Goal: Communication & Community: Answer question/provide support

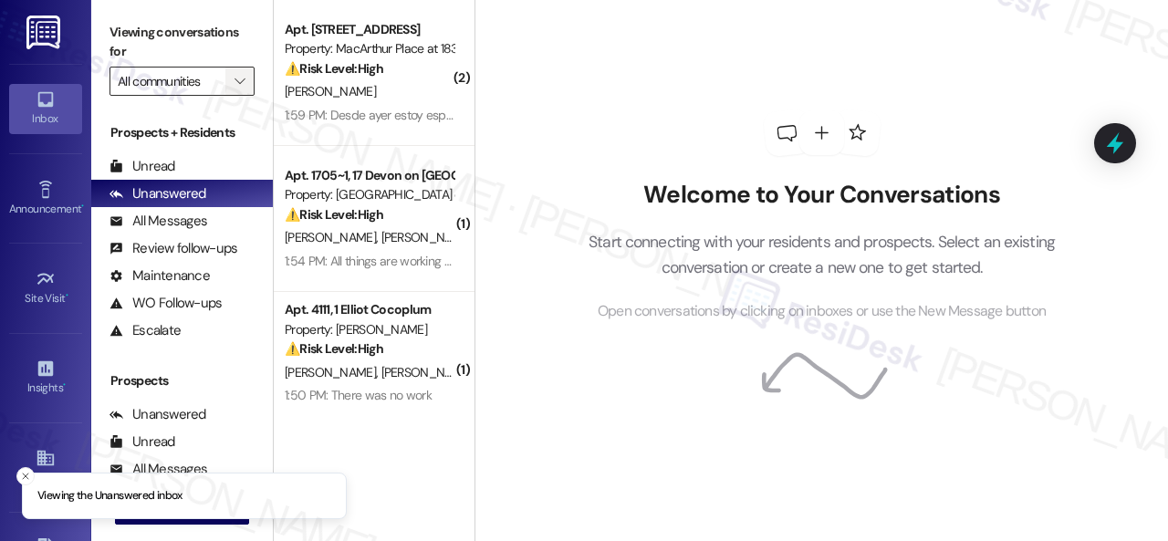
click at [239, 76] on icon "" at bounding box center [239, 81] width 10 height 15
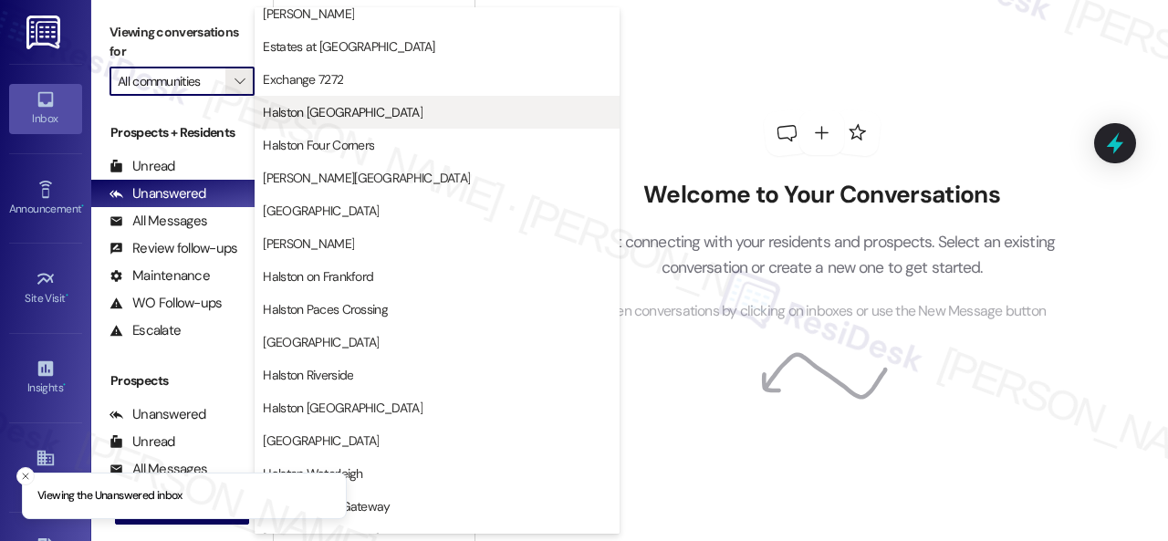
scroll to position [547, 0]
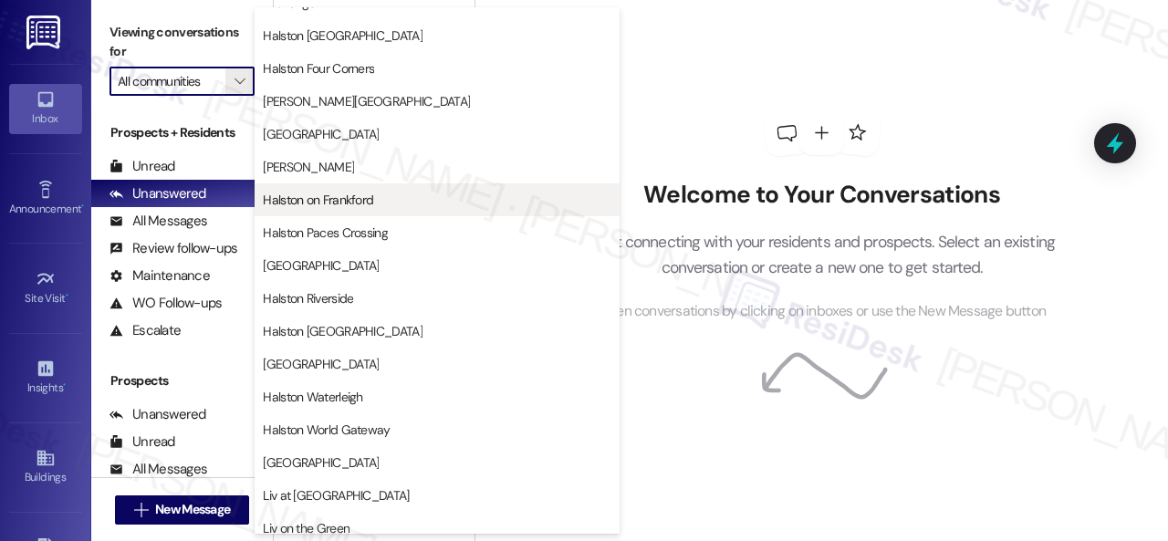
click at [329, 215] on button "Halston on Frankford" at bounding box center [437, 199] width 365 height 33
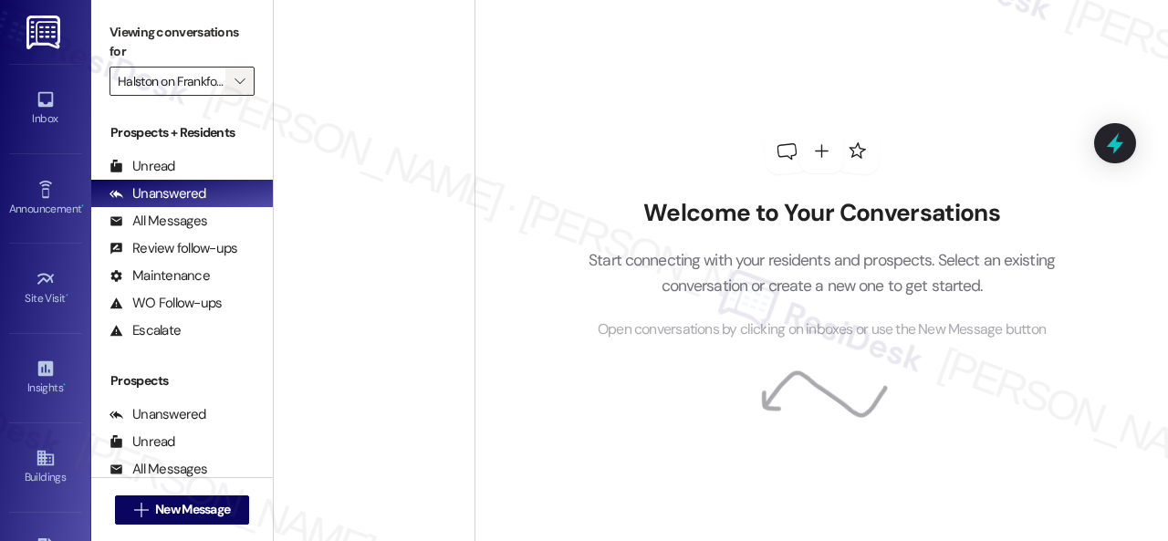
click at [243, 80] on icon "" at bounding box center [239, 81] width 10 height 15
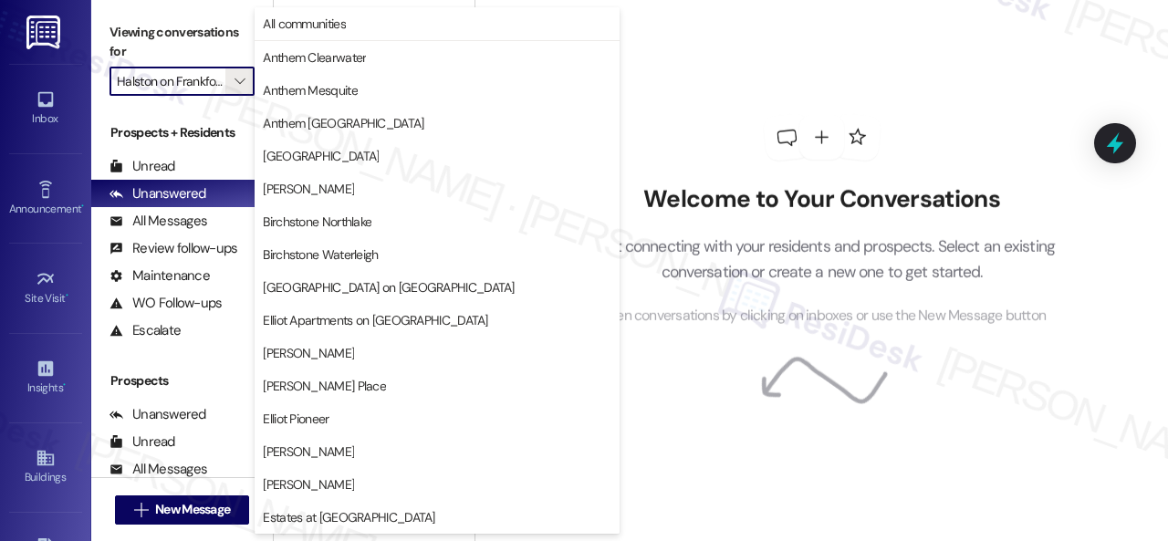
scroll to position [625, 0]
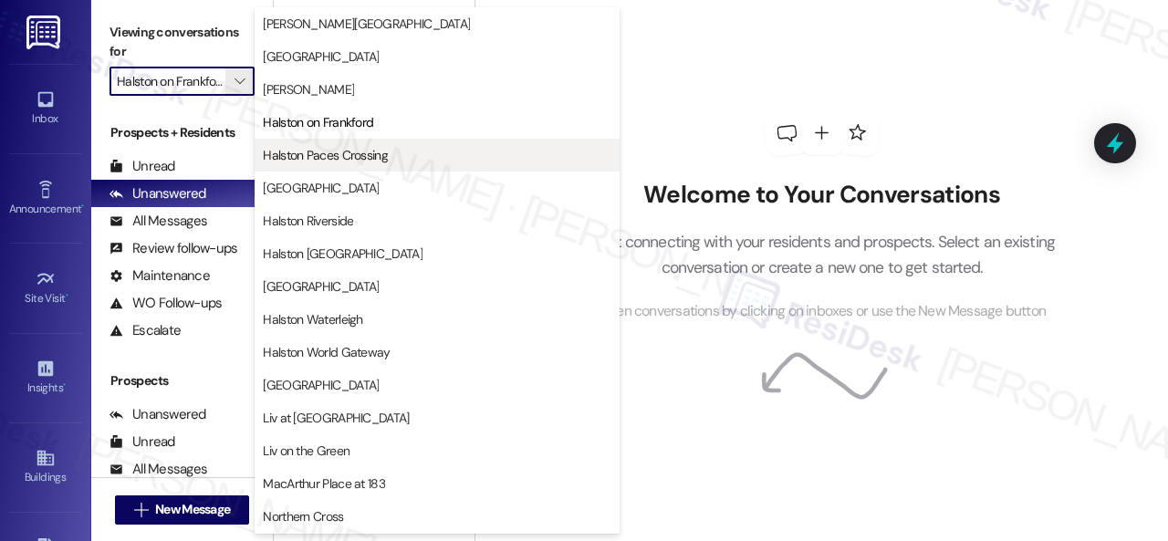
click at [334, 158] on span "Halston Paces Crossing" at bounding box center [325, 155] width 125 height 18
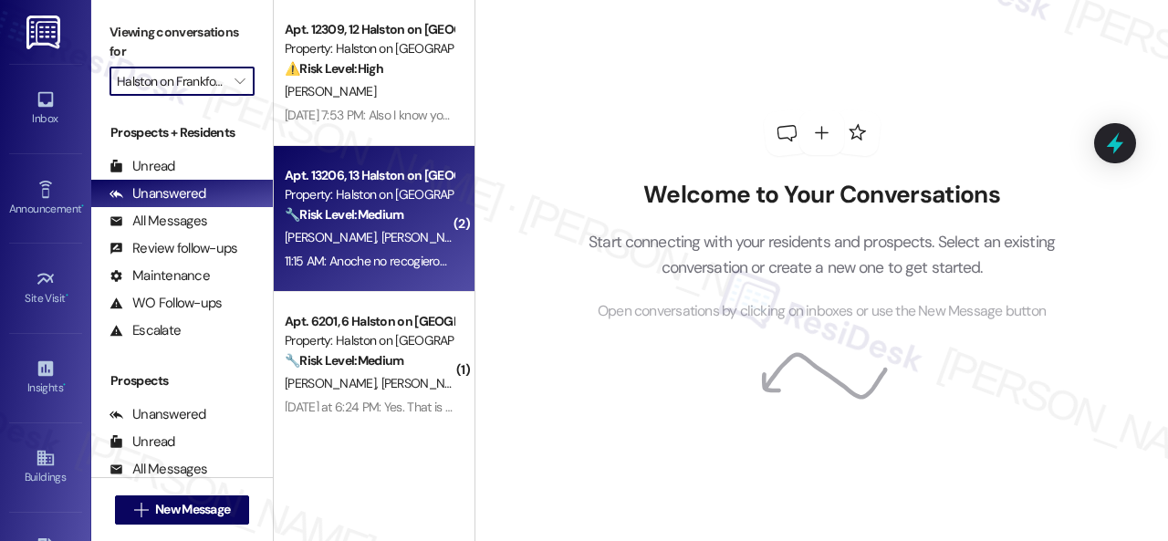
type input "Halston Paces Crossing"
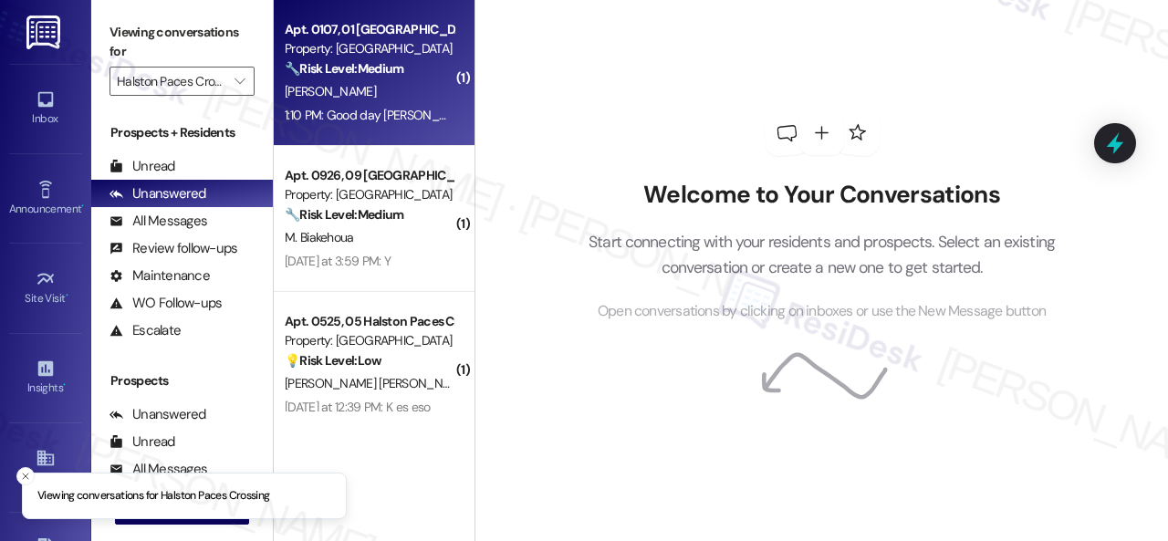
click at [392, 83] on div "[PERSON_NAME]" at bounding box center [369, 91] width 172 height 23
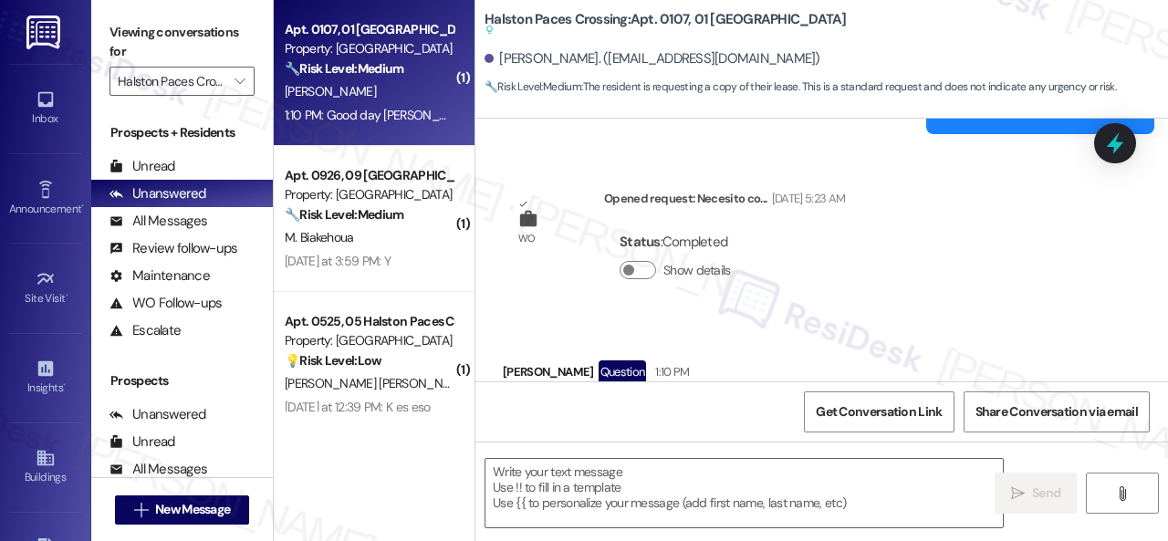
scroll to position [26, 0]
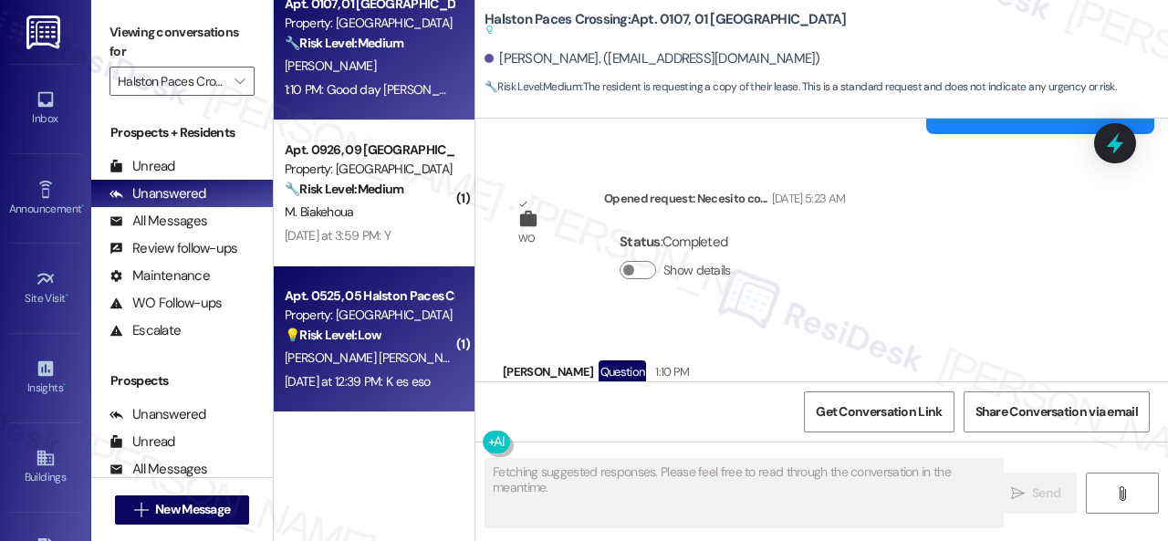
click at [475, 364] on span "[PERSON_NAME] [PERSON_NAME]" at bounding box center [567, 357] width 185 height 16
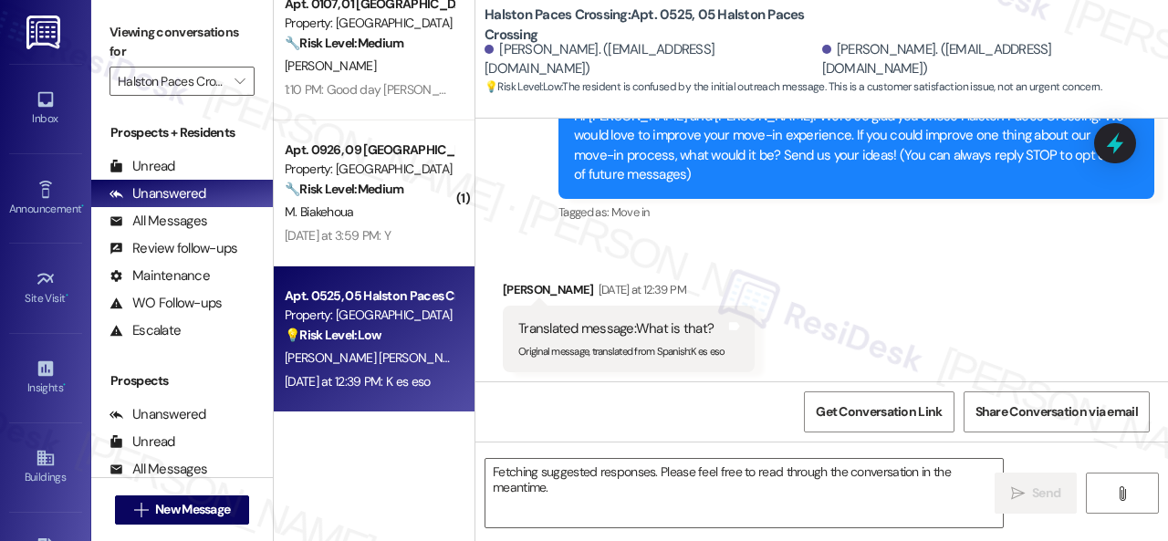
scroll to position [219, 0]
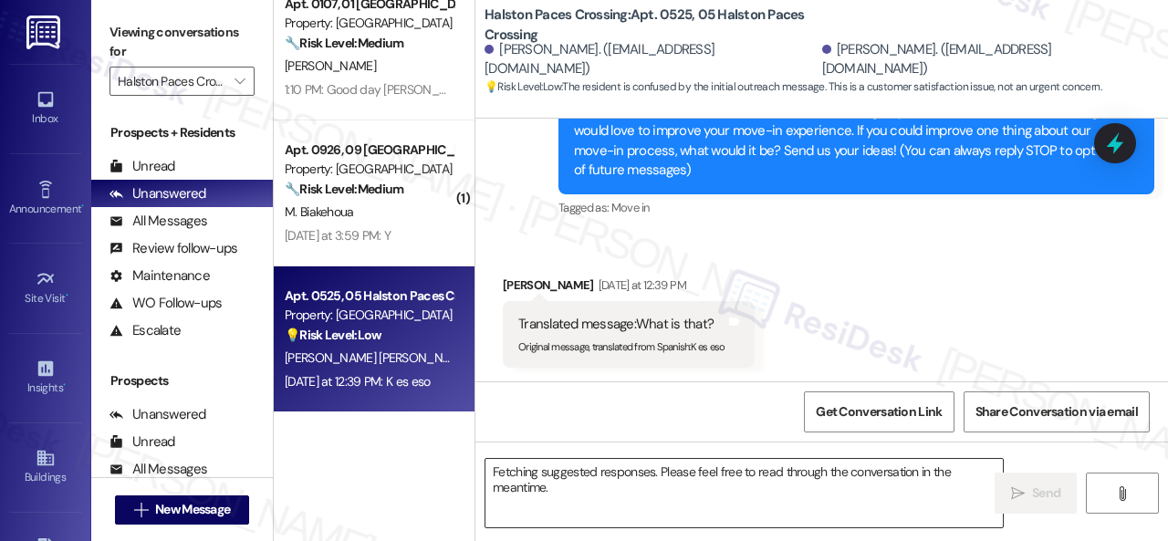
click at [571, 469] on textarea "Fetching suggested responses. Please feel free to read through the conversation…" at bounding box center [743, 493] width 517 height 68
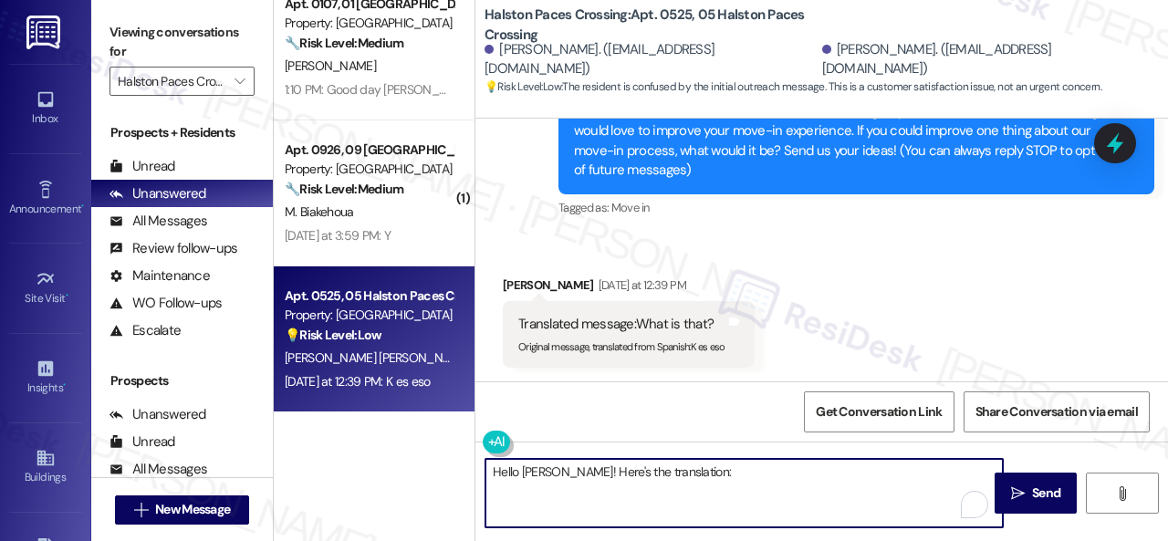
scroll to position [128, 0]
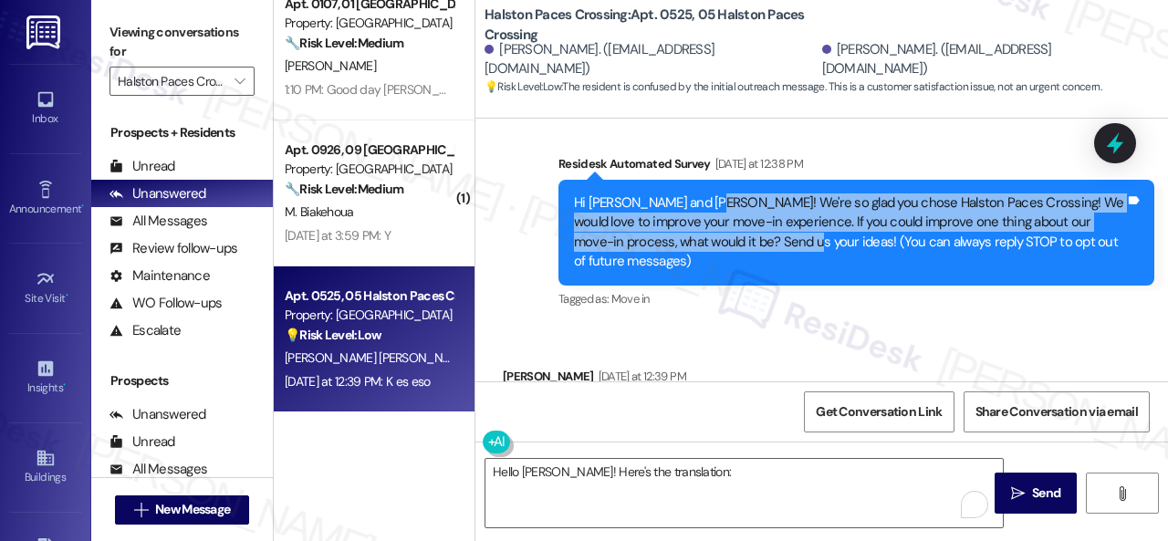
drag, startPoint x: 695, startPoint y: 199, endPoint x: 785, endPoint y: 237, distance: 98.1
click at [785, 237] on div "Hi [PERSON_NAME] and [PERSON_NAME]! We're so glad you chose Halston Paces Cross…" at bounding box center [849, 232] width 551 height 78
copy div "We're so glad you chose Halston Paces Crossing! We would love to improve your m…"
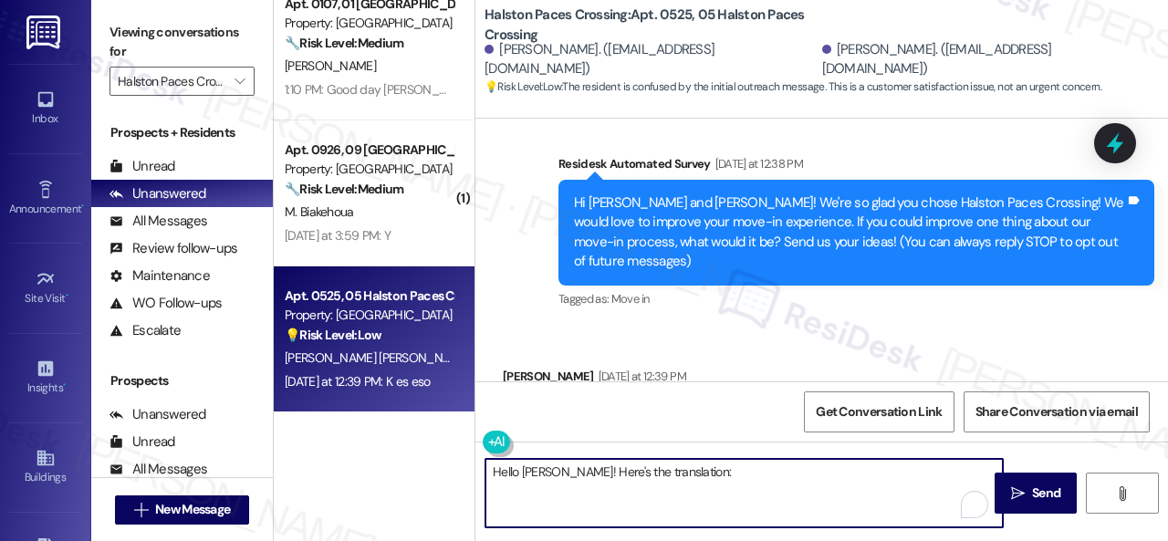
click at [659, 508] on textarea "Hello [PERSON_NAME]! Here's the translation:" at bounding box center [743, 493] width 517 height 68
paste textarea "We're so glad you chose Halston Paces Crossing! We would love to improve your m…"
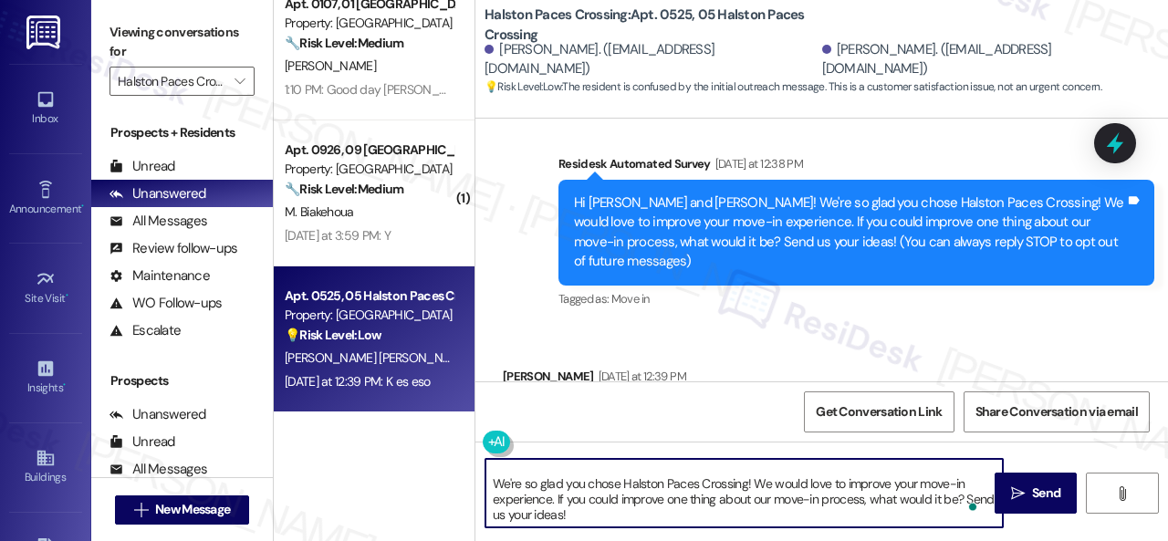
scroll to position [20, 0]
type textarea "Hello [PERSON_NAME]! Here's the translation: We're so glad you chose Halston Pa…"
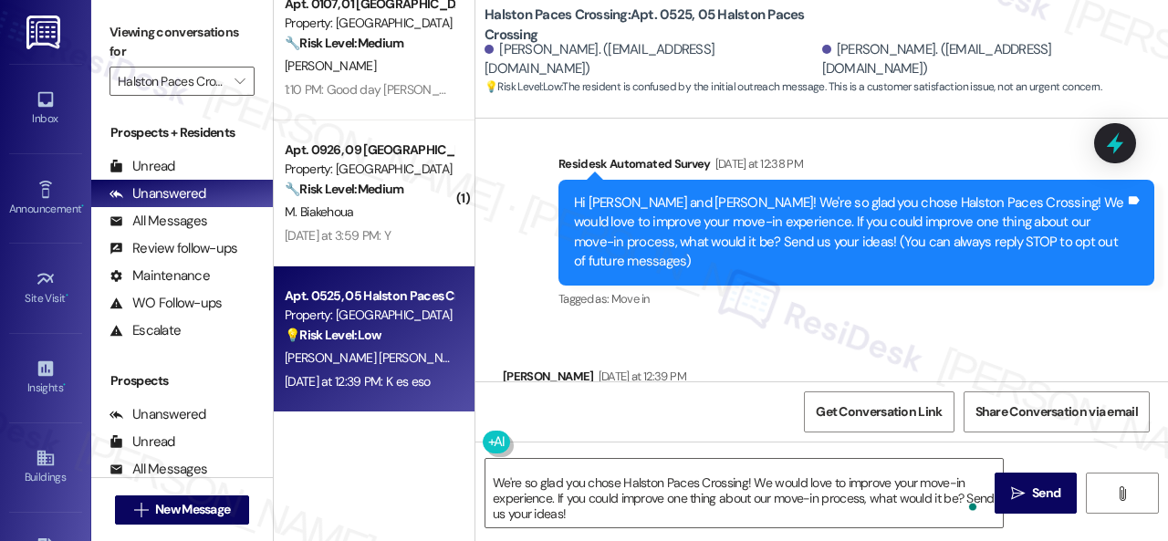
click at [739, 424] on div "Get Conversation Link Share Conversation via email" at bounding box center [821, 411] width 692 height 60
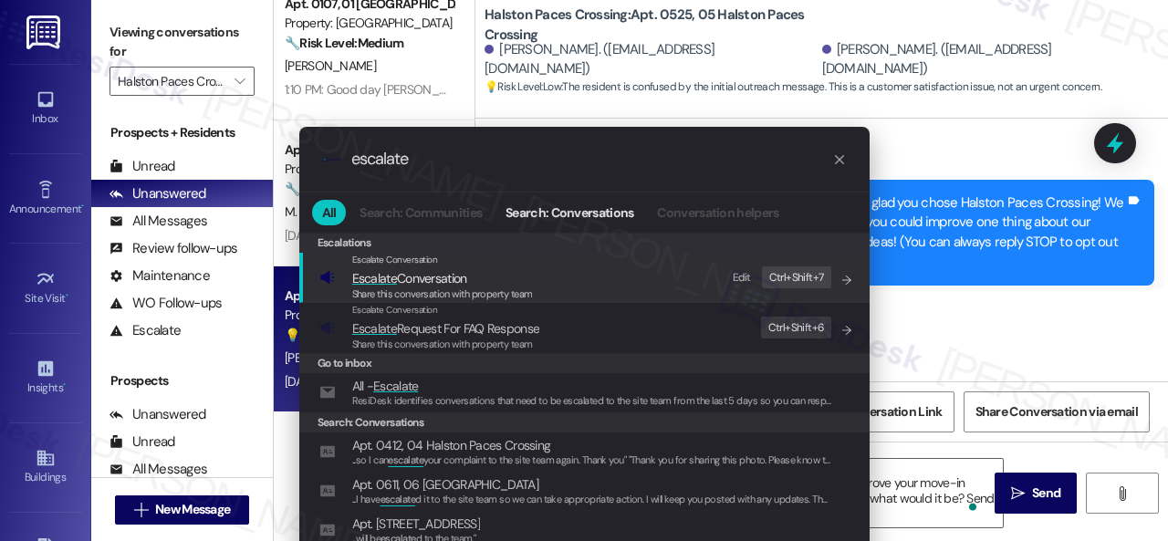
click at [739, 276] on div "Edit" at bounding box center [742, 277] width 18 height 19
drag, startPoint x: 436, startPoint y: 158, endPoint x: 109, endPoint y: 153, distance: 326.6
click at [263, 156] on div ".cls-1{fill:#0a055f;}.cls-2{fill:#0cc4c4;} resideskLogoBlueOrange escalate All …" at bounding box center [584, 270] width 1168 height 541
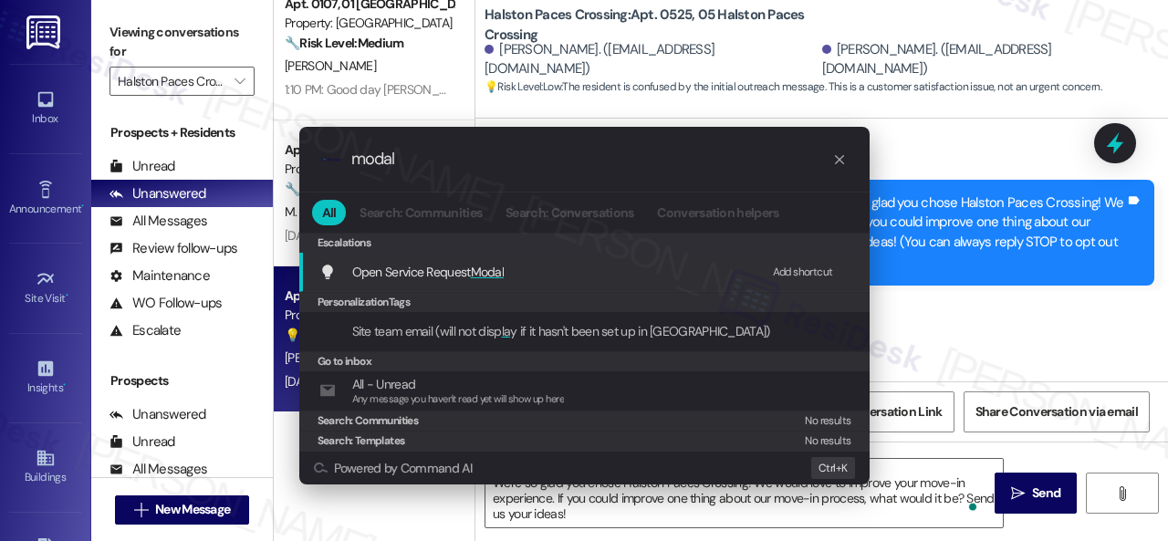
click at [784, 272] on div "Add shortcut" at bounding box center [803, 272] width 60 height 19
drag, startPoint x: 411, startPoint y: 156, endPoint x: 0, endPoint y: 142, distance: 410.7
click at [213, 166] on div ".cls-1{fill:#0a055f;}.cls-2{fill:#0cc4c4;} resideskLogoBlueOrange modal All Sea…" at bounding box center [584, 270] width 1168 height 541
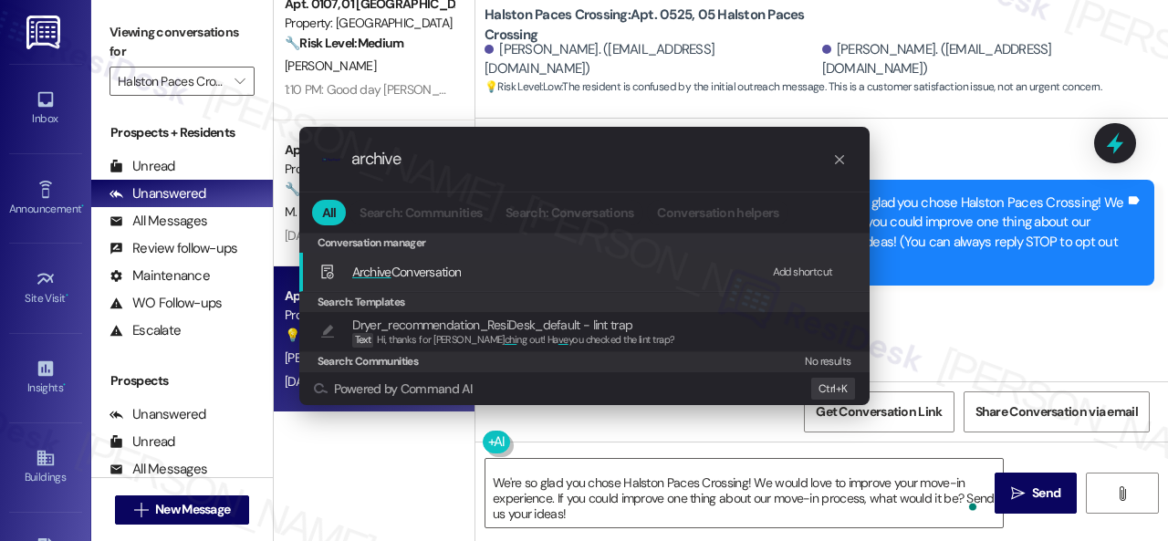
scroll to position [0, 0]
click at [808, 267] on div "Add shortcut" at bounding box center [803, 272] width 60 height 19
drag, startPoint x: 446, startPoint y: 162, endPoint x: 278, endPoint y: 145, distance: 168.7
click at [278, 145] on div ".cls-1{fill:#0a055f;}.cls-2{fill:#0cc4c4;} resideskLogoBlueOrange archive All S…" at bounding box center [584, 266] width 616 height 315
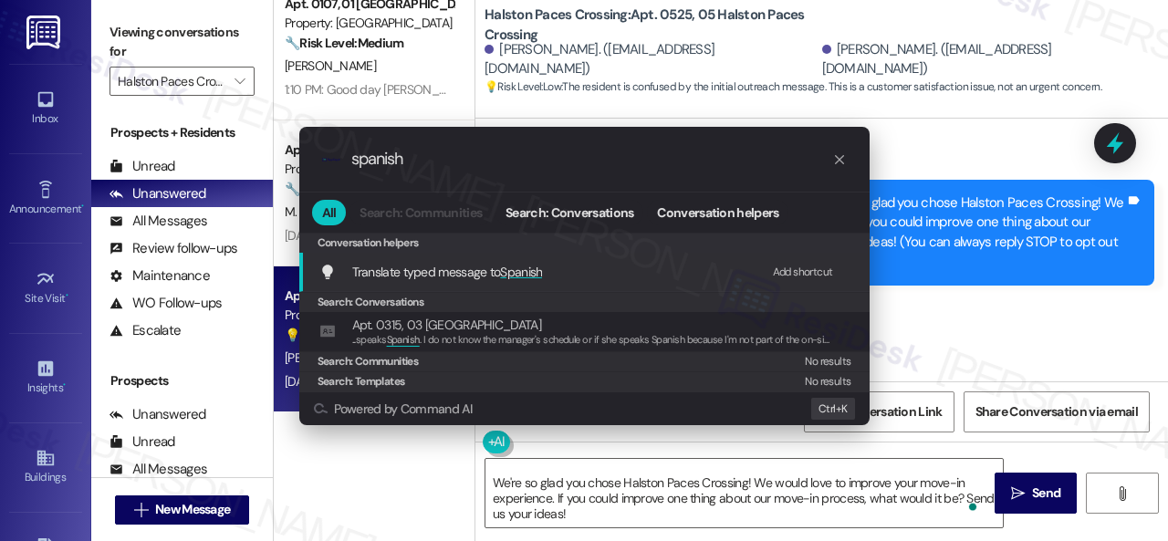
type input "spanish"
click at [797, 270] on div "Add shortcut" at bounding box center [803, 272] width 60 height 19
click at [446, 272] on span "Translate typed message to Spanish" at bounding box center [447, 272] width 191 height 16
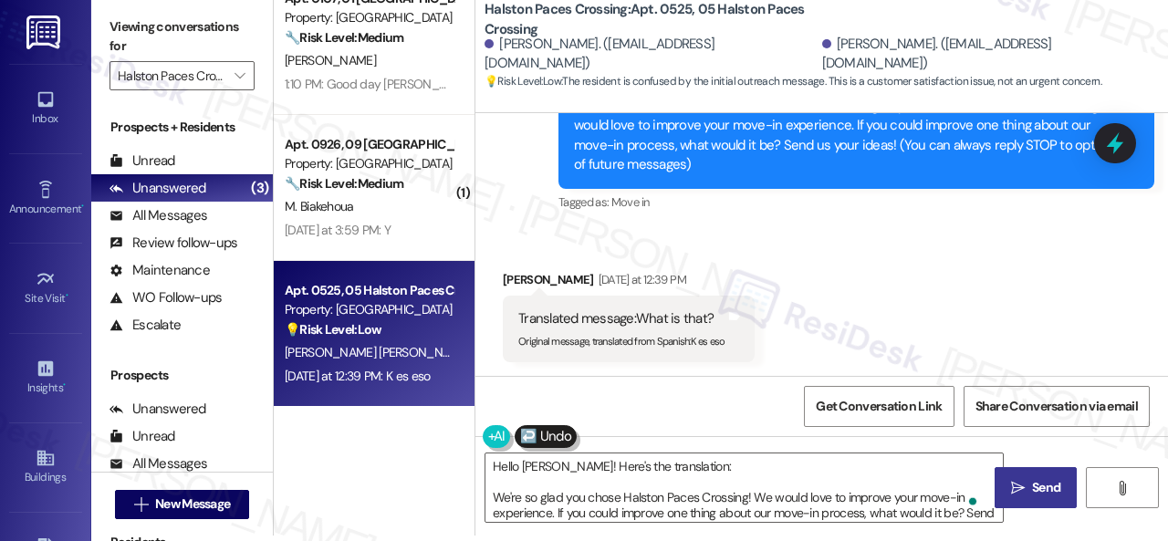
click at [1038, 484] on span "Send" at bounding box center [1046, 487] width 28 height 19
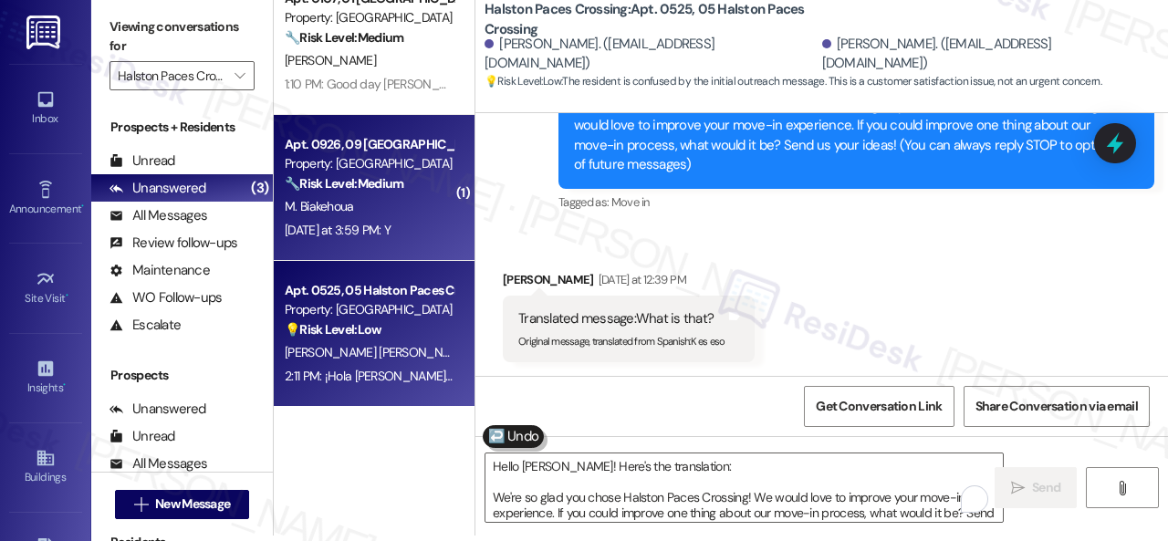
click at [404, 192] on div "🔧 Risk Level: Medium The resident responded 'Y' to a follow-up question about a…" at bounding box center [369, 183] width 169 height 19
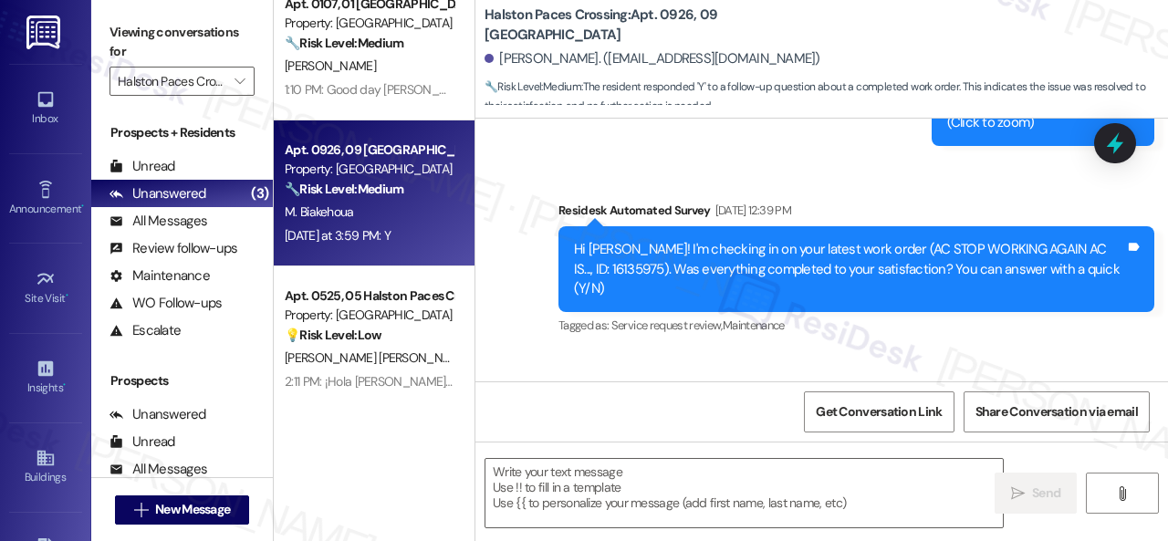
drag, startPoint x: 505, startPoint y: 491, endPoint x: 577, endPoint y: 487, distance: 71.2
click at [507, 491] on textarea at bounding box center [743, 493] width 517 height 68
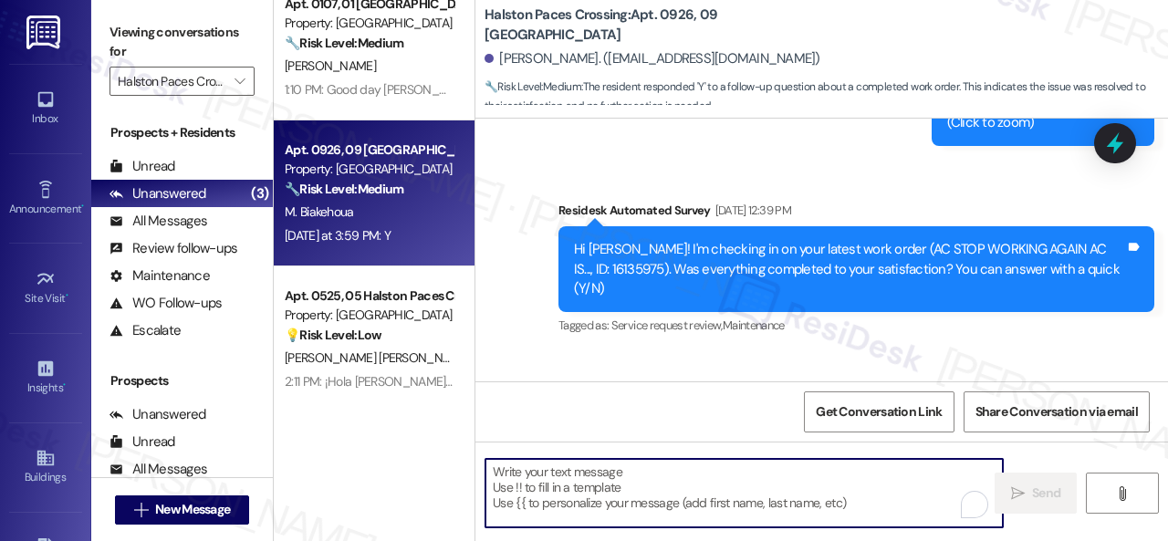
paste textarea "We’re happy to know everything’s all set! If your stay at {{property}} met your…"
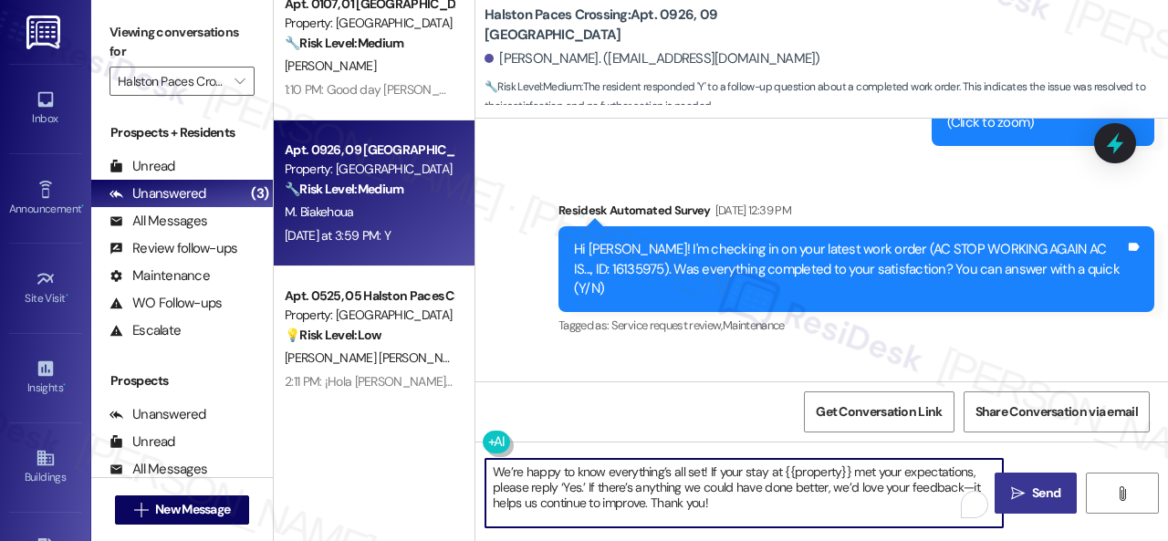
type textarea "We’re happy to know everything’s all set! If your stay at {{property}} met your…"
click at [1043, 499] on span "Send" at bounding box center [1046, 492] width 28 height 19
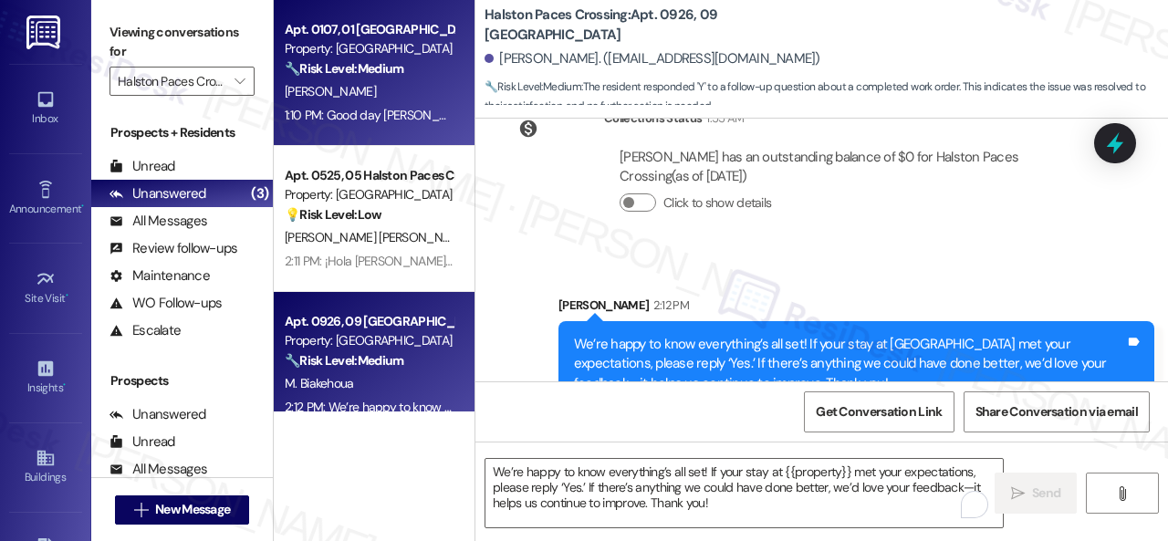
click at [418, 96] on div "[PERSON_NAME]" at bounding box center [369, 91] width 172 height 23
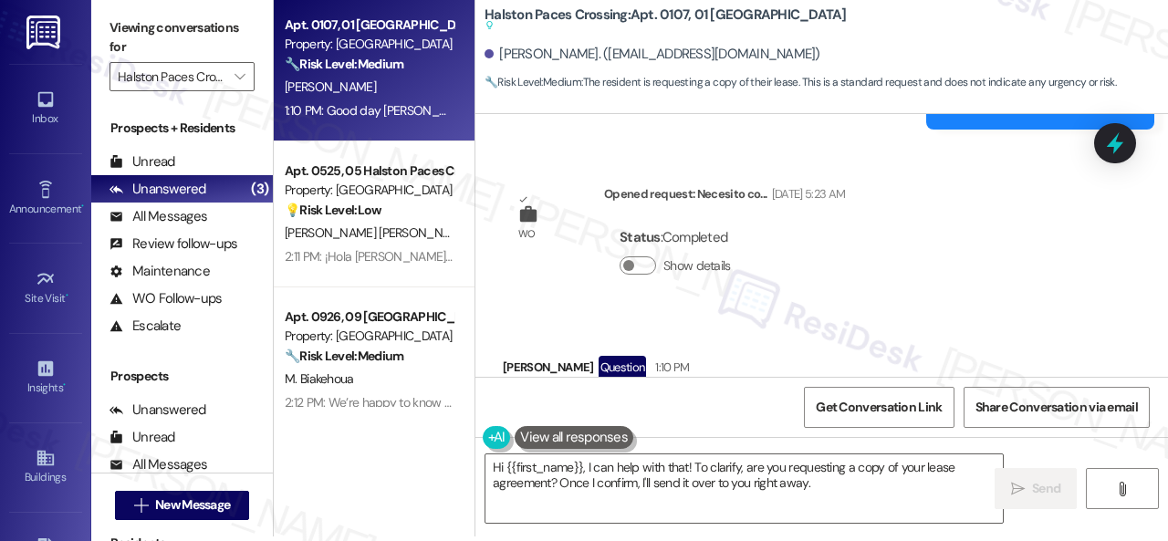
scroll to position [5, 0]
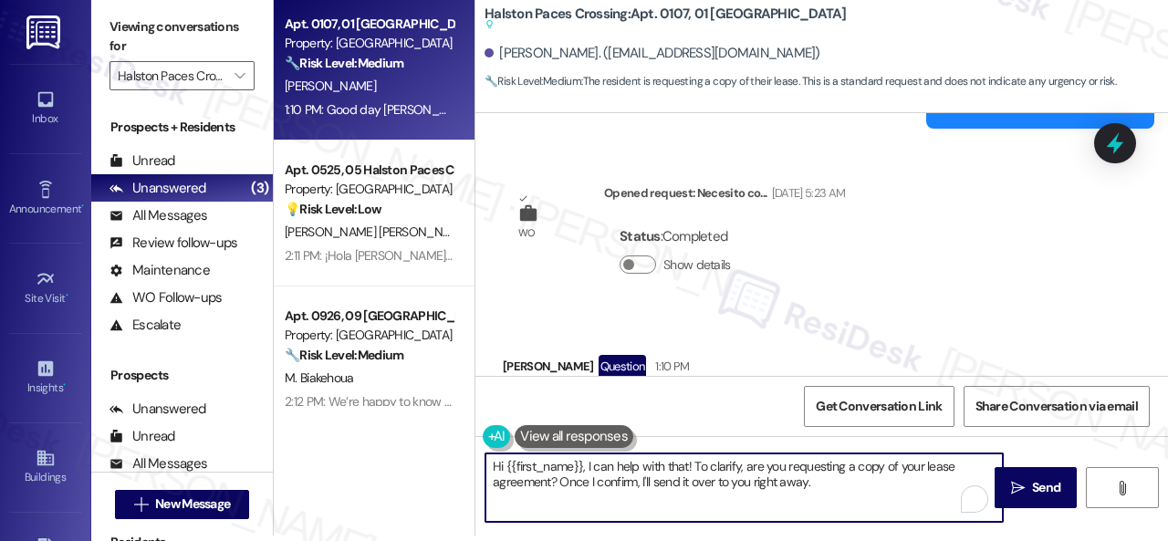
drag, startPoint x: 828, startPoint y: 484, endPoint x: 587, endPoint y: 465, distance: 242.5
click at [587, 465] on textarea "Hi {{first_name}}, I can help with that! To clarify, are you requesting a copy …" at bounding box center [743, 487] width 517 height 68
type textarea "Hi {{first_name}}, can you confirm if you are referring to a copy of the lease …"
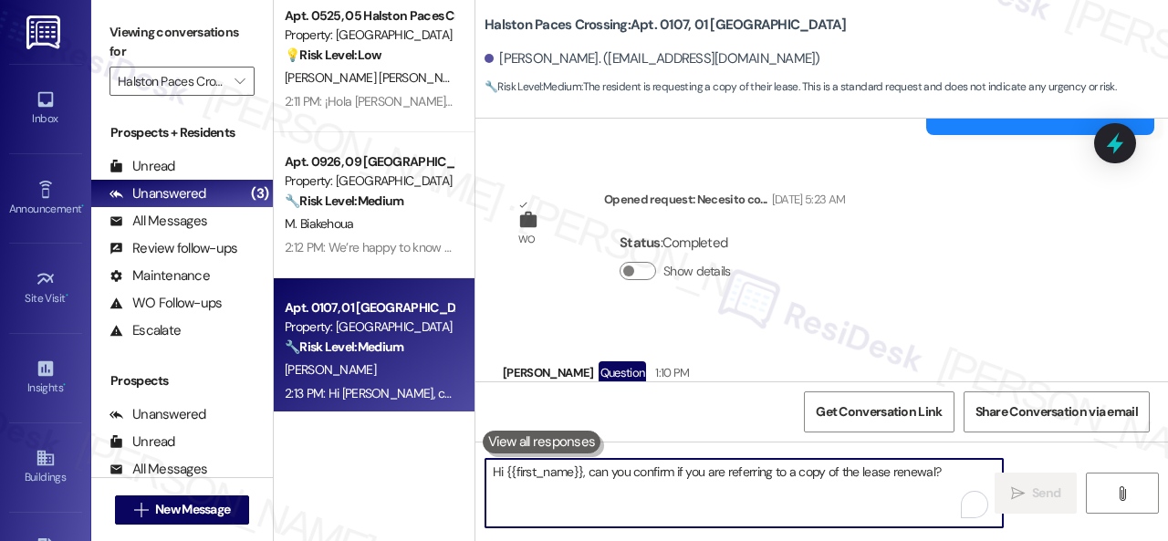
scroll to position [26, 0]
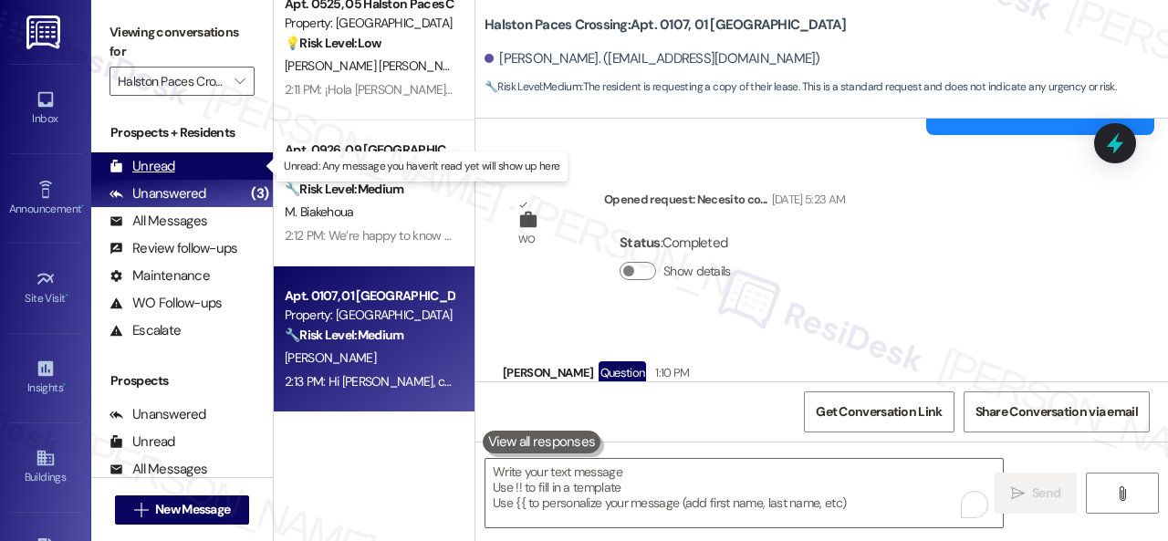
click at [148, 167] on div "Unread" at bounding box center [142, 166] width 66 height 19
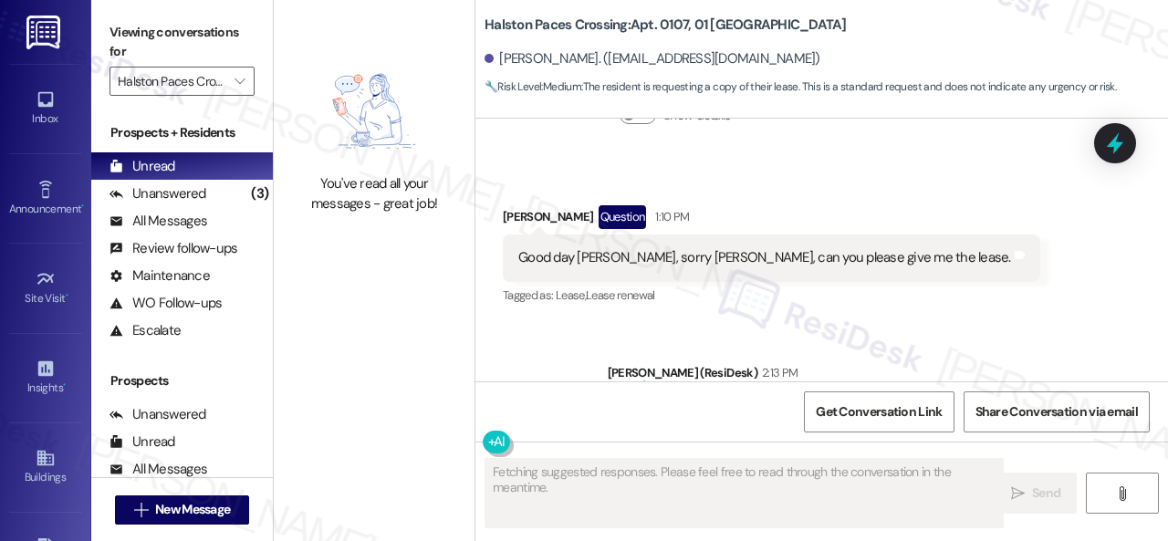
scroll to position [5, 0]
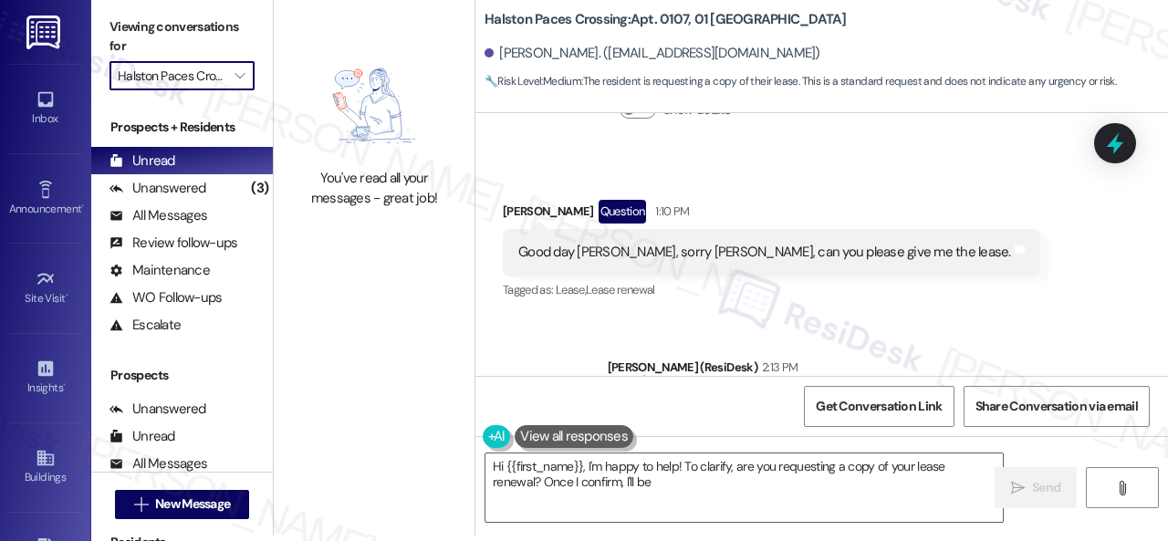
click at [193, 83] on input "Halston Paces Crossing" at bounding box center [172, 75] width 108 height 29
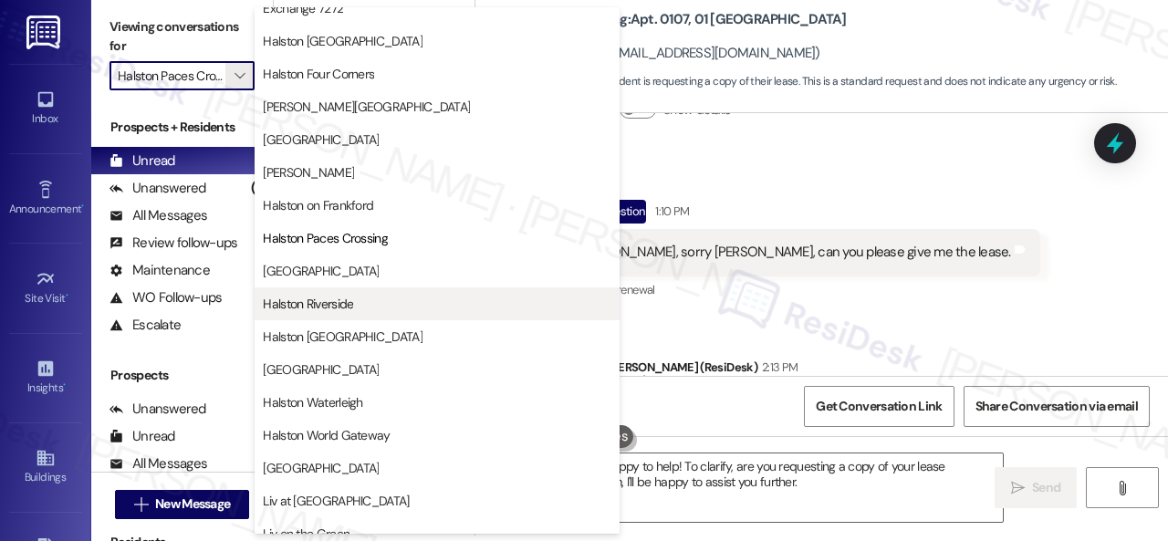
scroll to position [547, 0]
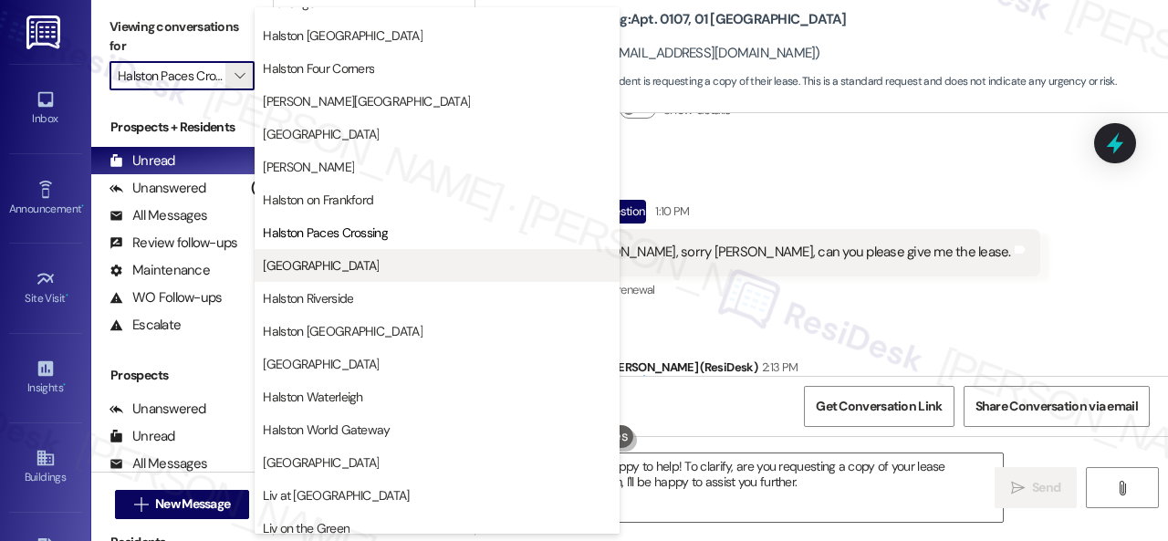
click at [327, 267] on span "[GEOGRAPHIC_DATA]" at bounding box center [321, 265] width 116 height 18
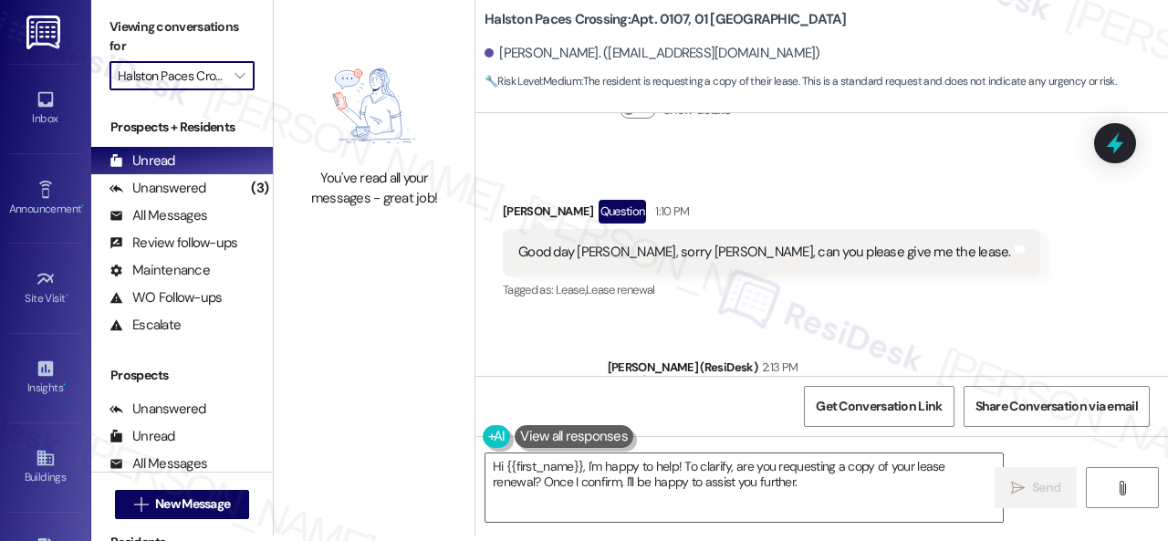
type input "[GEOGRAPHIC_DATA]"
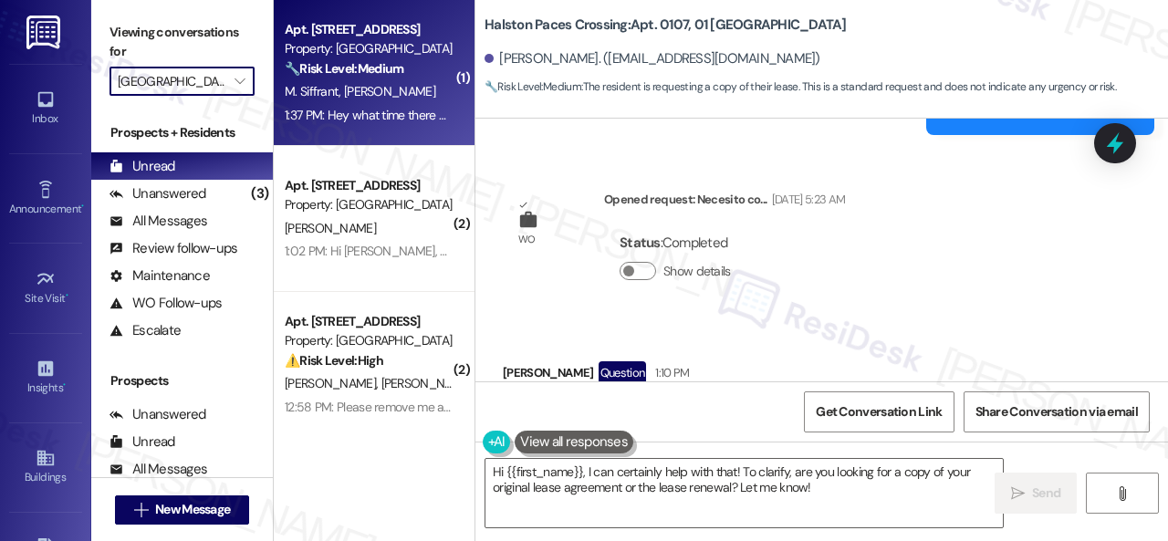
click at [406, 91] on div "M. Siffrant [PERSON_NAME]" at bounding box center [369, 91] width 172 height 23
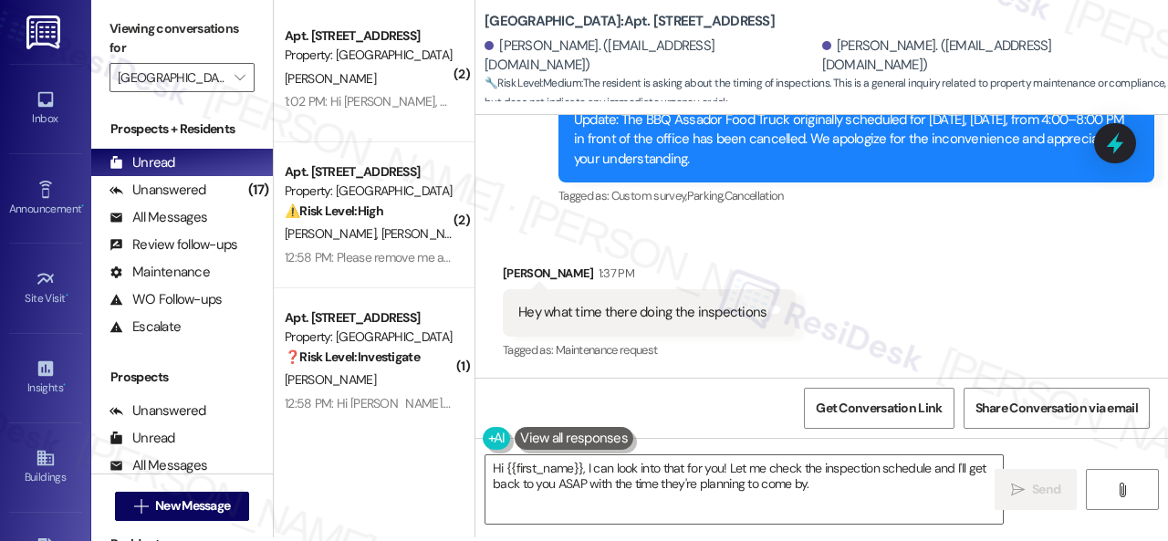
scroll to position [5, 0]
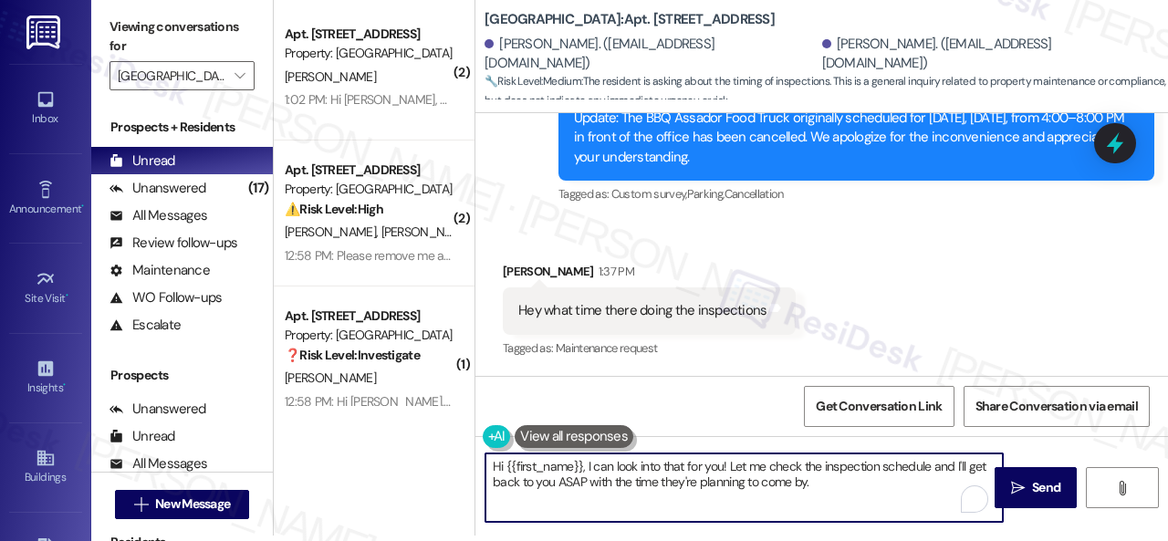
drag, startPoint x: 589, startPoint y: 480, endPoint x: 830, endPoint y: 489, distance: 241.0
click at [830, 489] on textarea "Hi {{first_name}}, I can look into that for you! Let me check the inspection sc…" at bounding box center [743, 487] width 517 height 68
drag, startPoint x: 505, startPoint y: 468, endPoint x: 838, endPoint y: 494, distance: 334.0
click at [838, 494] on textarea "Hi {{first_name}}, I can look into that for you! Let me check the inspection sc…" at bounding box center [743, 487] width 517 height 68
type textarea "Hi [PERSON_NAME]! Let me forward your question to the site team and get back to…"
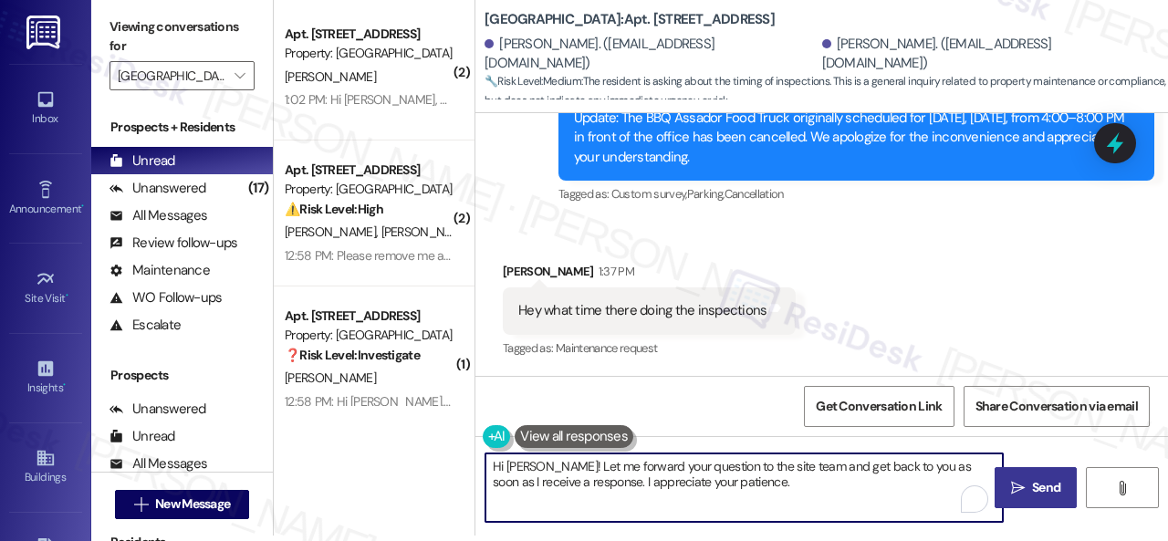
click at [1016, 488] on icon "" at bounding box center [1018, 488] width 14 height 15
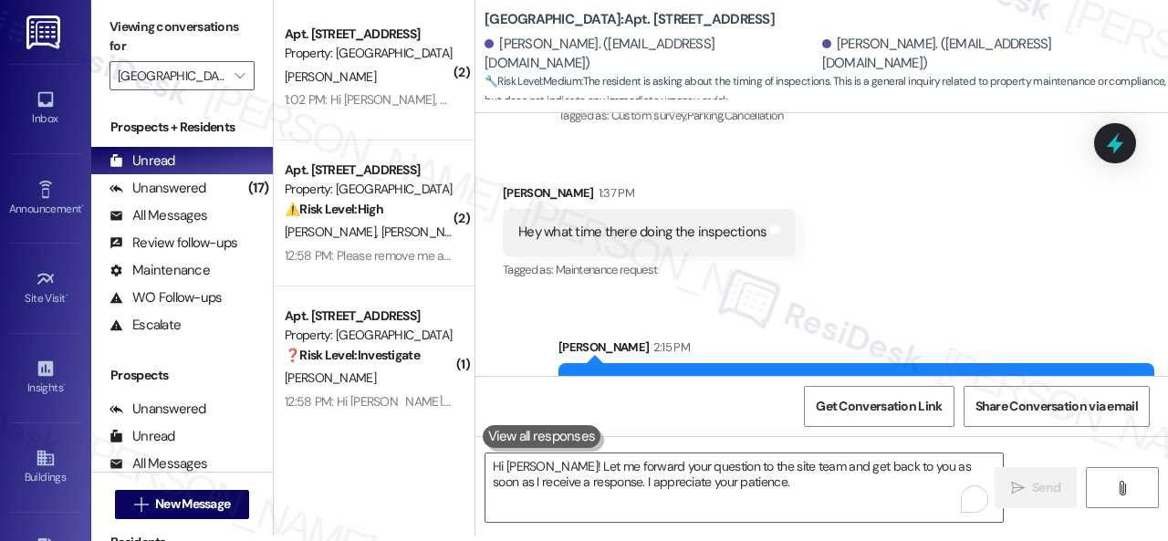
scroll to position [18355, 0]
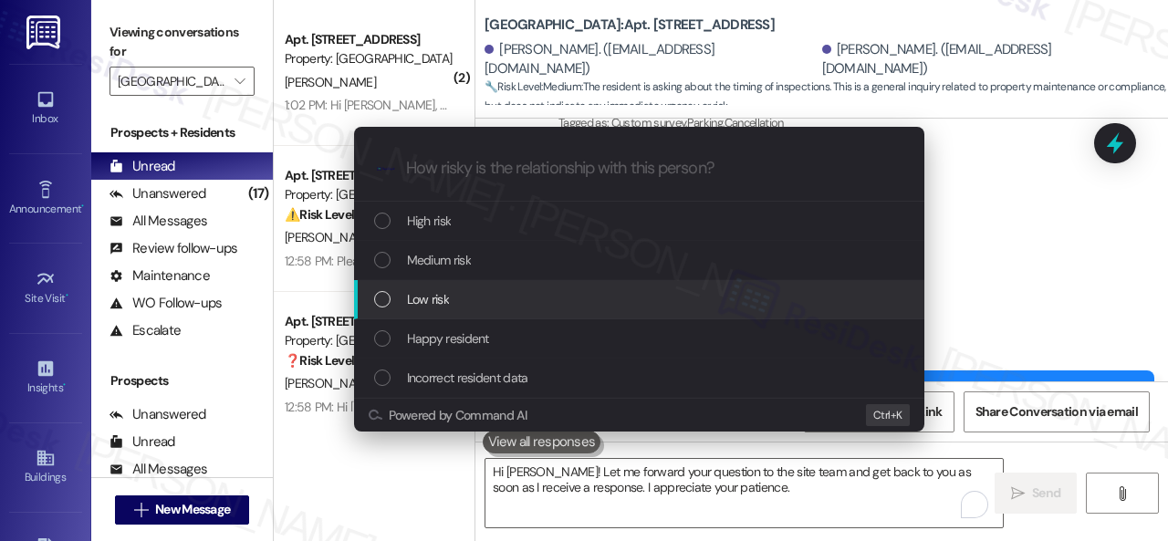
click at [411, 298] on span "Low risk" at bounding box center [428, 299] width 42 height 20
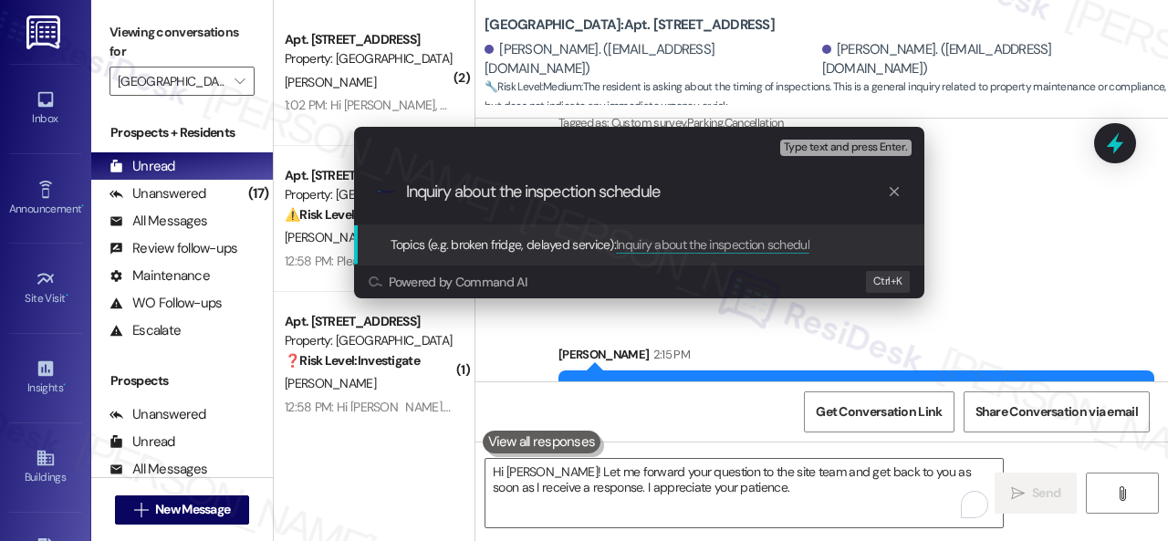
type input "Inquiry about the inspection schedule."
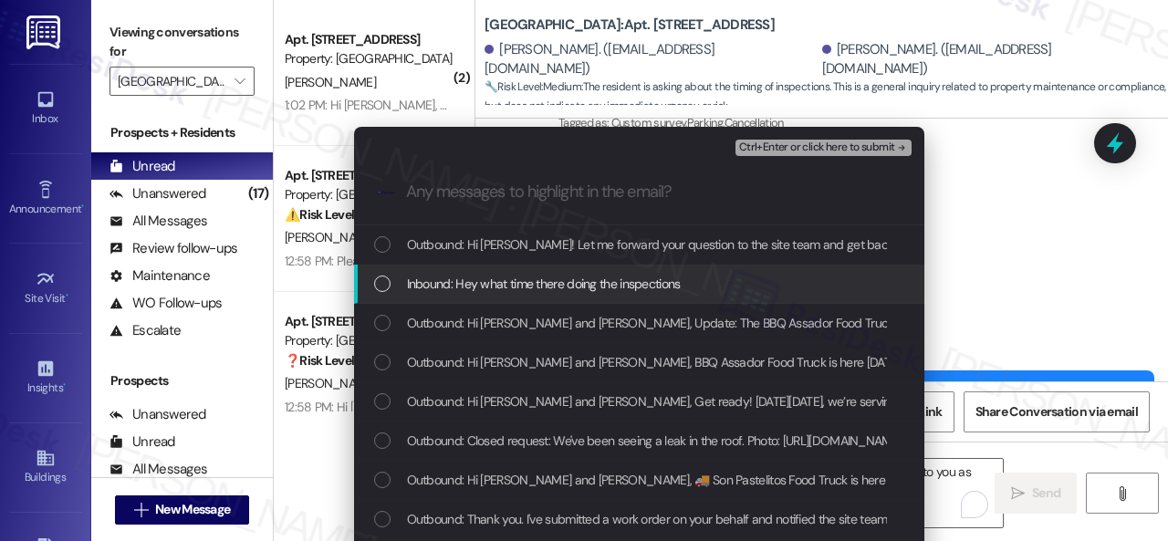
click at [528, 286] on span "Inbound: Hey what time there doing the inspections" at bounding box center [544, 284] width 274 height 20
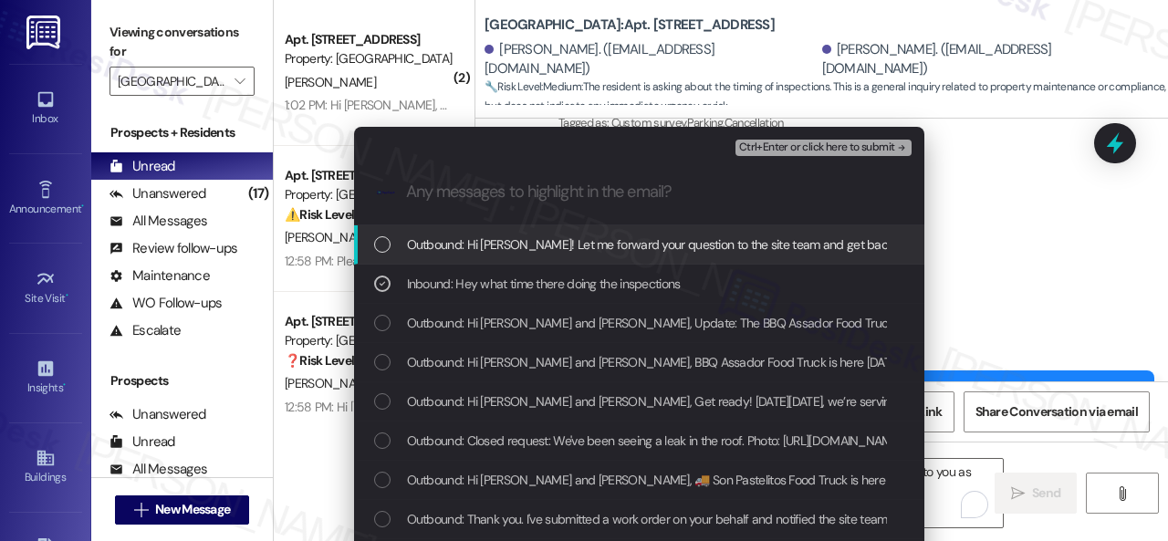
click at [765, 143] on span "Ctrl+Enter or click here to submit" at bounding box center [817, 147] width 156 height 13
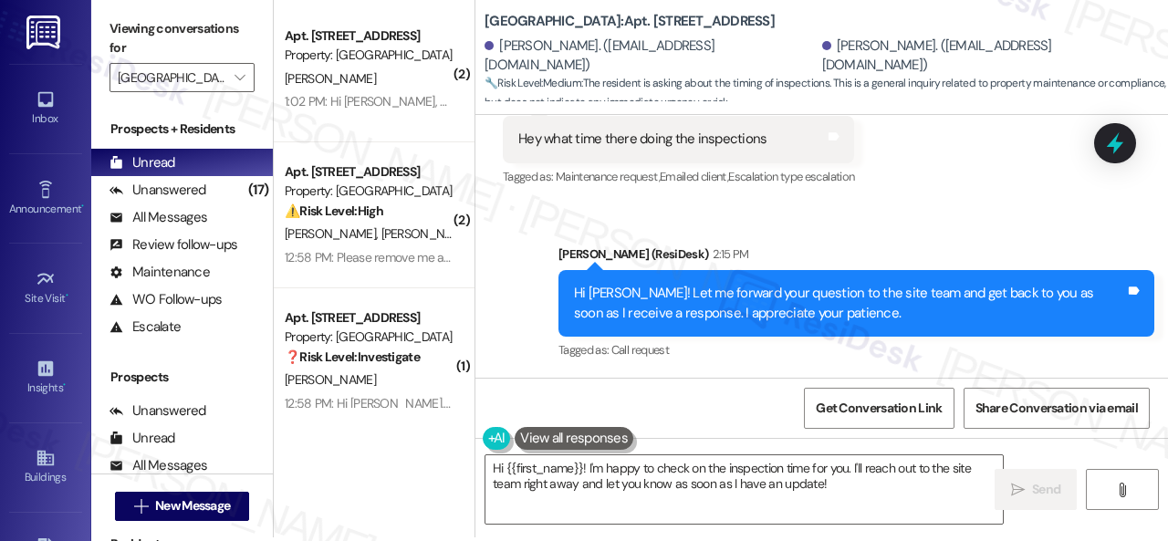
scroll to position [5, 0]
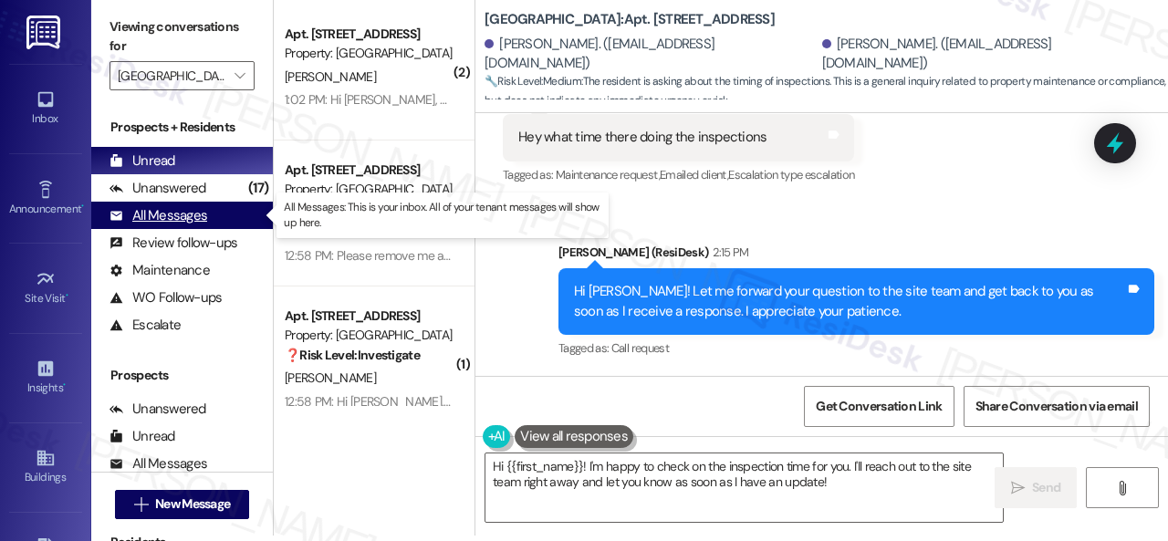
click at [173, 220] on div "All Messages" at bounding box center [158, 215] width 98 height 19
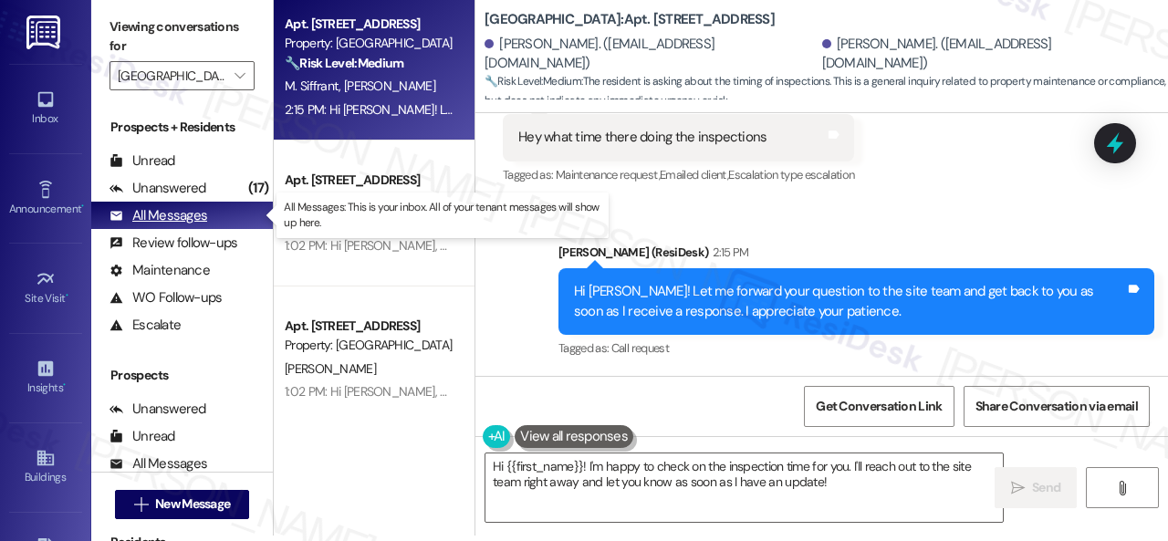
click at [144, 216] on div "All Messages" at bounding box center [158, 215] width 98 height 19
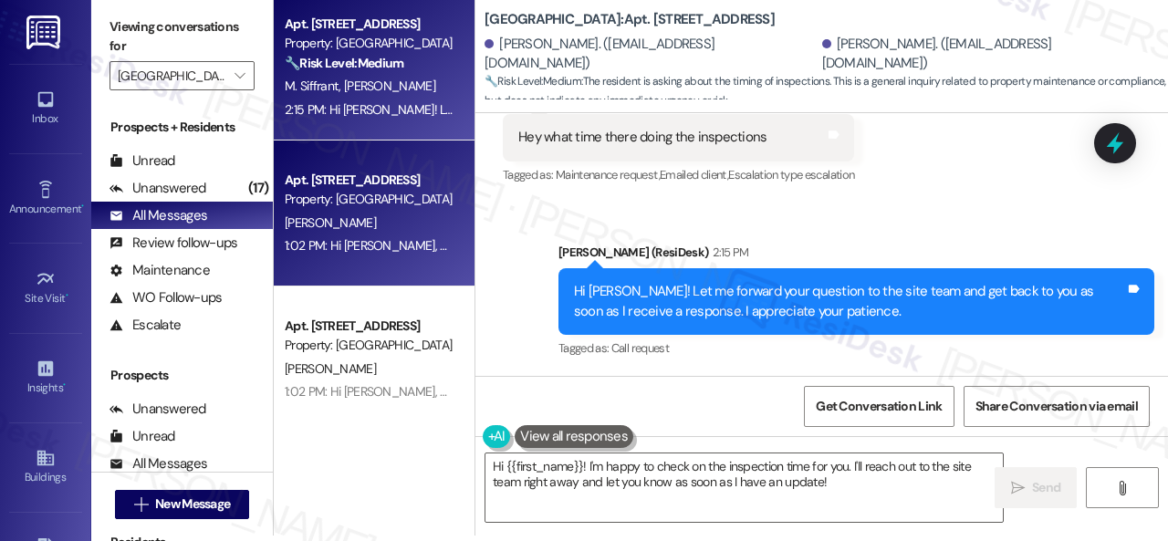
click at [380, 229] on div "[PERSON_NAME]" at bounding box center [369, 223] width 172 height 23
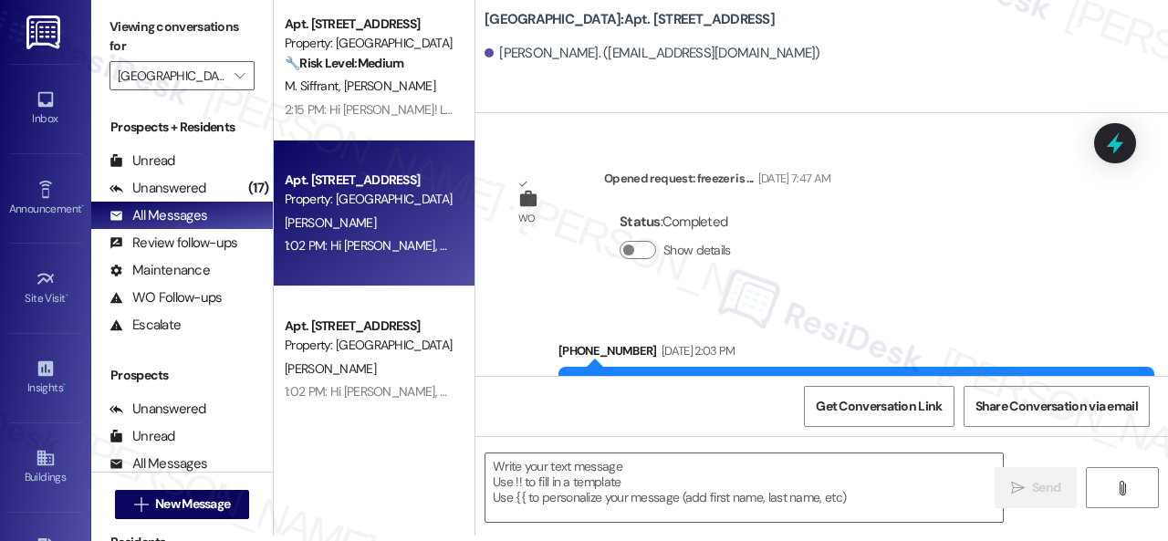
click at [411, 94] on div "M. Siffrant [PERSON_NAME]" at bounding box center [369, 86] width 172 height 23
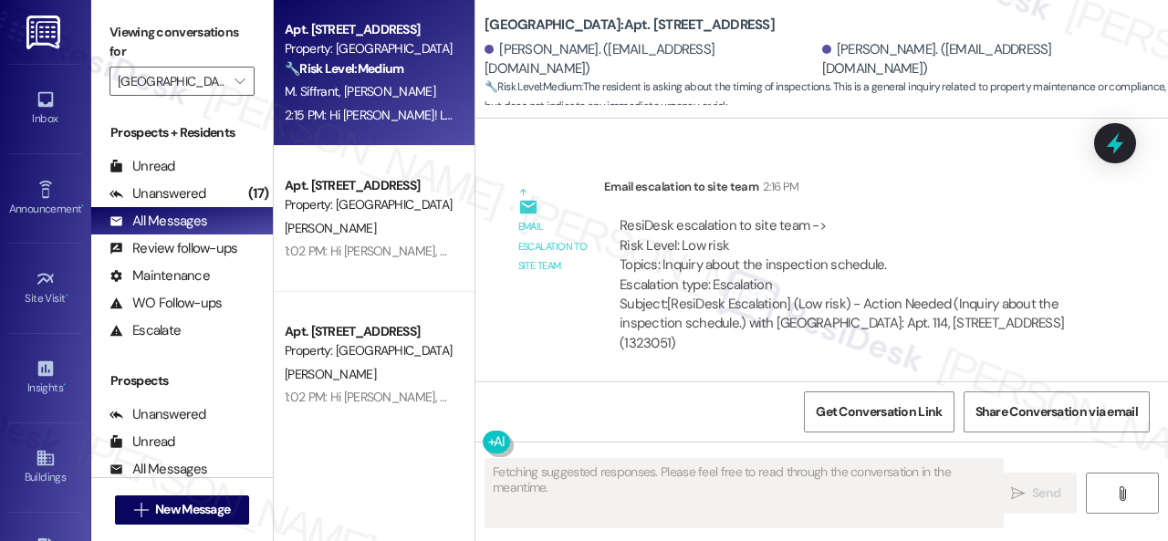
scroll to position [18774, 0]
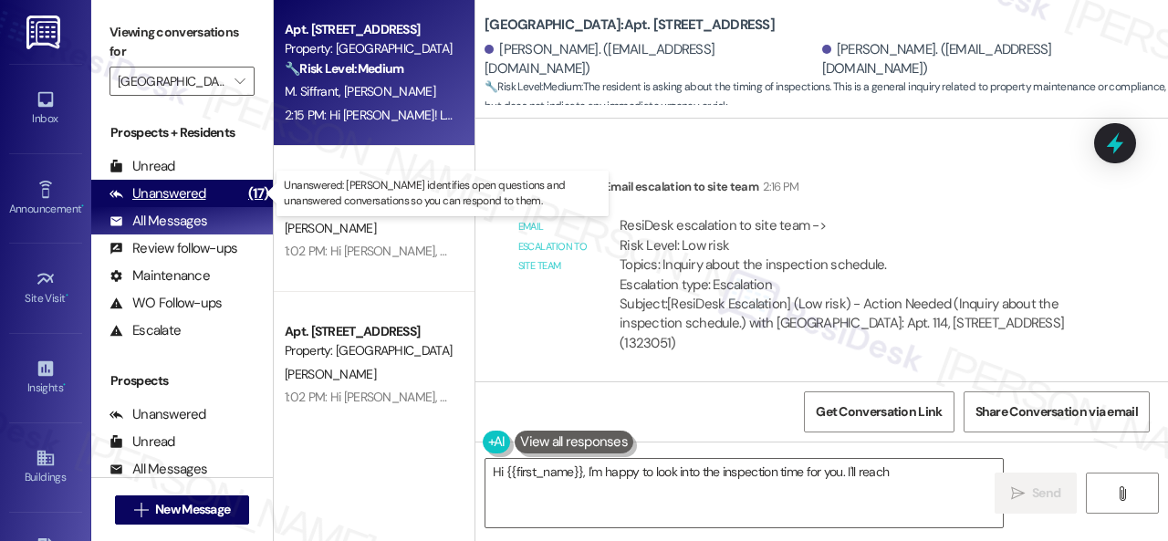
click at [169, 202] on div "Unanswered" at bounding box center [157, 193] width 97 height 19
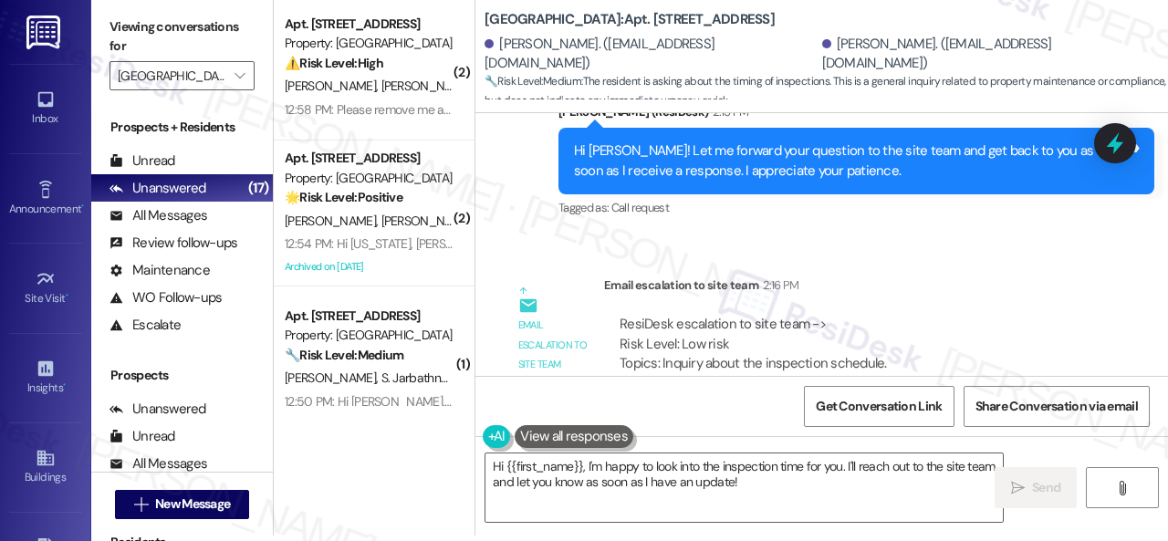
scroll to position [18592, 0]
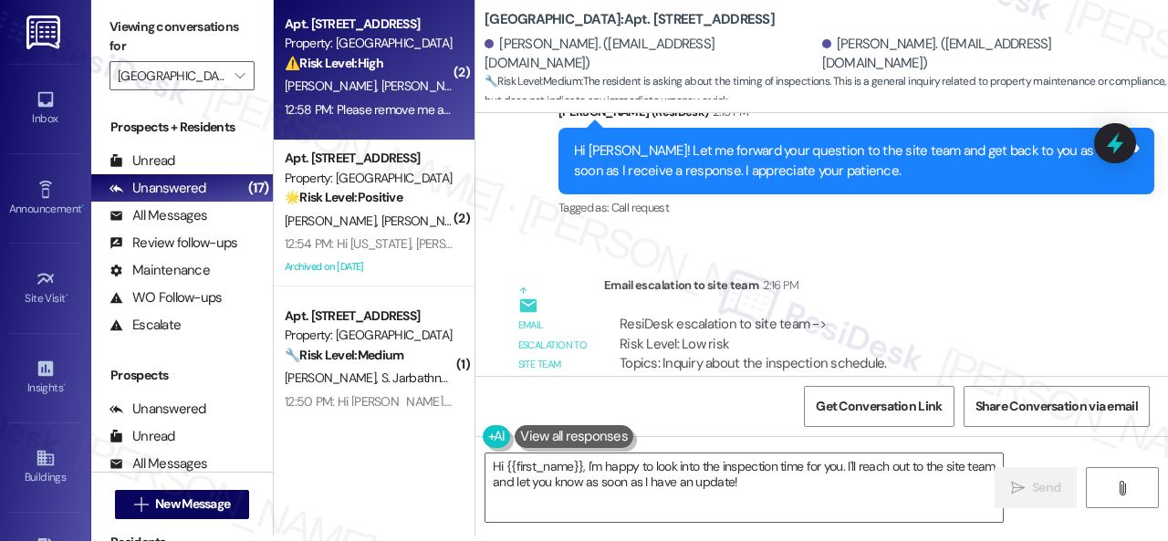
click at [414, 94] on div "[PERSON_NAME] Guzmanruiz" at bounding box center [369, 86] width 172 height 23
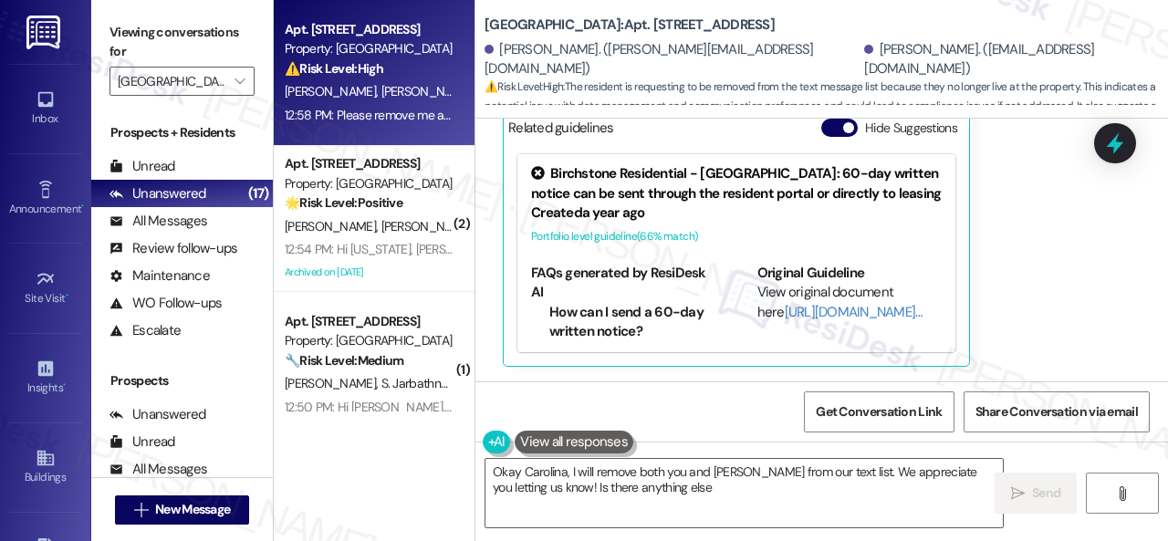
scroll to position [21352, 0]
click at [582, 415] on div "Get Conversation Link Share Conversation via email" at bounding box center [821, 411] width 692 height 60
click at [619, 492] on textarea "Okay Carolina, I will remove both you and [PERSON_NAME] from our text list. We …" at bounding box center [743, 493] width 517 height 68
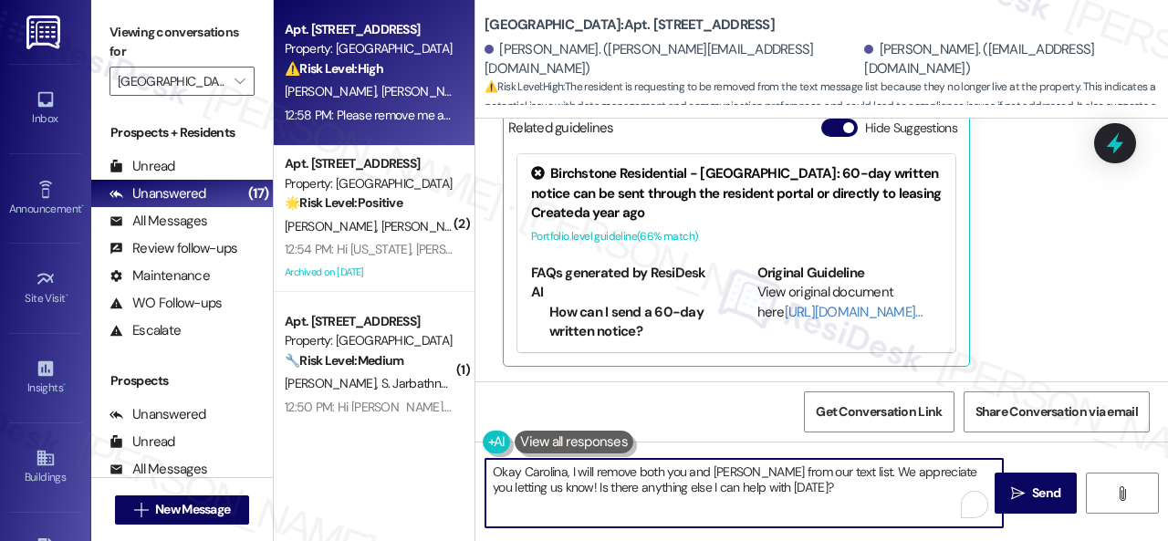
paste textarea "We apologize if you were bothered by our text. Please reply STOP (all capital l…"
type textarea "We apologize if you were bothered by our text. Please reply STOP (all capital l…"
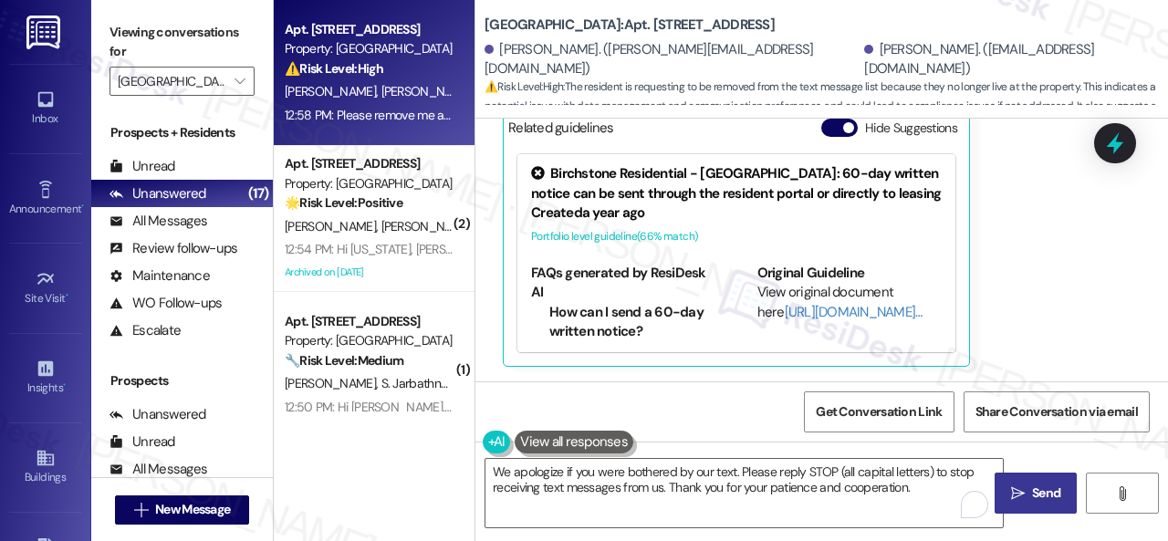
click at [1041, 487] on span "Send" at bounding box center [1046, 492] width 28 height 19
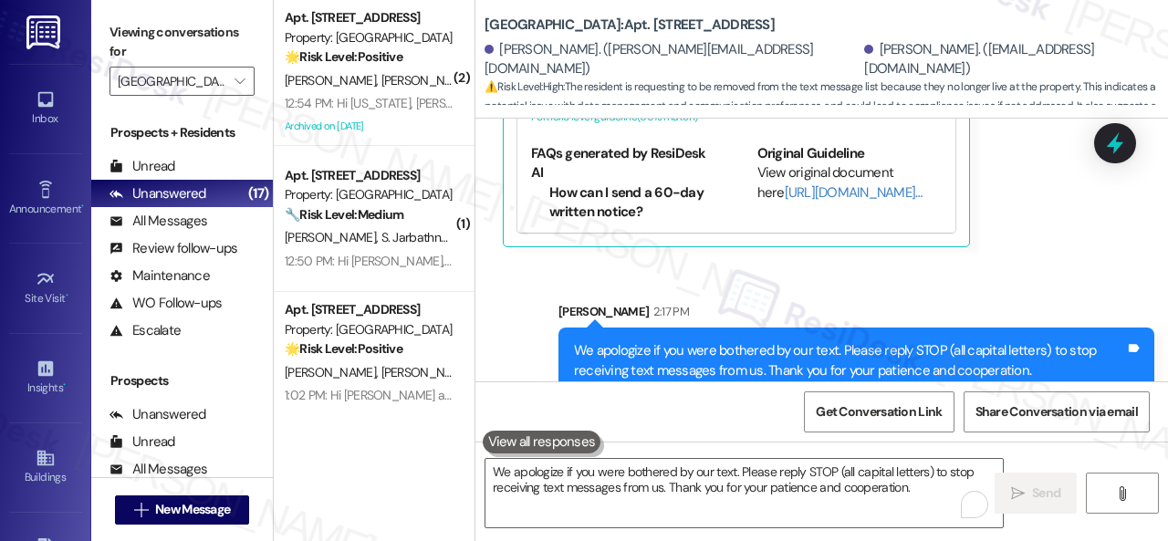
scroll to position [21499, 0]
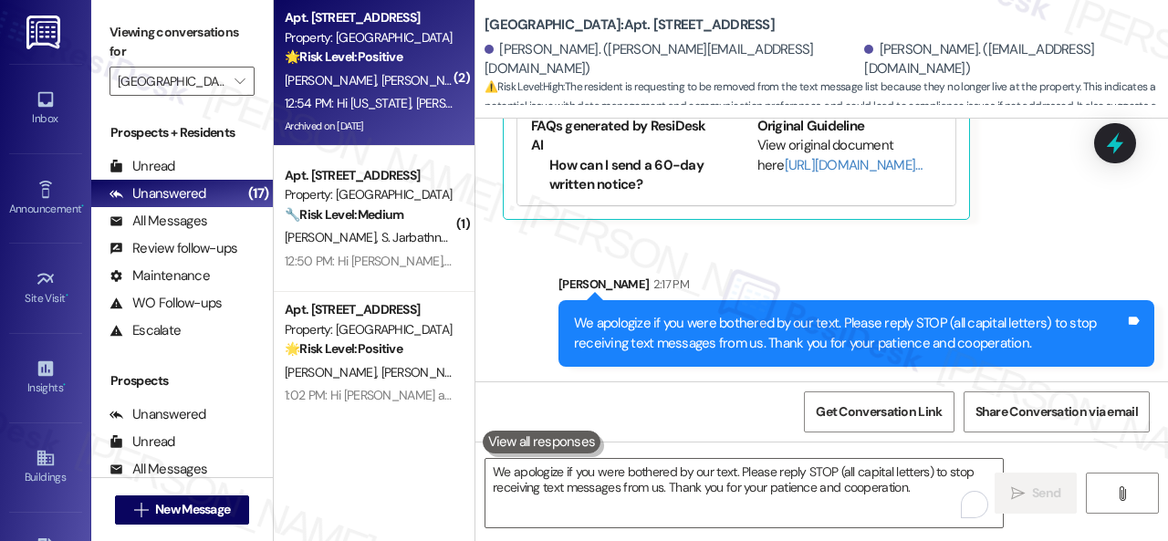
click at [411, 122] on div "Archived on [DATE]" at bounding box center [369, 126] width 172 height 23
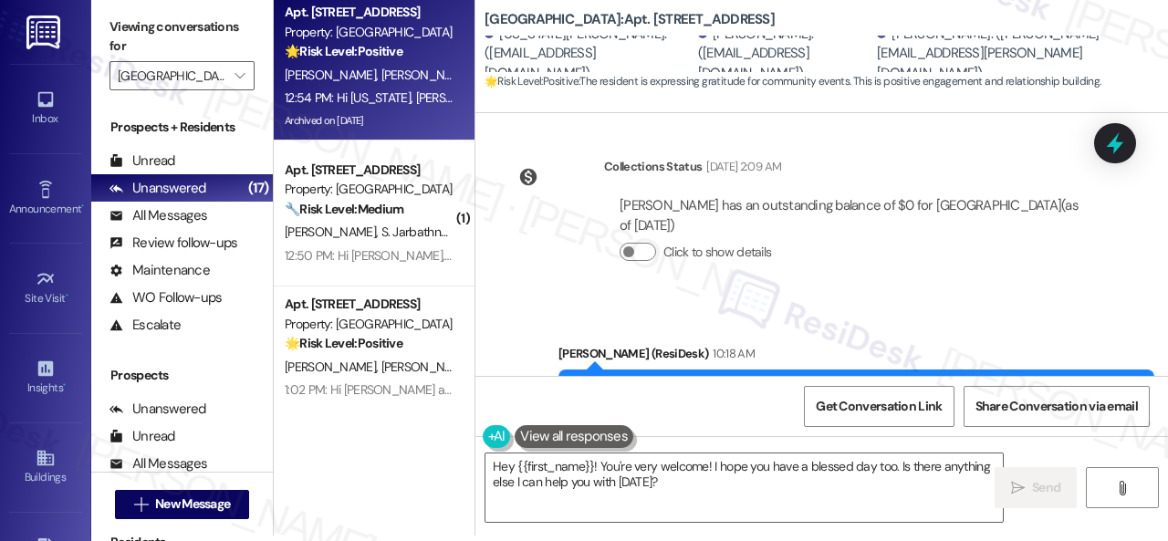
scroll to position [38264, 0]
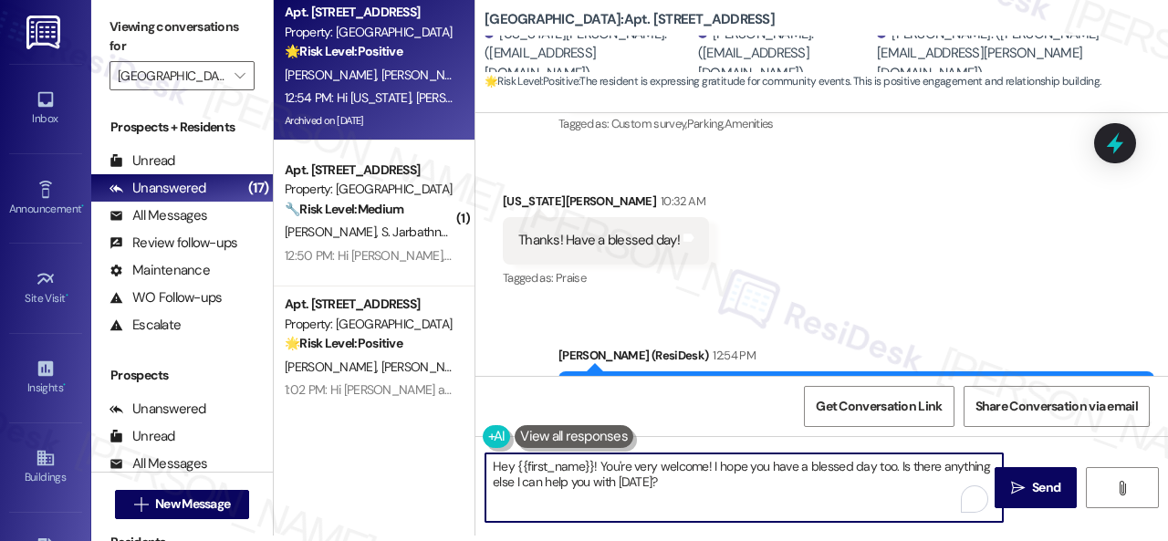
drag, startPoint x: 672, startPoint y: 483, endPoint x: 404, endPoint y: 464, distance: 268.8
click at [404, 464] on div "Apt. [STREET_ADDRESS] Property: [GEOGRAPHIC_DATA] Central 🌟 Risk Level: Positiv…" at bounding box center [721, 265] width 894 height 541
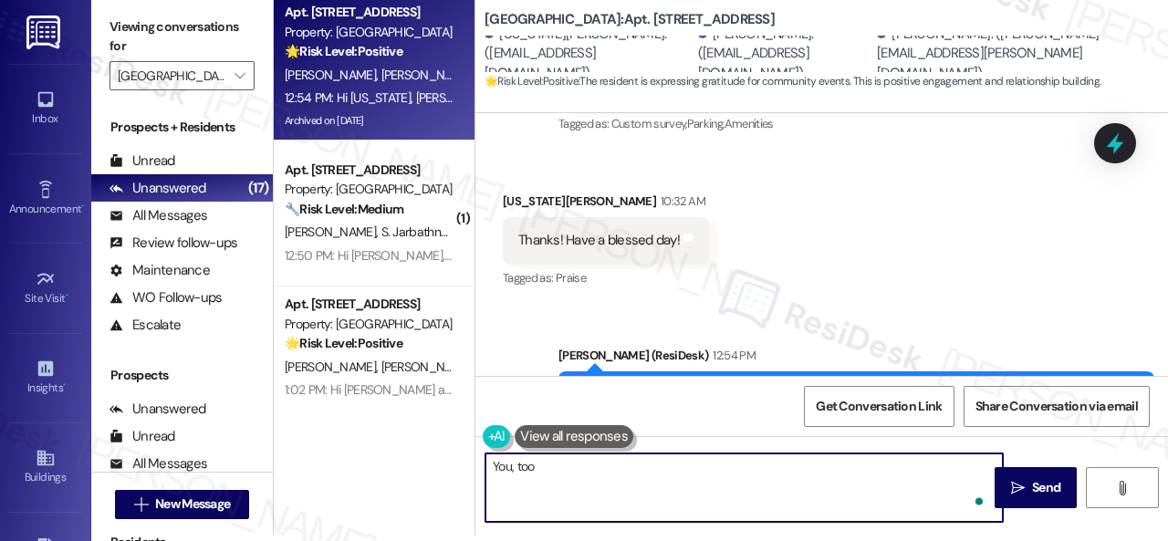
type textarea "You, too!"
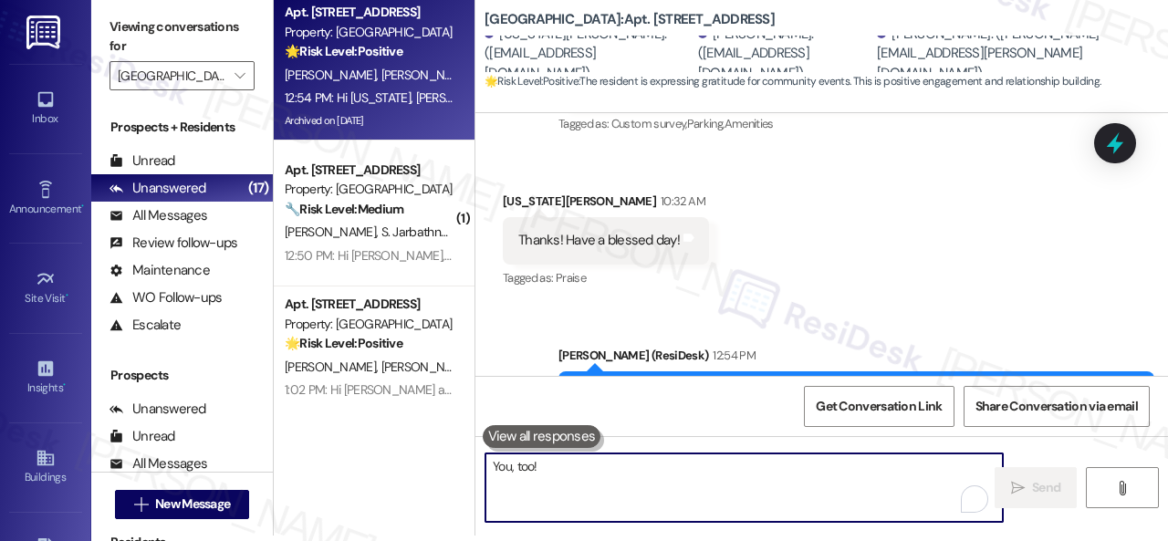
scroll to position [38030, 0]
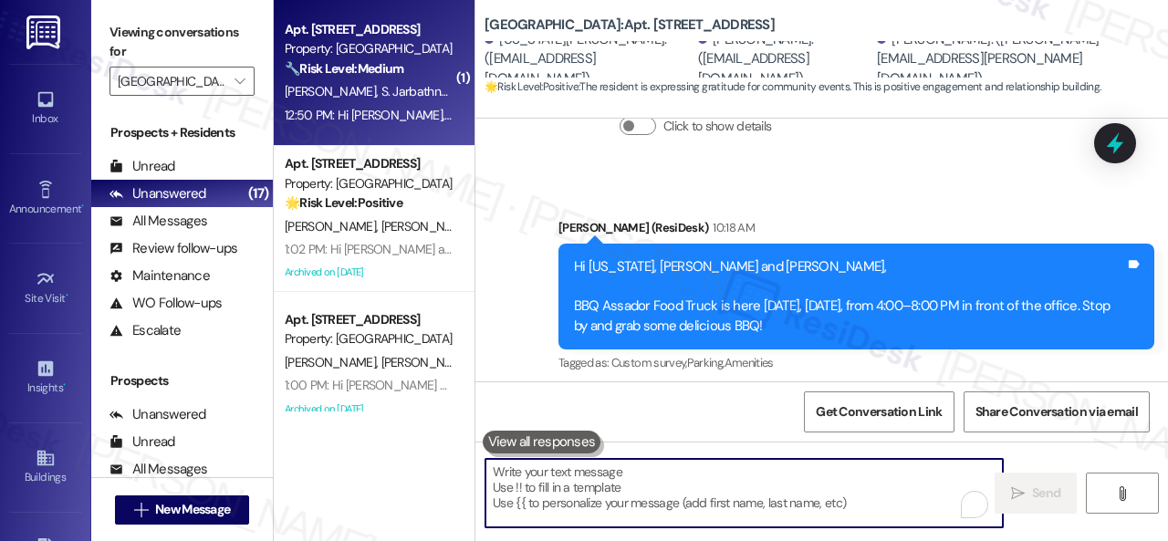
click at [368, 70] on strong "🔧 Risk Level: Medium" at bounding box center [344, 68] width 119 height 16
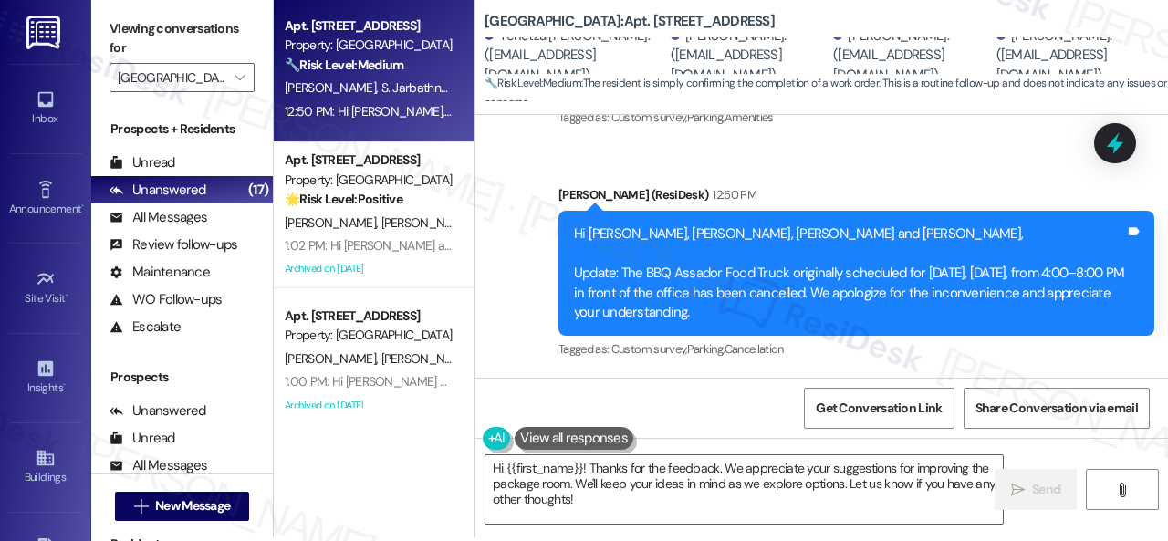
scroll to position [5, 0]
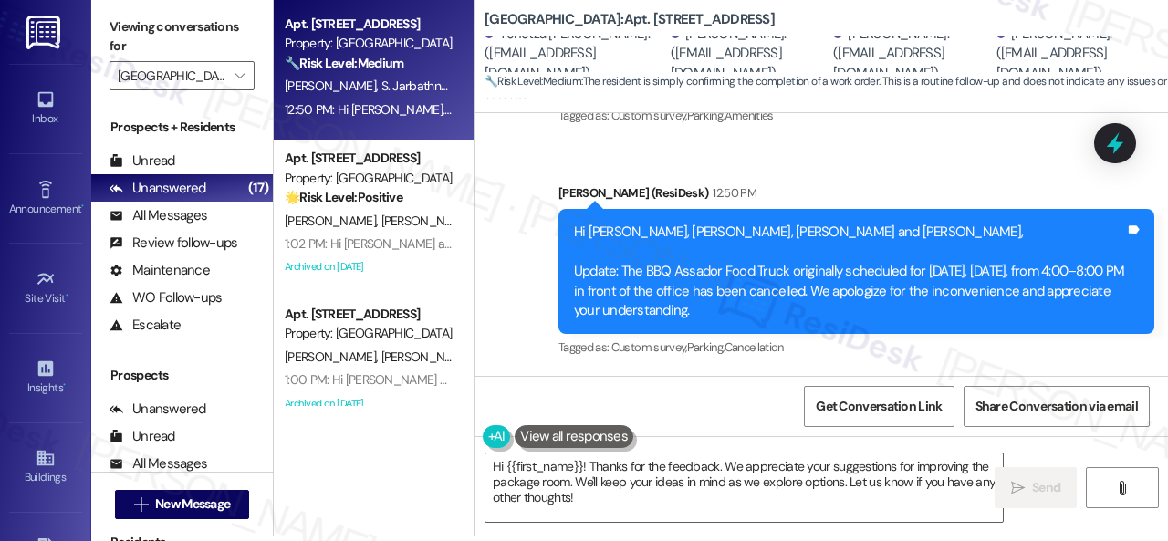
click at [552, 185] on div "Announcement, sent via SMS Sarah (ResiDesk) 12:50 PM Hi Yenetza, Maria, Sondja …" at bounding box center [856, 272] width 623 height 204
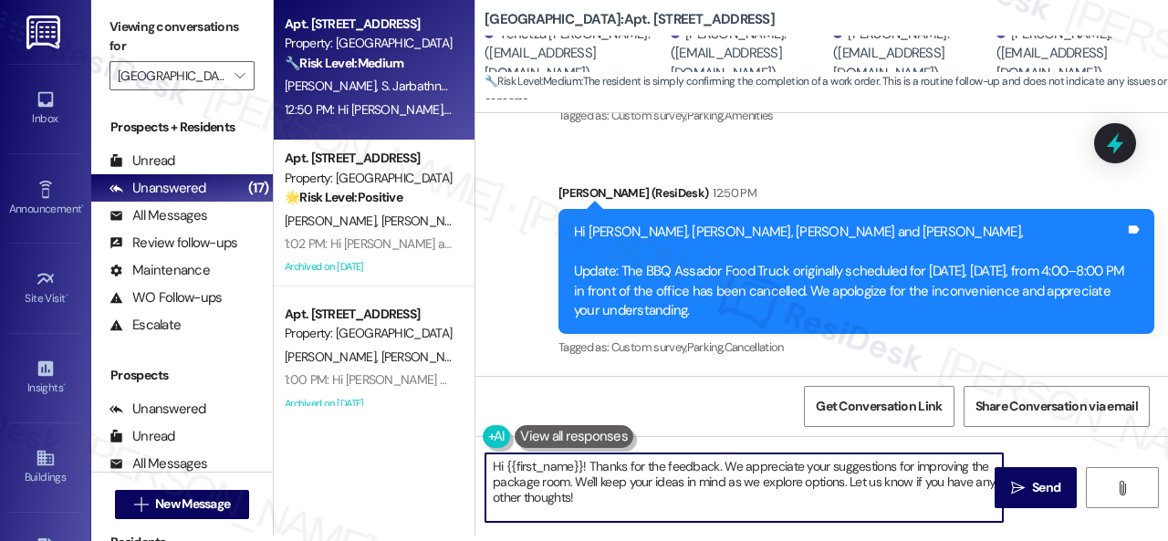
drag, startPoint x: 460, startPoint y: 463, endPoint x: 398, endPoint y: 421, distance: 74.9
click at [398, 421] on div "Apt. 201, 001 Halston Park Central Property: Halston Park Central 🔧 Risk Level:…" at bounding box center [721, 265] width 894 height 541
paste textarea "We’re happy to know everything’s all set! If your stay at {{property}} met your…"
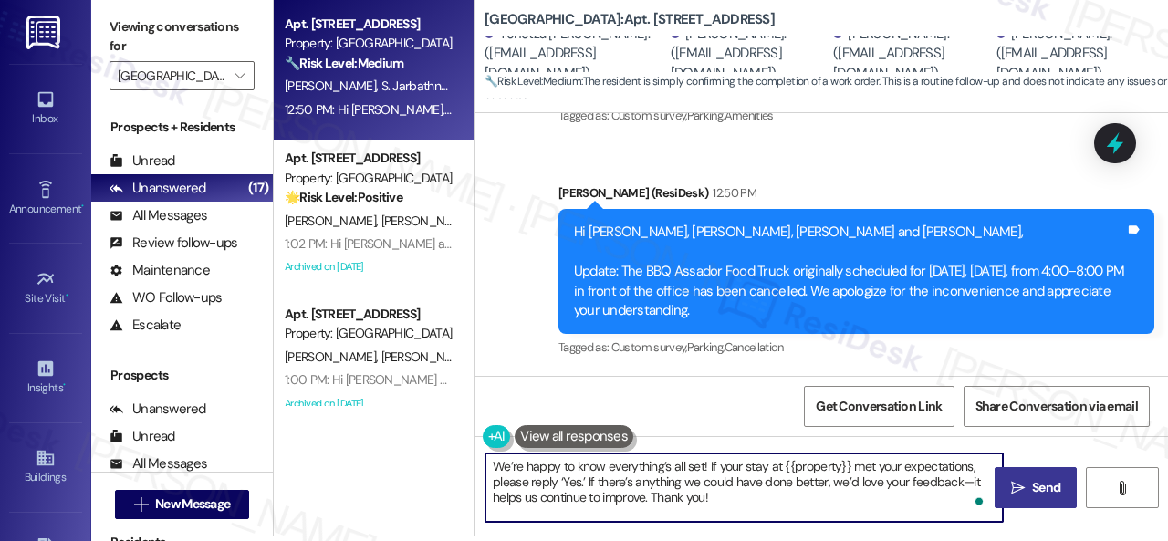
type textarea "We’re happy to know everything’s all set! If your stay at {{property}} met your…"
click at [1032, 478] on span "Send" at bounding box center [1046, 487] width 28 height 19
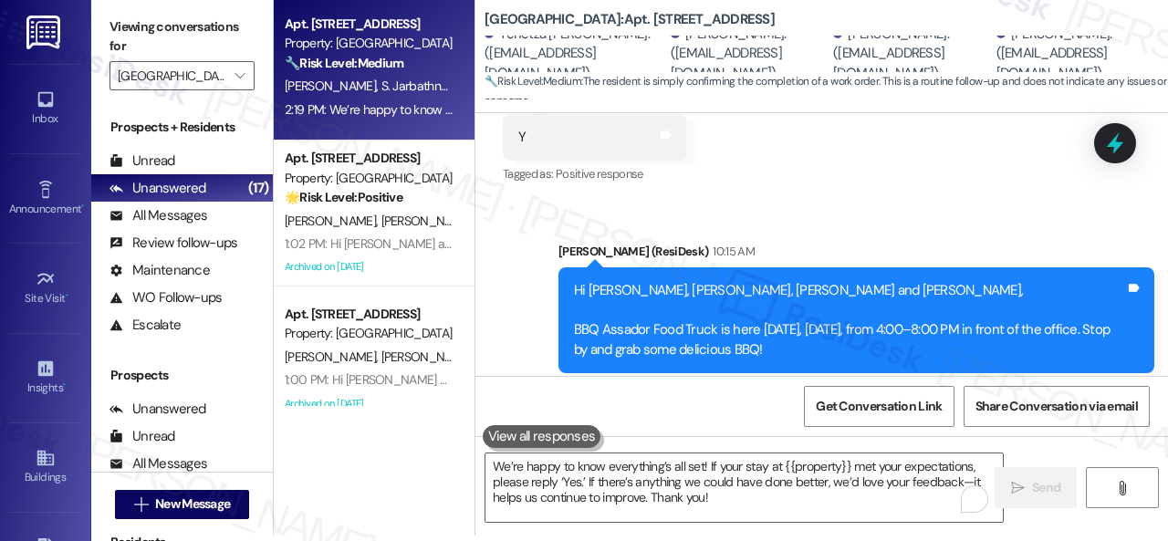
scroll to position [15601, 0]
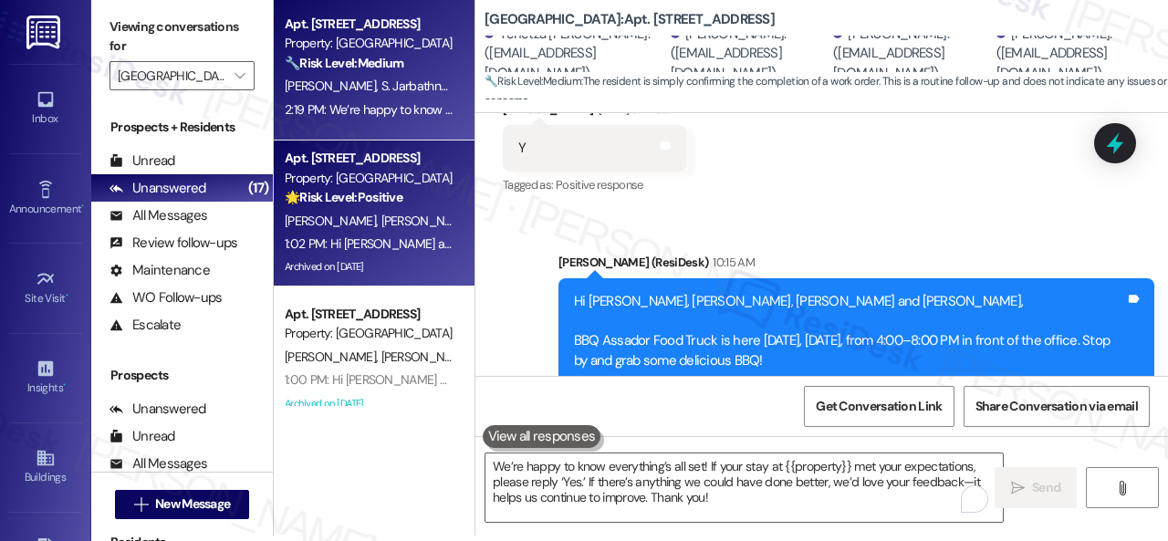
click at [404, 216] on span "N. Bertolino" at bounding box center [426, 221] width 91 height 16
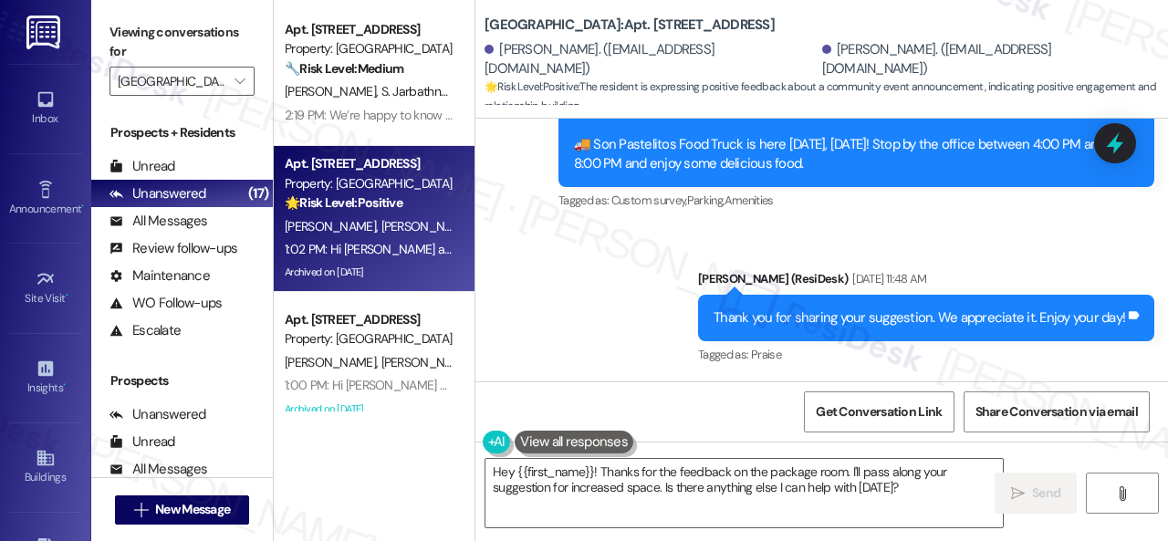
scroll to position [12961, 0]
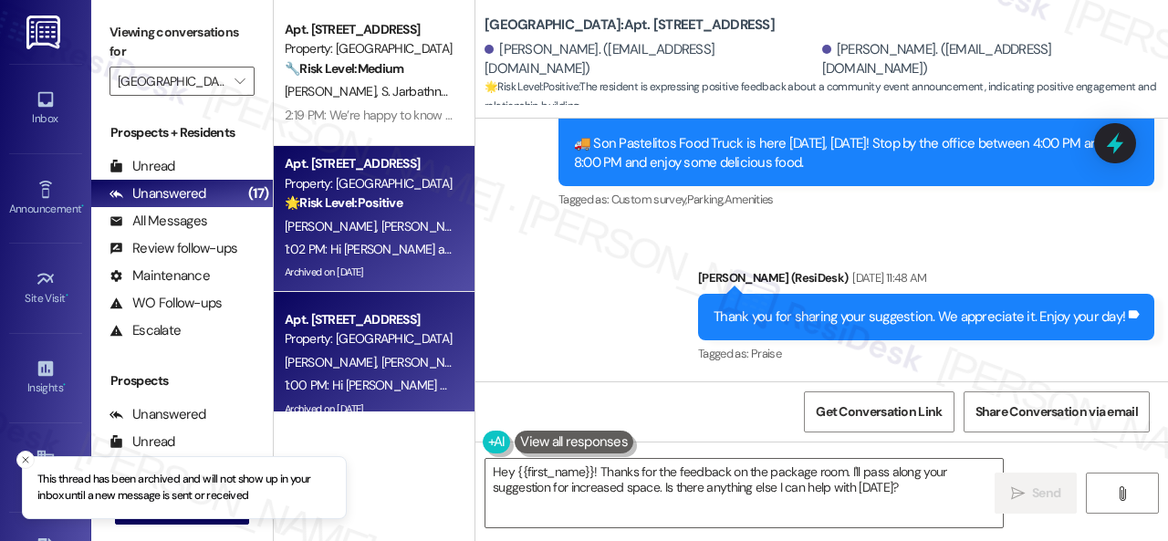
click at [414, 351] on div "T. Carvalho T. Carvalho" at bounding box center [369, 362] width 172 height 23
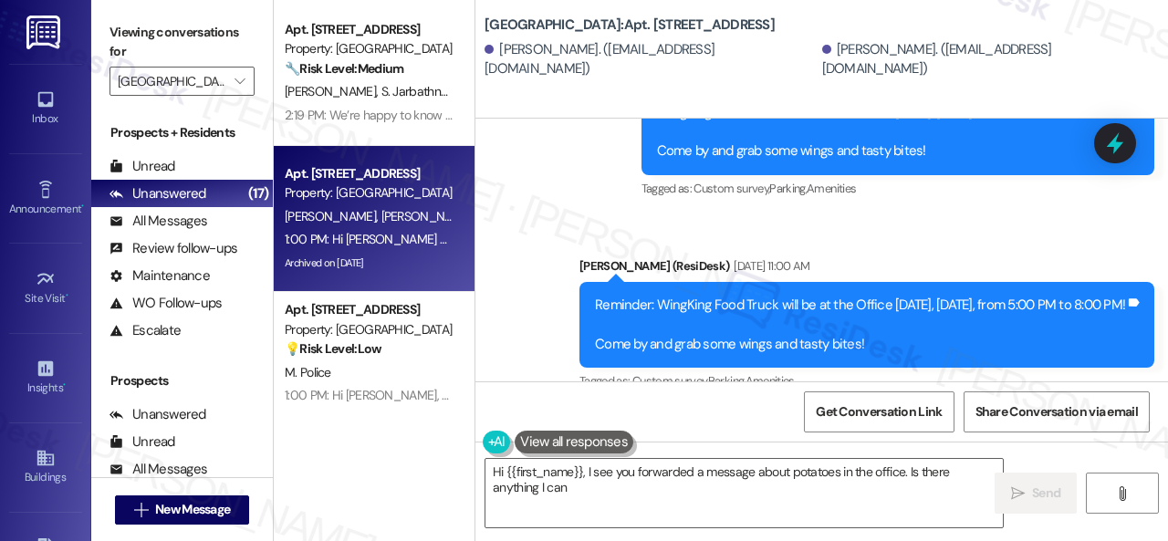
scroll to position [4613, 0]
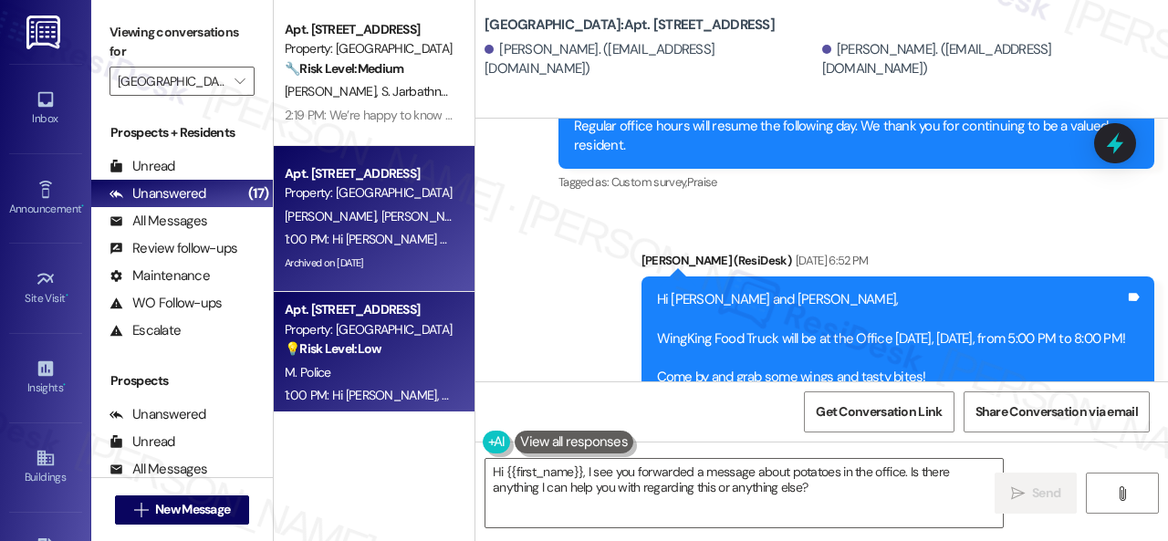
click at [411, 367] on div "M. Police" at bounding box center [369, 372] width 172 height 23
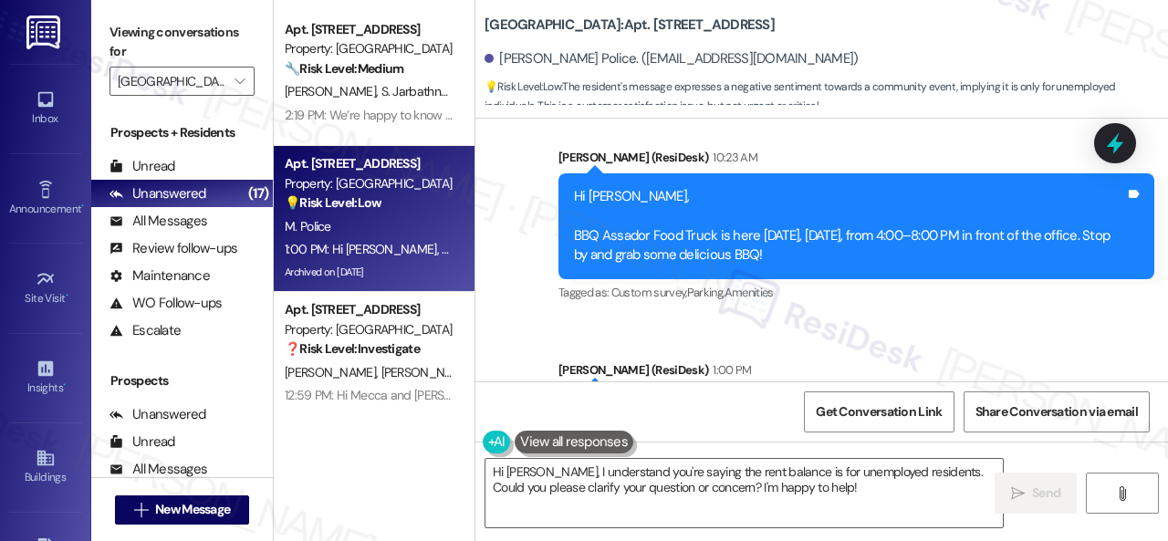
scroll to position [16156, 0]
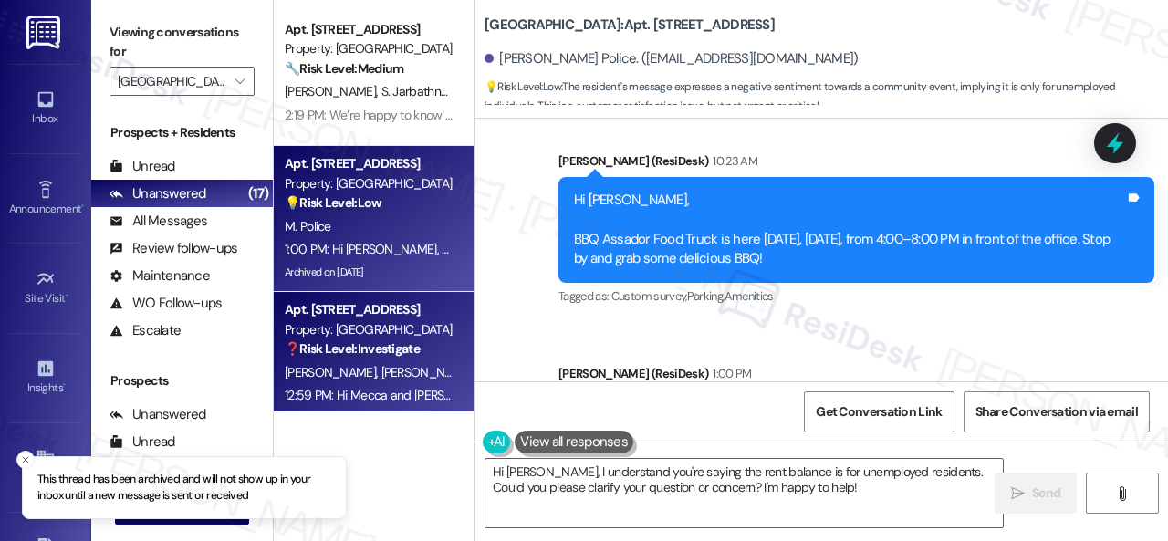
click at [418, 369] on div "M. Dawson M. Lindsey" at bounding box center [369, 372] width 172 height 23
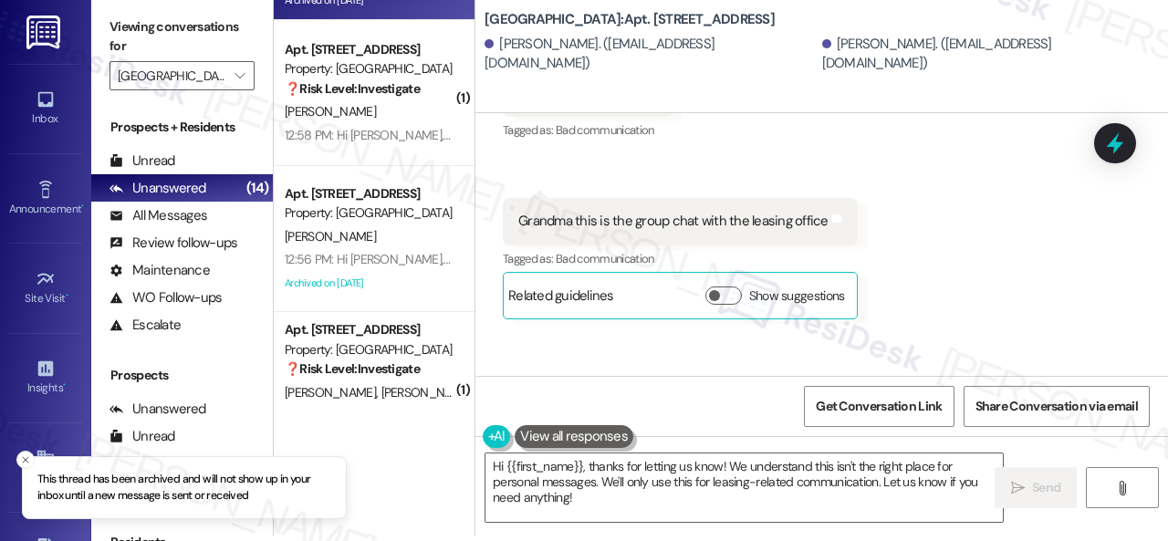
scroll to position [274, 0]
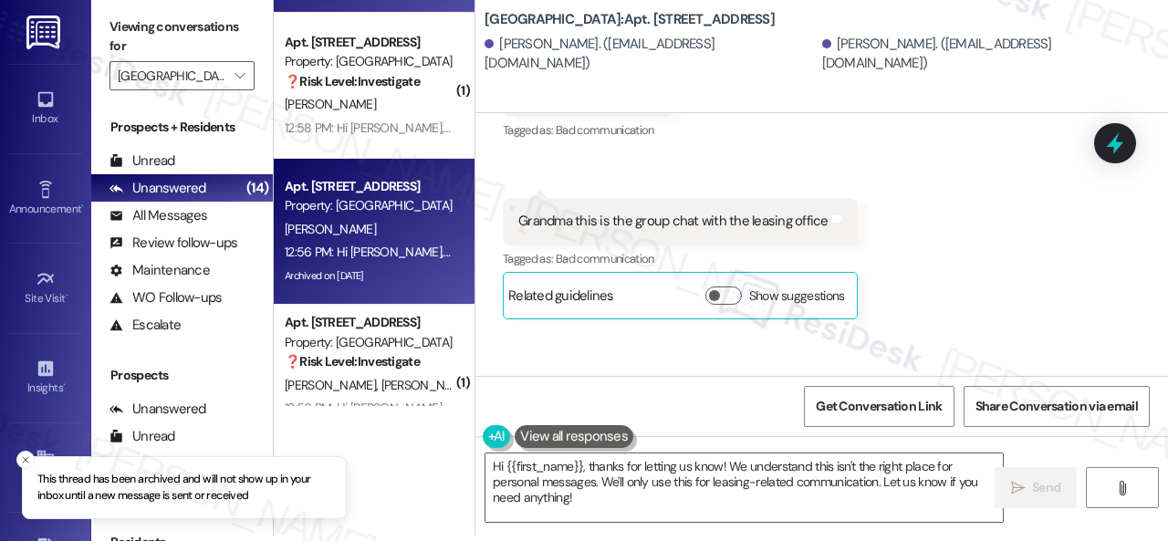
click at [411, 237] on div "I. Lanzet" at bounding box center [369, 229] width 172 height 23
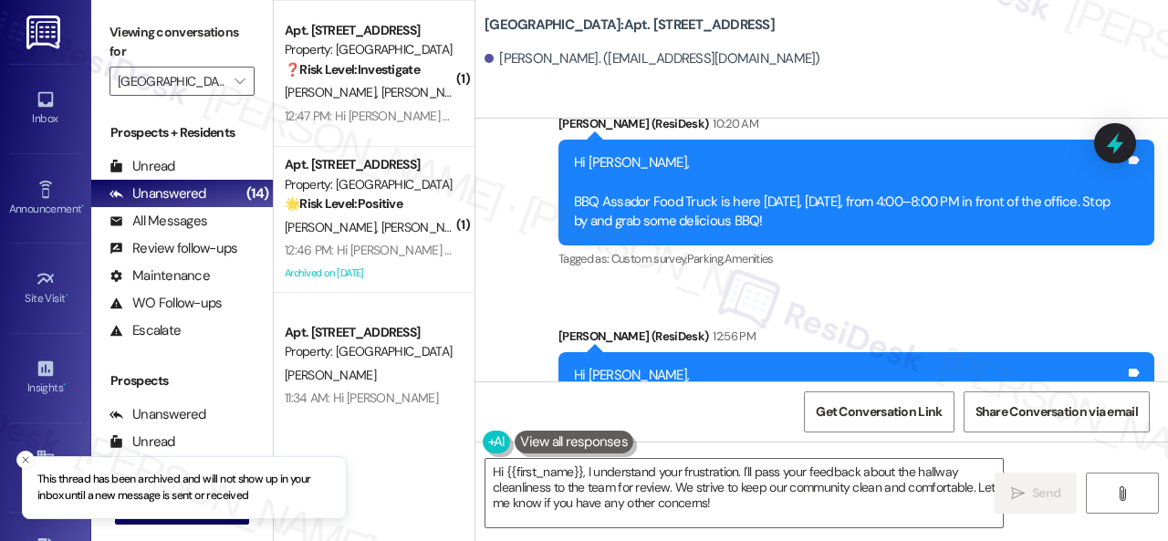
scroll to position [901, 0]
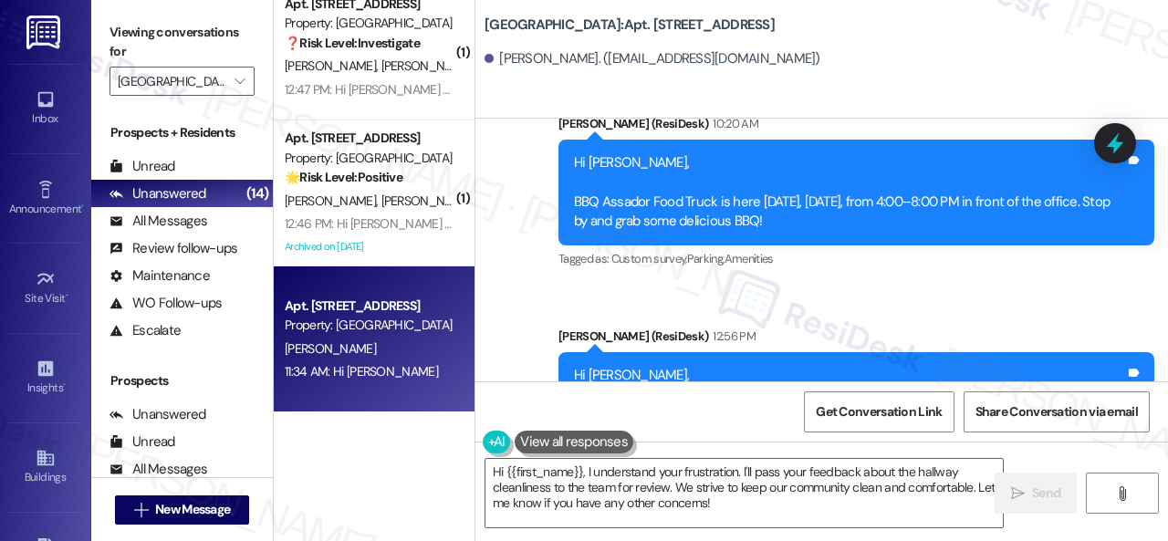
click at [390, 358] on div "Z. Butler" at bounding box center [369, 349] width 172 height 23
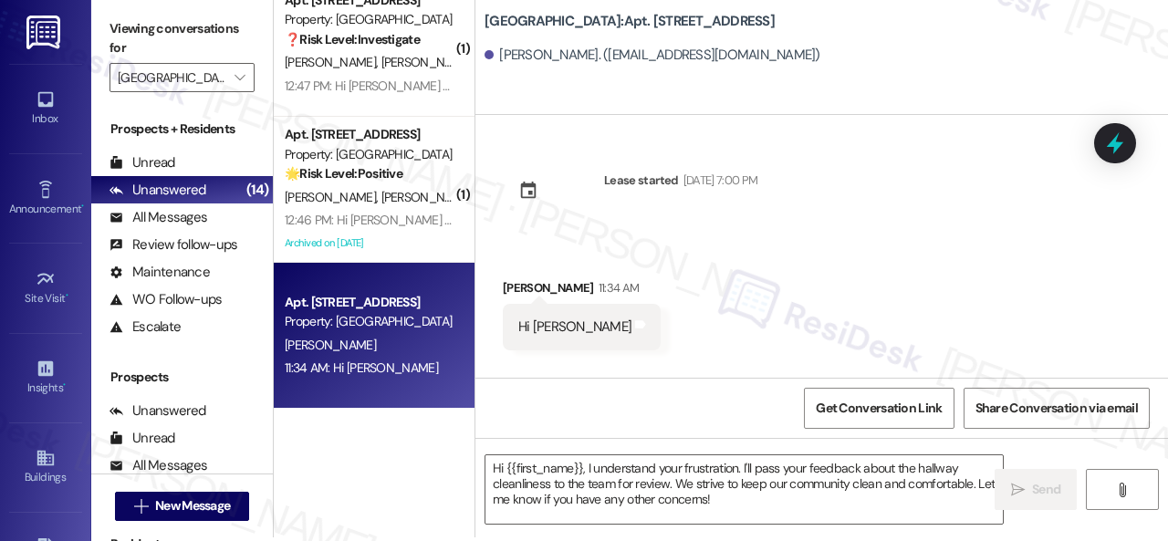
scroll to position [5, 0]
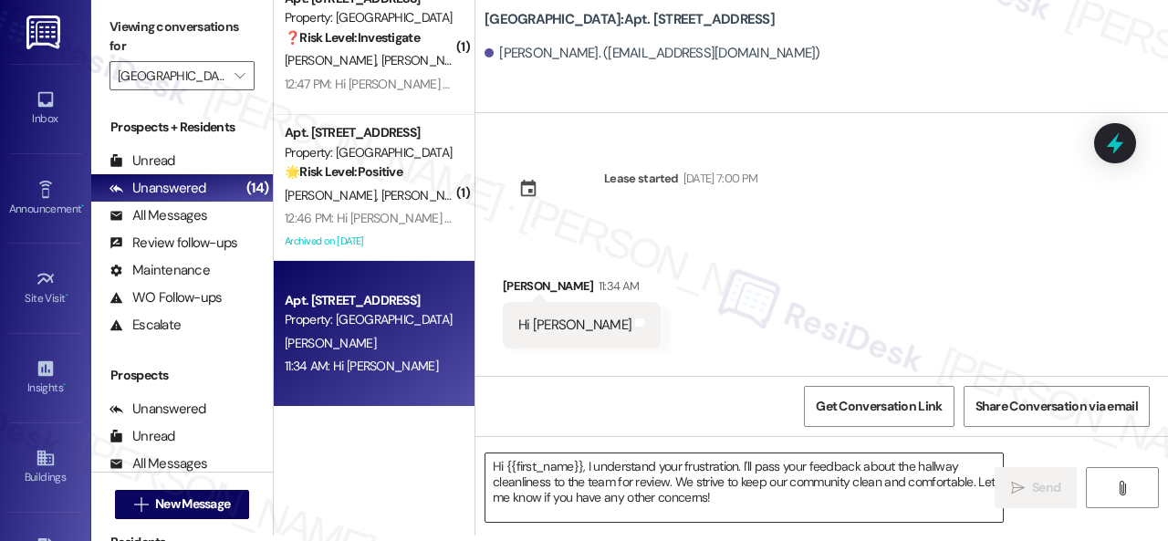
click at [651, 491] on textarea "Hi {{first_name}}, I understand your frustration. I'll pass your feedback about…" at bounding box center [743, 487] width 517 height 68
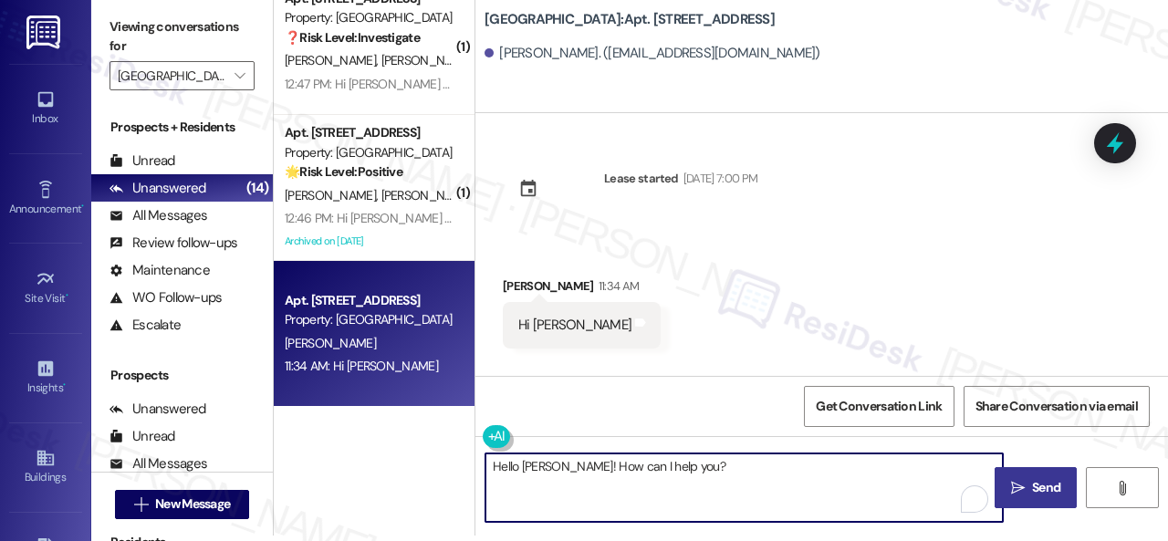
type textarea "Hello Zahmir! How can I help you?"
click at [1043, 486] on span "Send" at bounding box center [1046, 487] width 28 height 19
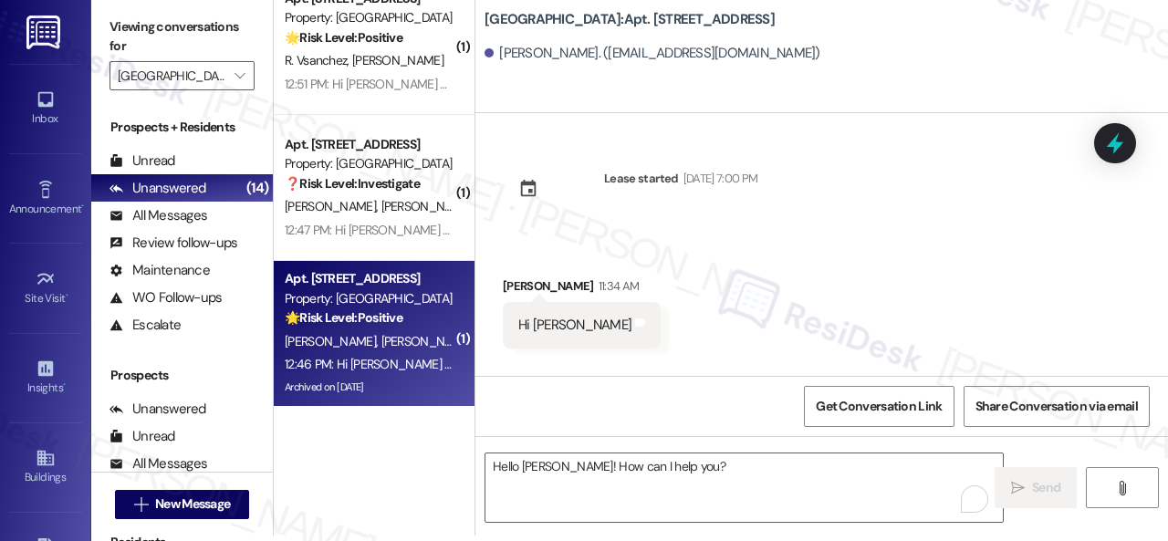
click at [394, 348] on span "D. Bohorquez" at bounding box center [426, 341] width 91 height 16
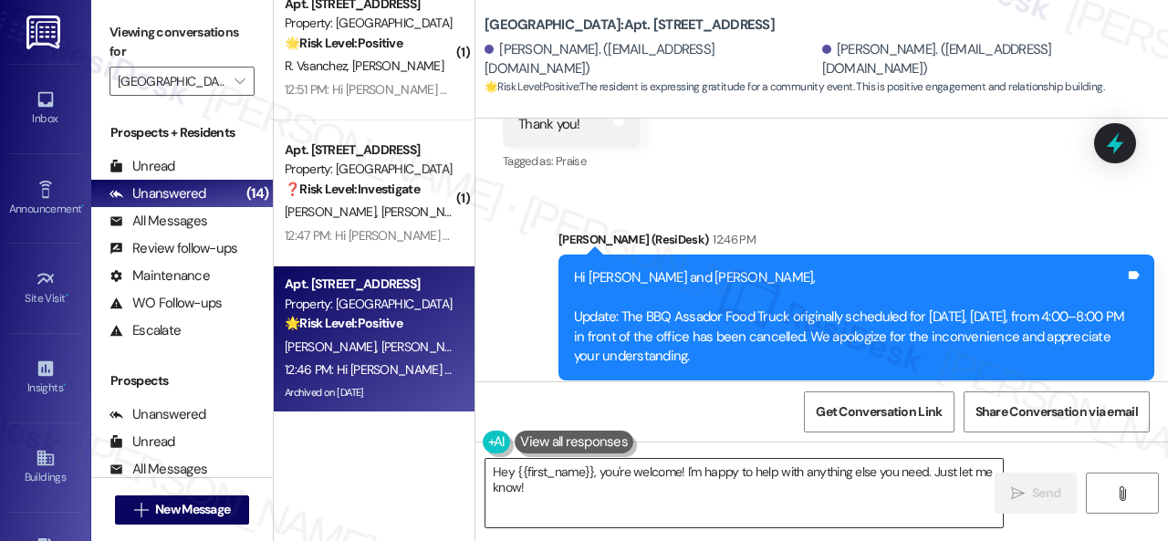
scroll to position [11303, 0]
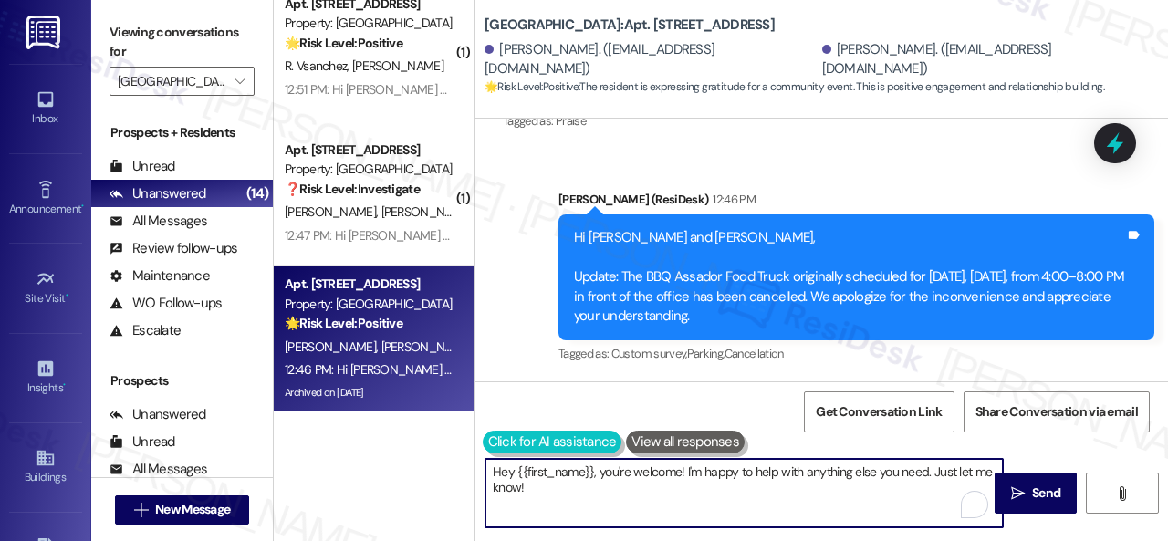
drag, startPoint x: 477, startPoint y: 463, endPoint x: 484, endPoint y: 455, distance: 10.3
click at [452, 448] on div "( 2 ) Apt. 106, 004 Halston Park Central Property: Halston Park Central 🌟 Risk …" at bounding box center [721, 270] width 894 height 541
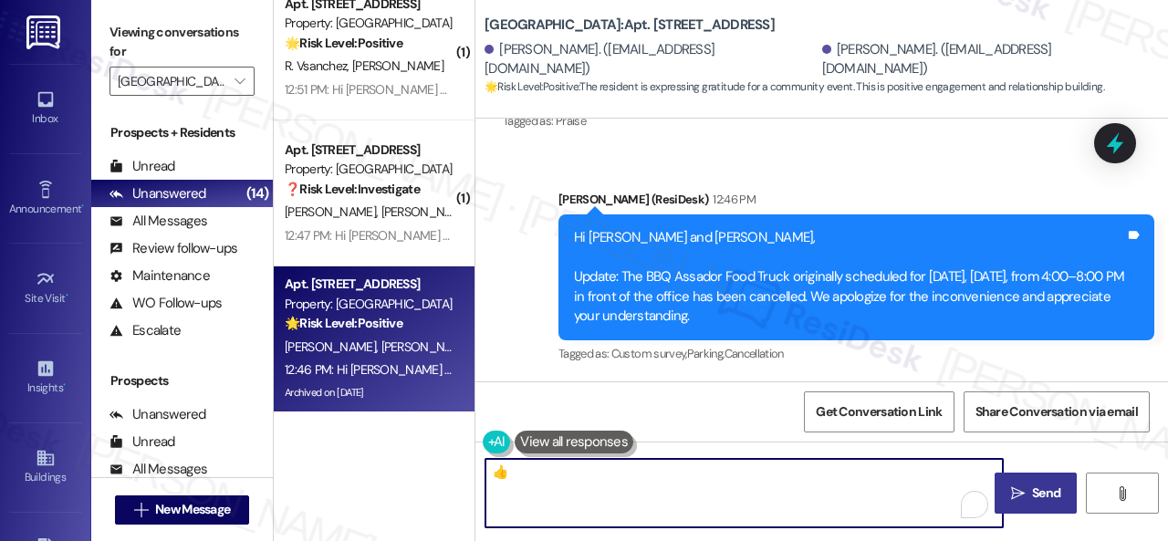
type textarea "👍"
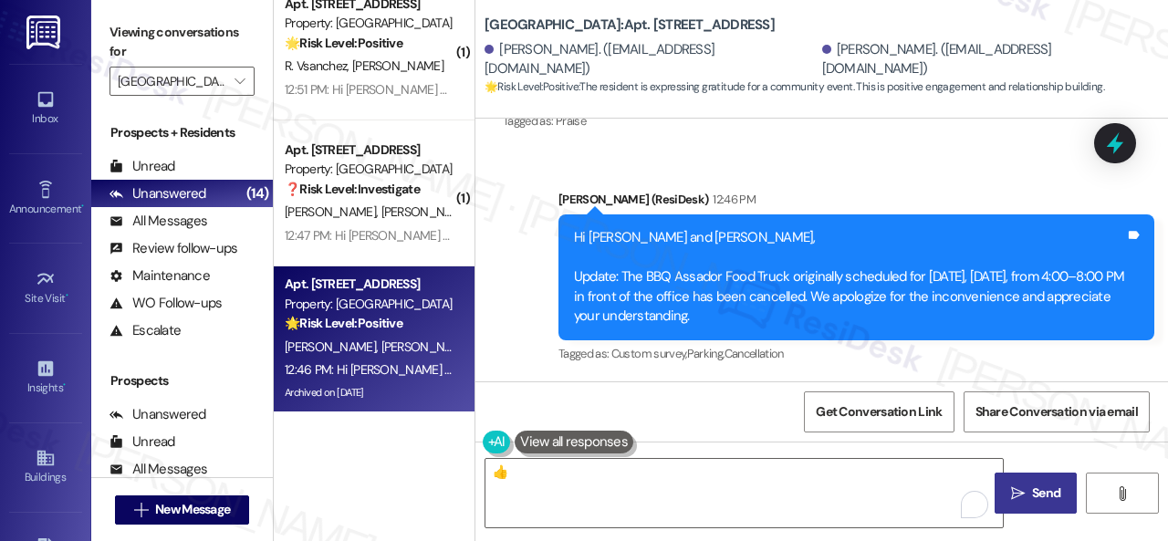
click at [1033, 494] on span "Send" at bounding box center [1046, 492] width 28 height 19
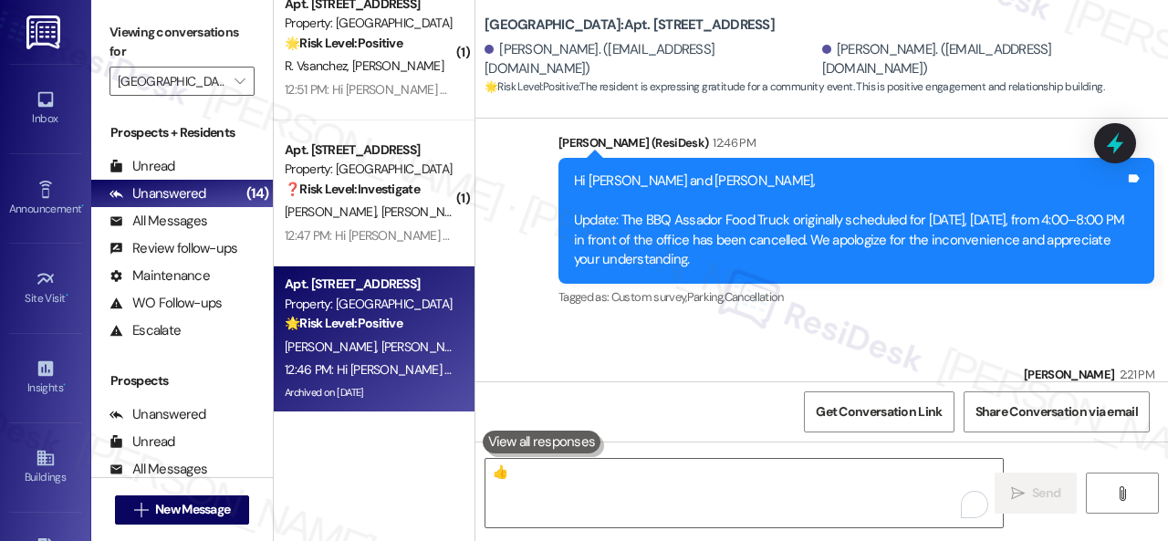
scroll to position [11069, 0]
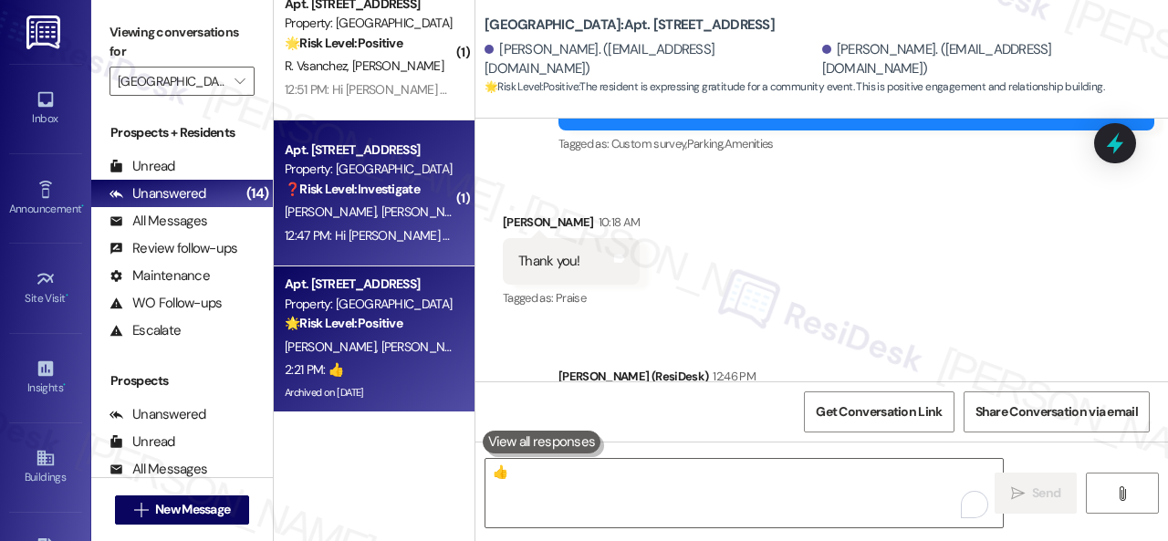
click at [404, 214] on div "C. Stone K. Bellamy" at bounding box center [369, 212] width 172 height 23
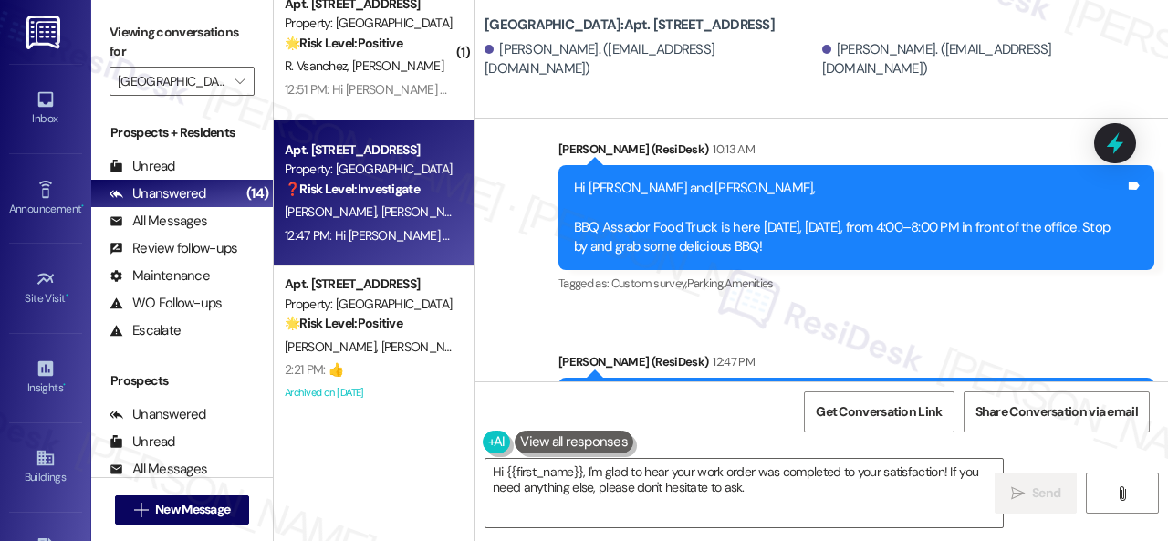
scroll to position [22893, 0]
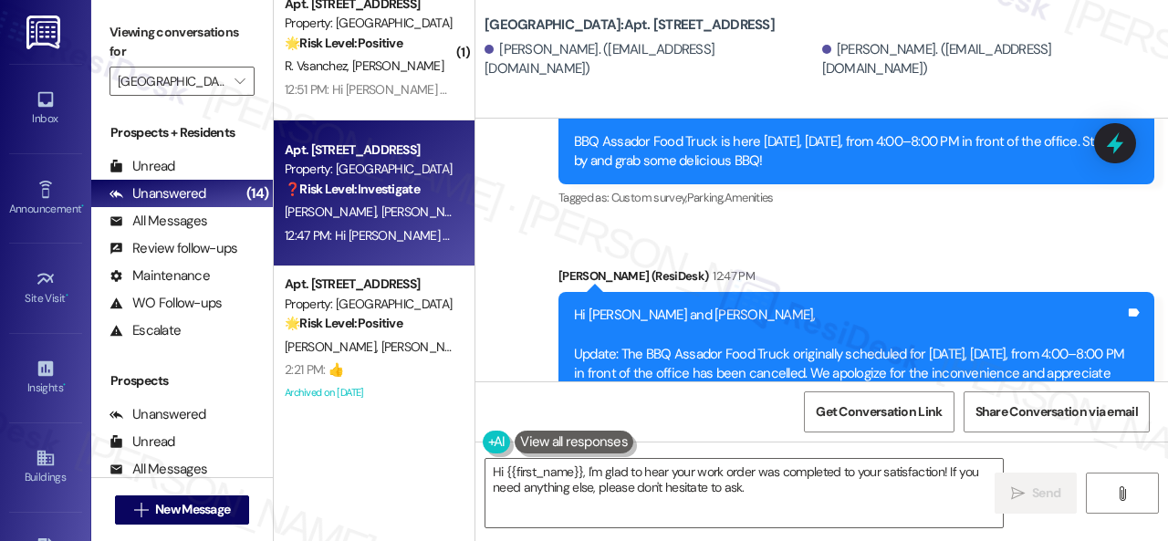
click at [554, 171] on div "Announcement, sent via SMS Sarah (ResiDesk) 10:13 AM Hi Kaitlin and Cody, BBQ A…" at bounding box center [821, 235] width 692 height 444
click at [569, 493] on textarea "Hi {{first_name}}, I'm glad to hear your work order was completed to your satis…" at bounding box center [743, 493] width 517 height 68
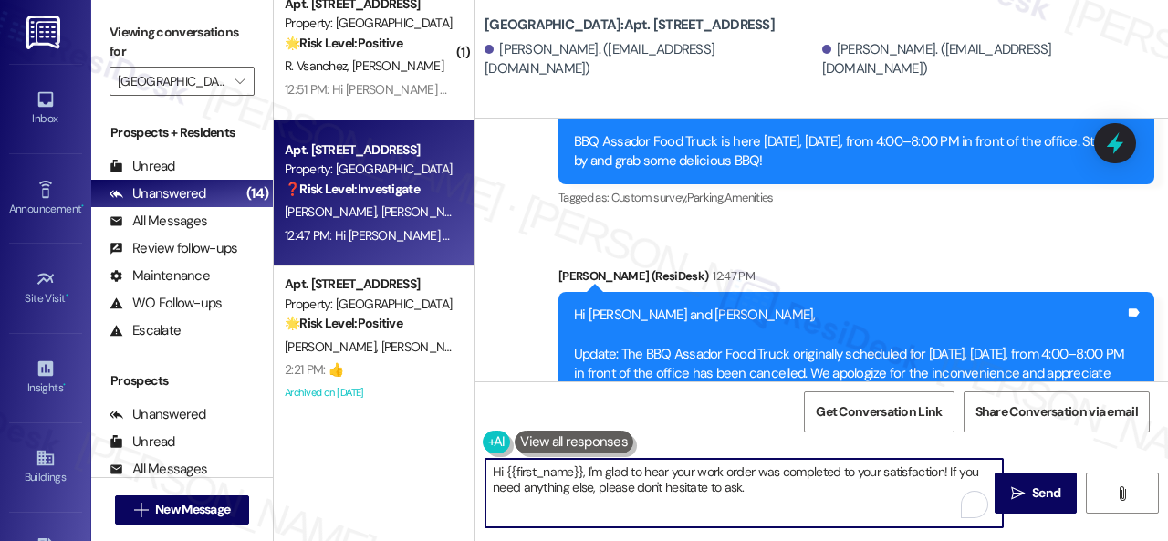
paste textarea "We’re happy to know everything’s all set! If your stay at {{property}} met your…"
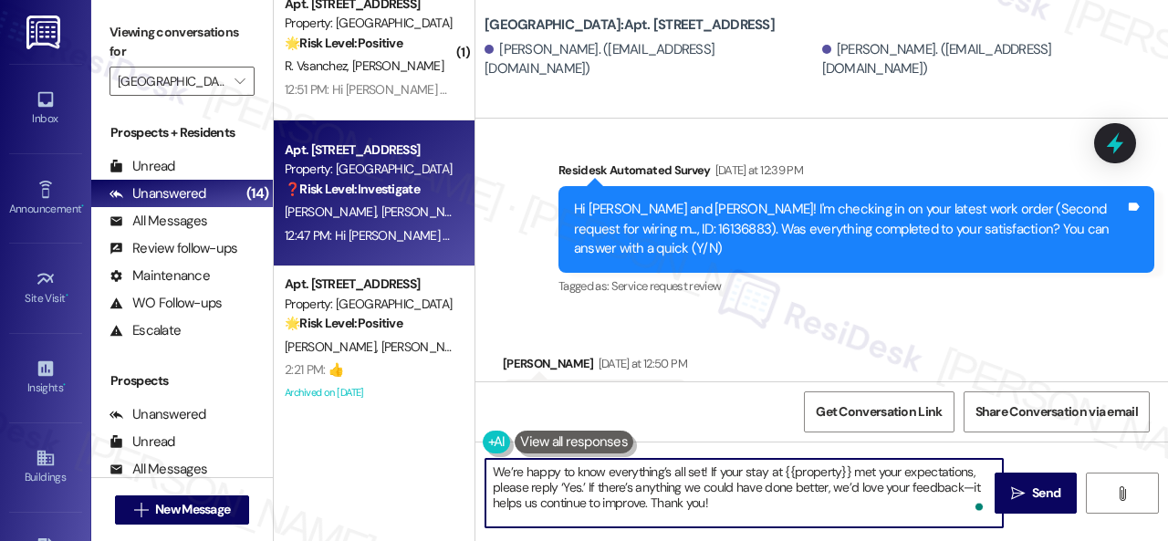
scroll to position [22346, 0]
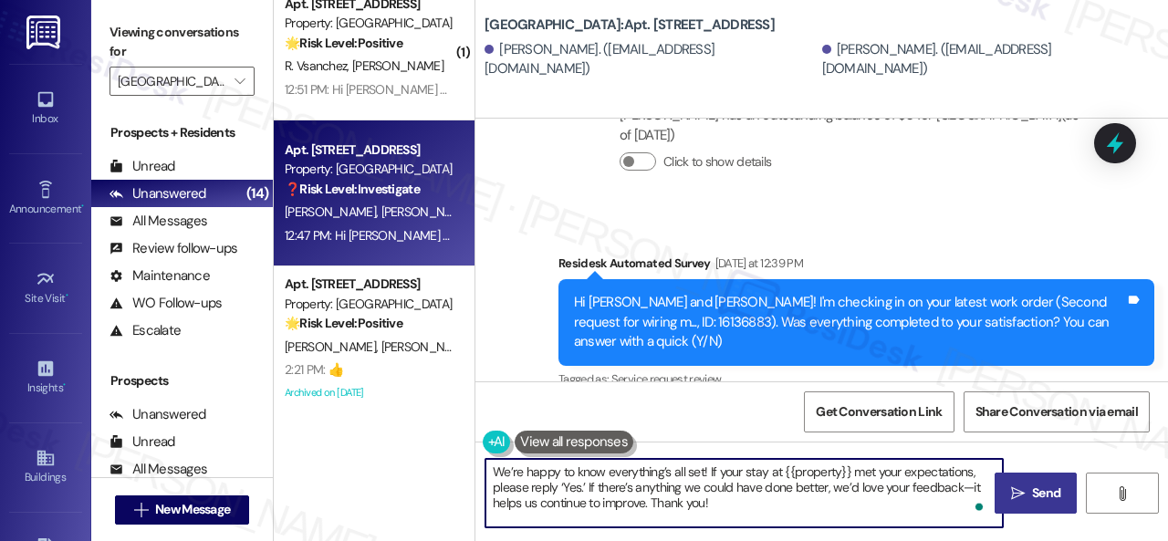
type textarea "We’re happy to know everything’s all set! If your stay at {{property}} met your…"
click at [1008, 478] on button " Send" at bounding box center [1035, 493] width 82 height 41
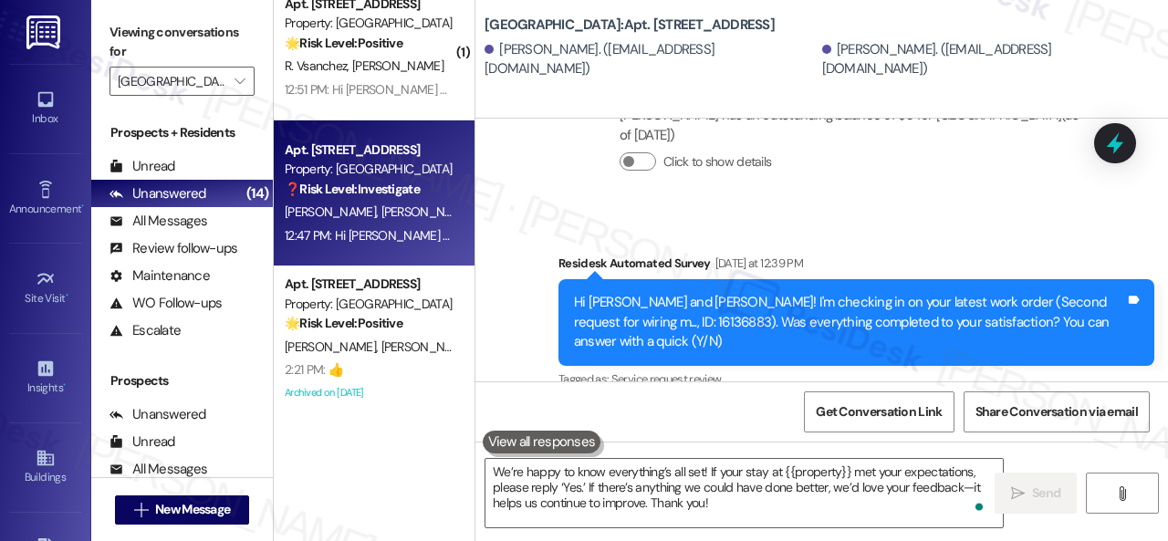
scroll to position [22447, 0]
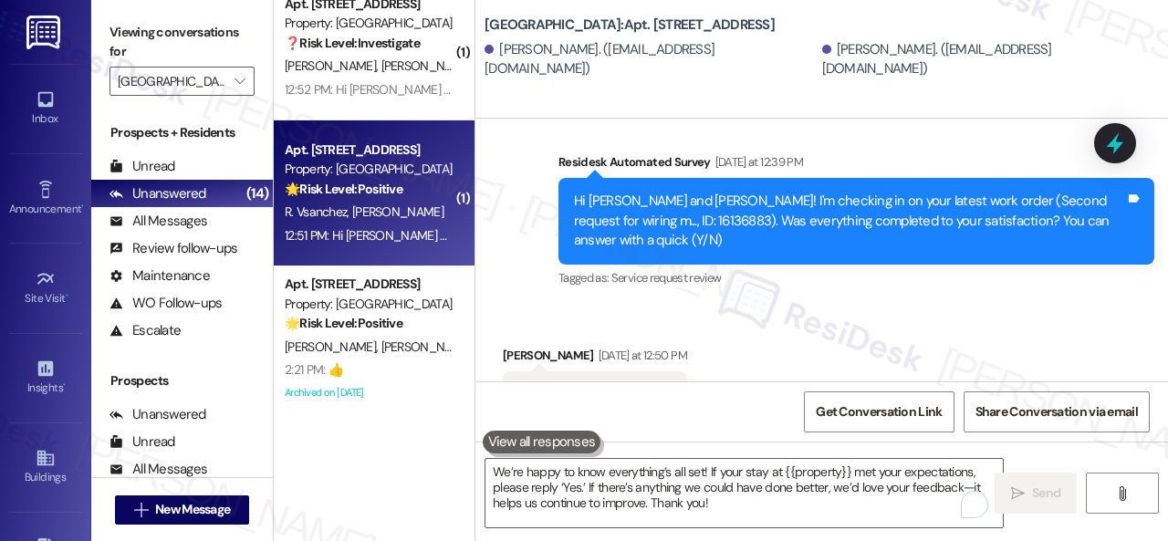
click at [392, 188] on strong "🌟 Risk Level: Positive" at bounding box center [344, 189] width 118 height 16
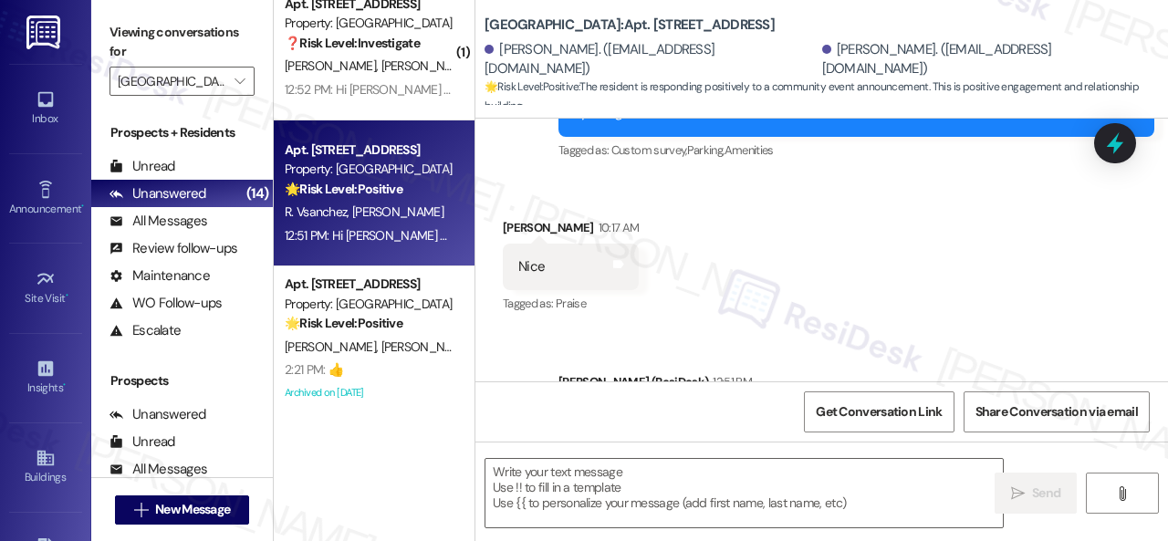
scroll to position [1472, 0]
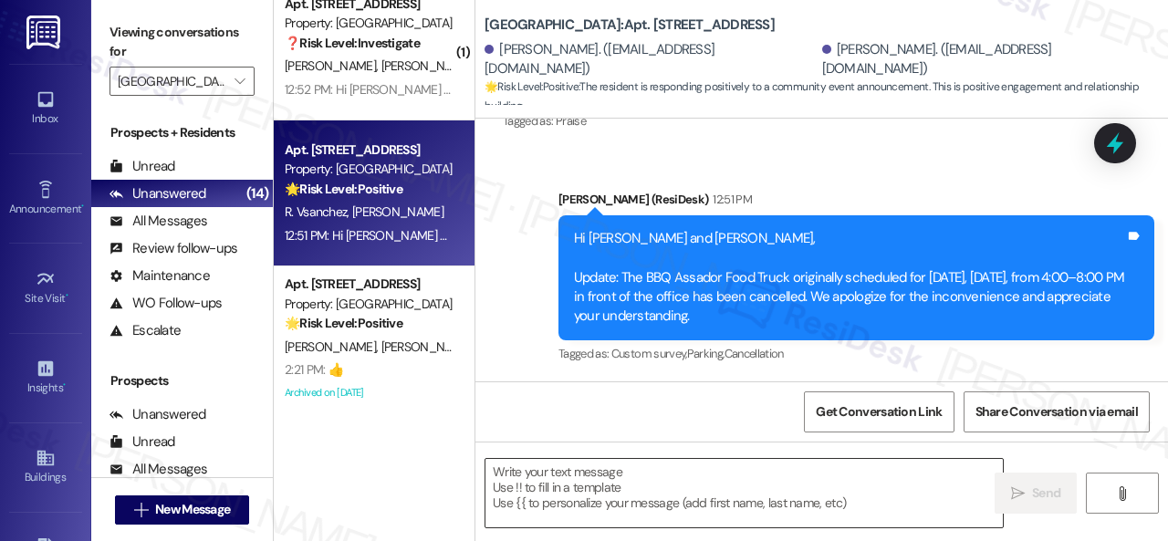
click at [635, 478] on textarea at bounding box center [743, 493] width 517 height 68
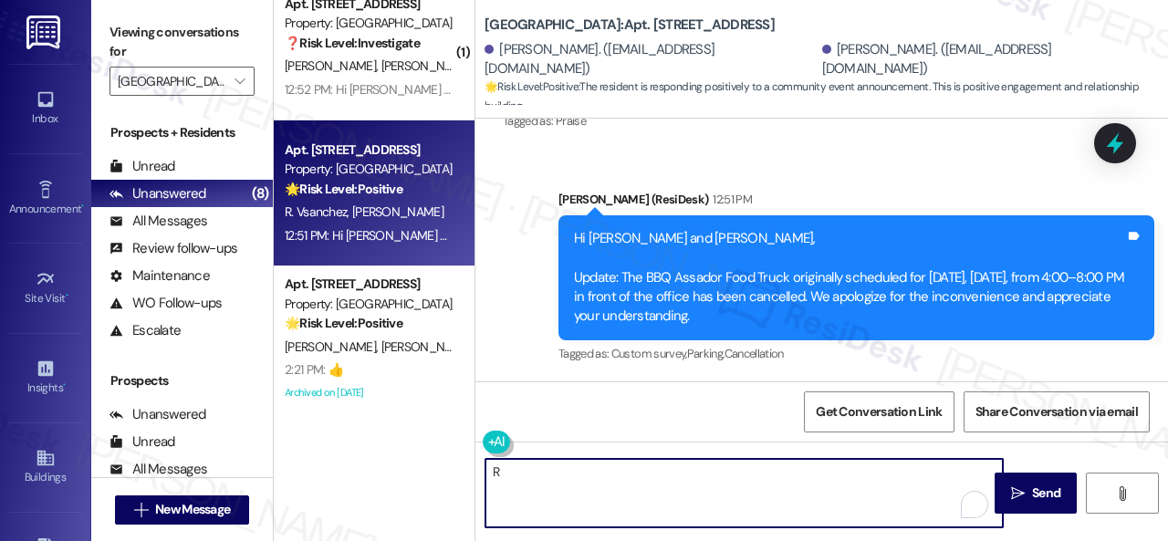
type textarea "R"
click at [565, 435] on div "Get Conversation Link Share Conversation via email" at bounding box center [821, 411] width 692 height 60
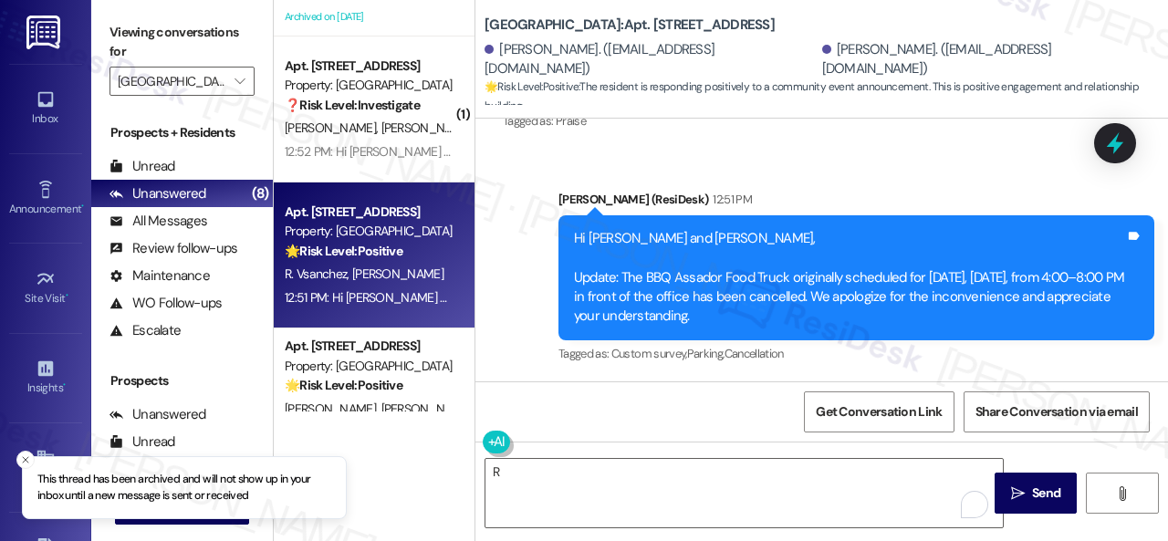
scroll to position [664, 0]
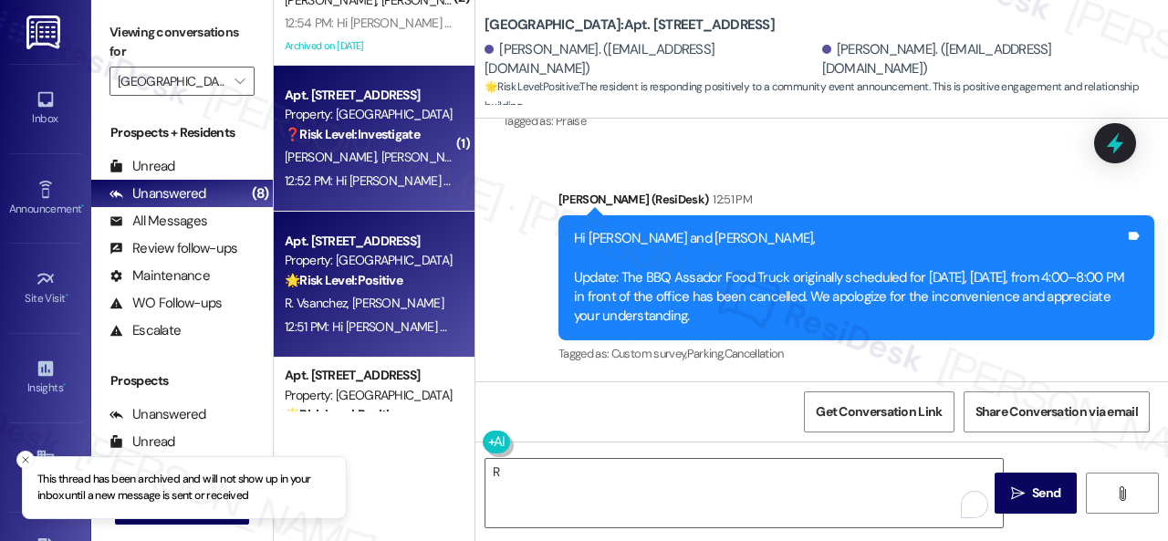
click at [412, 146] on div "L. Rodriguez R. Cartagena" at bounding box center [369, 157] width 172 height 23
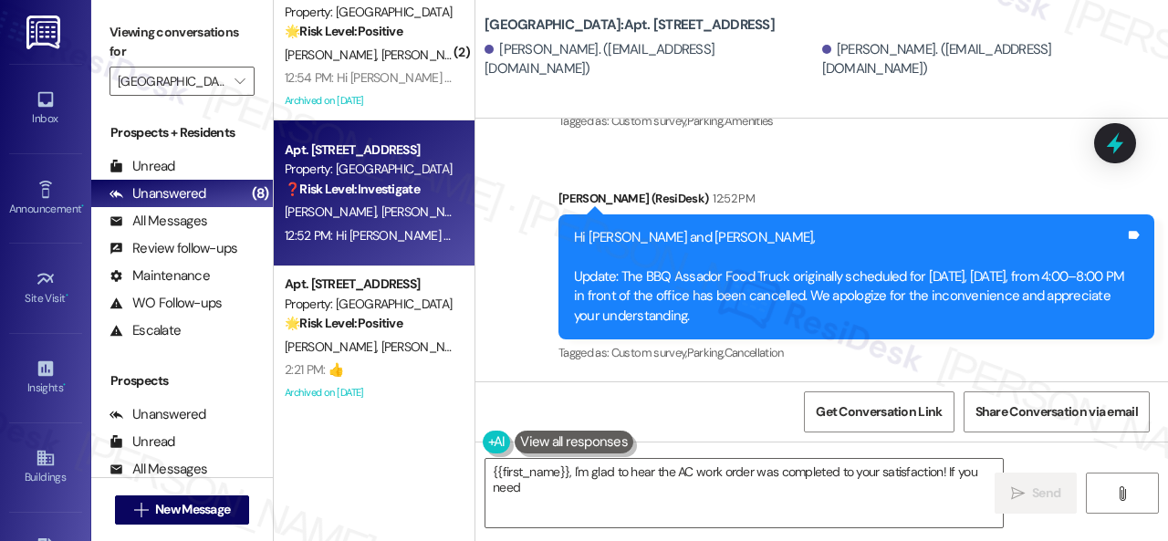
scroll to position [5, 0]
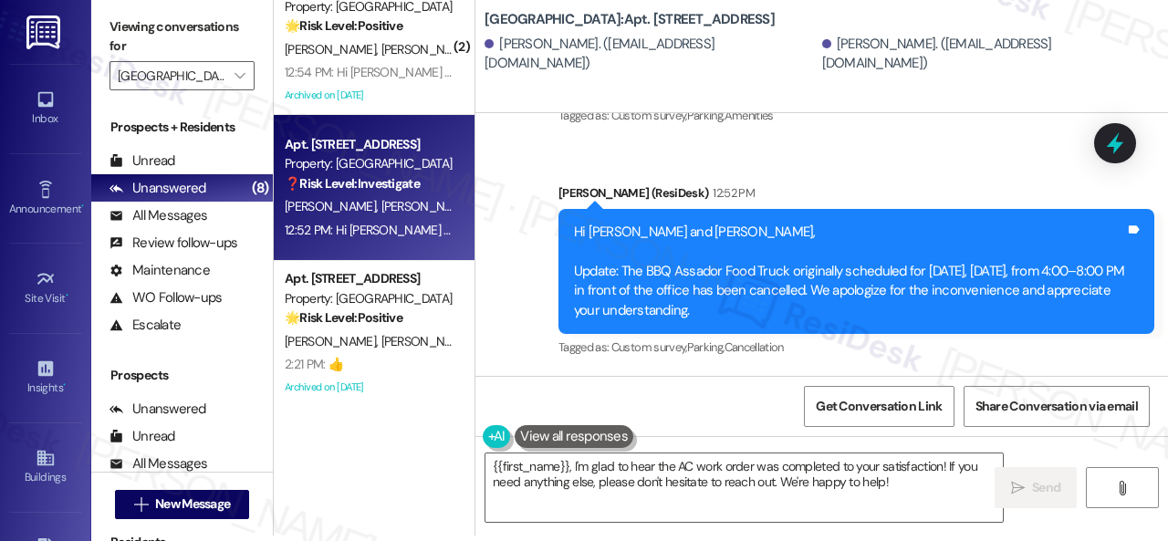
click at [575, 150] on div "Announcement, sent via SMS Sarah (ResiDesk) 10:16 AM Hi Laura and Rex, BBQ Assa…" at bounding box center [821, 152] width 692 height 444
click at [584, 484] on textarea "{{first_name}}, I'm glad to hear the AC work order was completed to your satisf…" at bounding box center [743, 487] width 517 height 68
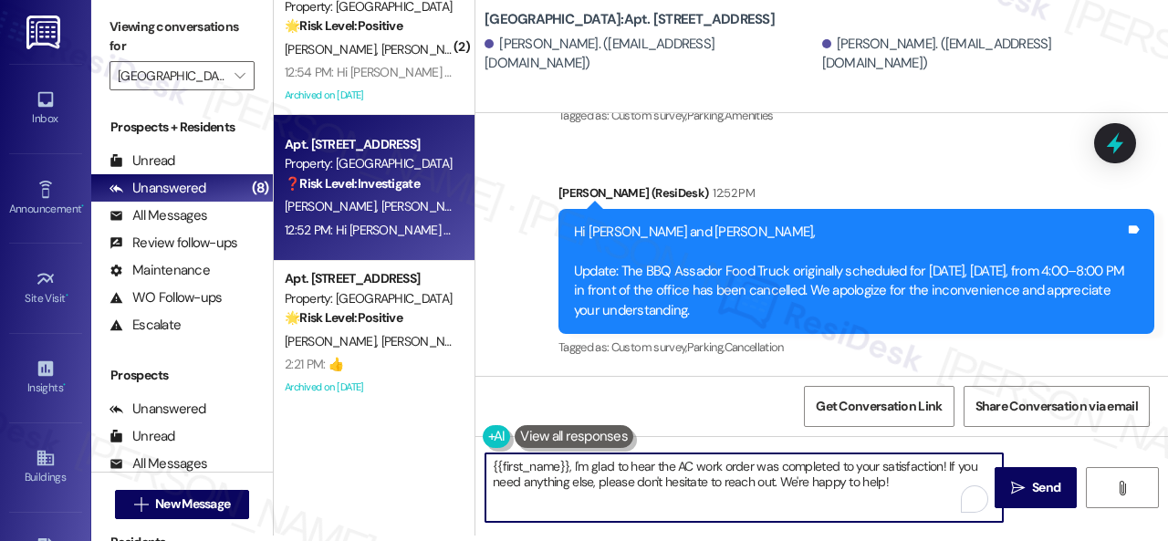
paste textarea "We’re happy to know everything’s all set! If your stay at {{property}} met your…"
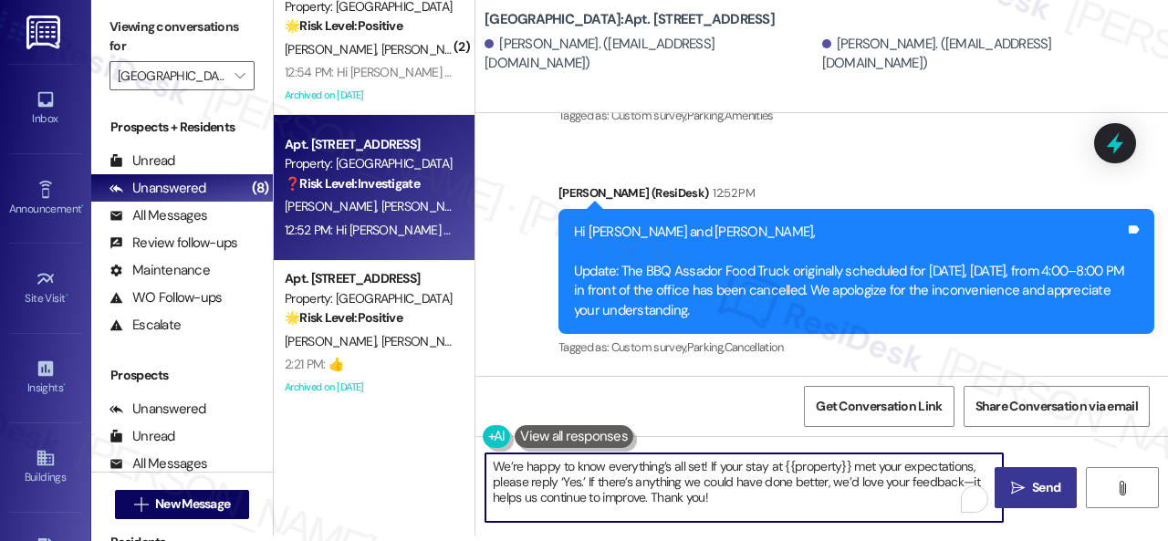
type textarea "We’re happy to know everything’s all set! If your stay at {{property}} met your…"
click at [1011, 493] on icon "" at bounding box center [1018, 488] width 14 height 15
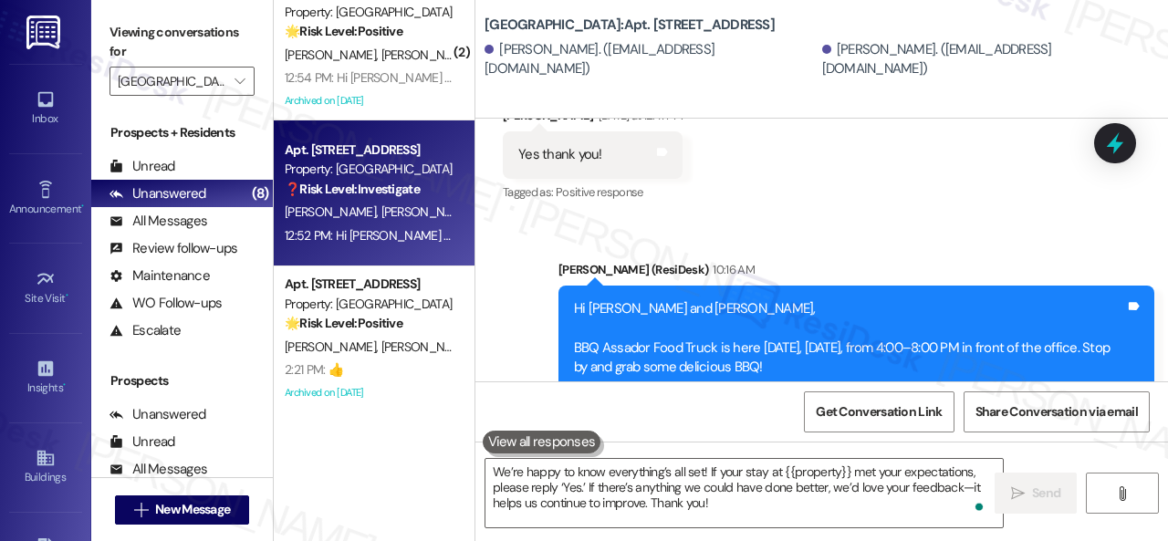
scroll to position [15913, 0]
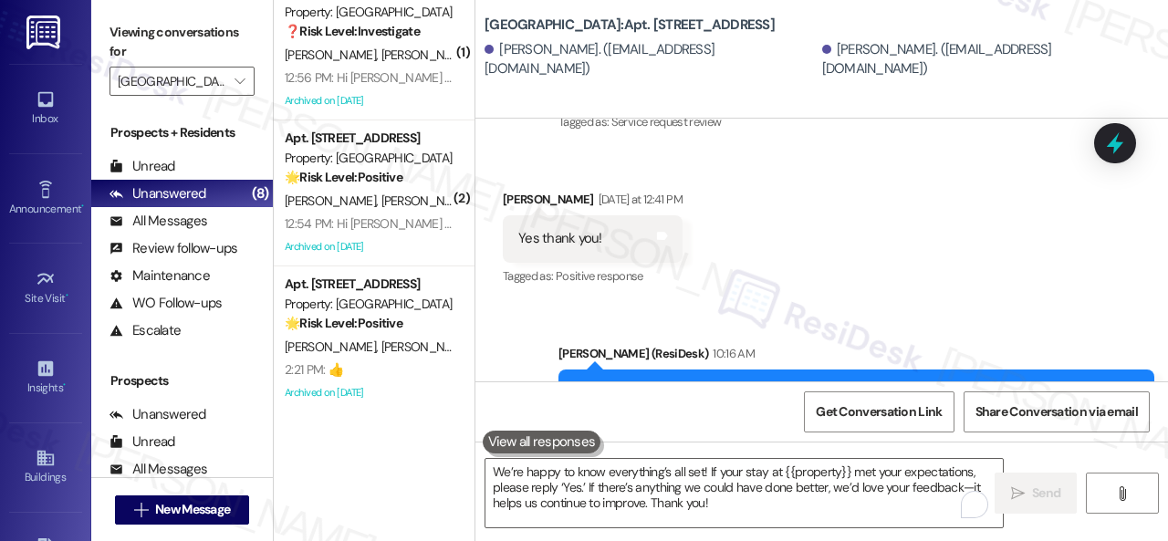
click at [349, 216] on div "12:54 PM: Hi Nicole and Margaret, Update: The BBQ Assador Food Truck originally…" at bounding box center [982, 223] width 1395 height 16
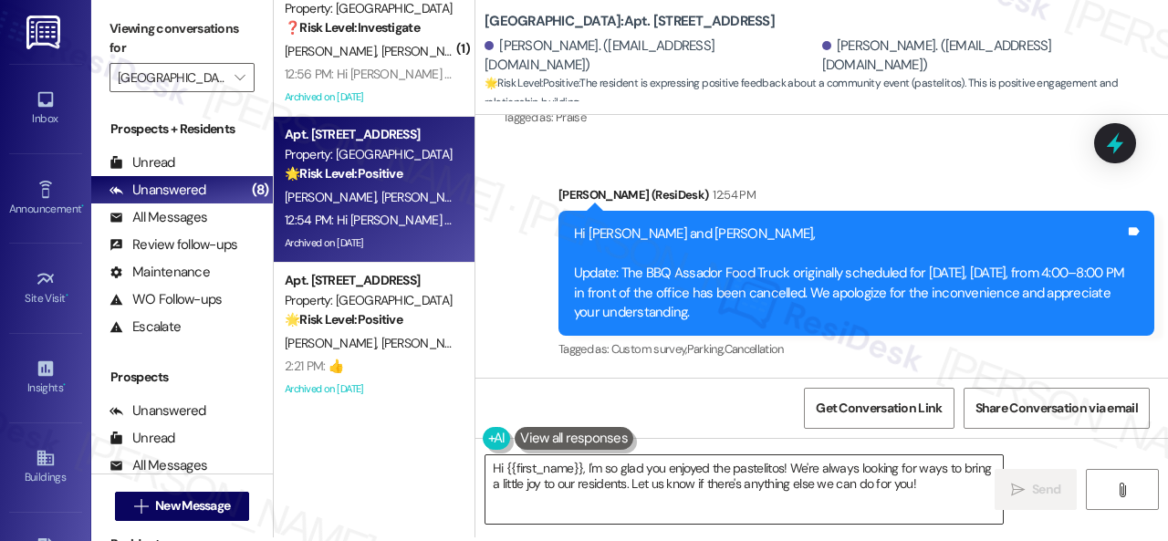
scroll to position [5, 0]
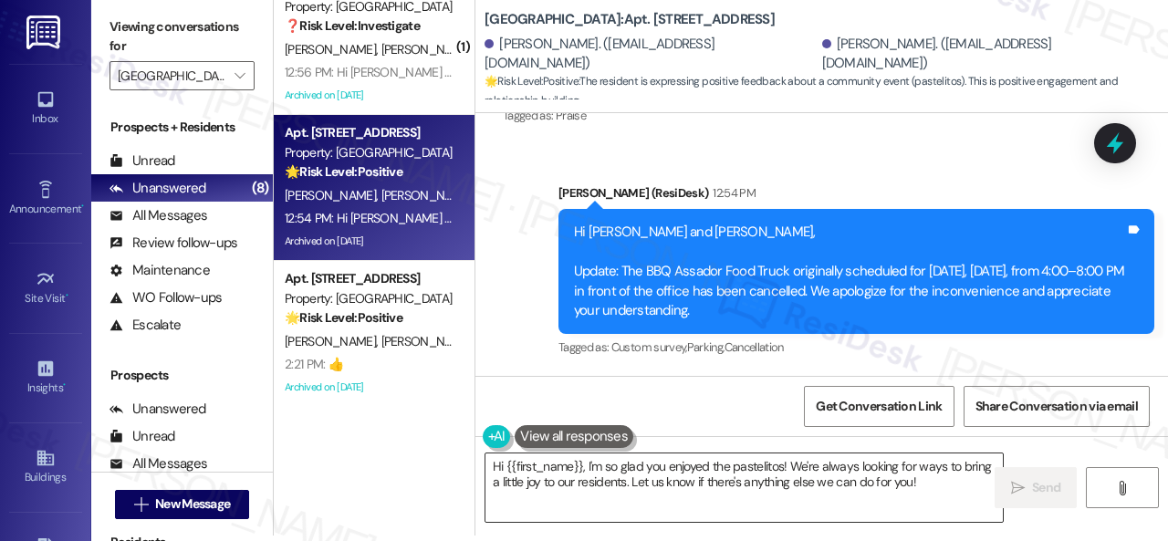
click at [621, 478] on textarea "Hi {{first_name}}, I'm so glad you enjoyed the pastelitos! We're always looking…" at bounding box center [743, 487] width 517 height 68
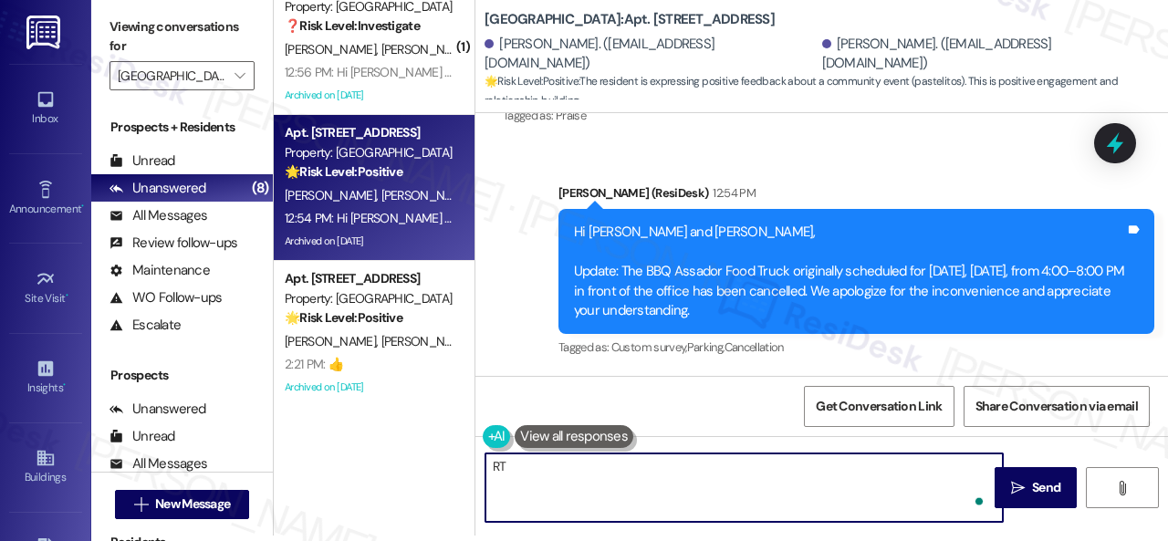
type textarea "R"
type textarea "Thank"
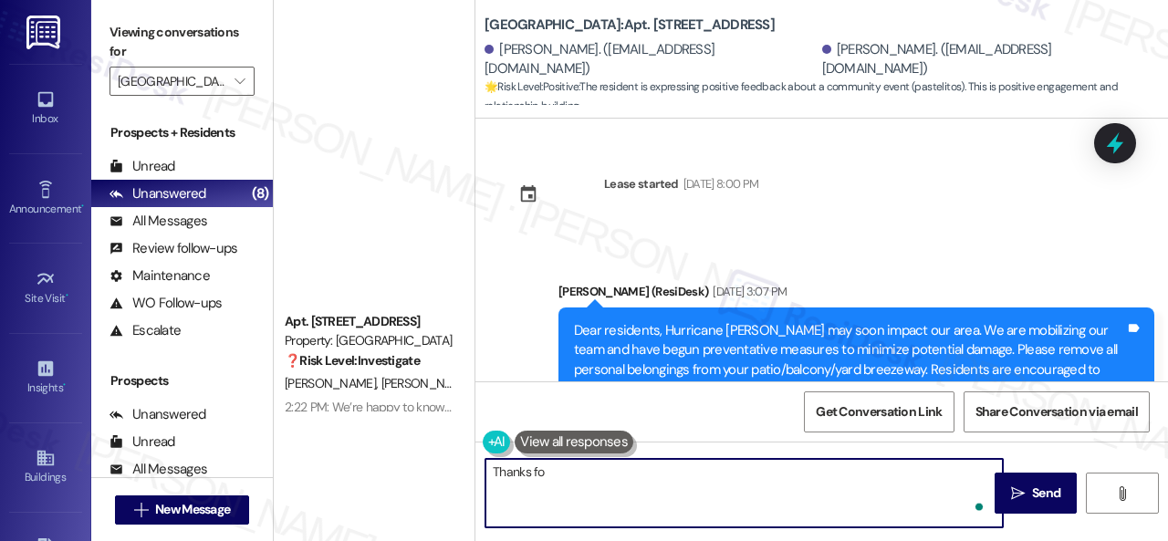
scroll to position [28833, 0]
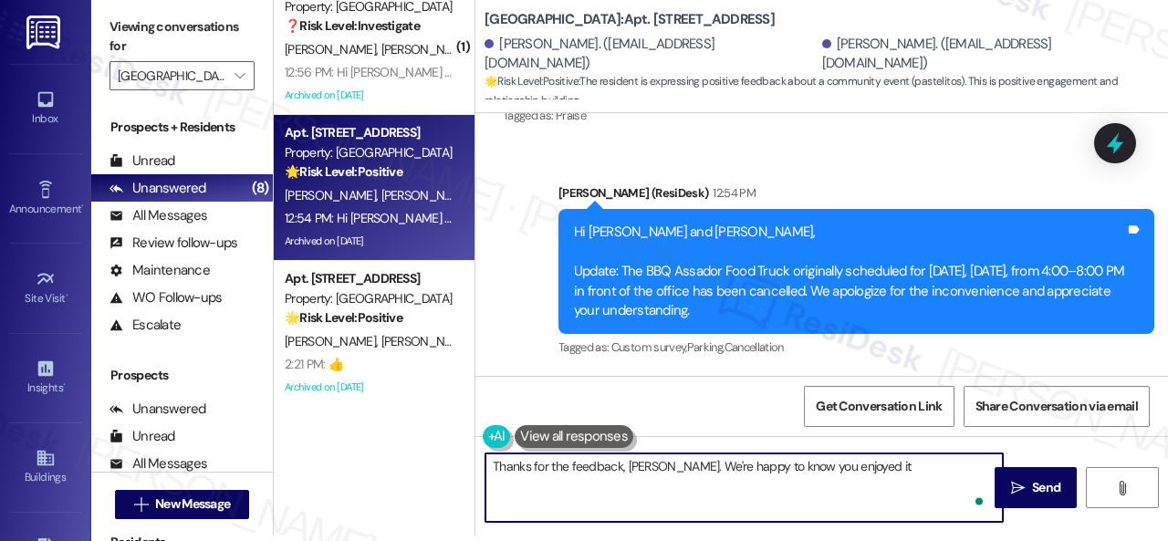
type textarea "Thanks for the feedback, Margaret. We're happy to know you enjoyed it!"
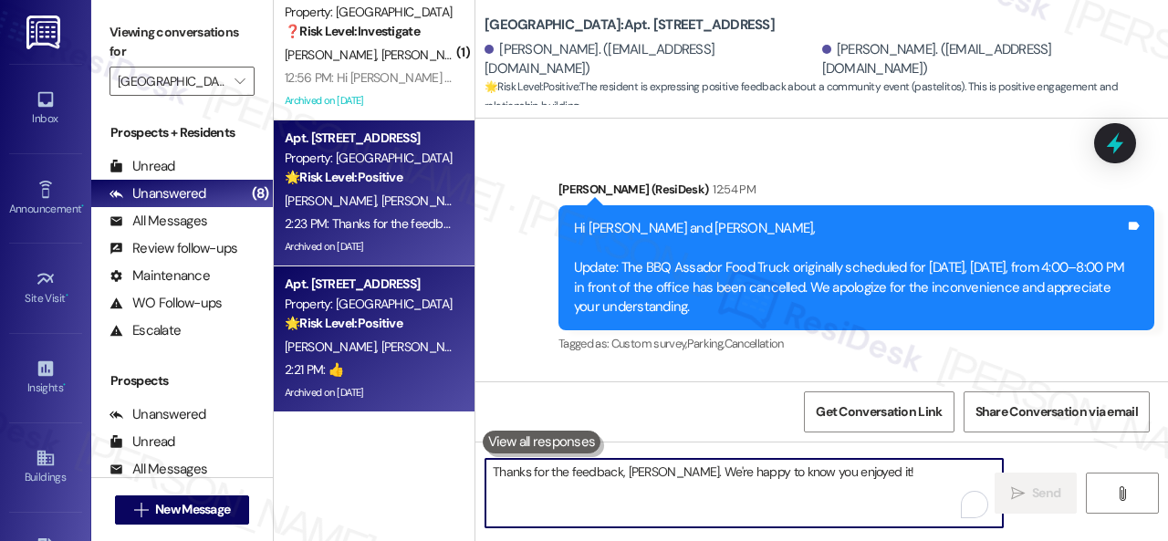
scroll to position [28599, 0]
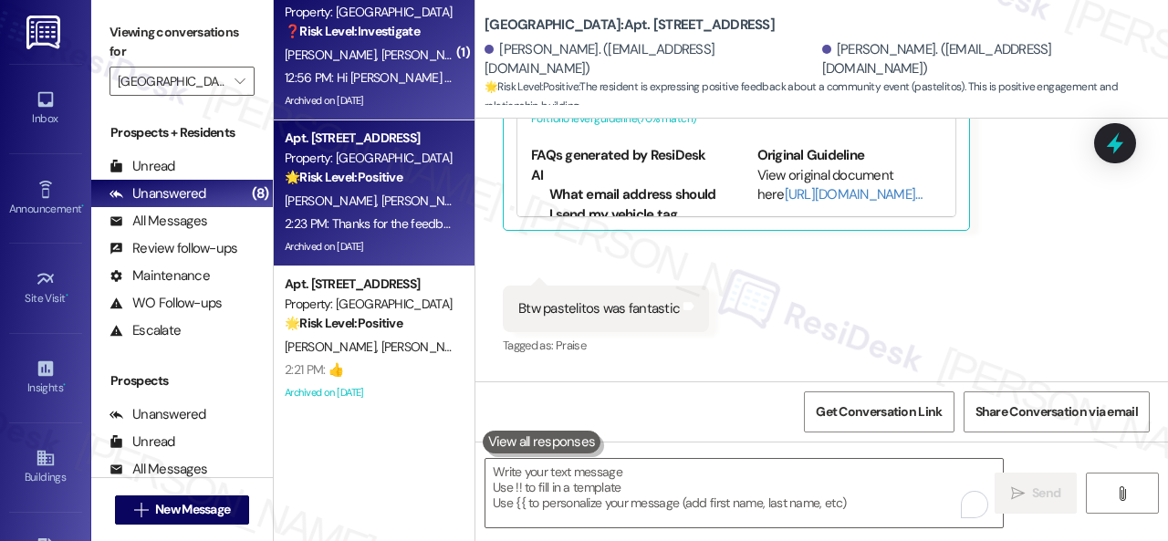
click at [406, 47] on div "D. Mead A. Boehme" at bounding box center [369, 55] width 172 height 23
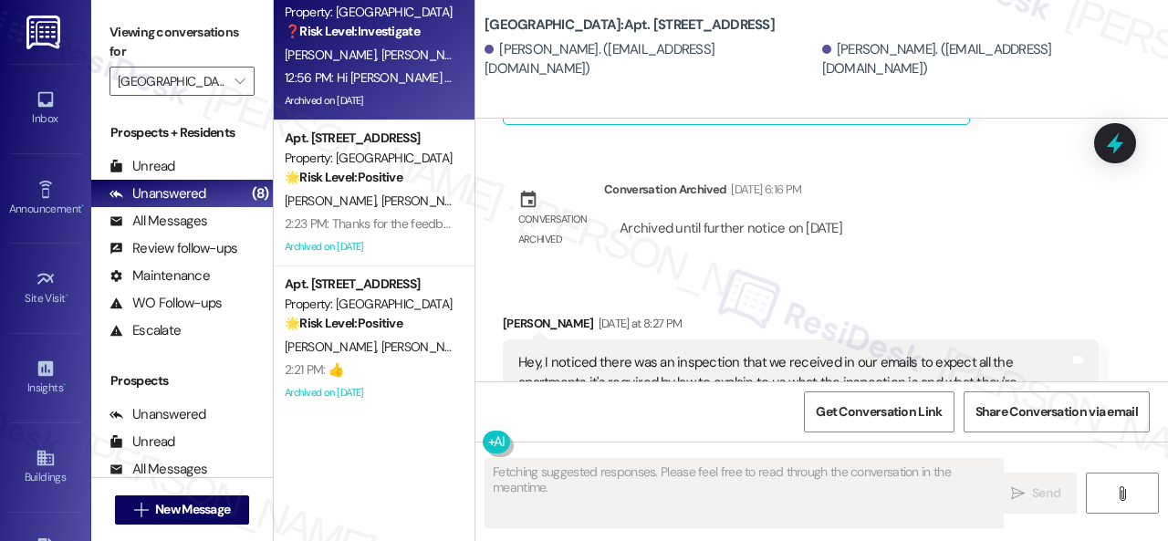
scroll to position [73417, 0]
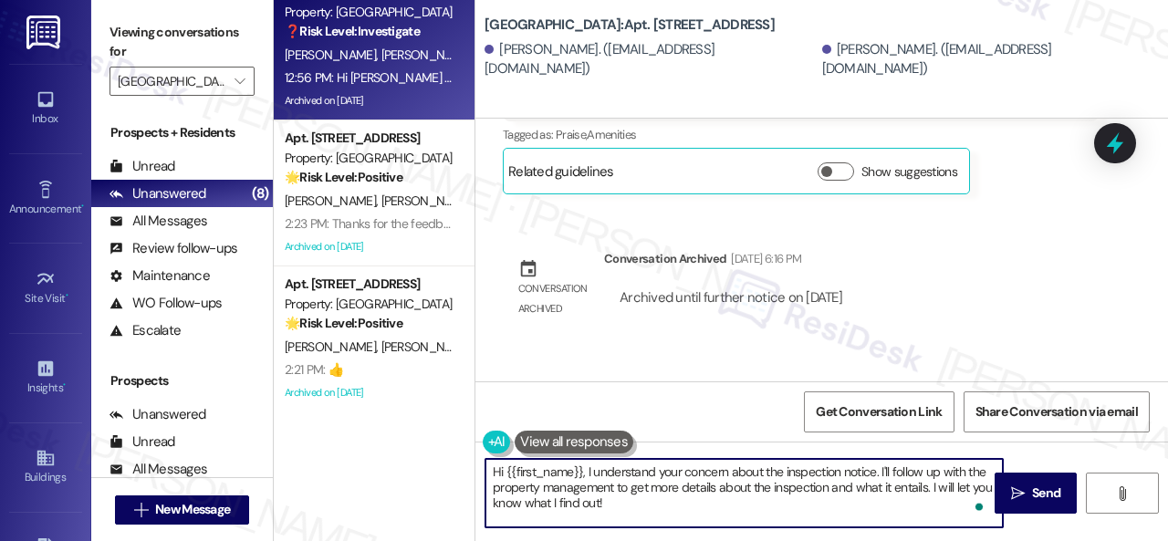
drag, startPoint x: 508, startPoint y: 473, endPoint x: 581, endPoint y: 467, distance: 73.3
click at [581, 467] on textarea "Hi {{first_name}}, I understand your concern about the inspection notice. I'll …" at bounding box center [743, 493] width 517 height 68
paste textarea "I'm sorry for the delayed response."
click at [797, 508] on textarea "Hi Danny, I'm sorry for the delayed response. I understand your concern about t…" at bounding box center [743, 493] width 517 height 68
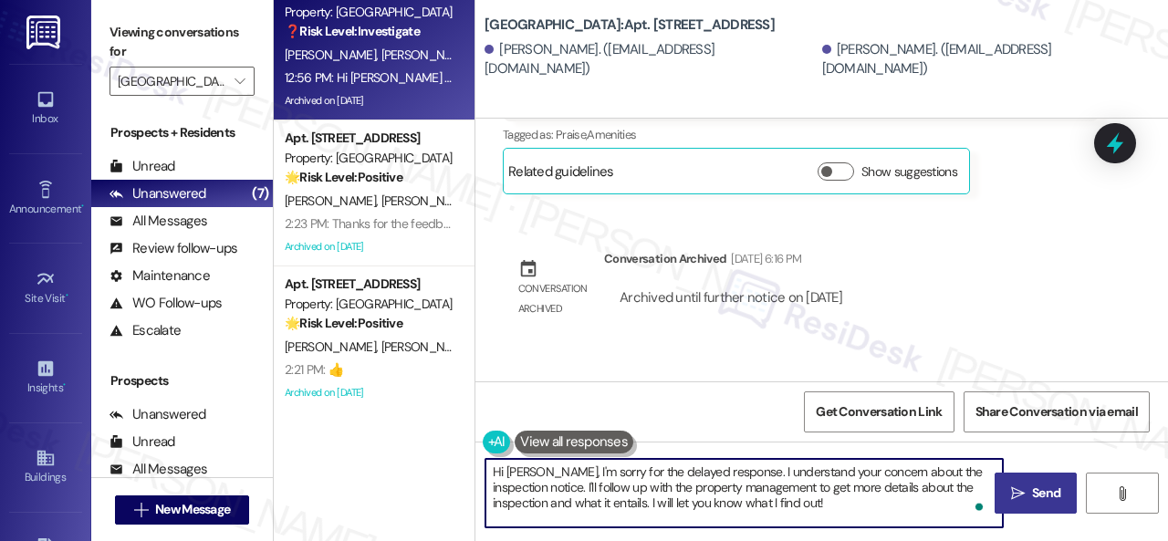
type textarea "Hi Danny, I'm sorry for the delayed response. I understand your concern about t…"
click at [1011, 488] on icon "" at bounding box center [1018, 493] width 14 height 15
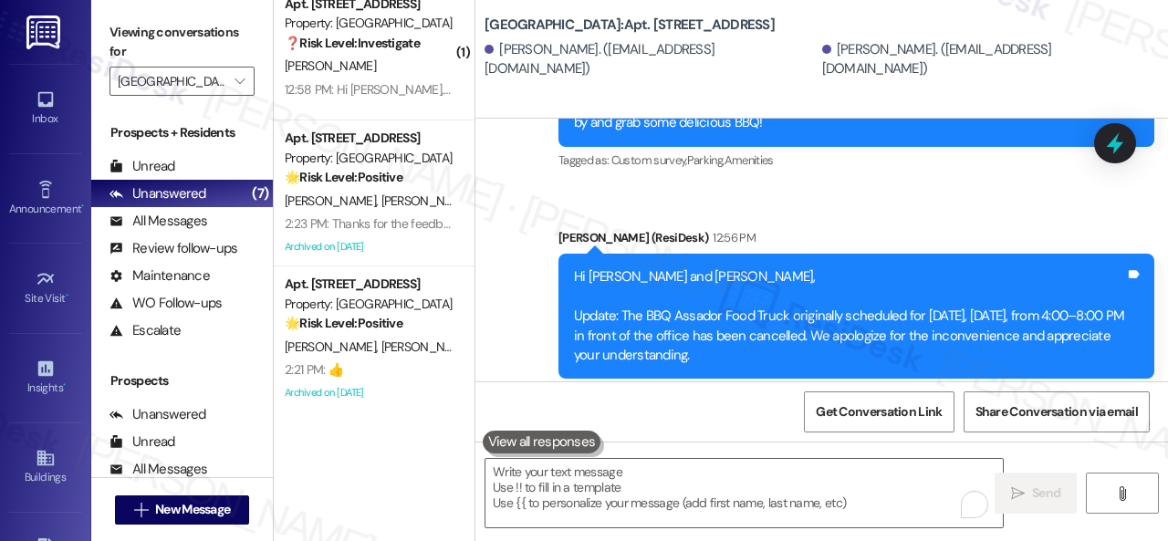
scroll to position [74313, 0]
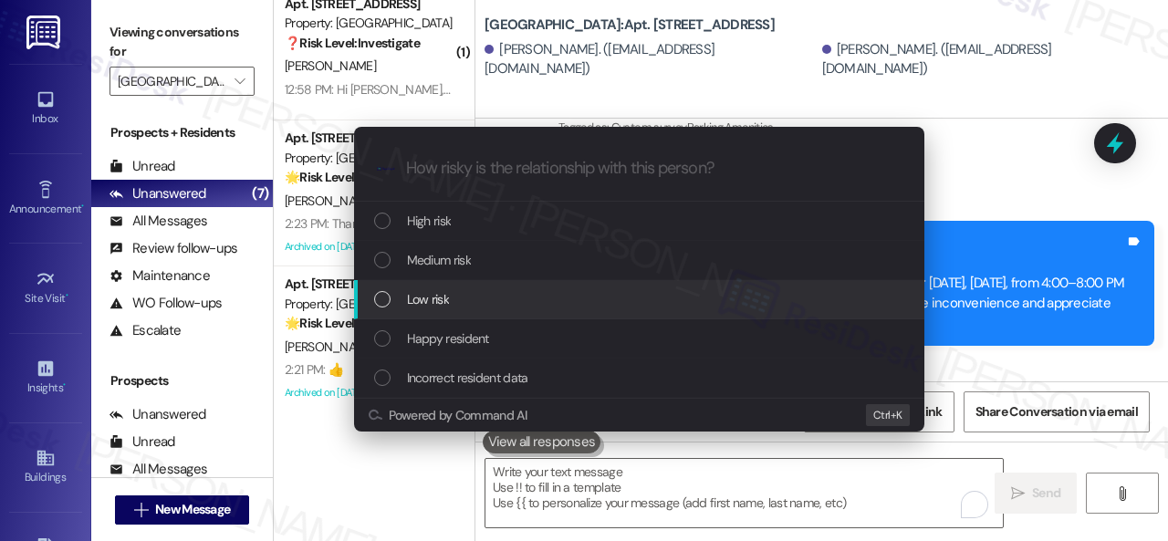
click at [431, 302] on span "Low risk" at bounding box center [428, 299] width 42 height 20
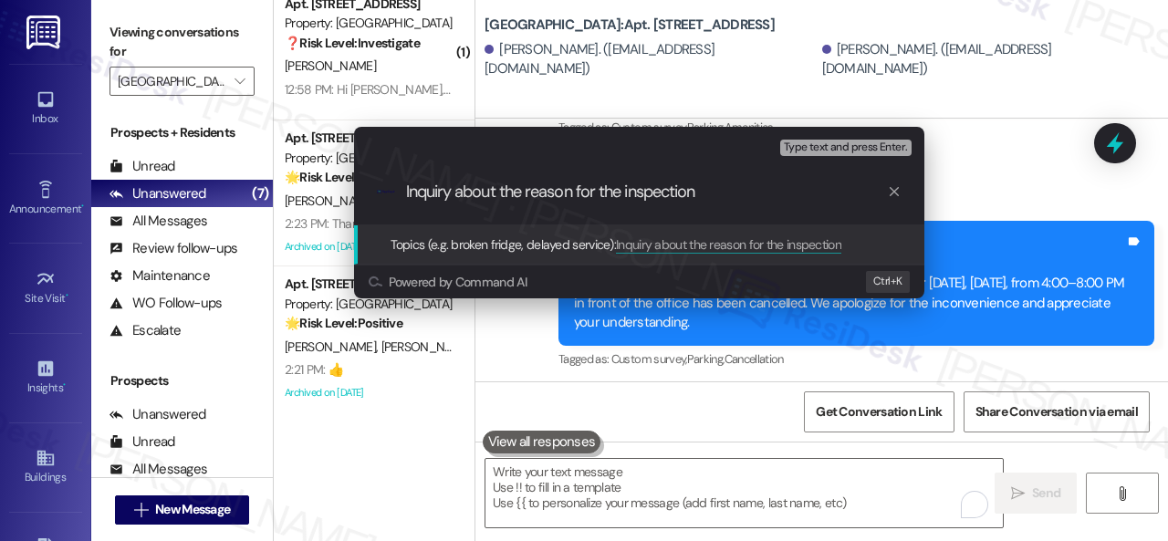
type input "Inquiry about the reason for the inspection."
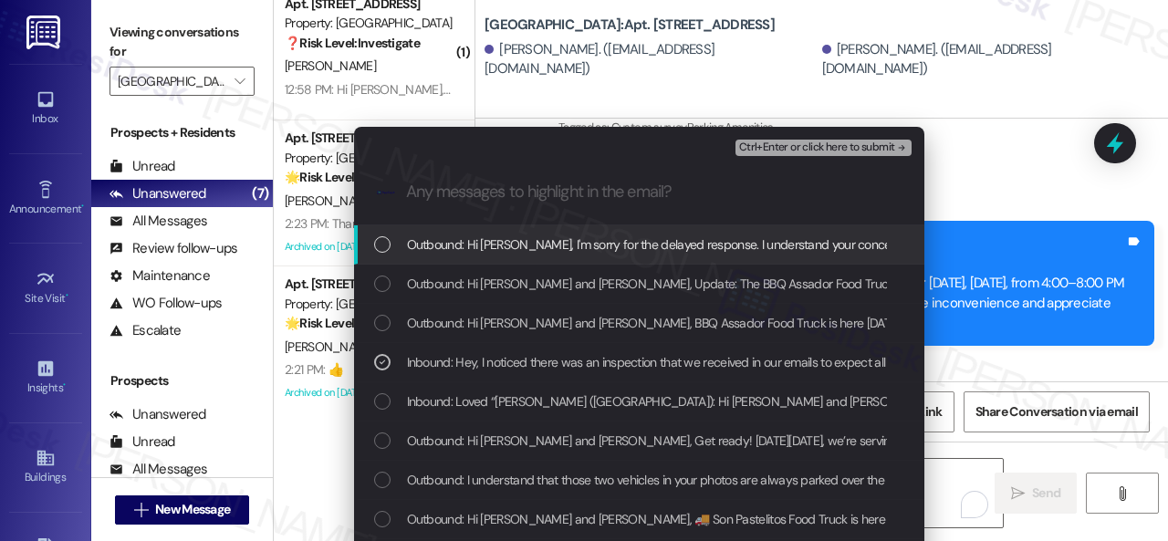
click at [768, 151] on span "Ctrl+Enter or click here to submit" at bounding box center [817, 147] width 156 height 13
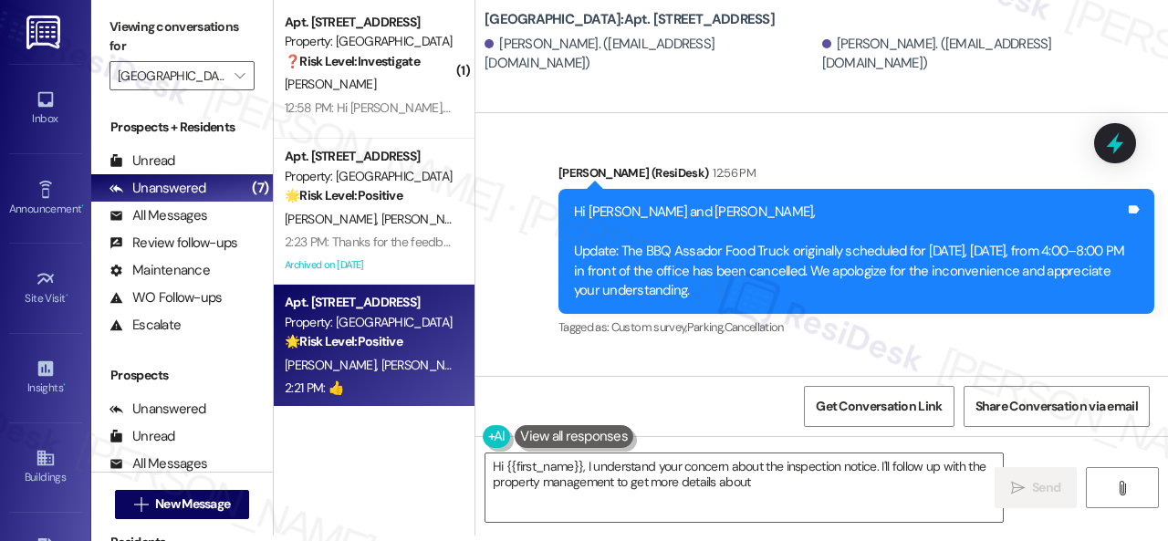
scroll to position [518, 0]
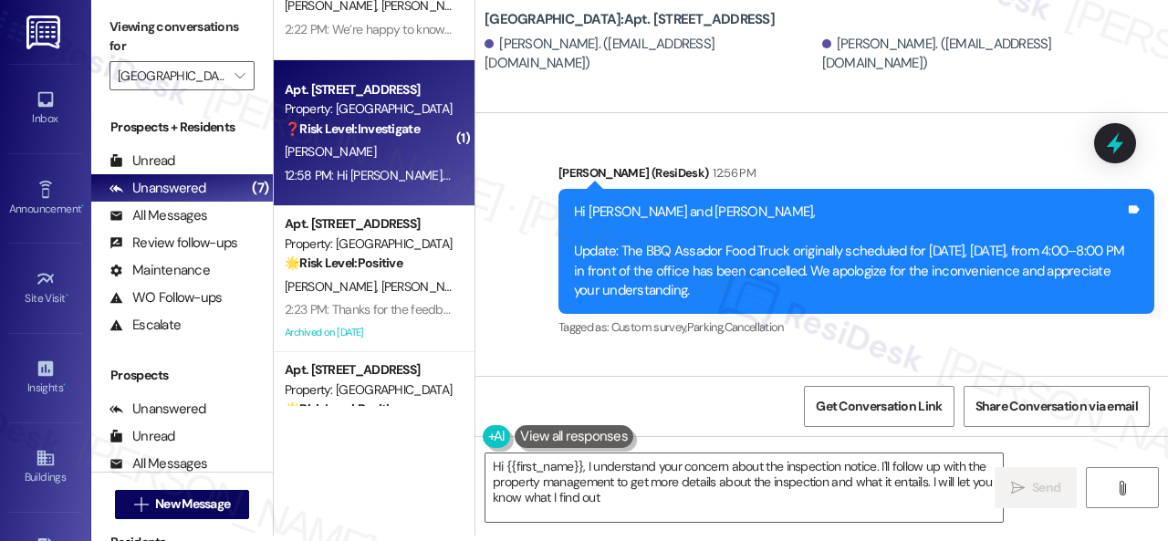
type textarea "Hi {{first_name}}, I understand your concern about the inspection notice. I'll …"
click at [415, 167] on div "12:58 PM: Hi Faudenel, Update: The BBQ Assador Food Truck originally scheduled …" at bounding box center [923, 175] width 1276 height 16
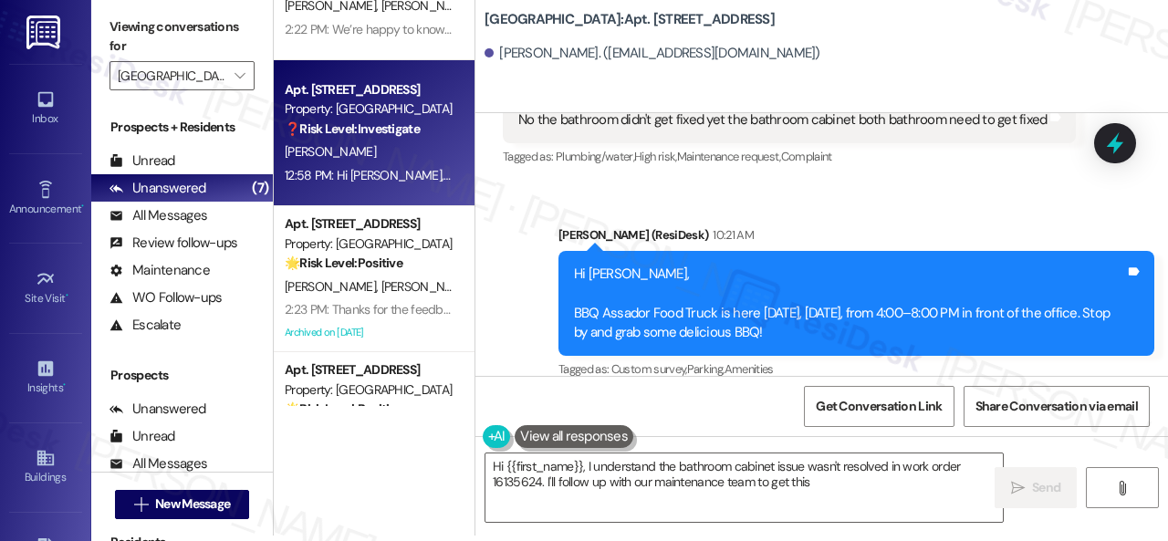
scroll to position [1932, 0]
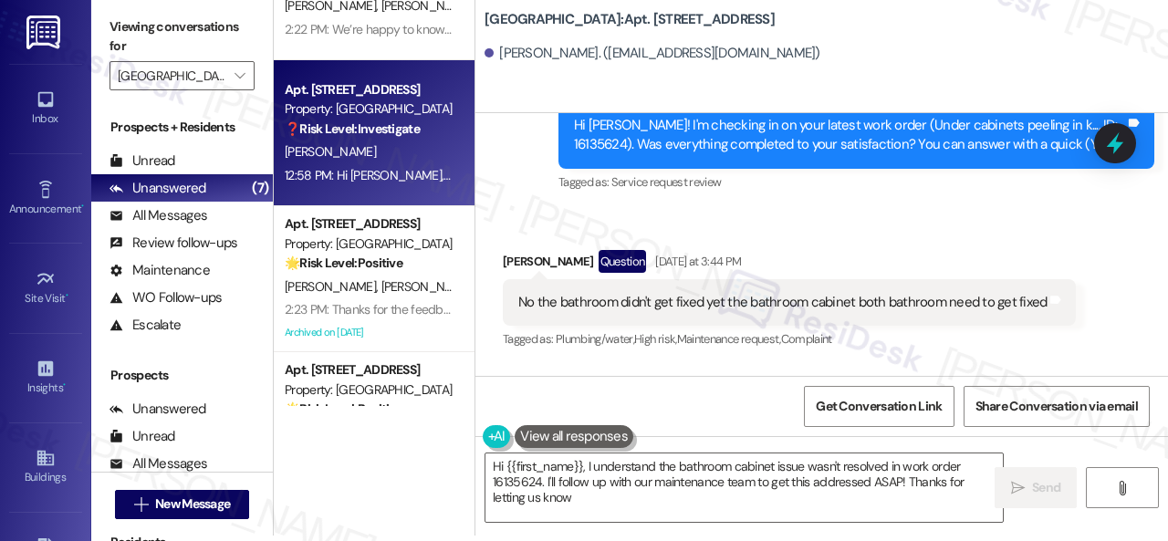
type textarea "Hi {{first_name}}, I understand the bathroom cabinet issue wasn't resolved in w…"
drag, startPoint x: 569, startPoint y: 160, endPoint x: 624, endPoint y: 163, distance: 54.9
click at [624, 163] on div "Hi Faudenel! I'm checking in on your latest work order (Under cabinets peeling …" at bounding box center [856, 135] width 596 height 67
copy div "16135624"
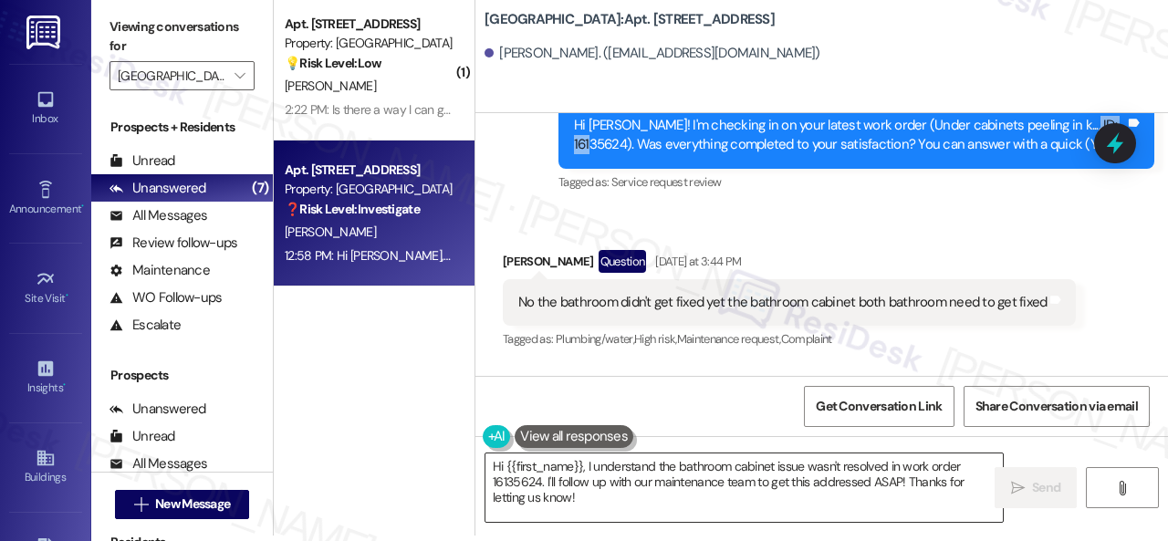
scroll to position [0, 0]
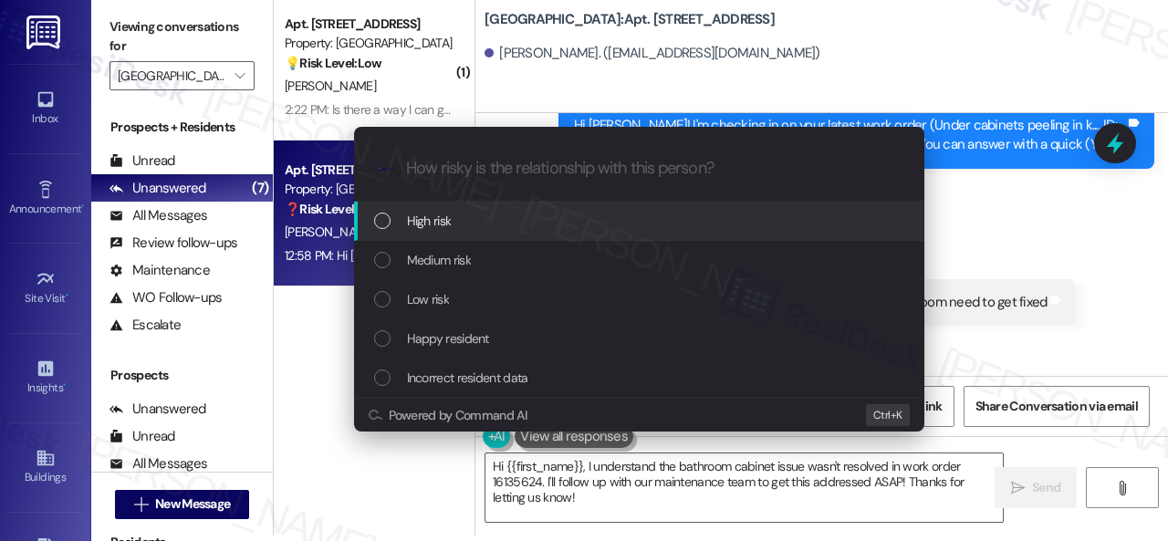
click at [423, 228] on span "High risk" at bounding box center [429, 221] width 45 height 20
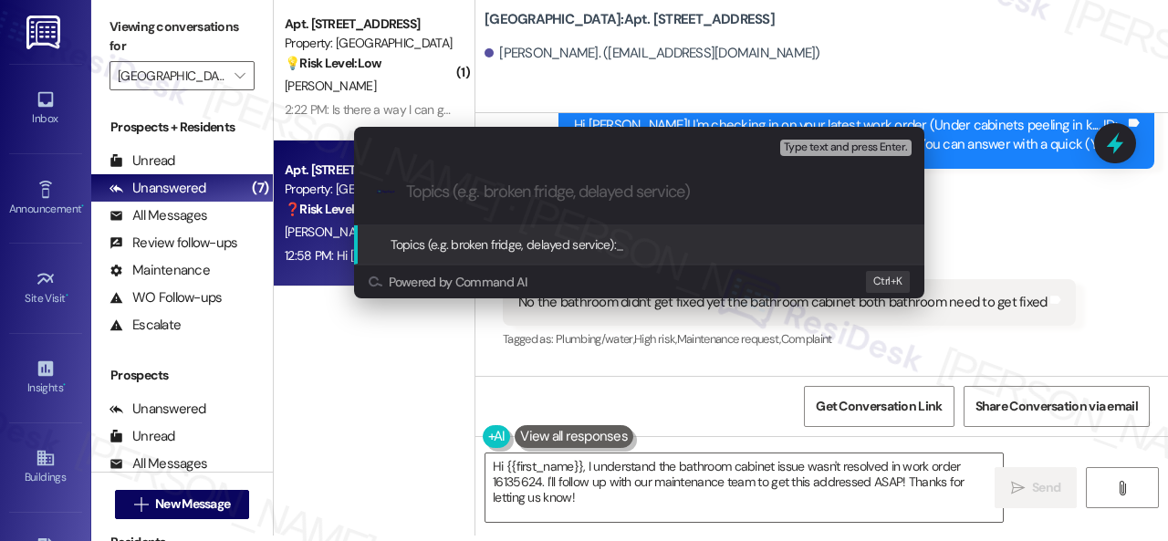
paste input "Follow-up on the closed work order 16135624"
type input "Follow-up on the closed work order 16135624"
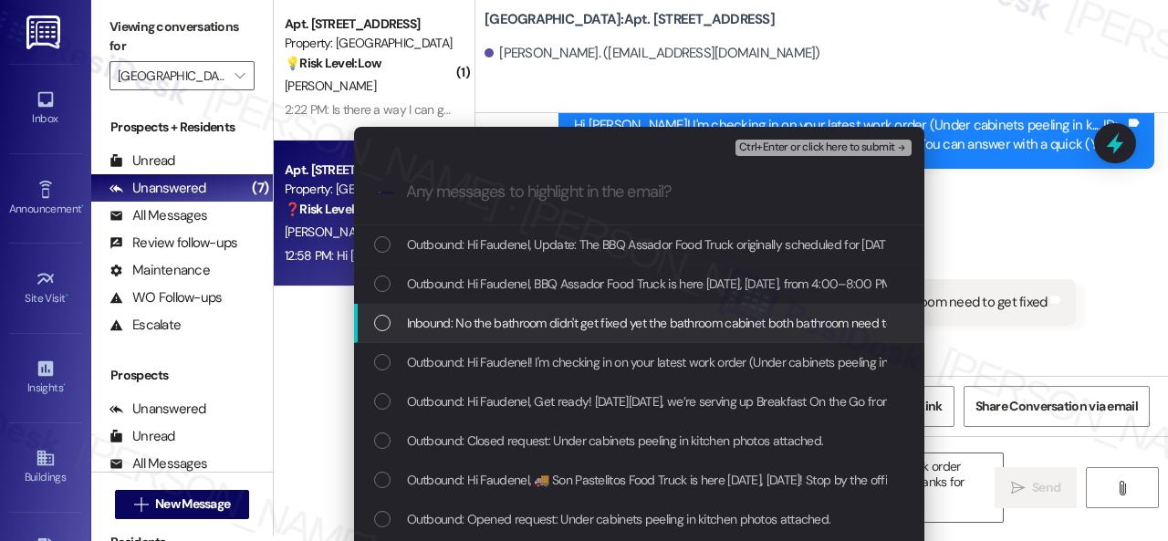
click at [516, 317] on span "Inbound: No the bathroom didn't get fixed yet the bathroom cabinet both bathroo…" at bounding box center [674, 323] width 535 height 20
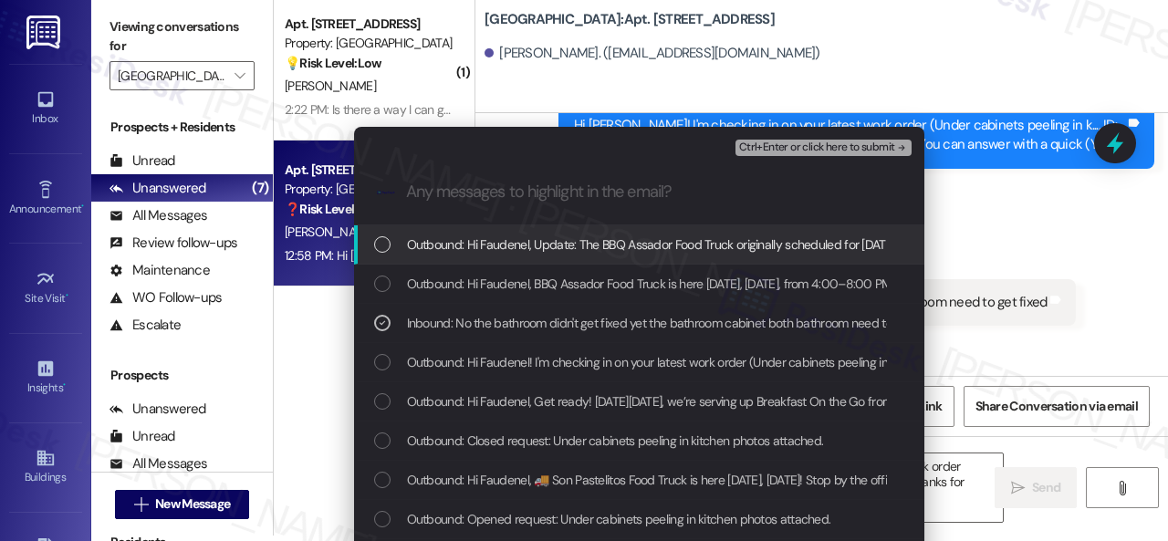
click at [765, 146] on span "Ctrl+Enter or click here to submit" at bounding box center [817, 147] width 156 height 13
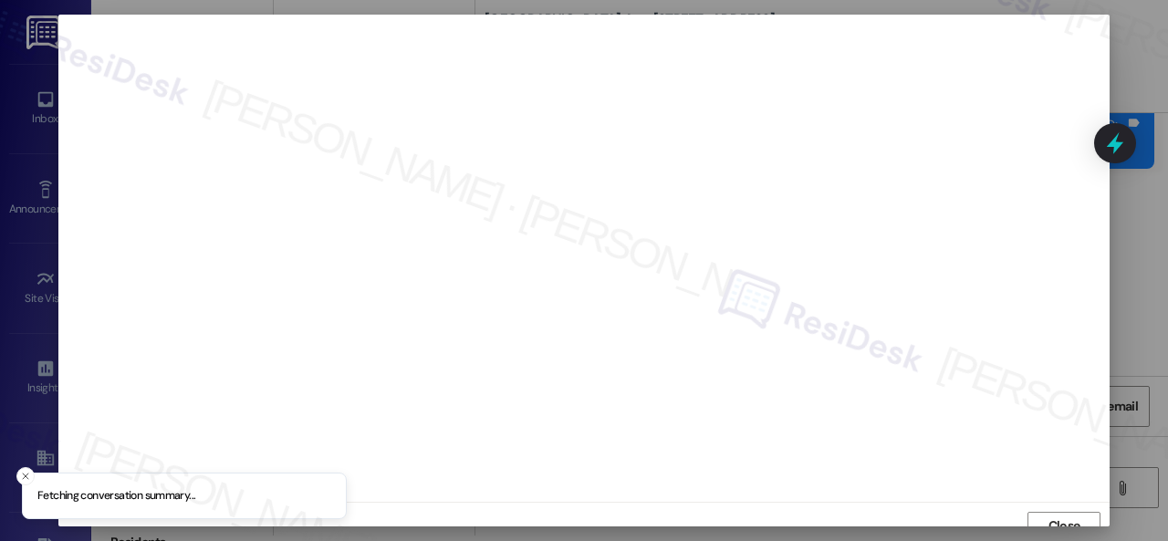
scroll to position [14, 0]
click at [1033, 517] on button "Close" at bounding box center [1063, 512] width 73 height 29
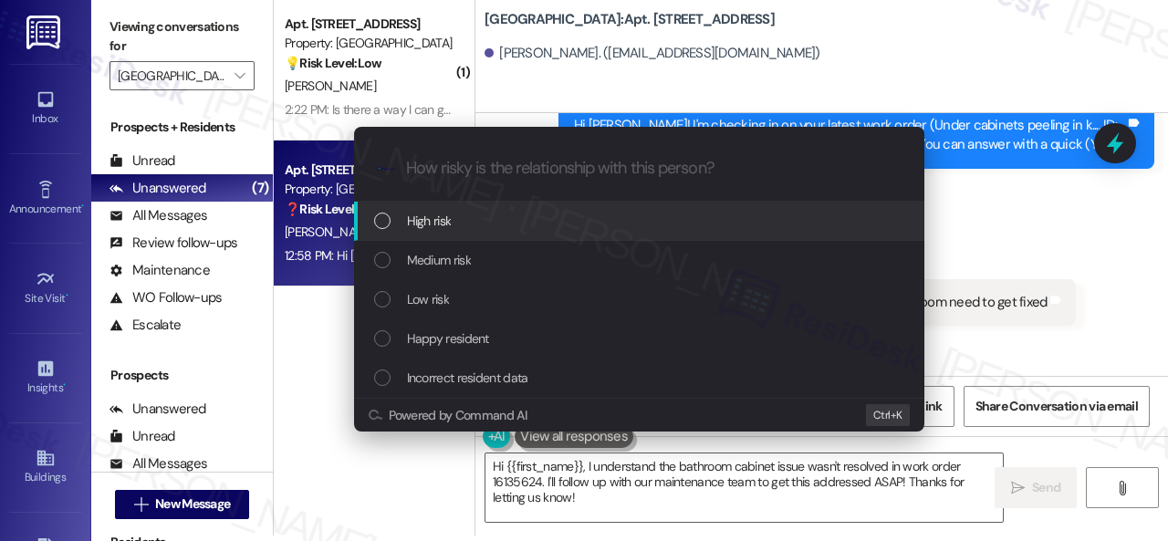
click at [423, 217] on span "High risk" at bounding box center [429, 221] width 45 height 20
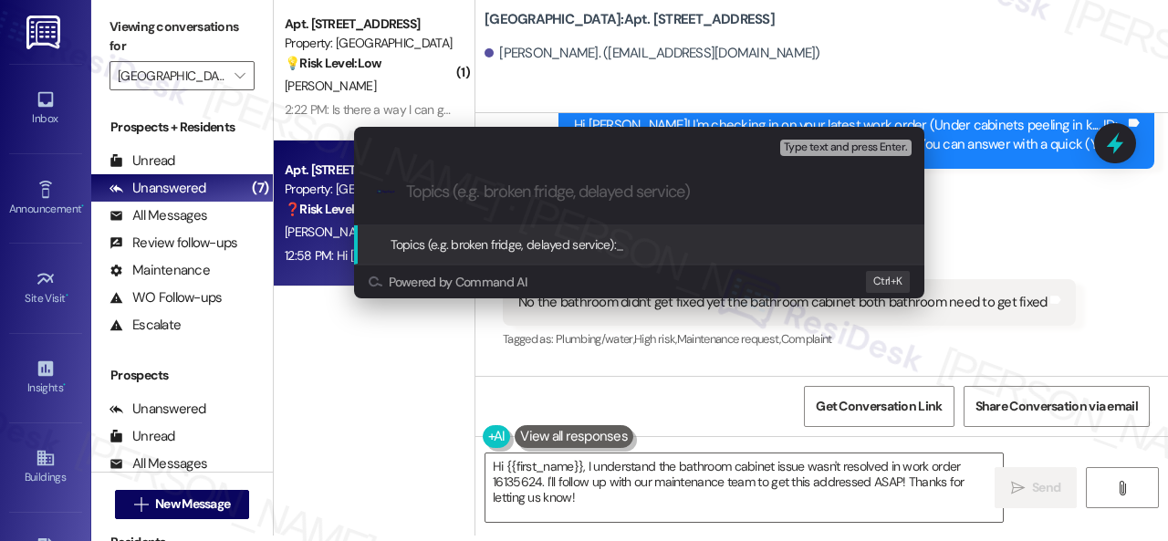
paste input "Follow-up on the closed work order 16135624"
type input "Follow-up on the closed work order 16135624"
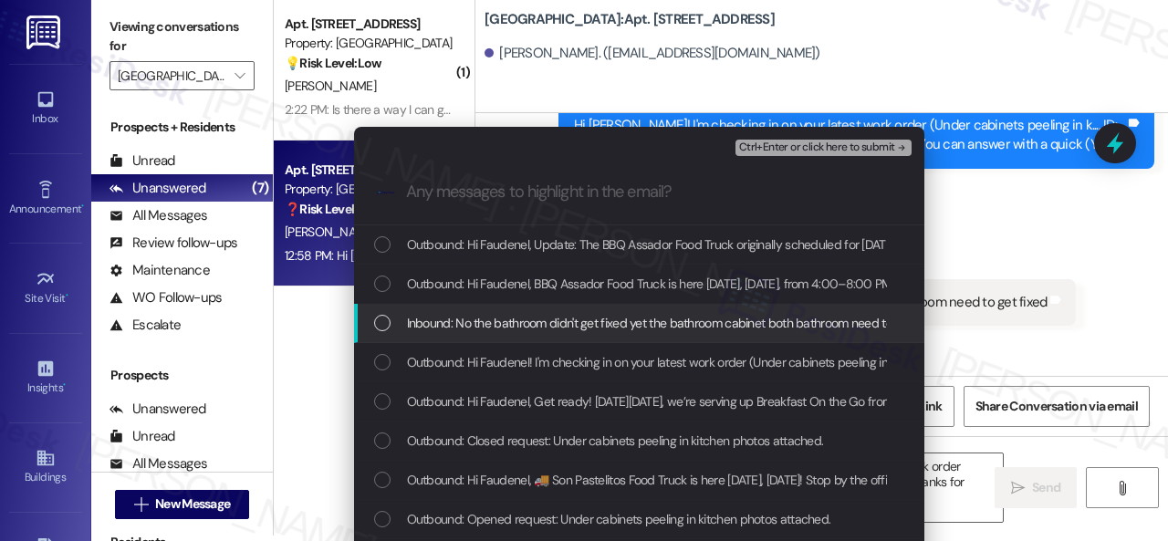
click at [488, 322] on span "Inbound: No the bathroom didn't get fixed yet the bathroom cabinet both bathroo…" at bounding box center [674, 323] width 535 height 20
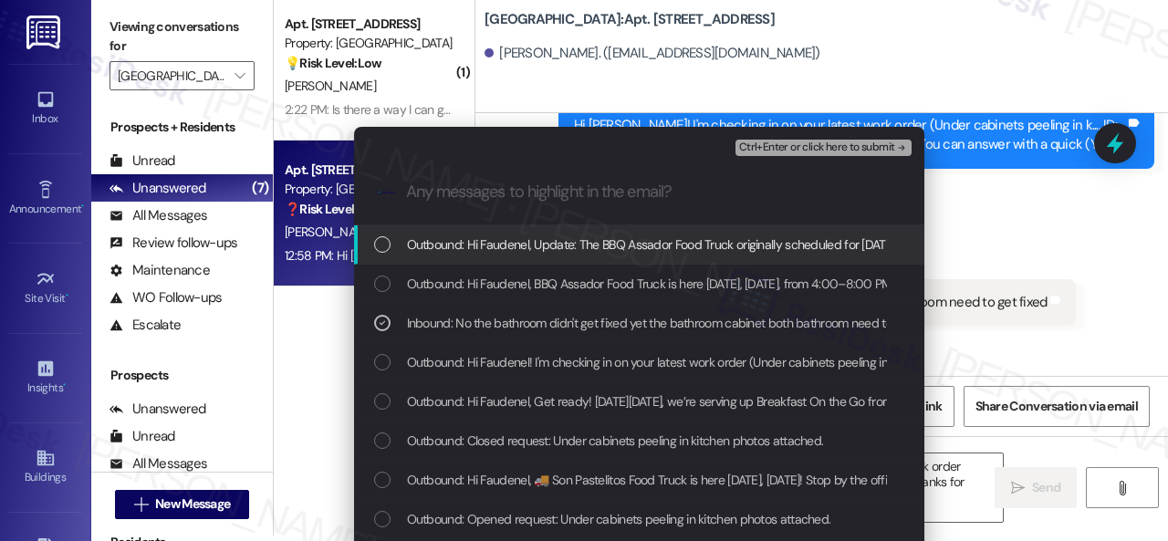
click at [768, 144] on span "Ctrl+Enter or click here to submit" at bounding box center [817, 147] width 156 height 13
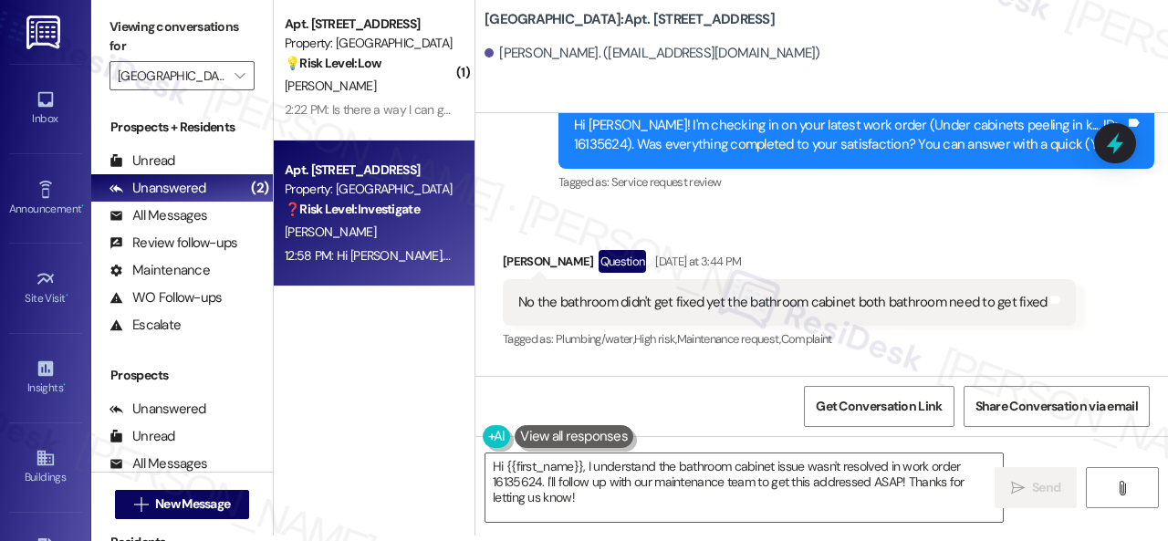
scroll to position [1942, 0]
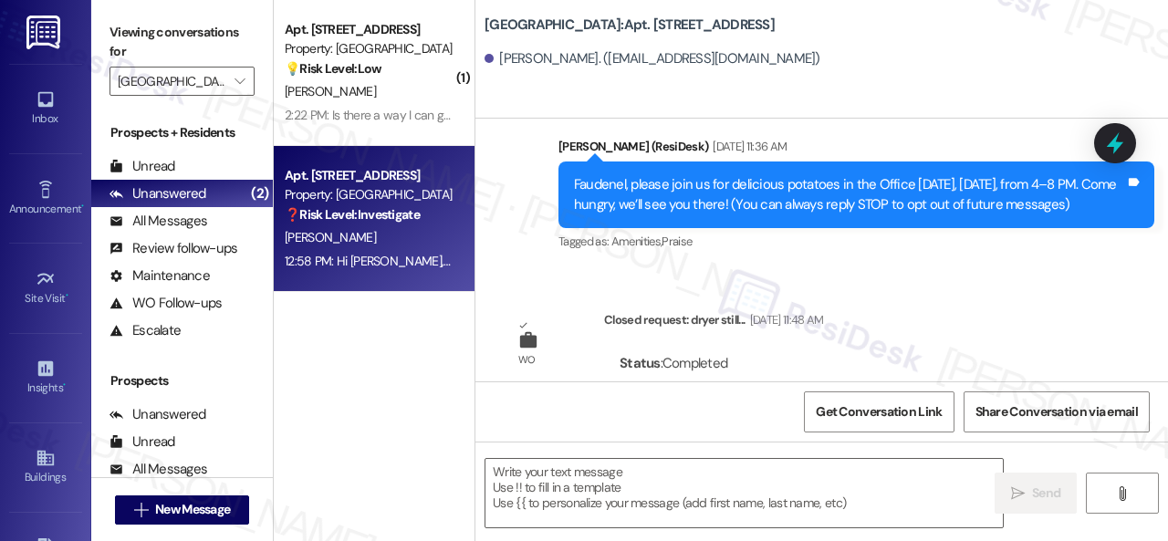
type textarea "Fetching suggested responses. Please feel free to read through the conversation…"
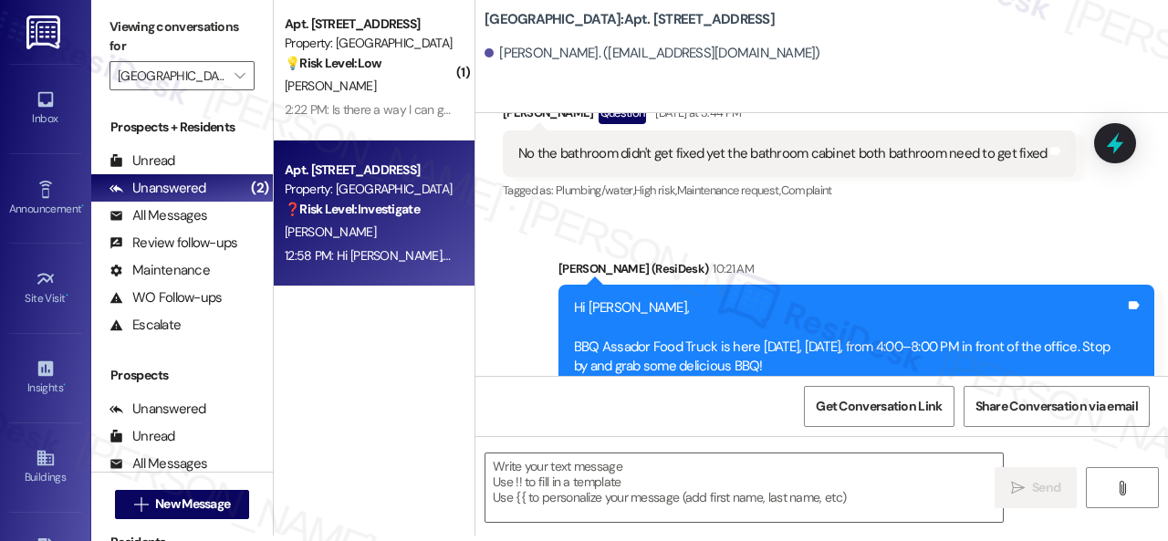
scroll to position [2206, 0]
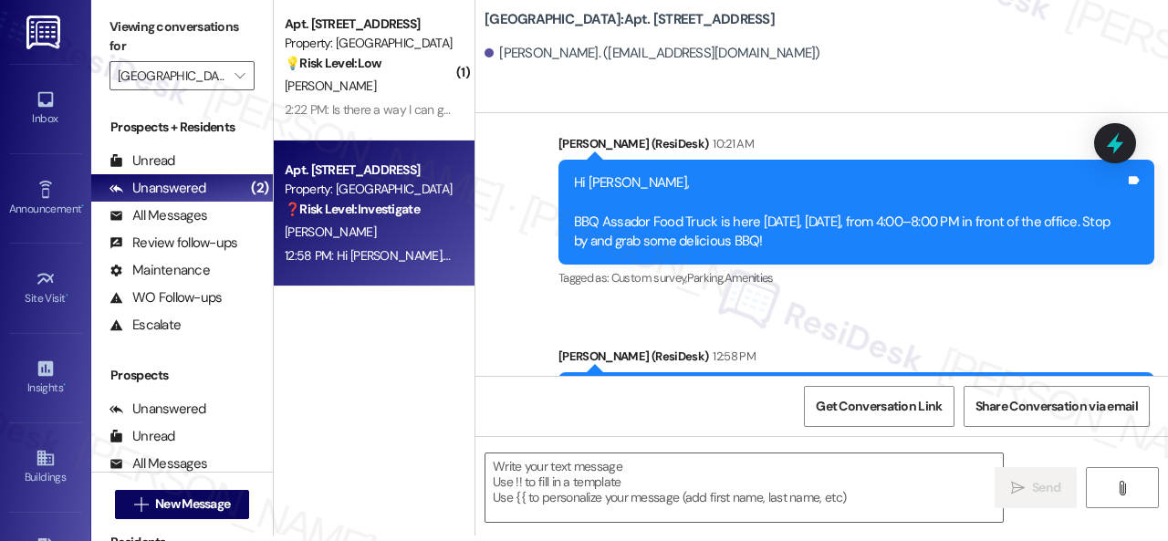
click at [926, 327] on div "Announcement, sent via SMS Sarah (ResiDesk) 10:21 AM Hi Faudenel, BBQ Assador F…" at bounding box center [821, 315] width 692 height 444
click at [571, 492] on textarea at bounding box center [743, 487] width 517 height 68
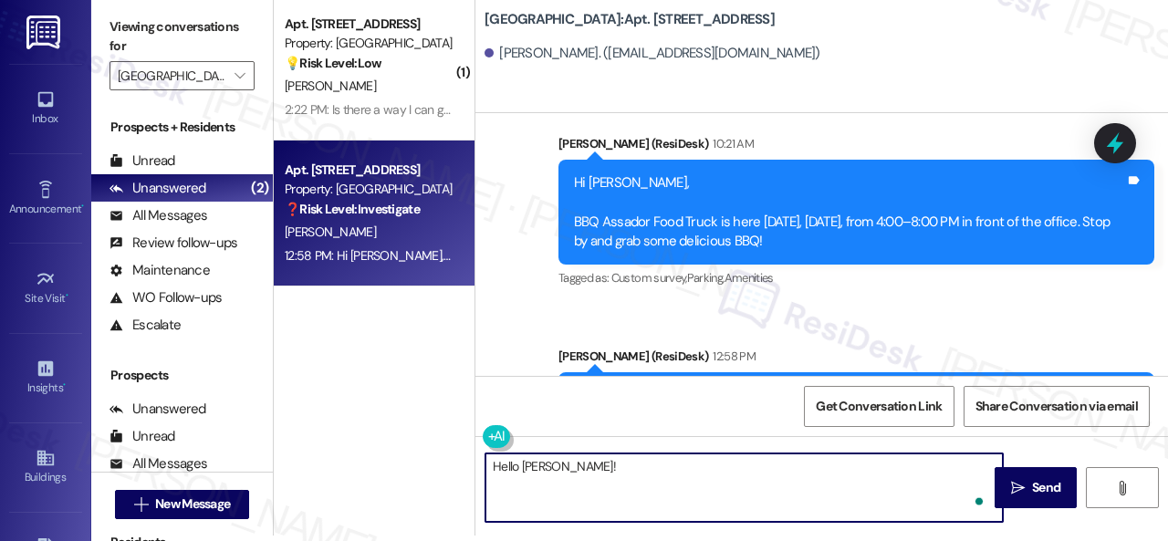
paste textarea "I'm sorry to hear the issue hasn't been resolved yet. We apologize for the dela…"
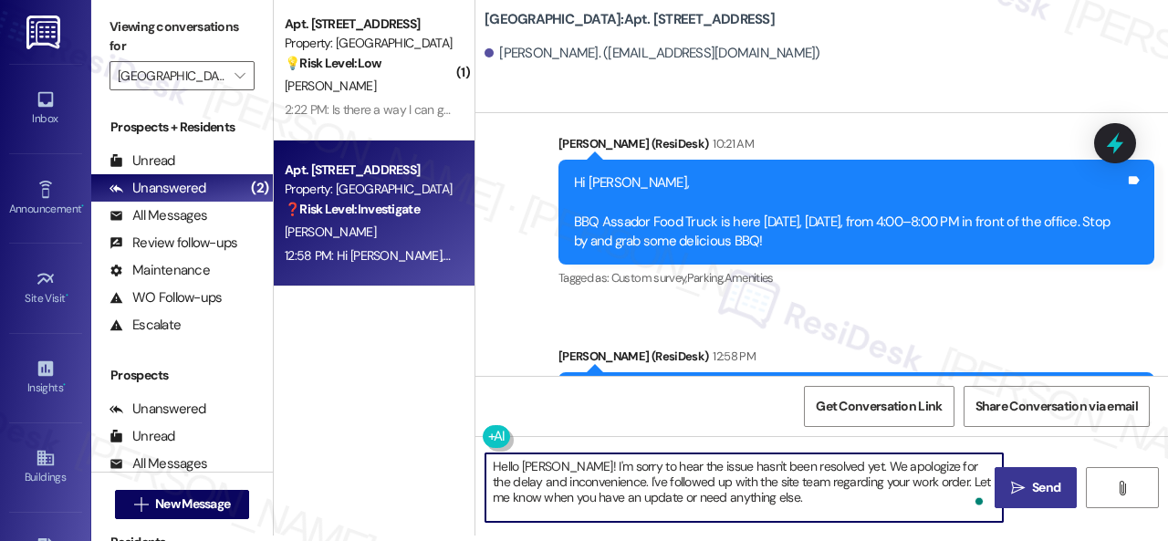
type textarea "Hello Faudenel! I'm sorry to hear the issue hasn't been resolved yet. We apolog…"
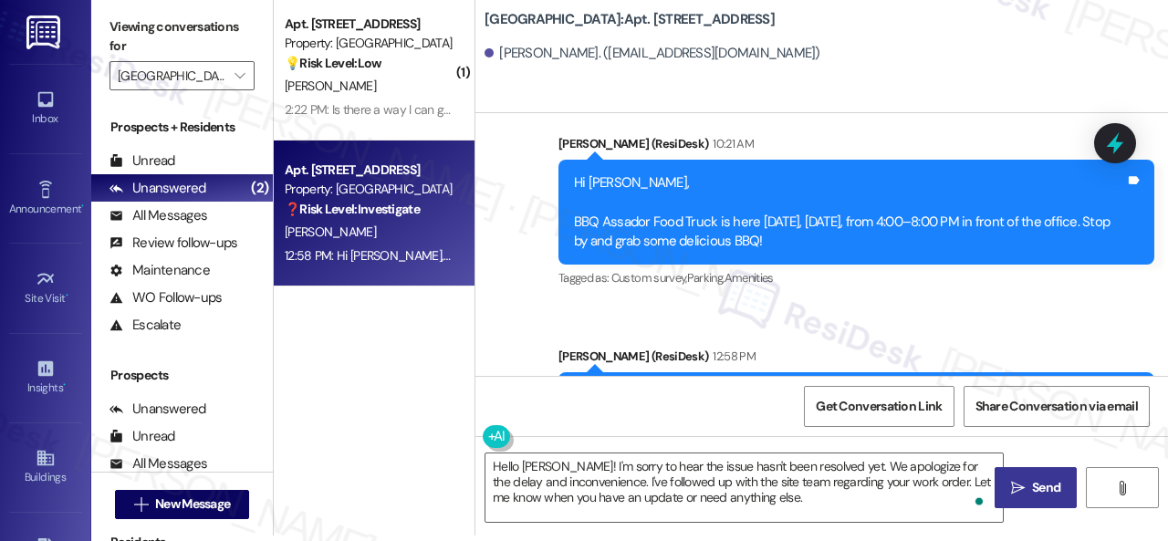
click at [1014, 483] on icon "" at bounding box center [1018, 488] width 14 height 15
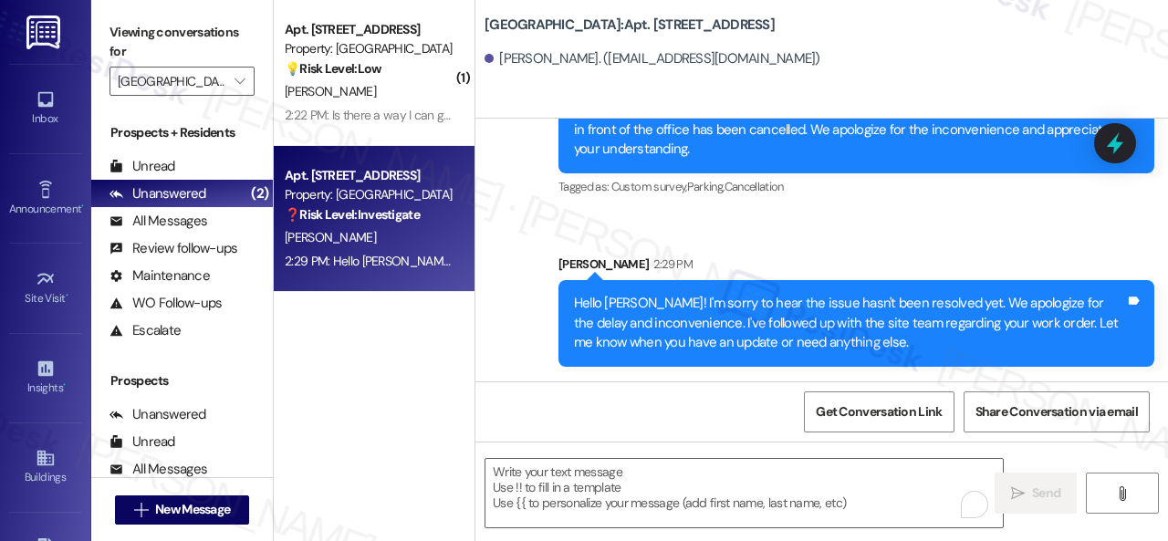
scroll to position [5, 0]
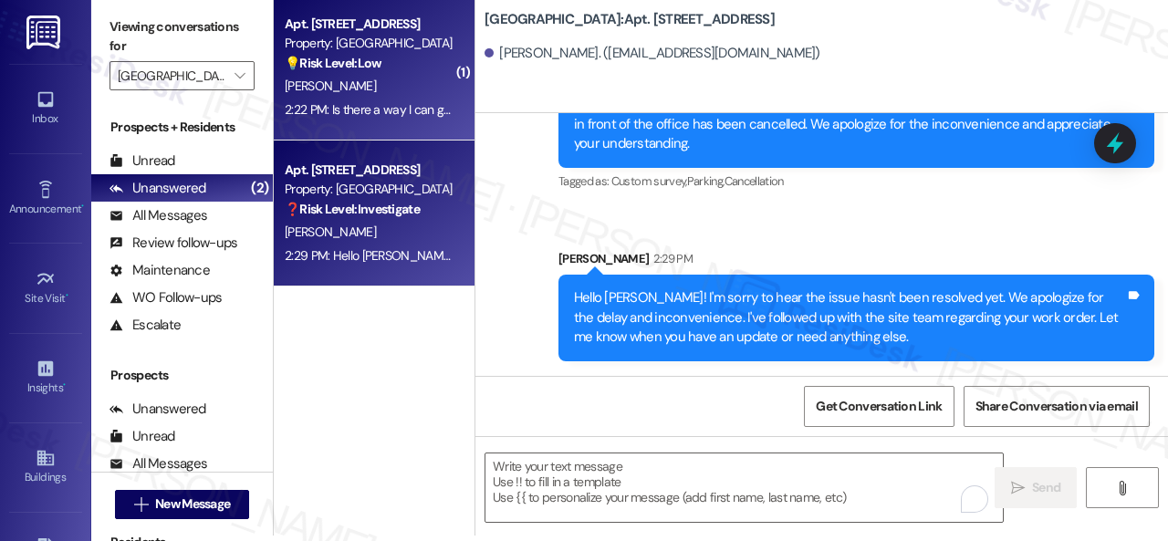
click at [409, 84] on div "[PERSON_NAME]" at bounding box center [369, 86] width 172 height 23
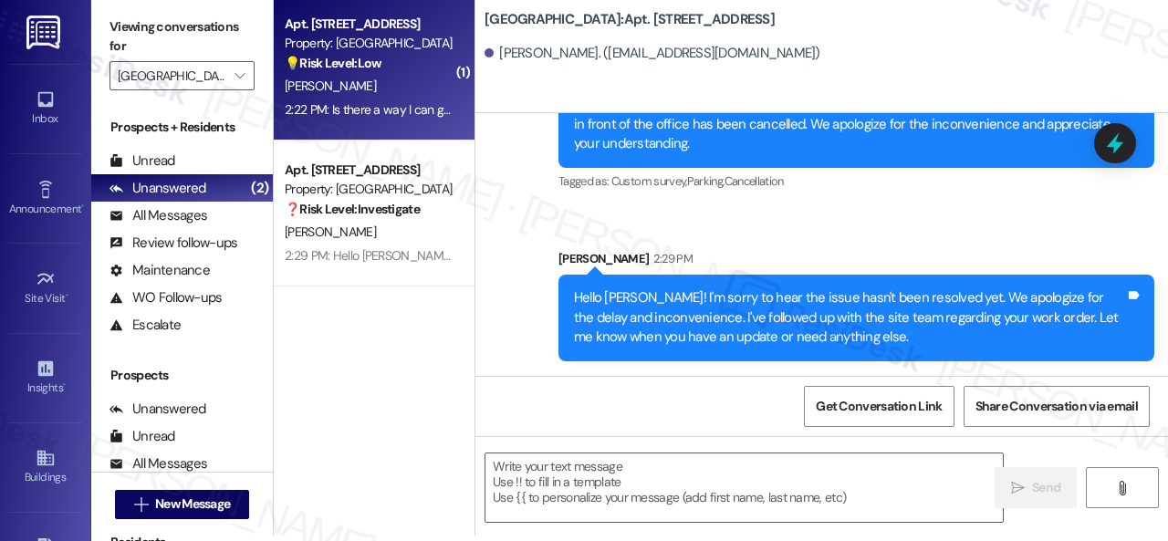
type textarea "Fetching suggested responses. Please feel free to read through the conversation…"
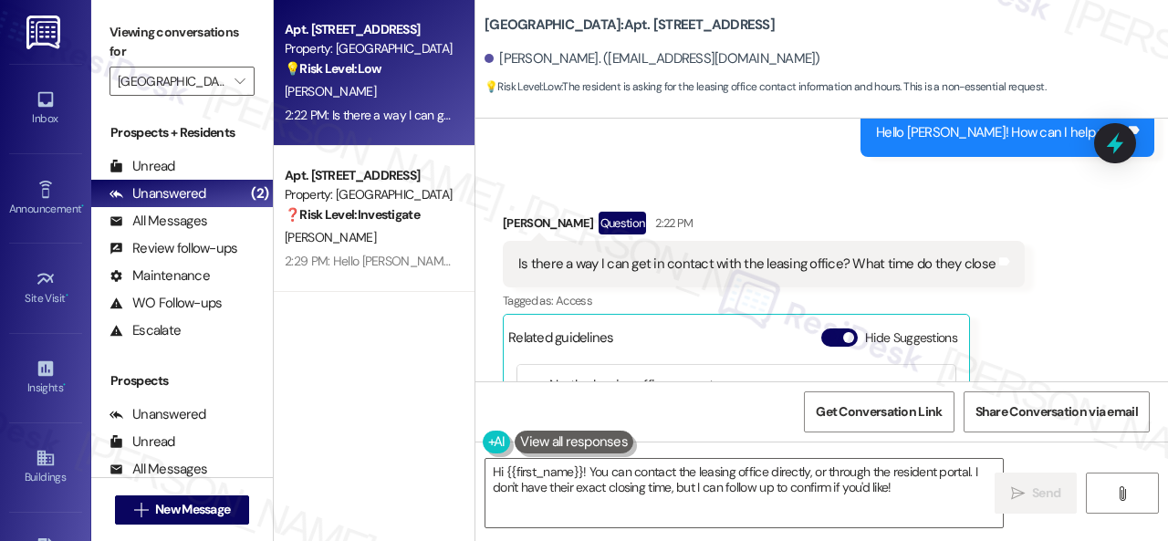
scroll to position [261, 0]
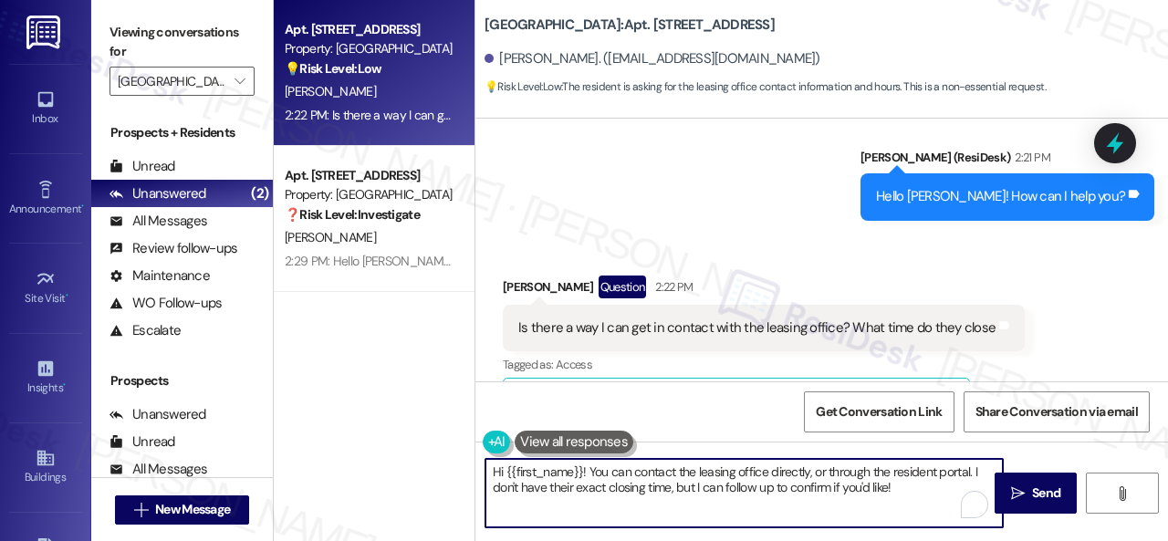
drag, startPoint x: 589, startPoint y: 470, endPoint x: 436, endPoint y: 470, distance: 153.3
click at [438, 470] on div "Apt. 301, 002 Halston Park Central Property: Halston Park Central 💡 Risk Level:…" at bounding box center [721, 270] width 894 height 541
drag, startPoint x: 732, startPoint y: 465, endPoint x: 868, endPoint y: 466, distance: 136.8
click at [868, 466] on textarea "You can contact the leasing office directly, or through the resident portal. I …" at bounding box center [743, 493] width 517 height 68
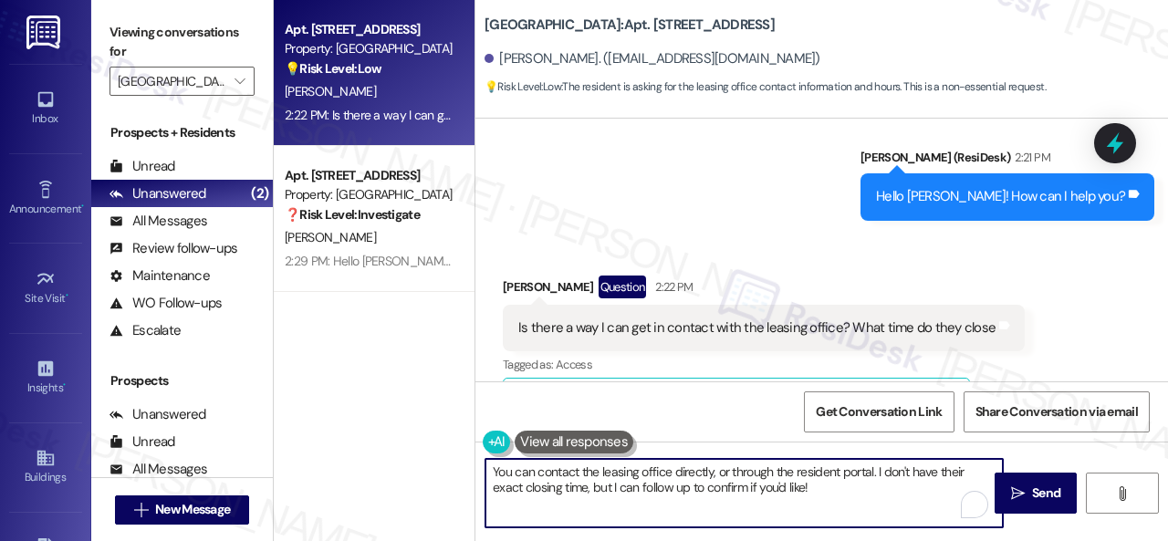
click at [719, 466] on textarea "You can contact the leasing office directly, or through the resident portal. I …" at bounding box center [743, 493] width 517 height 68
drag, startPoint x: 712, startPoint y: 474, endPoint x: 873, endPoint y: 472, distance: 161.5
click at [873, 472] on textarea "You can contact the leasing office directly, or through the resident portal. I …" at bounding box center [743, 493] width 517 height 68
click at [818, 476] on textarea "You can contact the leasing office directly by calling them or stopping by the …" at bounding box center [743, 493] width 517 height 68
click at [834, 492] on textarea "You can contact the leasing office directly by calling them or stopping by the …" at bounding box center [743, 493] width 517 height 68
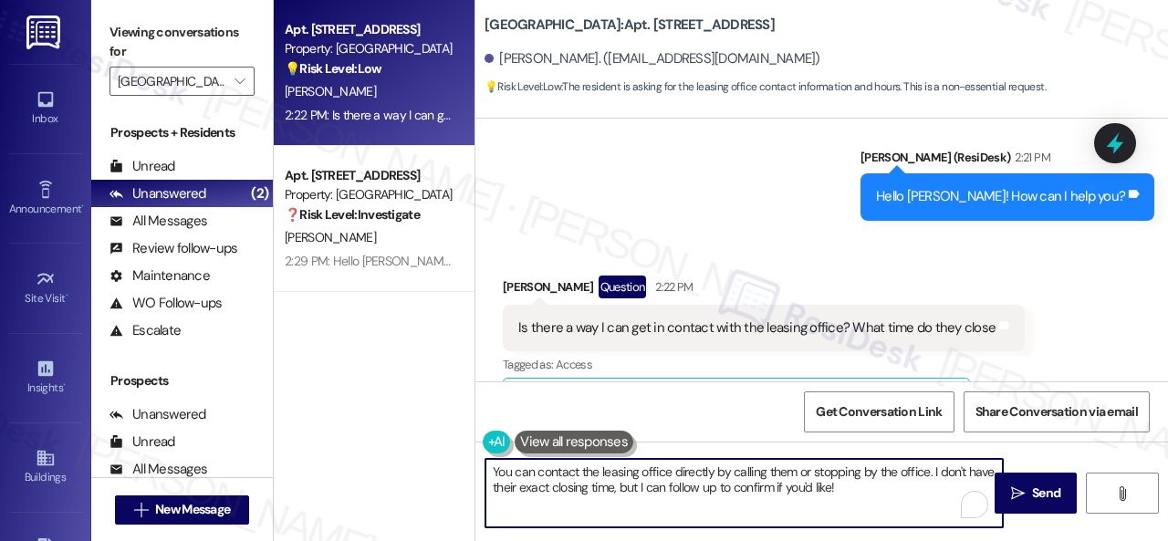
drag, startPoint x: 668, startPoint y: 481, endPoint x: 883, endPoint y: 492, distance: 215.6
click at [883, 492] on textarea "You can contact the leasing office directly by calling them or stopping by the …" at bounding box center [743, 493] width 517 height 68
type textarea "You can contact the leasing office directly by calling them or stopping by the …"
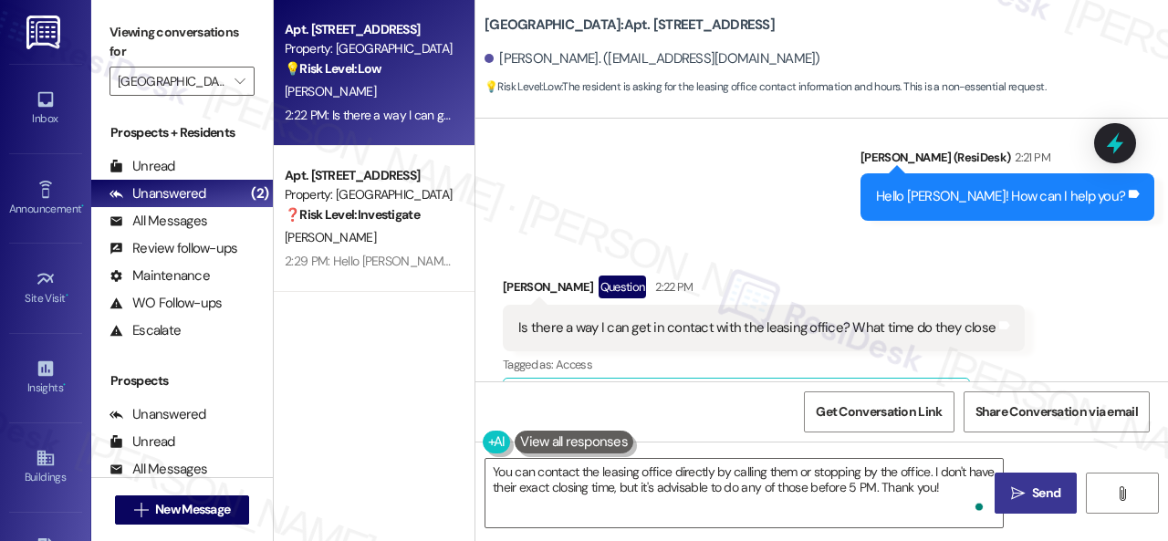
click at [1021, 486] on span " Send" at bounding box center [1035, 492] width 57 height 19
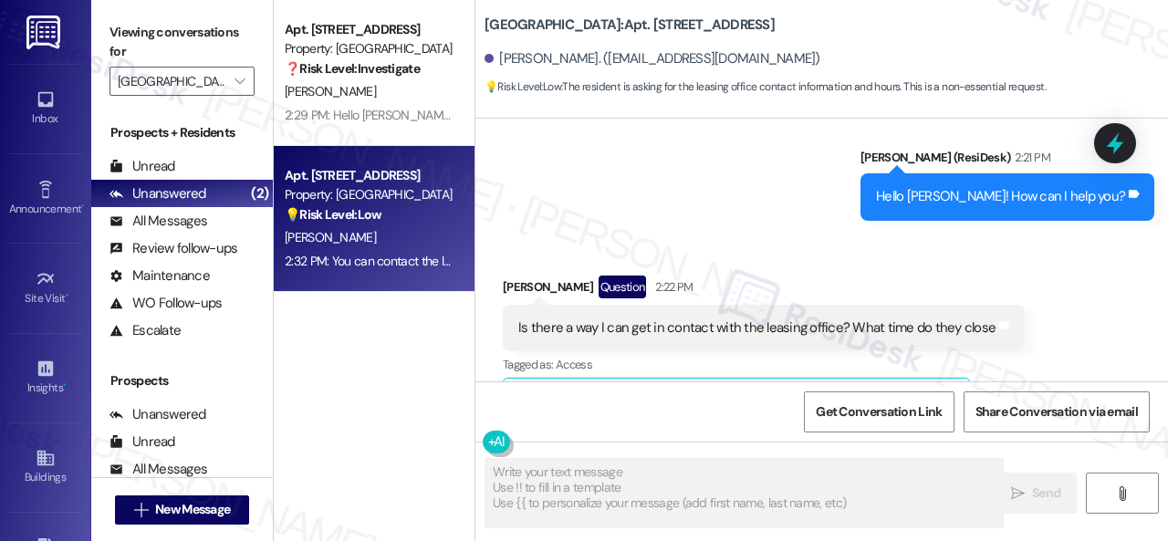
type textarea "Fetching suggested responses. Please feel free to read through the conversation…"
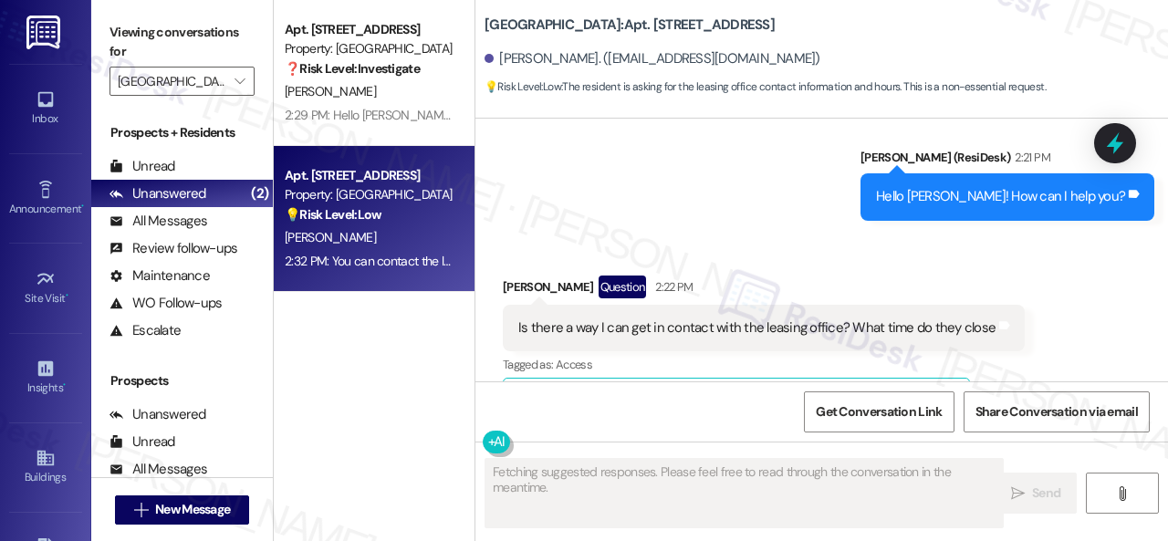
scroll to position [534, 0]
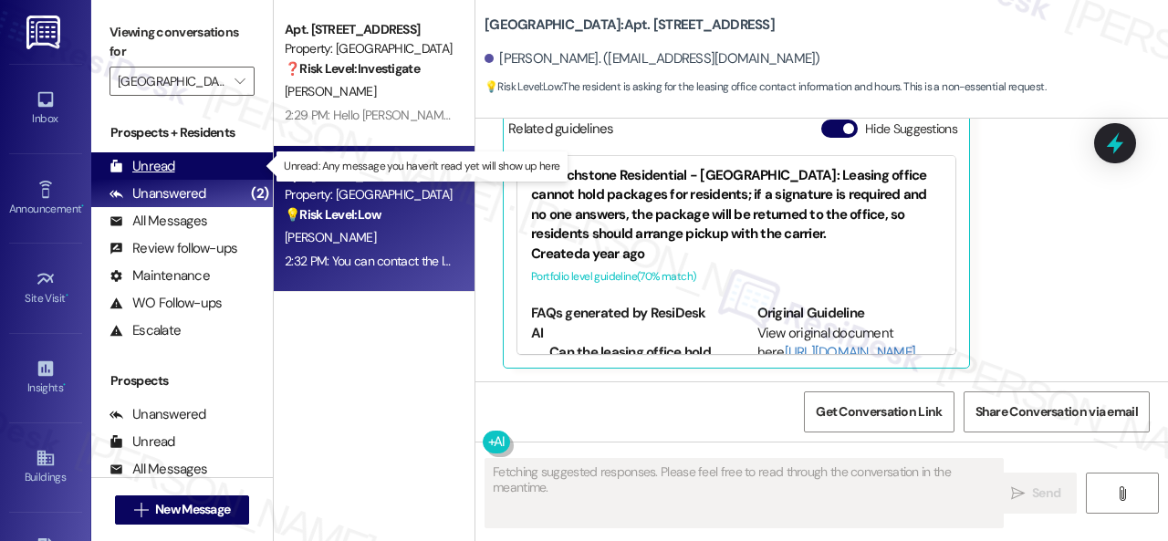
click at [146, 158] on div "Unread" at bounding box center [142, 166] width 66 height 19
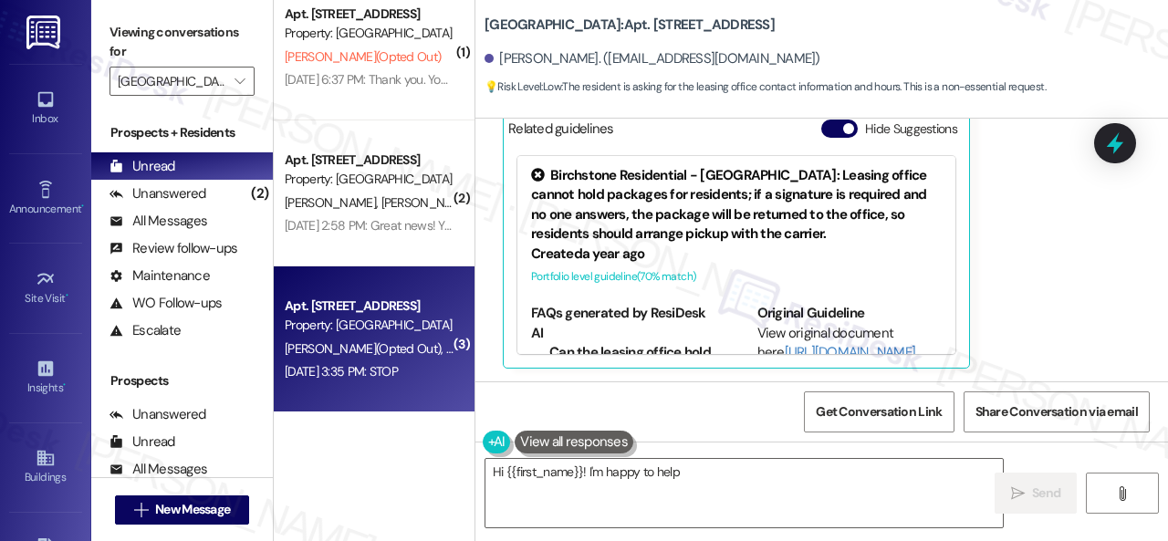
scroll to position [5, 0]
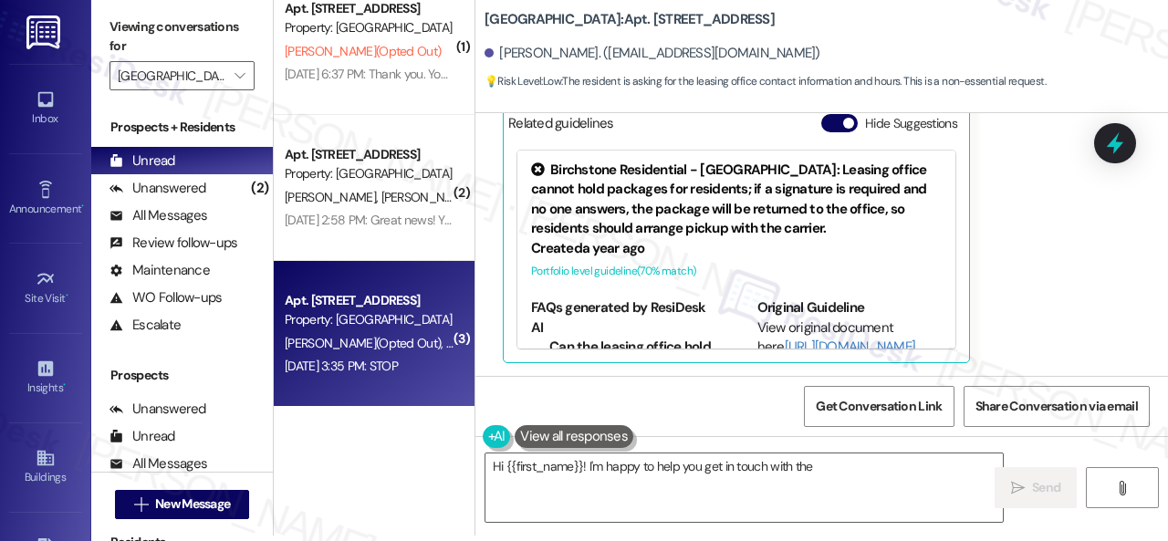
type textarea "Hi {{first_name}}! I'm happy to help you get in touch with the leasing"
click at [398, 364] on div "Aug 09, 2024 at 3:35 PM: STOP Aug 09, 2024 at 3:35 PM: STOP" at bounding box center [341, 366] width 113 height 16
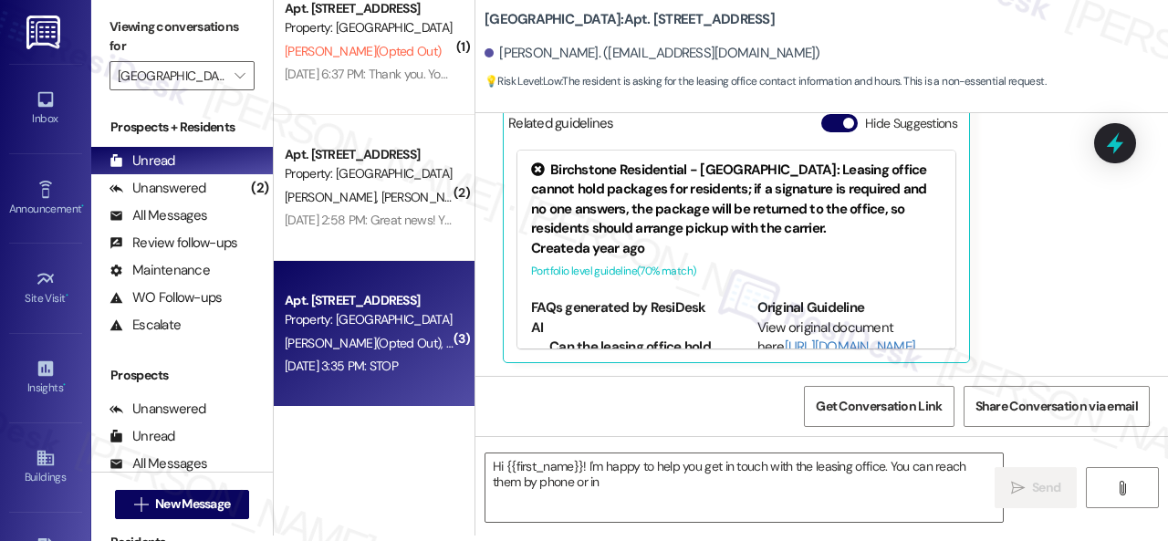
type textarea "Hi {{first_name}}! I'm happy to help you get in touch with the leasing office. …"
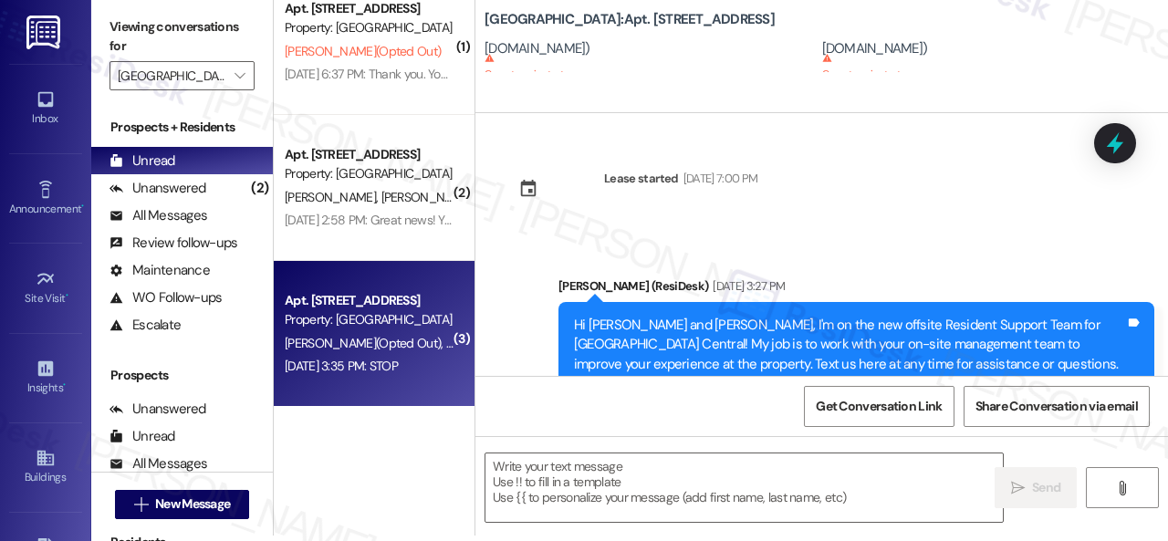
scroll to position [0, 0]
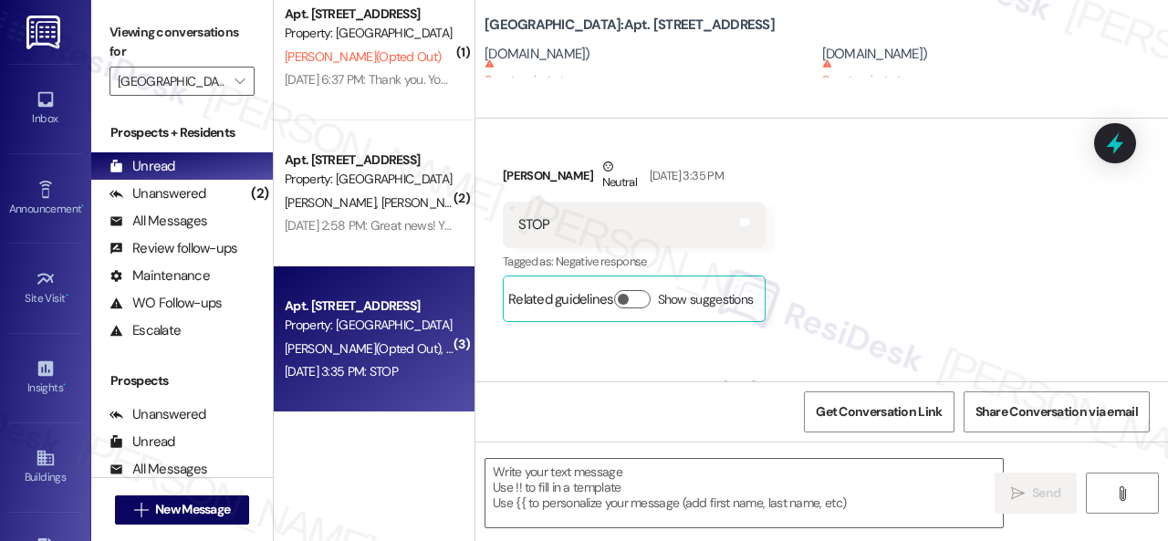
type textarea "Fetching suggested responses. Please feel free to read through the conversation…"
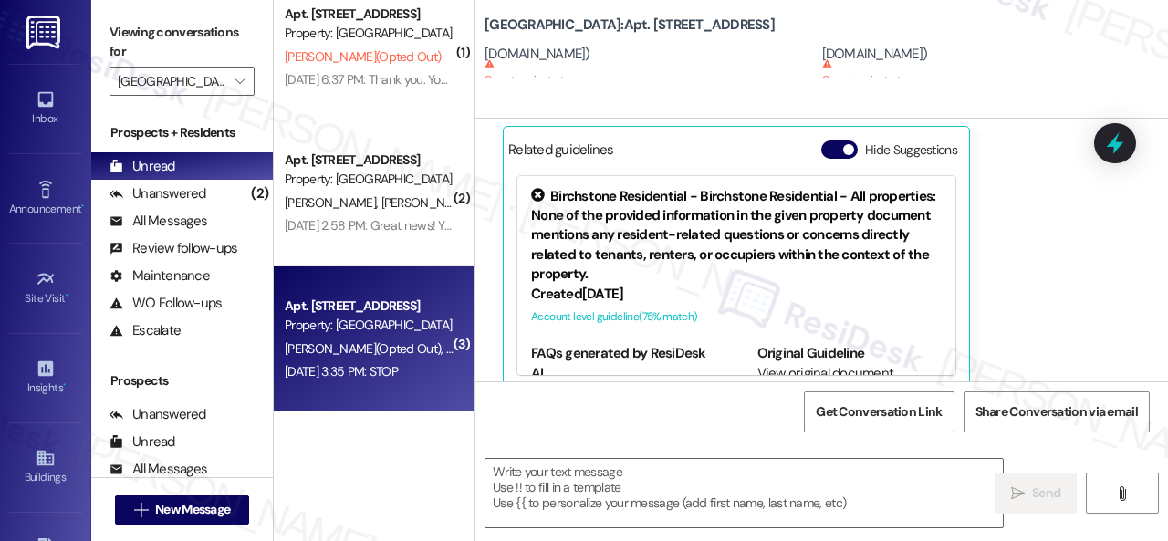
scroll to position [3237, 0]
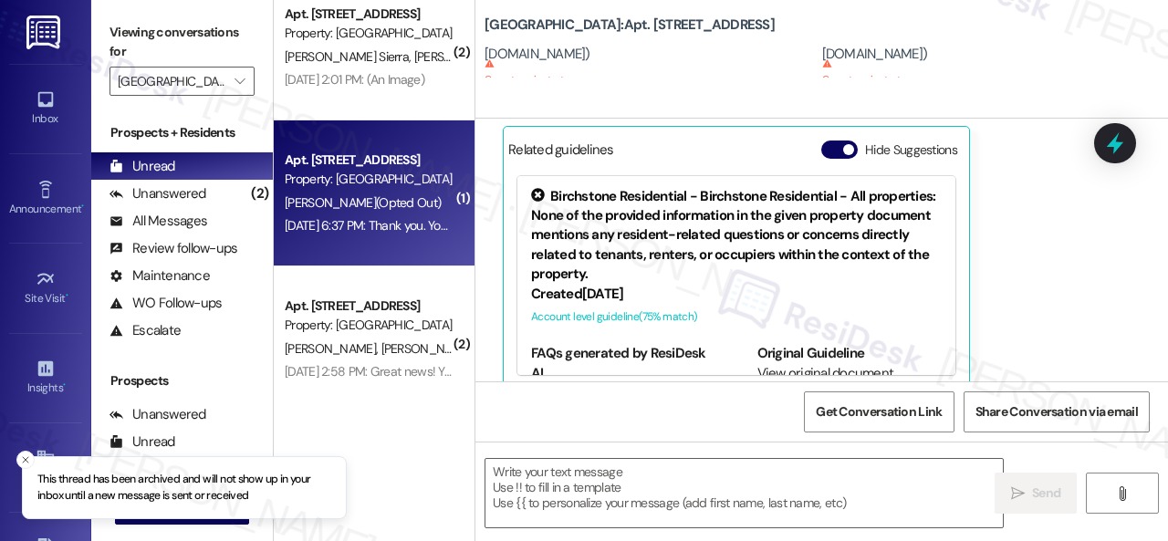
click at [401, 189] on div "Apt. 219, 004 Halston Park Central Property: Halston Park Central" at bounding box center [369, 170] width 172 height 43
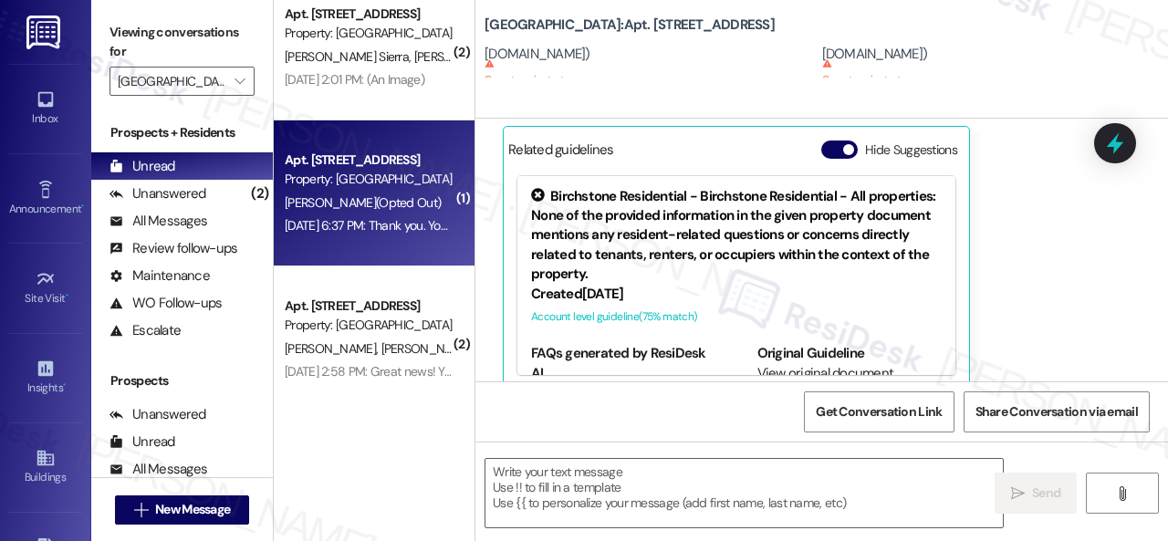
type textarea "Fetching suggested responses. Please feel free to read through the conversation…"
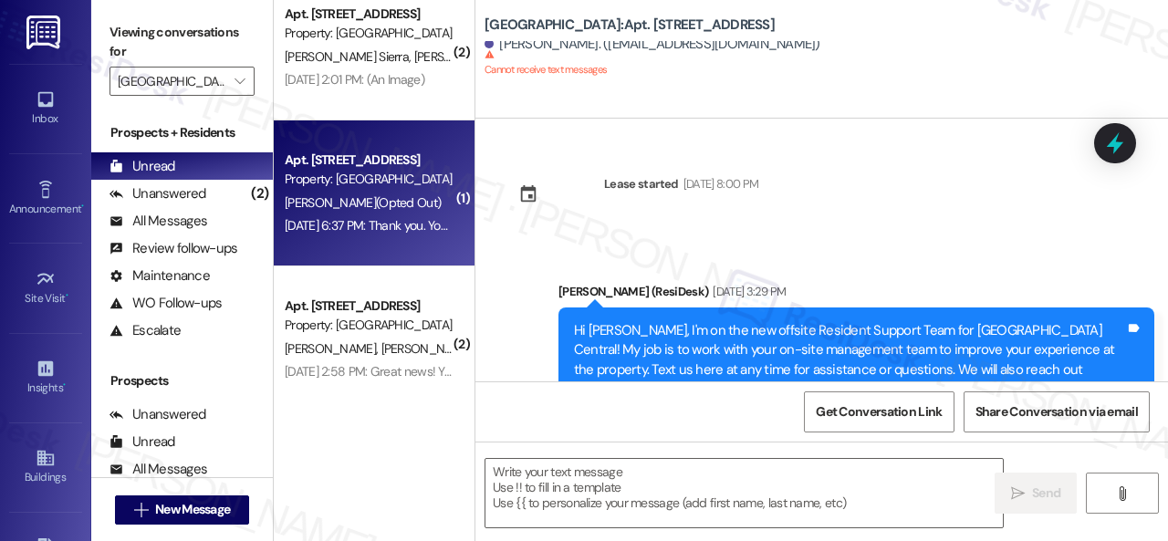
type textarea "Fetching suggested responses. Please feel free to read through the conversation…"
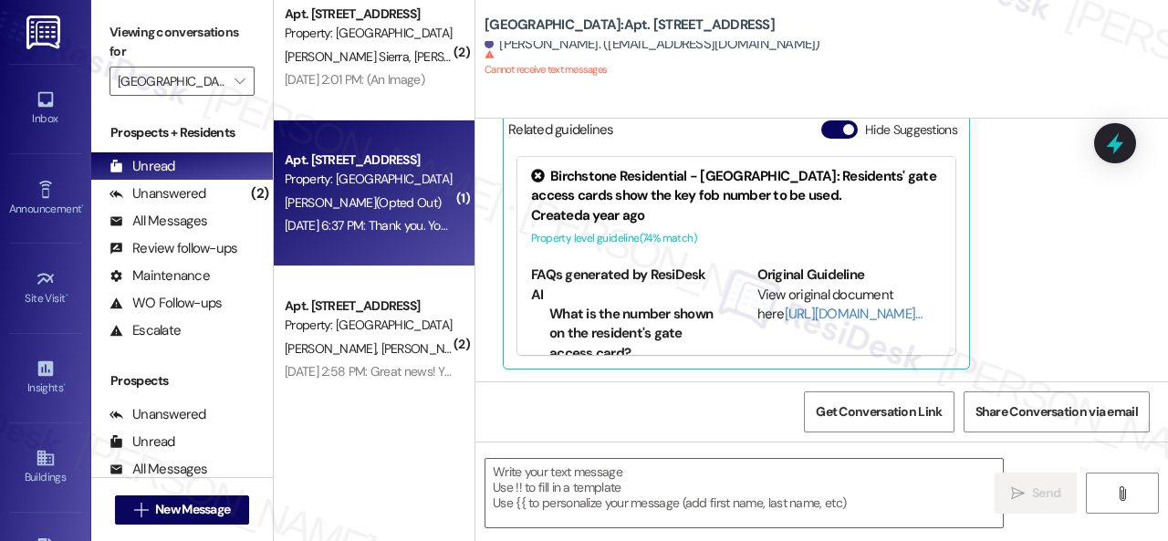
scroll to position [3091, 0]
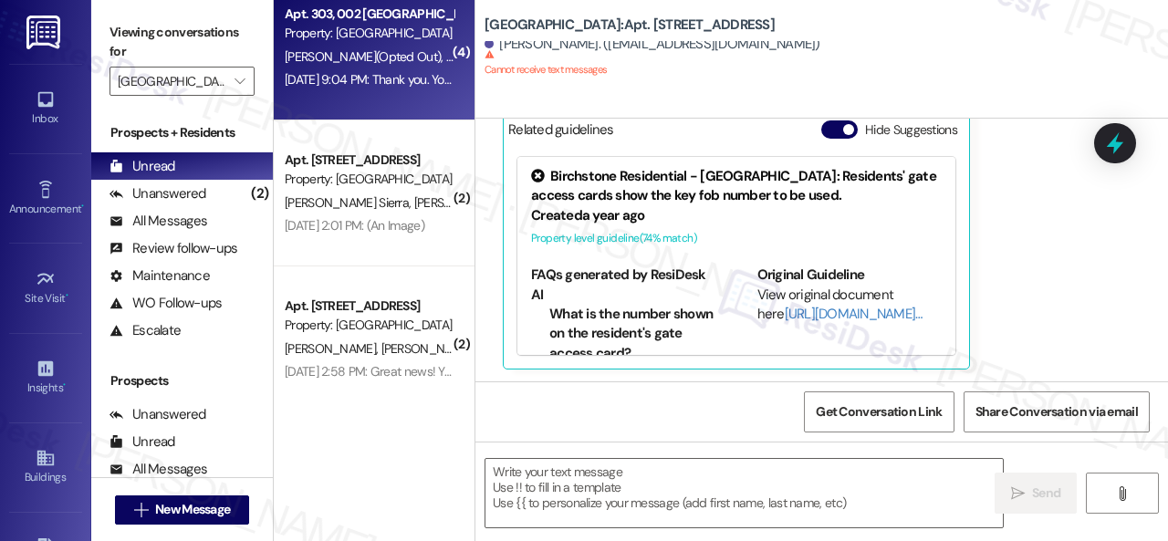
click at [359, 64] on span "V. Trolian (Opted Out)" at bounding box center [365, 56] width 161 height 16
type textarea "Fetching suggested responses. Please feel free to read through the conversation…"
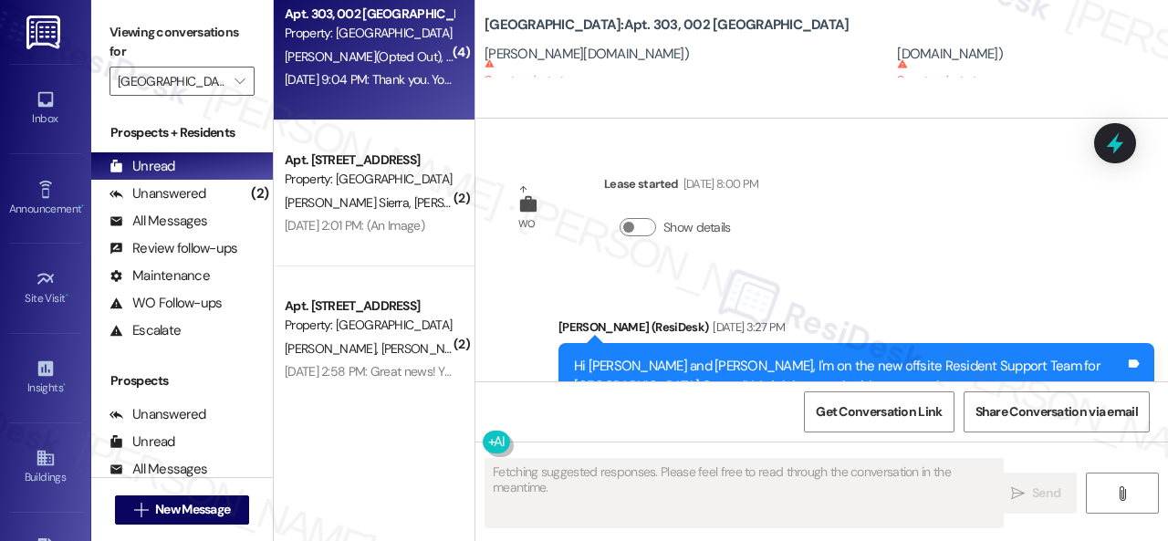
type textarea "Fetching suggested responses. Please feel free to read through the conversation…"
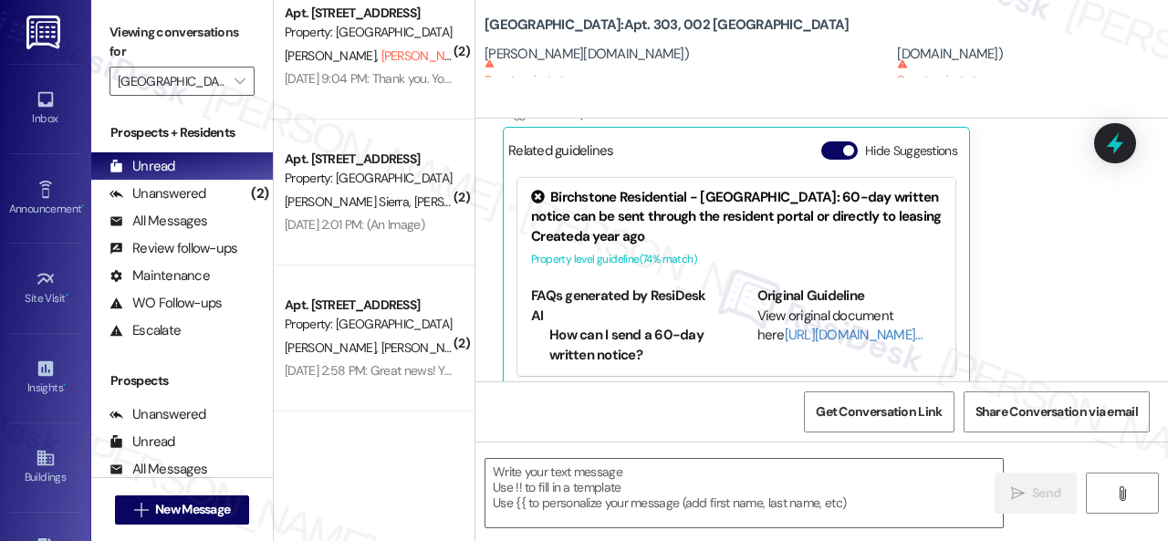
scroll to position [2945, 0]
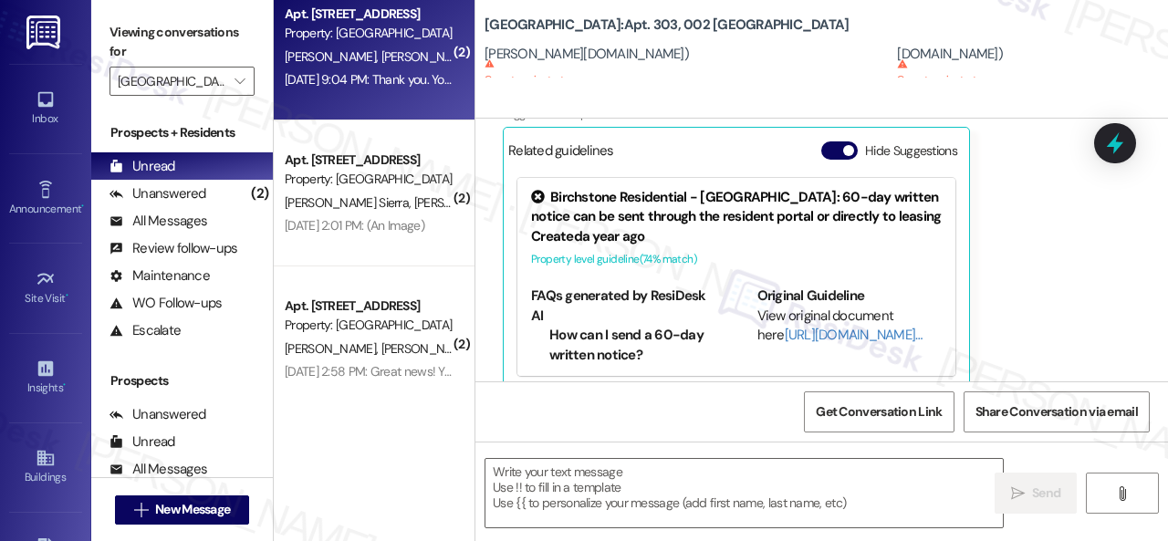
click at [348, 68] on div "Aug 30, 2024 at 9:04 PM: Thank you. You will no longer receive texts from this …" at bounding box center [369, 79] width 172 height 23
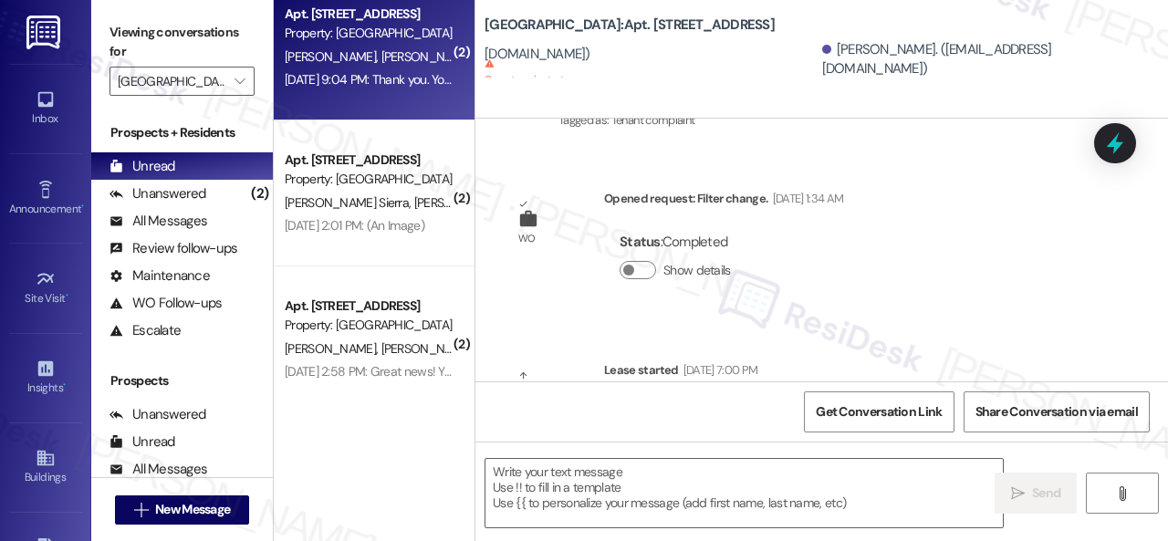
type textarea "Fetching suggested responses. Please feel free to read through the conversation…"
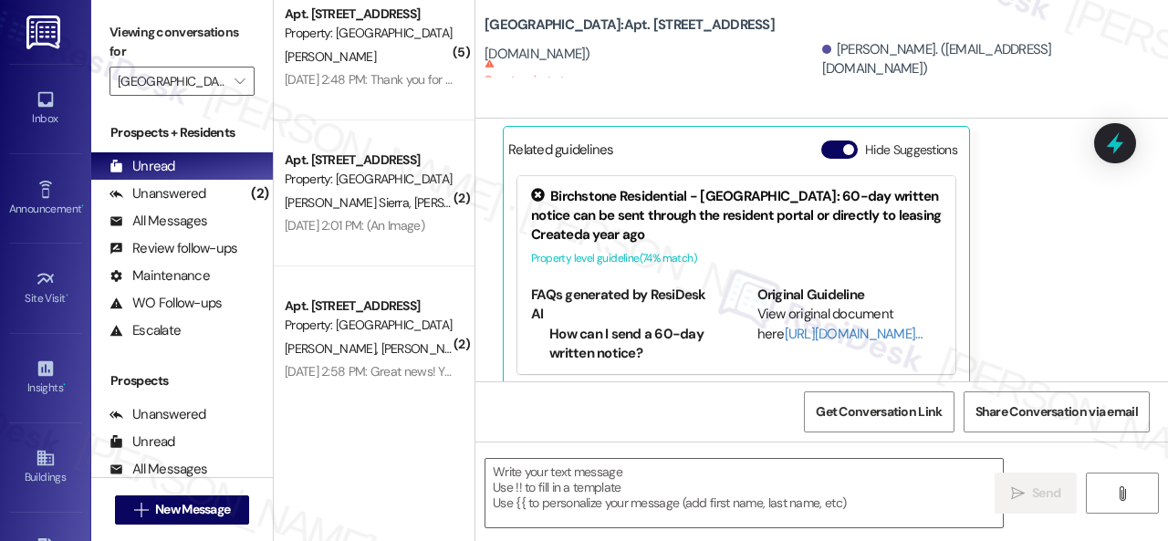
scroll to position [5, 0]
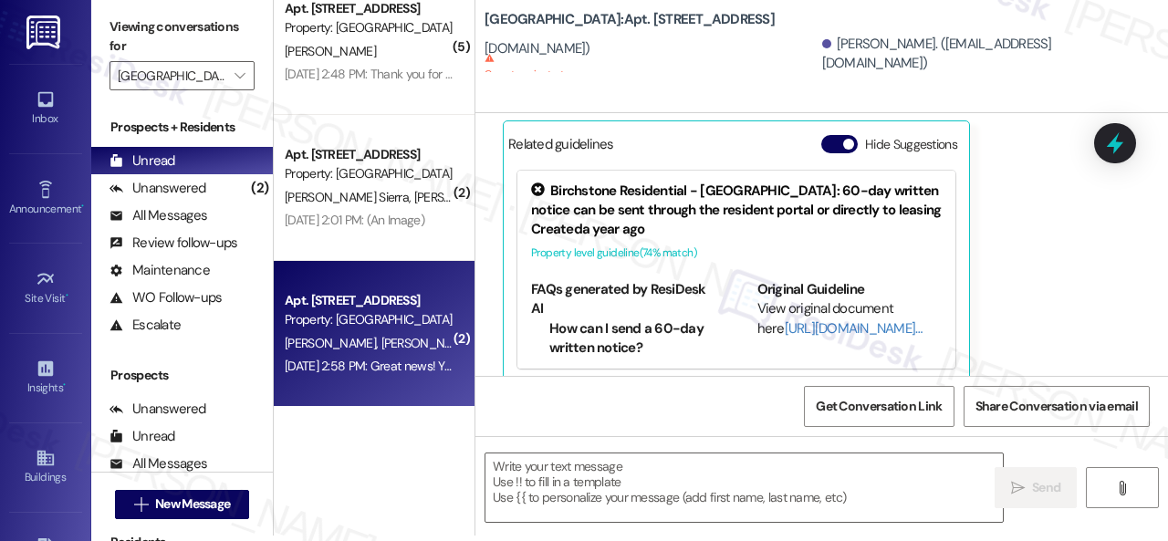
click at [425, 353] on div "H. Sperber N. Sarmiento" at bounding box center [369, 343] width 172 height 23
type textarea "Fetching suggested responses. Please feel free to read through the conversation…"
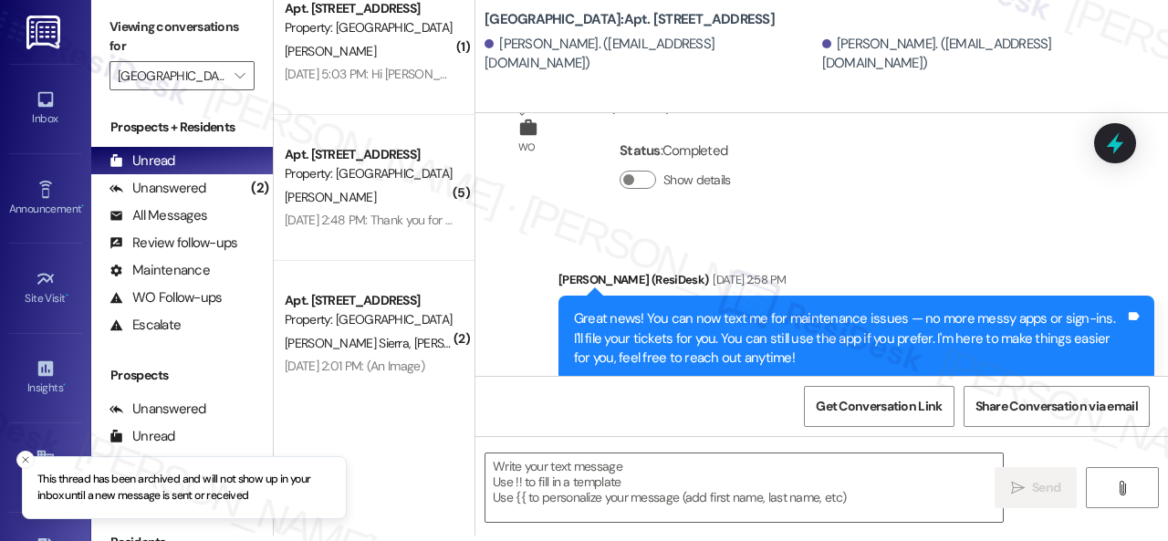
scroll to position [1596, 0]
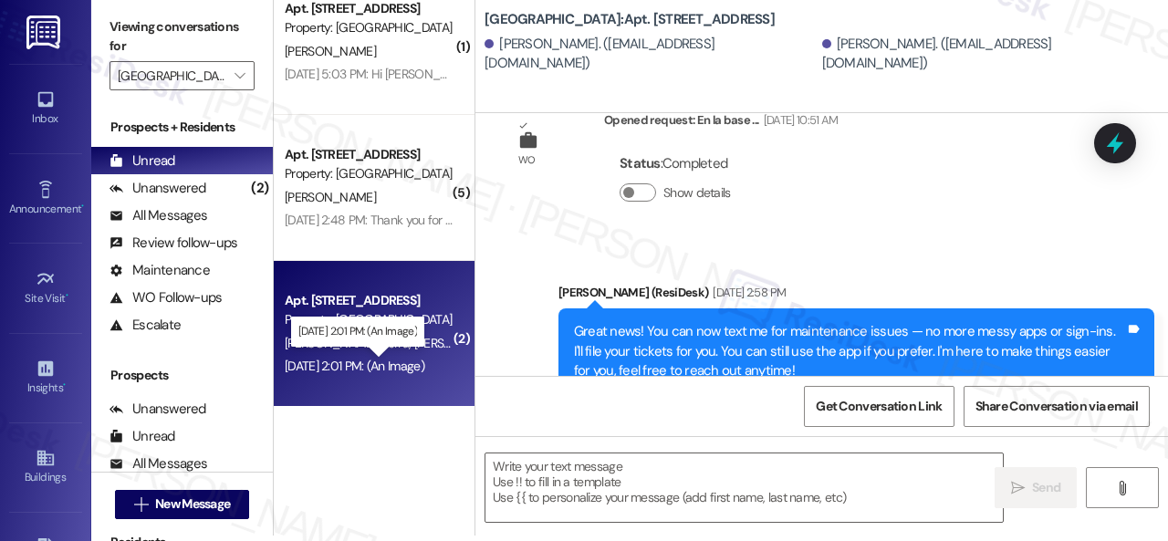
click at [381, 358] on div "Aug 30, 2024 at 2:01 PM: (An Image) Aug 30, 2024 at 2:01 PM: (An Image)" at bounding box center [355, 366] width 140 height 16
type textarea "Fetching suggested responses. Please feel free to read through the conversation…"
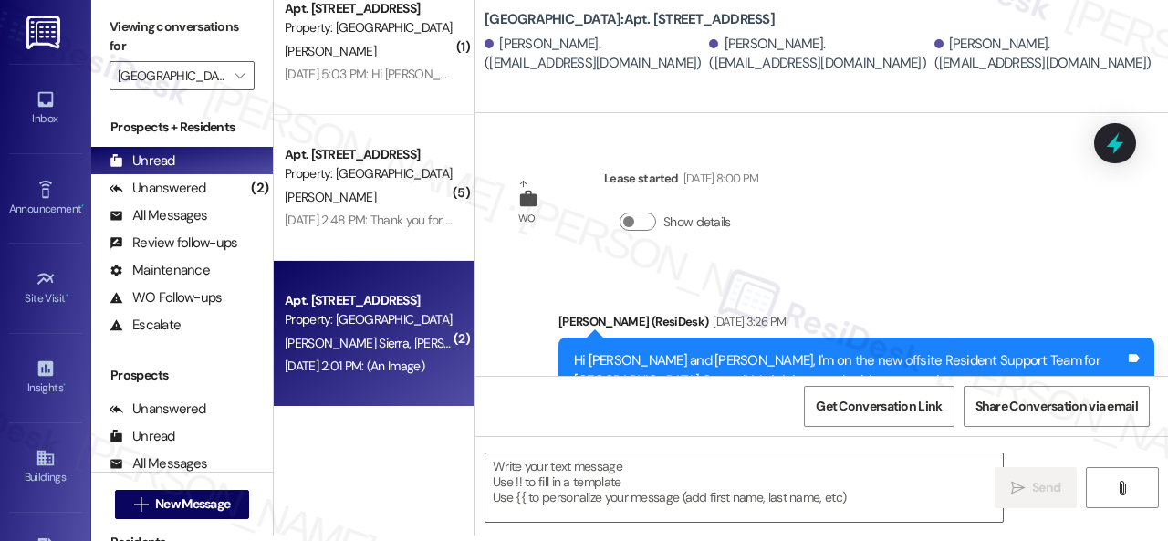
type textarea "Fetching suggested responses. Please feel free to read through the conversation…"
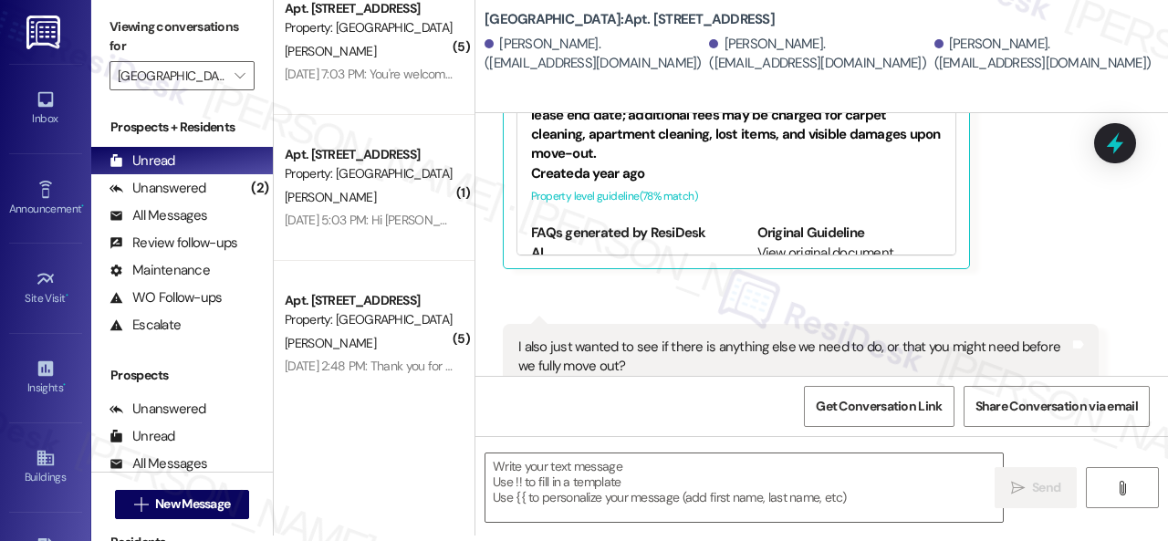
scroll to position [837, 0]
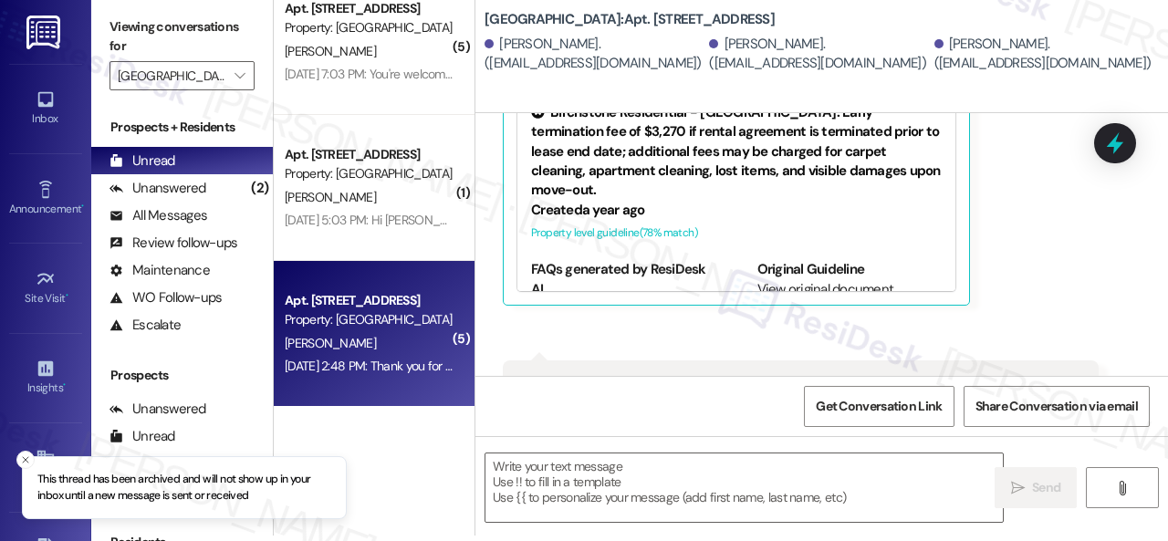
click at [382, 345] on div "J. Esguerra" at bounding box center [369, 343] width 172 height 23
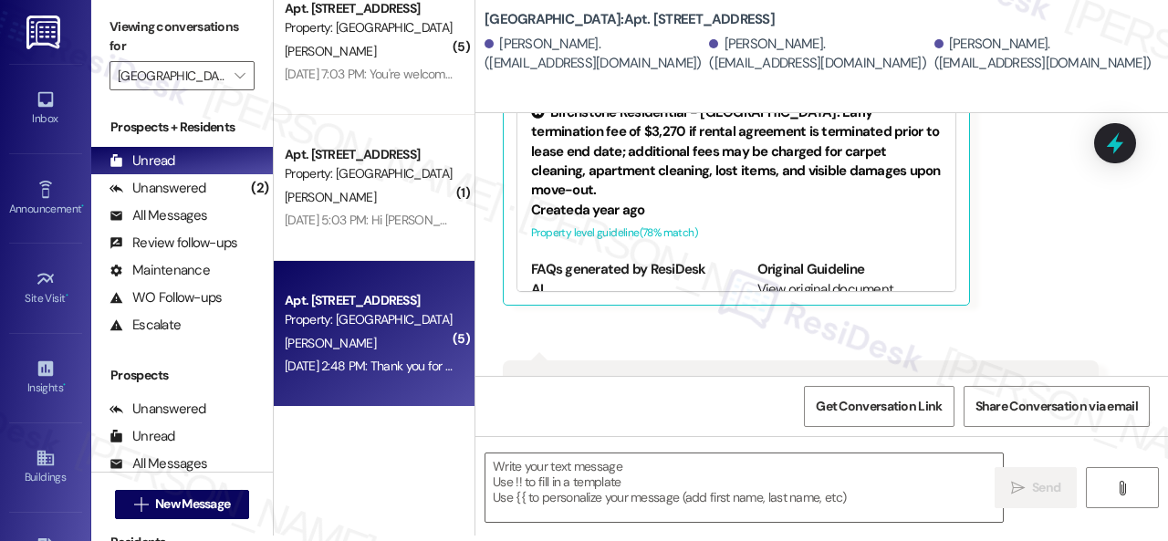
type textarea "Fetching suggested responses. Please feel free to read through the conversation…"
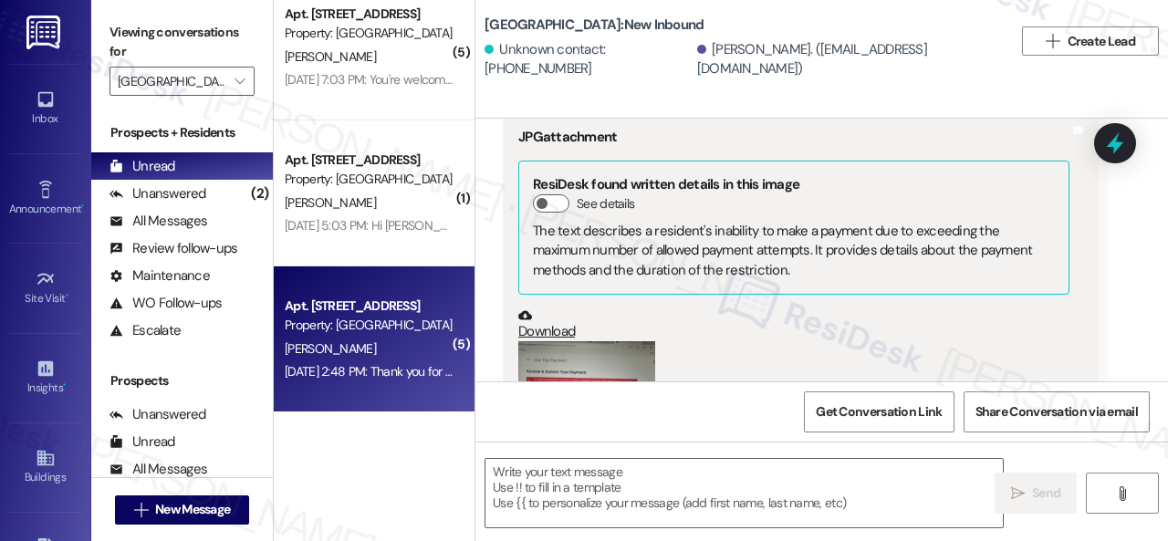
scroll to position [2981, 0]
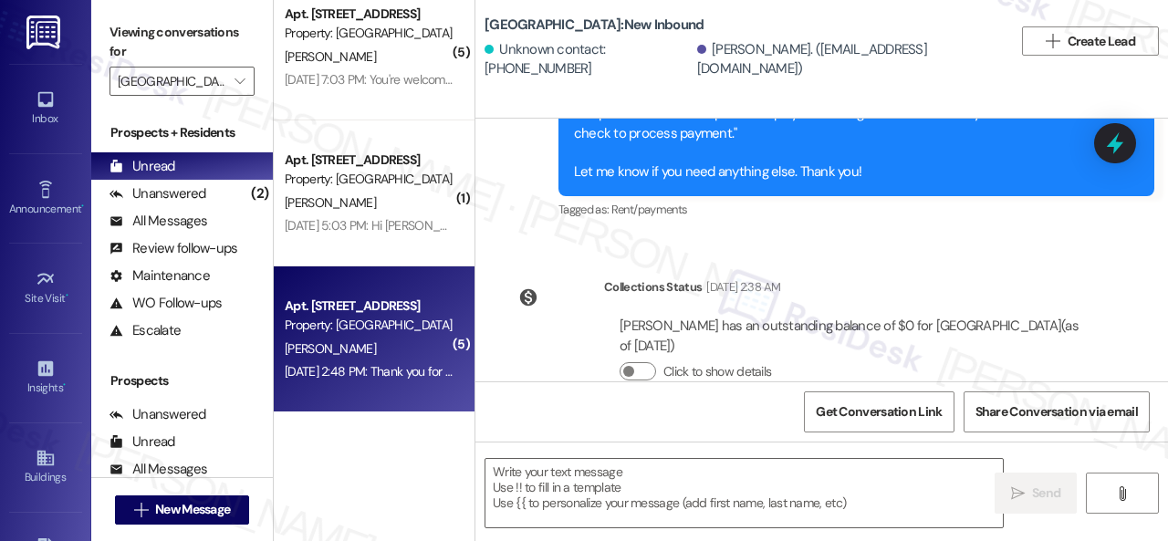
type textarea "Fetching suggested responses. Please feel free to read through the conversation…"
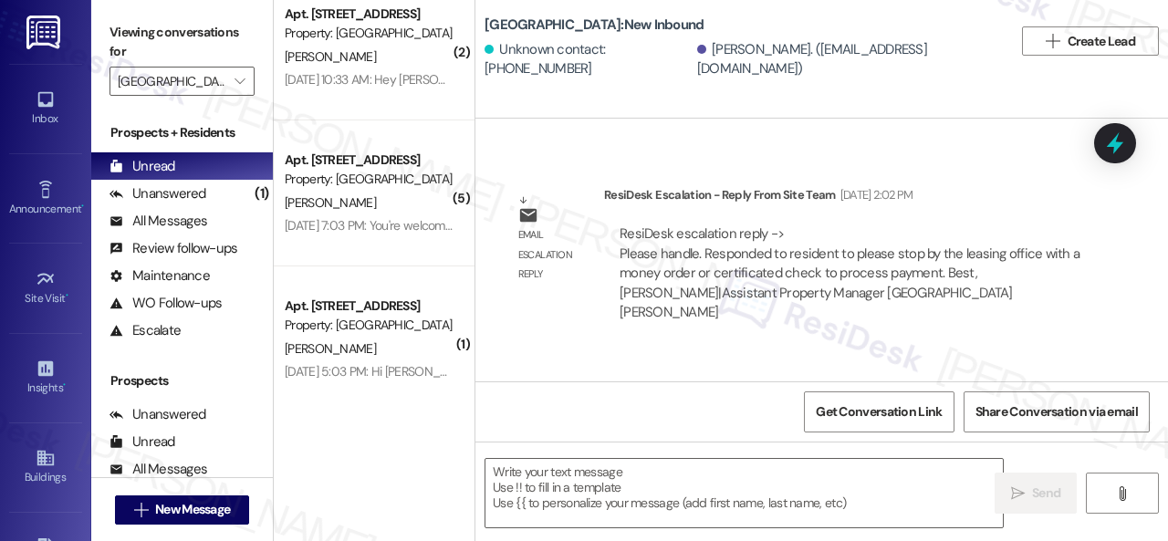
scroll to position [2799, 0]
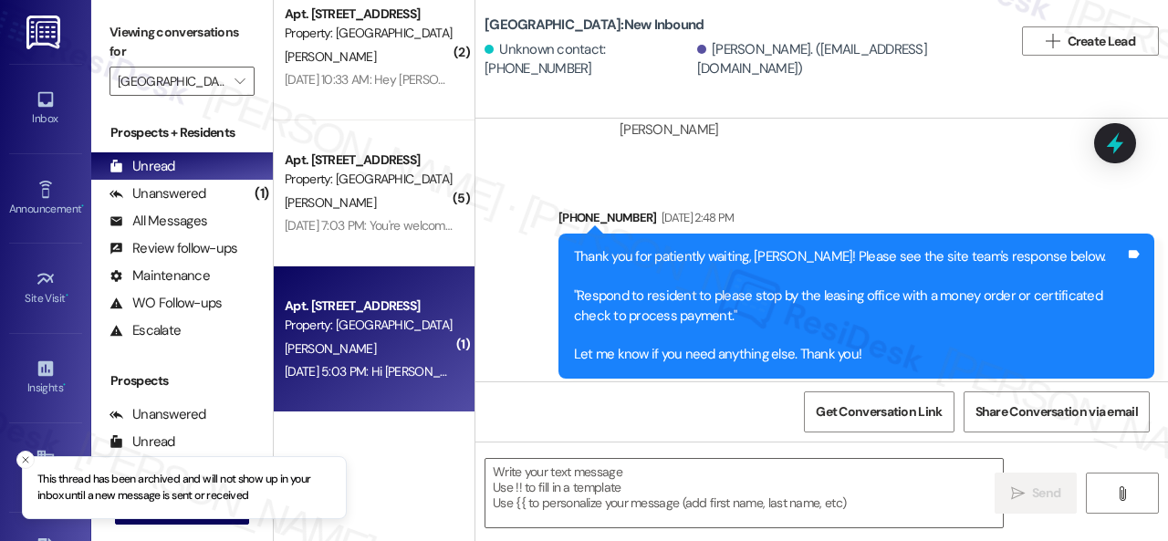
click at [411, 359] on div "C. Robinson" at bounding box center [369, 349] width 172 height 23
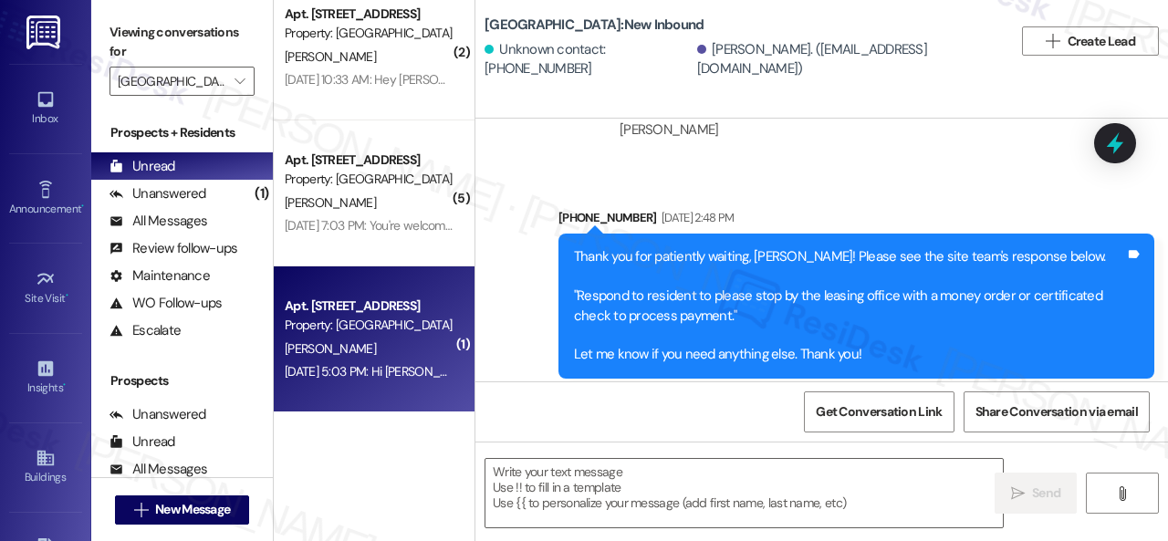
type textarea "Fetching suggested responses. Please feel free to read through the conversation…"
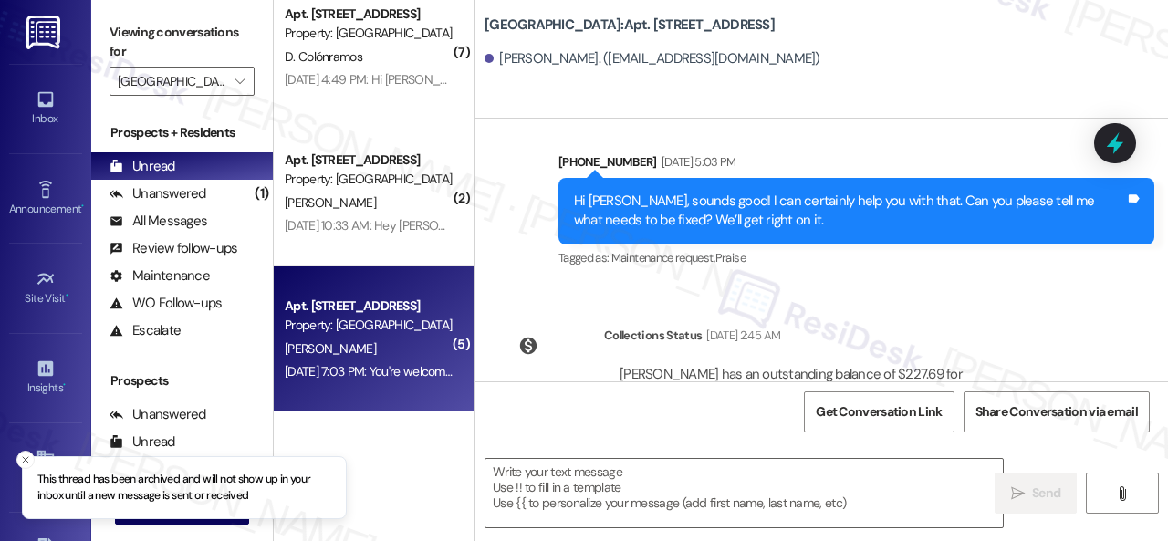
scroll to position [5, 0]
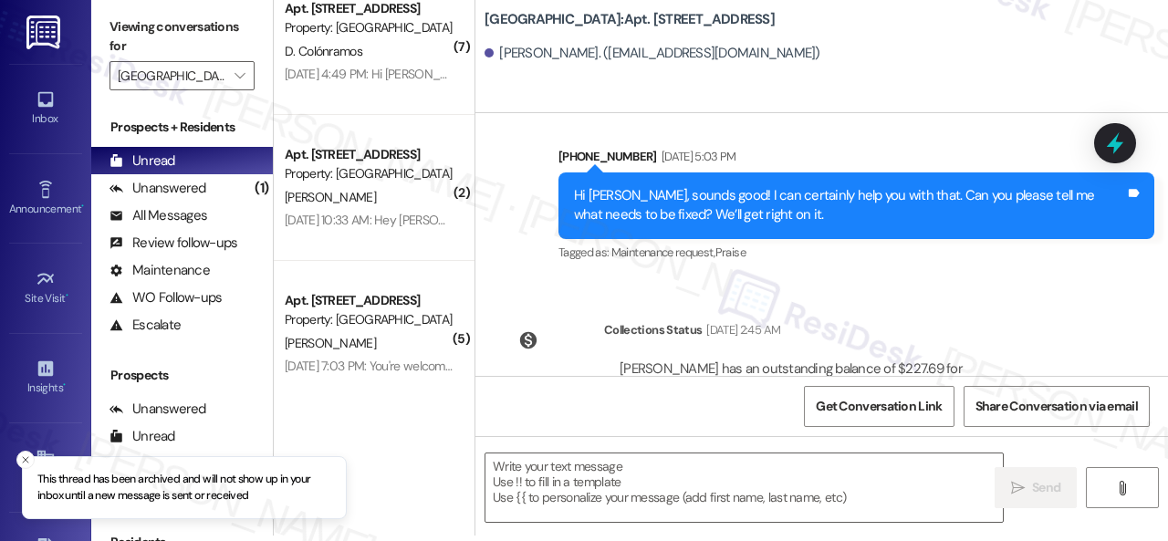
drag, startPoint x: 400, startPoint y: 359, endPoint x: 513, endPoint y: 344, distance: 113.2
click at [400, 357] on div "Sep 12, 2024 at 7:03 PM: You're welcome! Sep 12, 2024 at 7:03 PM: You're welcom…" at bounding box center [369, 366] width 172 height 23
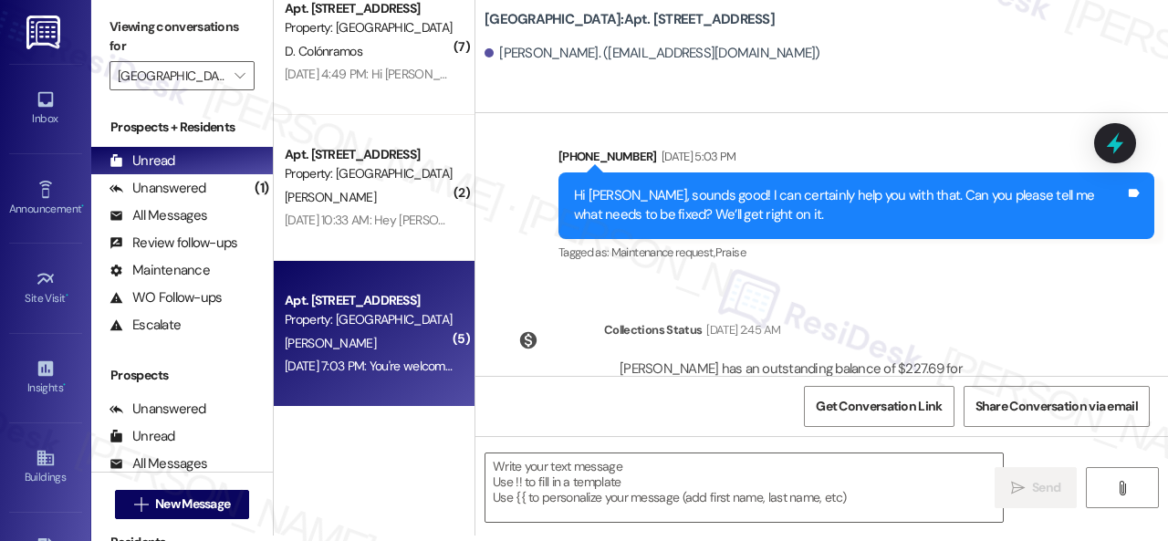
type textarea "Fetching suggested responses. Please feel free to read through the conversation…"
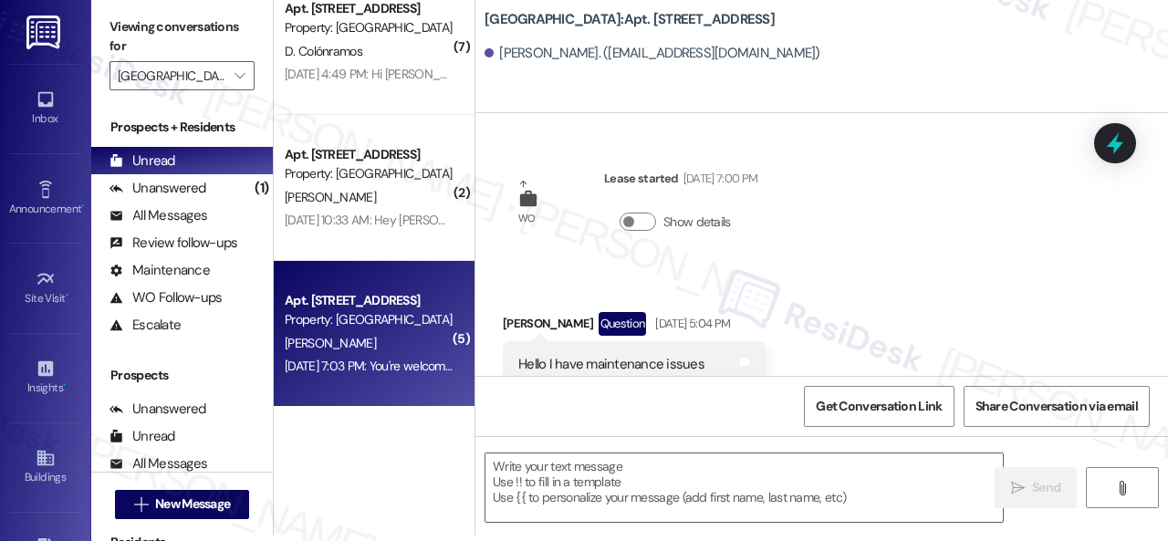
type textarea "Fetching suggested responses. Please feel free to read through the conversation…"
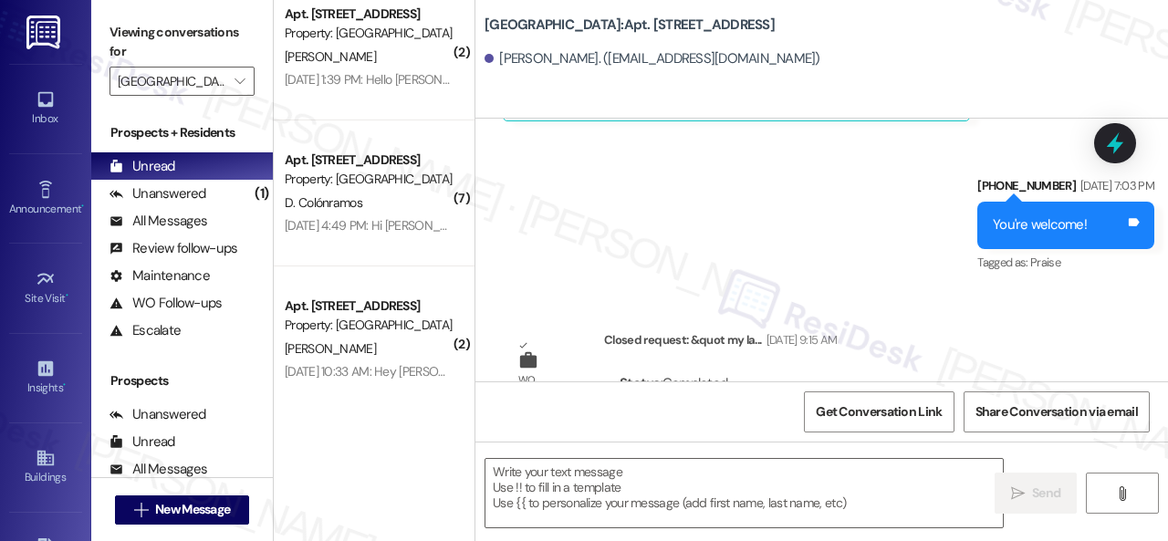
scroll to position [2436, 0]
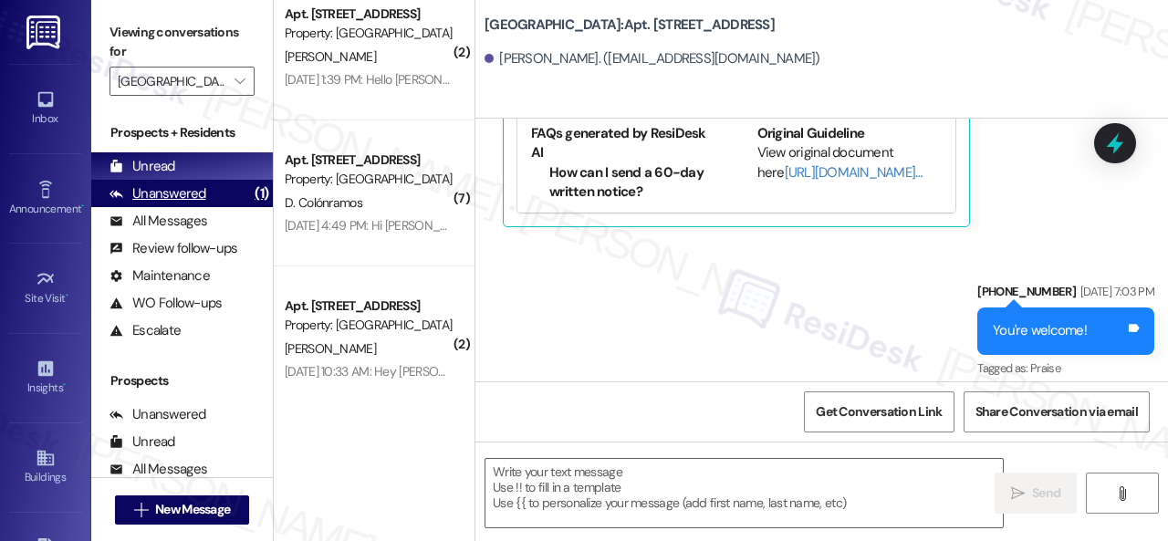
click at [173, 203] on div "Unanswered (1)" at bounding box center [182, 193] width 182 height 27
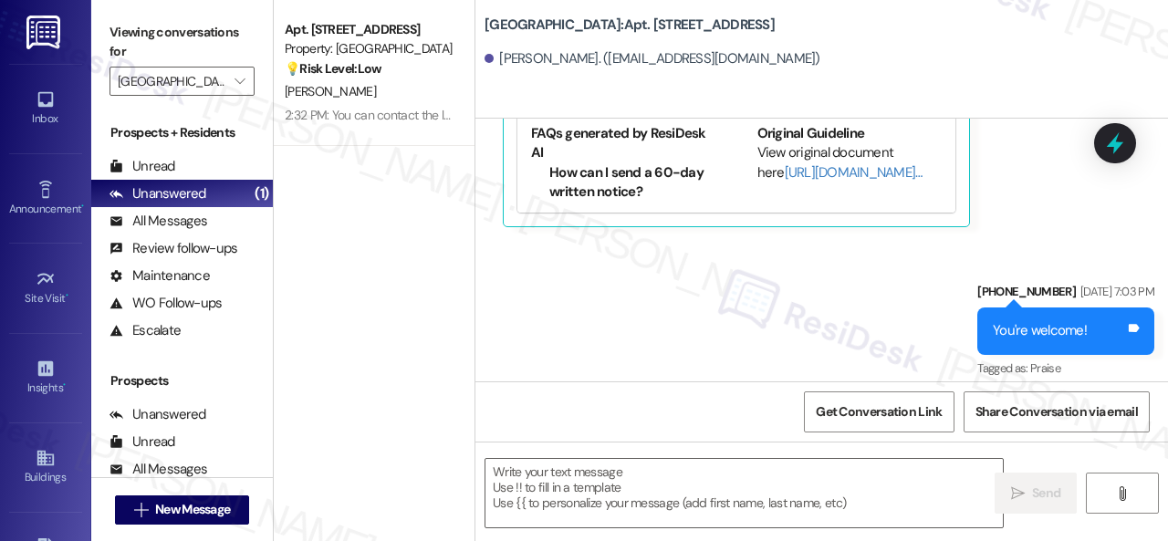
scroll to position [0, 0]
click at [158, 172] on div "Unread" at bounding box center [142, 166] width 66 height 19
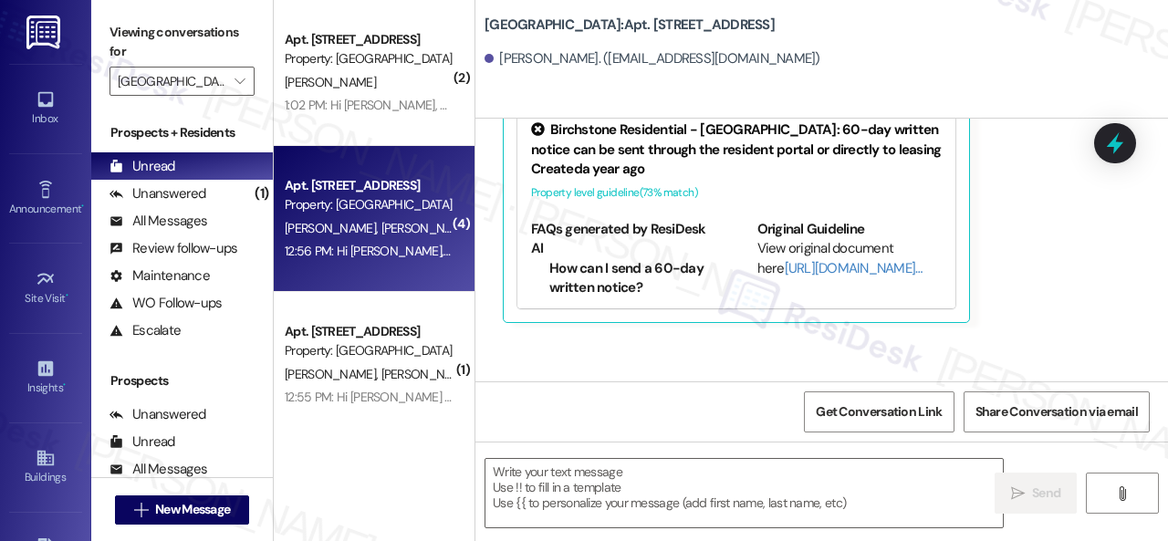
type textarea "Fetching suggested responses. Please feel free to read through the conversation…"
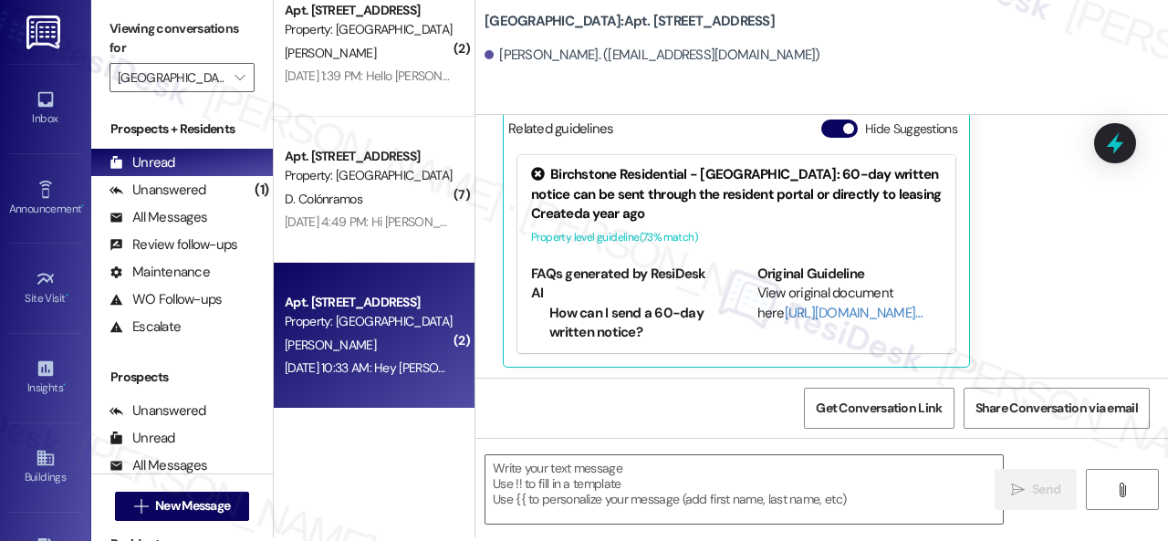
scroll to position [5, 0]
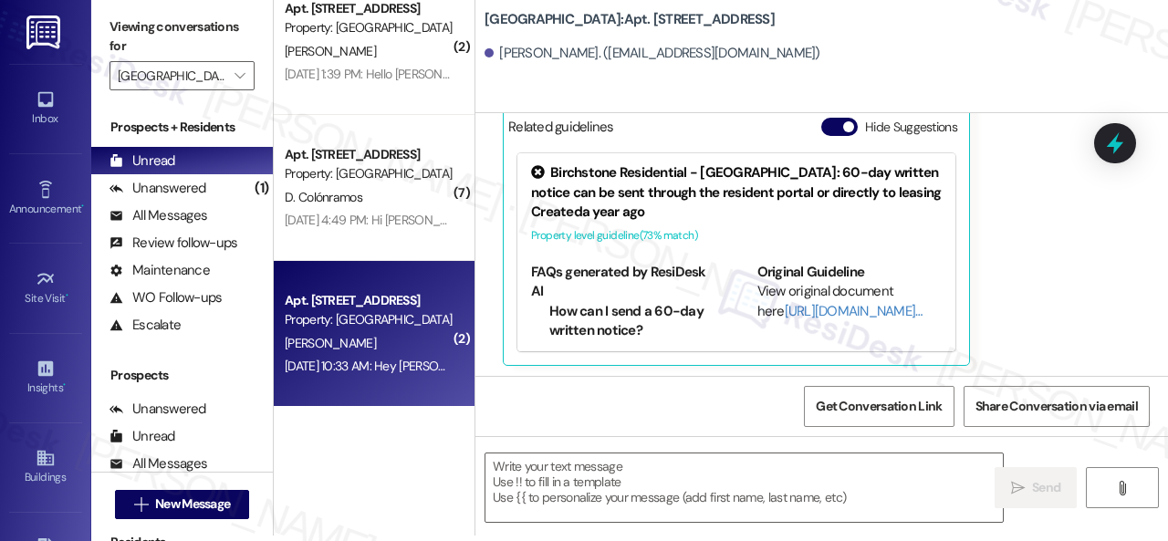
click at [354, 353] on div "D. Lisle" at bounding box center [369, 343] width 172 height 23
type textarea "Fetching suggested responses. Please feel free to read through the conversation…"
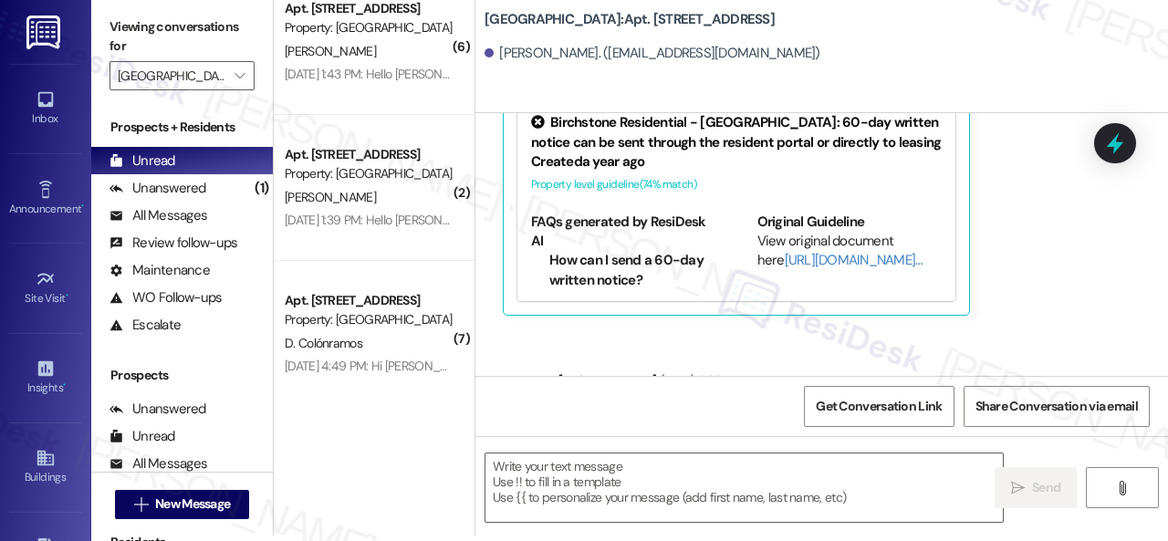
click at [608, 364] on div "Sent via SMS (806) 518-1506 Sep 13, 2024 at 10:33 AM Hey Dale, thanks for getti…" at bounding box center [821, 415] width 692 height 173
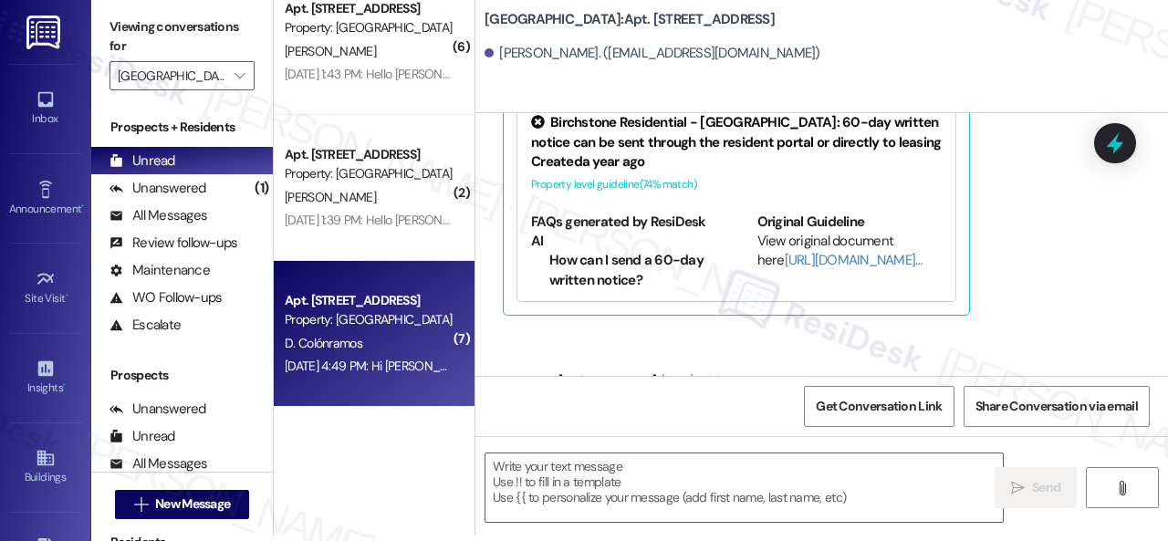
type textarea "Fetching suggested responses. Please feel free to read through the conversation…"
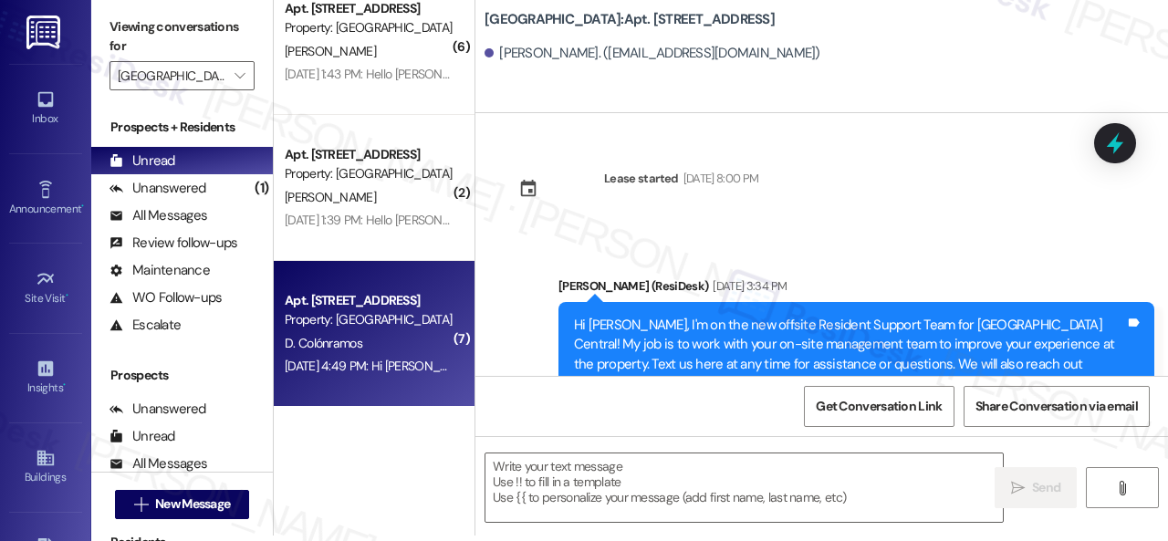
type textarea "Fetching suggested responses. Please feel free to read through the conversation…"
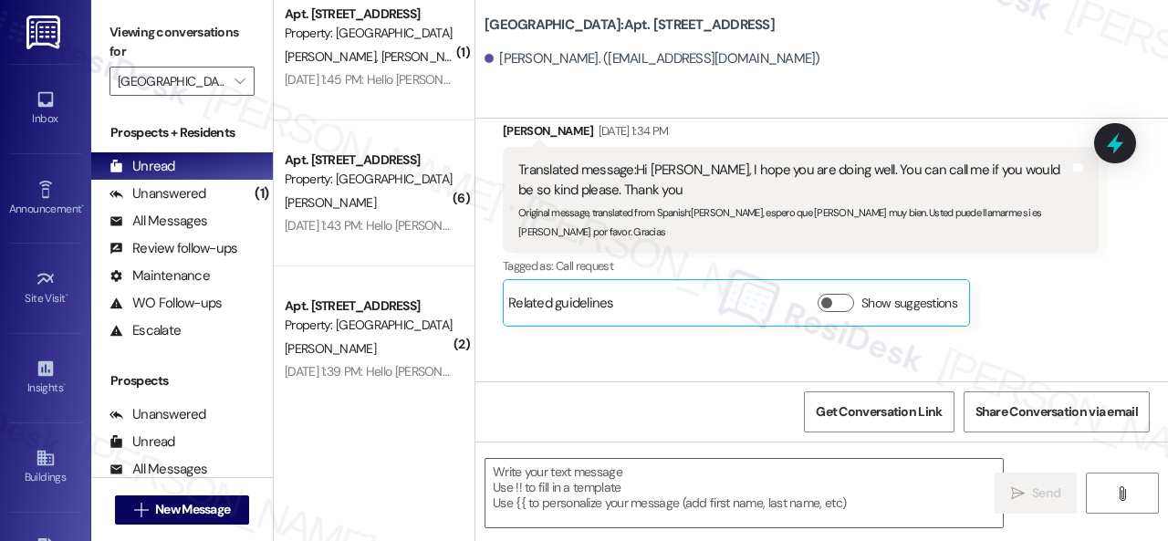
scroll to position [6908, 0]
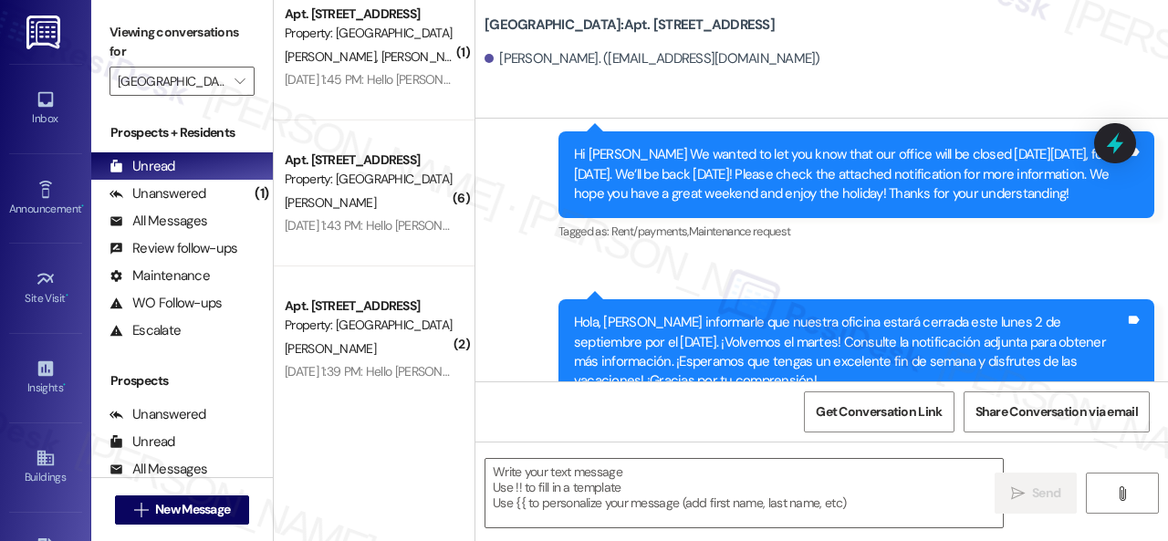
click at [249, 372] on div "Prospects" at bounding box center [182, 380] width 182 height 19
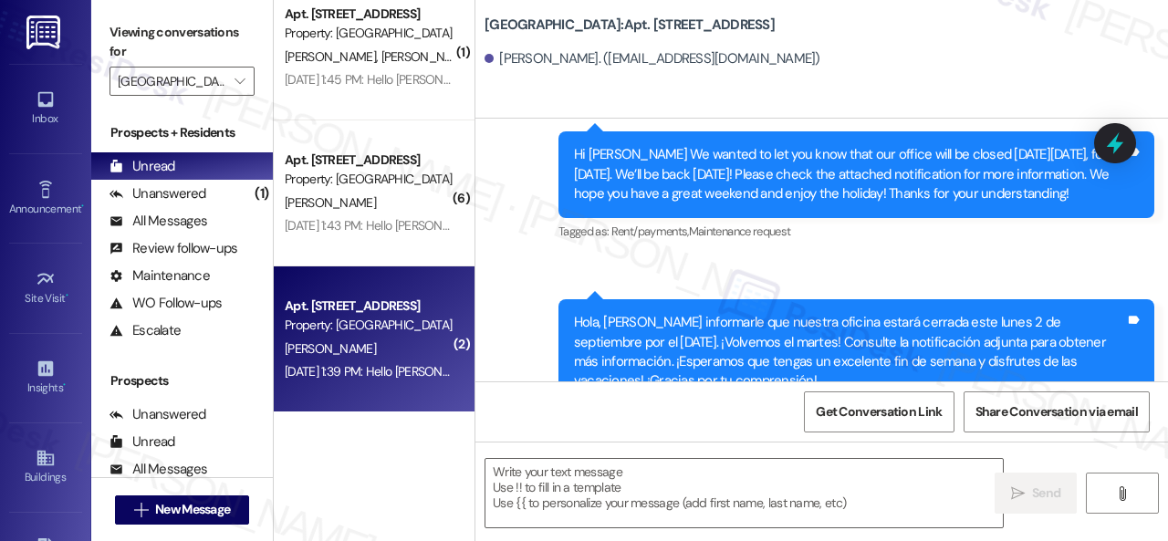
click at [389, 355] on div "B. Ansley" at bounding box center [369, 349] width 172 height 23
type textarea "Fetching suggested responses. Please feel free to read through the conversation…"
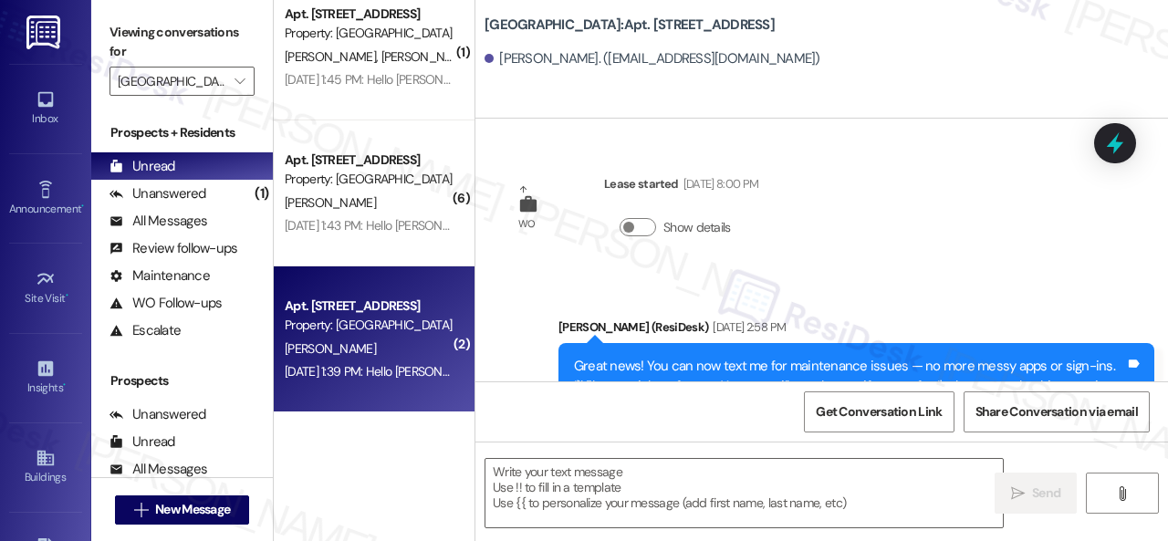
type textarea "Fetching suggested responses. Please feel free to read through the conversation…"
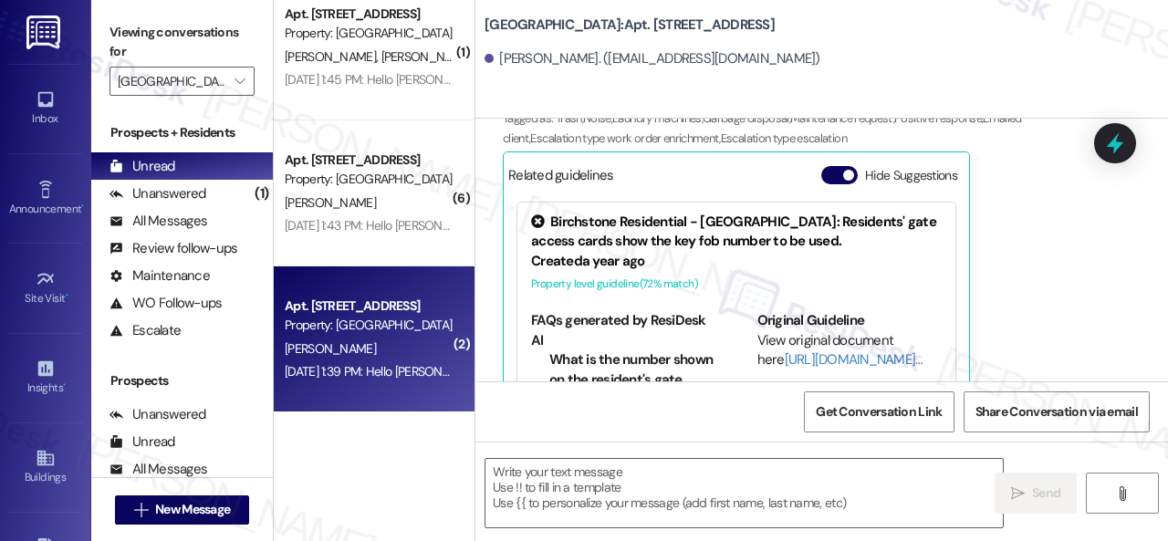
scroll to position [1488, 0]
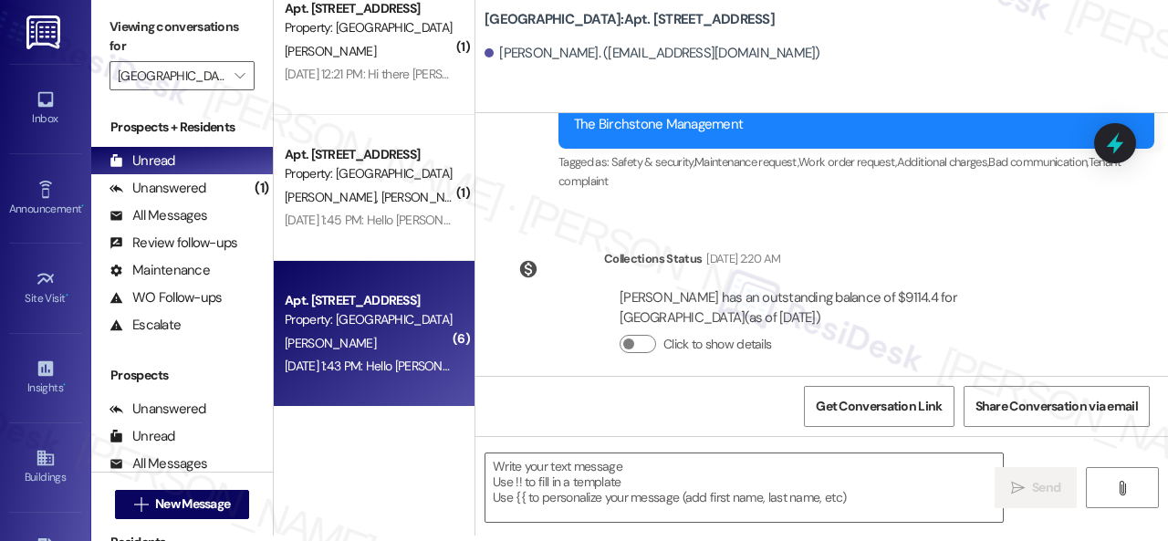
click at [324, 342] on div "A. Licht" at bounding box center [369, 343] width 172 height 23
type textarea "Fetching suggested responses. Please feel free to read through the conversation…"
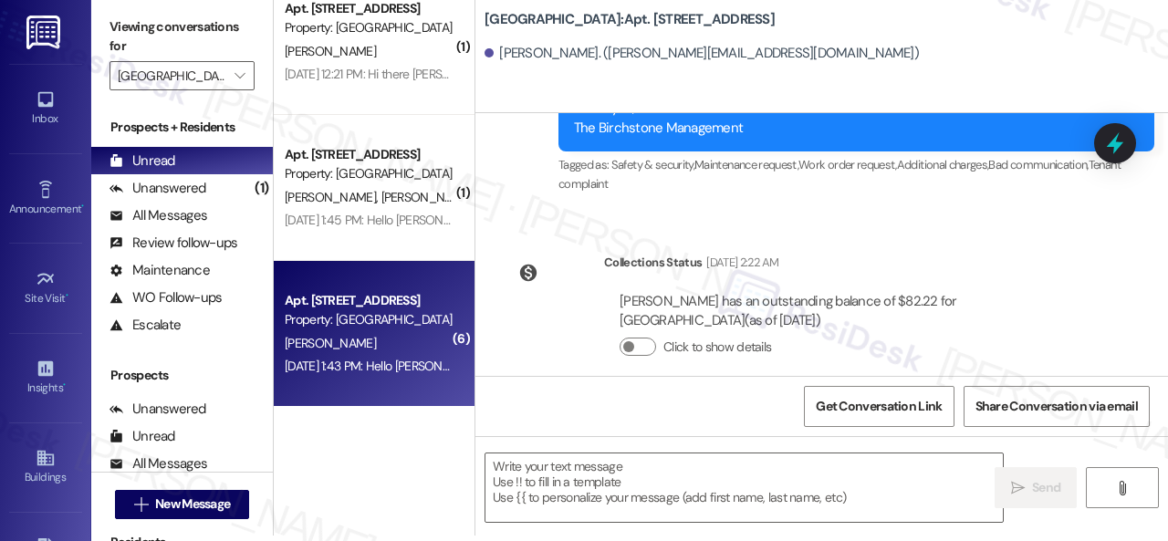
type textarea "Fetching suggested responses. Please feel free to read through the conversation…"
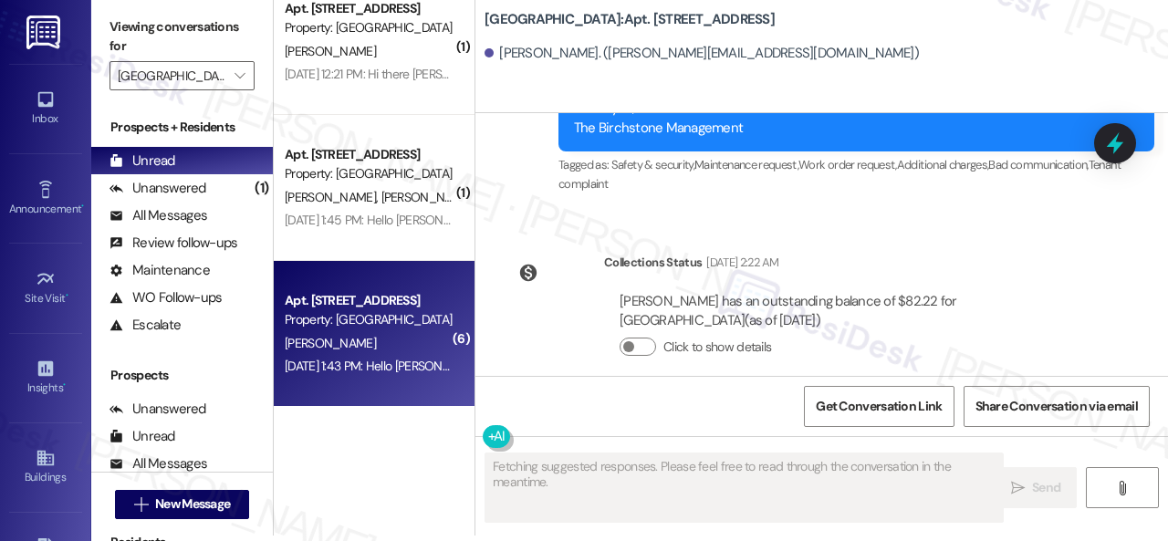
scroll to position [0, 0]
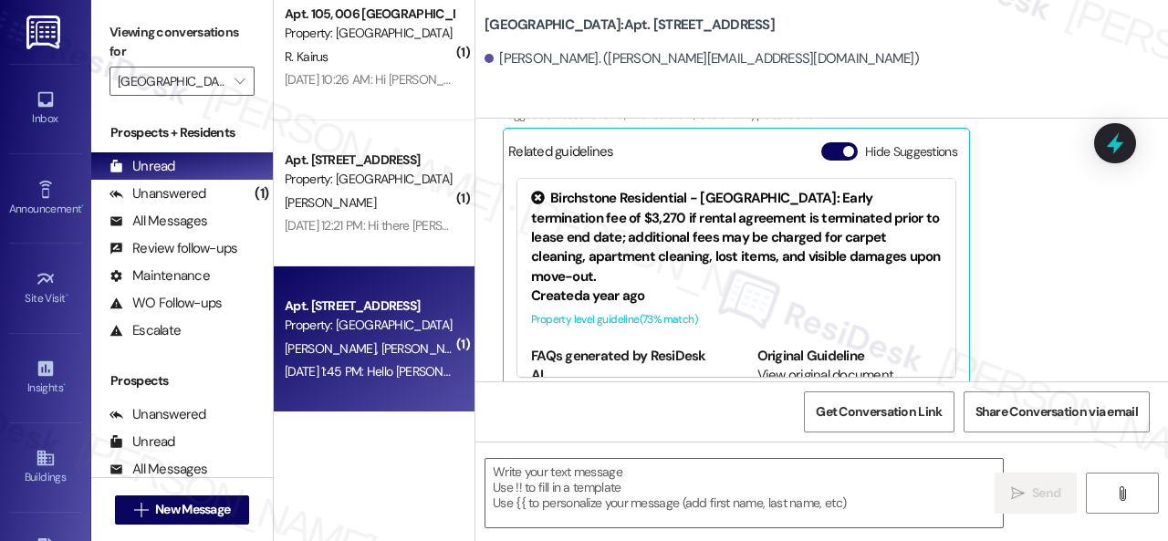
click at [419, 329] on div "Property: Halston Park Central" at bounding box center [369, 325] width 169 height 19
type textarea "Fetching suggested responses. Please feel free to read through the conversation…"
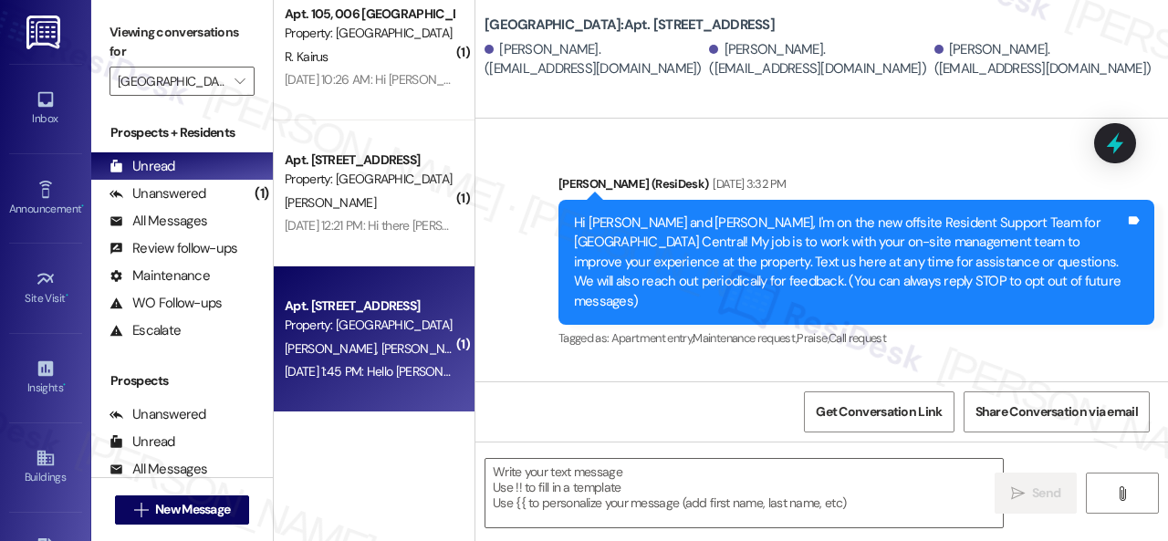
type textarea "Fetching suggested responses. Please feel free to read through the conversation…"
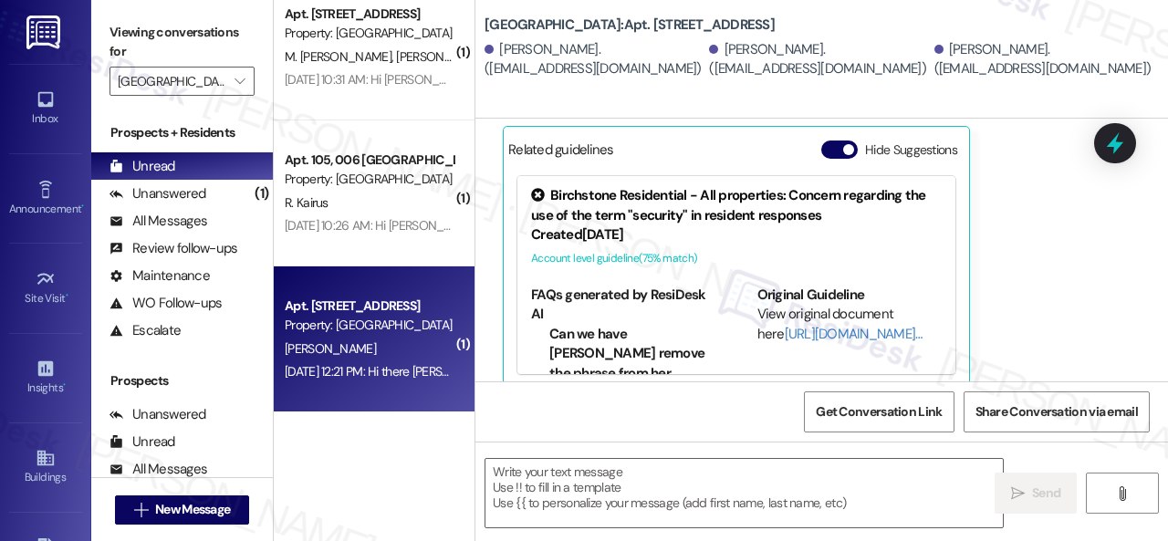
click at [372, 342] on div "C. Willis" at bounding box center [369, 349] width 172 height 23
type textarea "Fetching suggested responses. Please feel free to read through the conversation…"
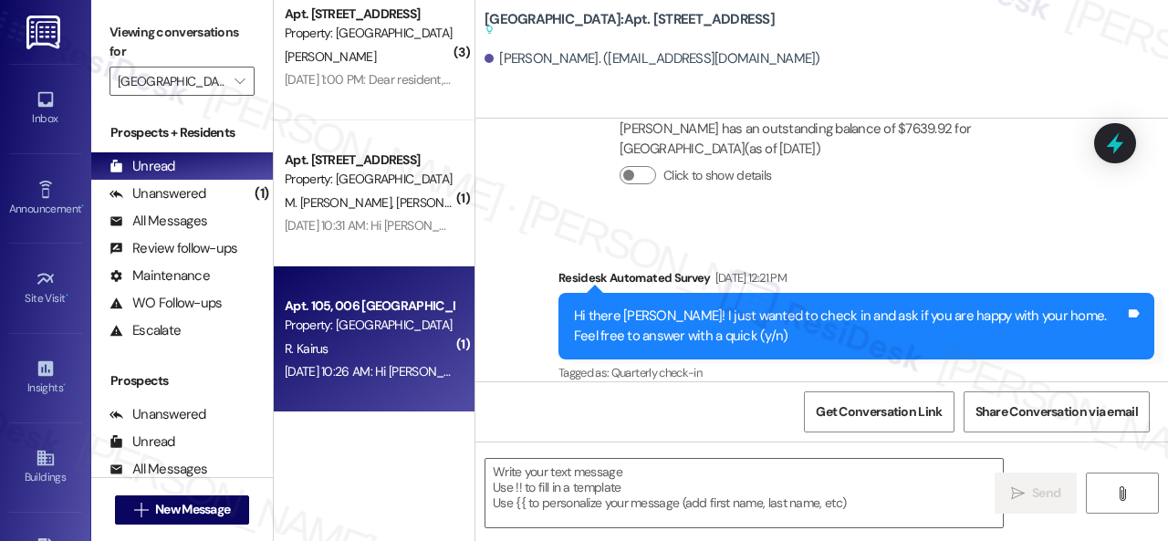
click at [387, 336] on div "Apt. 105, 006 Halston Park Central Property: Halston Park Central" at bounding box center [369, 316] width 172 height 43
type textarea "Fetching suggested responses. Please feel free to read through the conversation…"
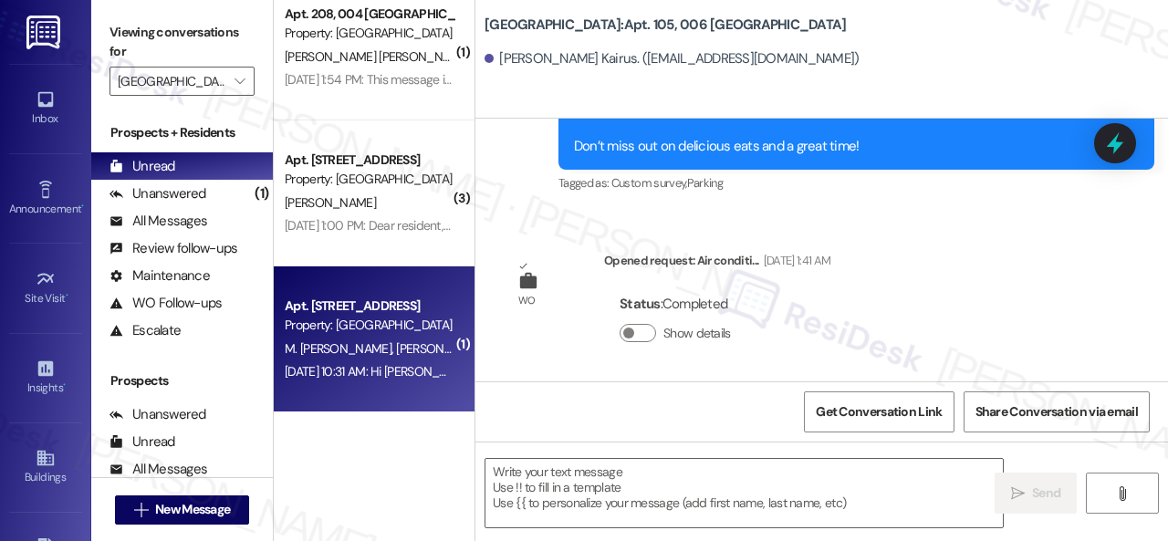
click at [409, 336] on div "Apt. 111, 005 Halston Park Central Property: Halston Park Central" at bounding box center [369, 316] width 172 height 43
type textarea "Fetching suggested responses. Please feel free to read through the conversation…"
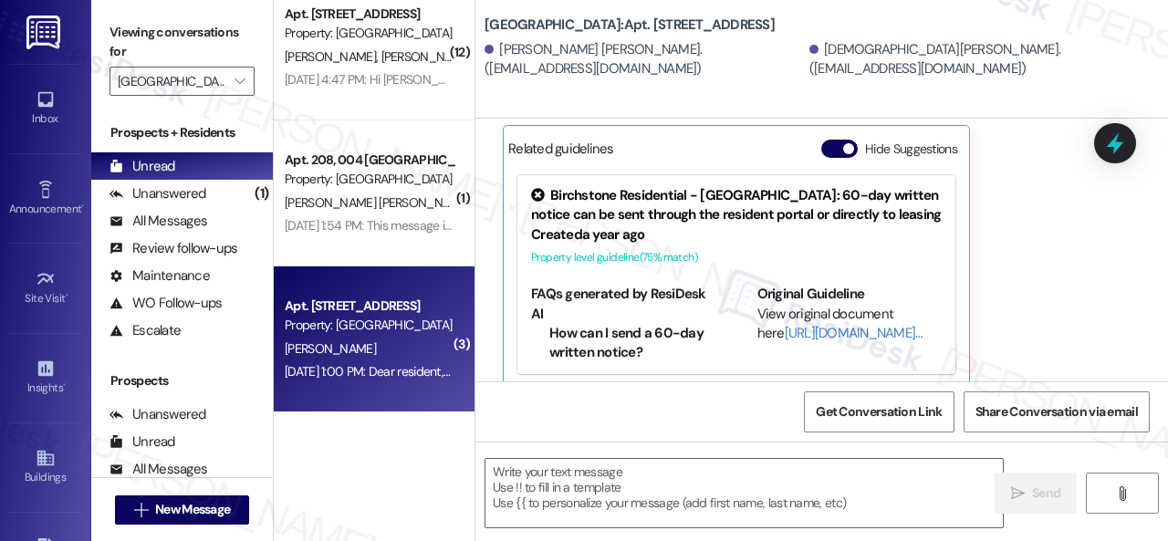
click at [400, 366] on div "Jan 15, 2025 at 1:00 PM: Dear resident, please note our office will be closed o…" at bounding box center [837, 371] width 1104 height 16
type textarea "Fetching suggested responses. Please feel free to read through the conversation…"
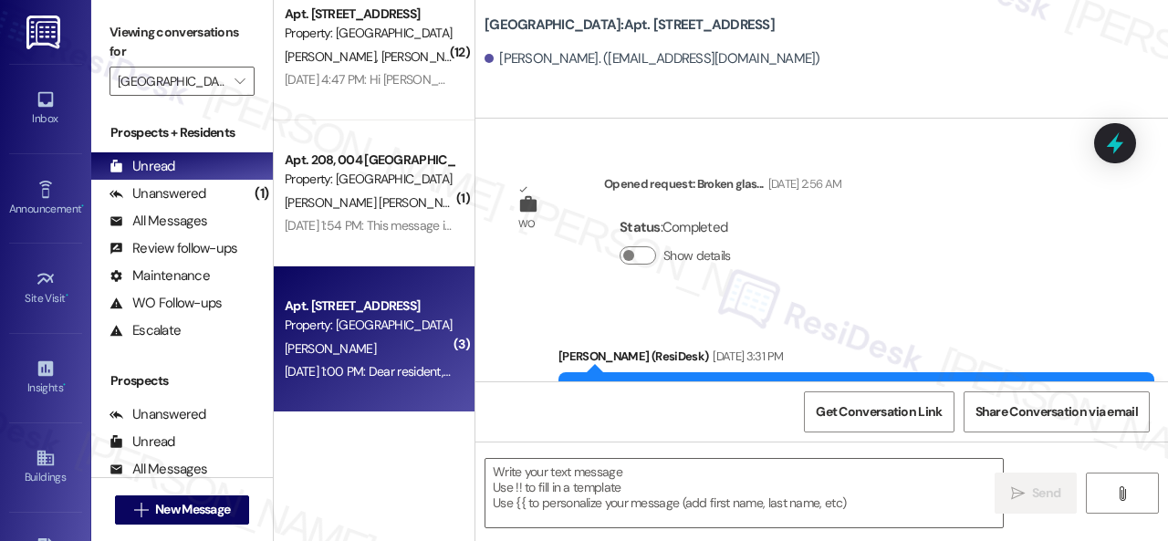
type textarea "Fetching suggested responses. Please feel free to read through the conversation…"
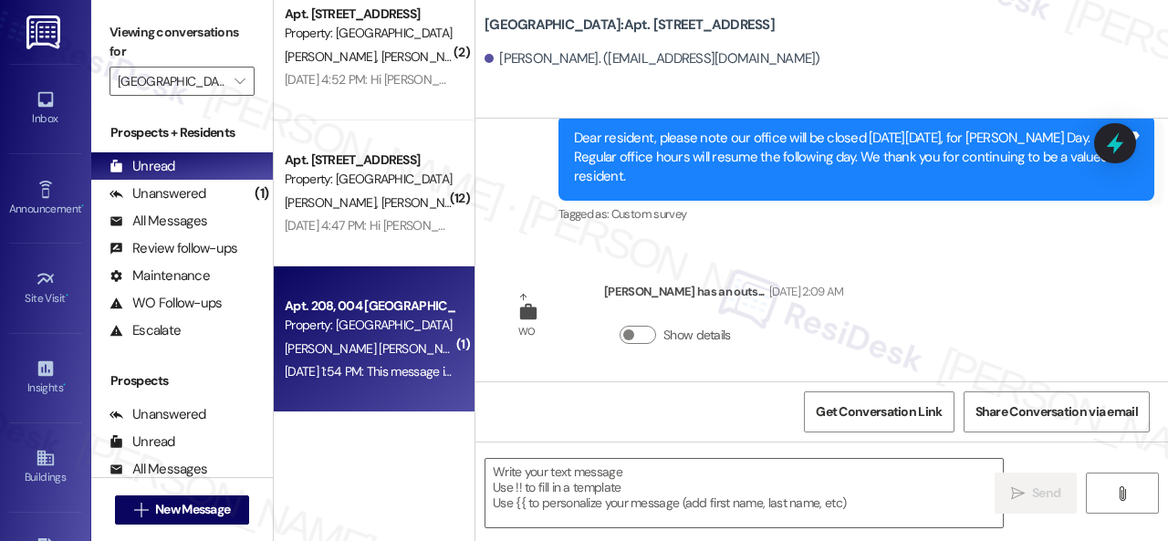
click at [425, 351] on div "A. Pedroso Marino" at bounding box center [369, 349] width 172 height 23
type textarea "Fetching suggested responses. Please feel free to read through the conversation…"
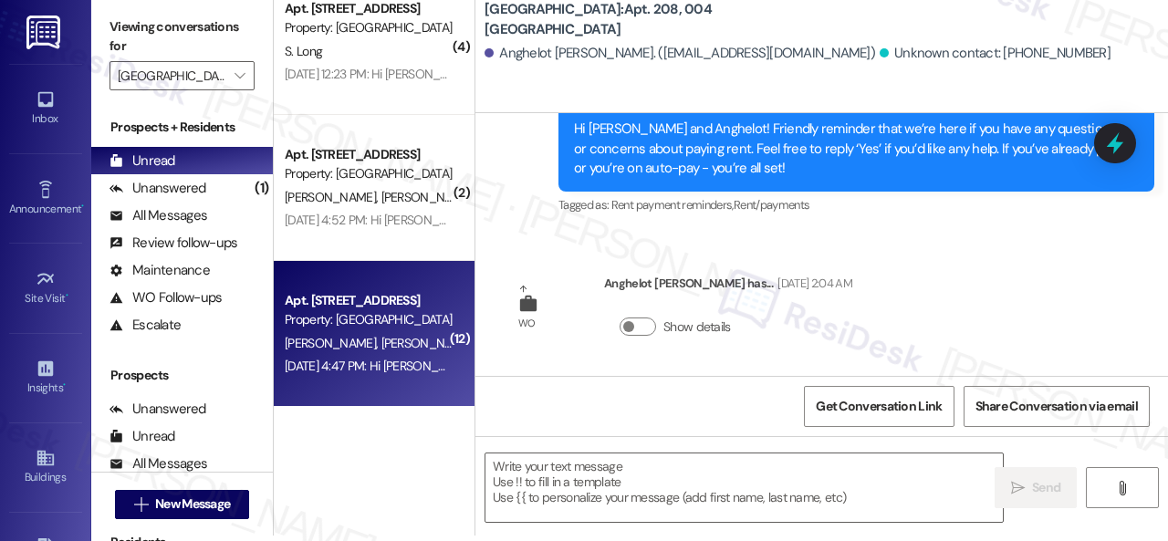
click at [382, 317] on div "Property: Halston Park Central" at bounding box center [369, 319] width 169 height 19
type textarea "Fetching suggested responses. Please feel free to read through the conversation…"
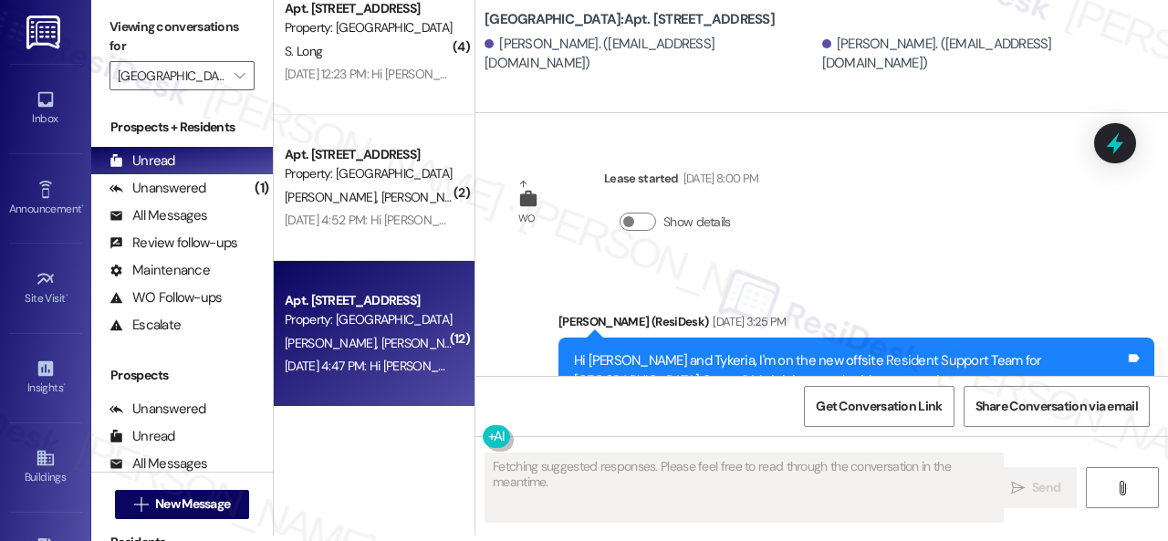
type textarea "Fetching suggested responses. Please feel free to read through the conversation…"
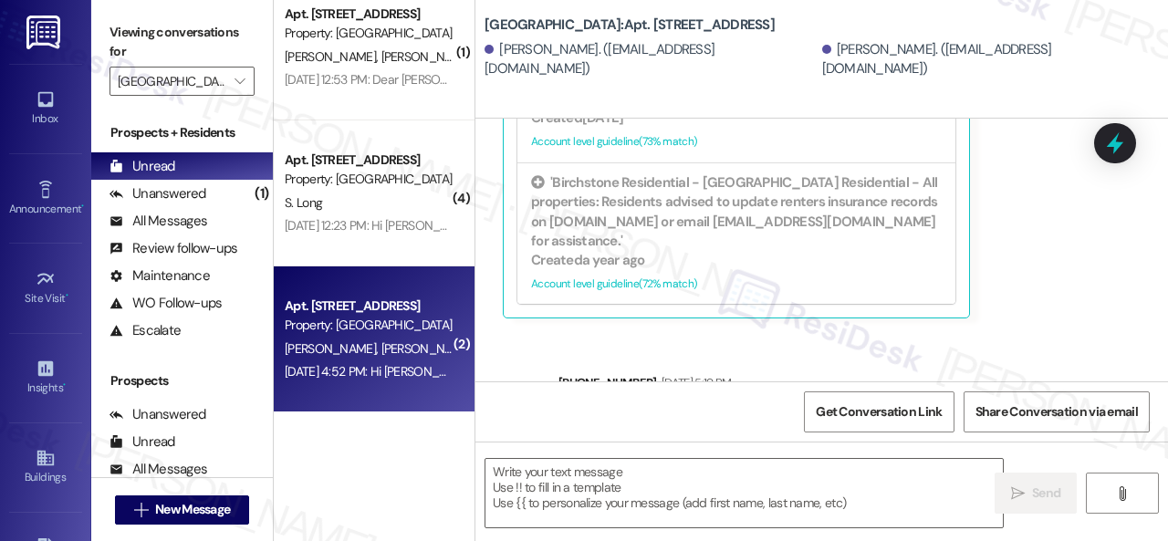
click at [350, 360] on div "Mar 13, 2025 at 4:52 PM: Hi Marion and Stacey, Killer Potatoes is on-site at Ha…" at bounding box center [369, 371] width 172 height 23
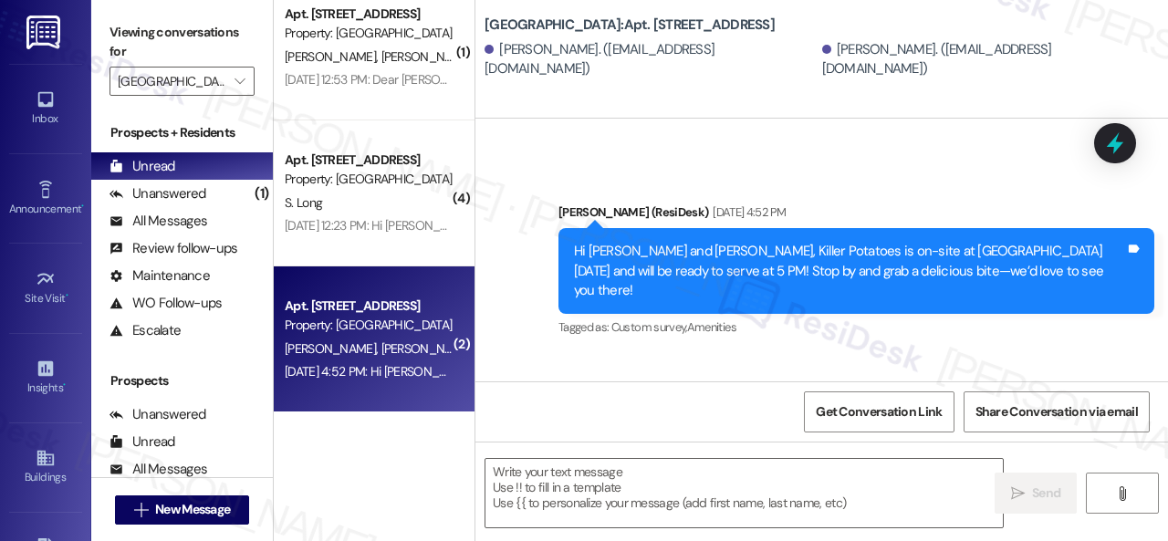
type textarea "Fetching suggested responses. Please feel free to read through the conversation…"
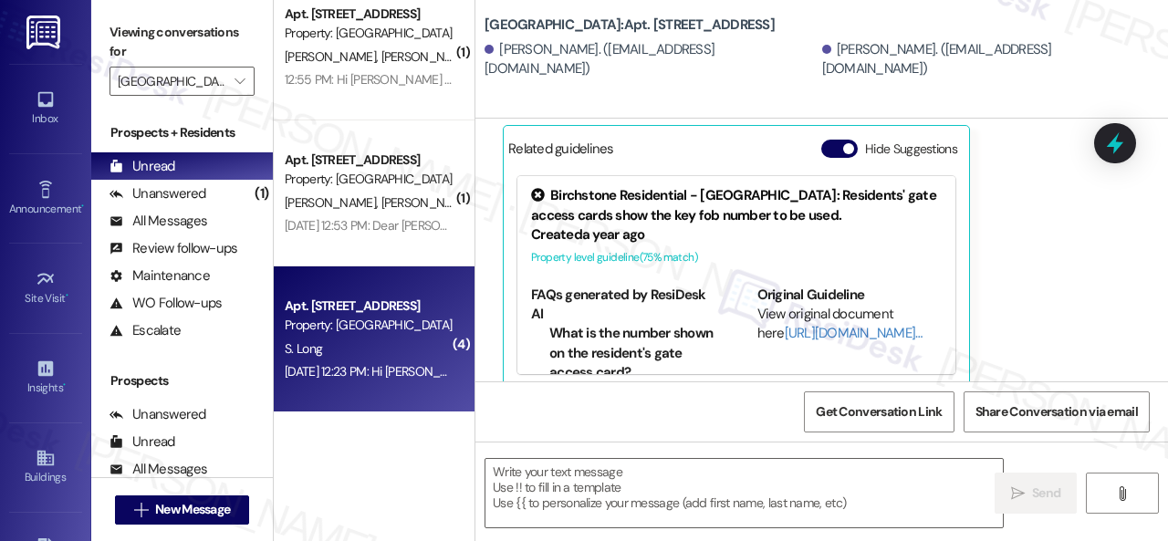
click at [431, 324] on div "Property: Halston Park Central" at bounding box center [369, 325] width 169 height 19
type textarea "Fetching suggested responses. Please feel free to read through the conversation…"
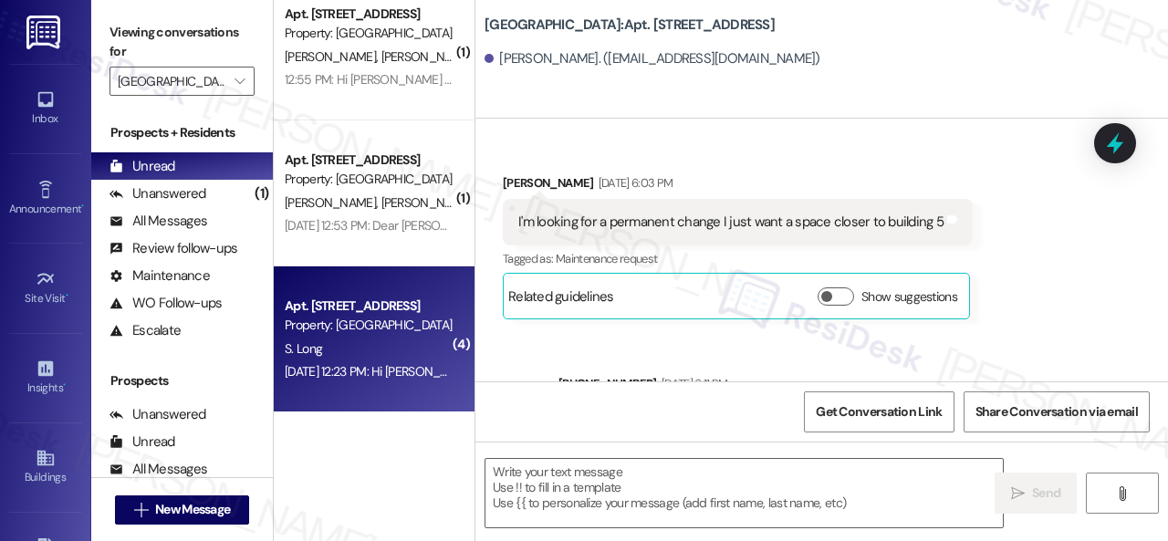
type textarea "Fetching suggested responses. Please feel free to read through the conversation…"
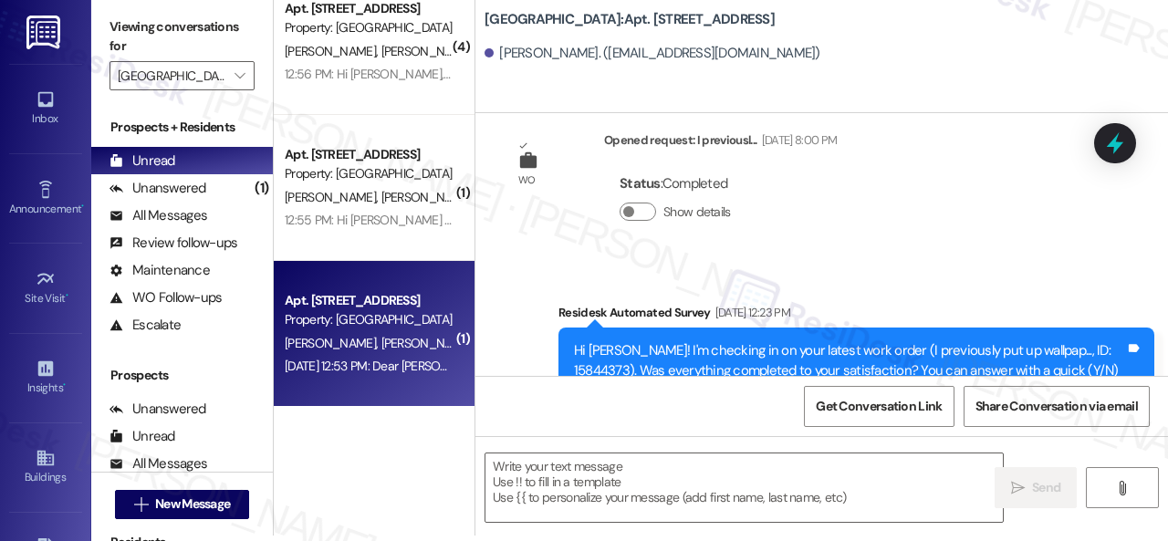
click at [322, 353] on div "G. Baker N. Baker" at bounding box center [369, 343] width 172 height 23
type textarea "Fetching suggested responses. Please feel free to read through the conversation…"
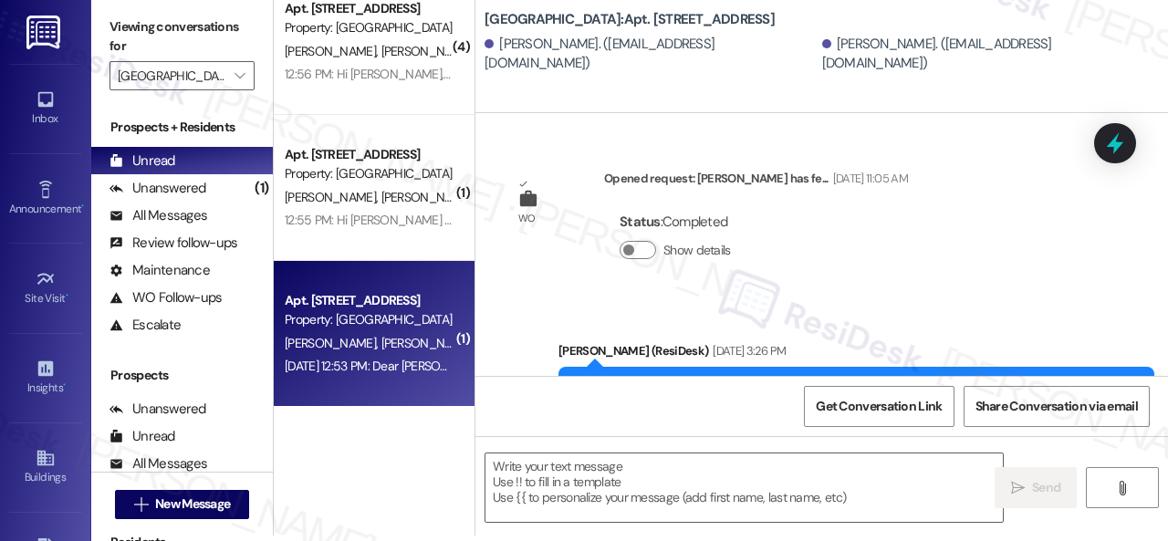
type textarea "Fetching suggested responses. Please feel free to read through the conversation…"
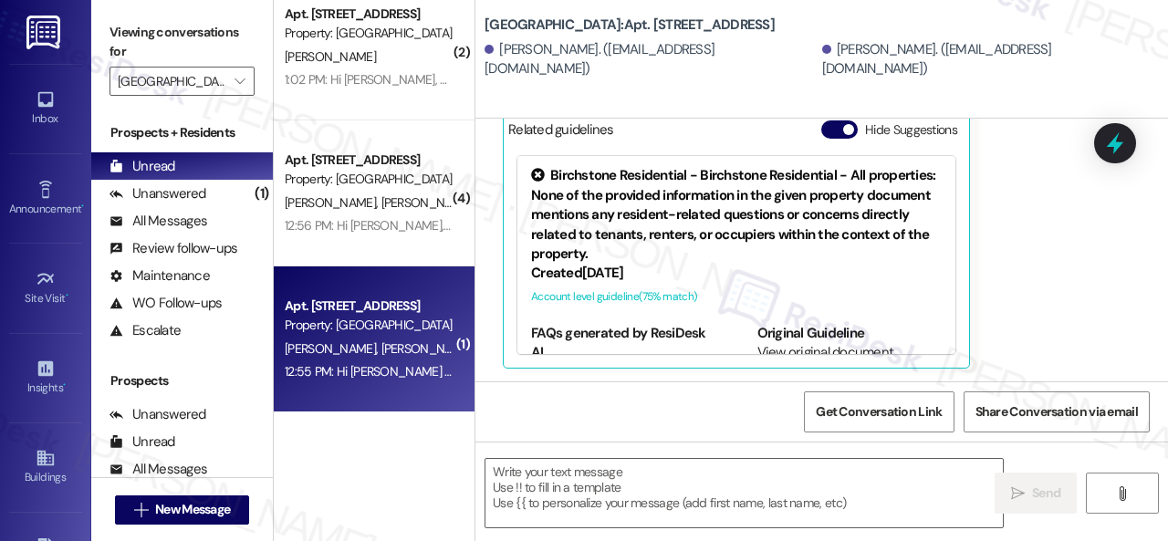
click at [380, 336] on div "Apt. 213, 004 Halston Park Central Property: Halston Park Central" at bounding box center [369, 316] width 172 height 43
type textarea "Fetching suggested responses. Please feel free to read through the conversation…"
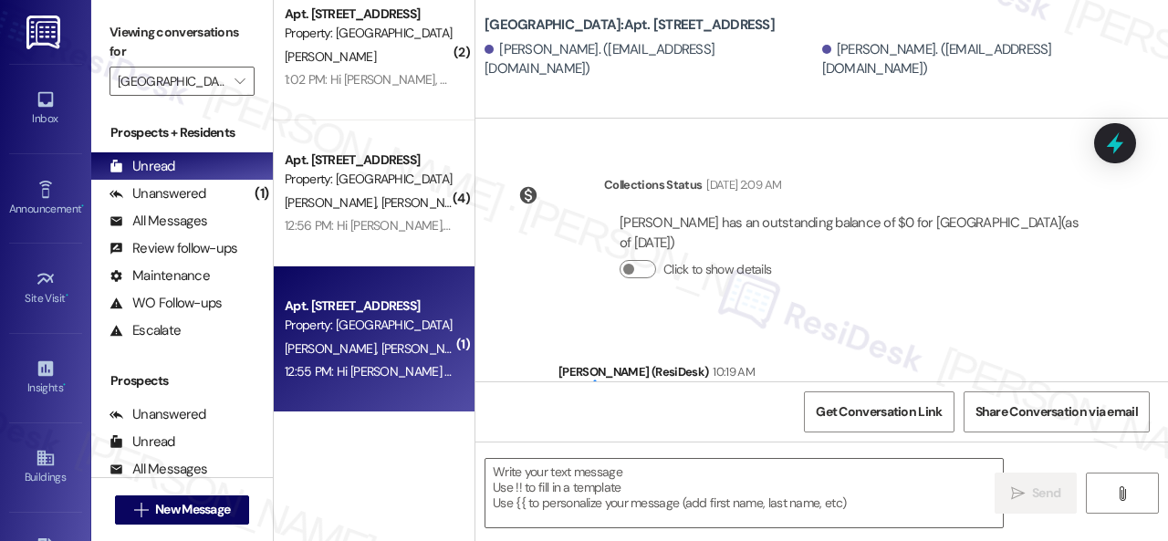
type textarea "Fetching suggested responses. Please feel free to read through the conversation…"
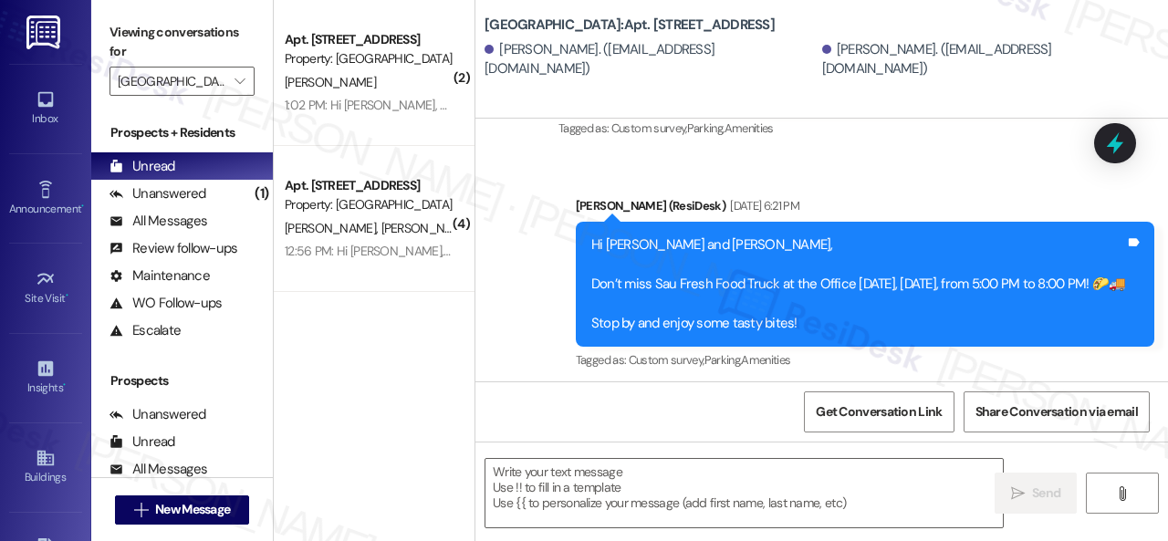
scroll to position [15249, 0]
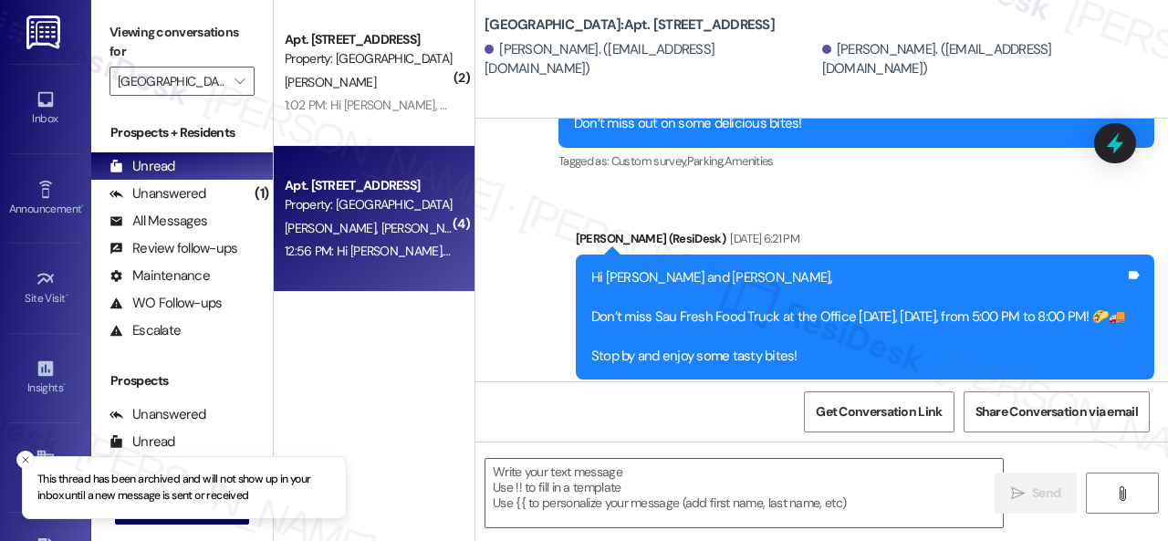
click at [384, 251] on div "12:56 PM: Hi Alicia, Cameron and Alexander, Update: The BBQ Assador Food Truck …" at bounding box center [1030, 251] width 1491 height 16
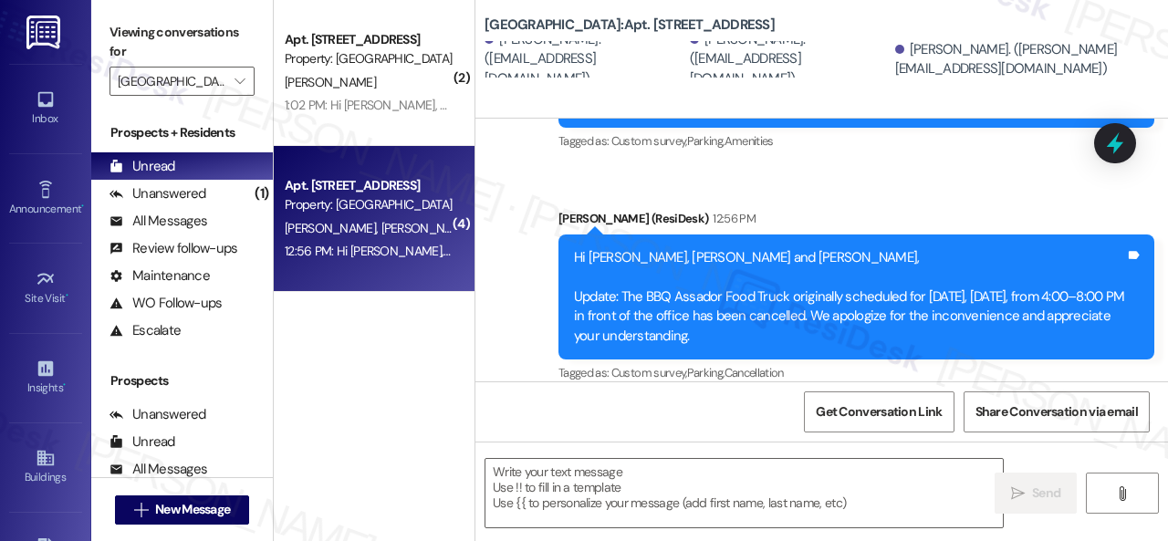
type textarea "Fetching suggested responses. Please feel free to read through the conversation…"
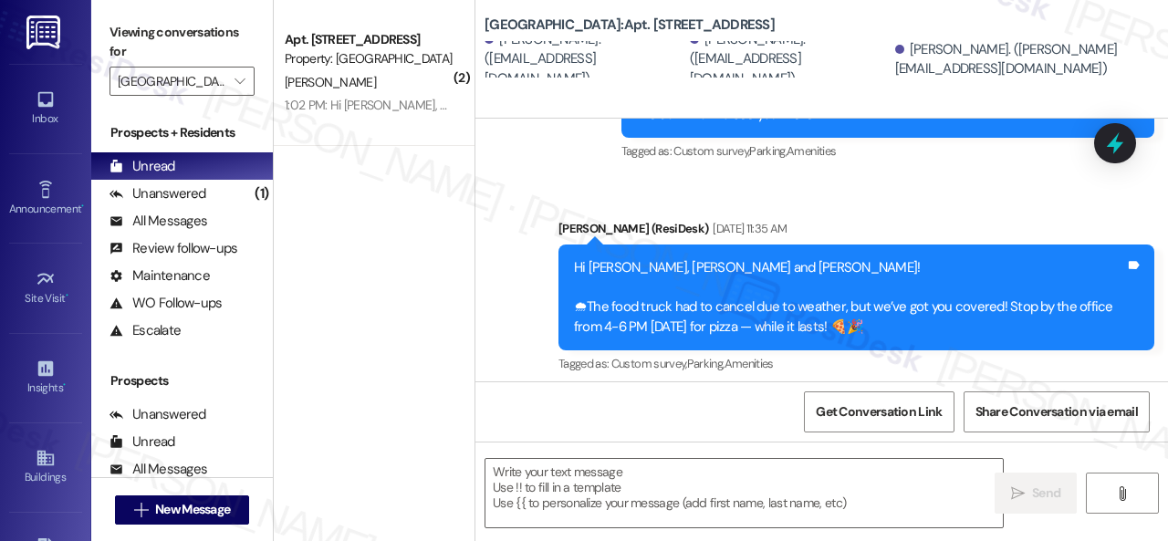
scroll to position [16435, 0]
drag, startPoint x: 387, startPoint y: 92, endPoint x: 487, endPoint y: 121, distance: 104.5
click at [389, 92] on div "S. Vedrine" at bounding box center [369, 82] width 172 height 23
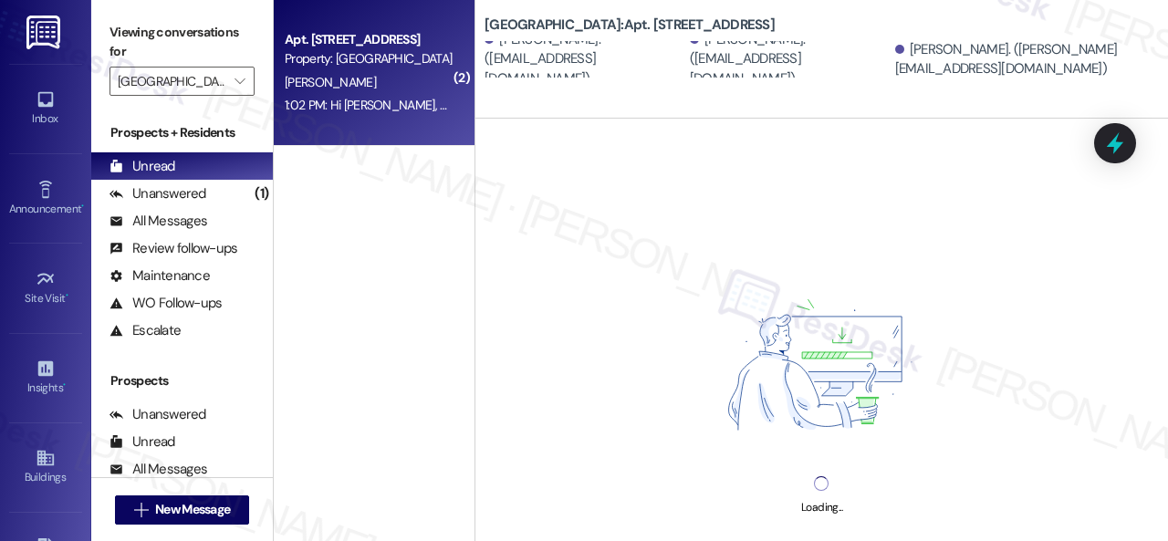
click at [379, 92] on div "S. Vedrine" at bounding box center [369, 82] width 172 height 23
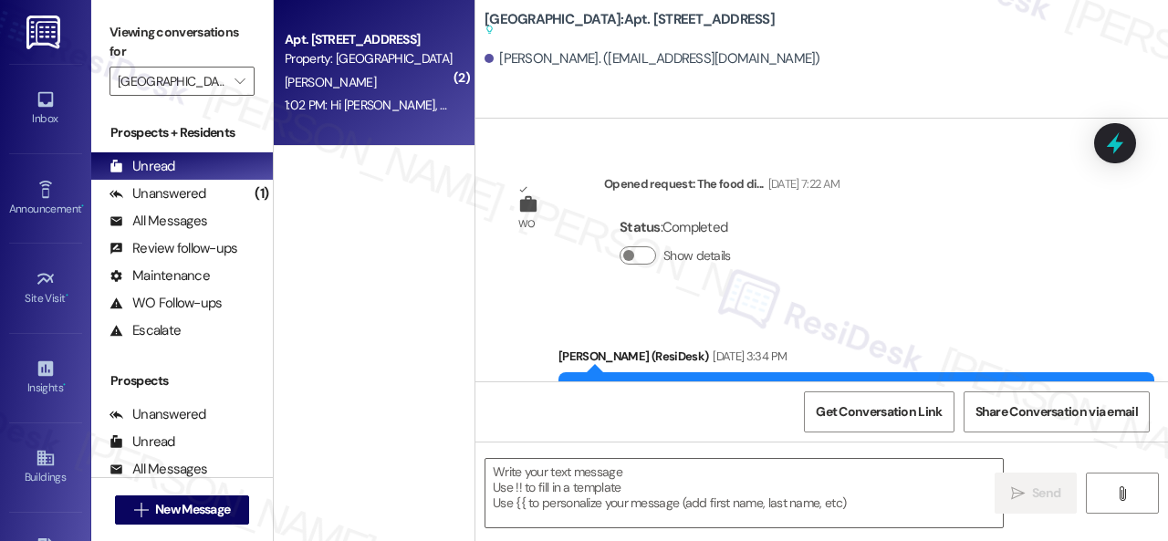
type textarea "Fetching suggested responses. Please feel free to read through the conversation…"
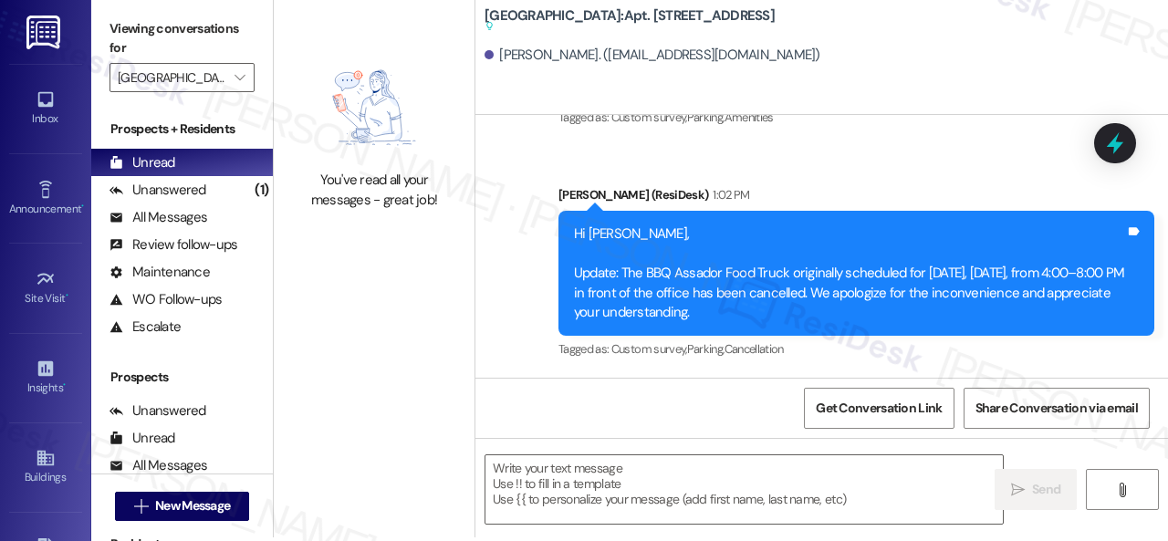
scroll to position [5, 0]
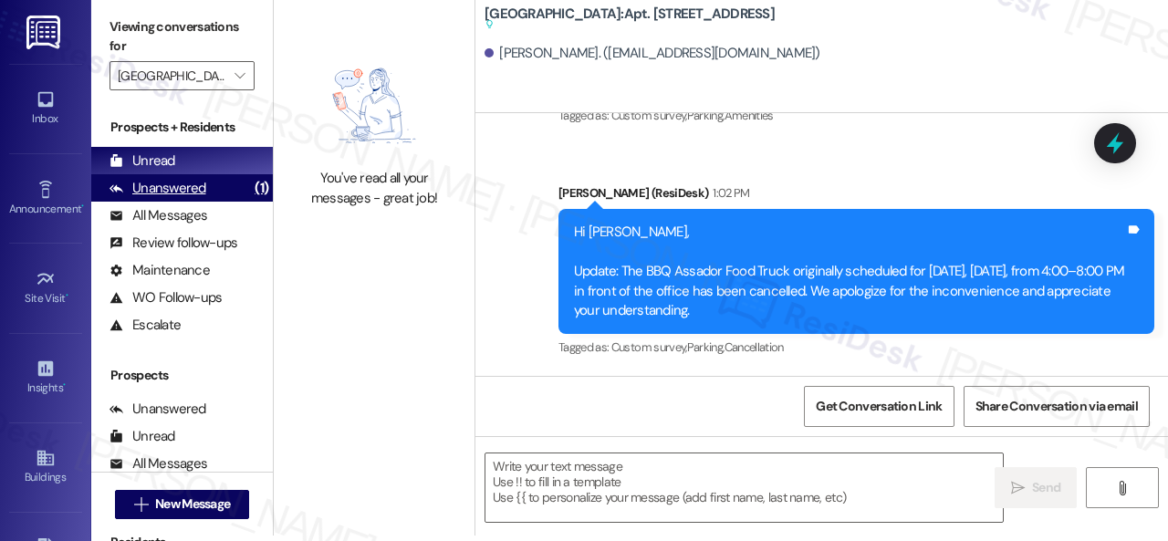
click at [175, 185] on div "Unanswered" at bounding box center [157, 188] width 97 height 19
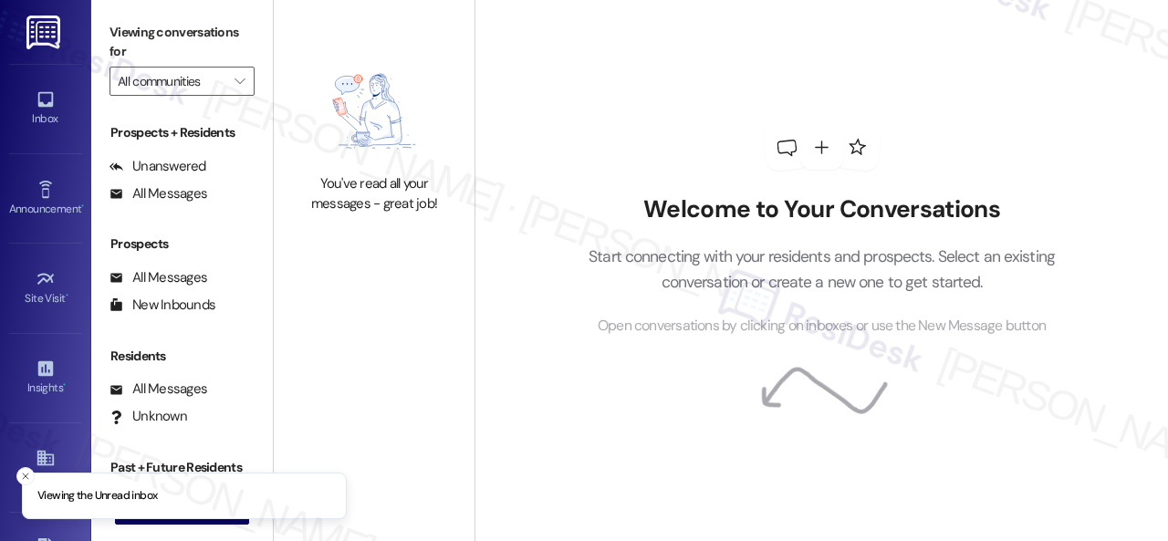
type input "[GEOGRAPHIC_DATA]"
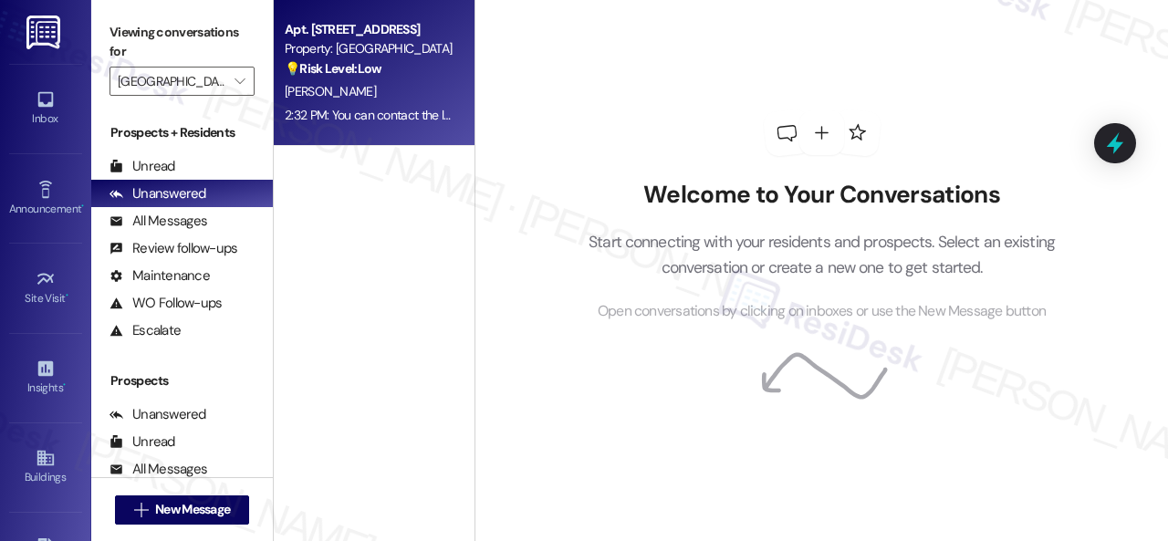
click at [392, 100] on div "[PERSON_NAME]" at bounding box center [369, 91] width 172 height 23
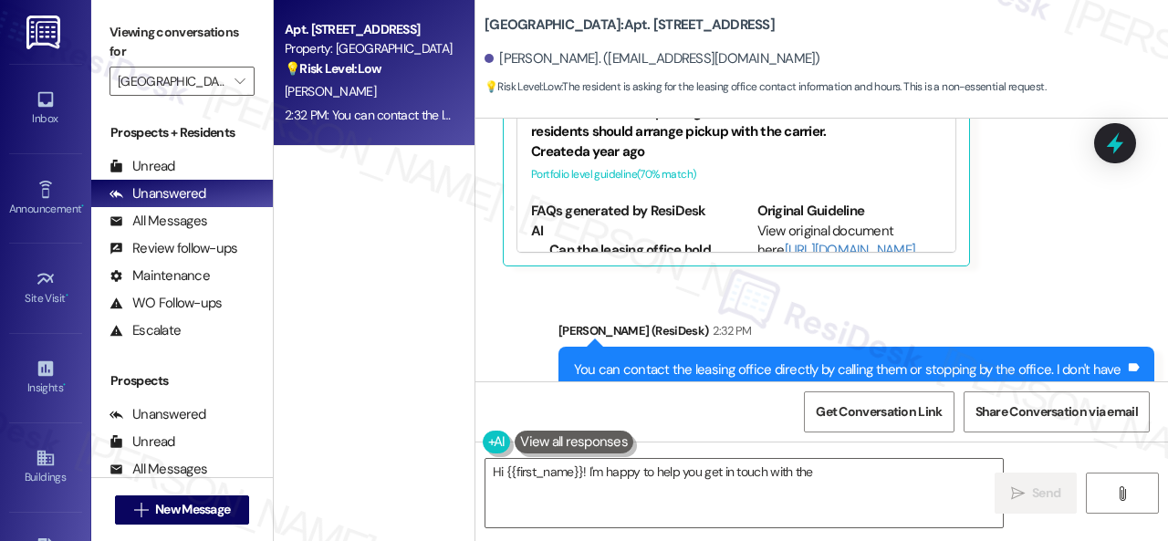
scroll to position [708, 0]
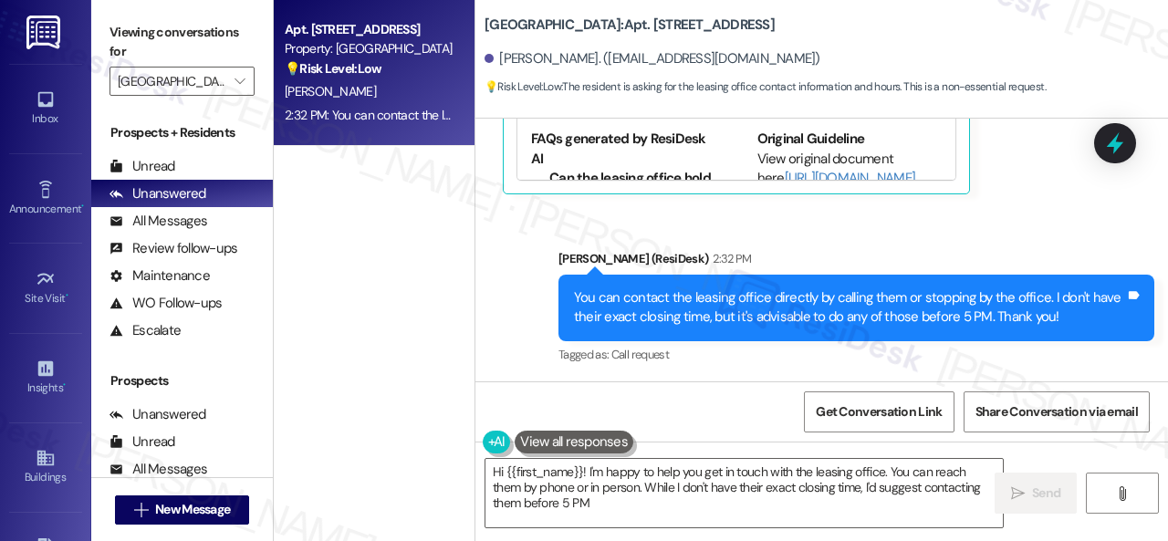
type textarea "Hi {{first_name}}! I'm happy to help you get in touch with the leasing office. …"
click at [137, 172] on div "Unread" at bounding box center [142, 166] width 66 height 19
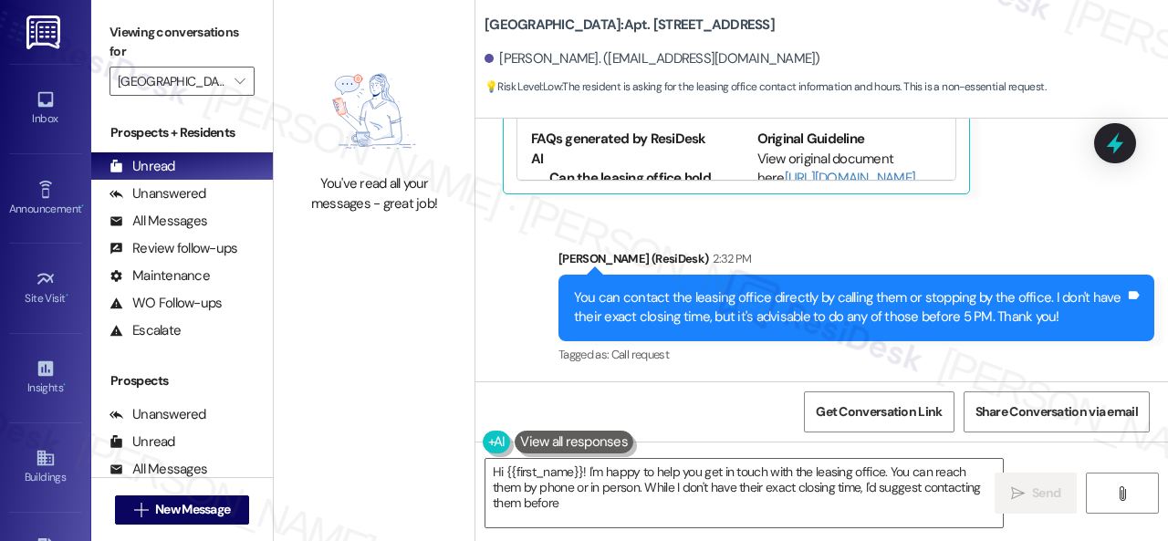
scroll to position [5, 0]
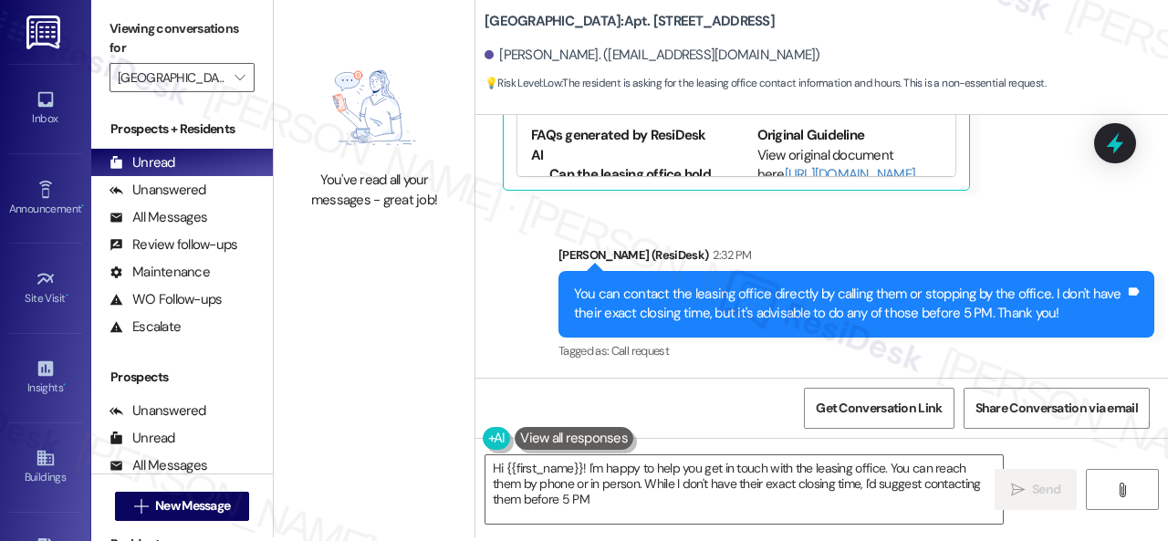
type textarea "Hi {{first_name}}! I'm happy to help you get in touch with the leasing office. …"
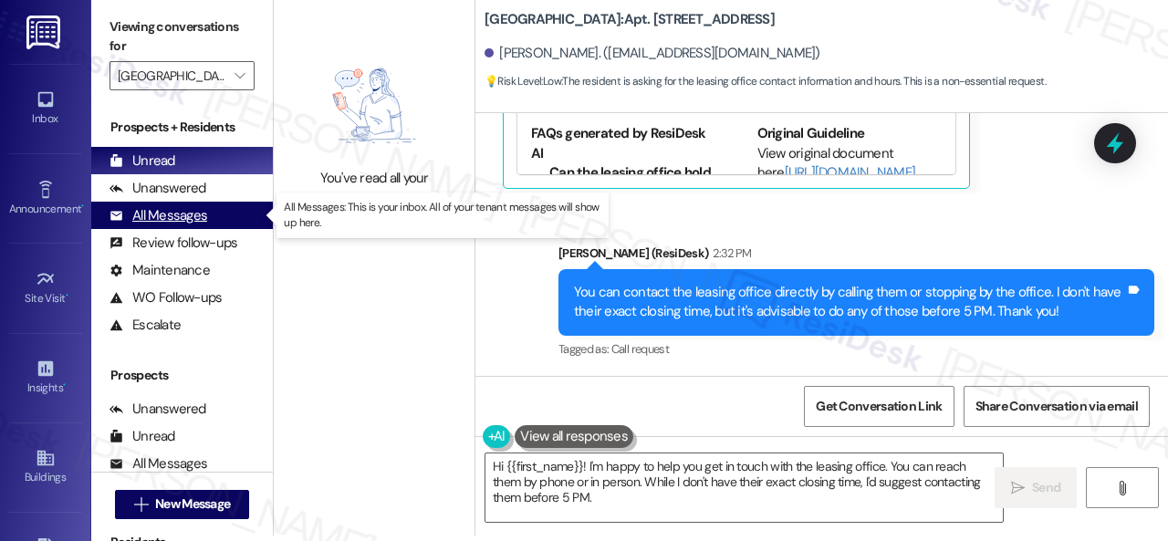
click at [144, 212] on div "All Messages" at bounding box center [158, 215] width 98 height 19
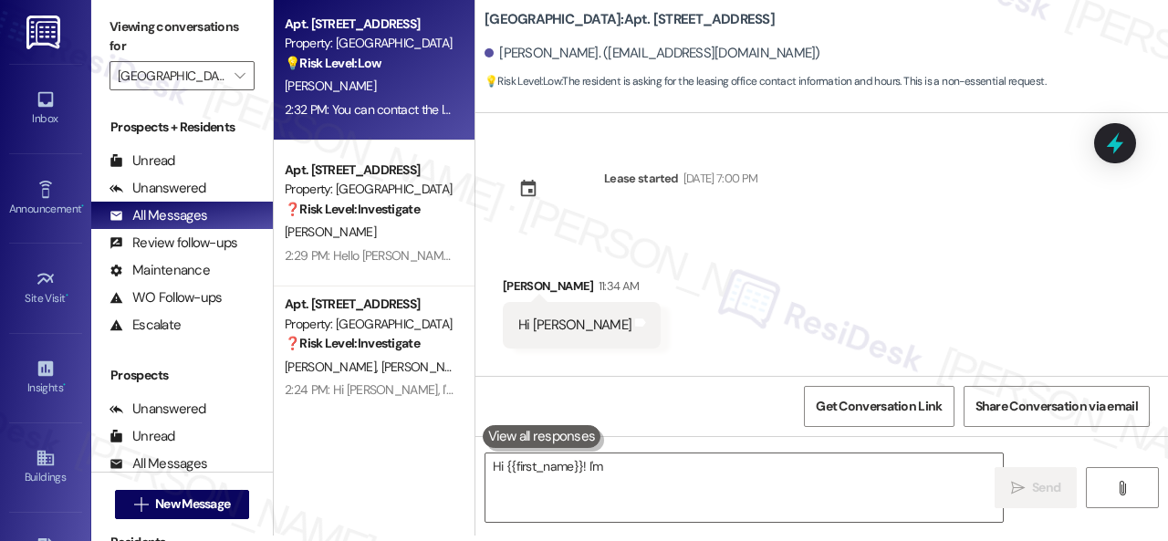
scroll to position [0, 0]
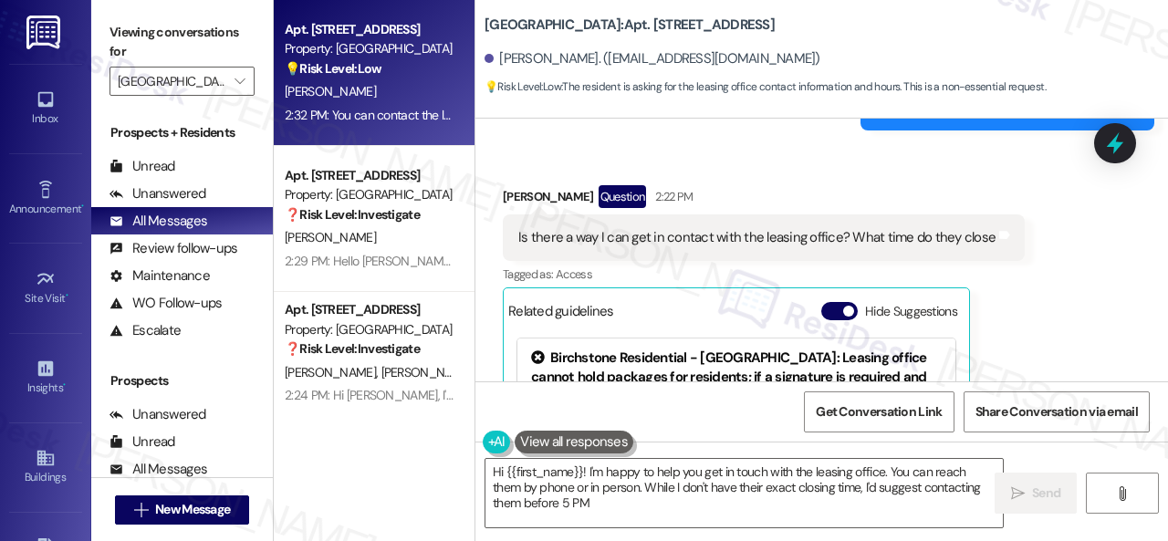
type textarea "Hi {{first_name}}! I'm happy to help you get in touch with the leasing office. …"
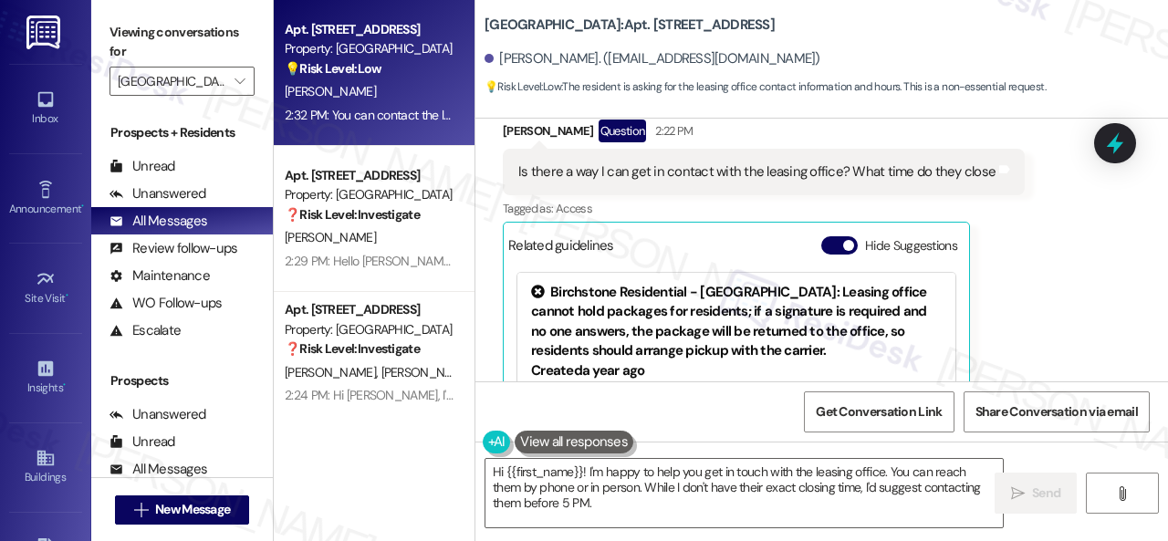
scroll to position [442, 0]
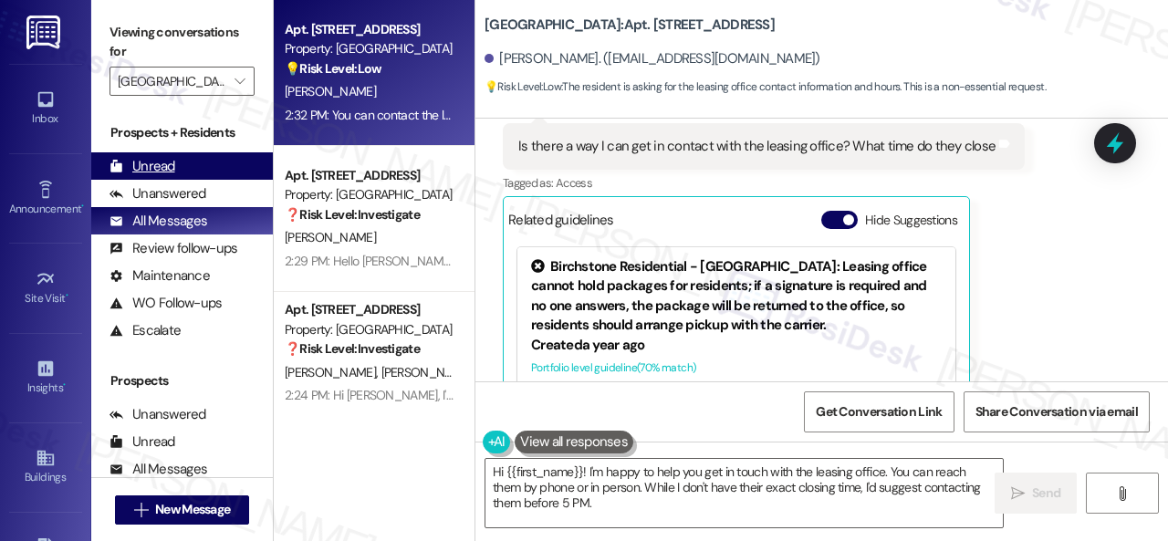
click at [158, 178] on div "Unread (0)" at bounding box center [182, 165] width 182 height 27
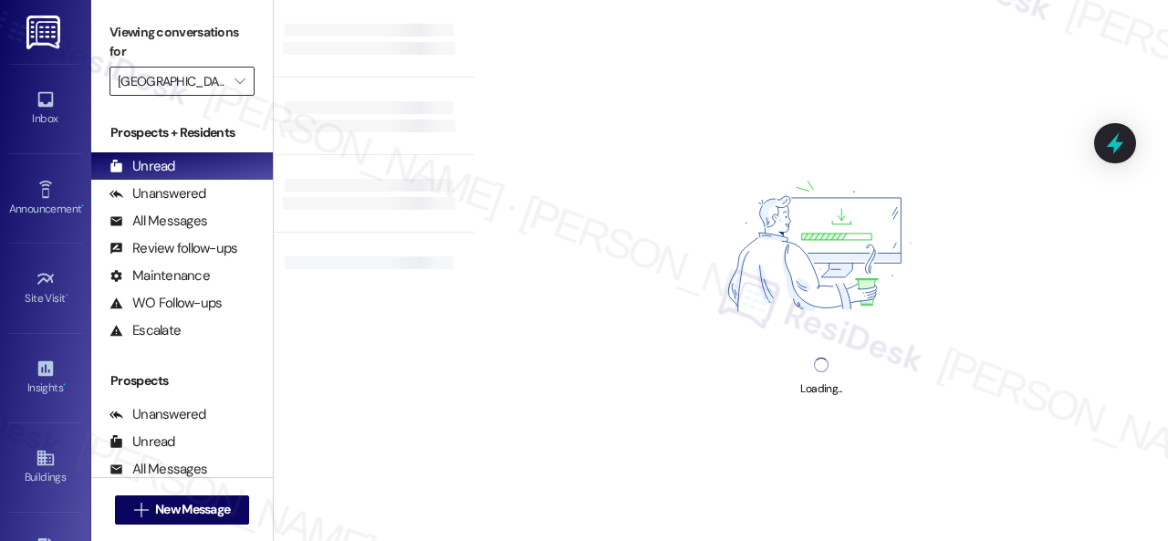
click at [221, 83] on input "[GEOGRAPHIC_DATA]" at bounding box center [172, 81] width 108 height 29
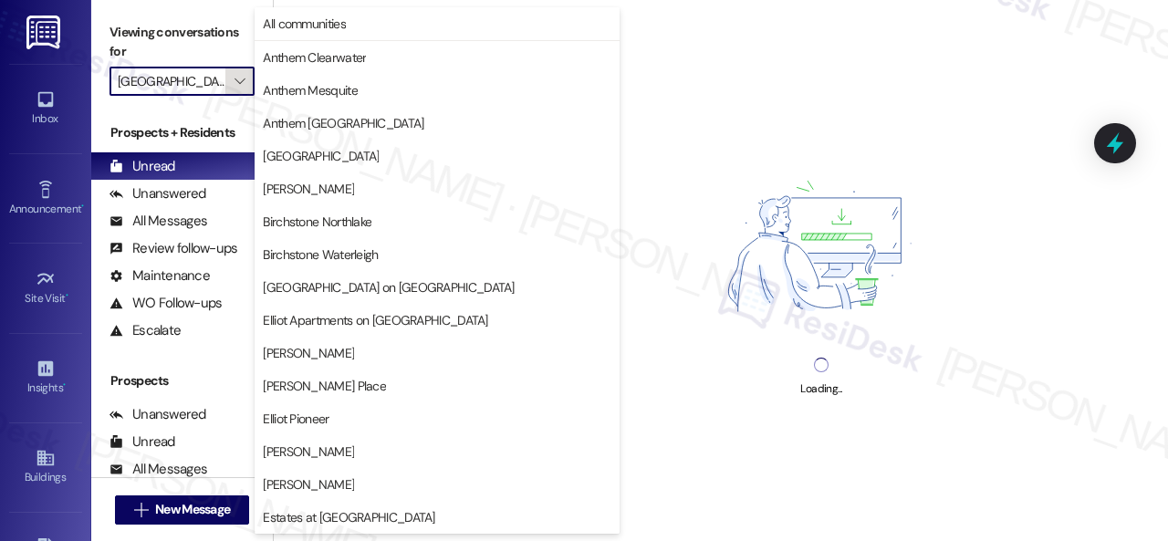
scroll to position [625, 0]
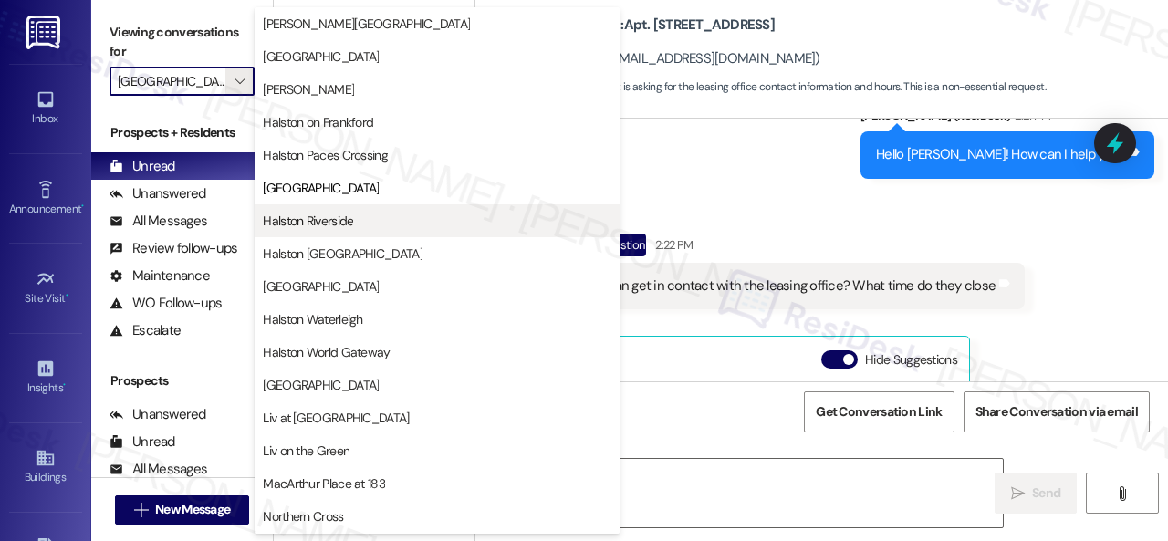
click at [297, 213] on div "You've read all your messages - great job!" at bounding box center [374, 135] width 201 height 271
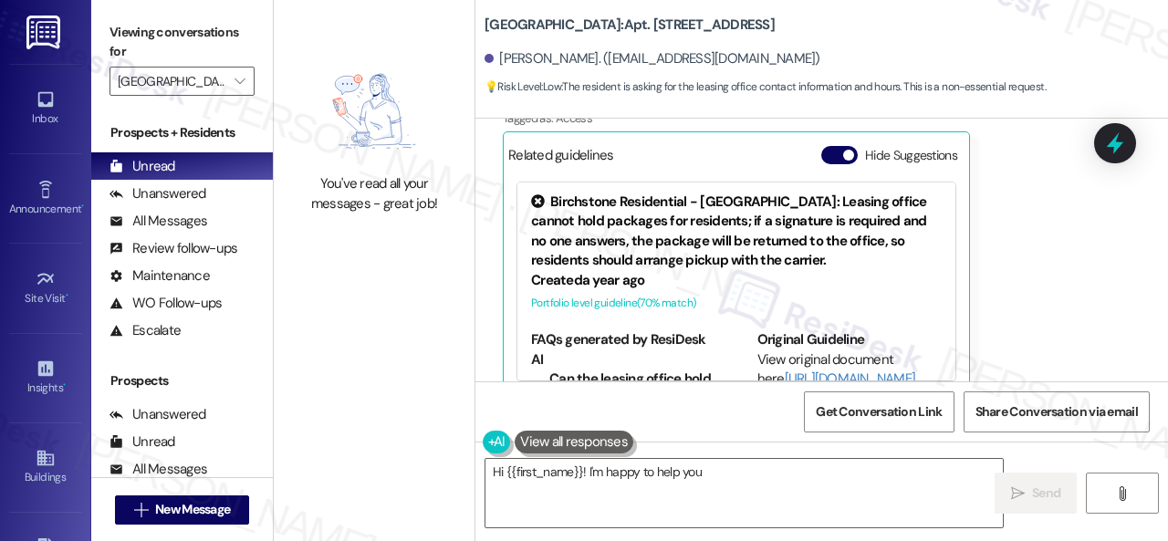
scroll to position [534, 0]
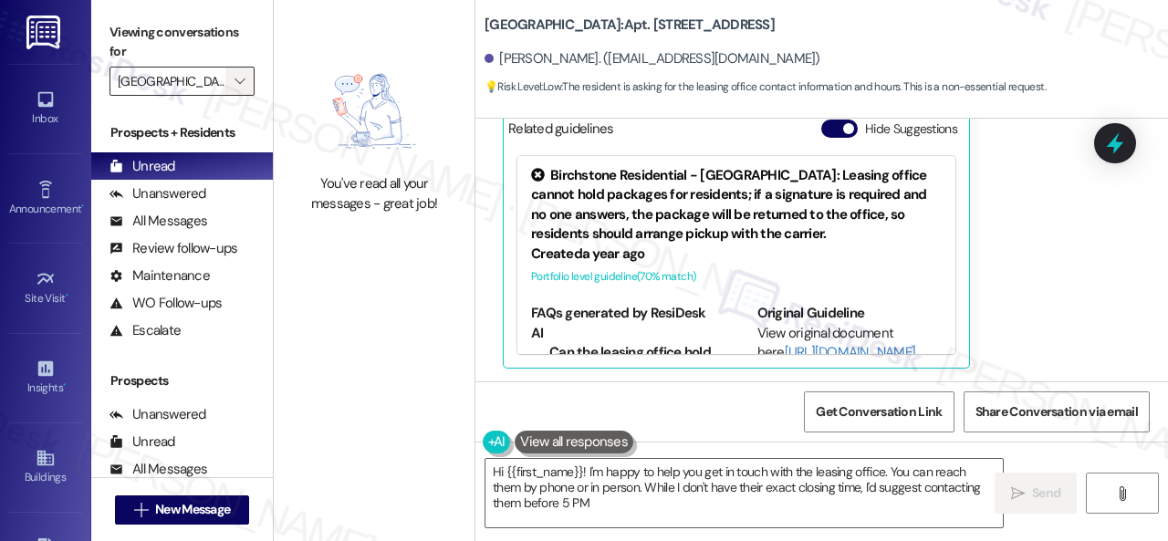
click at [239, 83] on icon "" at bounding box center [239, 81] width 10 height 15
type textarea "Hi {{first_name}}! I'm happy to help you get in touch with the leasing office. …"
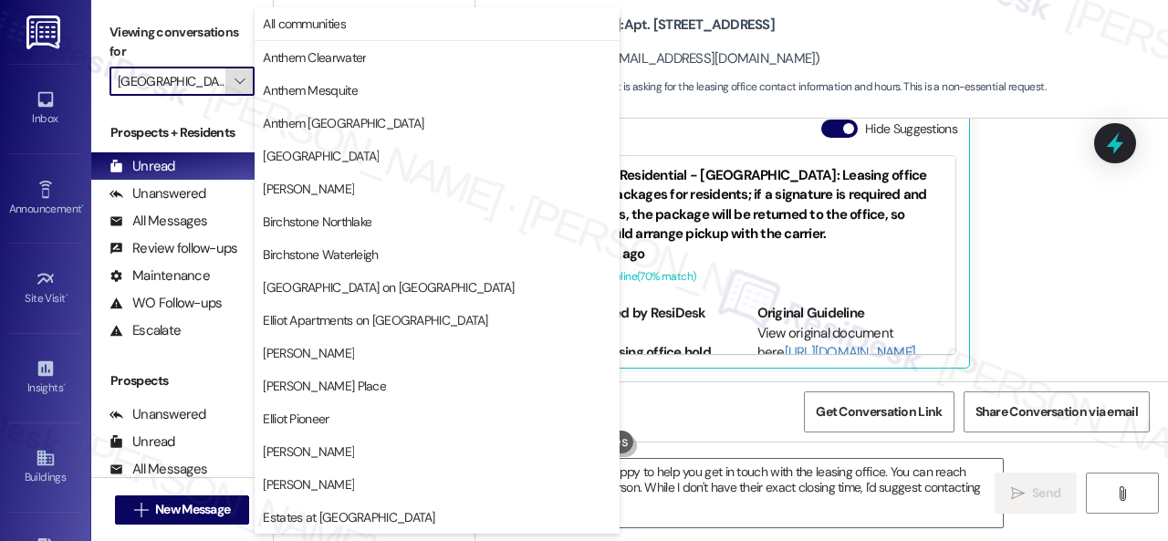
scroll to position [625, 0]
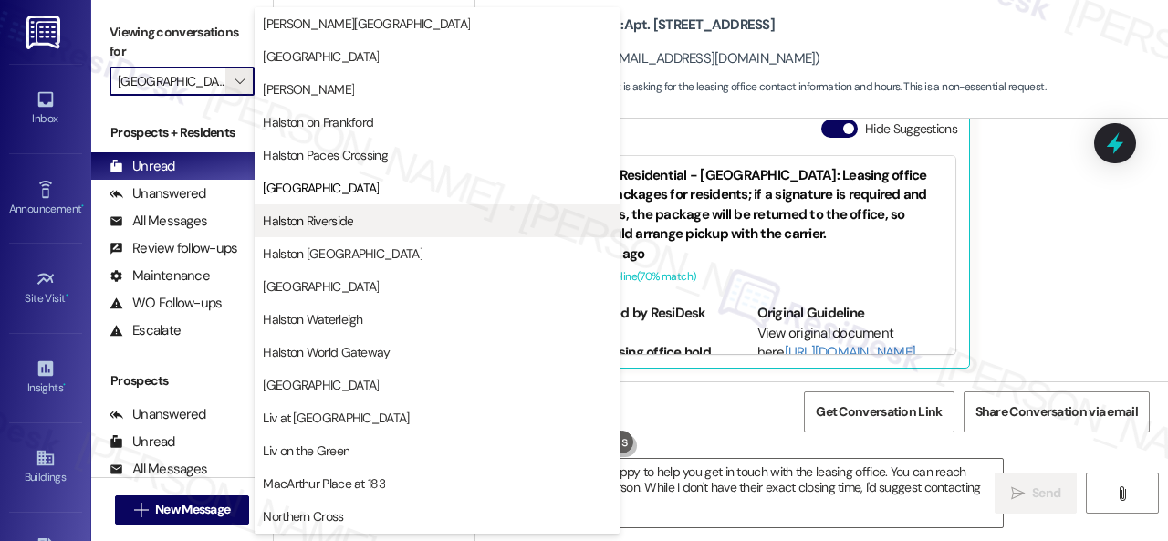
click at [307, 220] on span "Halston Riverside" at bounding box center [308, 221] width 90 height 18
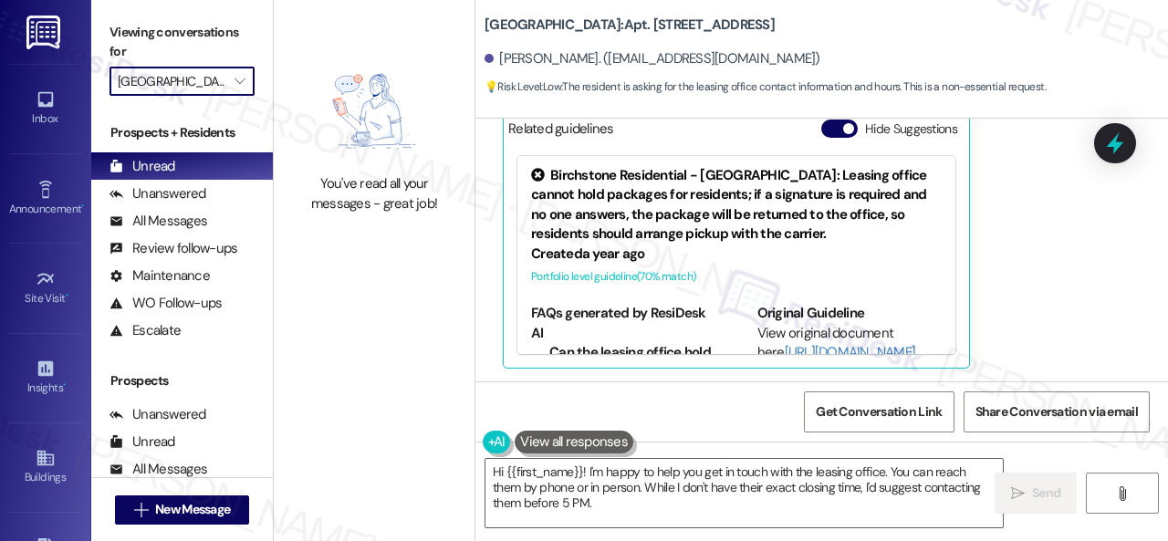
type input "Halston Riverside"
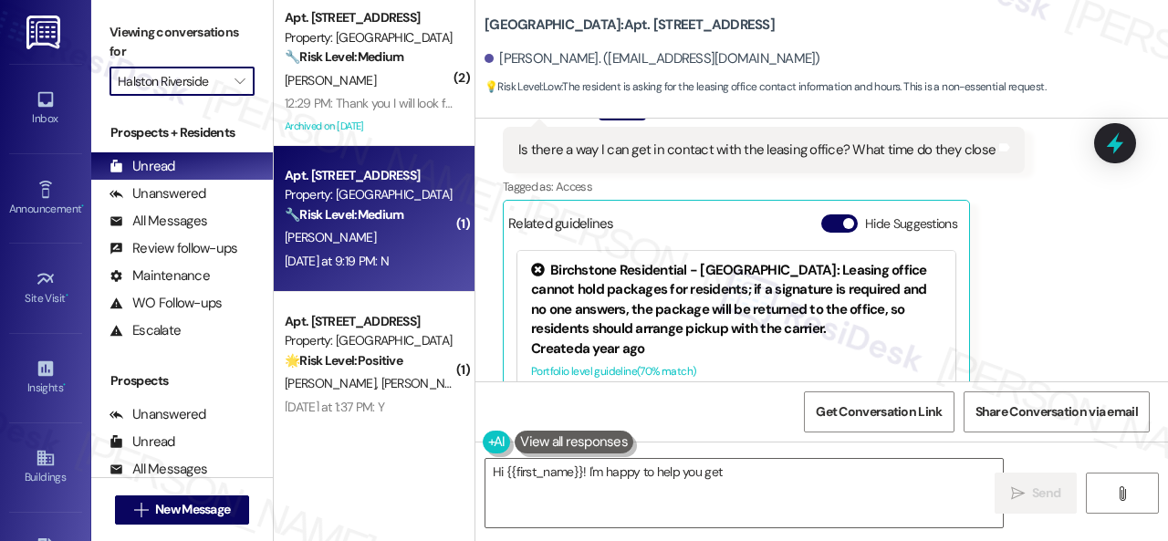
scroll to position [534, 0]
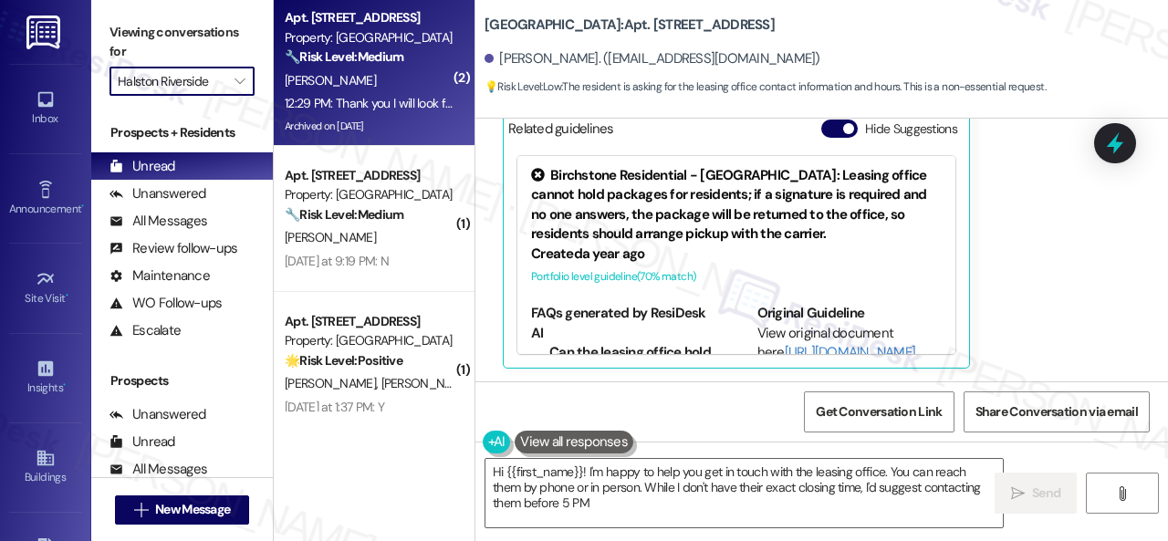
type textarea "Hi {{first_name}}! I'm happy to help you get in touch with the leasing office. …"
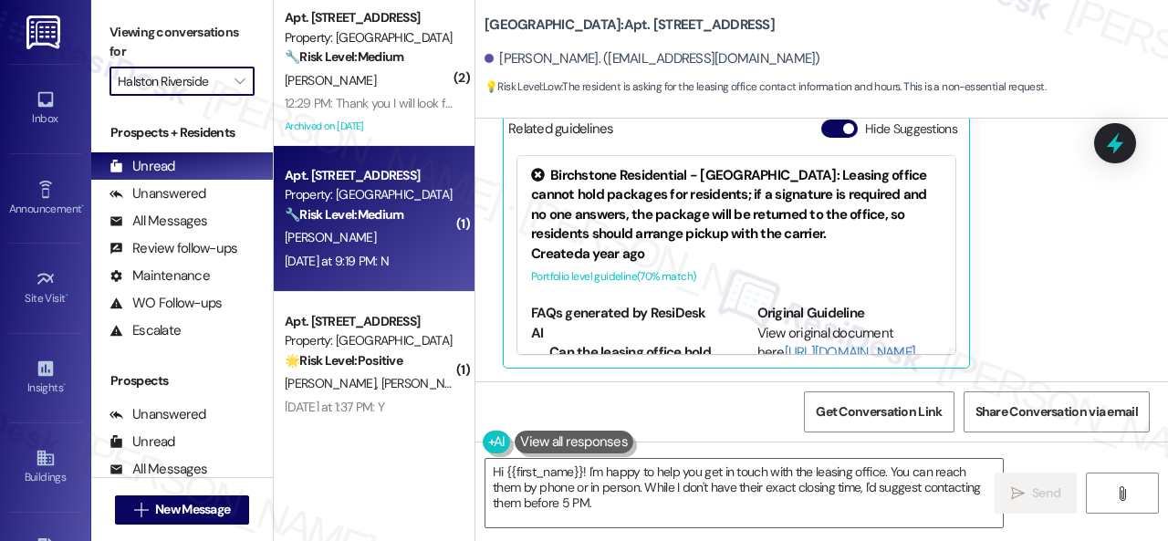
click at [390, 245] on div "E. King" at bounding box center [369, 237] width 172 height 23
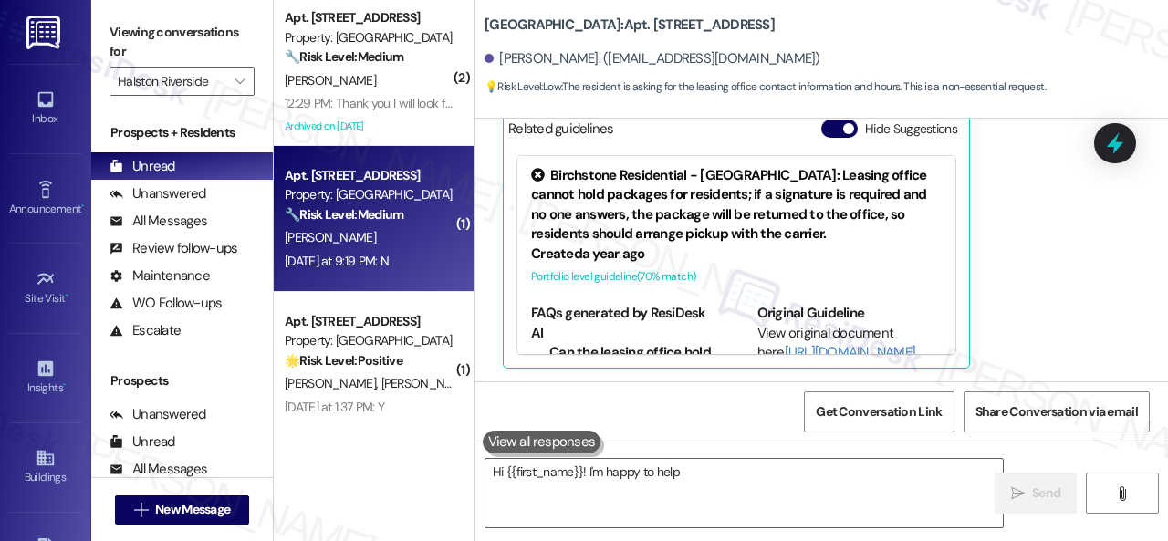
type textarea "Hi {{first_name}}! I'm happy to help"
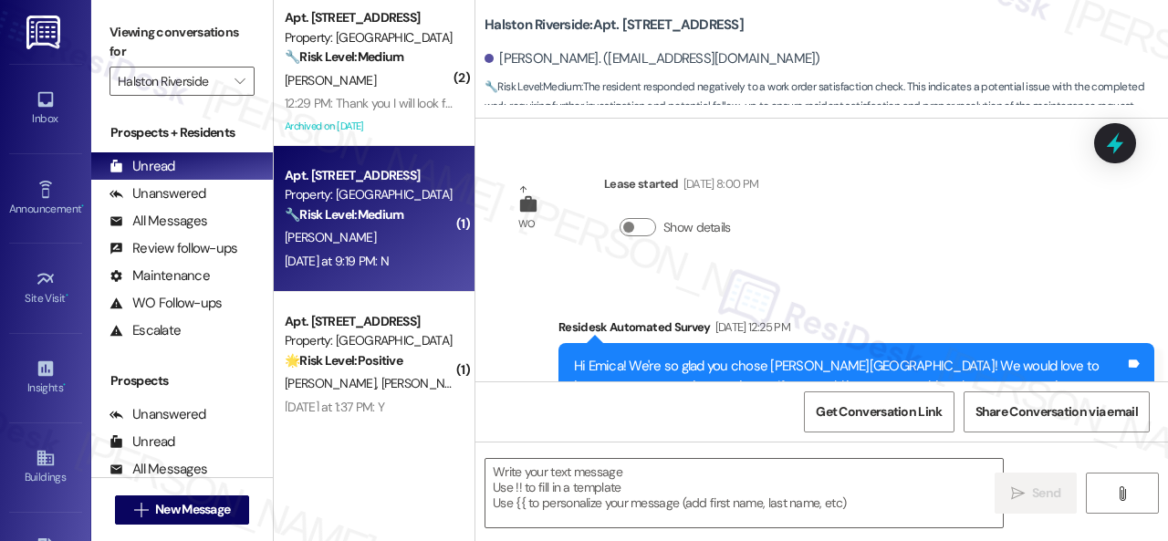
scroll to position [5542, 0]
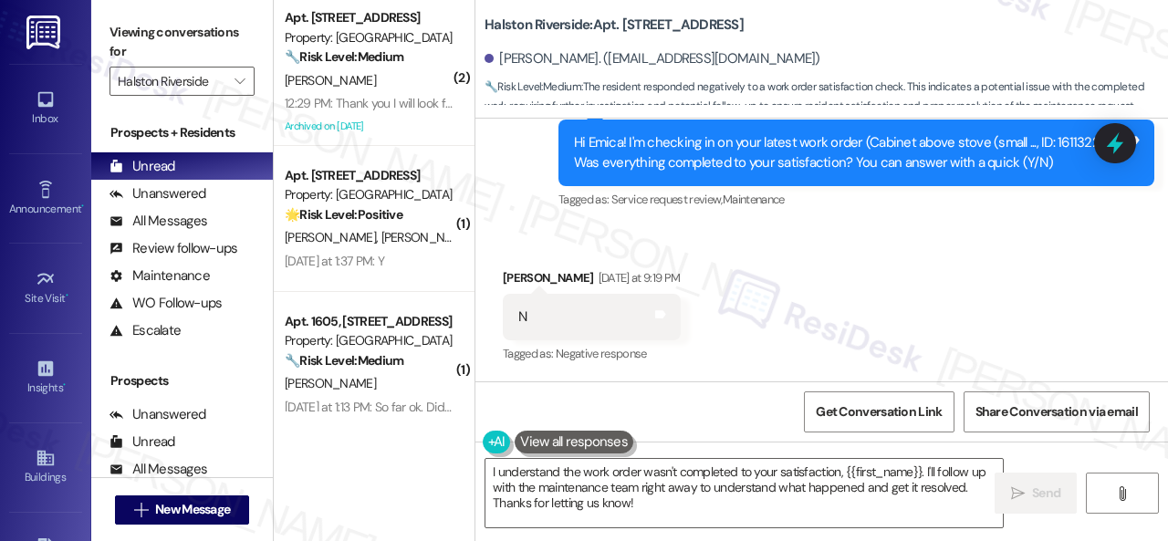
drag, startPoint x: 569, startPoint y: 244, endPoint x: 586, endPoint y: 289, distance: 48.5
click at [569, 244] on div "Received via SMS Emica King Yesterday at 9:19 PM N Tags and notes Tagged as: Ne…" at bounding box center [821, 304] width 692 height 154
drag, startPoint x: 642, startPoint y: 508, endPoint x: 385, endPoint y: 441, distance: 266.0
click at [385, 441] on div "( 2 ) Apt. 0512, 1 Halston Riverside Property: Halston Riverside 🔧 Risk Level: …" at bounding box center [721, 270] width 894 height 541
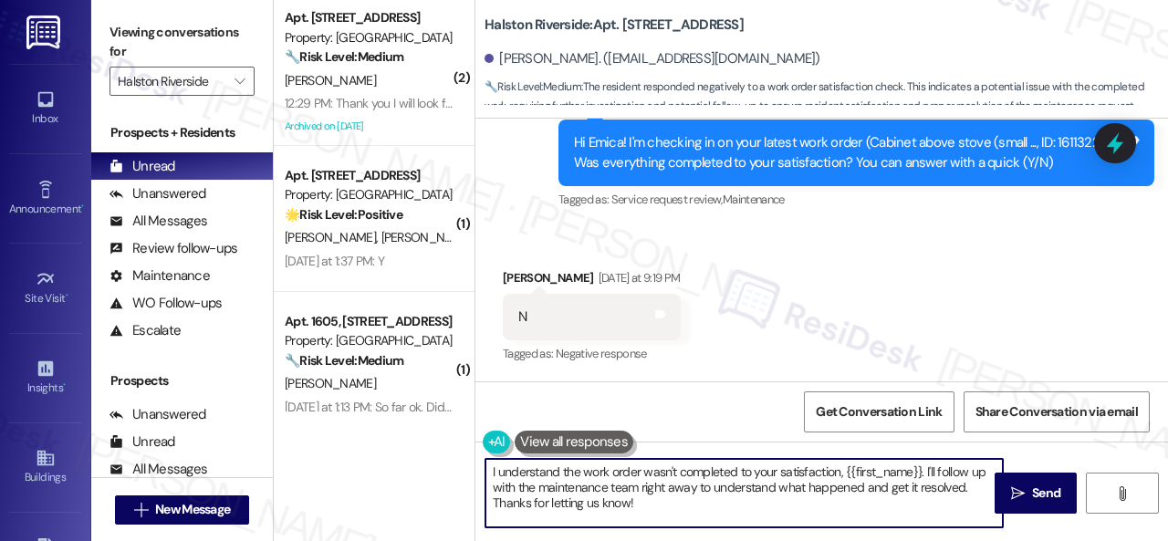
paste textarea "'m sorry that the work order wasn't completed to your satisfaction. Can you ple…"
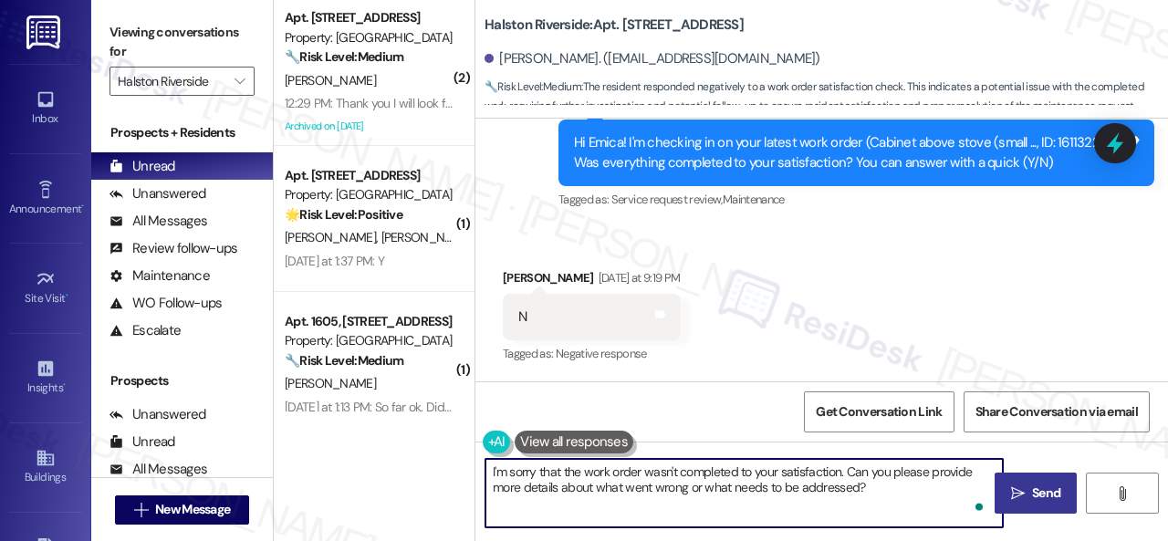
type textarea "I'm sorry that the work order wasn't completed to your satisfaction. Can you pl…"
click at [1017, 495] on icon "" at bounding box center [1018, 493] width 14 height 15
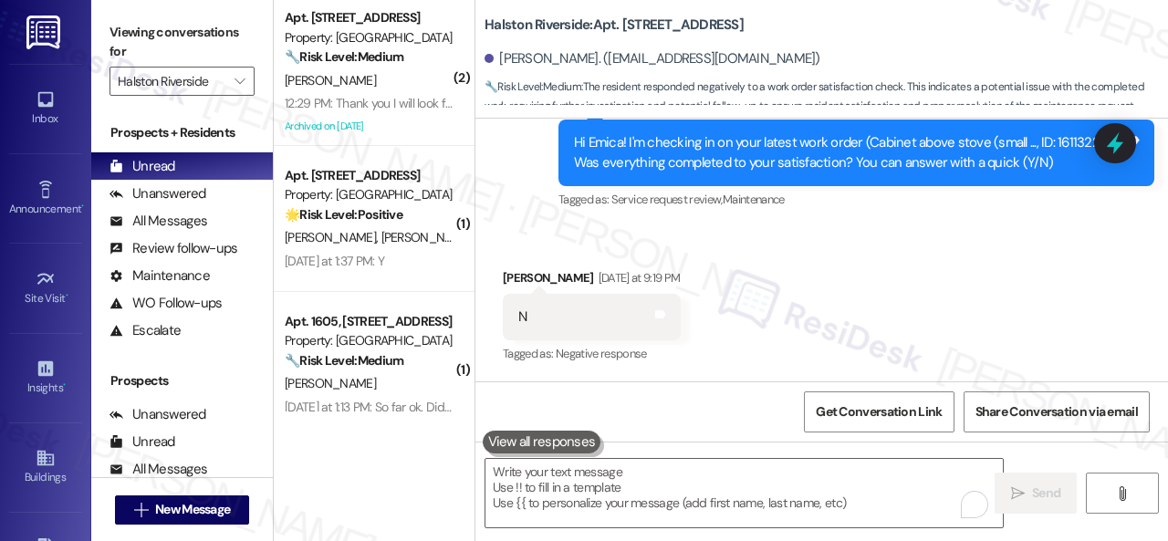
scroll to position [5541, 0]
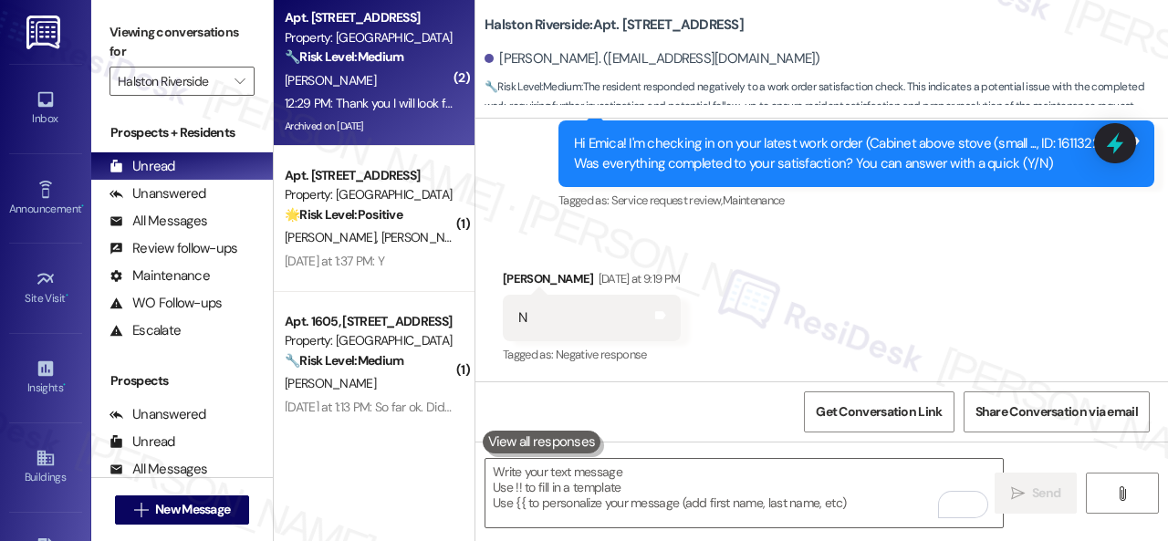
click at [383, 98] on div "12:29 PM: Thank you I will look forward to their immediate attention on all of …" at bounding box center [521, 103] width 473 height 16
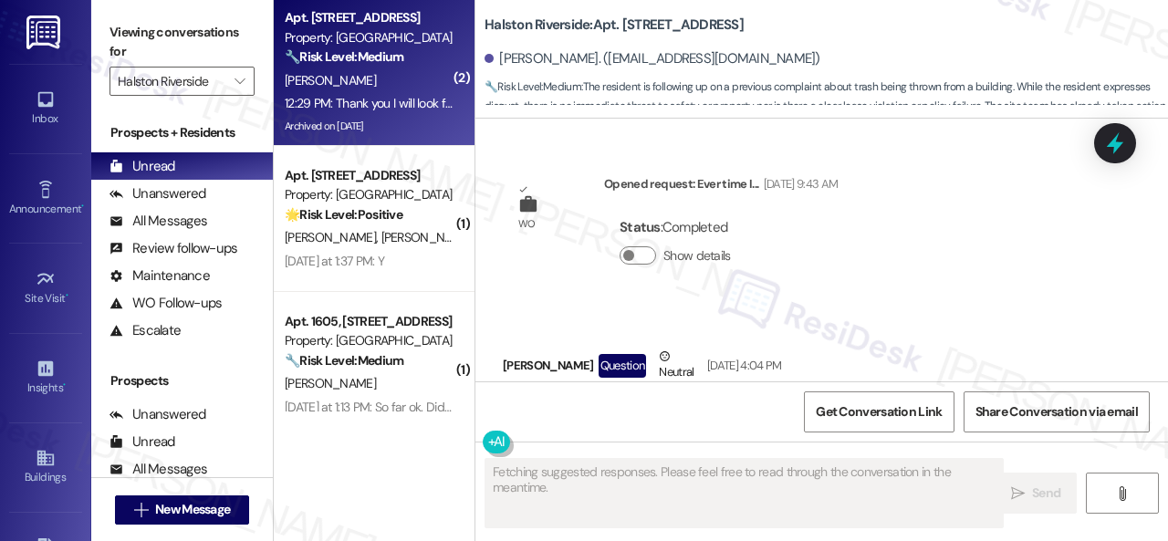
scroll to position [69772, 0]
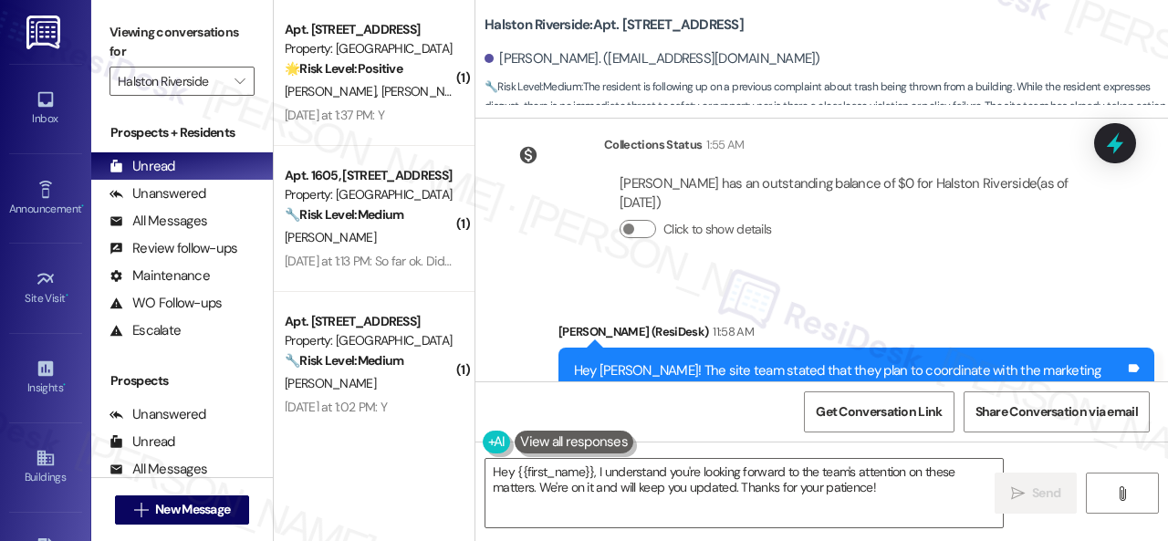
drag, startPoint x: 885, startPoint y: 486, endPoint x: 0, endPoint y: 488, distance: 884.9
click at [412, 477] on div "( 1 ) Apt. 2311, 1 Halston Riverside Property: Halston Riverside 🌟 Risk Level: …" at bounding box center [721, 270] width 894 height 541
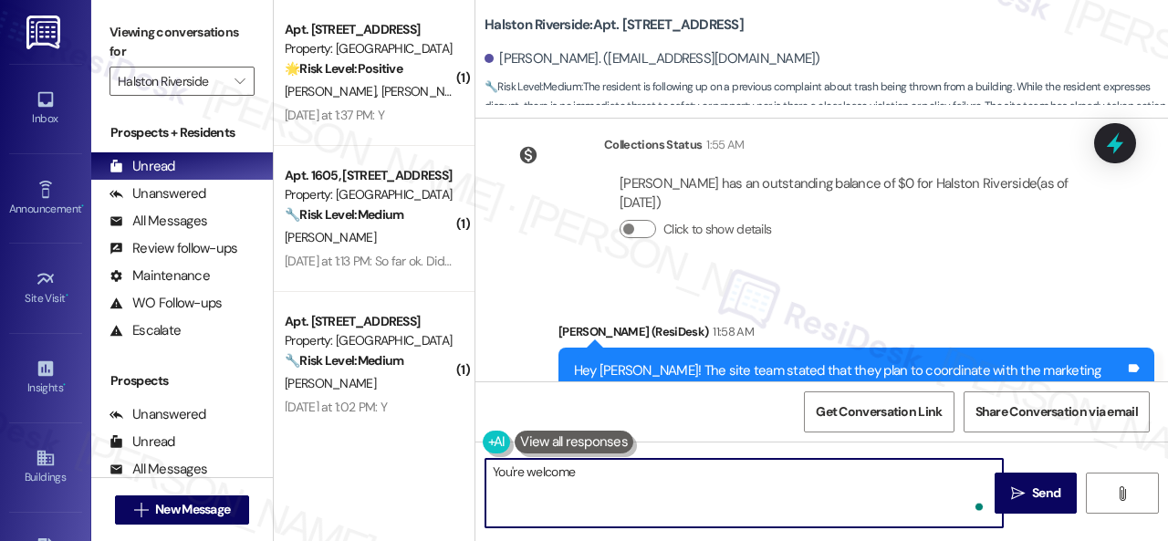
type textarea "You're welcome."
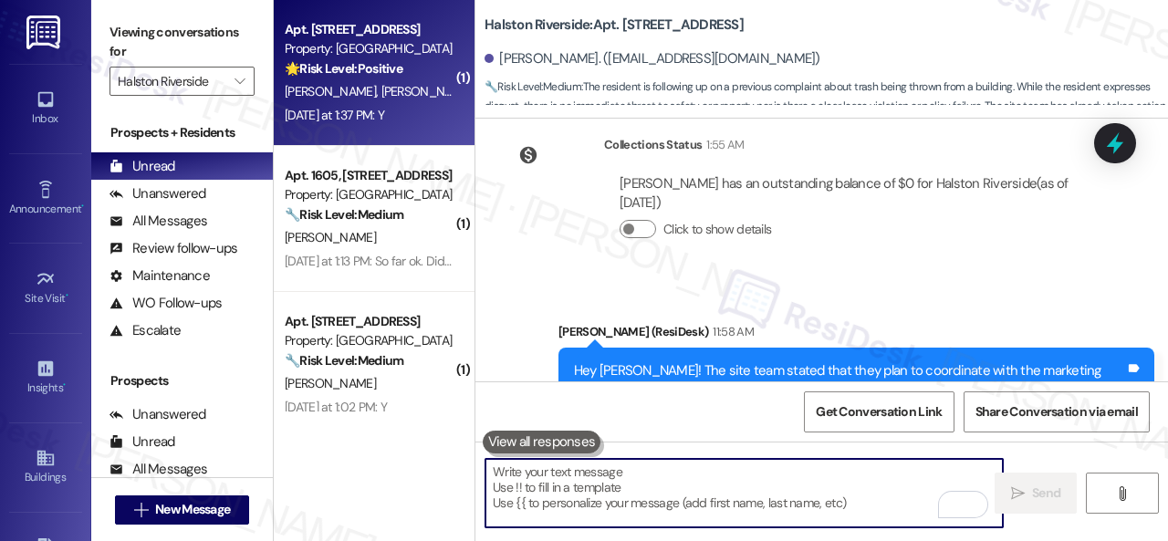
scroll to position [69620, 0]
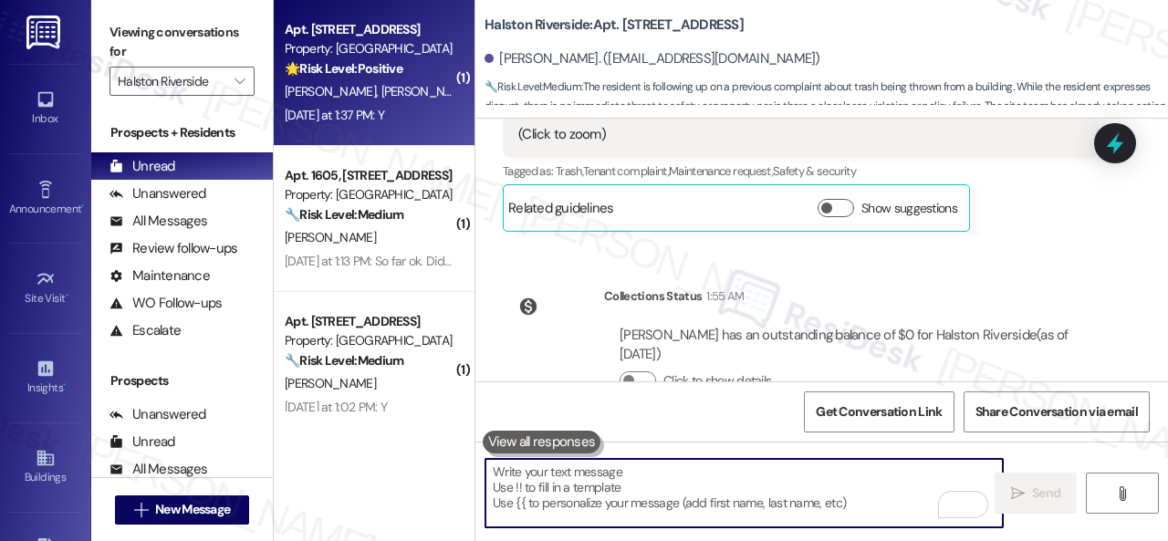
click at [440, 68] on div "🌟 Risk Level: Positive The resident responded positively to a check-in regardin…" at bounding box center [369, 68] width 169 height 19
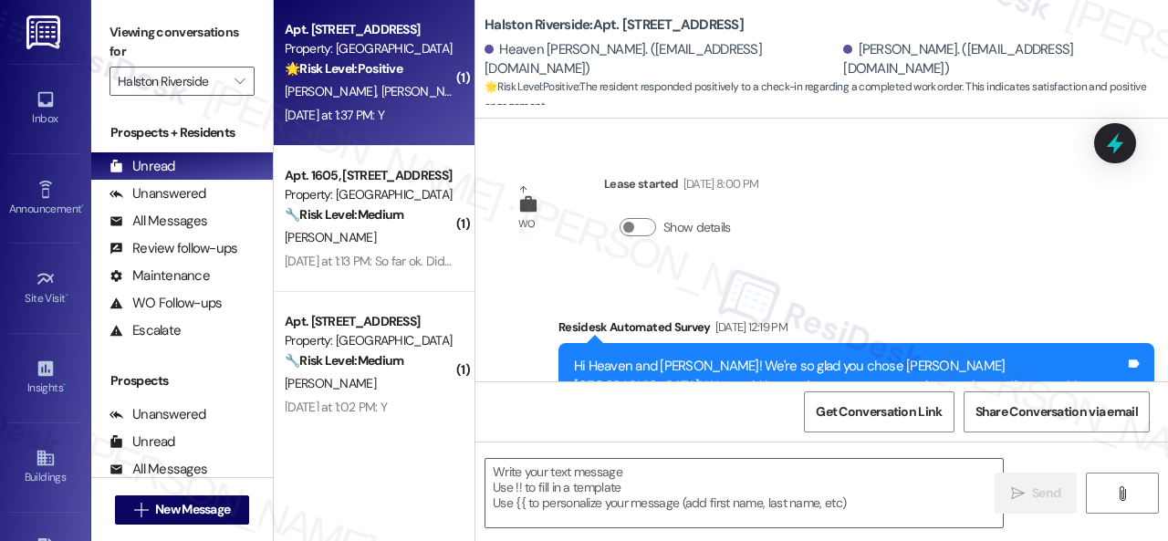
scroll to position [5485, 0]
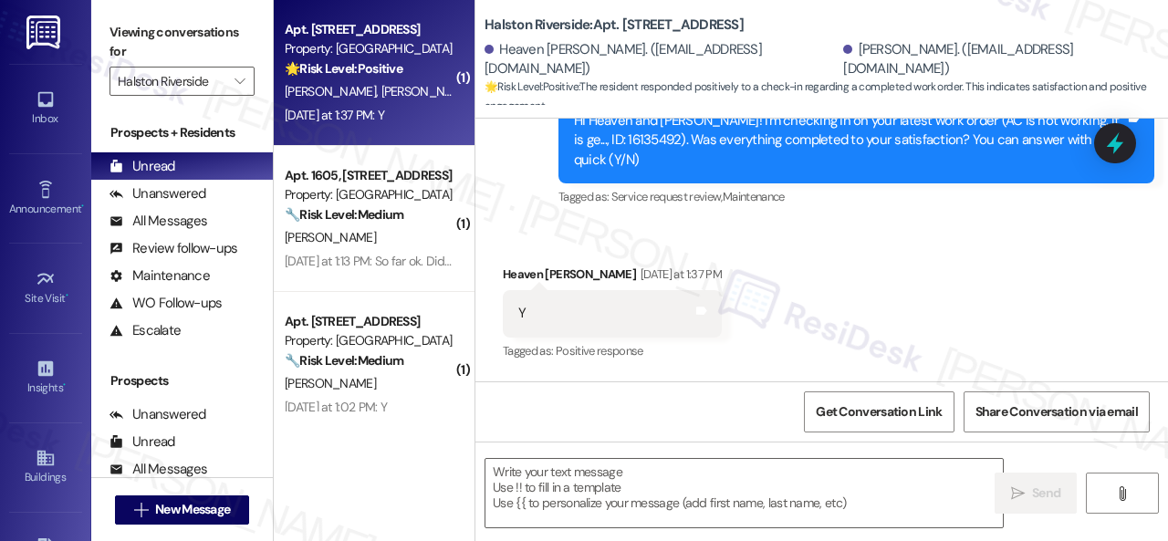
type textarea "Fetching suggested responses. Please feel free to read through the conversation…"
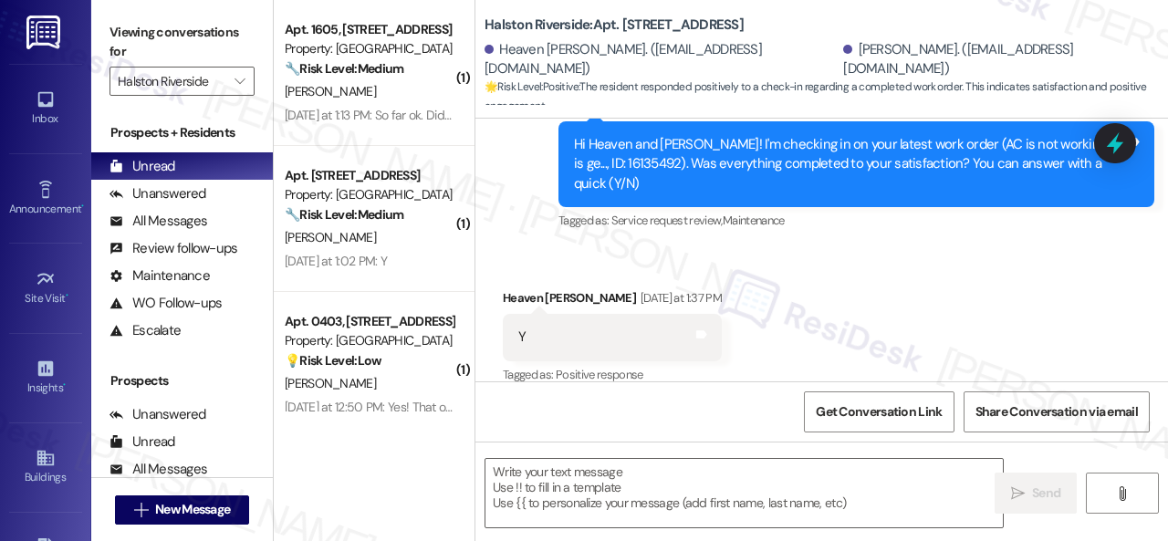
click at [520, 212] on div "Survey, sent via SMS Residesk Automated Survey Yesterday at 12:38 PM Hi Heaven …" at bounding box center [821, 151] width 692 height 193
click at [516, 477] on textarea at bounding box center [743, 493] width 517 height 68
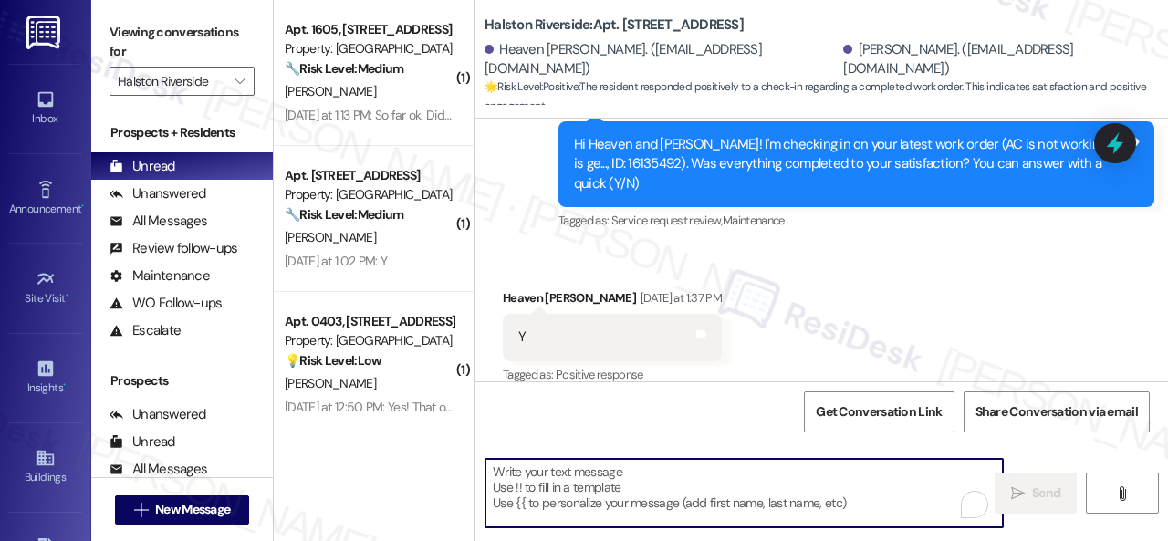
paste textarea "We’re happy to know everything’s all set! If your stay at {{property}} met your…"
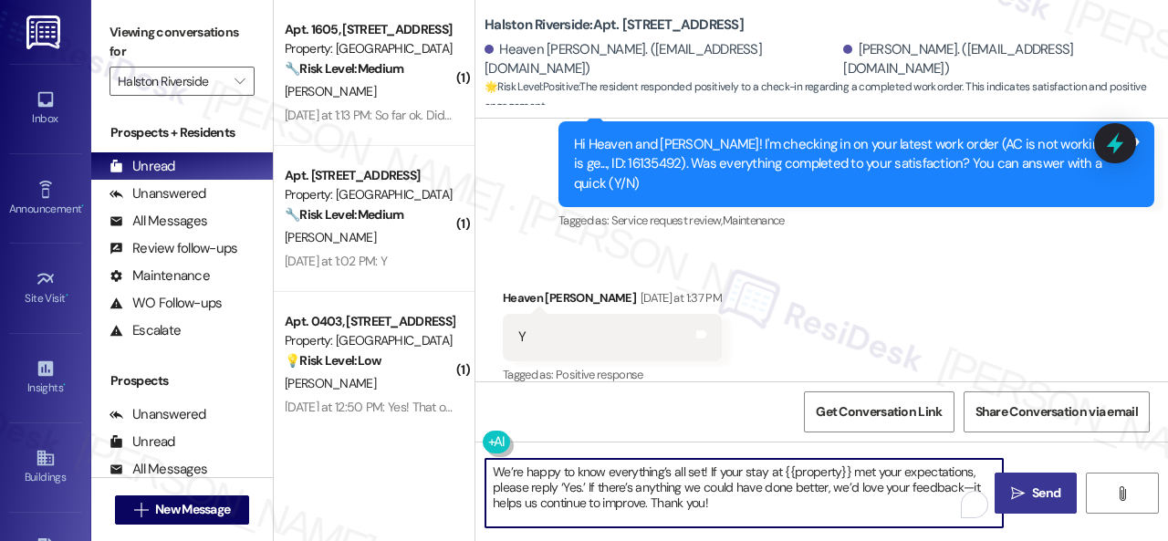
type textarea "We’re happy to know everything’s all set! If your stay at {{property}} met your…"
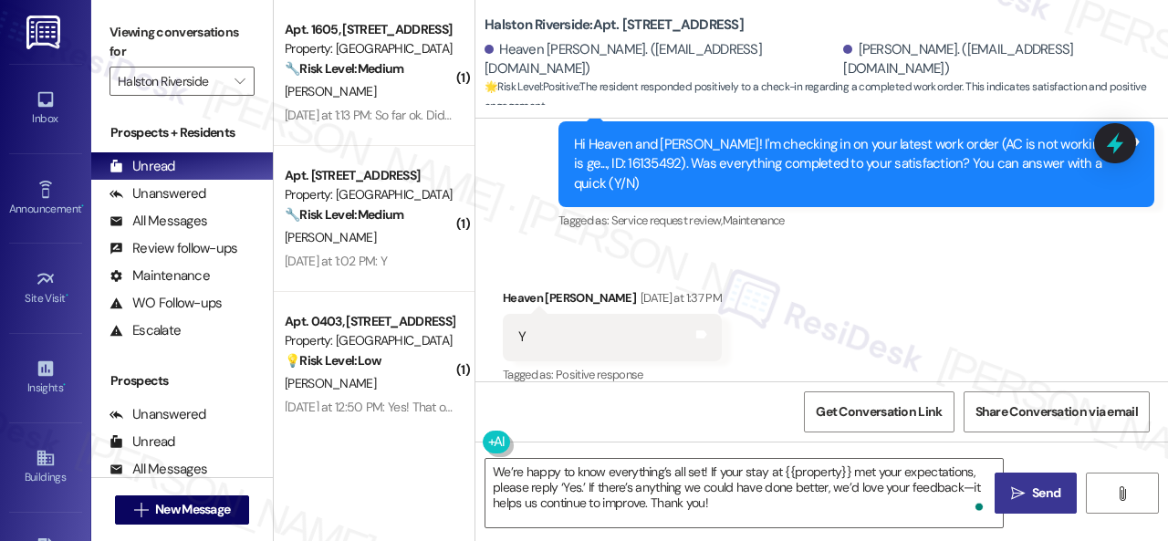
click at [1024, 477] on button " Send" at bounding box center [1035, 493] width 82 height 41
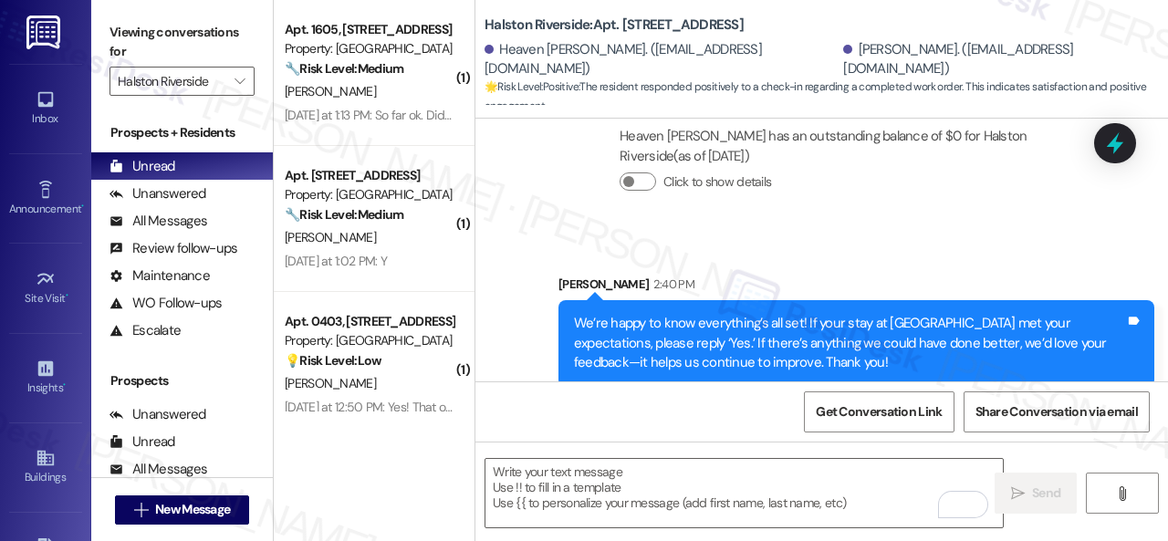
scroll to position [5, 0]
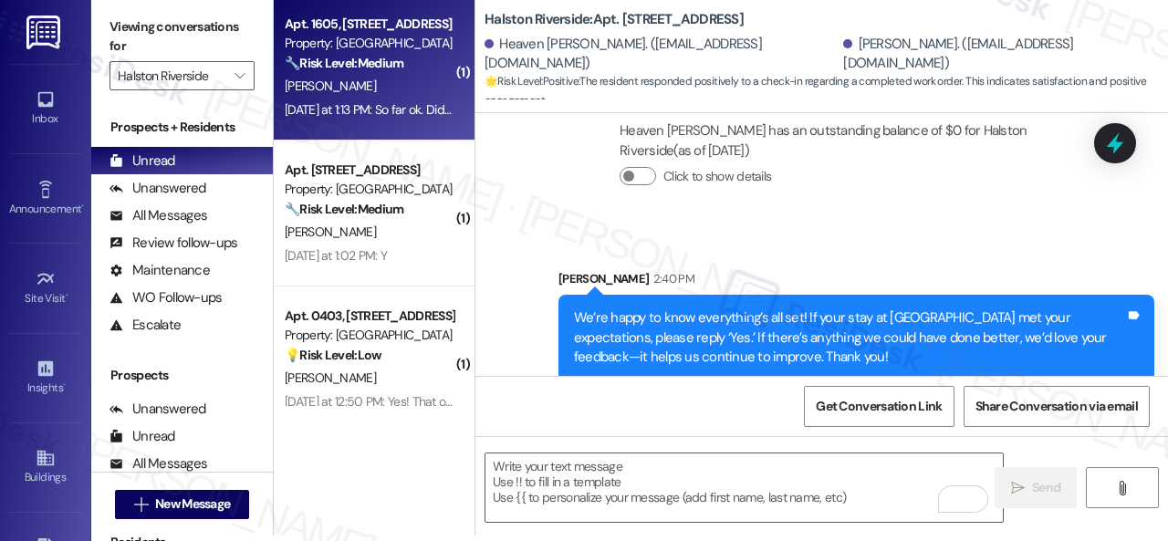
click at [418, 87] on div "P. Wright" at bounding box center [369, 86] width 172 height 23
type textarea "Fetching suggested responses. Please feel free to read through the conversation…"
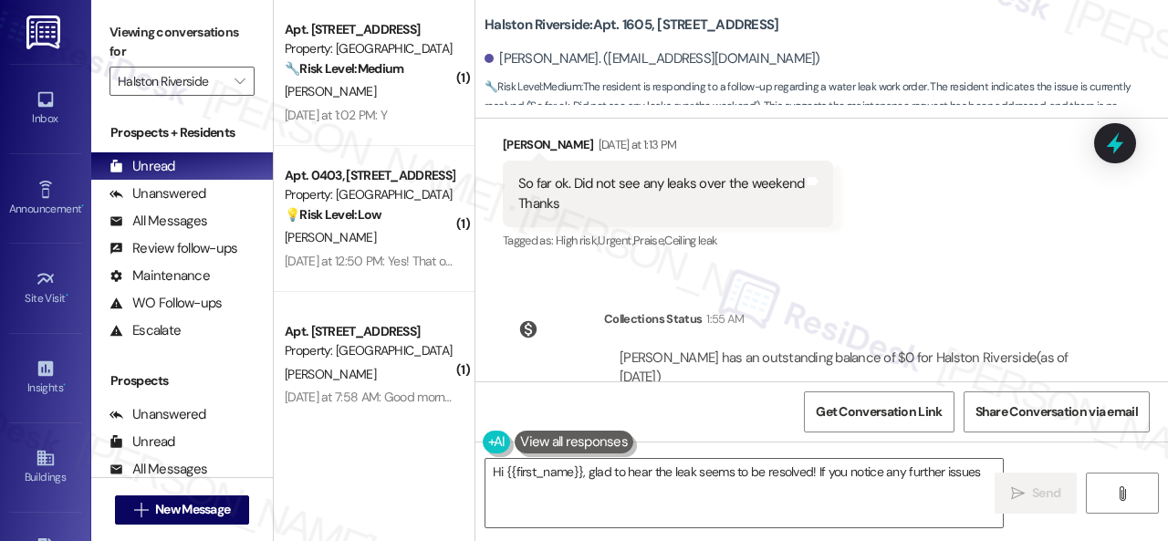
scroll to position [13231, 0]
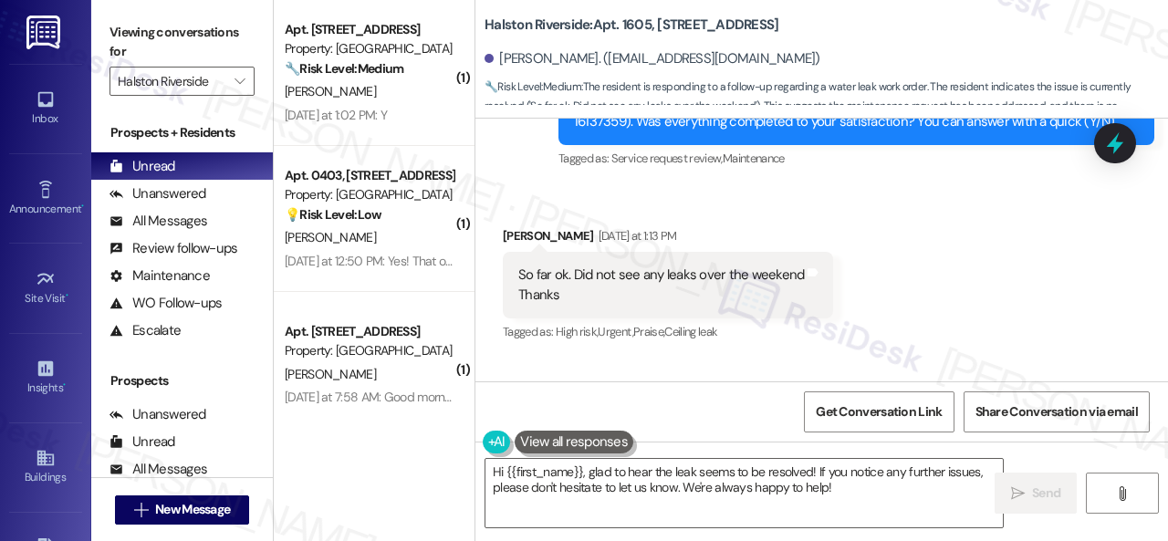
drag, startPoint x: 538, startPoint y: 215, endPoint x: 546, endPoint y: 269, distance: 54.4
click at [538, 215] on div "Received via SMS Paulette Wright Yesterday at 1:13 PM So far ok. Did not see an…" at bounding box center [821, 271] width 692 height 173
click at [598, 480] on textarea "Hi {{first_name}}, glad to hear the leak seems to be resolved! If you notice an…" at bounding box center [743, 493] width 517 height 68
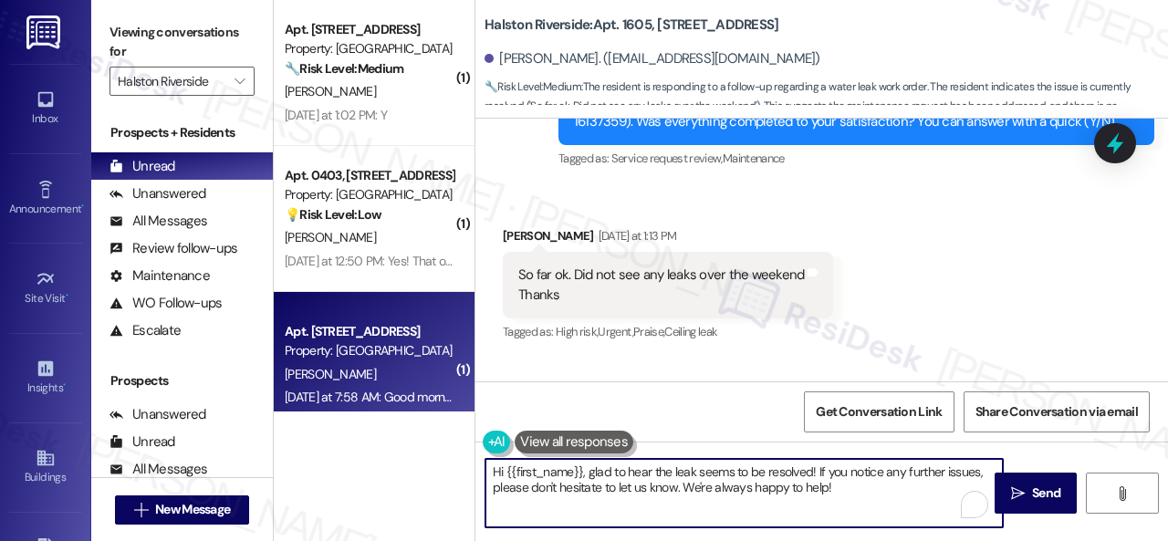
drag, startPoint x: 848, startPoint y: 488, endPoint x: 345, endPoint y: 409, distance: 509.8
click at [345, 409] on div "( 1 ) Apt. 1601, 1 Halston Riverside Property: Halston Riverside 🔧 Risk Level: …" at bounding box center [721, 270] width 894 height 541
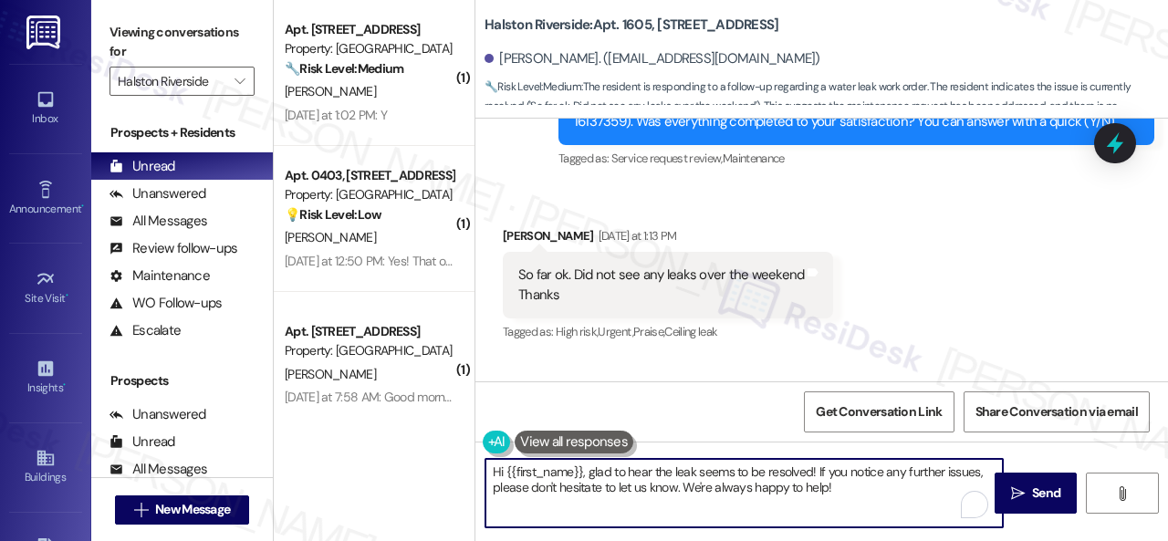
paste textarea "Thanks for your feedback. We appreciate it. Enjoy your day"
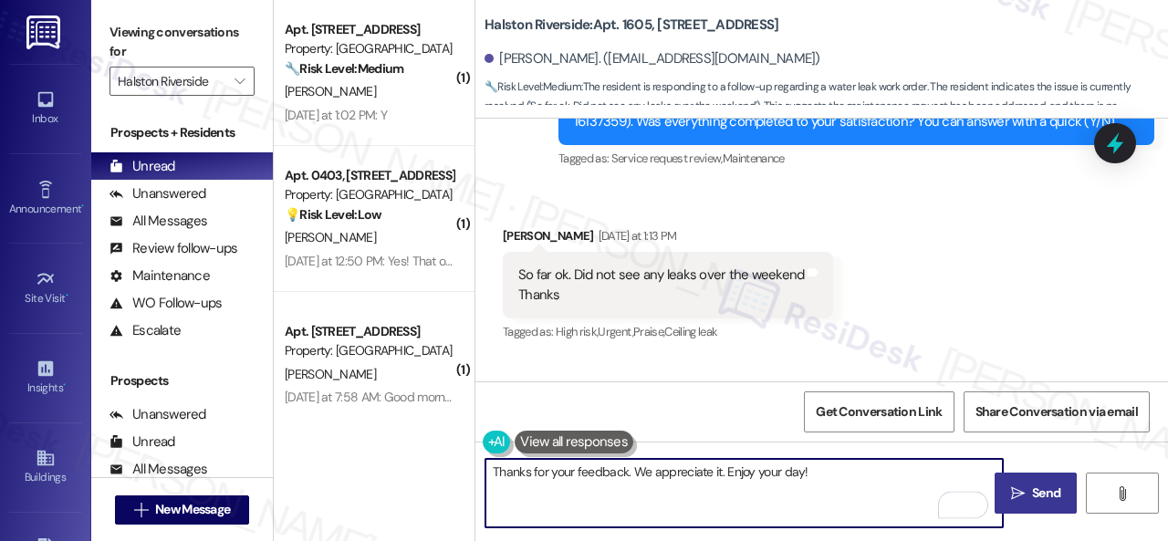
type textarea "Thanks for your feedback. We appreciate it. Enjoy your day!"
click at [1014, 490] on icon "" at bounding box center [1018, 493] width 14 height 15
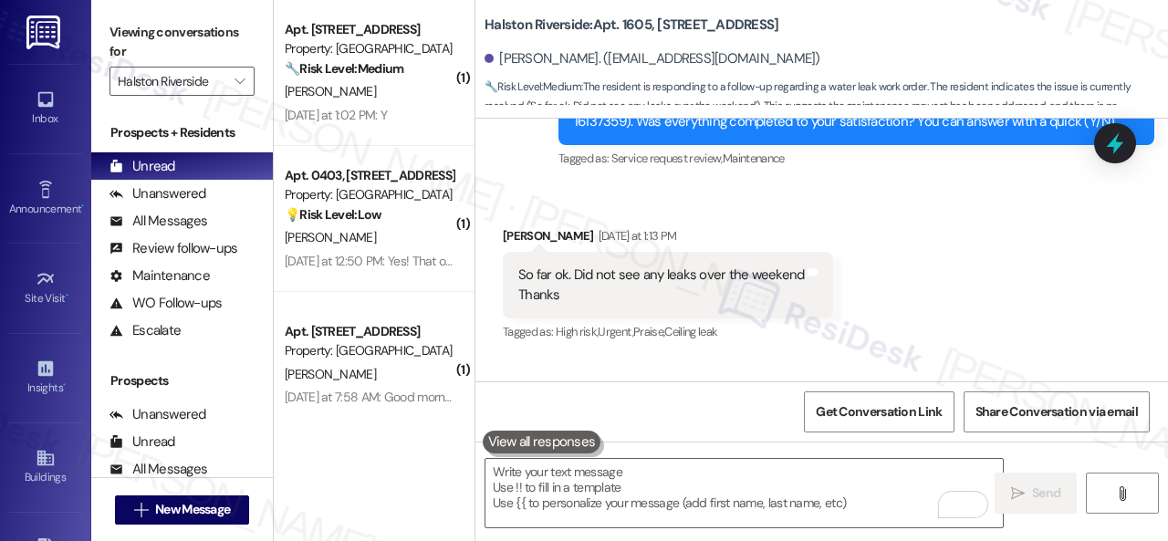
scroll to position [13224, 0]
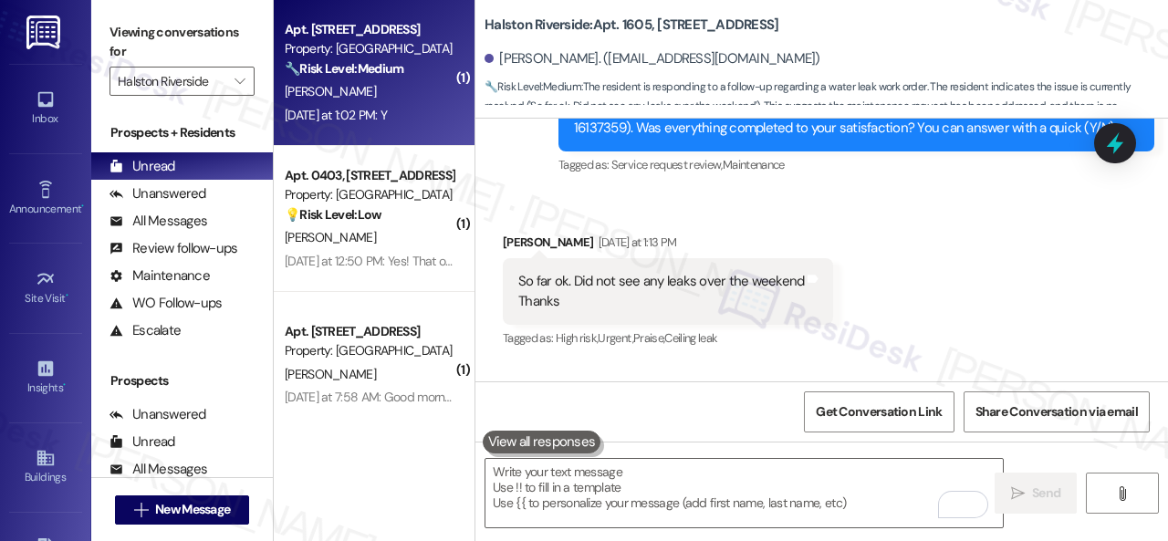
click at [406, 96] on div "S. Hawkins" at bounding box center [369, 91] width 172 height 23
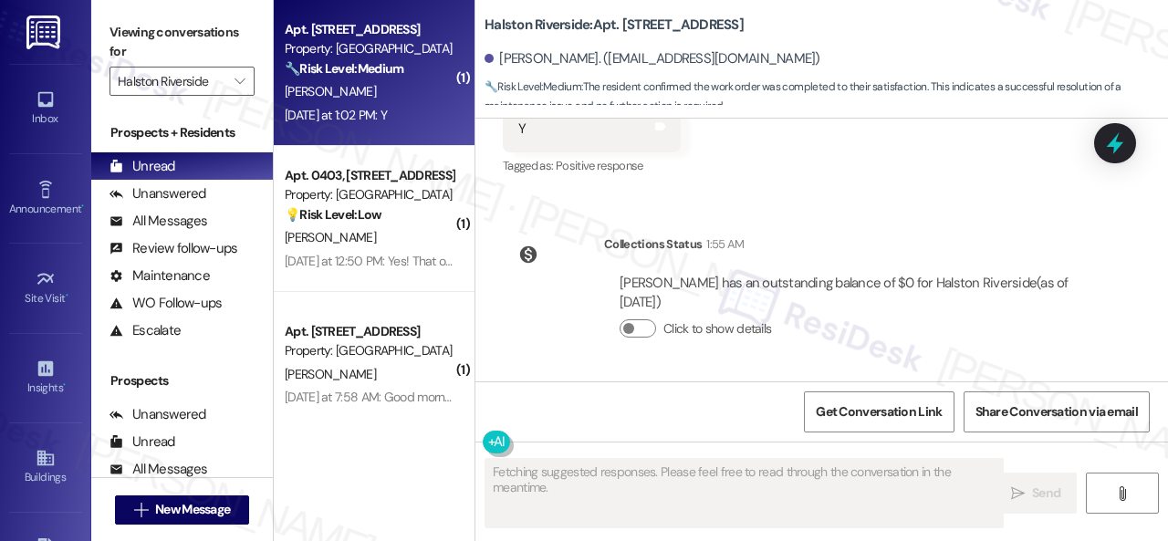
scroll to position [18218, 0]
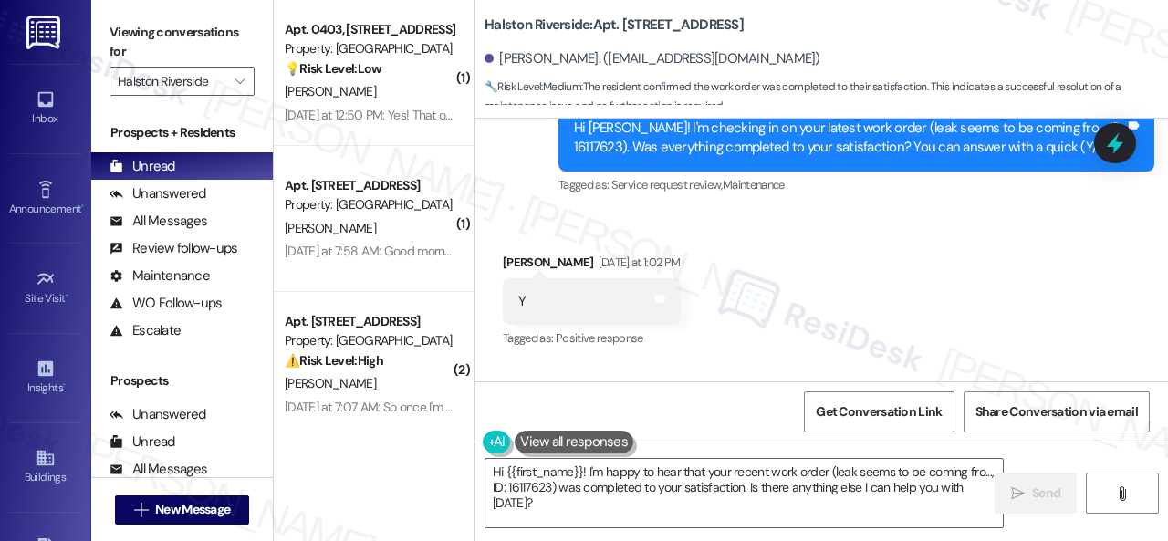
click at [499, 188] on div "Survey, sent via SMS Residesk Automated Survey Yesterday at 12:38 PM Hi Sherra!…" at bounding box center [821, 124] width 692 height 173
click at [510, 486] on textarea "Hi {{first_name}}! I'm happy to hear that your recent work order (leak seems to…" at bounding box center [743, 493] width 517 height 68
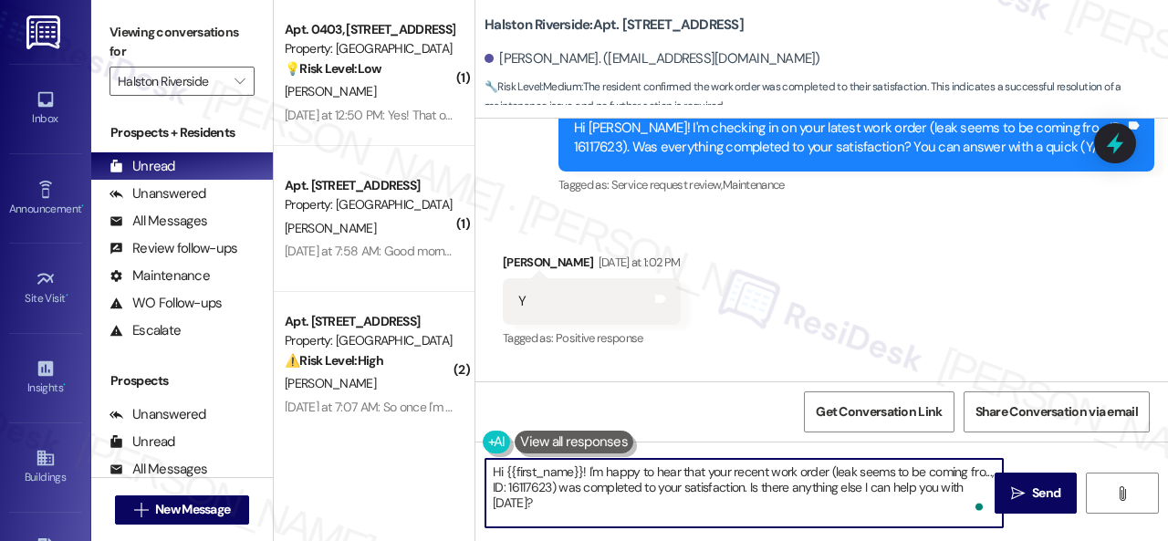
paste textarea "We’re happy to know everything’s all set! If your stay at {{property}} met your…"
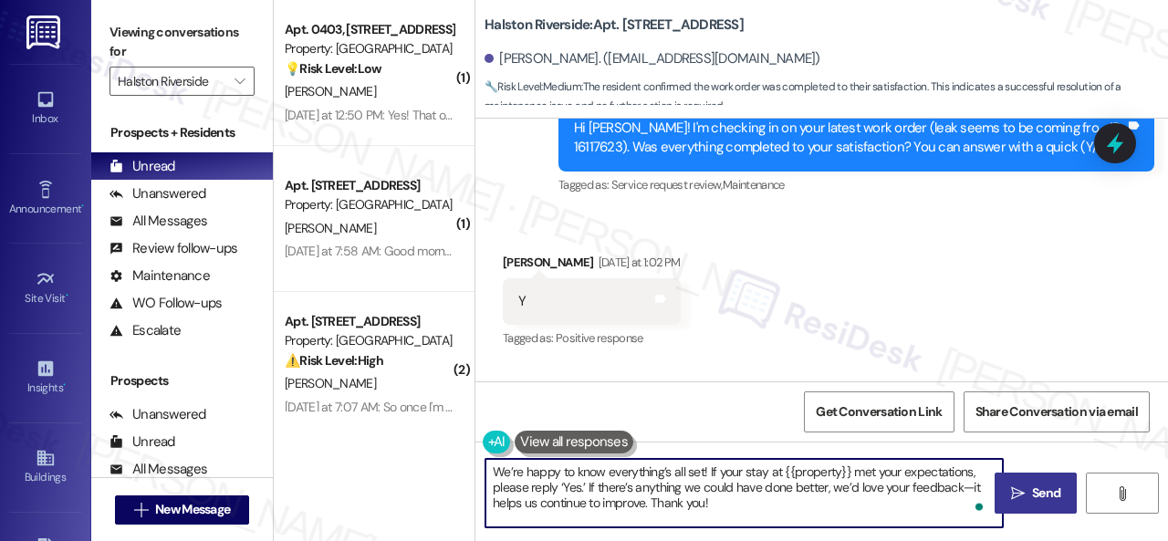
type textarea "We’re happy to know everything’s all set! If your stay at {{property}} met your…"
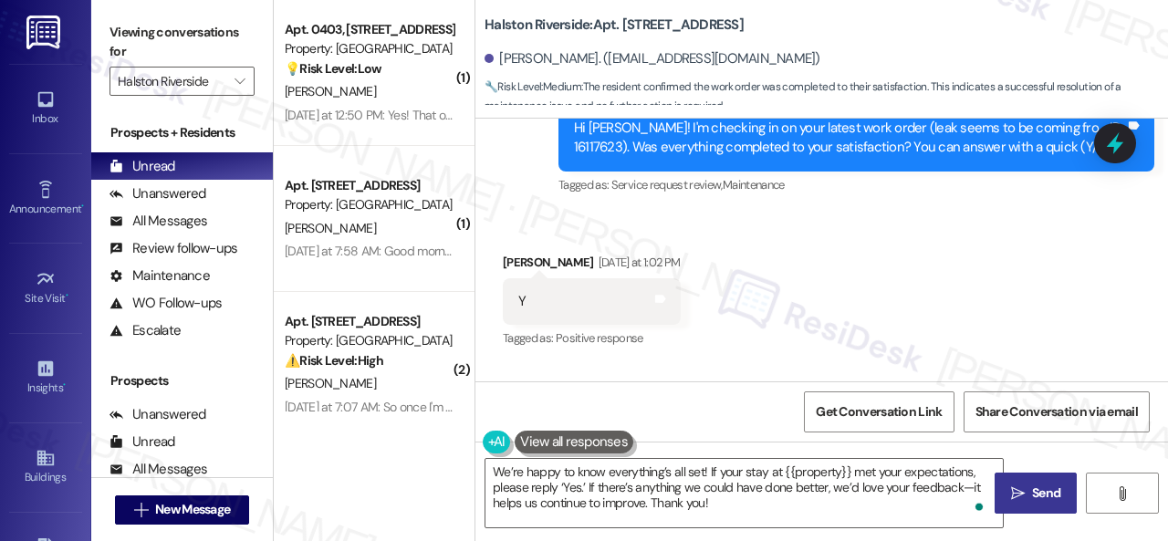
click at [1048, 485] on span "Send" at bounding box center [1046, 492] width 28 height 19
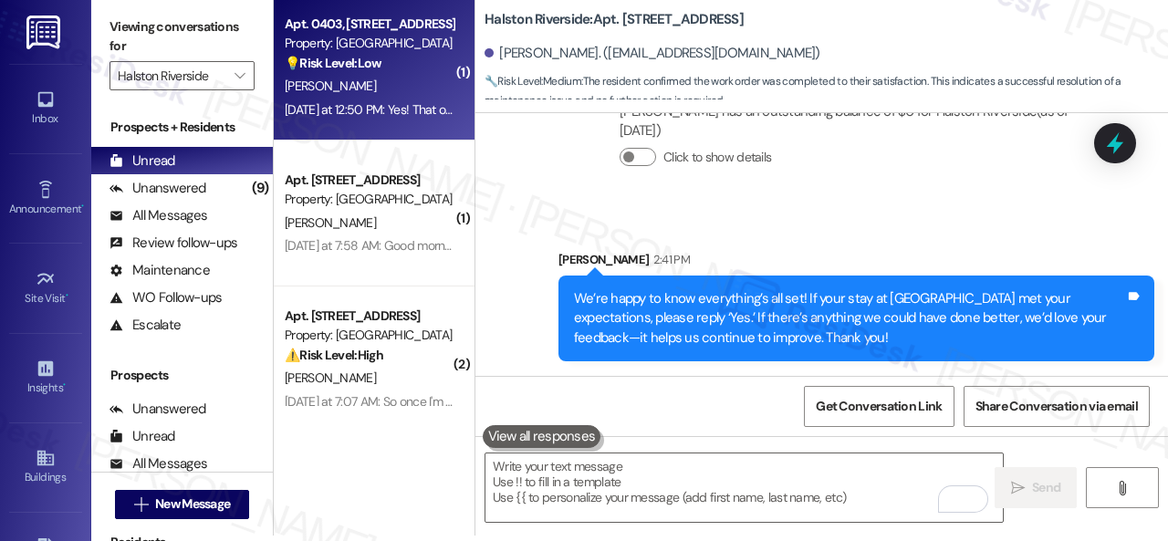
scroll to position [0, 0]
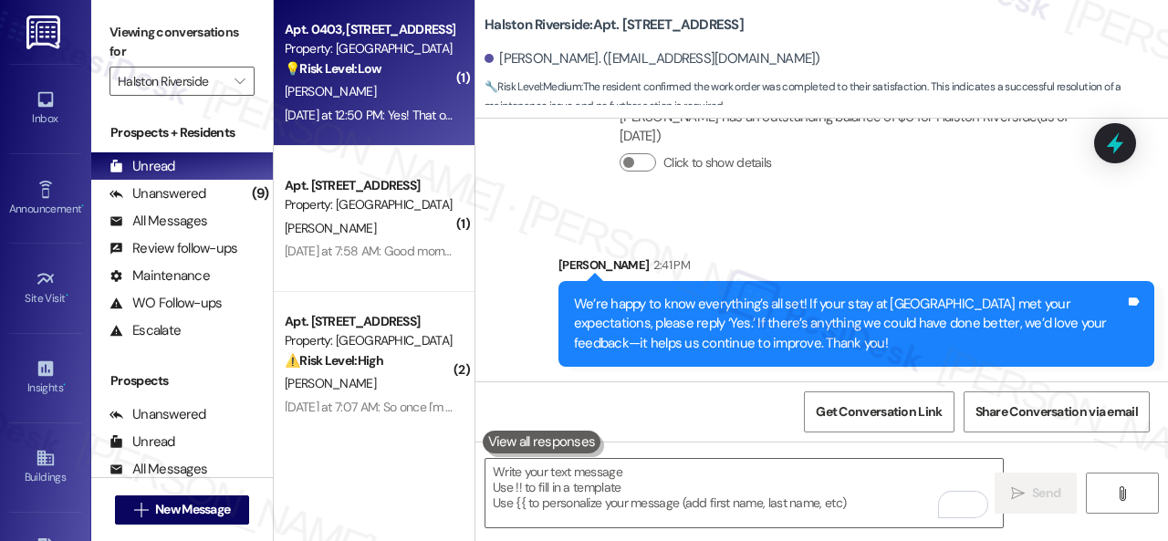
click at [401, 87] on div "C. Raderstorf" at bounding box center [369, 91] width 172 height 23
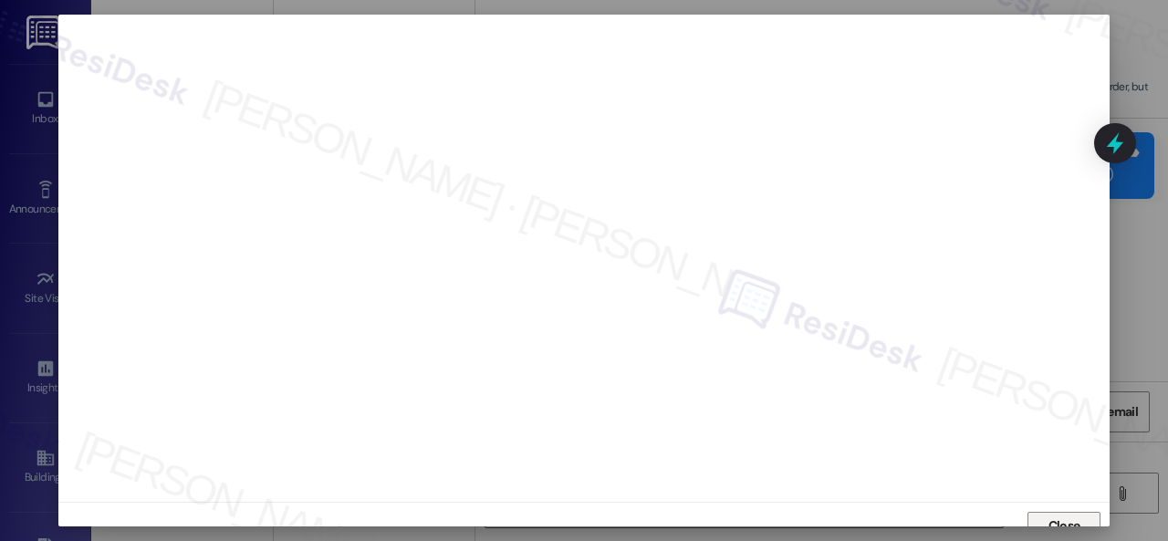
click at [1051, 516] on span "Close" at bounding box center [1064, 525] width 32 height 19
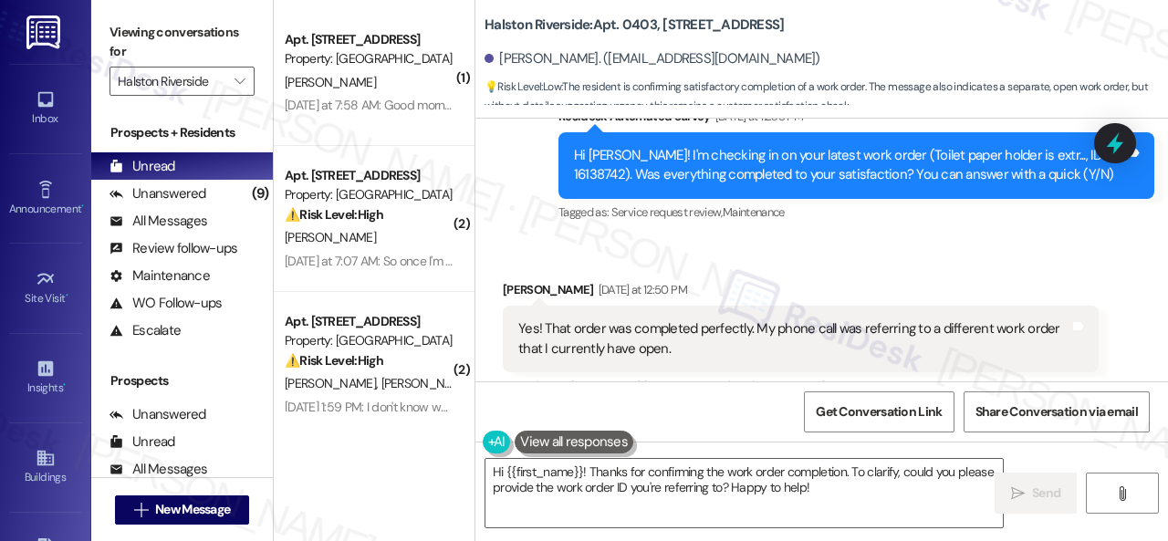
drag, startPoint x: 910, startPoint y: 217, endPoint x: 901, endPoint y: 237, distance: 21.7
click at [910, 217] on div "Survey, sent via SMS Residesk Automated Survey Yesterday at 12:38 PM Hi Christi…" at bounding box center [856, 166] width 623 height 146
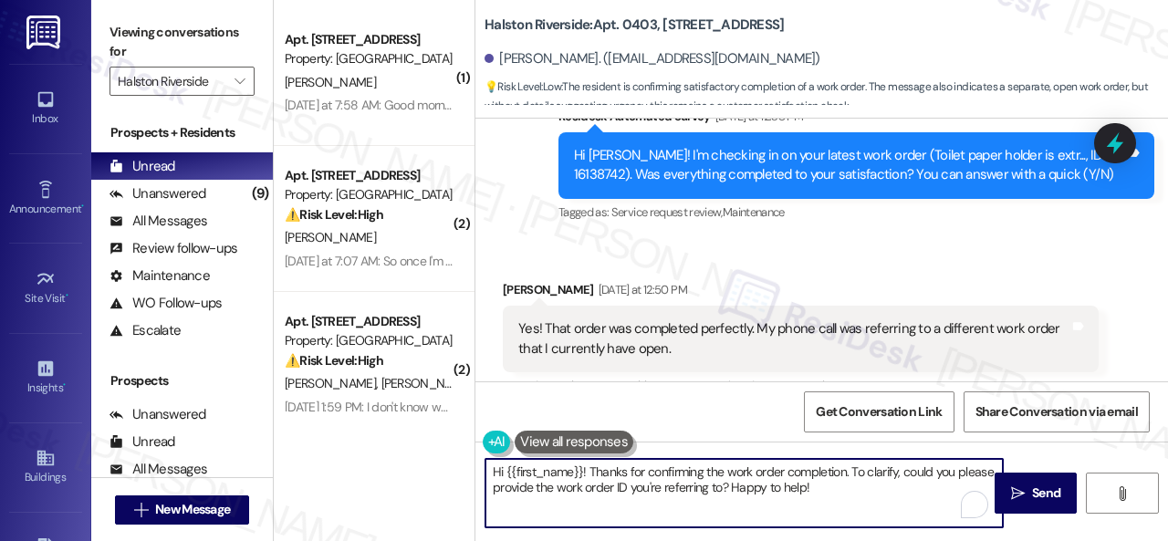
drag, startPoint x: 489, startPoint y: 473, endPoint x: 873, endPoint y: 510, distance: 385.8
click at [873, 510] on textarea "Hi {{first_name}}! Thanks for confirming the work order completion. To clarify,…" at bounding box center [743, 493] width 517 height 68
paste textarea "Do you have a maintenance request for the issue? If so, is the work order still…"
click at [706, 473] on textarea "Do you have a maintenance request for the issue? If so, is the work order still…" at bounding box center [743, 493] width 517 height 68
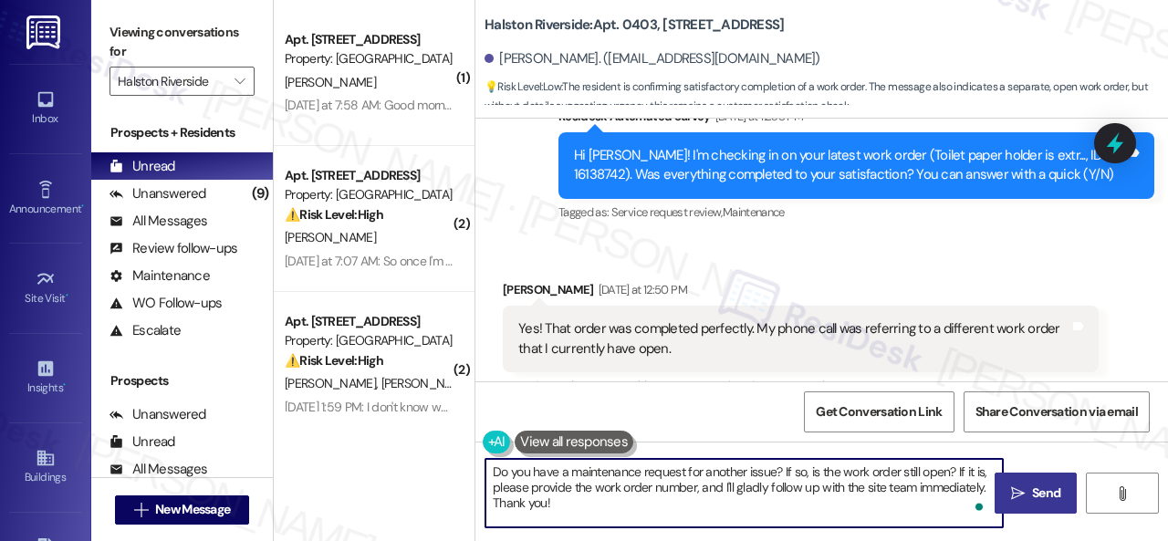
type textarea "Do you have a maintenance request for another issue? If so, is the work order s…"
click at [1019, 488] on span " Send" at bounding box center [1035, 492] width 57 height 19
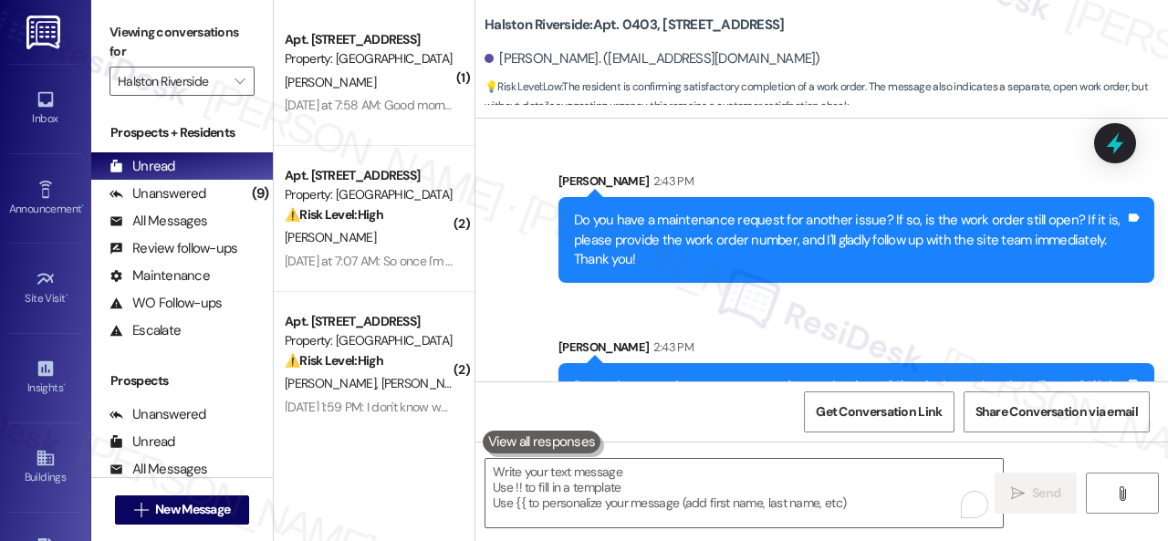
scroll to position [3904, 0]
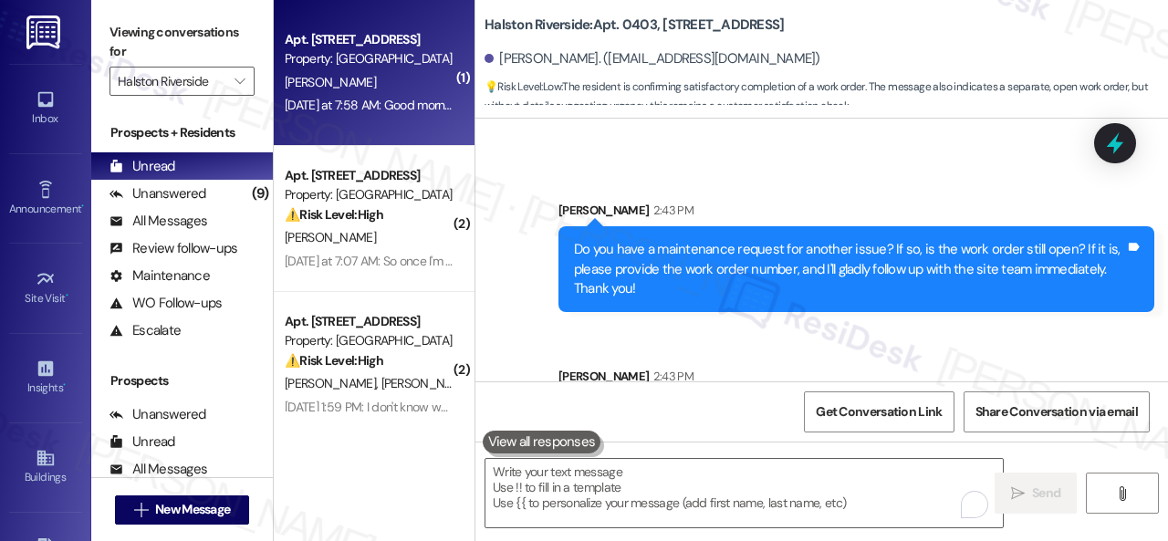
click at [368, 58] on div "Property: Halston Riverside" at bounding box center [369, 58] width 169 height 19
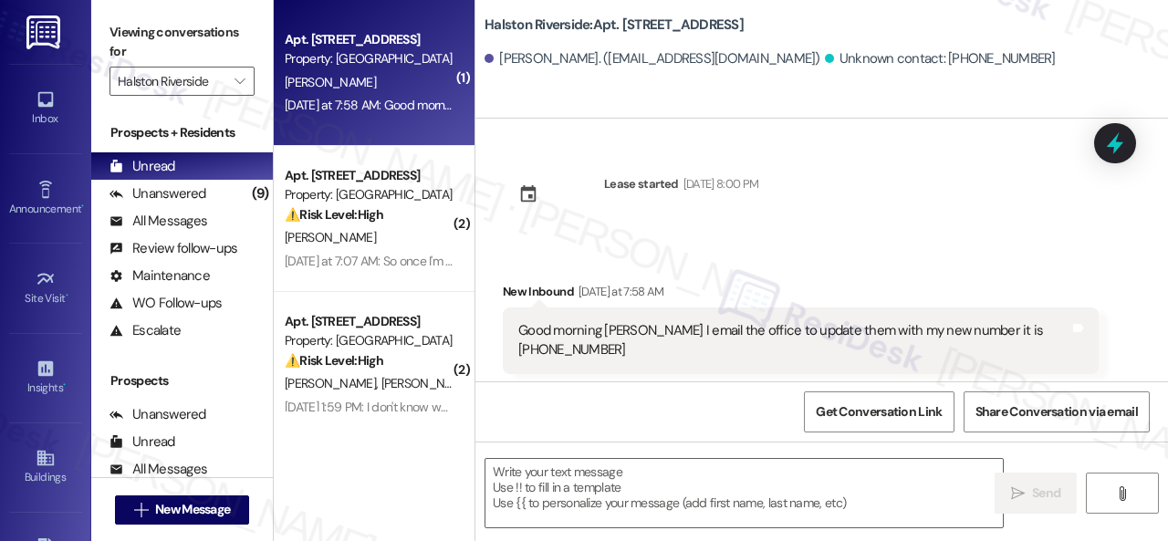
scroll to position [5, 0]
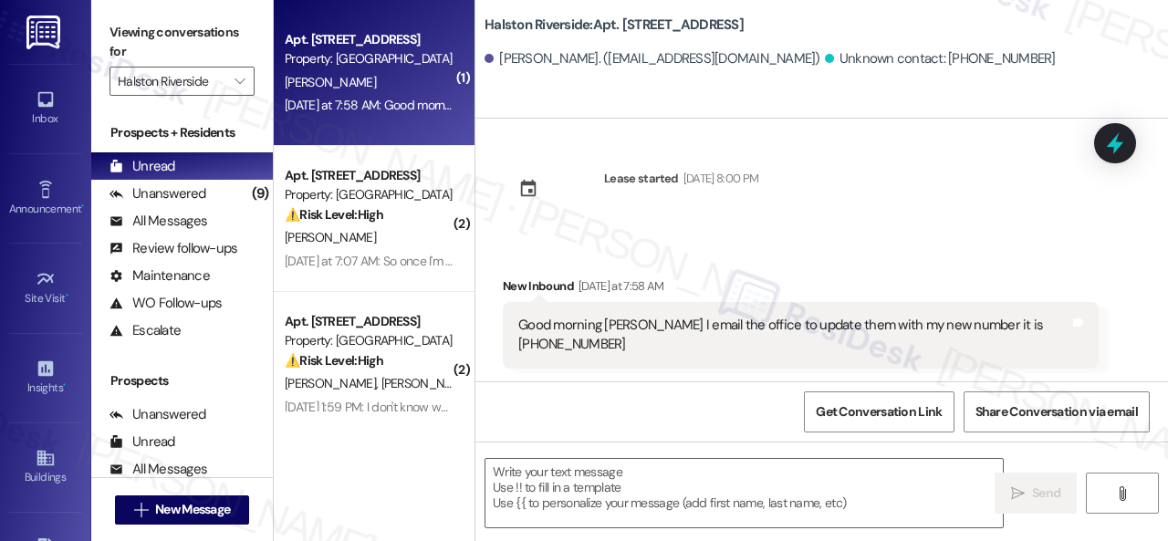
type textarea "Fetching suggested responses. Please feel free to read through the conversation…"
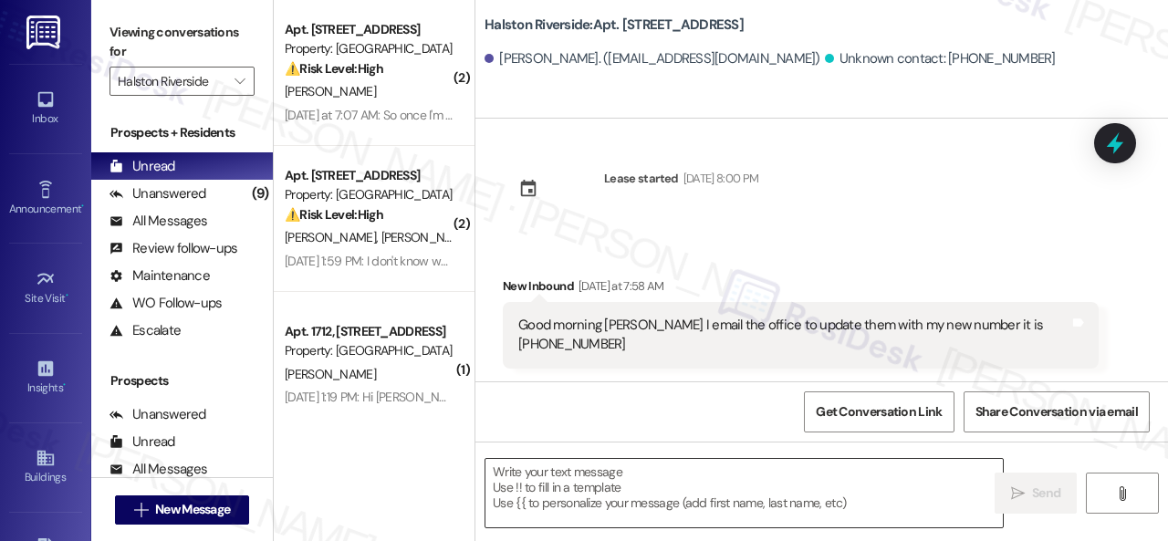
click at [690, 496] on textarea at bounding box center [743, 493] width 517 height 68
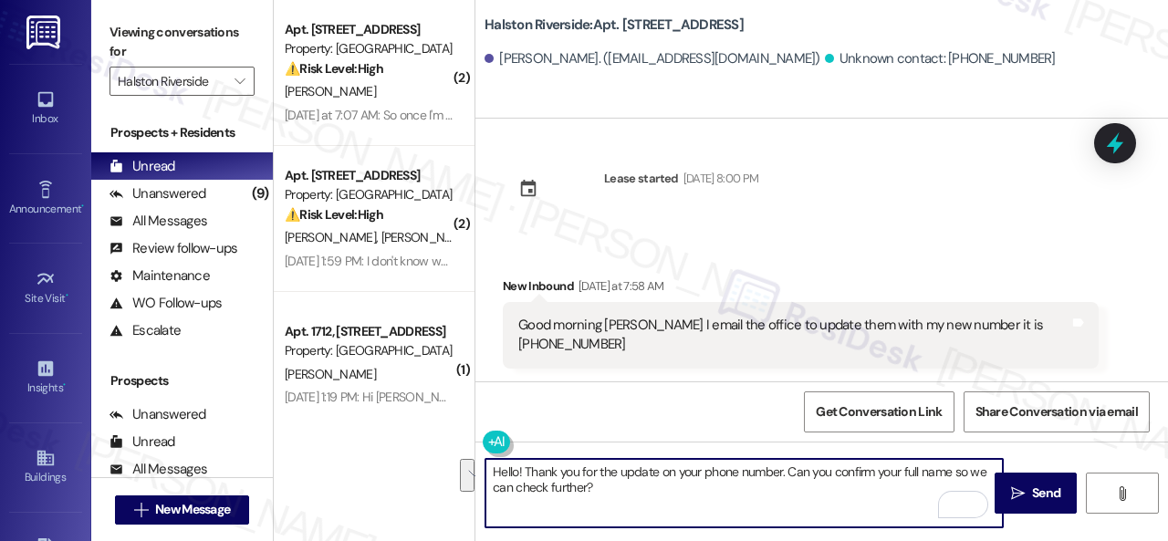
drag, startPoint x: 953, startPoint y: 469, endPoint x: 953, endPoint y: 483, distance: 14.6
click at [953, 483] on textarea "Hello! Thank you for the update on your phone number. Can you confirm your full…" at bounding box center [743, 493] width 517 height 68
type textarea "Hello! Thank you for the update on your phone number. Can you confirm your full…"
click at [1013, 488] on icon "" at bounding box center [1018, 493] width 14 height 15
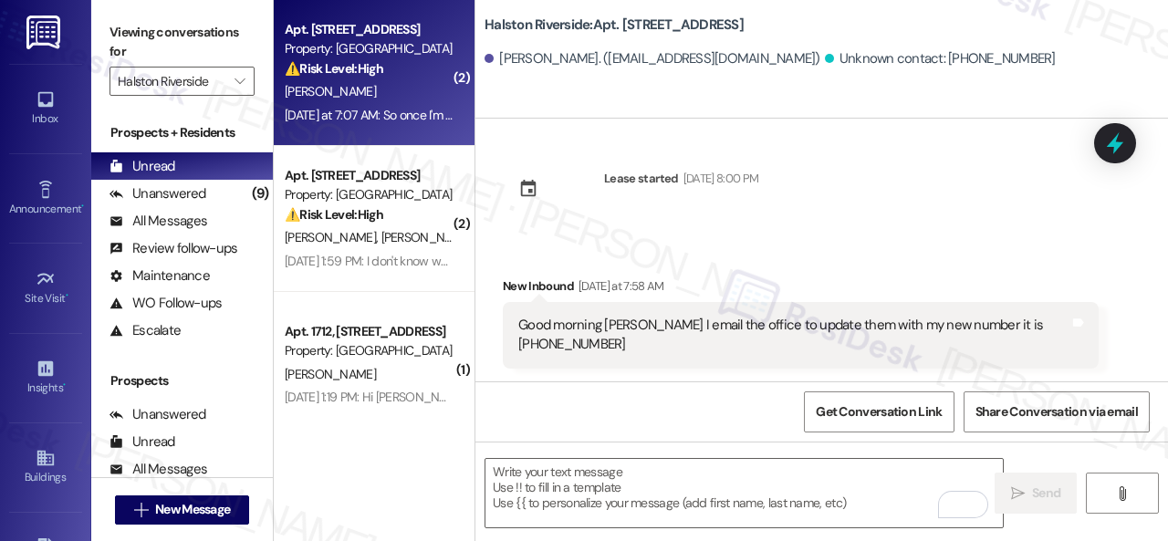
click at [358, 84] on div "T. Morris" at bounding box center [369, 91] width 172 height 23
type textarea "Fetching suggested responses. Please feel free to read through the conversation…"
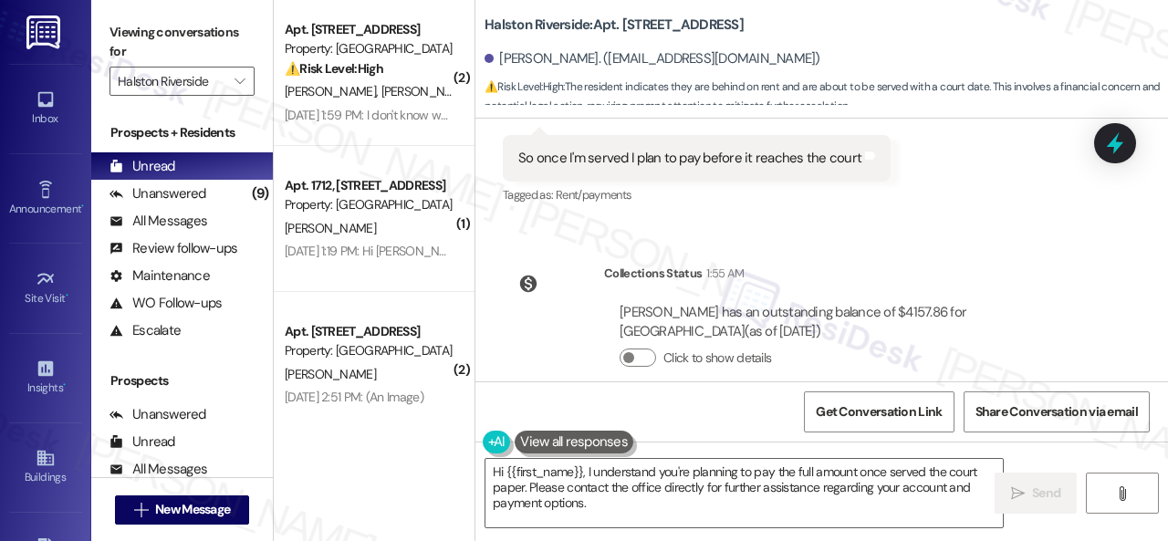
scroll to position [21344, 0]
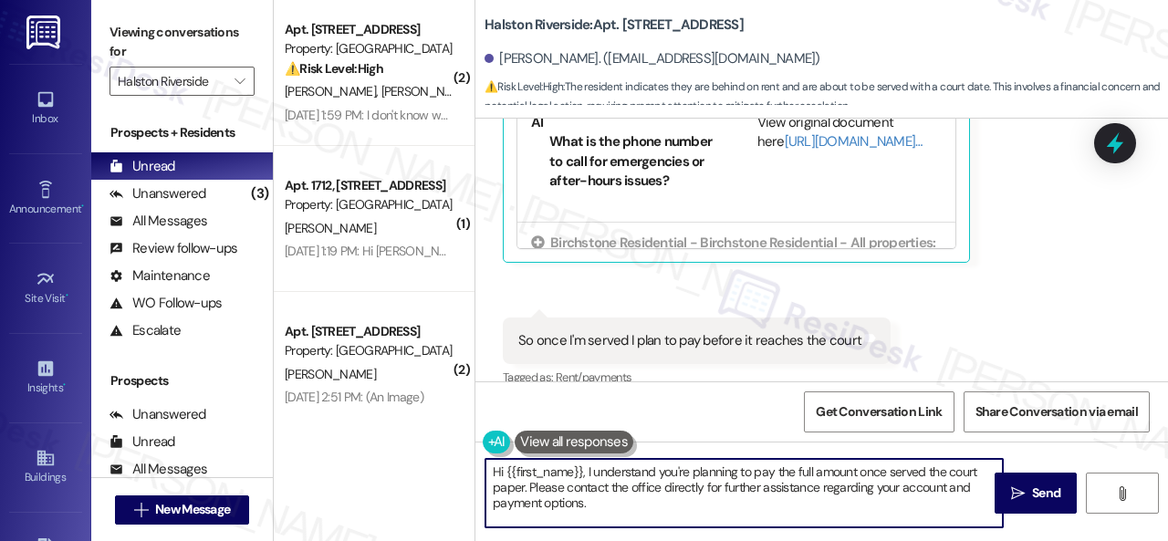
drag, startPoint x: 528, startPoint y: 486, endPoint x: 629, endPoint y: 494, distance: 101.6
click at [629, 494] on textarea "Hi {{first_name}}, I understand you're planning to pay the full amount once ser…" at bounding box center [743, 493] width 517 height 68
click at [621, 499] on textarea "Hi {{first_name}}, I understand you're planning to pay the full amount once ser…" at bounding box center [743, 493] width 517 height 68
drag, startPoint x: 560, startPoint y: 493, endPoint x: 528, endPoint y: 482, distance: 33.8
click at [528, 482] on textarea "Hi {{first_name}}, I understand you're planning to pay the full amount once ser…" at bounding box center [743, 493] width 517 height 68
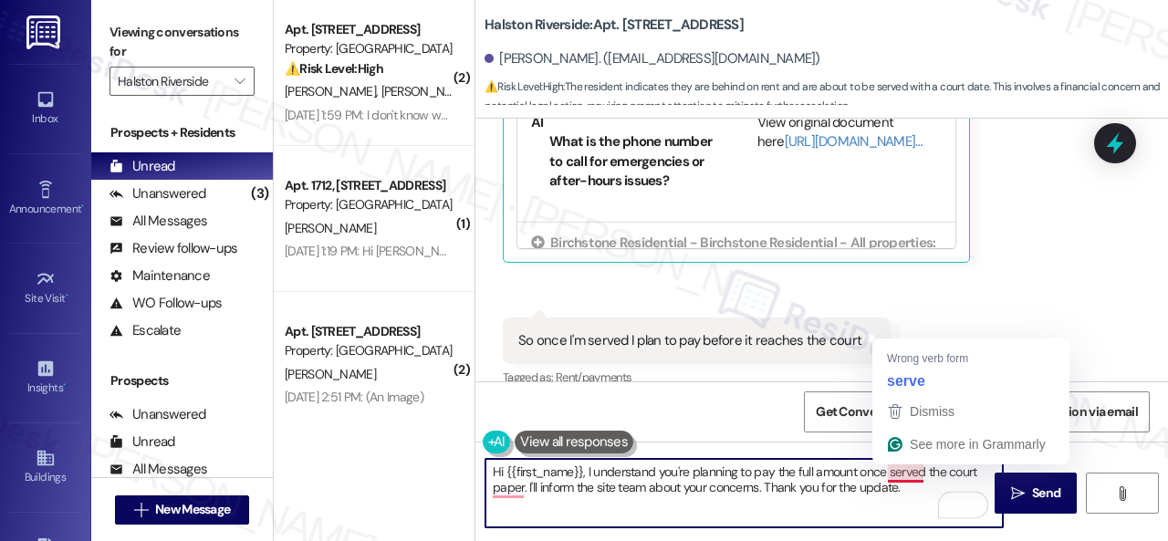
click at [905, 477] on textarea "Hi {{first_name}}, I understand you're planning to pay the full amount once ser…" at bounding box center [743, 493] width 517 height 68
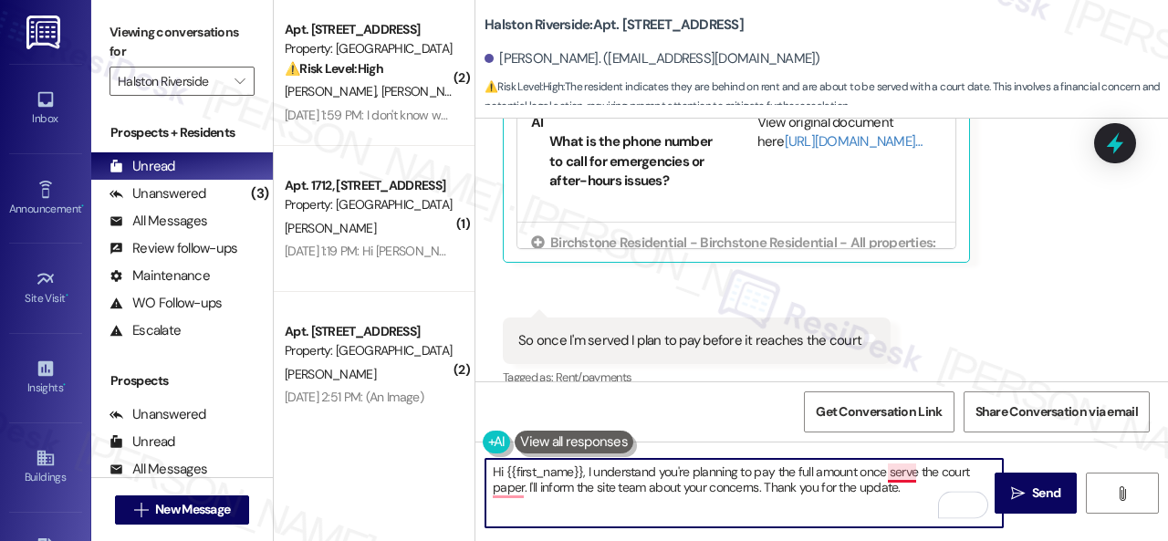
click at [895, 475] on textarea "Hi {{first_name}}, I understand you're planning to pay the full amount once ser…" at bounding box center [743, 493] width 517 height 68
click at [601, 475] on textarea "Hi {{first_name}}, I understand you're planning to pay the full amount once ser…" at bounding box center [743, 493] width 517 height 68
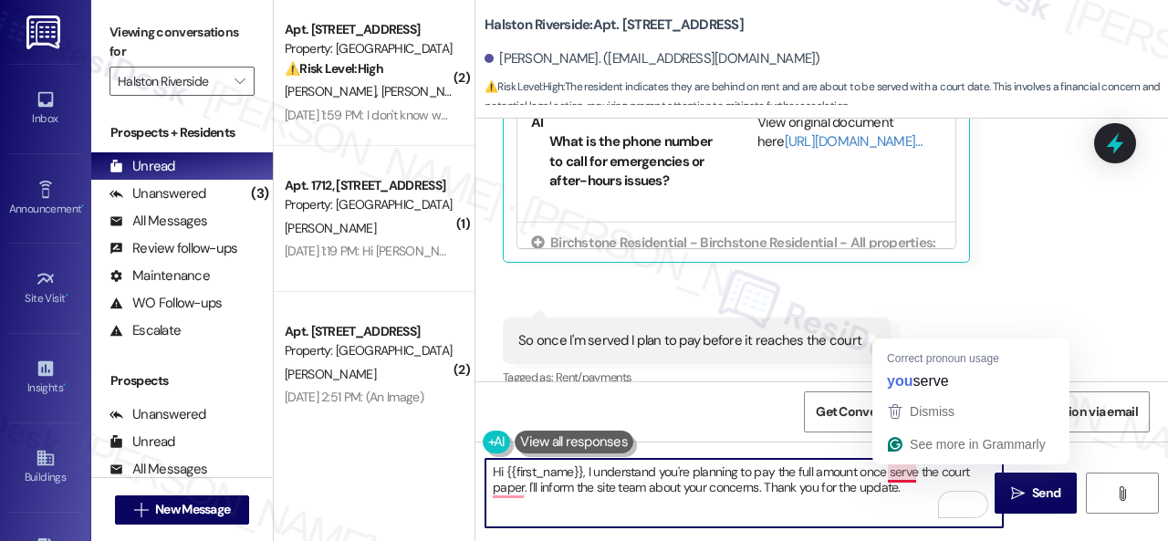
drag, startPoint x: 887, startPoint y: 475, endPoint x: 918, endPoint y: 466, distance: 32.3
click at [918, 466] on textarea "Hi {{first_name}}, I understand you're planning to pay the full amount once ser…" at bounding box center [743, 493] width 517 height 68
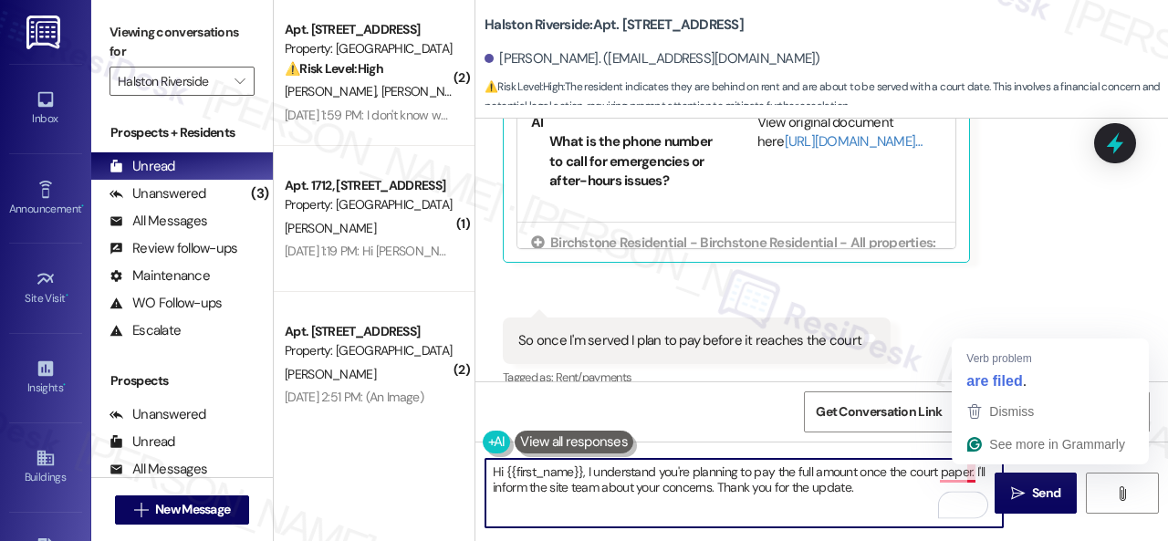
click at [970, 477] on textarea "Hi {{first_name}}, I understand you're planning to pay the full amount once the…" at bounding box center [743, 493] width 517 height 68
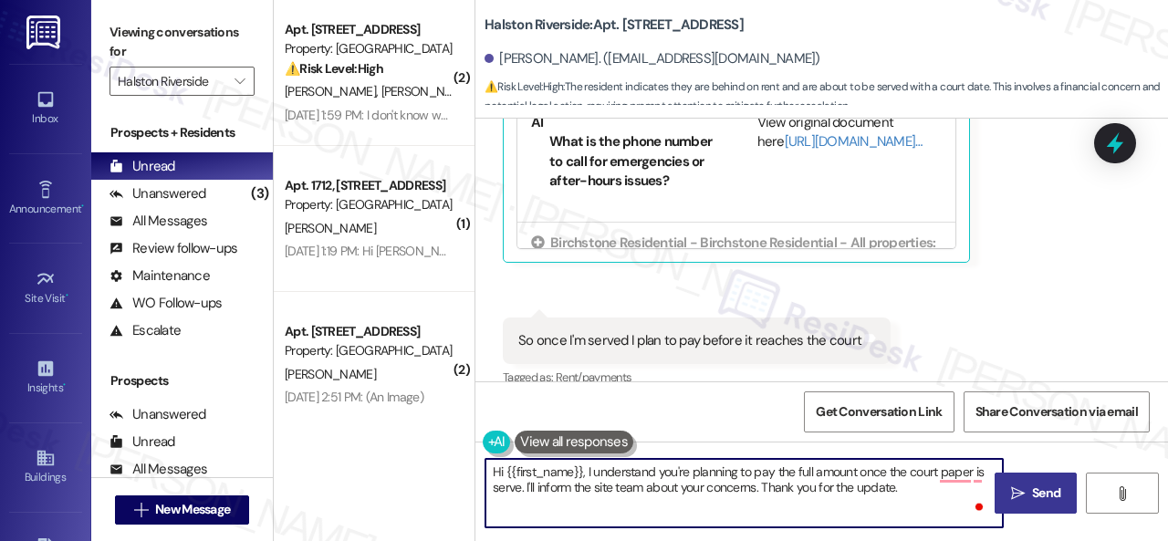
type textarea "Hi {{first_name}}, I understand you're planning to pay the full amount once the…"
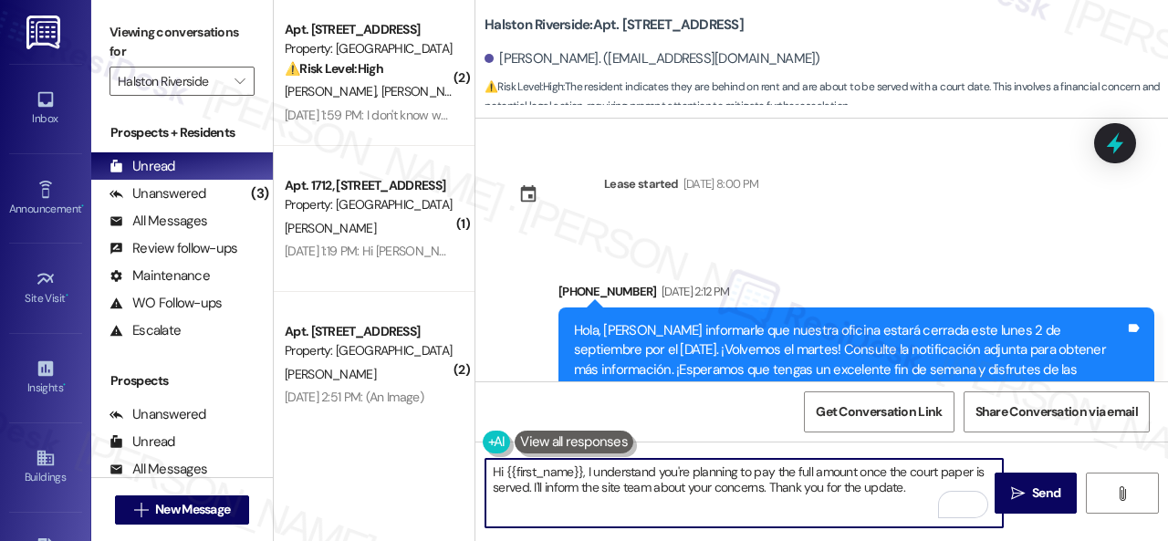
scroll to position [274, 0]
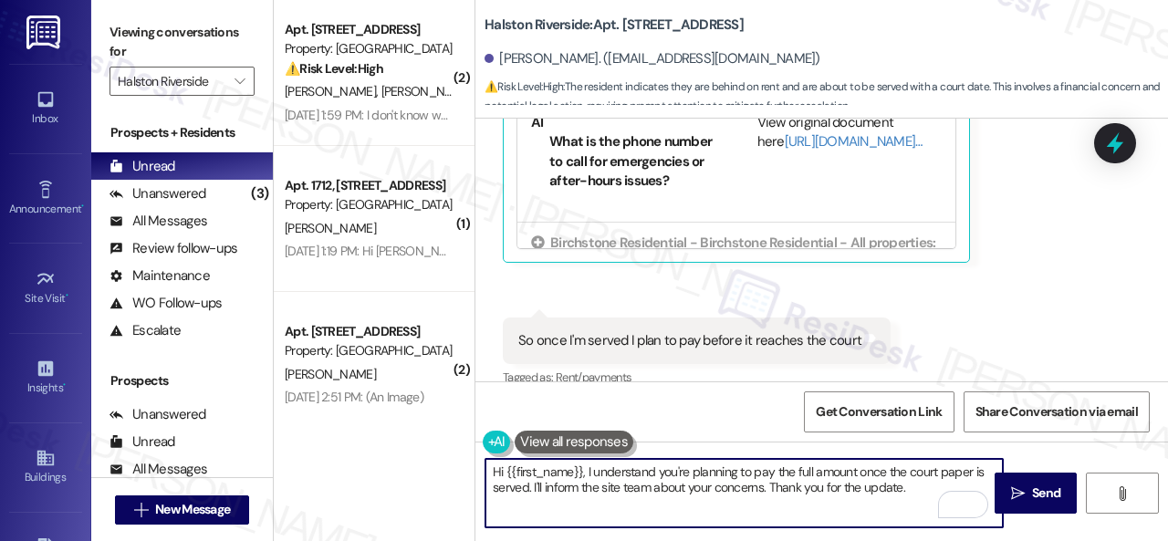
click at [913, 485] on textarea "Hi {{first_name}}, I understand you're planning to pay the full amount once the…" at bounding box center [743, 493] width 517 height 68
type textarea "Hi {{first_name}}, I understand you're planning to pay the full amount once the…"
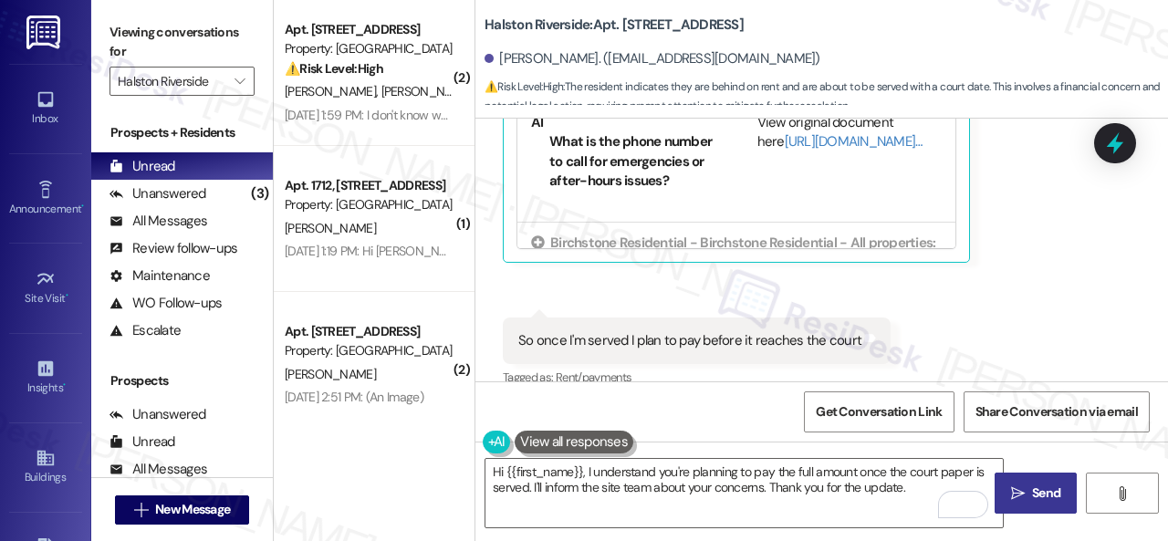
click at [1032, 497] on span "Send" at bounding box center [1046, 492] width 28 height 19
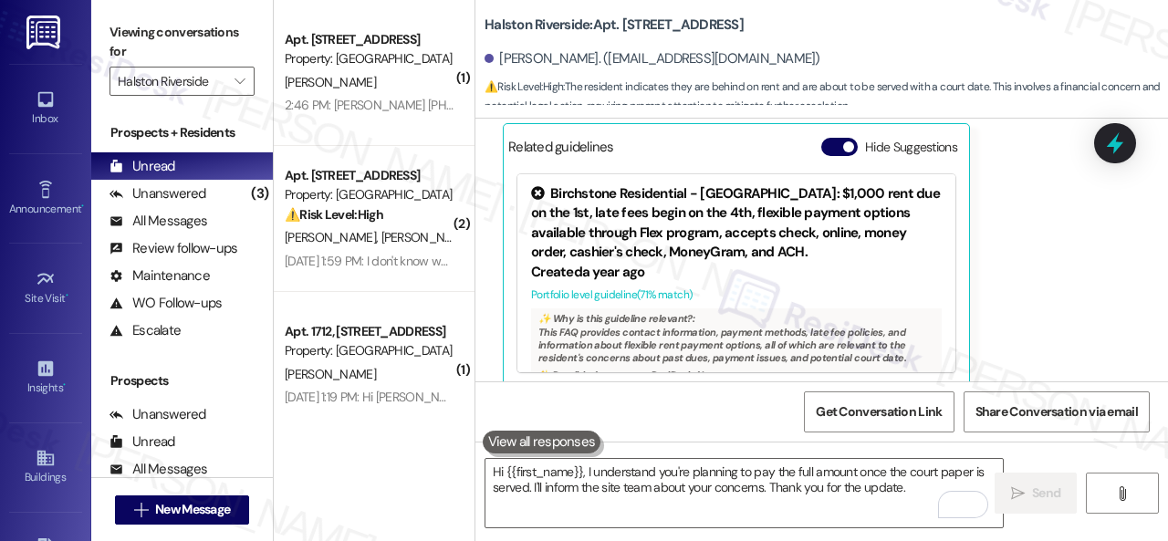
scroll to position [21217, 0]
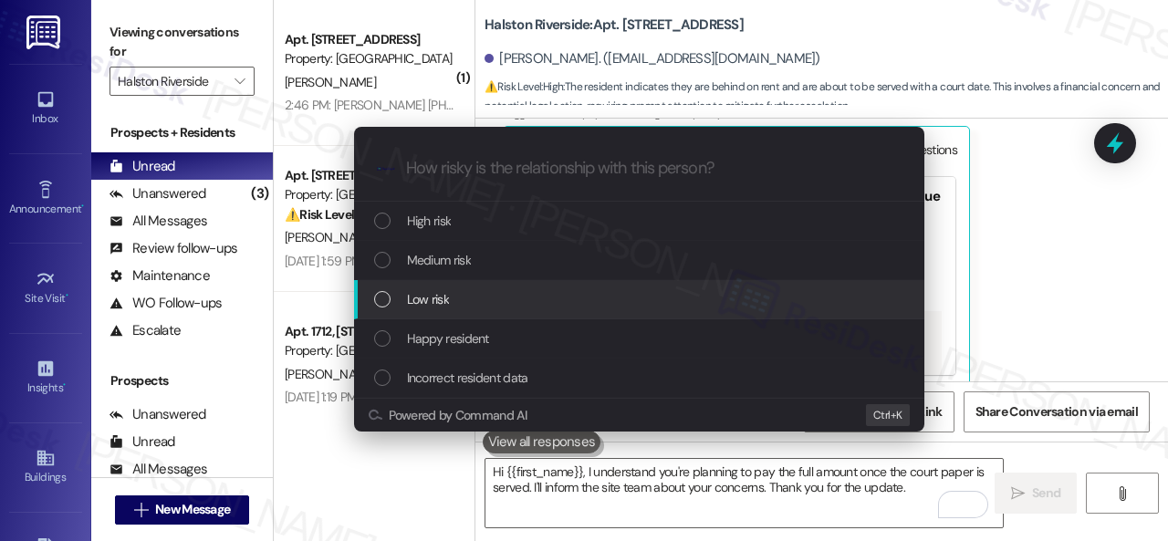
click at [431, 306] on span "Low risk" at bounding box center [428, 299] width 42 height 20
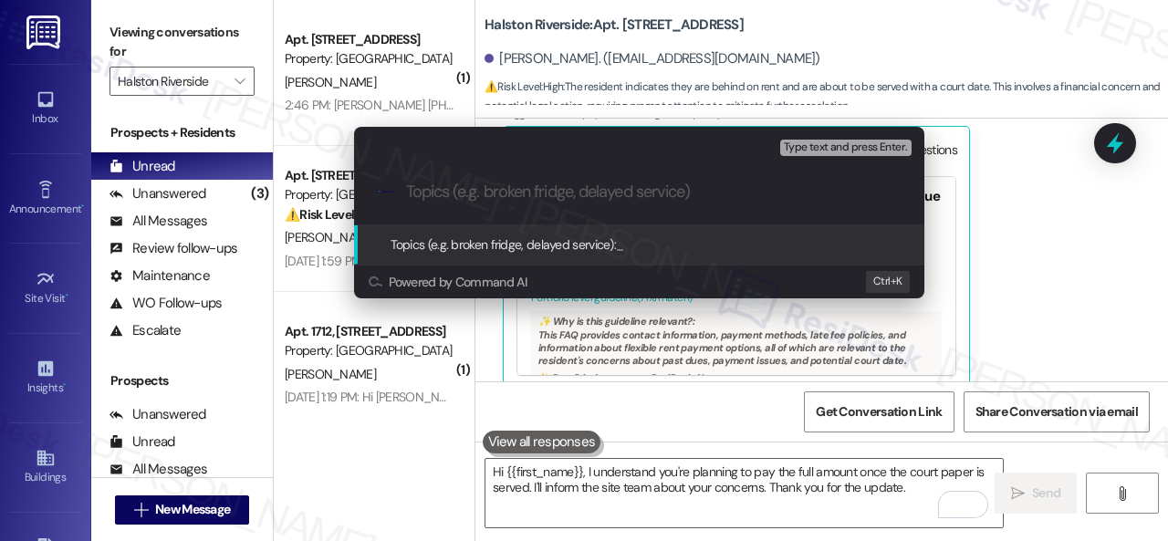
type input "p"
type input "Payment concern."
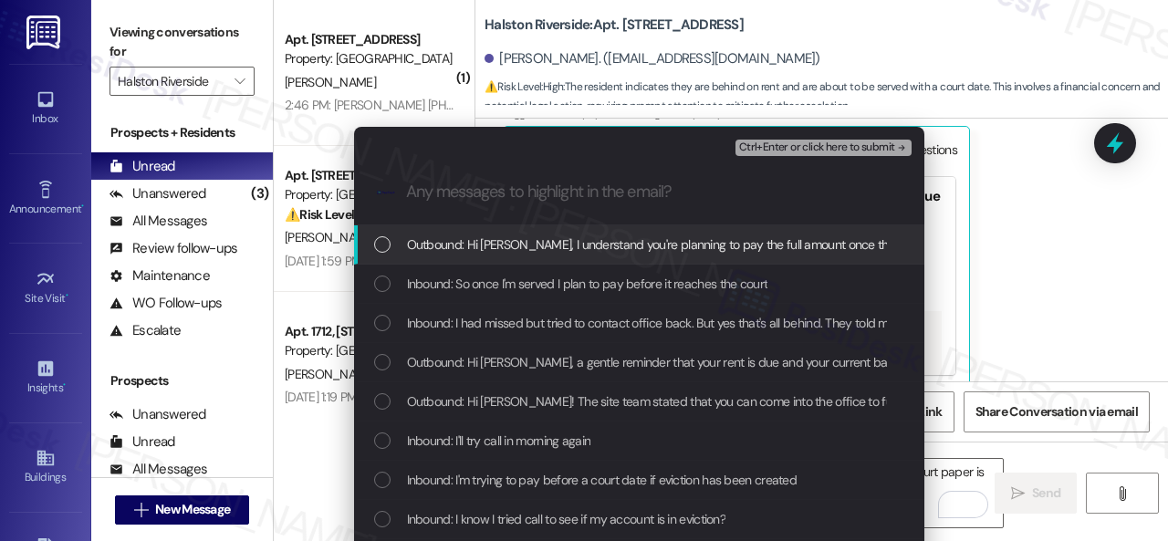
click at [508, 296] on div "Inbound: So once I'm served I plan to pay before it reaches the court" at bounding box center [639, 284] width 570 height 39
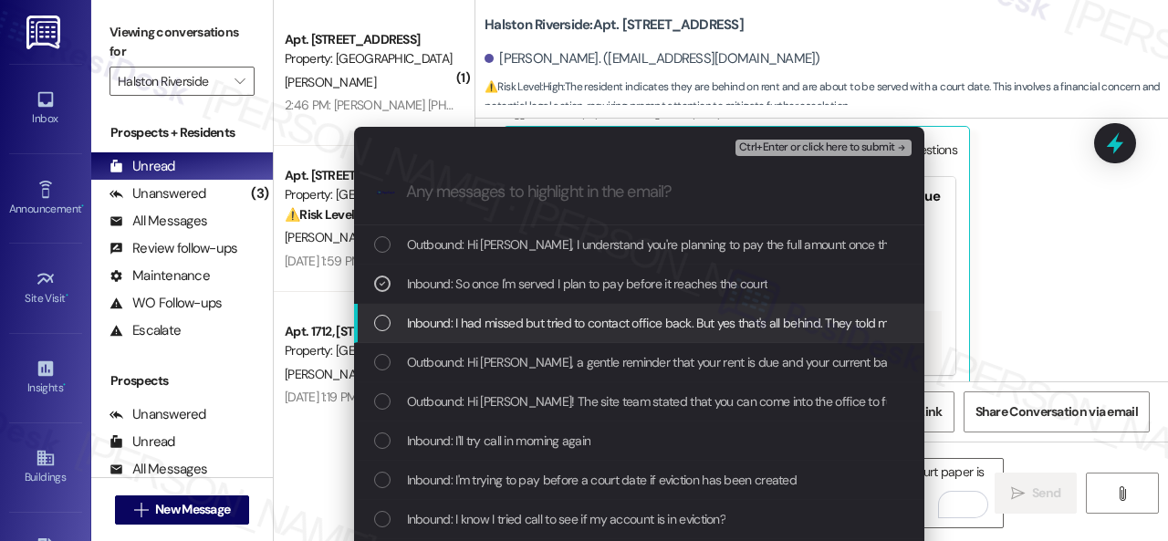
click at [516, 325] on span "Inbound: I had missed but tried to contact office back. But yes that's all behi…" at bounding box center [1134, 323] width 1454 height 20
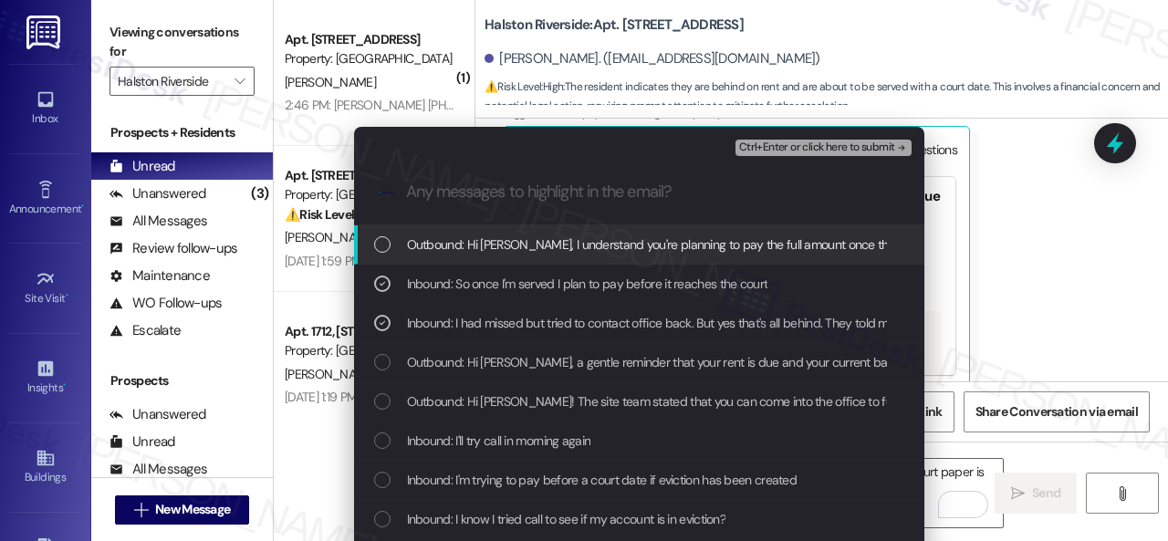
click at [774, 149] on span "Ctrl+Enter or click here to submit" at bounding box center [817, 147] width 156 height 13
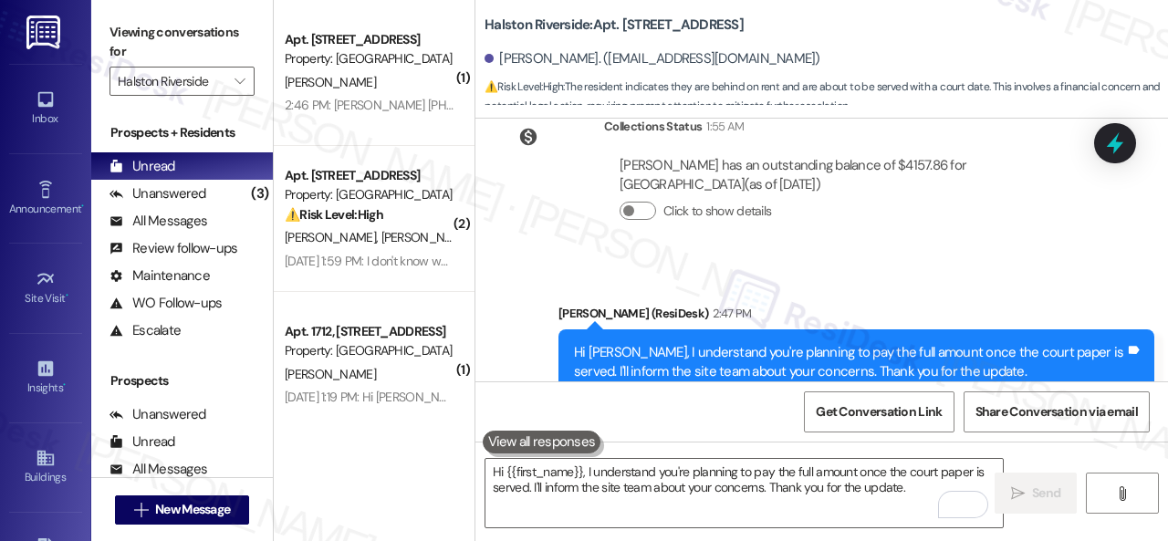
scroll to position [21338, 0]
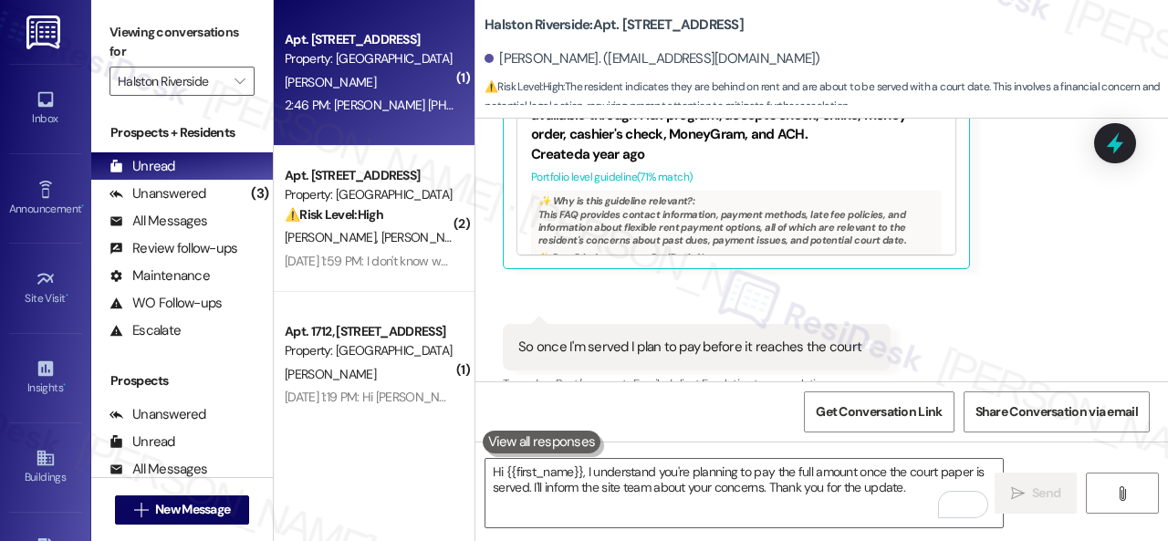
click at [411, 71] on div "J. Hennington" at bounding box center [369, 82] width 172 height 23
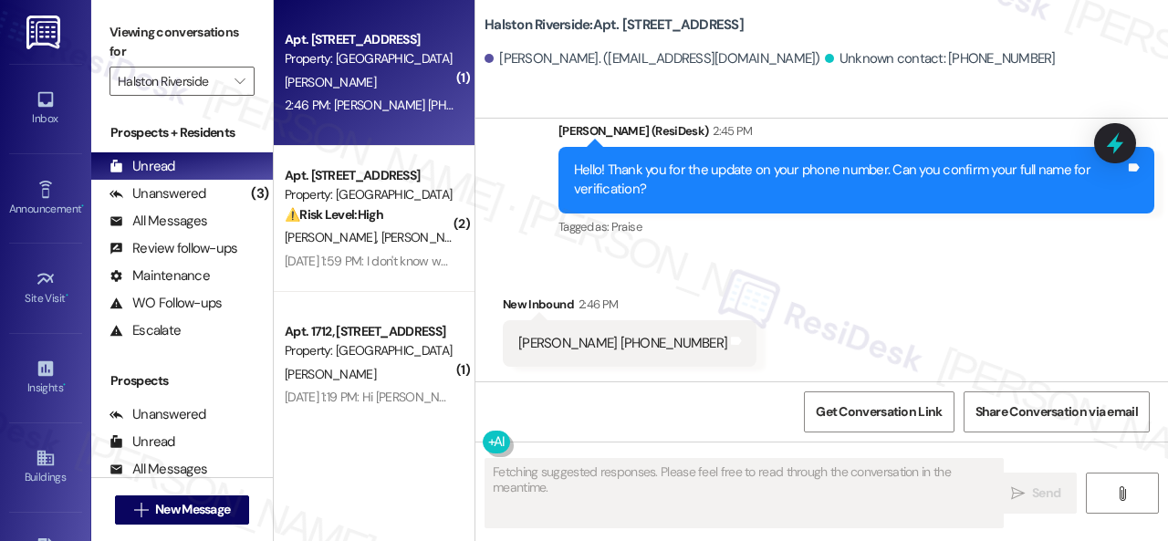
type textarea "Fetching suggested responses. Please feel free to read through the conversation…"
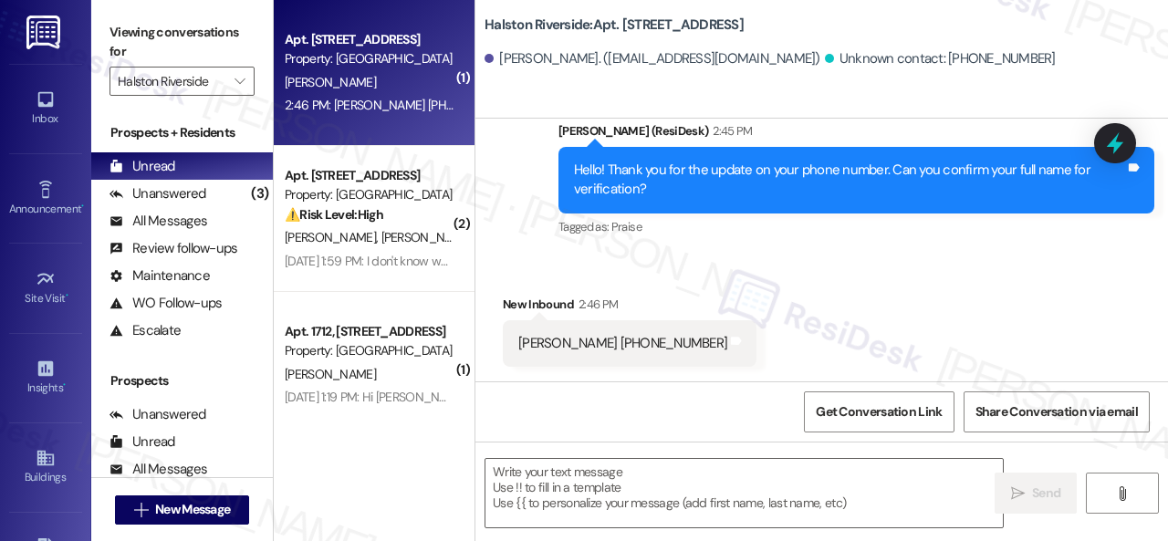
scroll to position [494, 0]
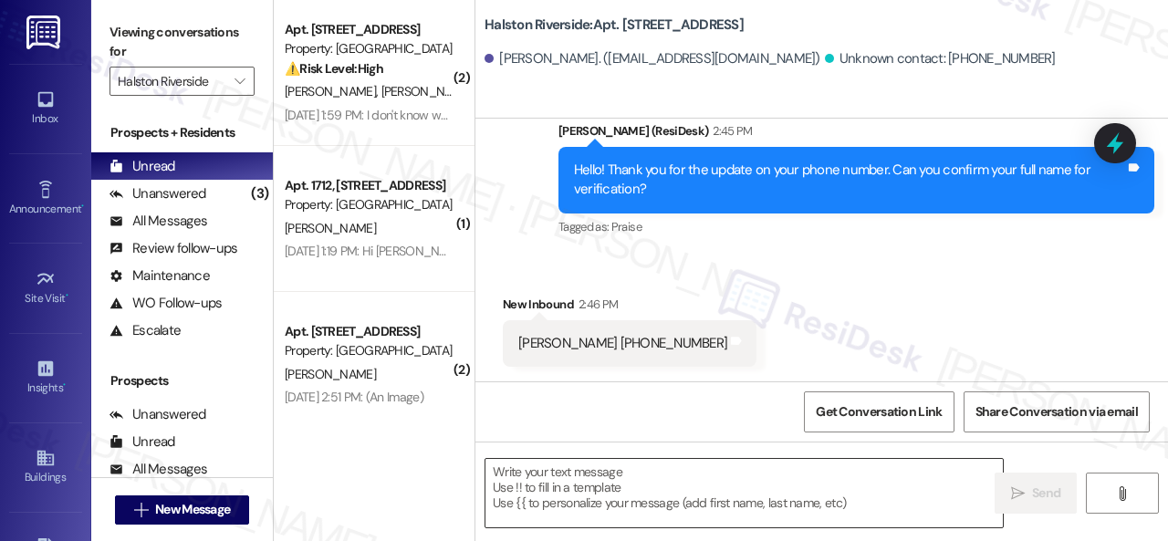
click at [569, 486] on textarea at bounding box center [743, 493] width 517 height 68
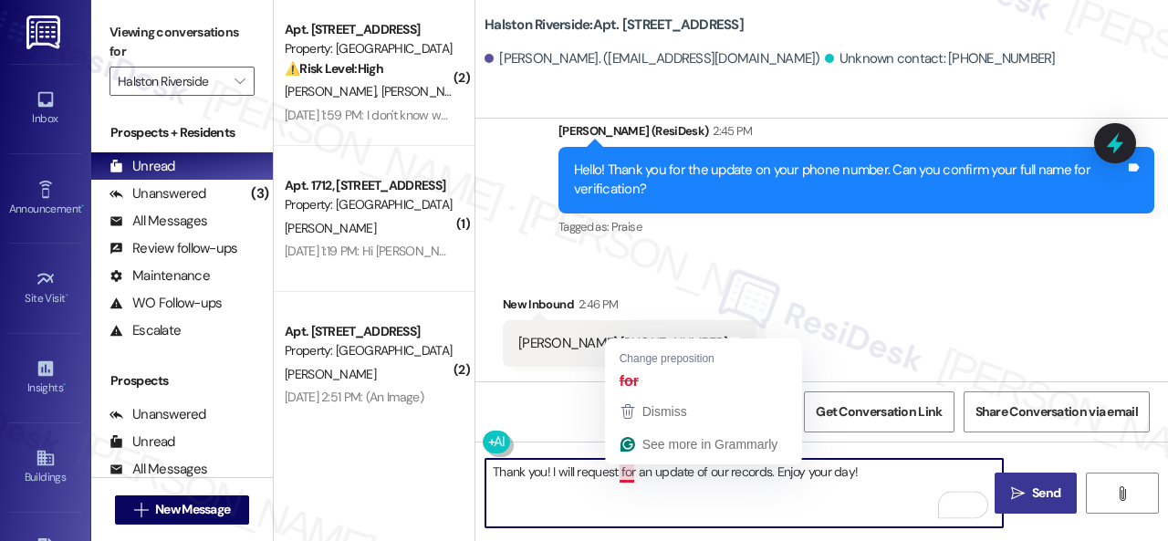
click at [621, 475] on textarea "Thank you! I will request for an update of our records. Enjoy your day!" at bounding box center [743, 493] width 517 height 68
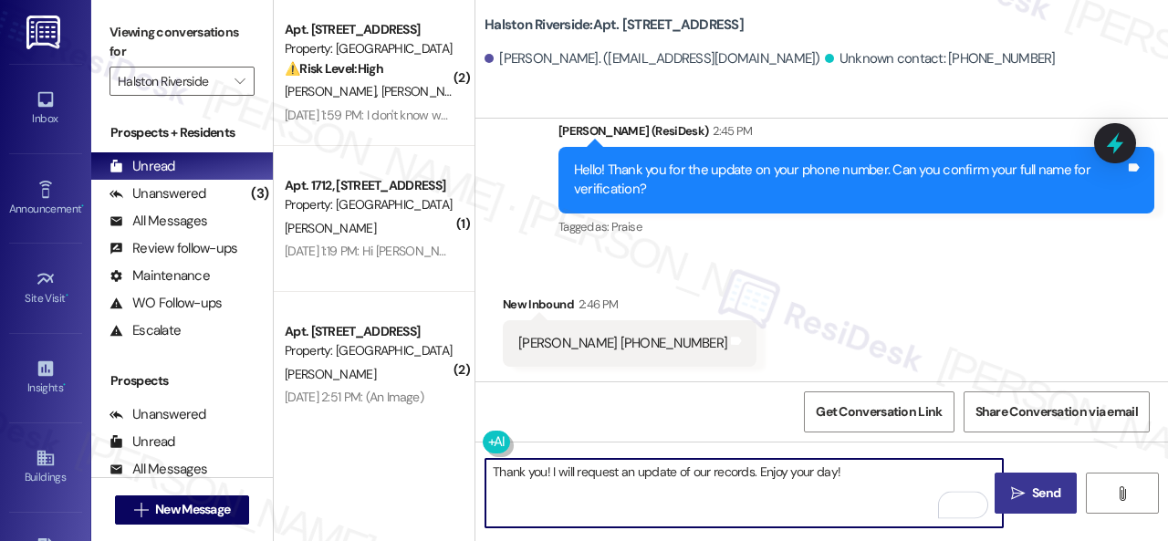
type textarea "Thank you! I will request an update of our records. Enjoy your day!"
click at [845, 286] on div "Received via SMS New Inbound 2:46 PM Taeisha Ruff 339-298-0160 Tags and notes" at bounding box center [821, 317] width 692 height 127
click at [855, 471] on textarea "Thank you! I will request an update of our records. Enjoy your day!" at bounding box center [743, 493] width 517 height 68
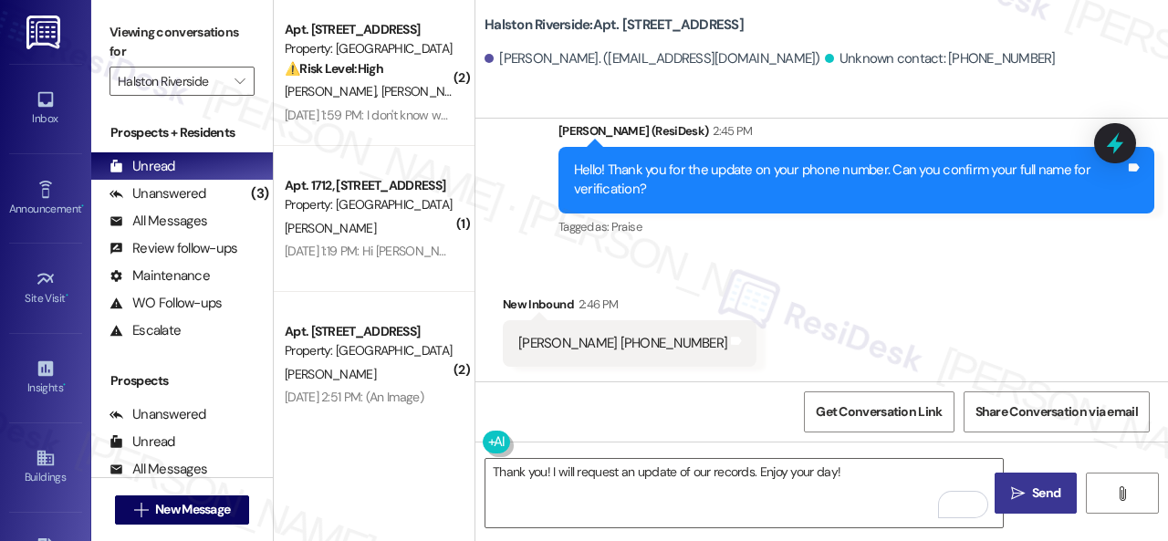
click at [1059, 488] on button " Send" at bounding box center [1035, 493] width 82 height 41
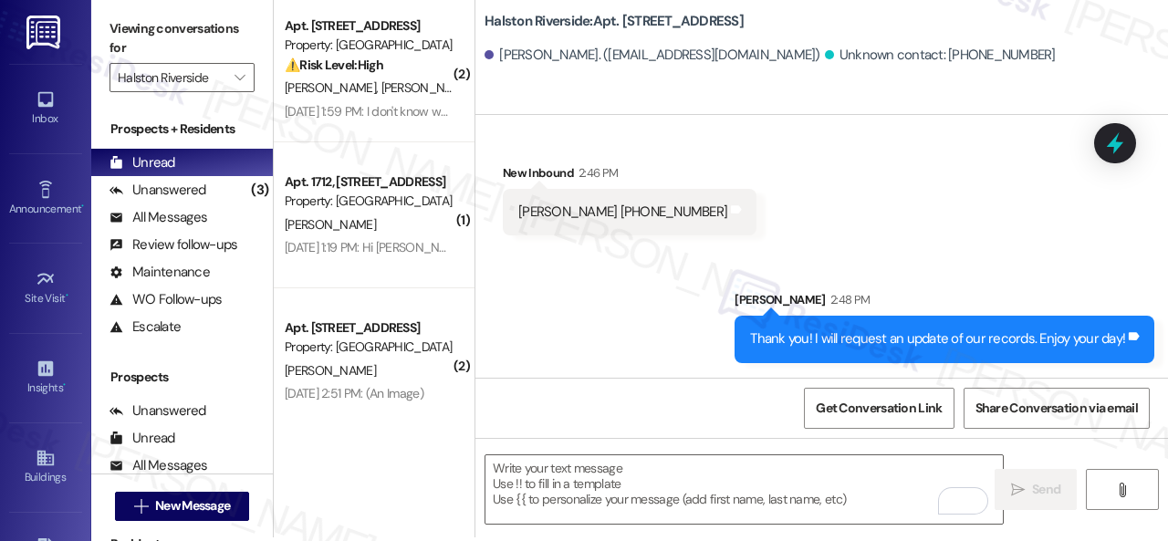
scroll to position [5, 0]
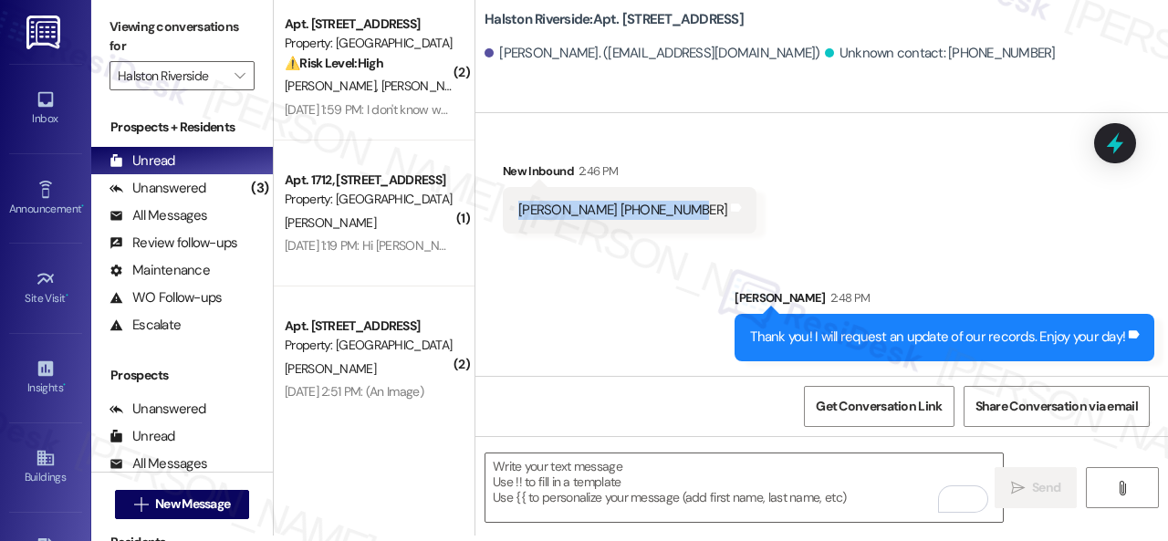
drag, startPoint x: 512, startPoint y: 212, endPoint x: 674, endPoint y: 215, distance: 162.4
click at [674, 215] on div "Taeisha Ruff 339-298-0160 Tags and notes" at bounding box center [630, 210] width 254 height 47
copy div "Taeisha Ruff 339-298-0160"
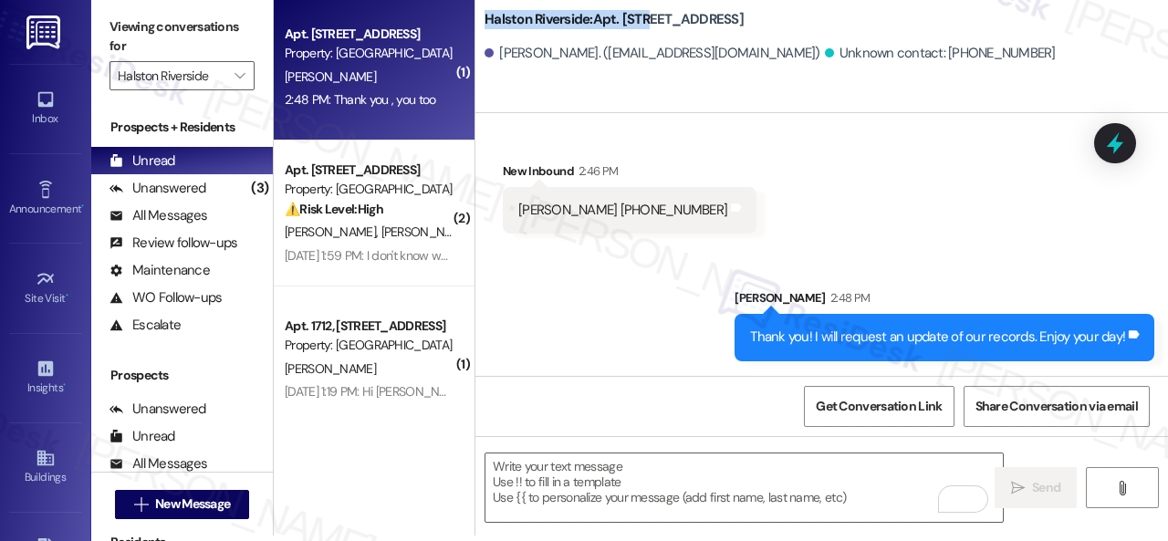
drag, startPoint x: 487, startPoint y: 23, endPoint x: 646, endPoint y: 20, distance: 158.8
click at [646, 20] on b "Halston Riverside: Apt. 2210, 1 Halston Riverside" at bounding box center [613, 19] width 259 height 19
copy b "Halston Riverside: Apt. 2210"
click at [863, 412] on span "Get Conversation Link" at bounding box center [879, 406] width 126 height 19
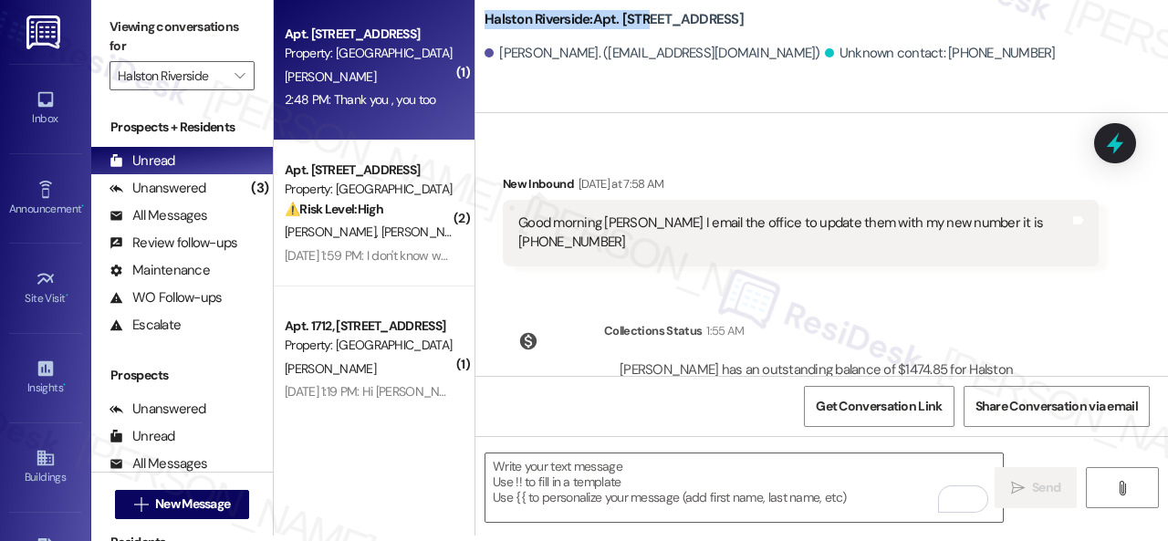
scroll to position [75, 0]
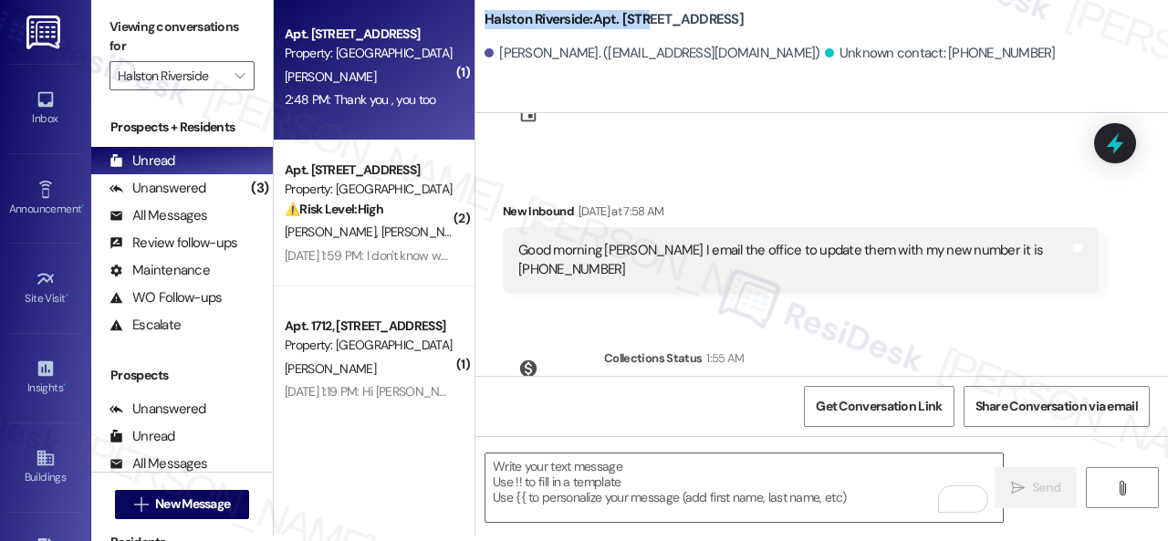
click at [994, 170] on div "Received via SMS New Inbound Yesterday at 7:58 AM Good morning Sarah I email th…" at bounding box center [821, 234] width 692 height 147
click at [887, 130] on div "Lease started Jul 23, 2025 at 8:00 PM Received via SMS New Inbound Yesterday at…" at bounding box center [821, 244] width 692 height 263
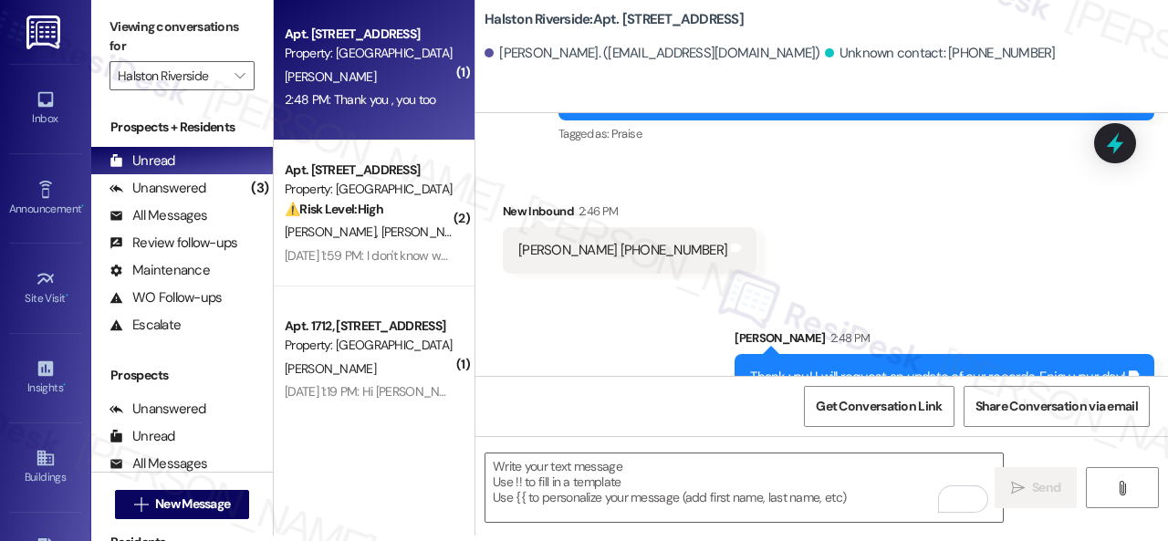
scroll to position [622, 0]
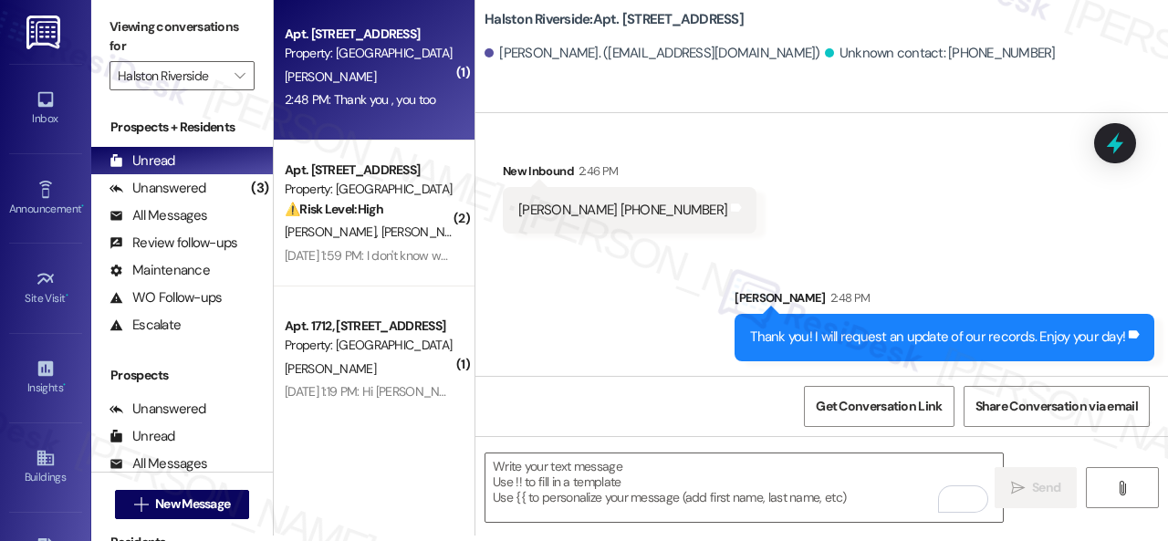
click at [635, 296] on div "Sent via SMS Sarah 2:48 PM Thank you! I will request an update of our records. …" at bounding box center [821, 310] width 692 height 127
click at [398, 109] on div "2:48 PM: Thank you , you too 2:48 PM: Thank you , you too" at bounding box center [369, 99] width 172 height 23
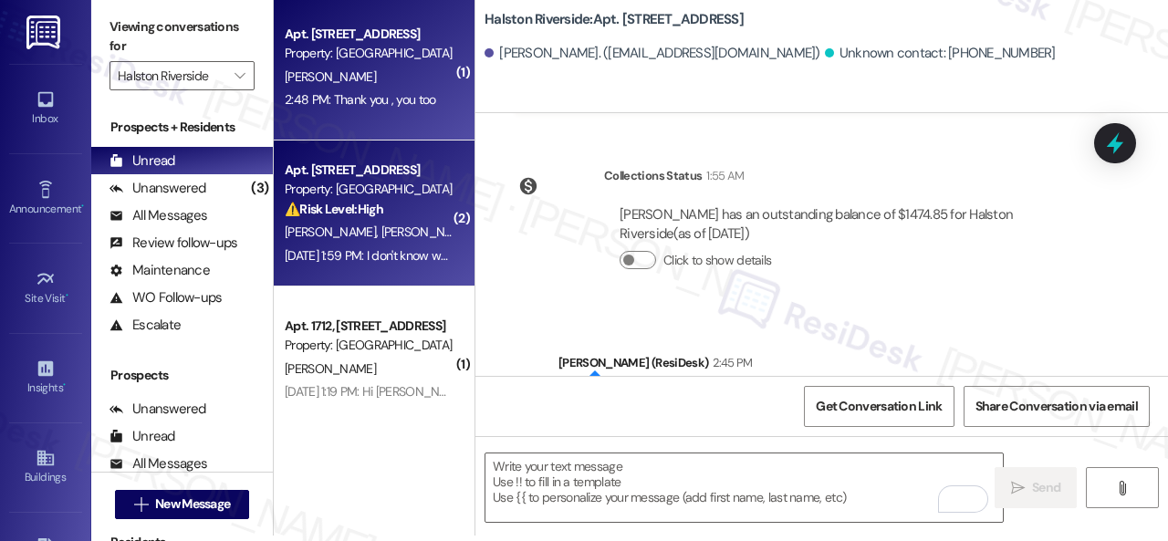
click at [440, 251] on div "Sep 14, 2025 at 1:59 PM: I don't know when they're going to answer me but above…" at bounding box center [760, 255] width 950 height 16
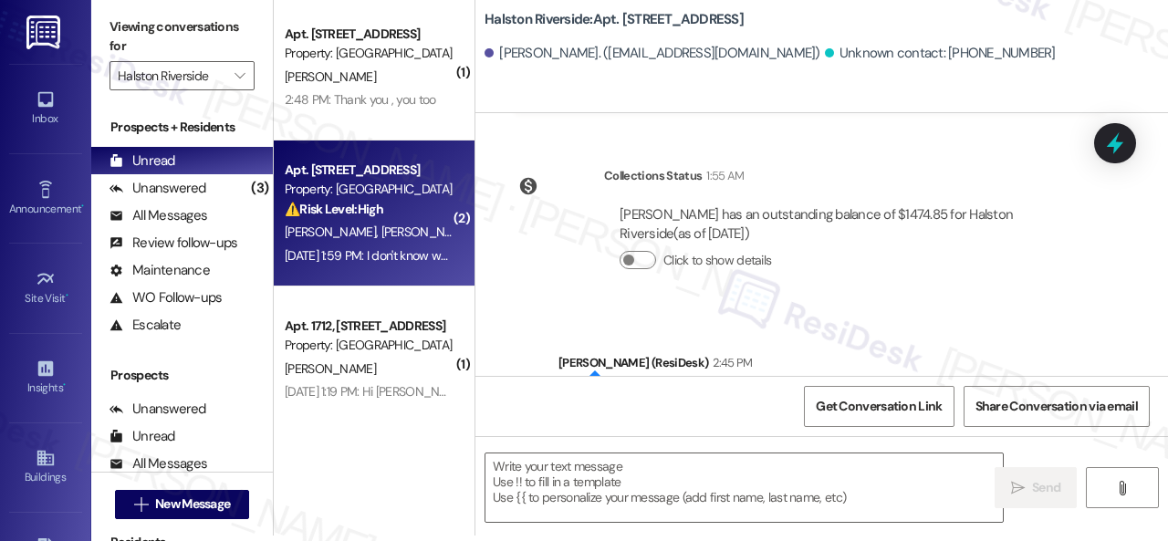
type textarea "Fetching suggested responses. Please feel free to read through the conversation…"
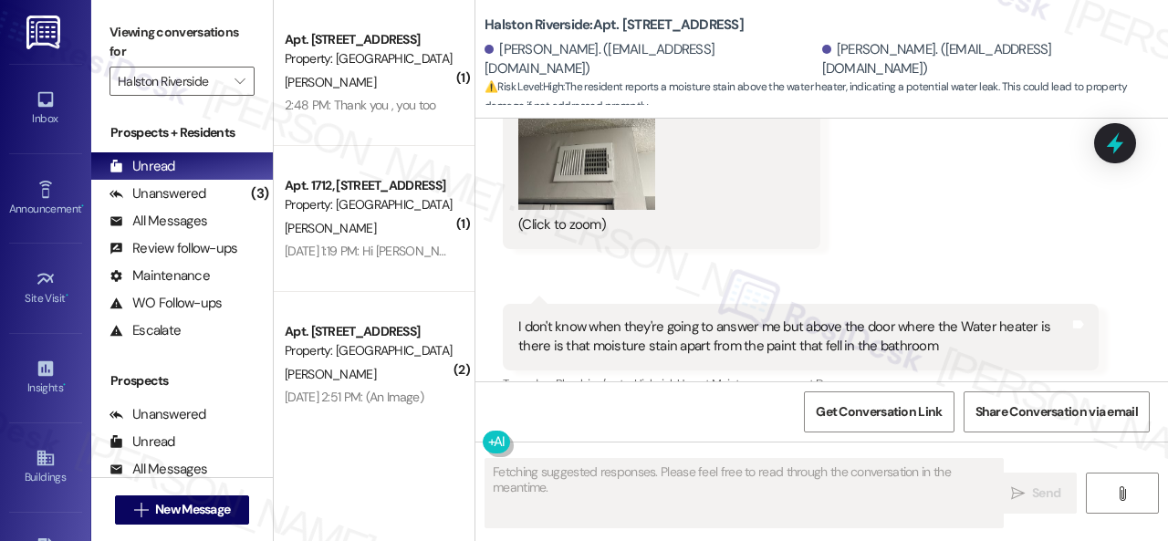
scroll to position [20112, 0]
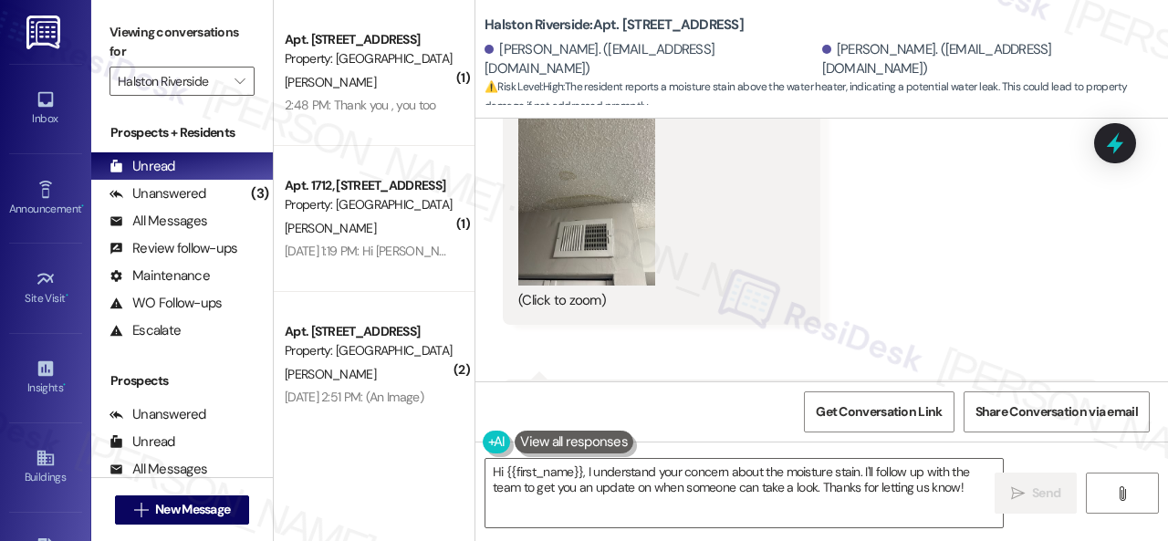
click at [578, 183] on button "Zoom image" at bounding box center [586, 194] width 137 height 182
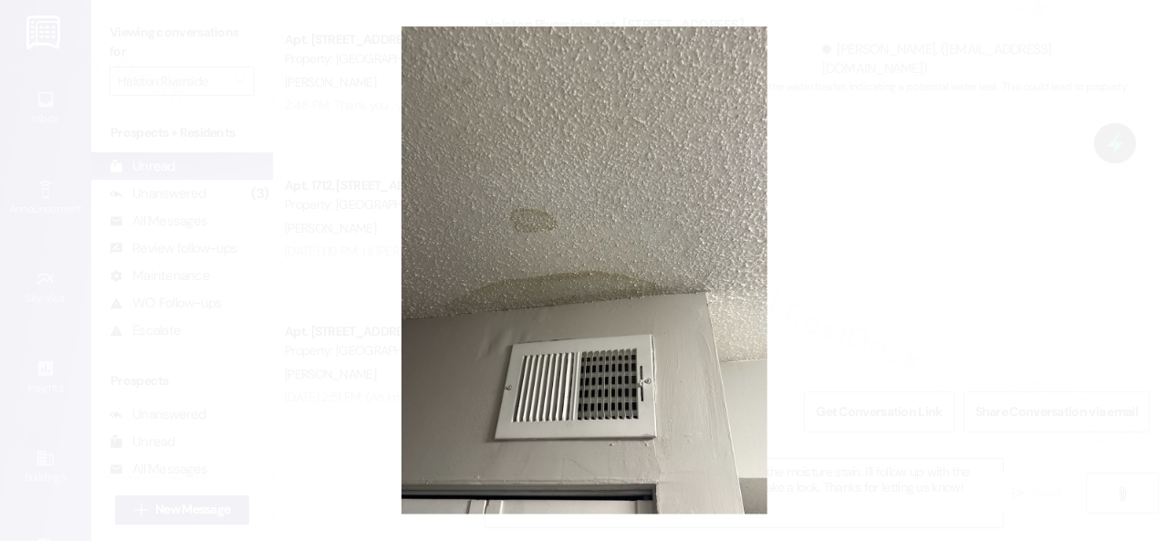
click at [629, 308] on button "Unzoom image" at bounding box center [584, 270] width 1168 height 541
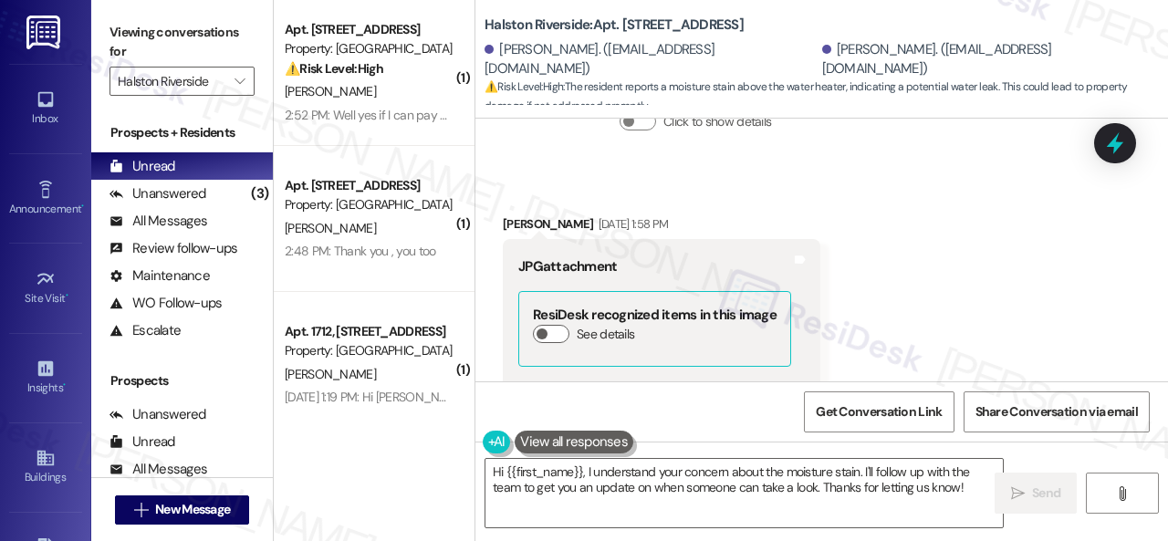
scroll to position [19747, 0]
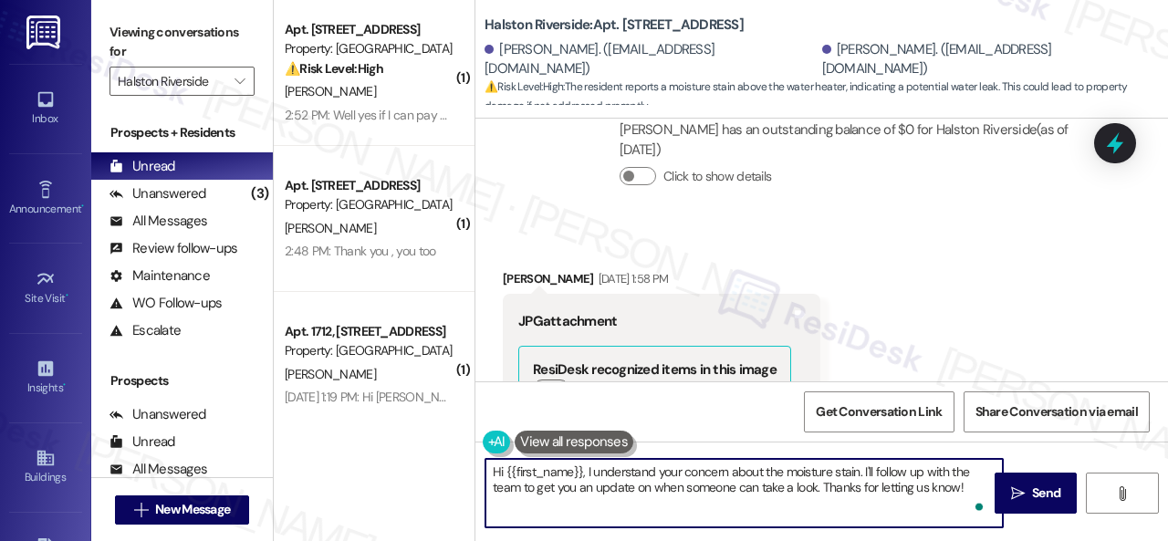
drag, startPoint x: 504, startPoint y: 472, endPoint x: 584, endPoint y: 470, distance: 79.4
click at [584, 470] on textarea "Hi {{first_name}}, I understand your concern about the moisture stain. I'll fol…" at bounding box center [743, 493] width 517 height 68
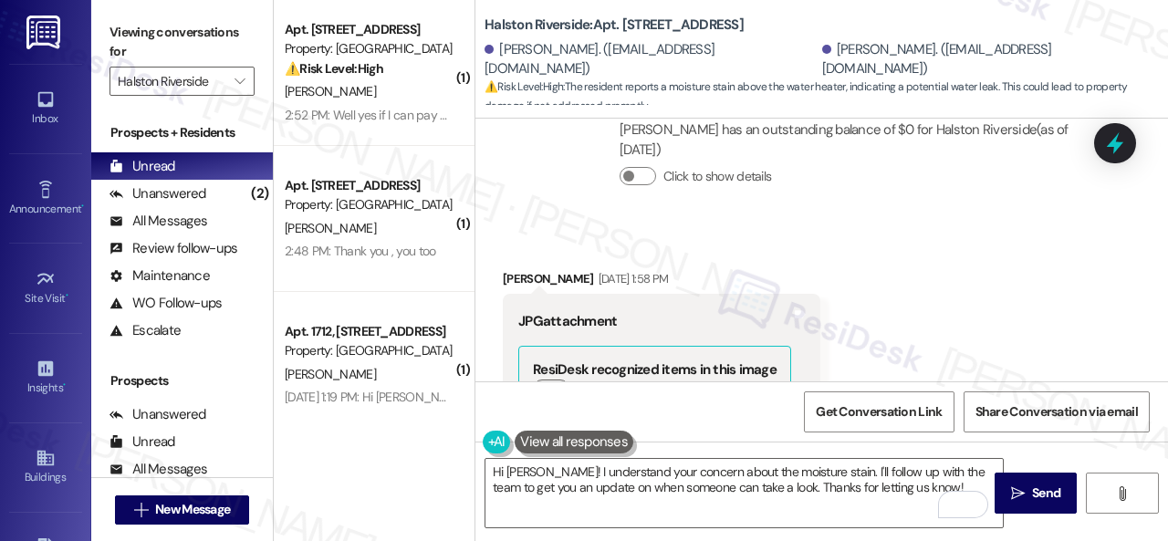
click at [816, 468] on textarea "Hi Juan! I understand your concern about the moisture stain. I'll follow up wit…" at bounding box center [743, 493] width 517 height 68
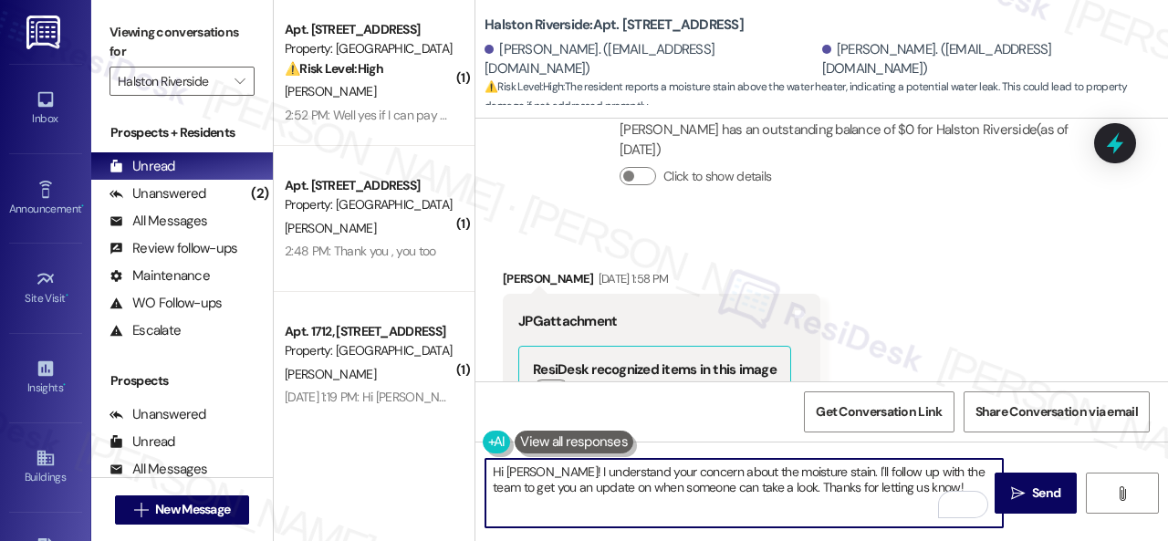
click at [894, 472] on textarea "Hi Juan! I understand your concern about the moisture stain. I'll follow up wit…" at bounding box center [743, 493] width 517 height 68
drag, startPoint x: 918, startPoint y: 484, endPoint x: 813, endPoint y: 472, distance: 105.7
click at [813, 472] on textarea "Hi Juan! I understand your concern about the moisture stain. I'll follow up wit…" at bounding box center [743, 493] width 517 height 68
paste textarea "Is there already a work order for the issue? If so, may I have the work order n…"
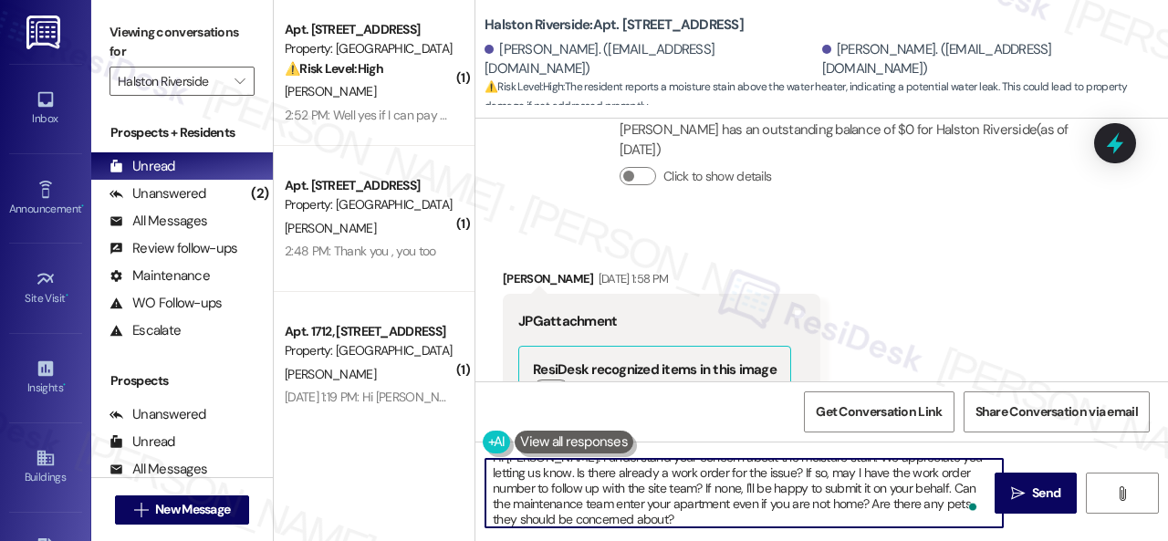
scroll to position [15, 0]
click at [841, 515] on textarea "Hi Juan! I understand your concern about the moisture stain. We appreciate you …" at bounding box center [743, 493] width 517 height 68
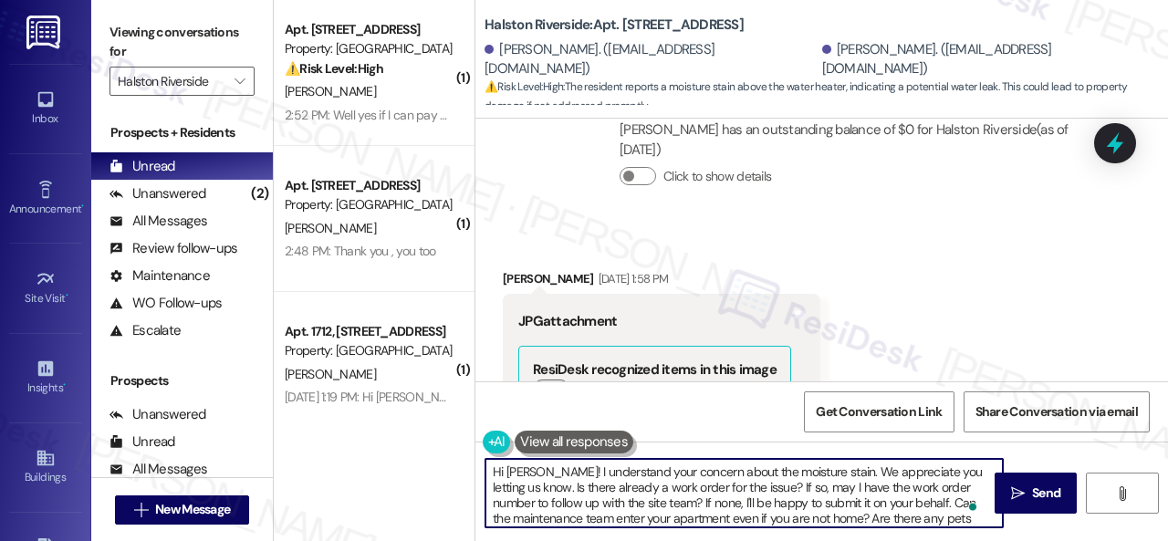
scroll to position [20, 0]
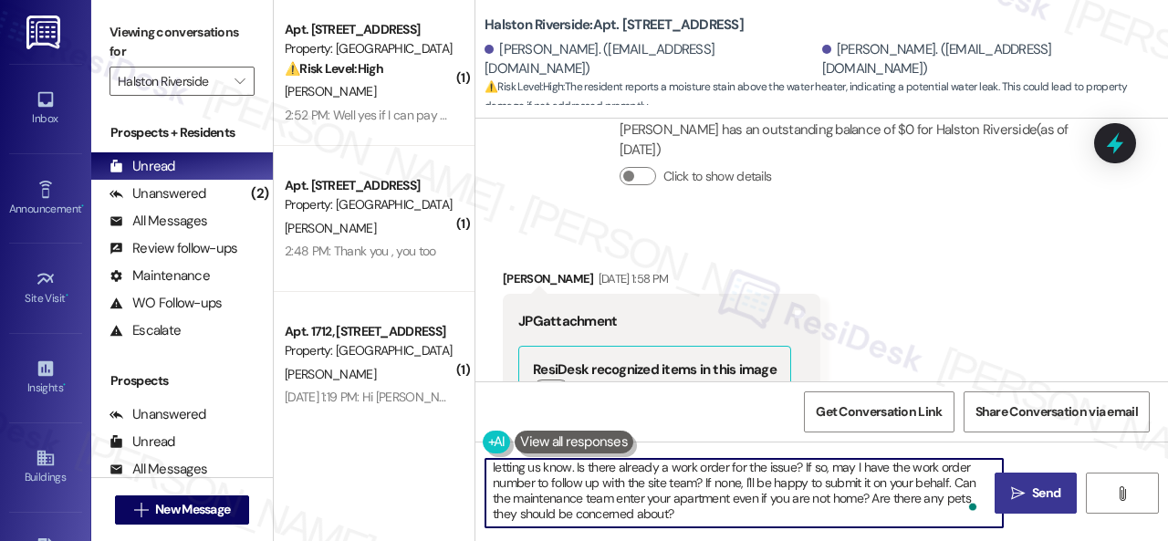
type textarea "Hi Juan! I understand your concern about the moisture stain. We appreciate you …"
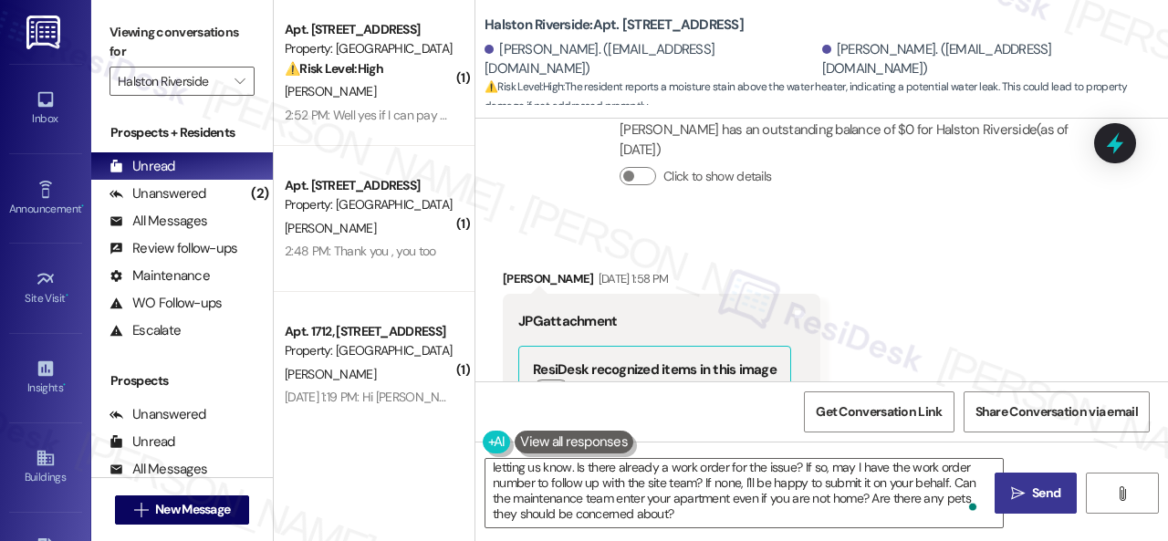
click at [1018, 490] on icon "" at bounding box center [1018, 493] width 14 height 15
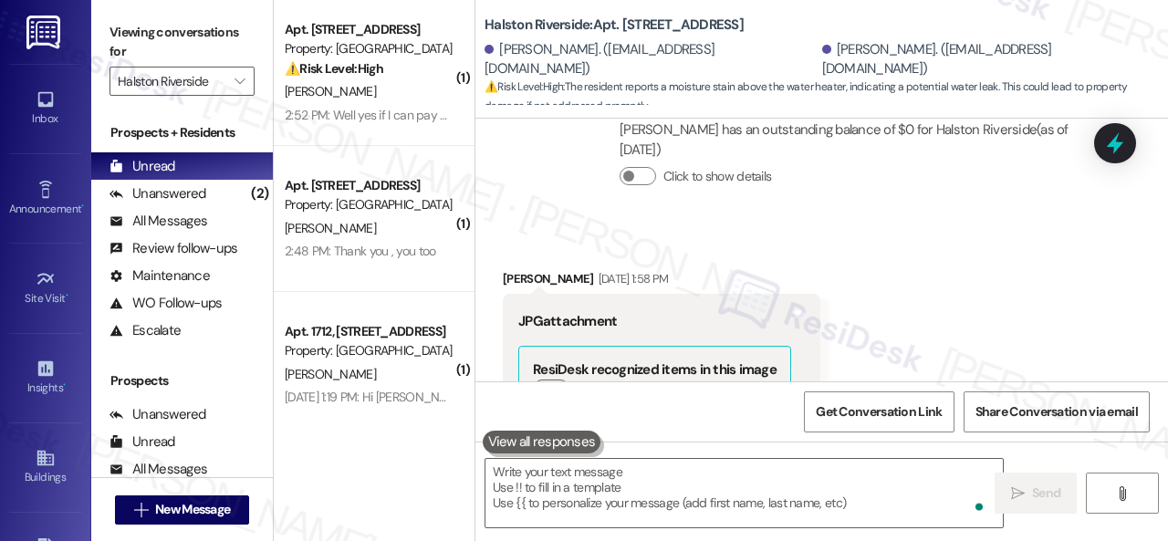
scroll to position [20197, 0]
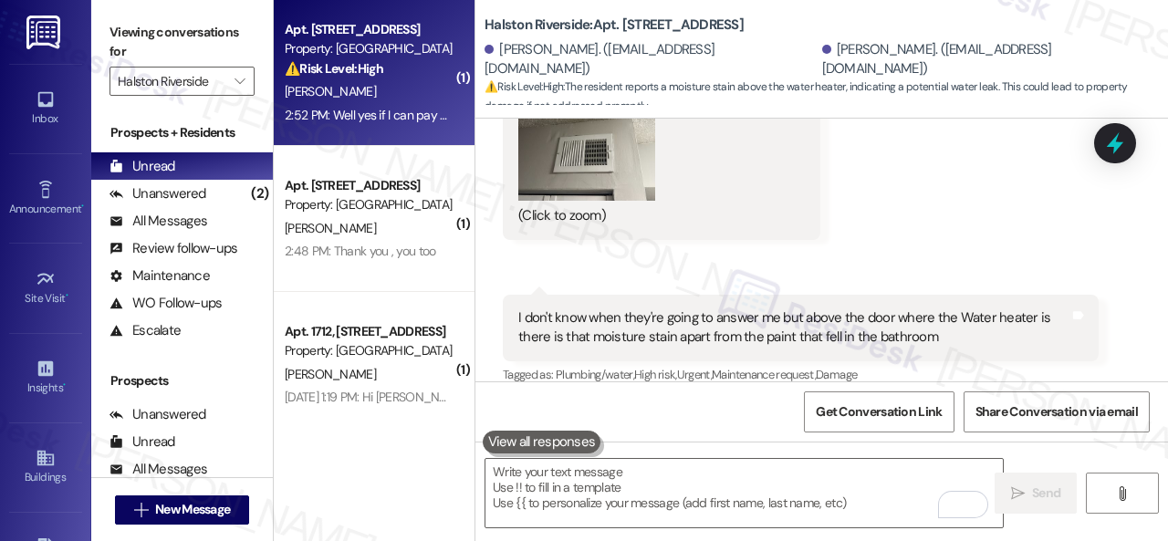
click at [375, 96] on div "T. Morris" at bounding box center [369, 91] width 172 height 23
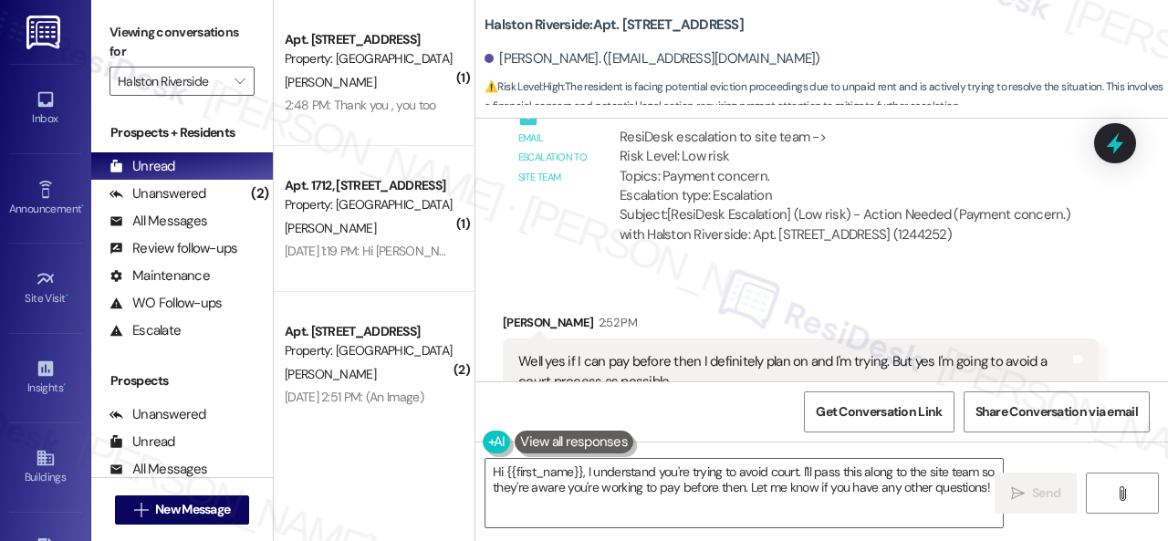
scroll to position [21871, 0]
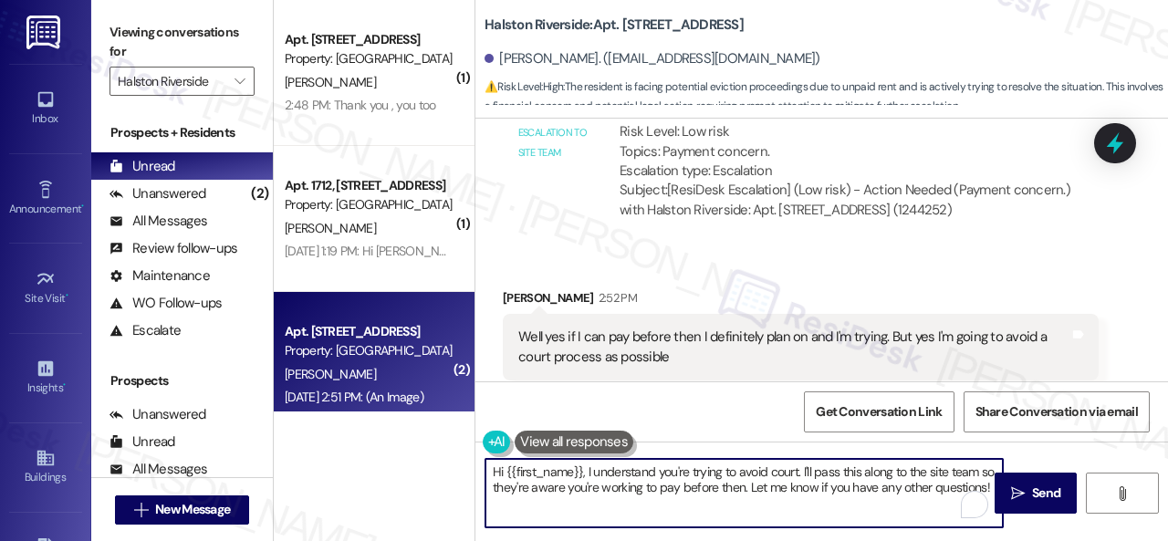
drag, startPoint x: 566, startPoint y: 513, endPoint x: 308, endPoint y: 373, distance: 292.7
click at [355, 413] on div "( 1 ) Apt. 2210, 1 Halston Riverside Property: Halston Riverside J. Hennington …" at bounding box center [721, 270] width 894 height 541
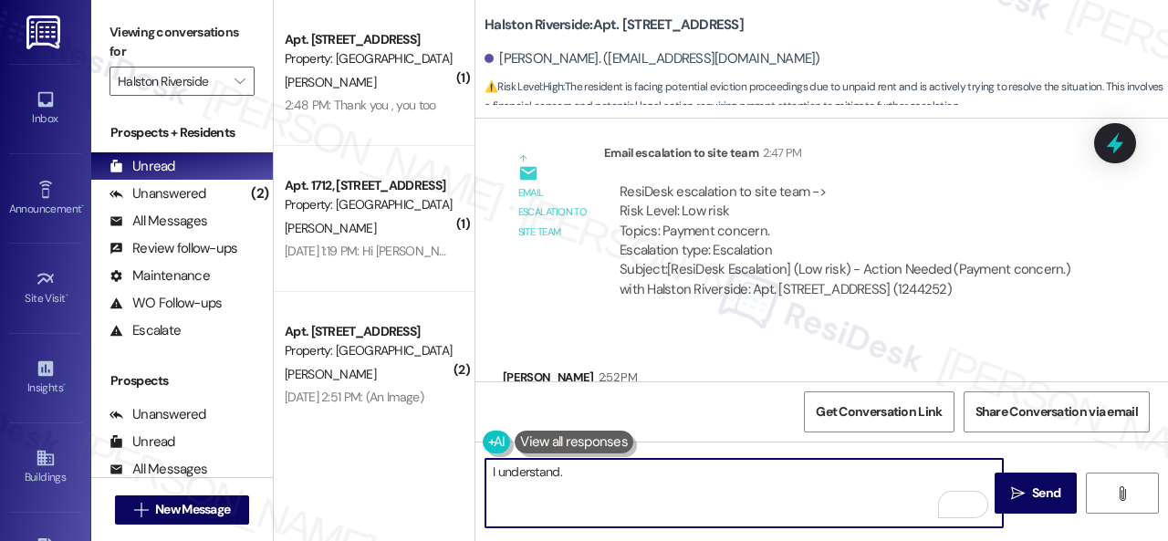
scroll to position [21688, 0]
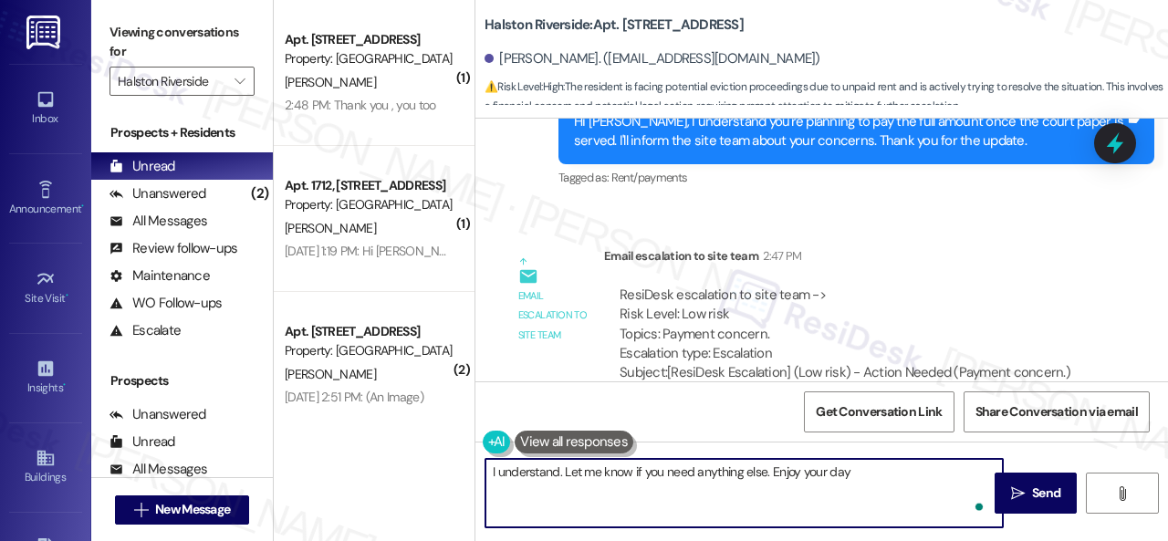
type textarea "I understand. Let me know if you need anything else. Enjoy your day!"
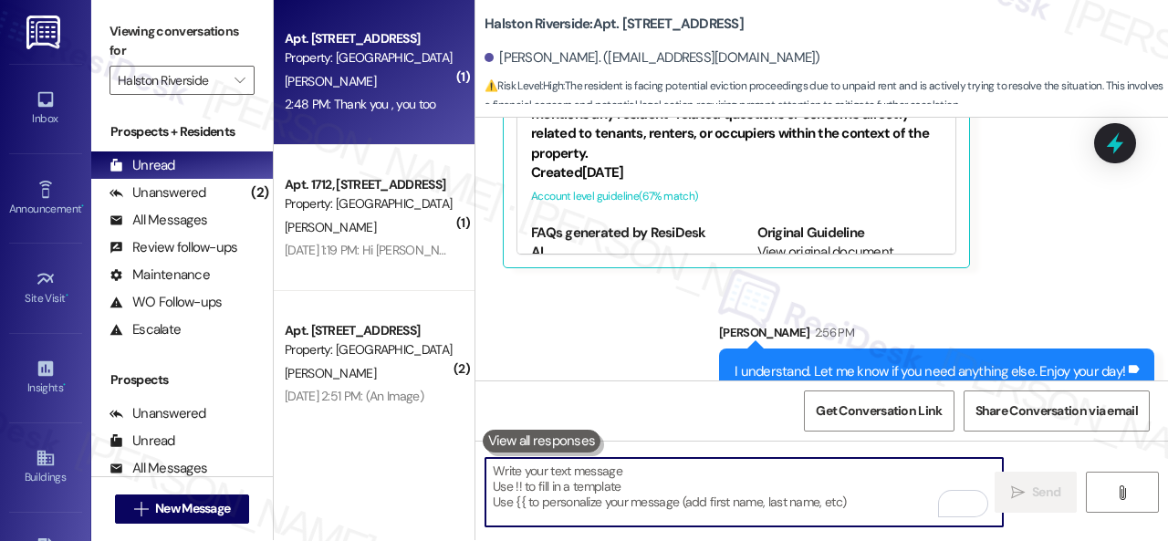
scroll to position [0, 0]
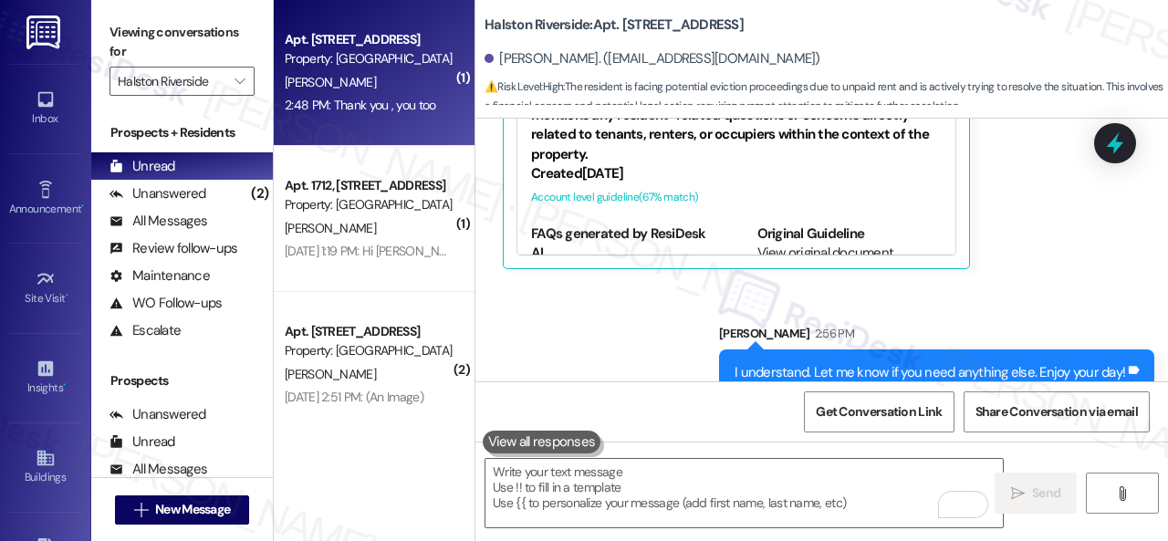
click at [390, 94] on div "2:48 PM: Thank you , you too 2:48 PM: Thank you , you too" at bounding box center [369, 105] width 172 height 23
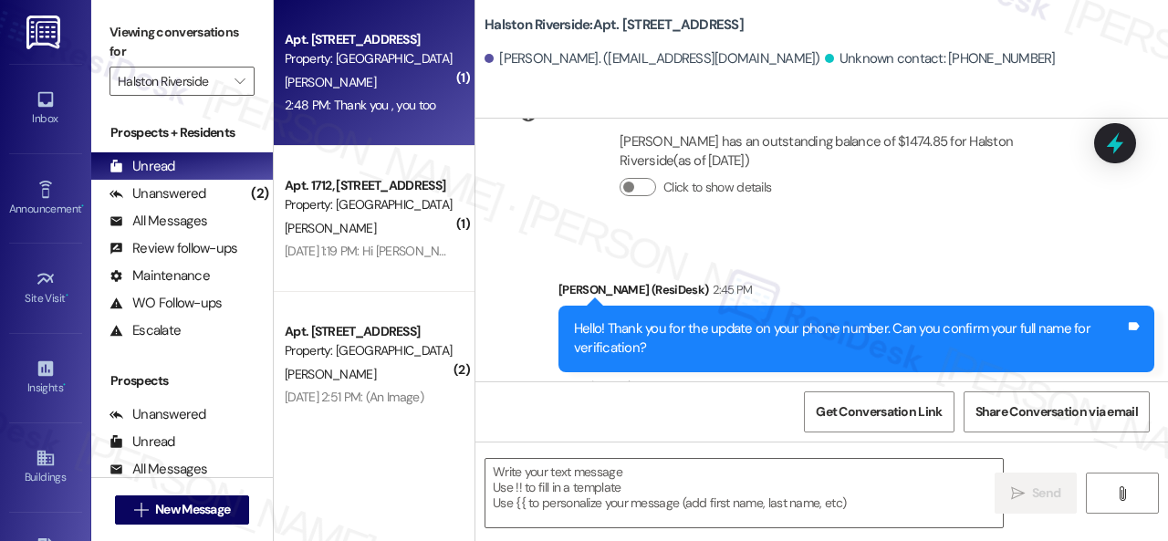
type textarea "Fetching suggested responses. Please feel free to read through the conversation…"
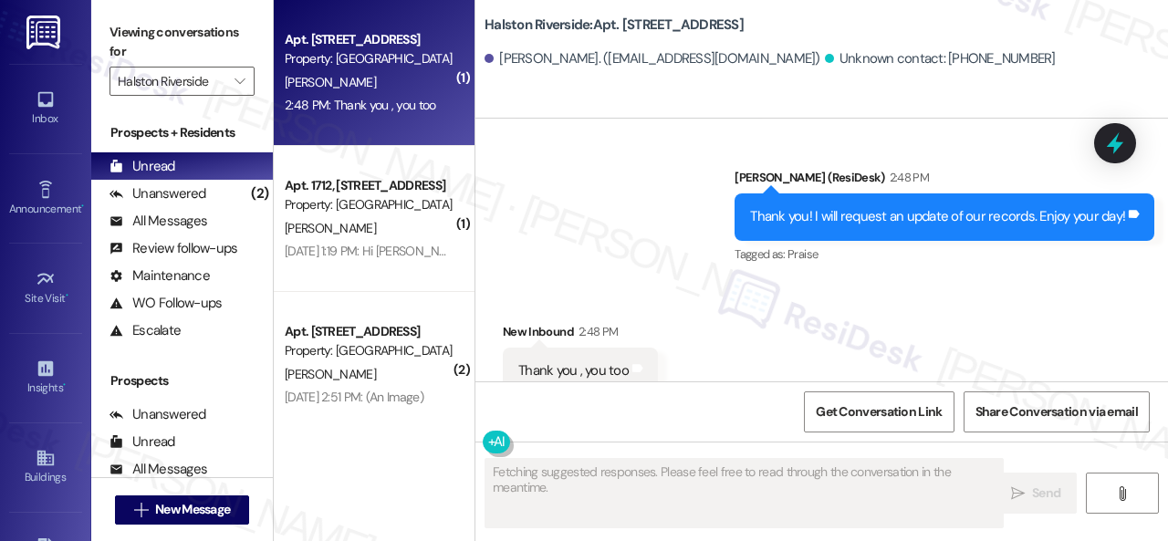
scroll to position [775, 0]
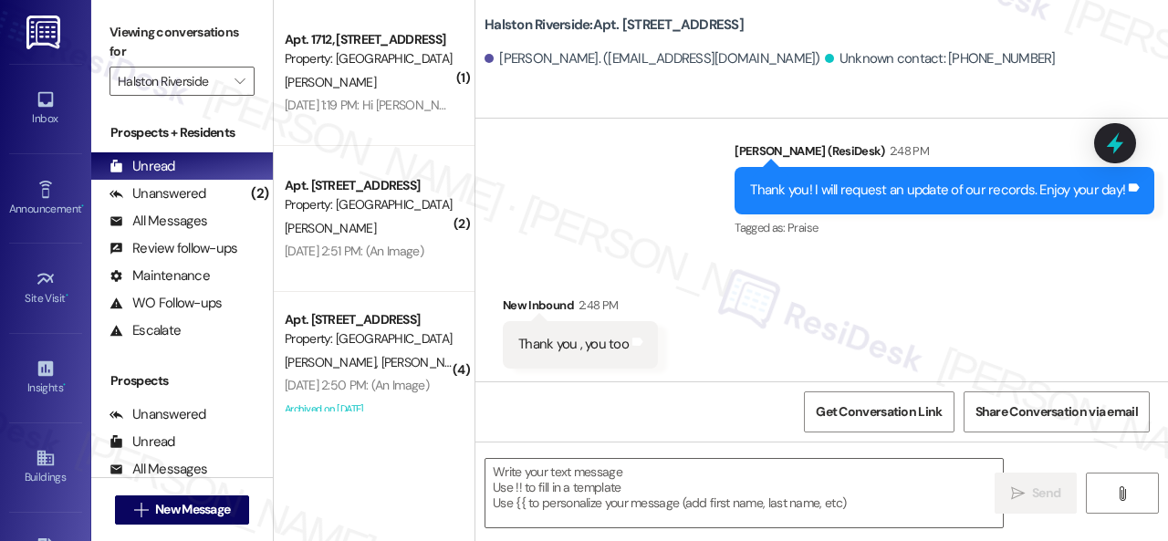
click at [568, 494] on textarea at bounding box center [743, 493] width 517 height 68
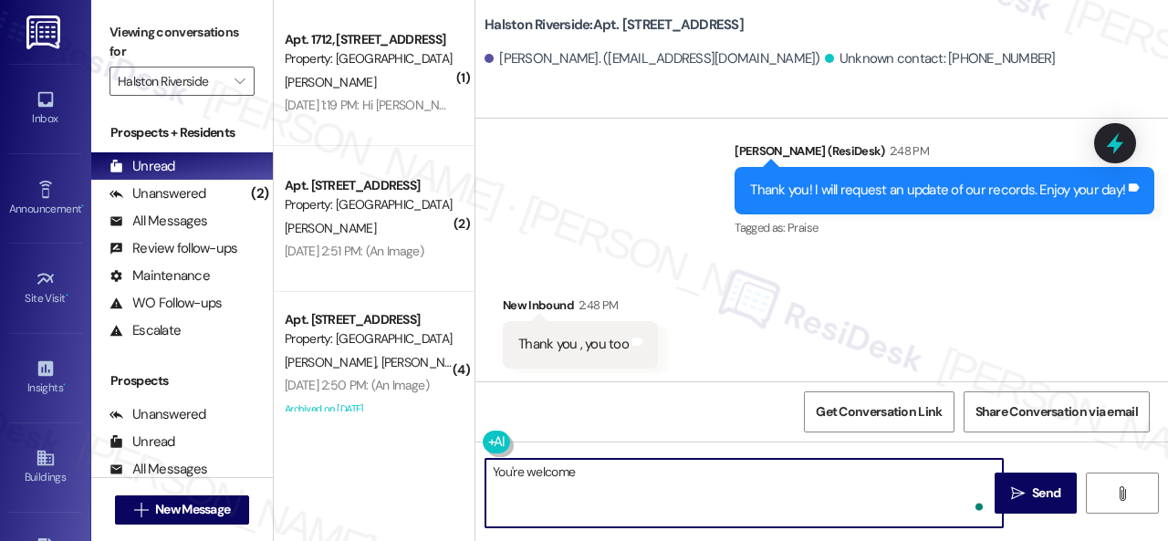
type textarea "You're welcome."
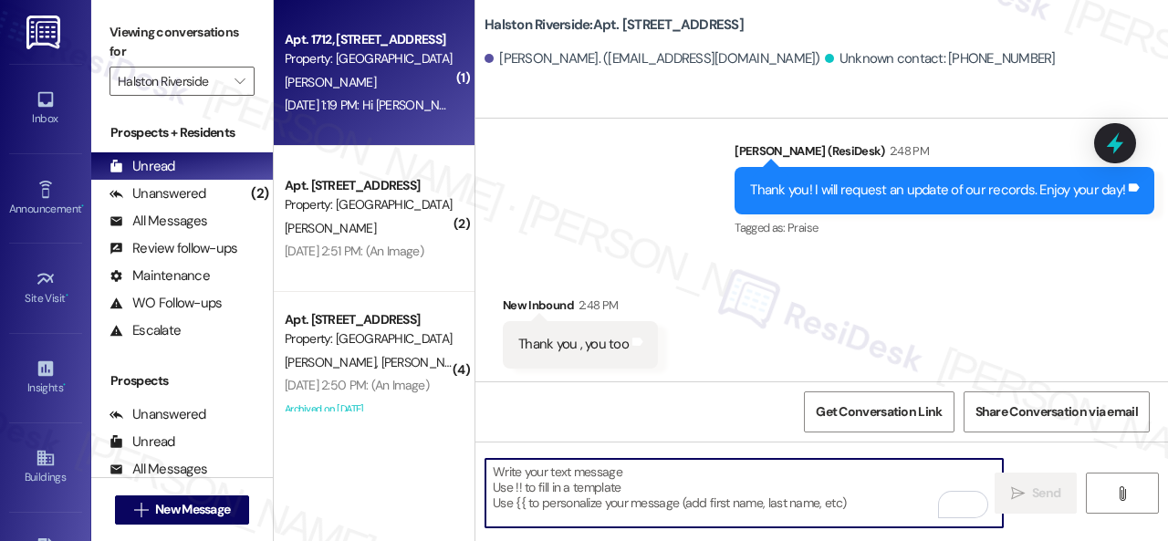
click at [437, 90] on div "A. Thissen" at bounding box center [369, 82] width 172 height 23
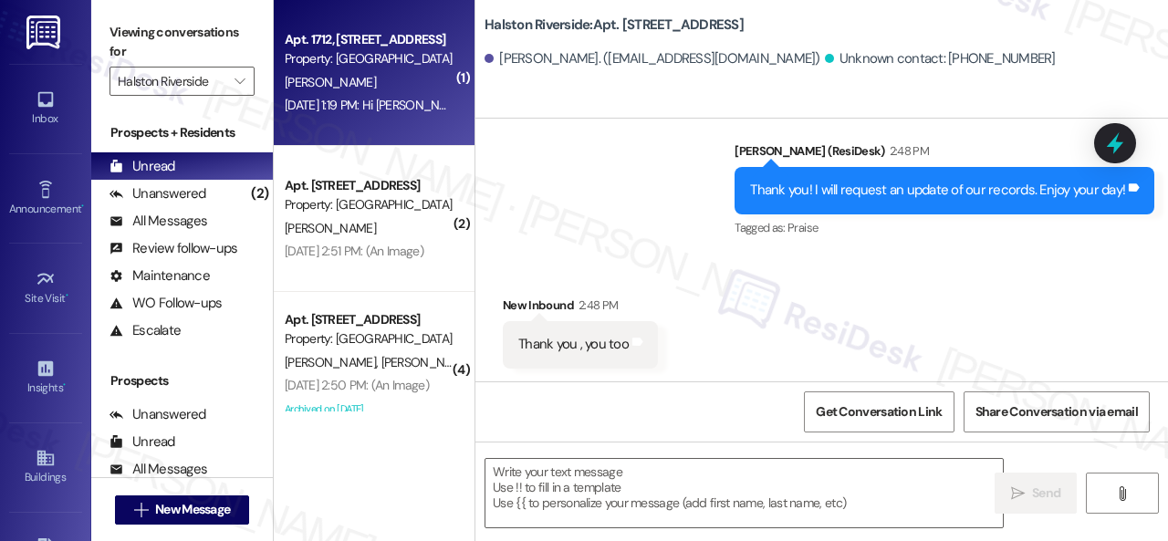
type textarea "Fetching suggested responses. Please feel free to read through the conversation…"
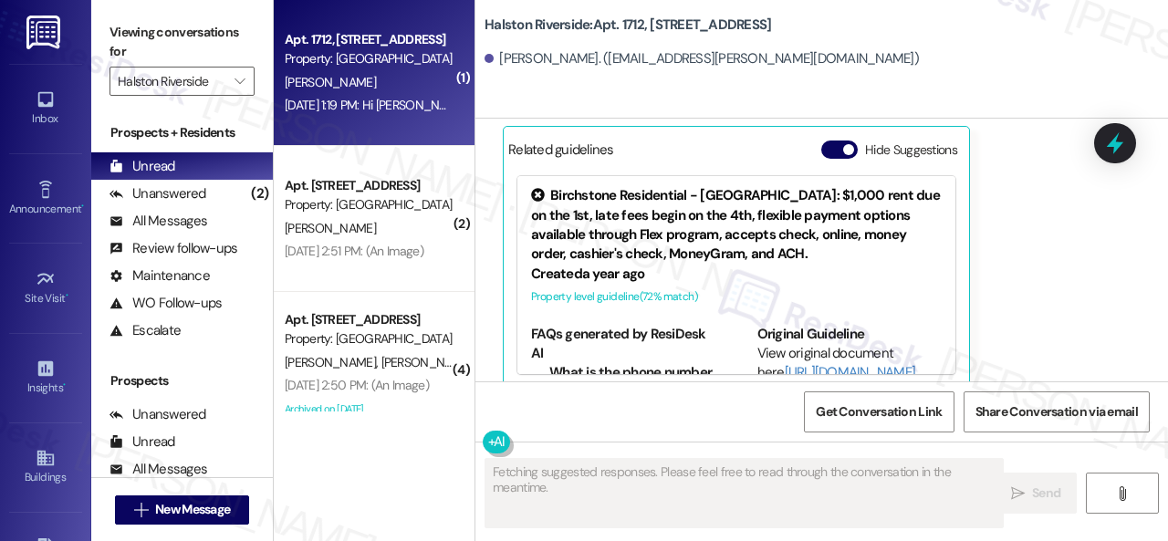
scroll to position [931, 0]
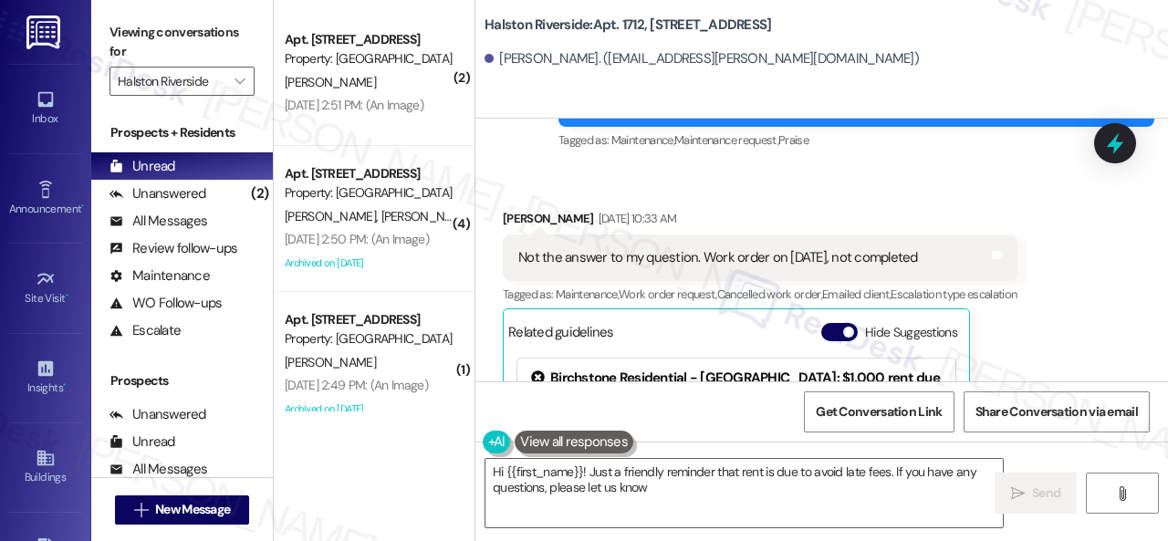
type textarea "Hi {{first_name}}! Just a friendly reminder that rent is due to avoid late fees…"
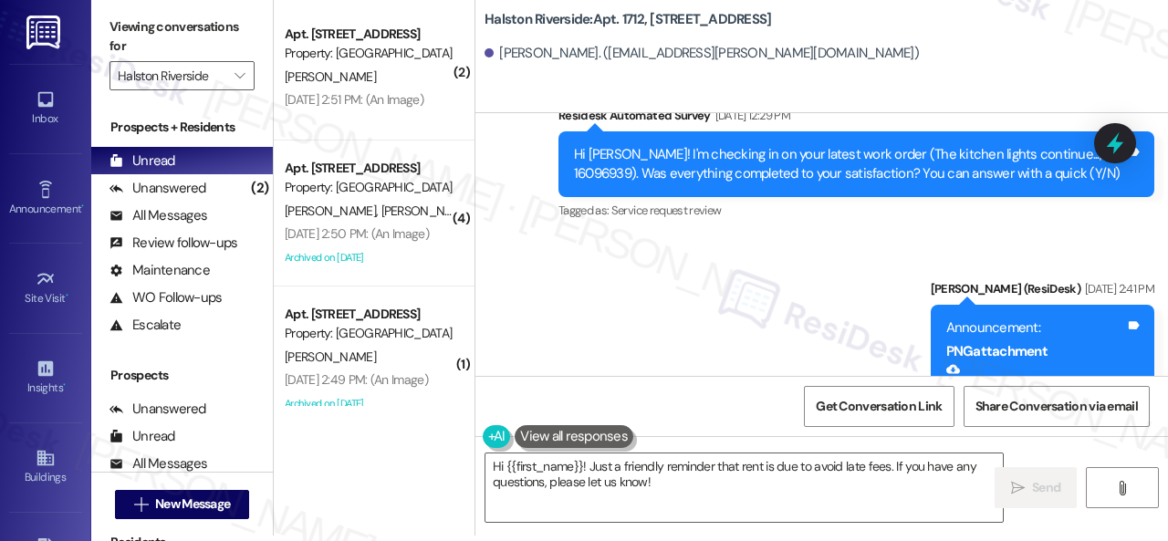
scroll to position [11723, 0]
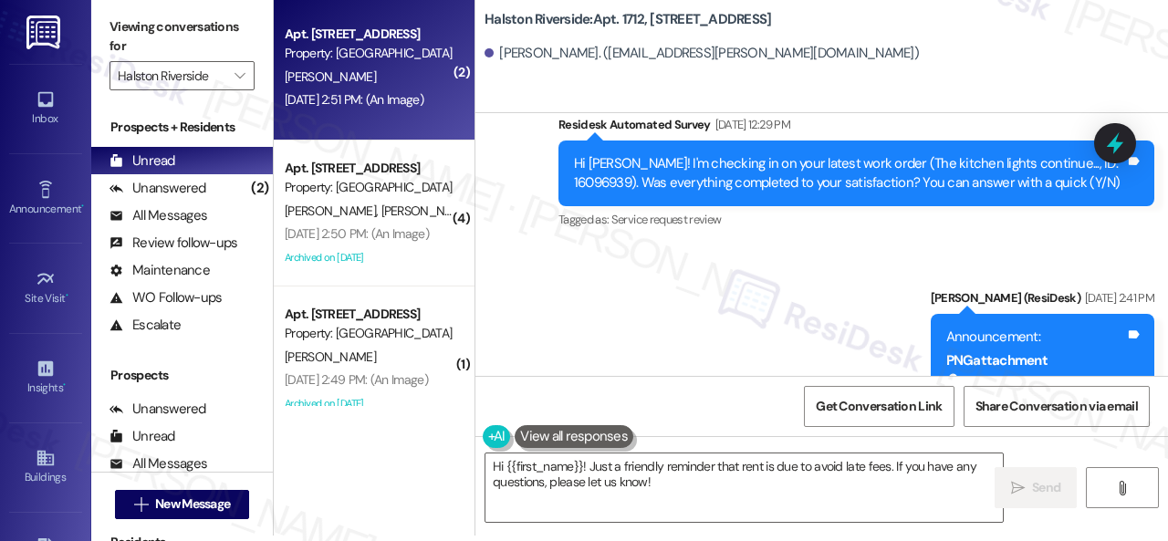
click at [396, 90] on div "Aug 29, 2025 at 2:51 PM: (An Image) Aug 29, 2025 at 2:51 PM: (An Image)" at bounding box center [369, 99] width 172 height 23
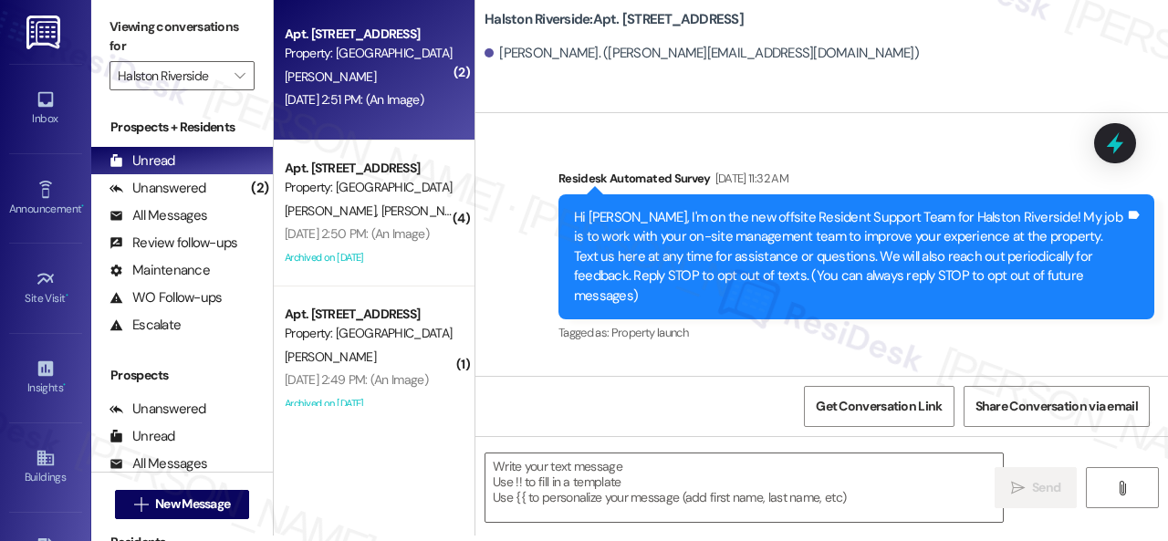
scroll to position [6885, 0]
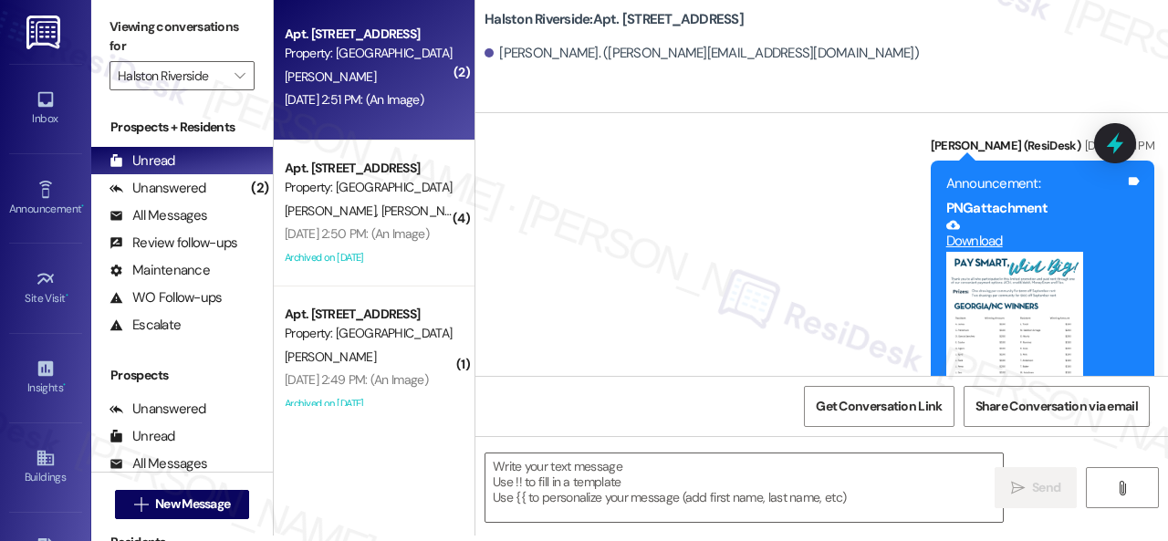
type textarea "Fetching suggested responses. Please feel free to read through the conversation…"
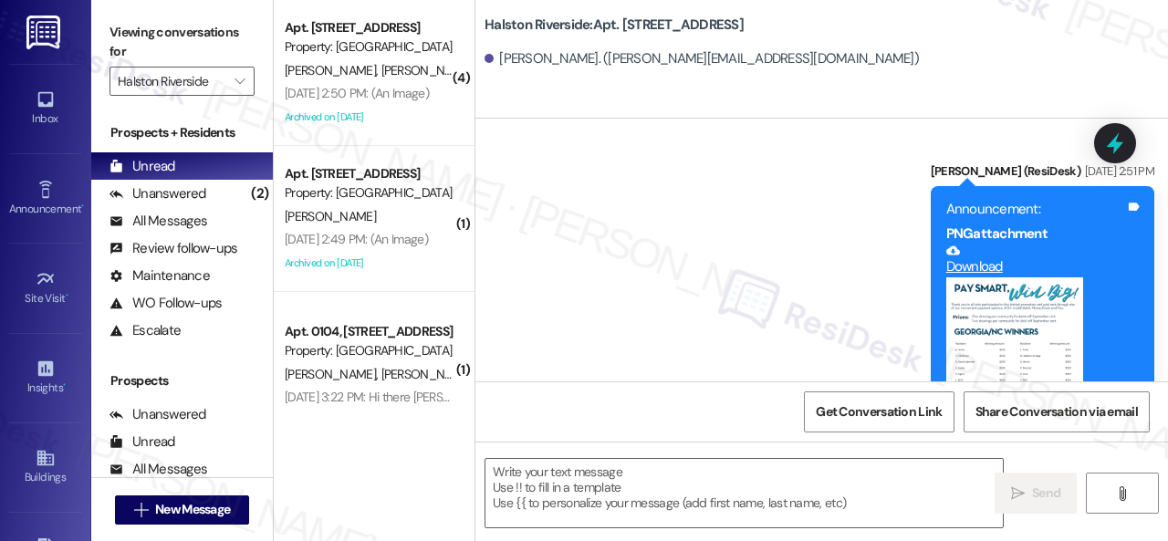
scroll to position [7138, 0]
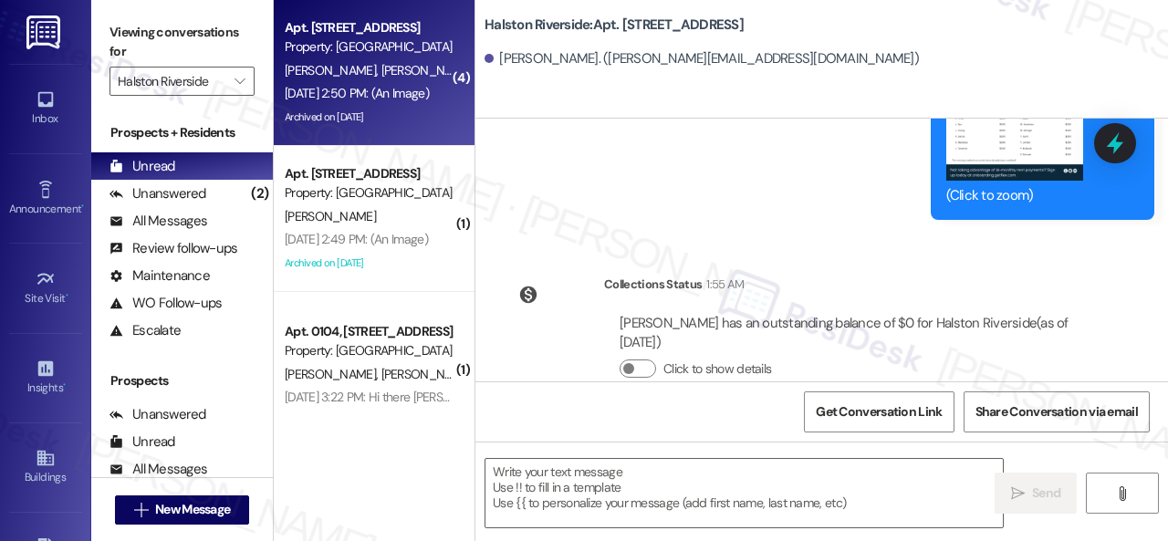
click at [388, 68] on div "A. Ortiz J. Vargas" at bounding box center [369, 70] width 172 height 23
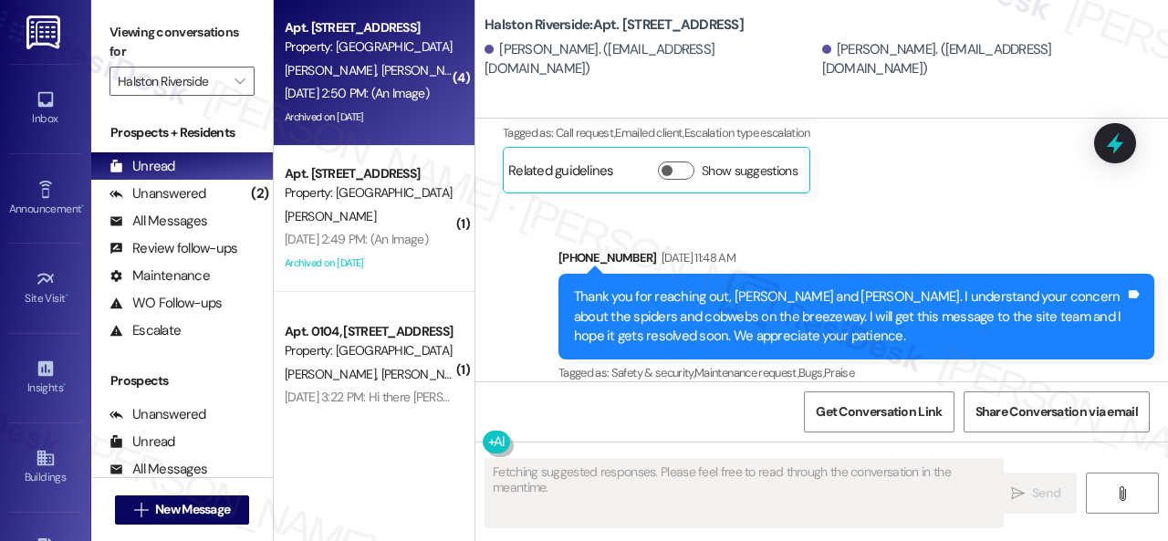
scroll to position [931, 0]
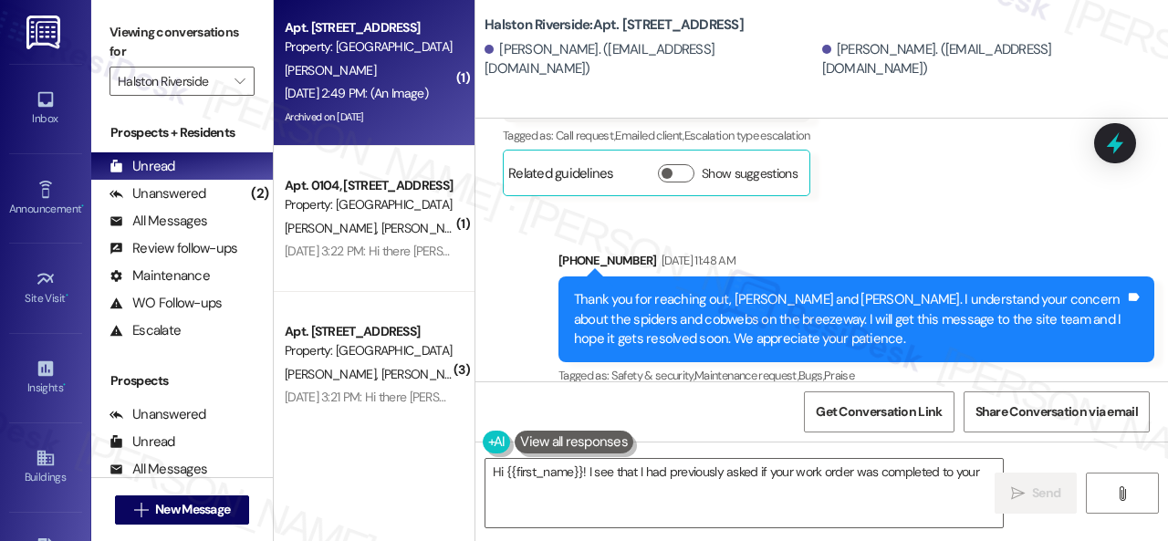
type textarea "Hi {{first_name}}! I see that I had previously asked if your work order was com…"
click at [343, 52] on div "Property: Halston Riverside" at bounding box center [369, 46] width 169 height 19
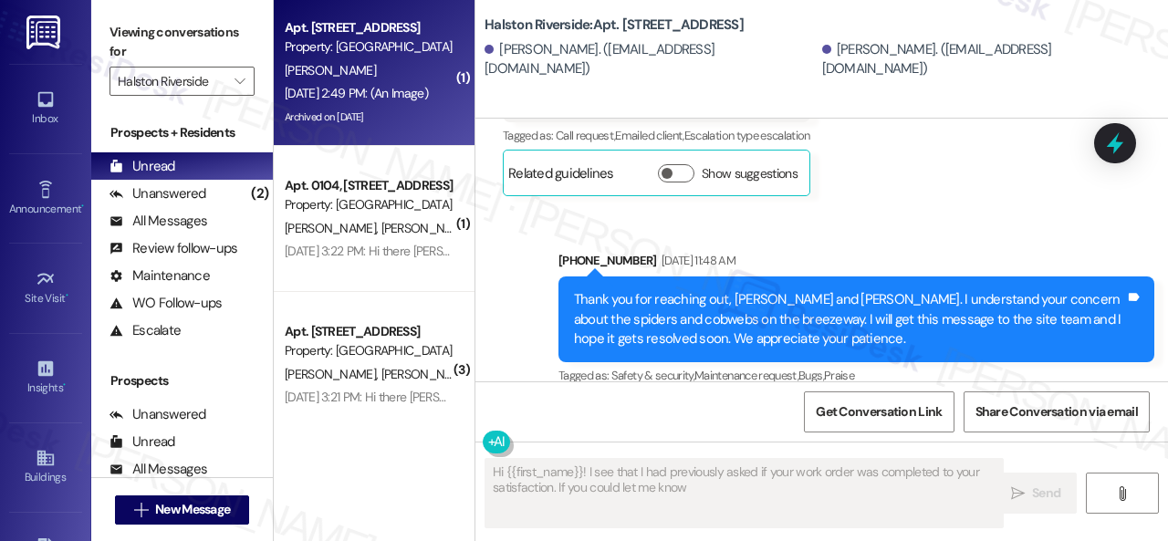
type textarea "Hi {{first_name}}! I see that I had previously asked if your work order was com…"
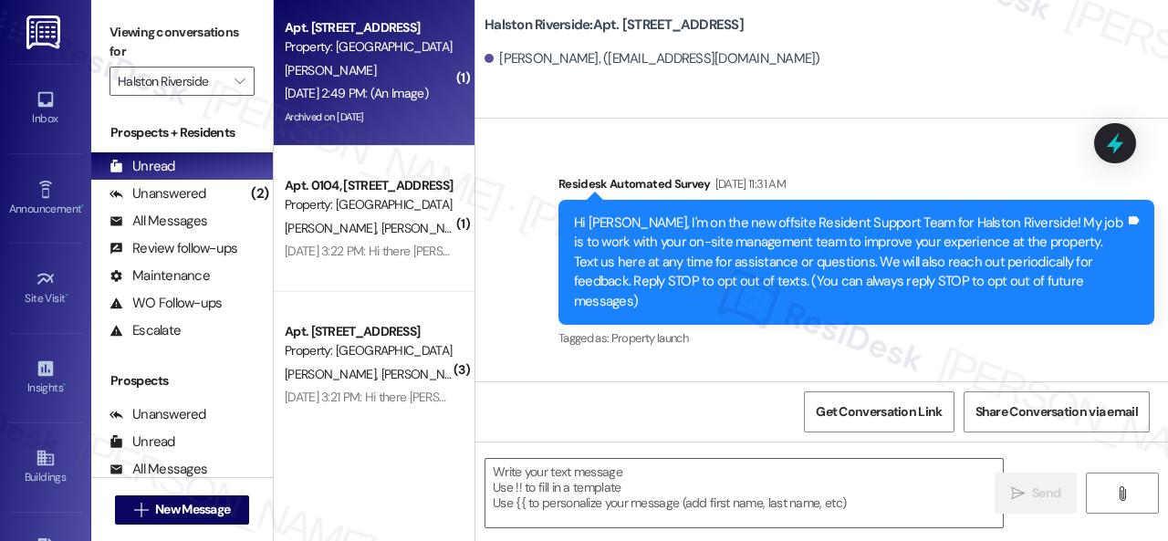
scroll to position [11701, 0]
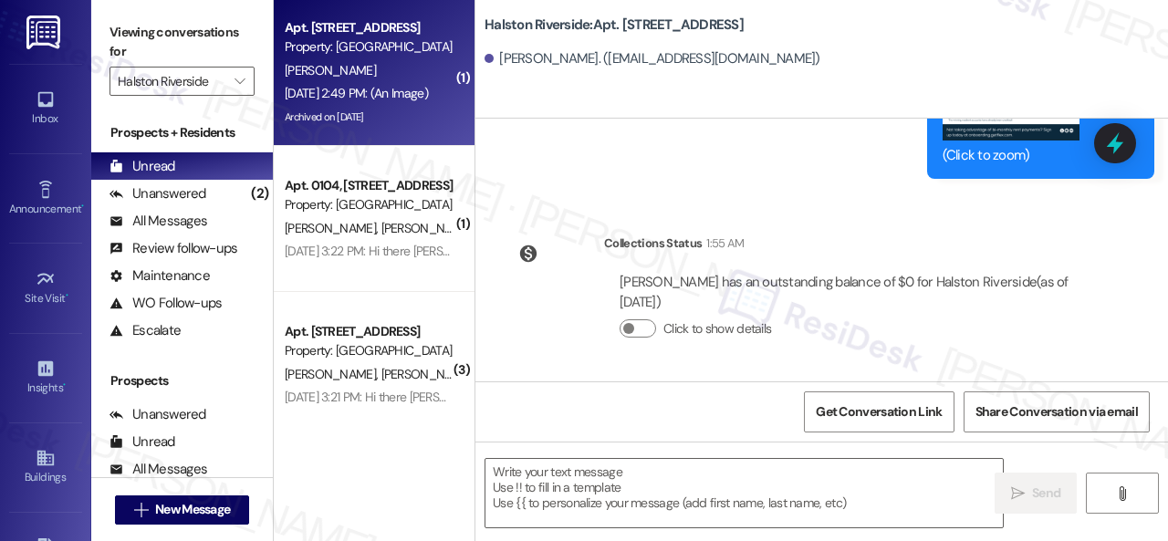
type textarea "Fetching suggested responses. Please feel free to read through the conversation…"
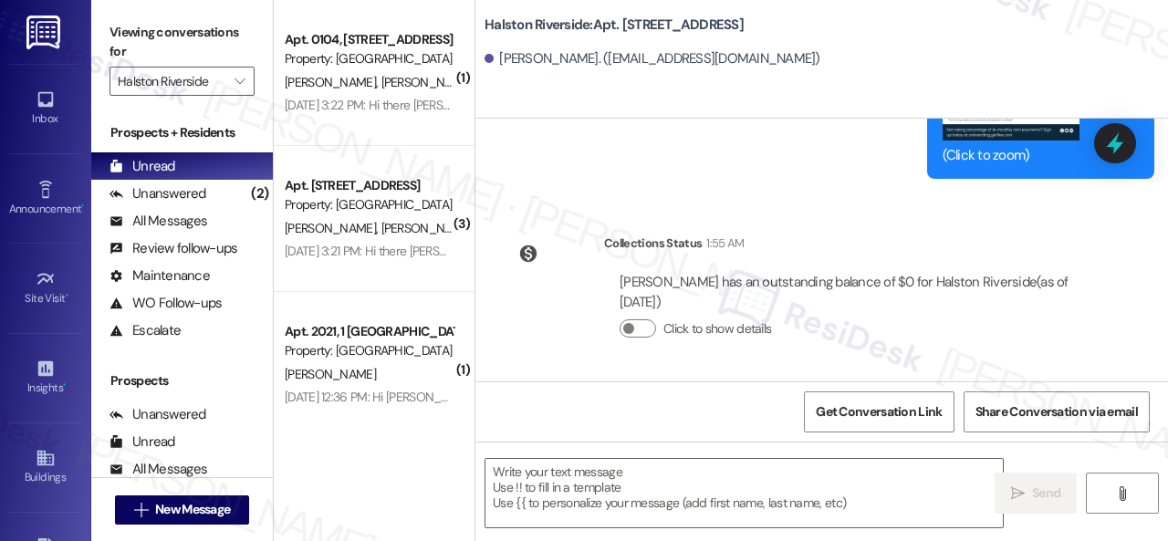
click at [402, 89] on div "R. Bolivar L. Roldan" at bounding box center [369, 82] width 172 height 23
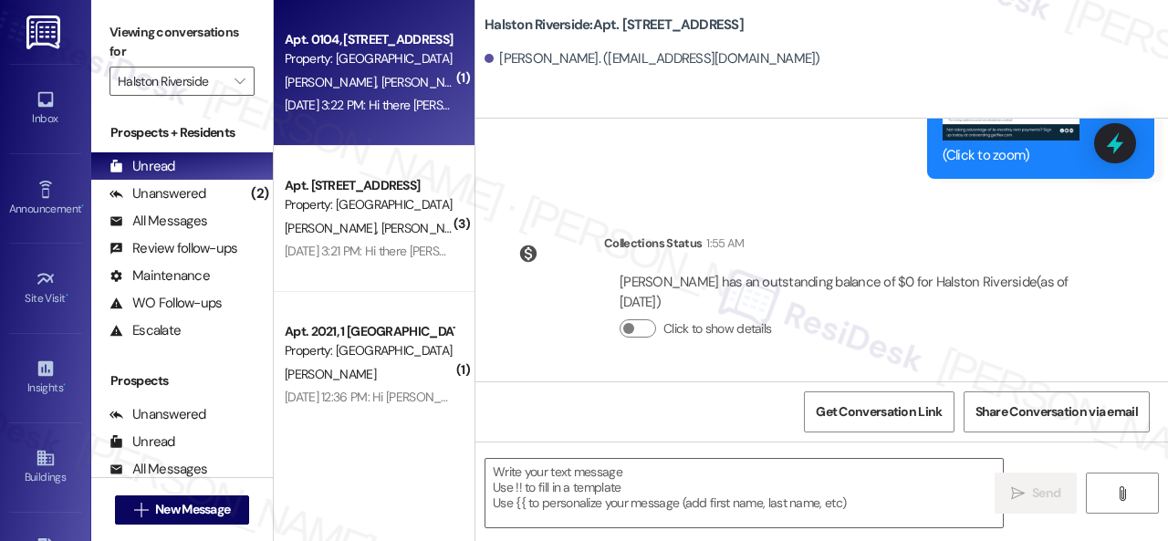
type textarea "Fetching suggested responses. Please feel free to read through the conversation…"
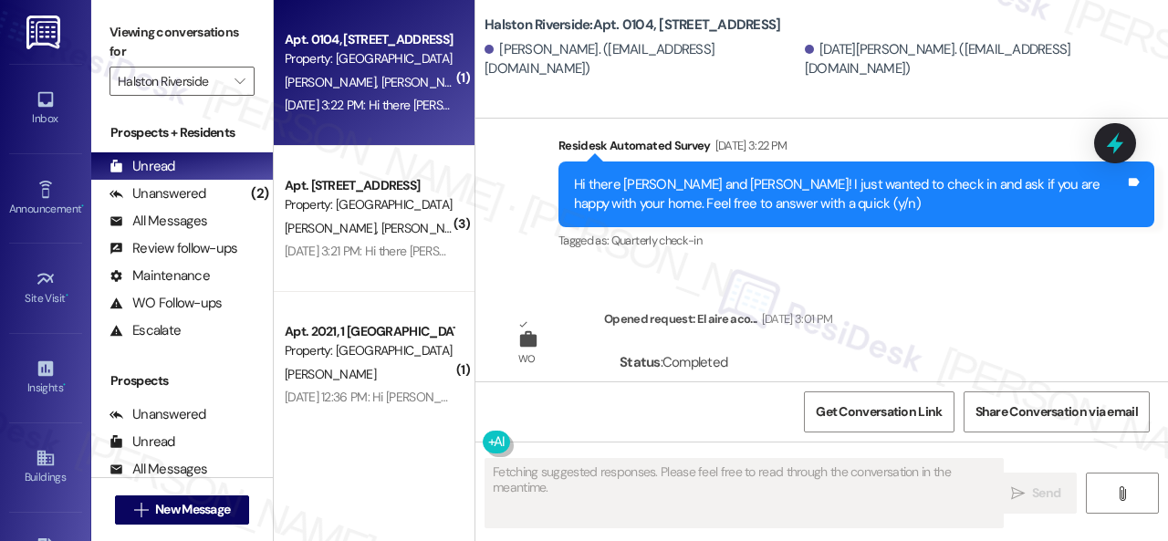
type textarea "Fetching suggested responses. Please feel free to read through the conversation…"
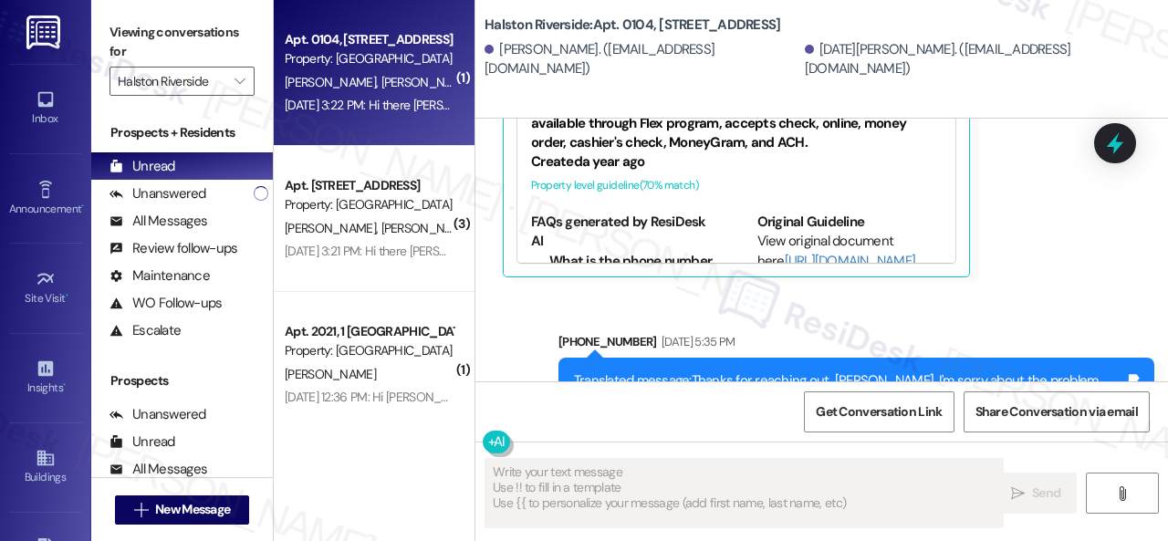
scroll to position [2073, 0]
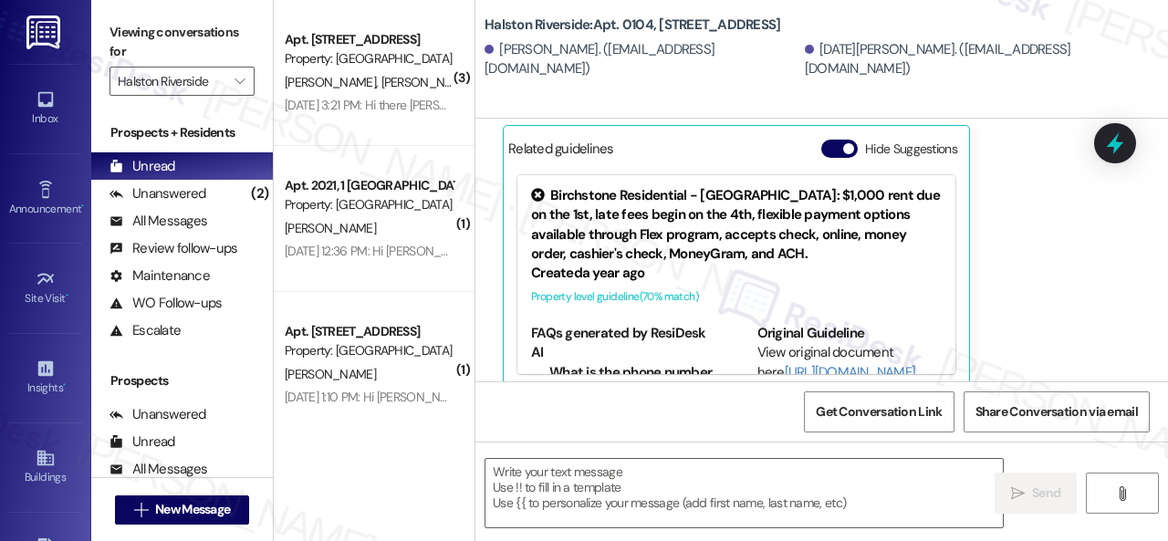
click at [402, 89] on div "P. Pope M. Richardson" at bounding box center [369, 82] width 172 height 23
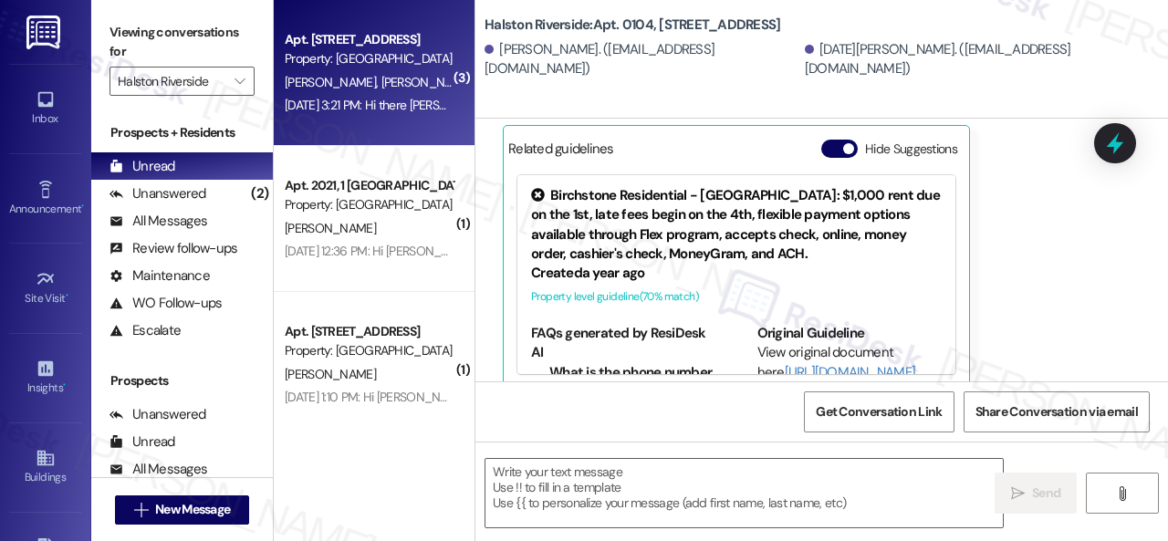
type textarea "Fetching suggested responses. Please feel free to read through the conversation…"
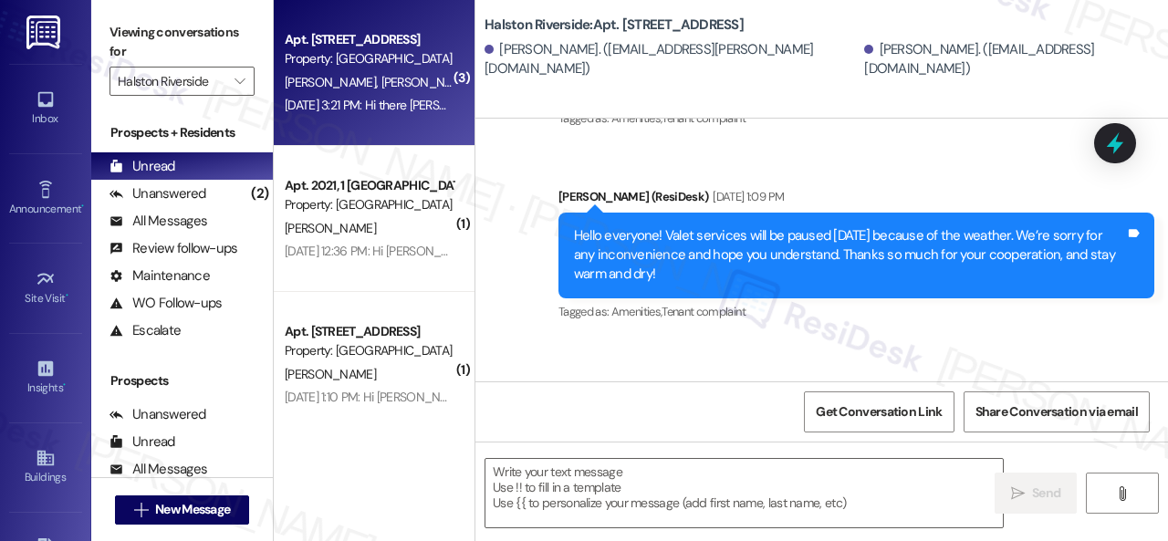
type textarea "Fetching suggested responses. Please feel free to read through the conversation…"
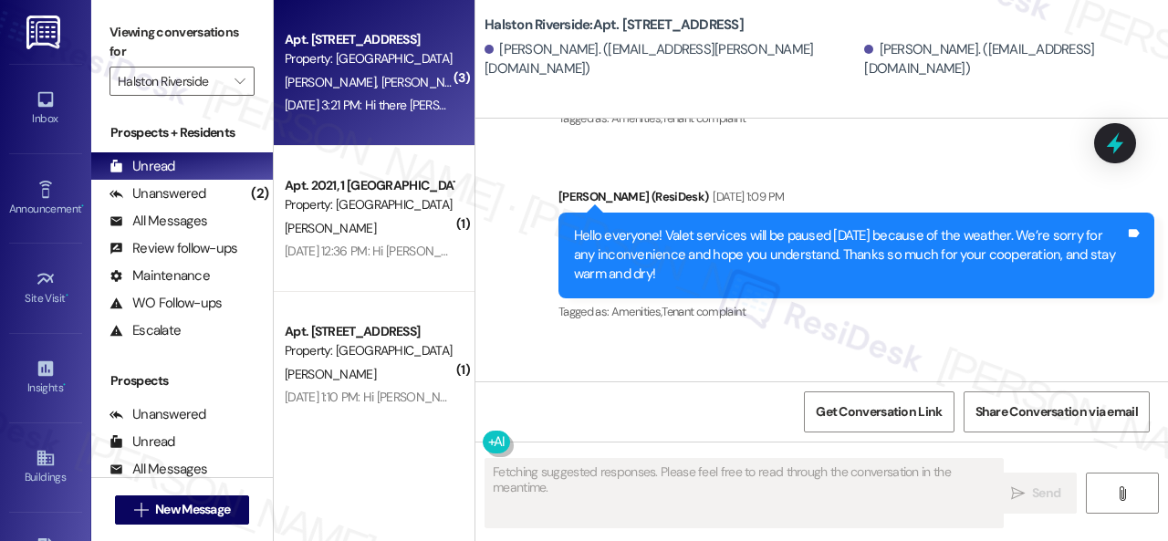
scroll to position [1699, 0]
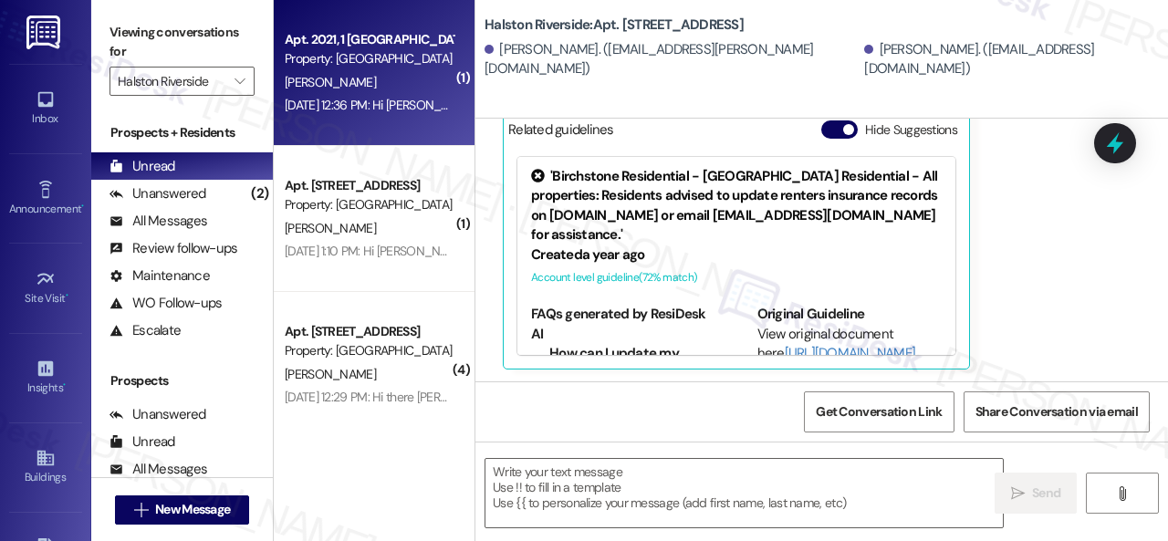
click at [390, 85] on div "D. Gladney" at bounding box center [369, 82] width 172 height 23
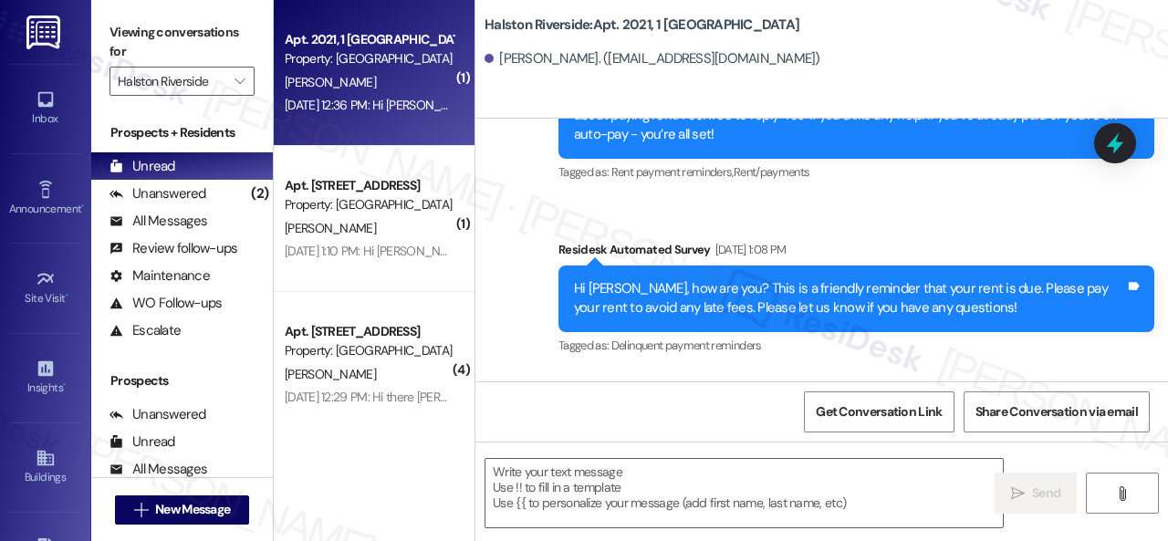
type textarea "Fetching suggested responses. Please feel free to read through the conversation…"
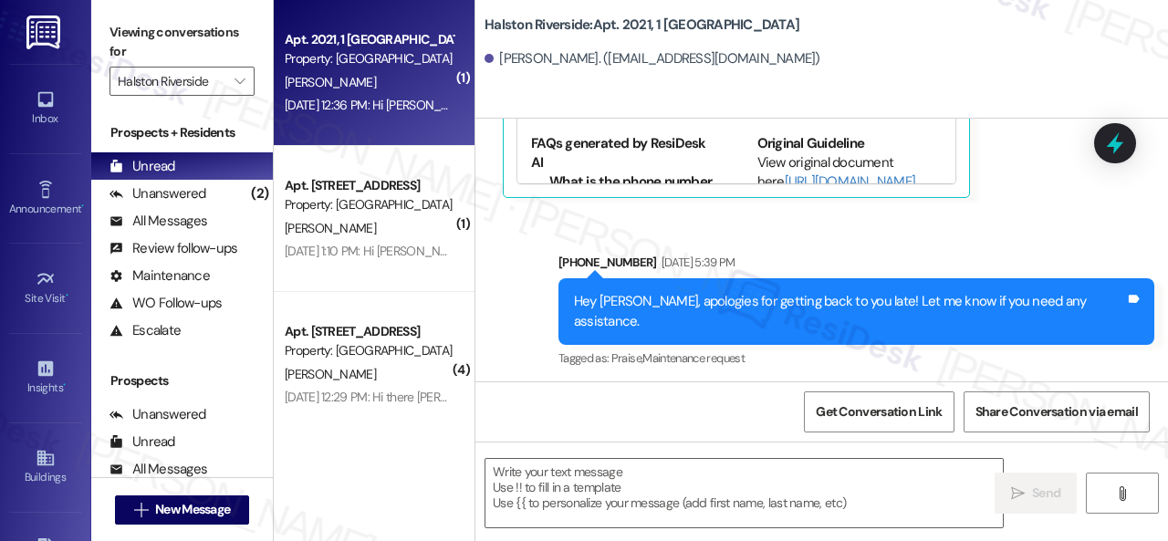
scroll to position [1057, 0]
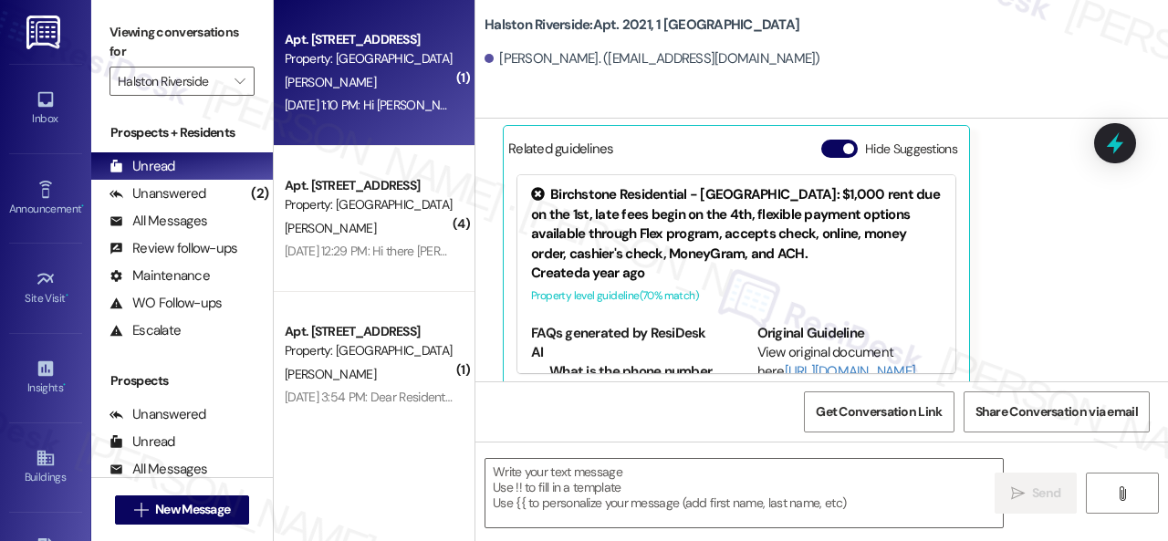
click at [441, 81] on div "R. Santibanez" at bounding box center [369, 82] width 172 height 23
type textarea "Fetching suggested responses. Please feel free to read through the conversation…"
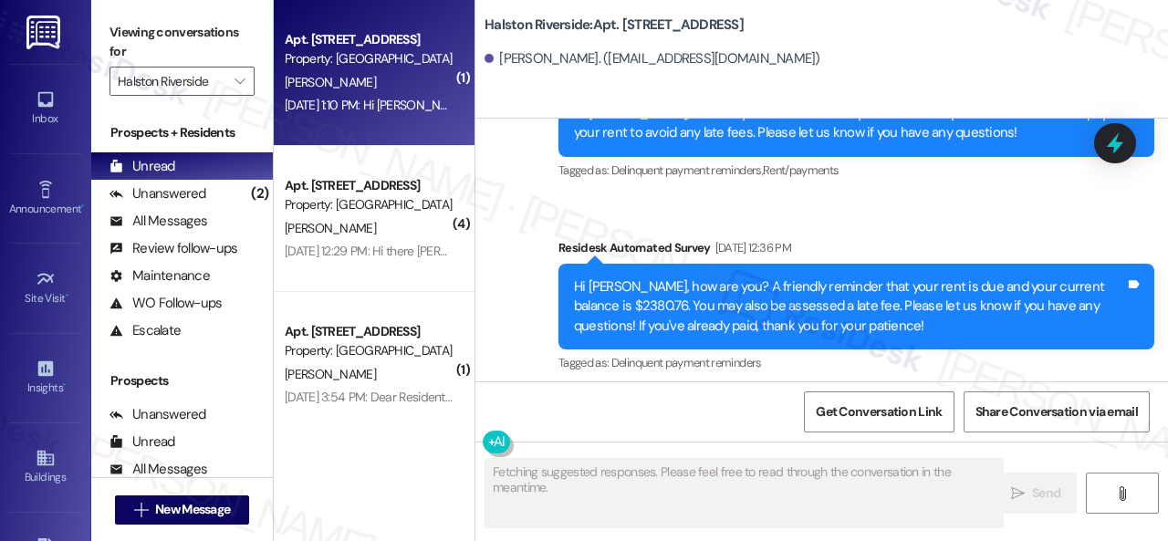
type textarea "Fetching suggested responses. Please feel free to read through the conversation…"
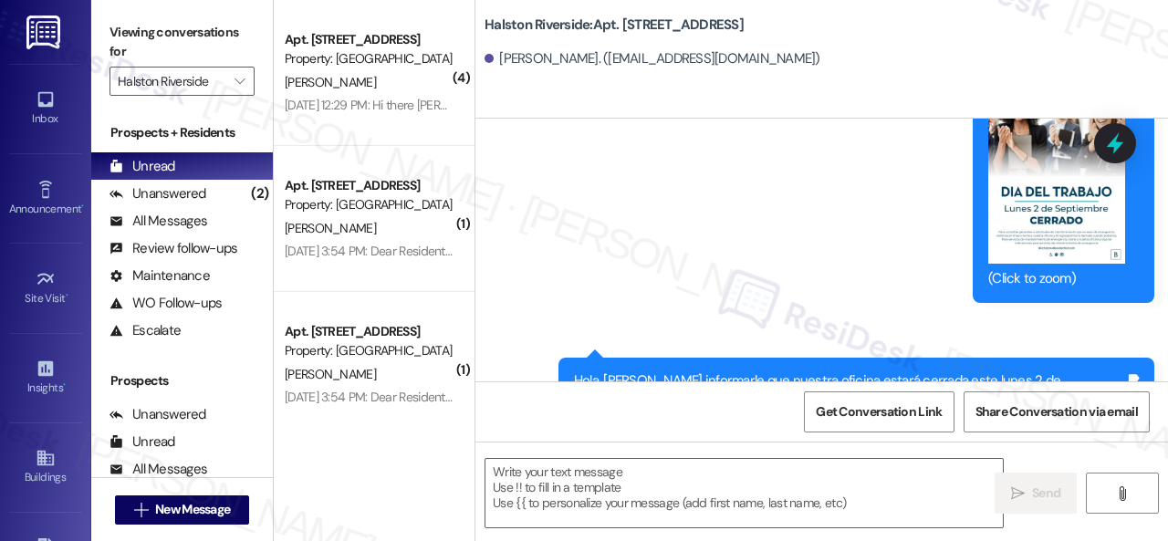
scroll to position [765, 0]
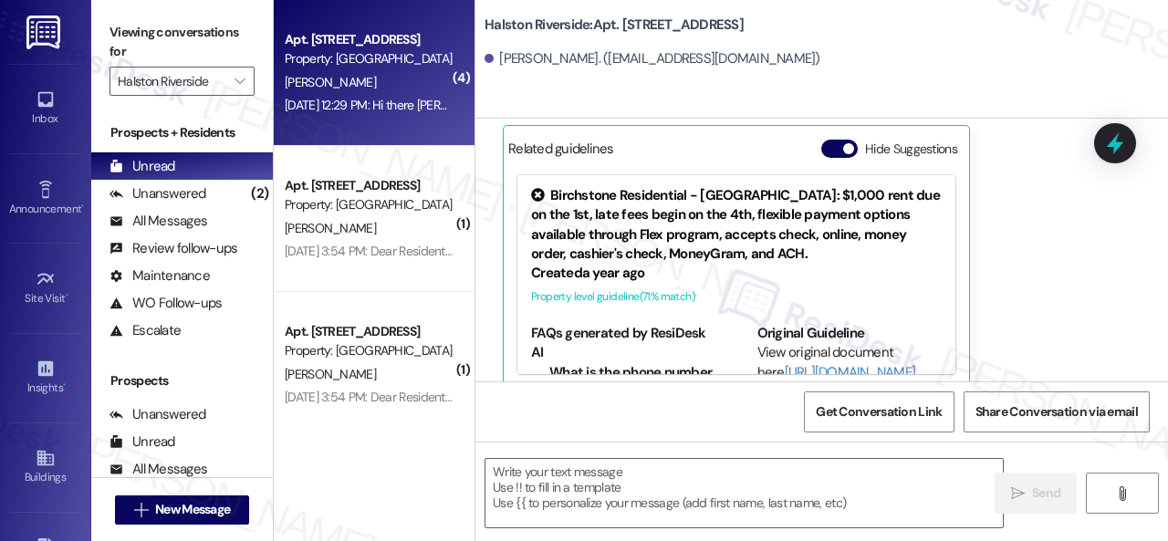
click at [408, 94] on div "Feb 25, 2025 at 12:29 PM: Hi there Darrly! I just wanted to check in and ask if…" at bounding box center [369, 105] width 172 height 23
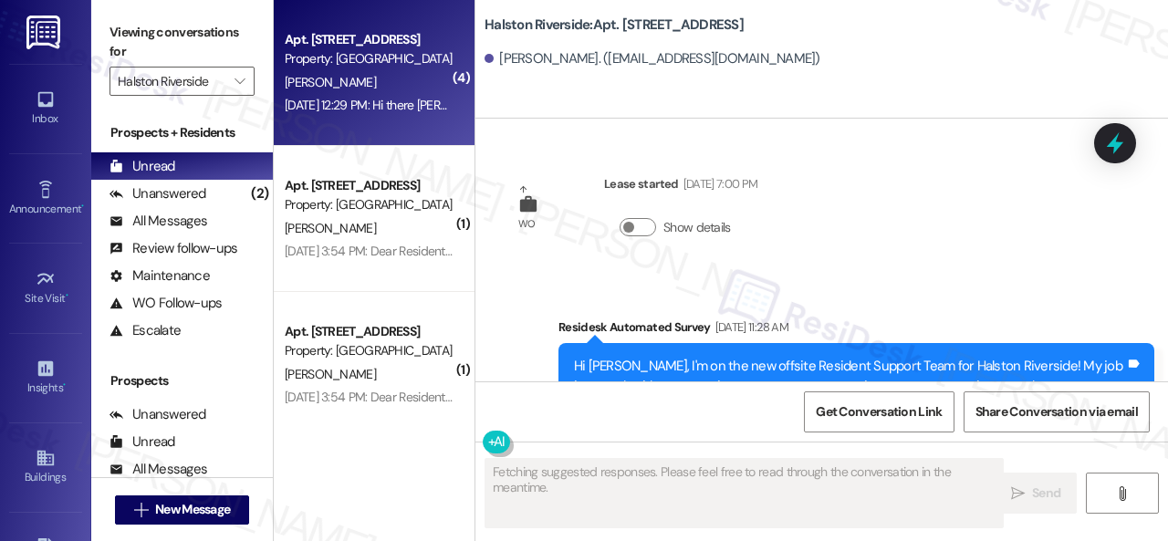
type textarea "Fetching suggested responses. Please feel free to read through the conversation…"
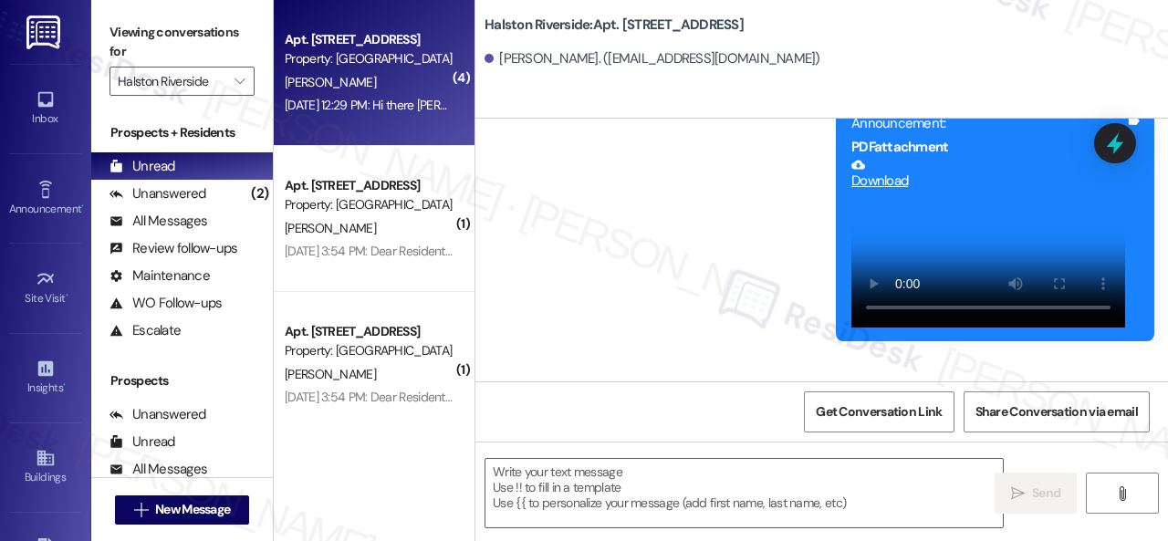
scroll to position [2816, 0]
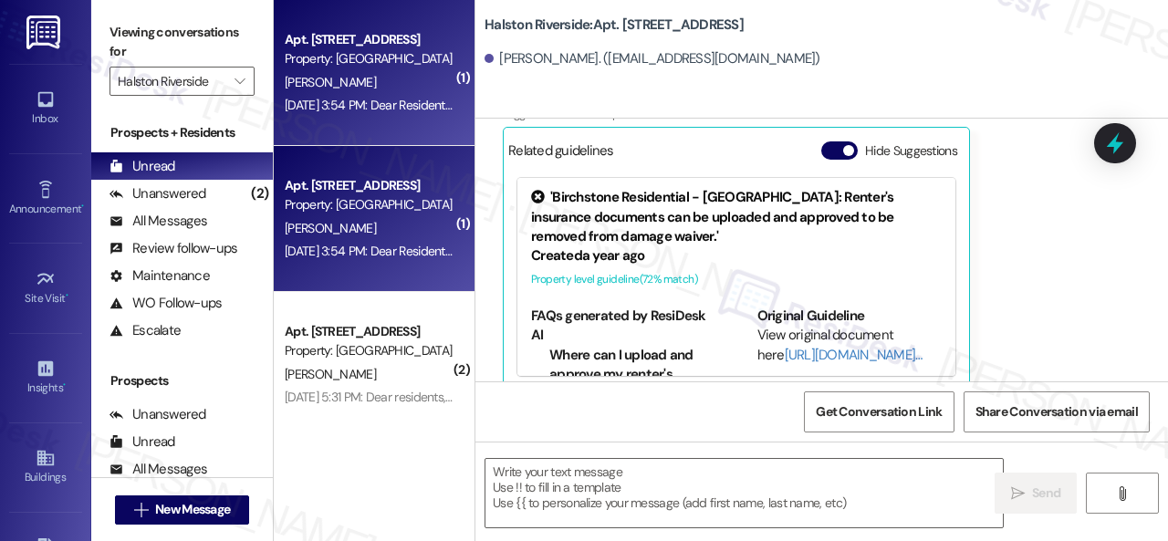
type textarea "Fetching suggested responses. Please feel free to read through the conversation…"
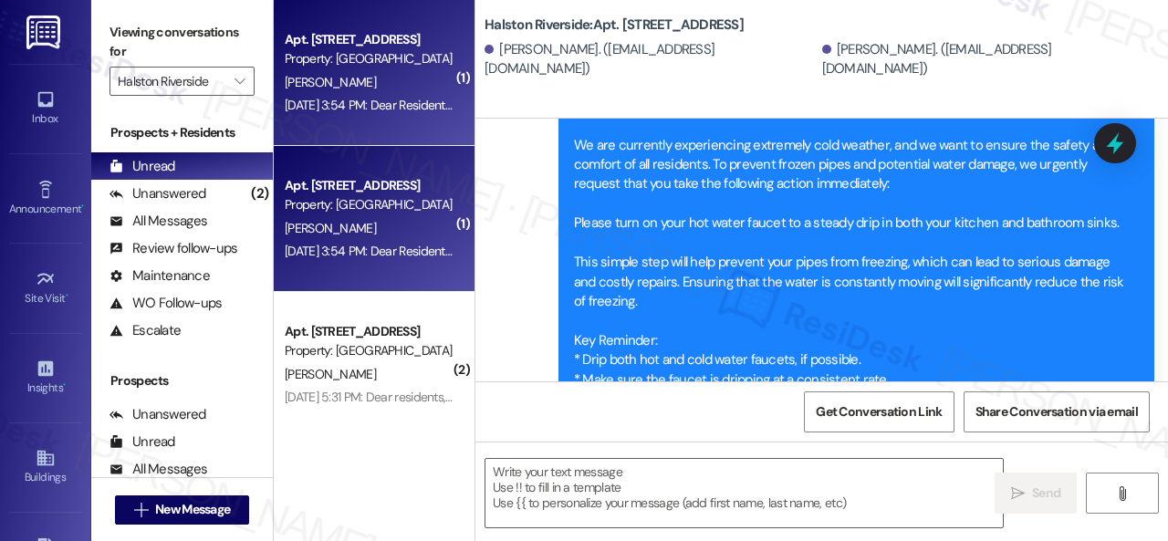
scroll to position [7803, 0]
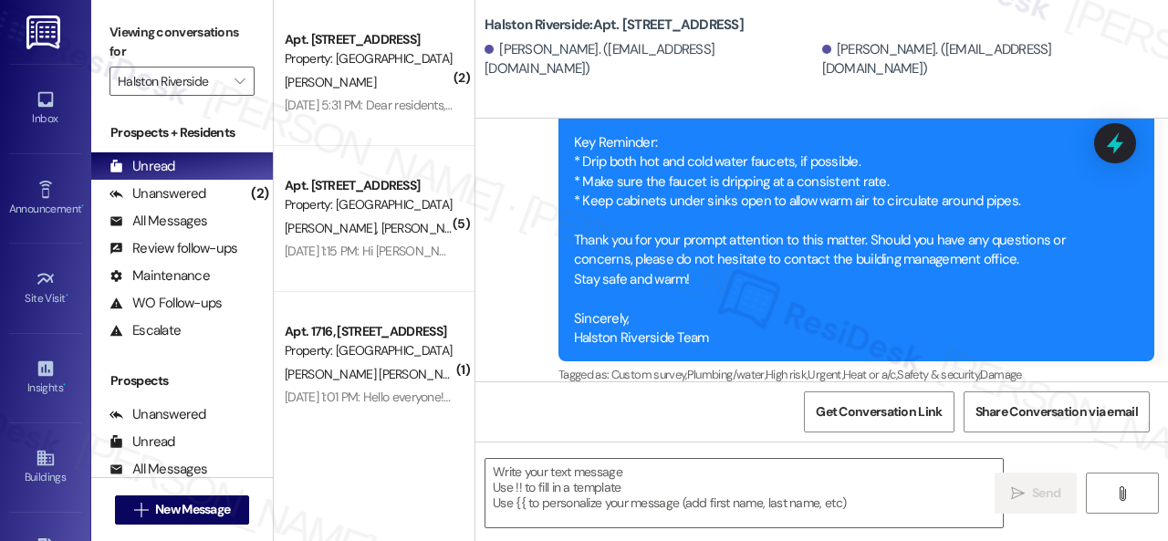
click at [386, 99] on div "Dec 06, 2024 at 5:31 PM: Dear residents, as part of the holiday season our comm…" at bounding box center [1178, 105] width 1786 height 16
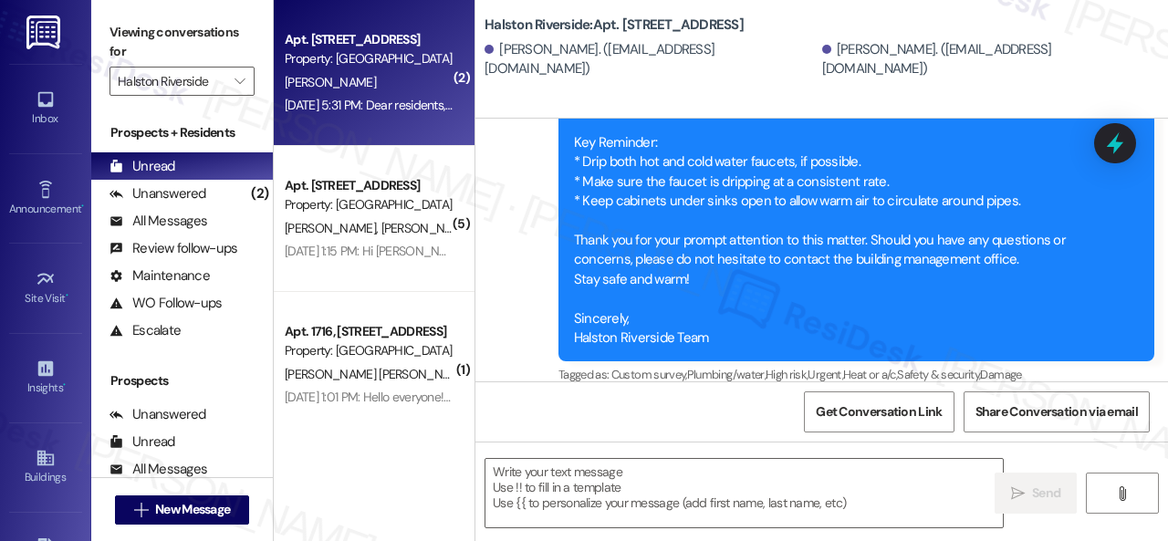
type textarea "Fetching suggested responses. Please feel free to read through the conversation…"
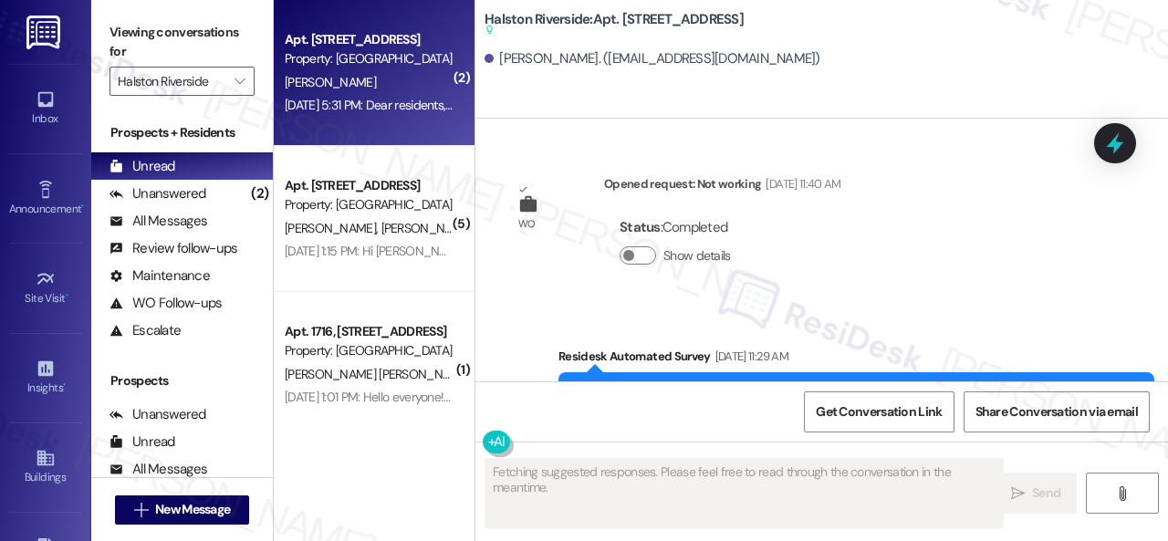
type textarea "Fetching suggested responses. Please feel free to read through the conversation…"
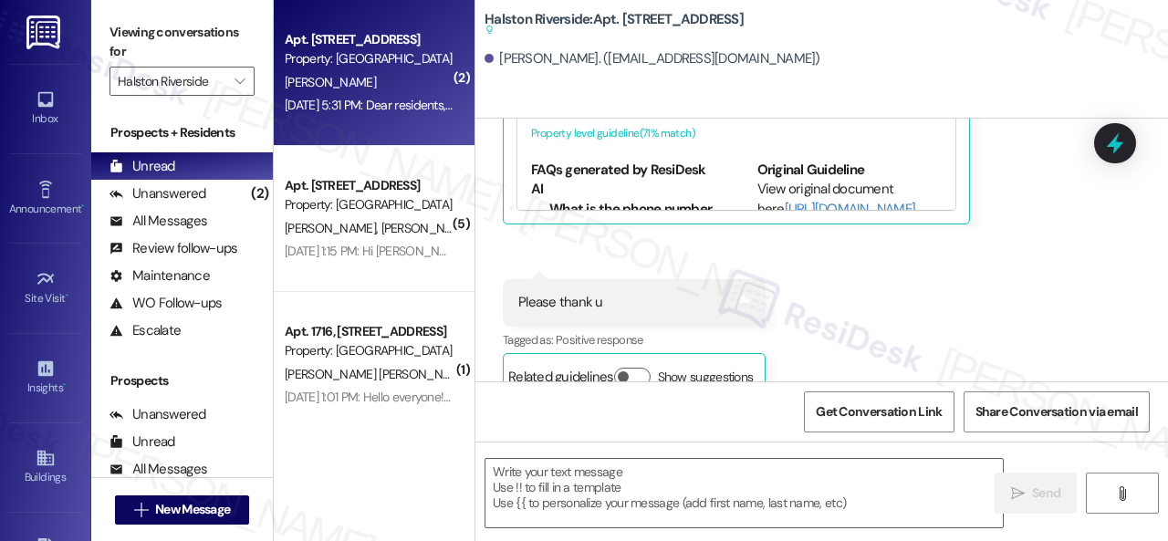
scroll to position [1137, 0]
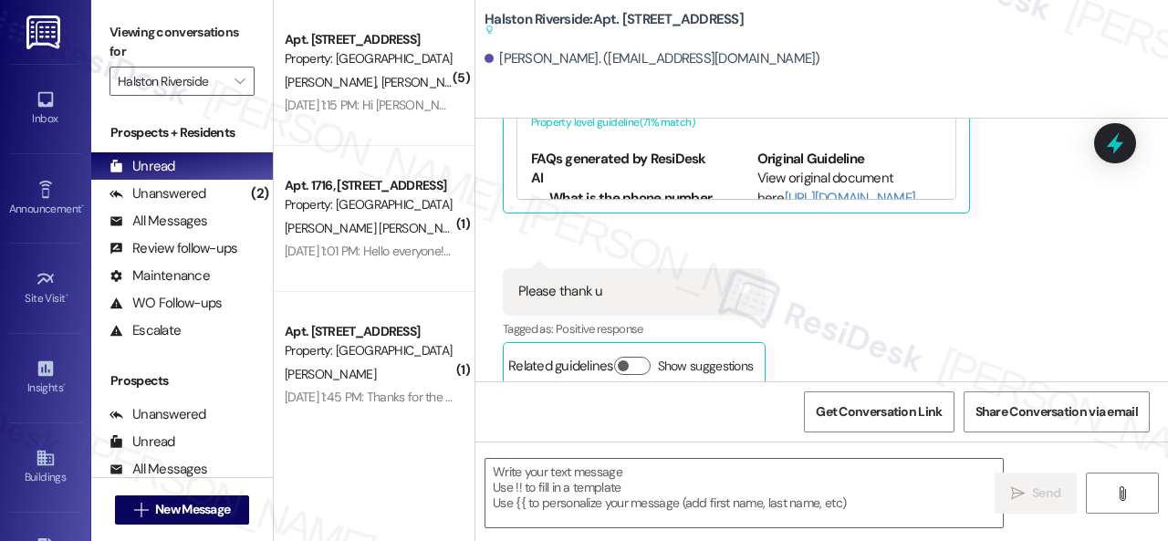
click at [386, 99] on div "Nov 13, 2024 at 1:15 PM: Hi Christopher and Anna! Just a heads-up! The gates wi…" at bounding box center [894, 105] width 1219 height 16
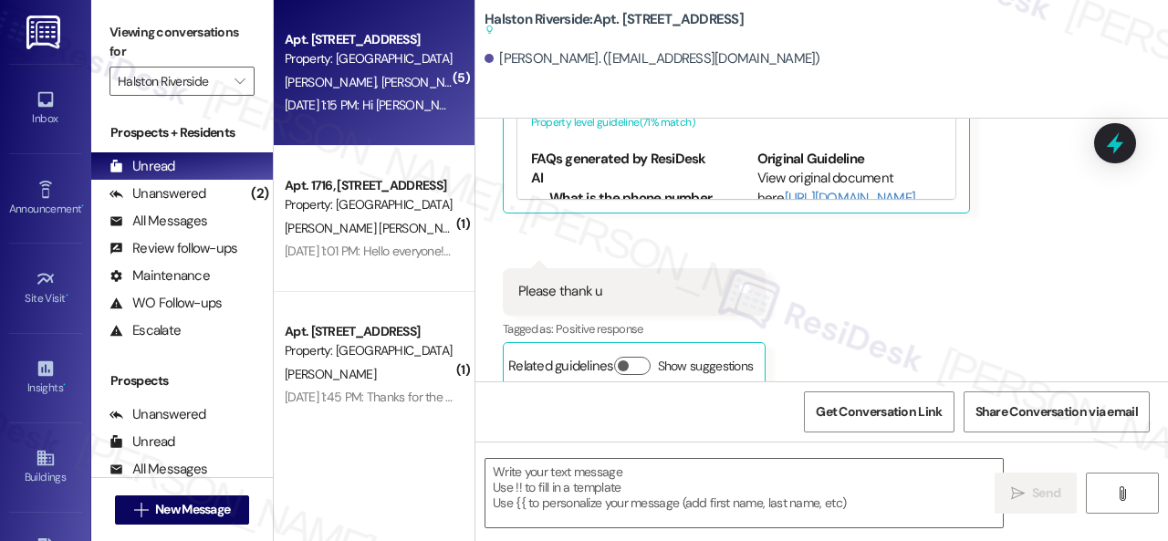
type textarea "Fetching suggested responses. Please feel free to read through the conversation…"
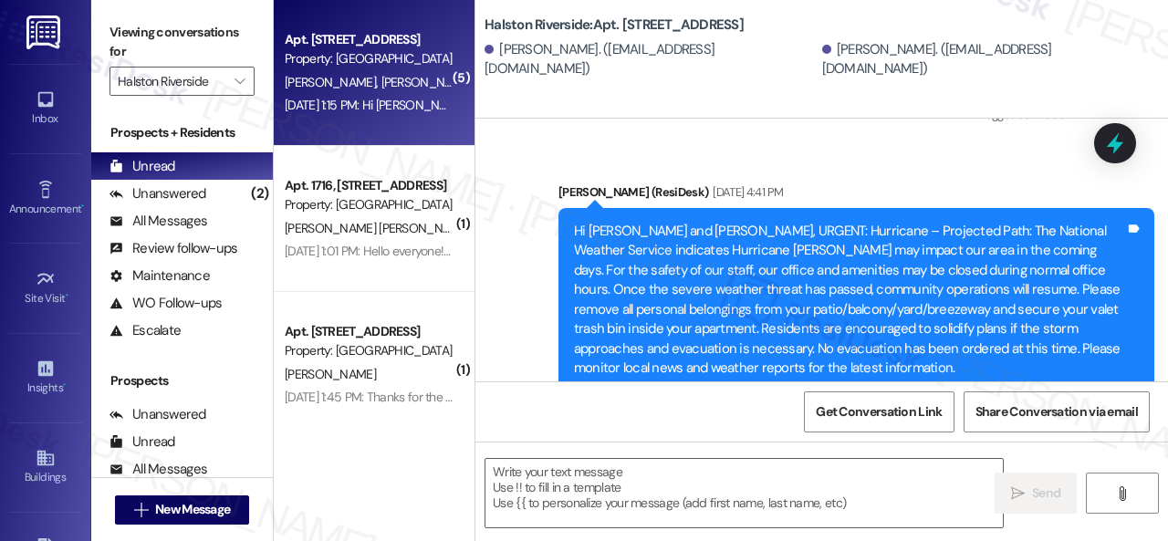
type textarea "Fetching suggested responses. Please feel free to read through the conversation…"
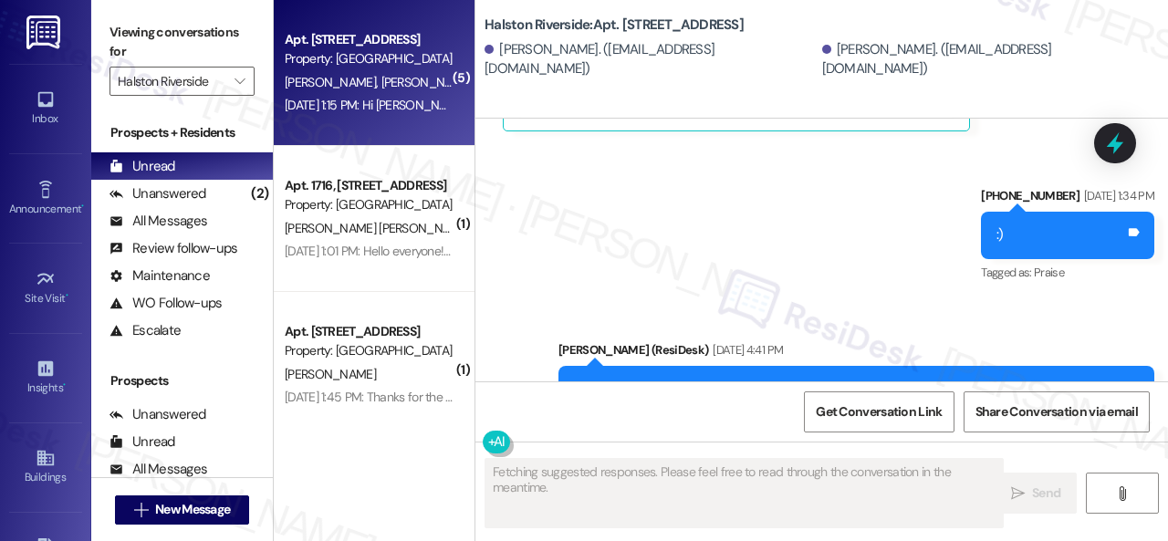
scroll to position [5807, 0]
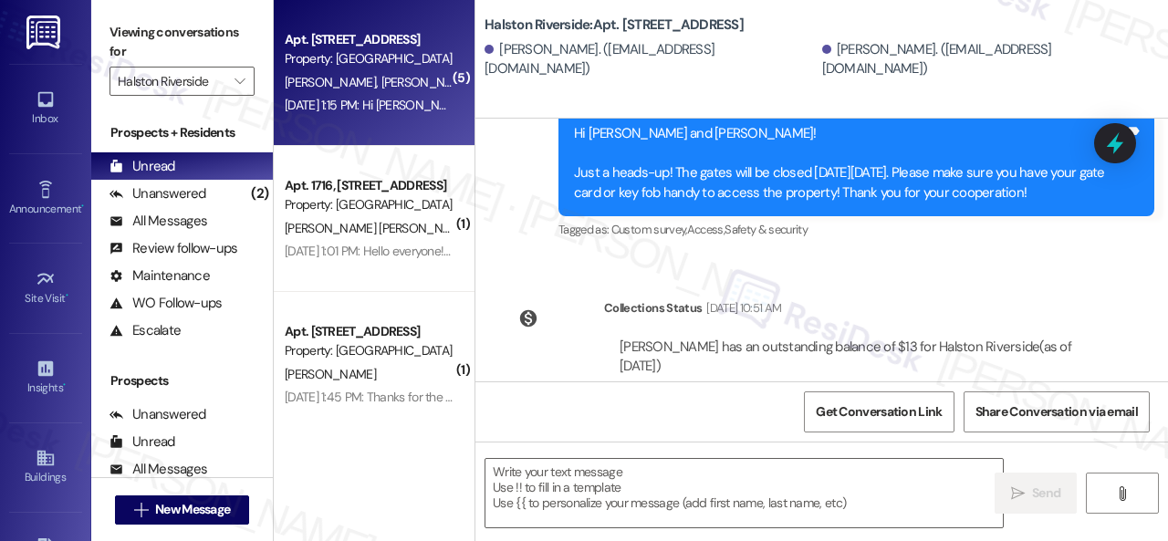
click at [386, 99] on div "Nov 13, 2024 at 1:15 PM: Hi Christopher and Anna! Just a heads-up! The gates wi…" at bounding box center [894, 105] width 1219 height 16
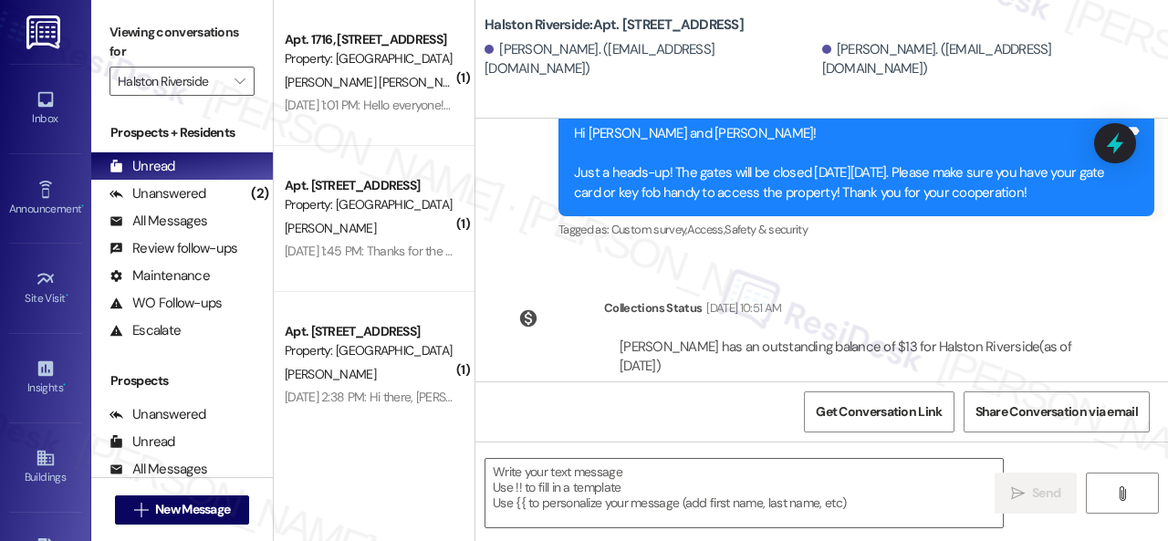
click at [386, 99] on div "Sep 26, 2024 at 1:01 PM: Hello everyone! Valet services will be paused today be…" at bounding box center [856, 105] width 1143 height 16
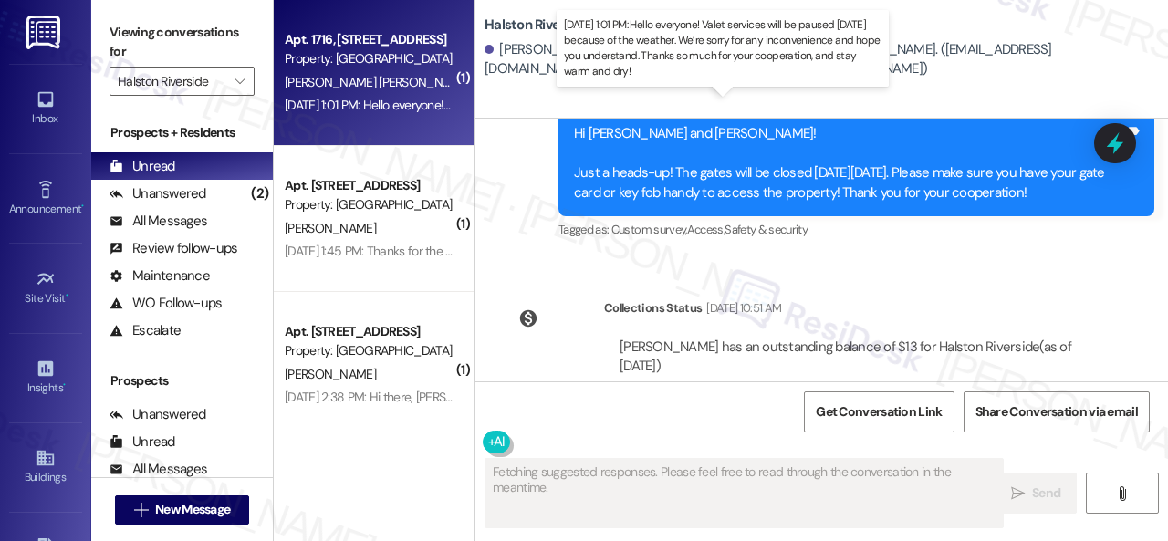
type textarea "Fetching suggested responses. Please feel free to read through the conversation…"
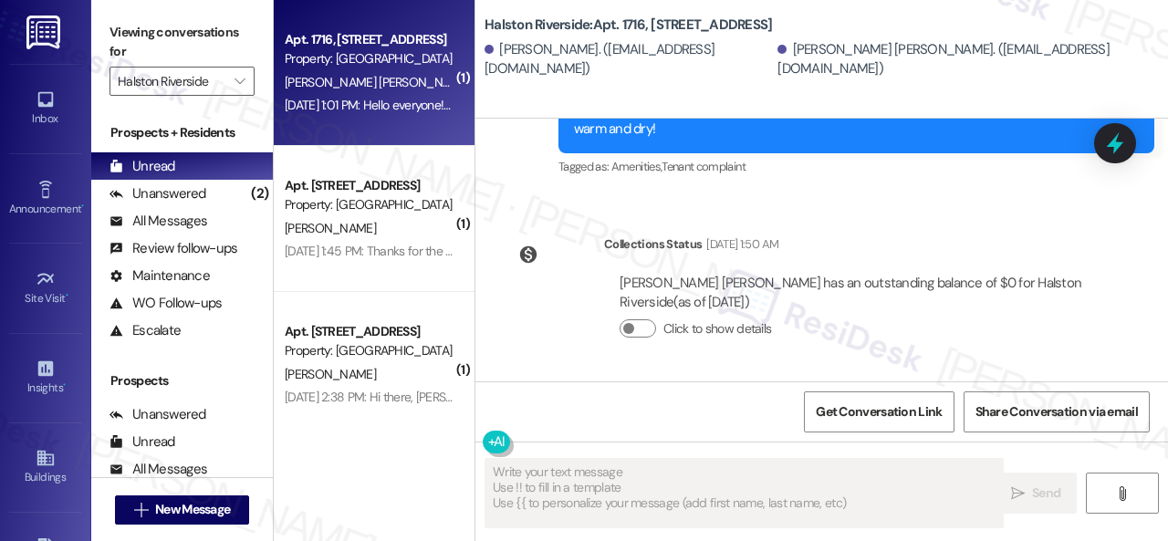
scroll to position [2211, 0]
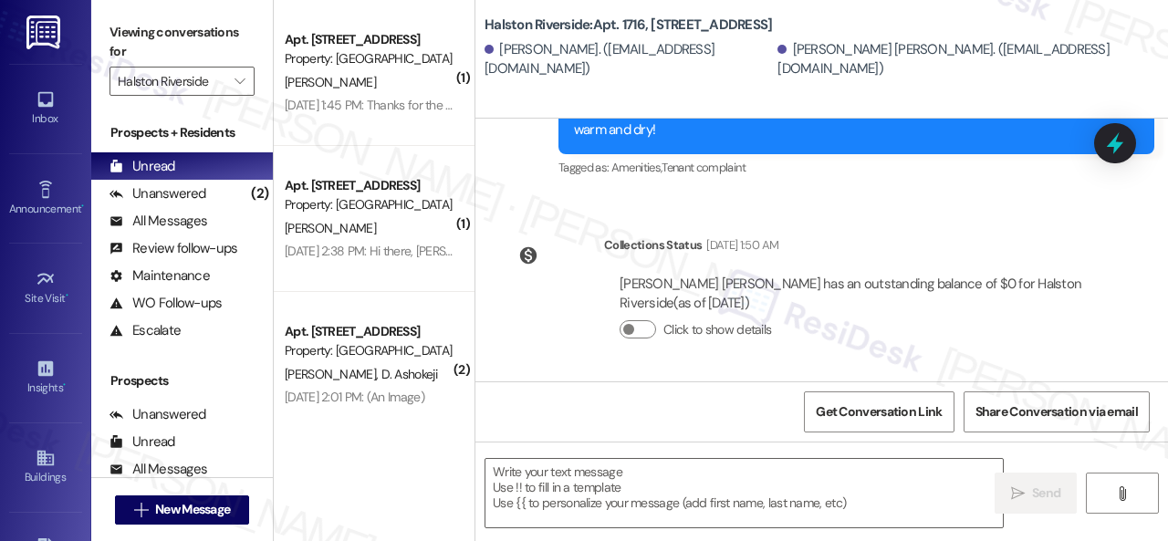
click at [386, 99] on div "Sep 11, 2024 at 1:45 PM: Thanks for the update. Glad to hear it's been addresse…" at bounding box center [640, 105] width 711 height 16
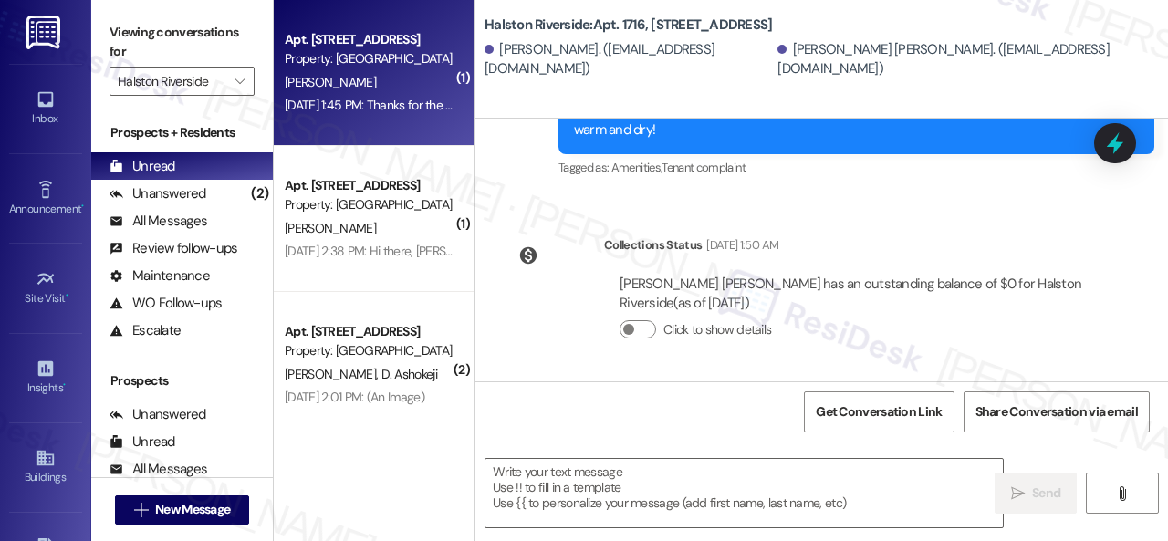
type textarea "Fetching suggested responses. Please feel free to read through the conversation…"
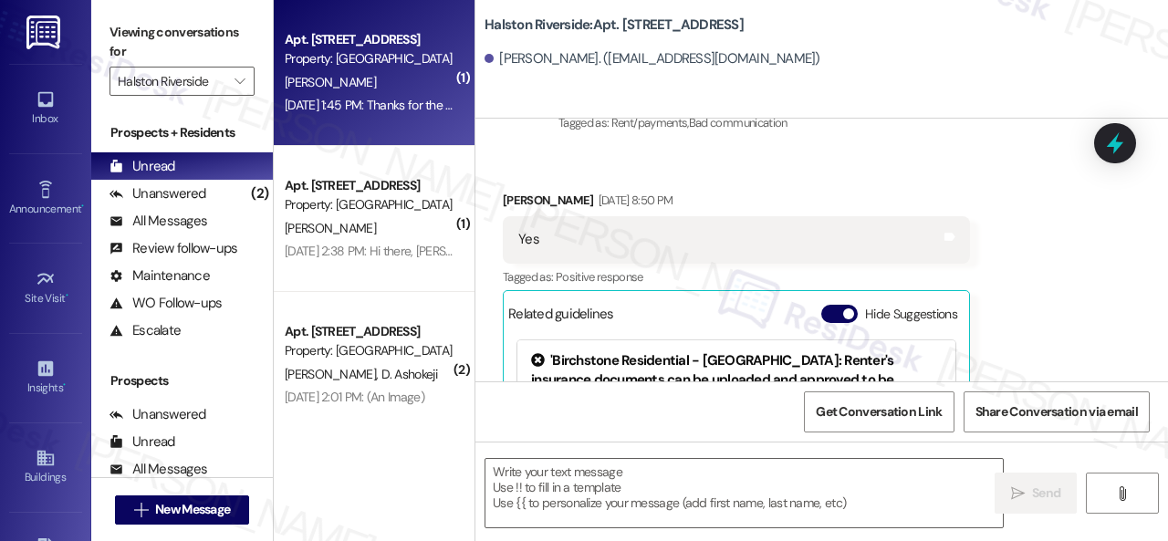
scroll to position [929, 0]
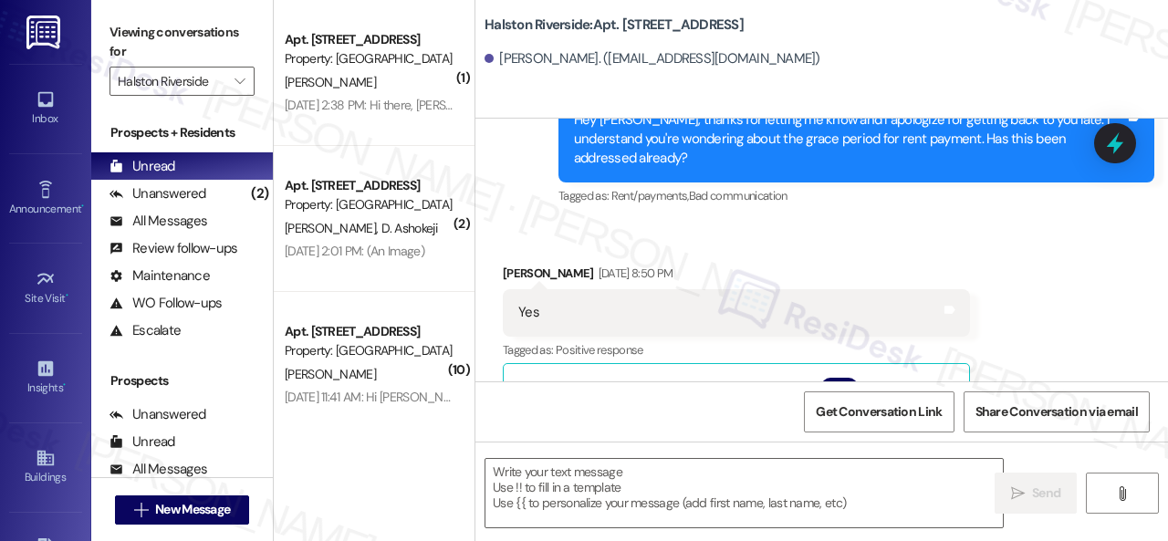
click at [386, 99] on div "Sep 09, 2024 at 2:38 PM: Hi there, Annabelle! I see you submitted a work order …" at bounding box center [1046, 105] width 1523 height 16
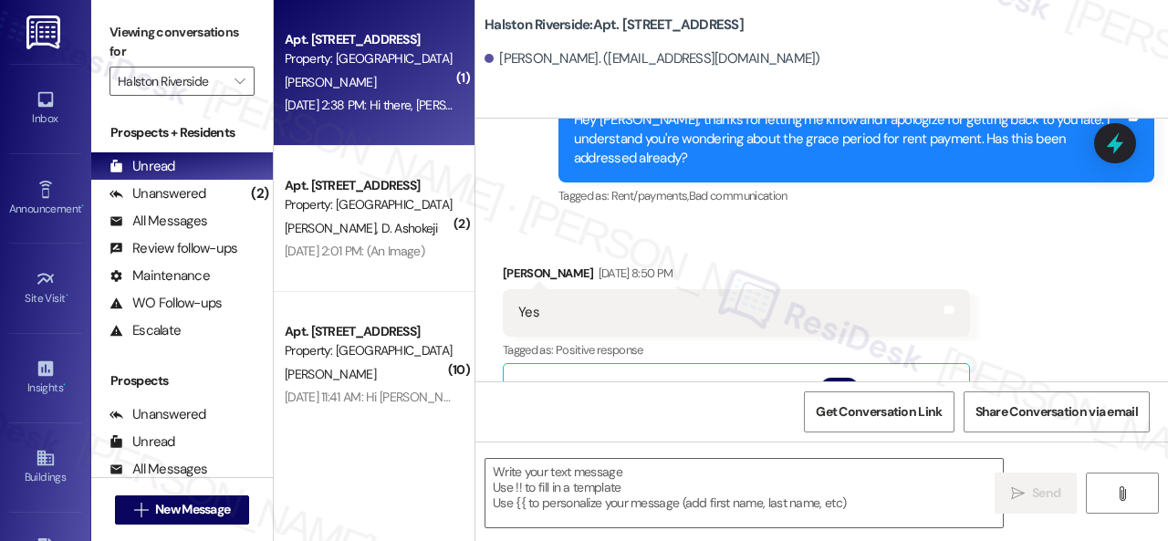
type textarea "Fetching suggested responses. Please feel free to read through the conversation…"
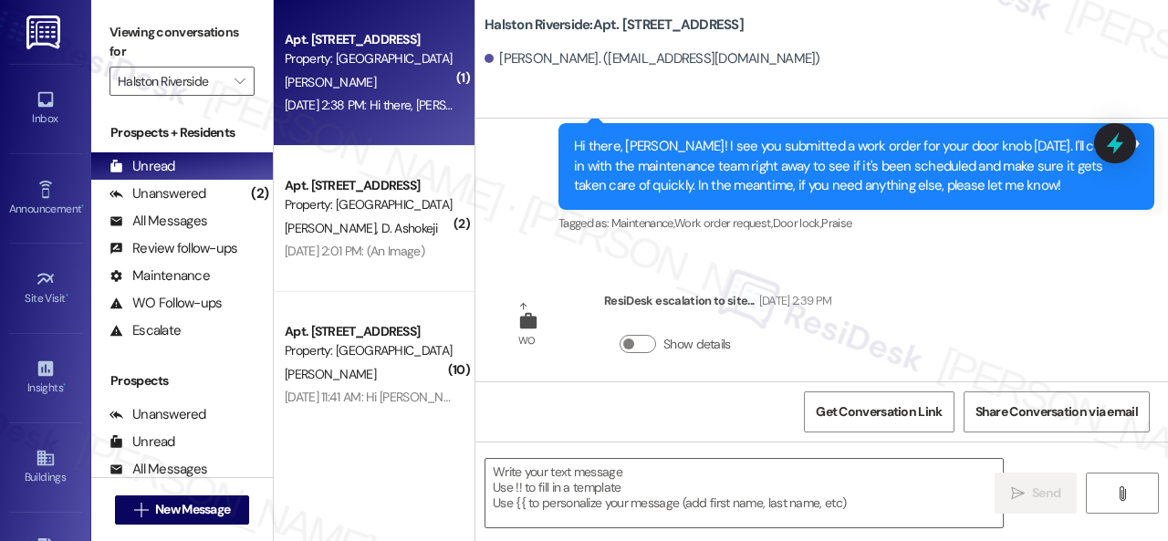
scroll to position [727, 0]
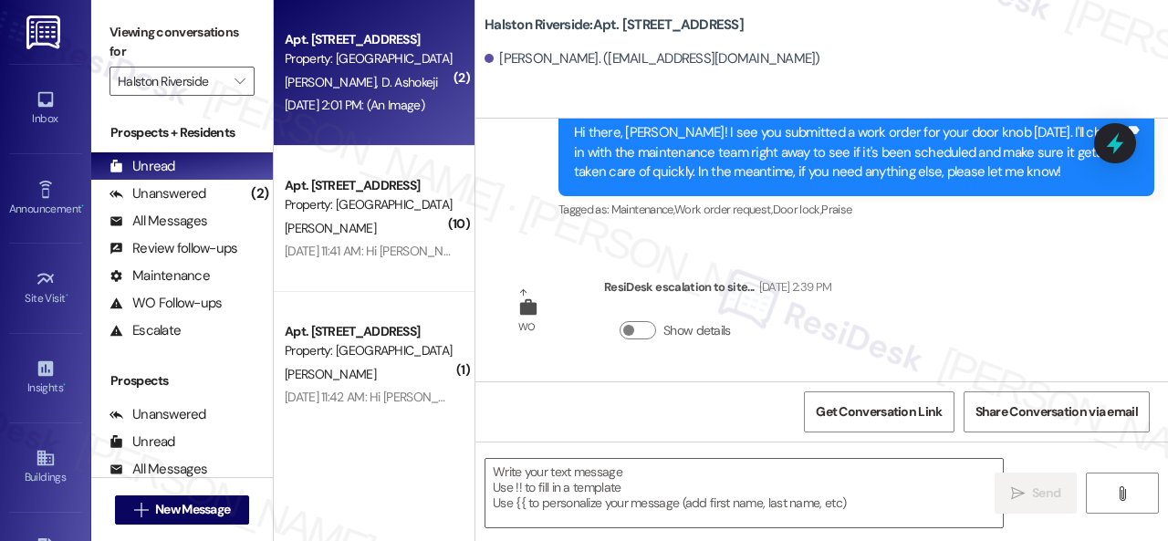
click at [394, 94] on div "Aug 30, 2024 at 2:01 PM: (An Image) Aug 30, 2024 at 2:01 PM: (An Image)" at bounding box center [369, 105] width 172 height 23
type textarea "Fetching suggested responses. Please feel free to read through the conversation…"
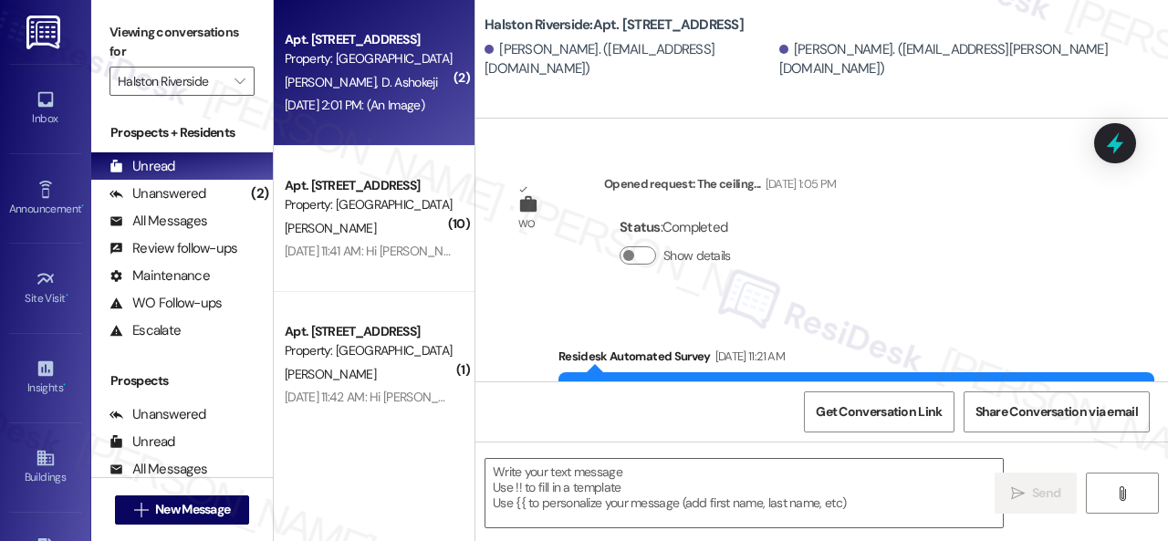
type textarea "Fetching suggested responses. Please feel free to read through the conversation…"
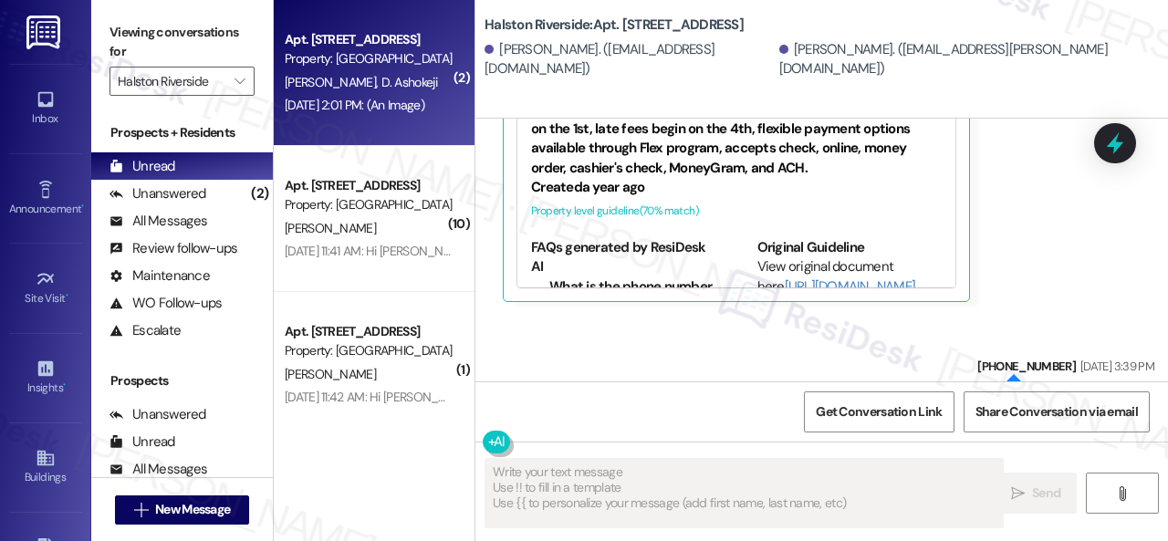
scroll to position [3807, 0]
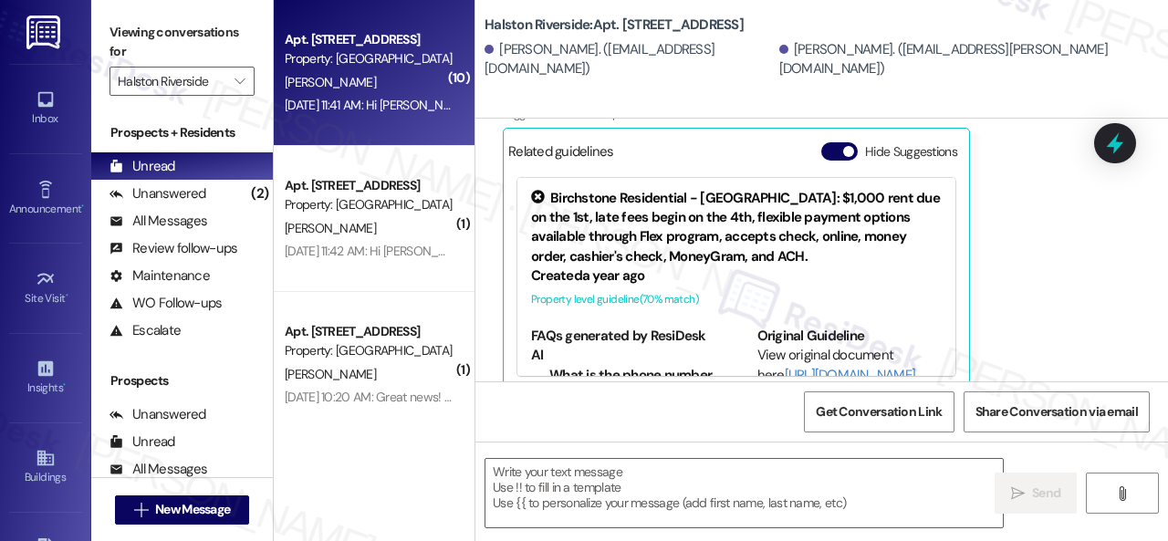
click at [406, 78] on div "V. Shellman" at bounding box center [369, 82] width 172 height 23
type textarea "Fetching suggested responses. Please feel free to read through the conversation…"
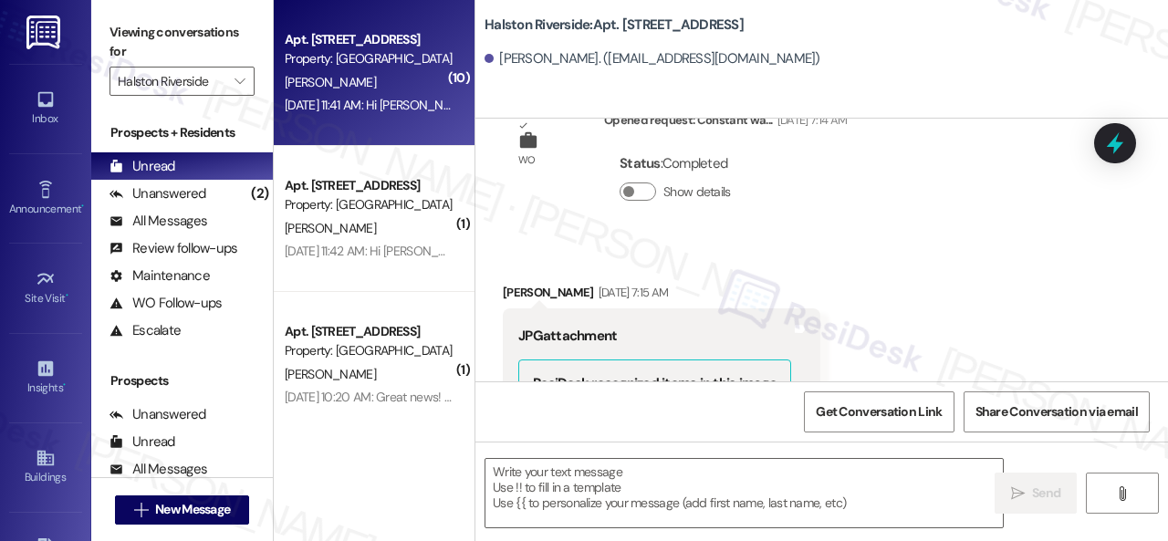
type textarea "Fetching suggested responses. Please feel free to read through the conversation…"
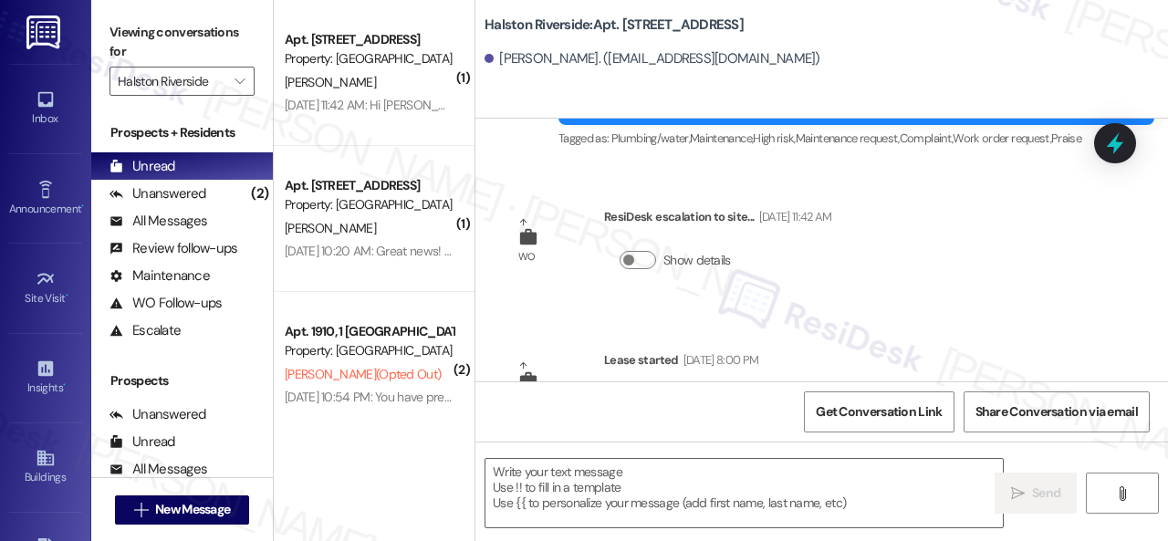
scroll to position [5110, 0]
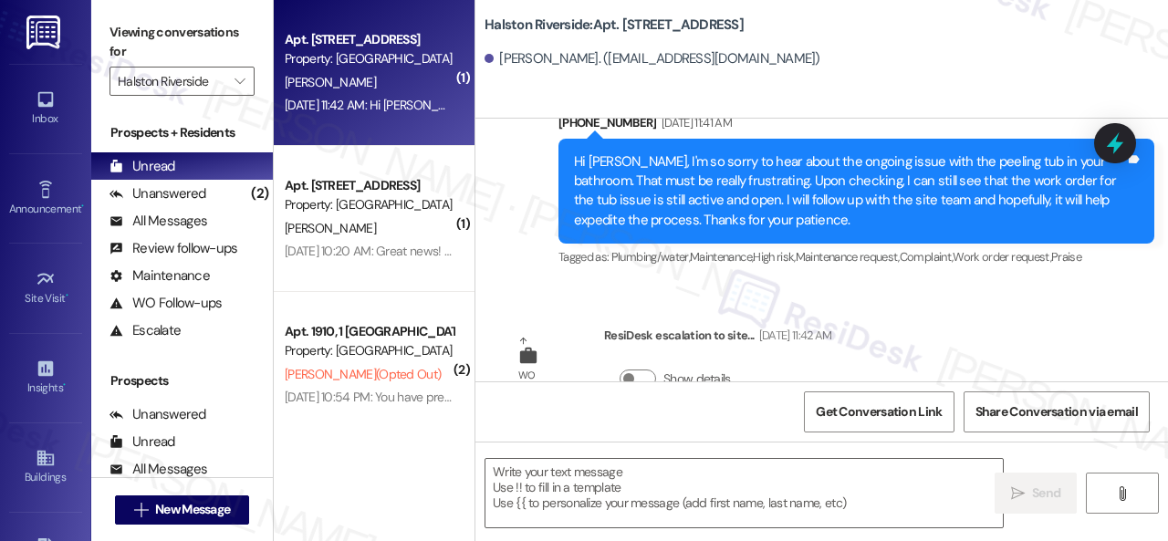
click at [394, 81] on div "R. Dupervil" at bounding box center [369, 82] width 172 height 23
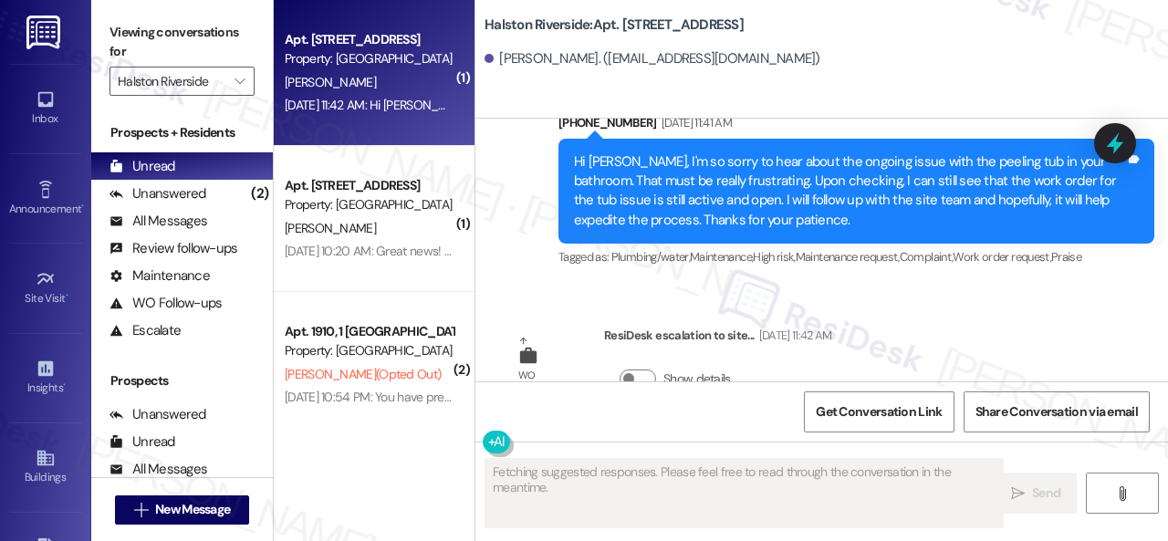
type textarea "Fetching suggested responses. Please feel free to read through the conversation…"
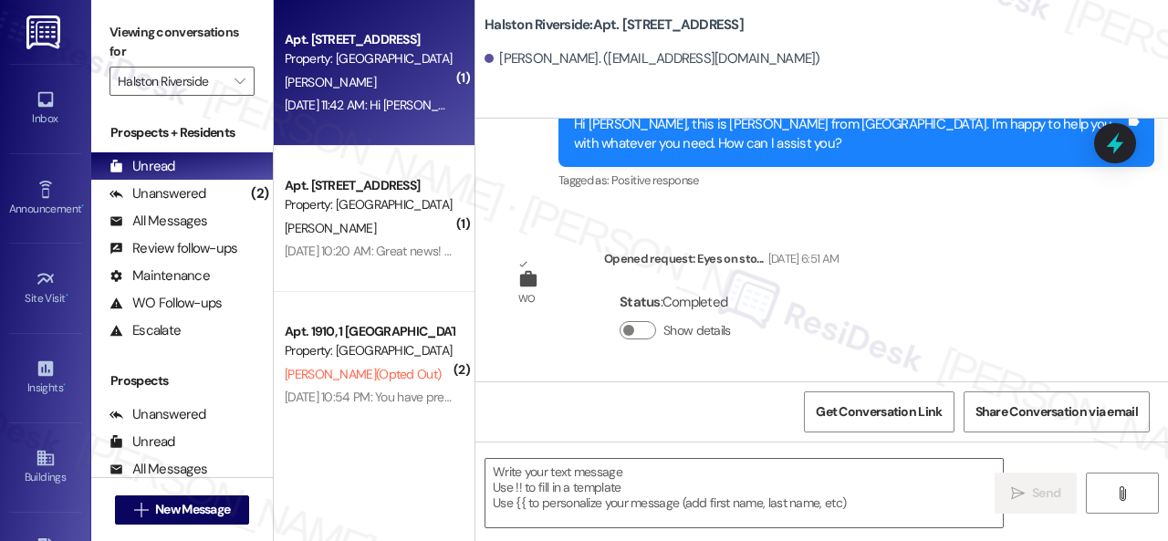
scroll to position [626, 0]
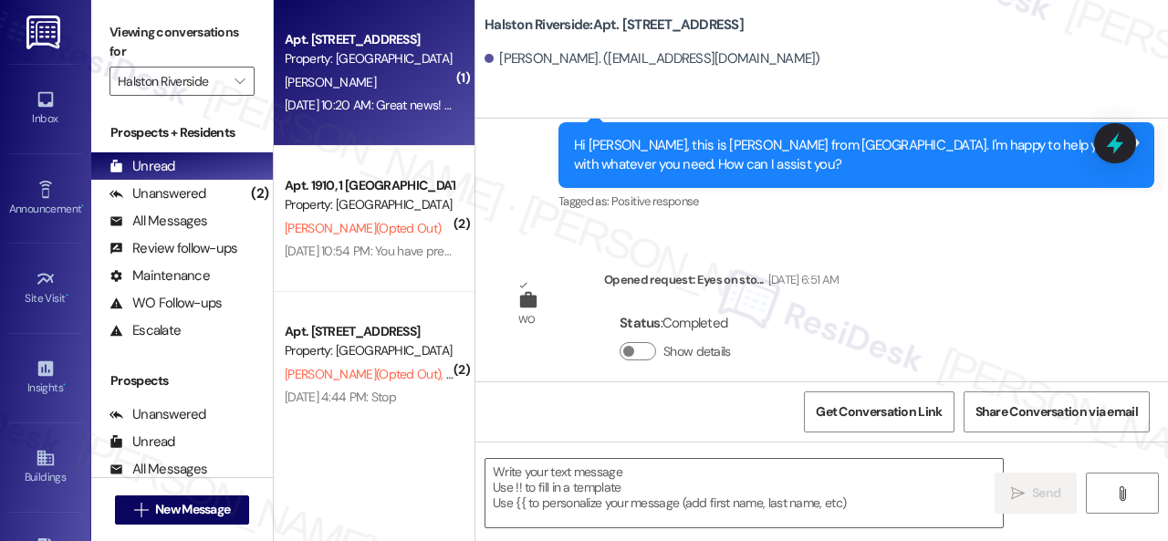
click at [408, 65] on div "Property: [GEOGRAPHIC_DATA]" at bounding box center [369, 58] width 169 height 19
type textarea "Fetching suggested responses. Please feel free to read through the conversation…"
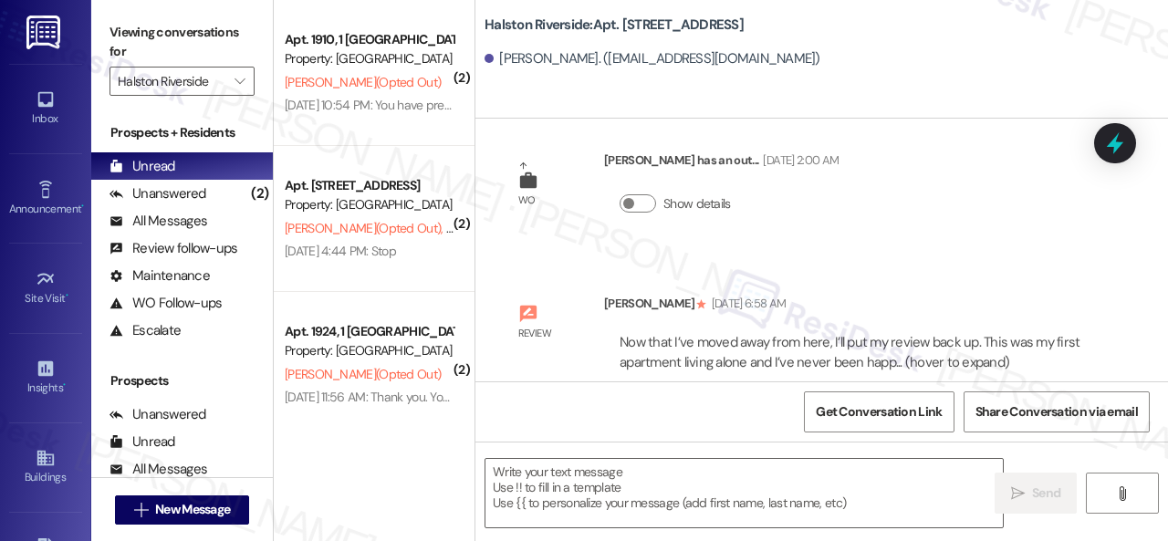
scroll to position [1289, 0]
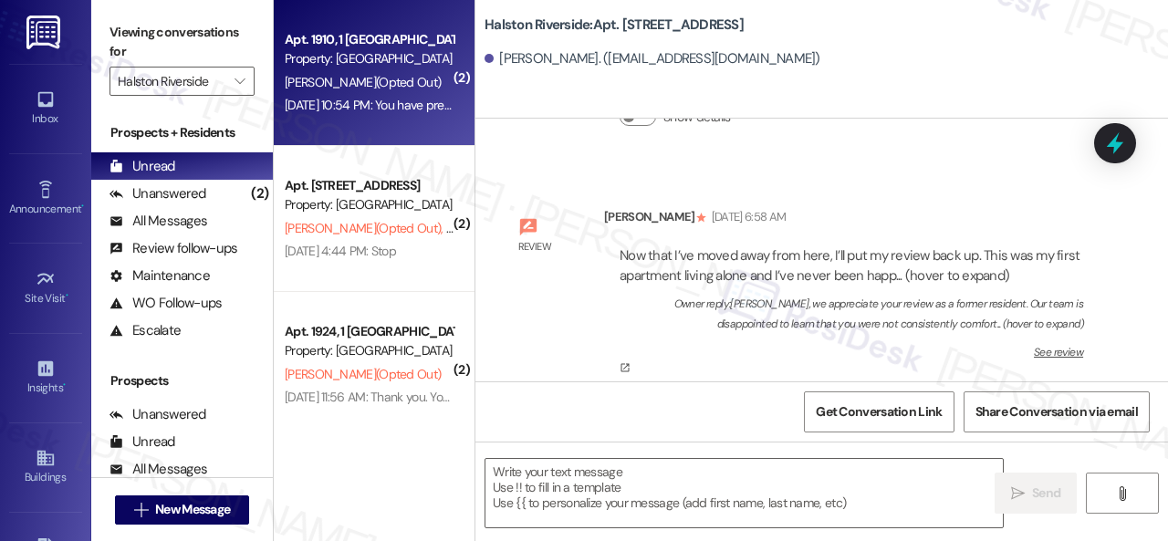
click at [406, 71] on div "A. Bradley (Opted Out)" at bounding box center [369, 82] width 172 height 23
type textarea "Fetching suggested responses. Please feel free to read through the conversation…"
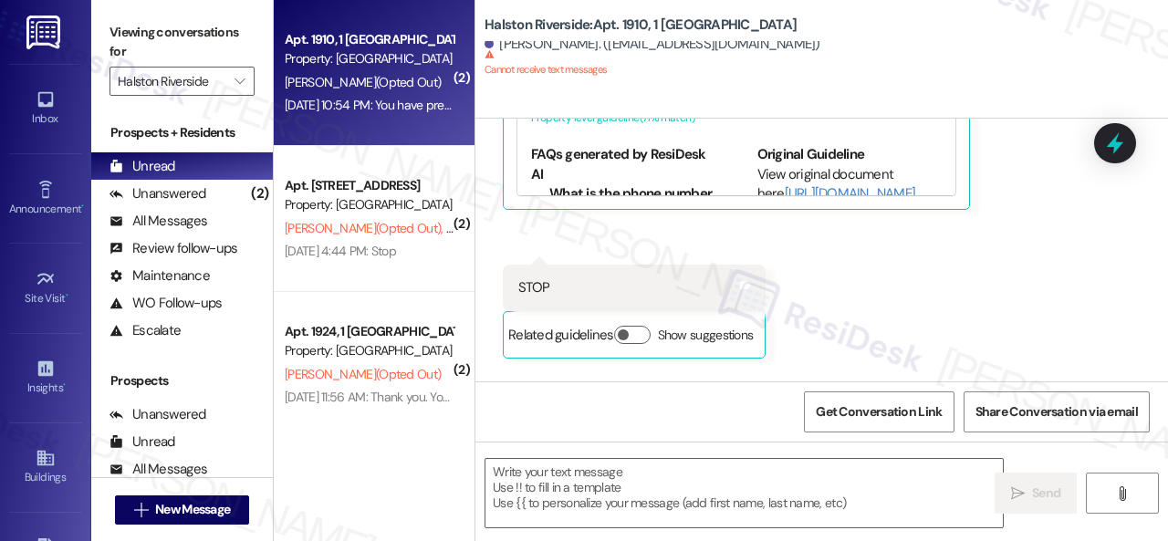
scroll to position [655, 0]
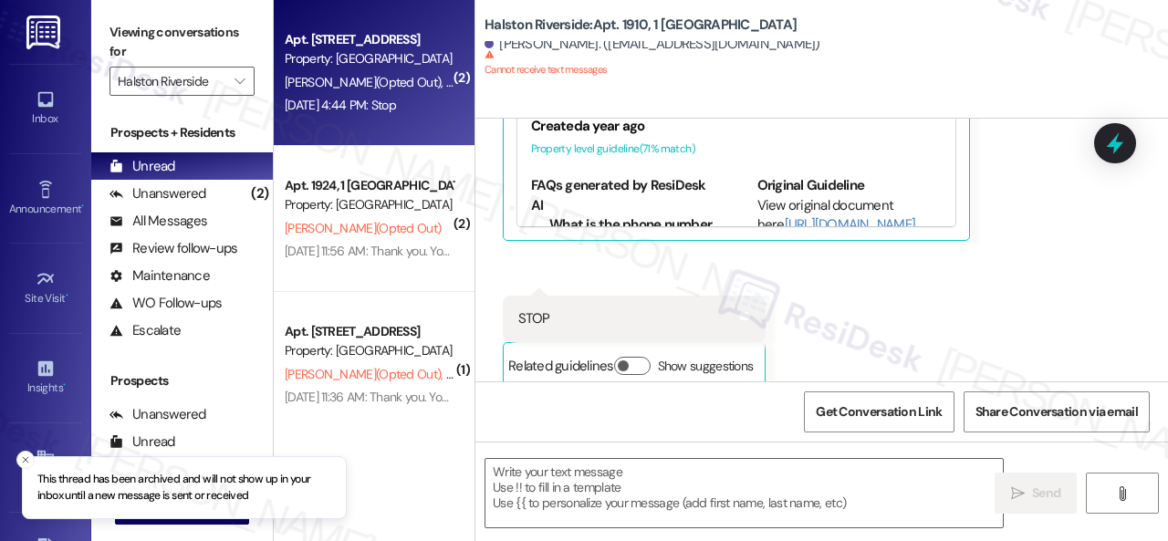
click at [396, 101] on div "Jul 31, 2024 at 4:44 PM: Stop Jul 31, 2024 at 4:44 PM: Stop" at bounding box center [340, 105] width 111 height 16
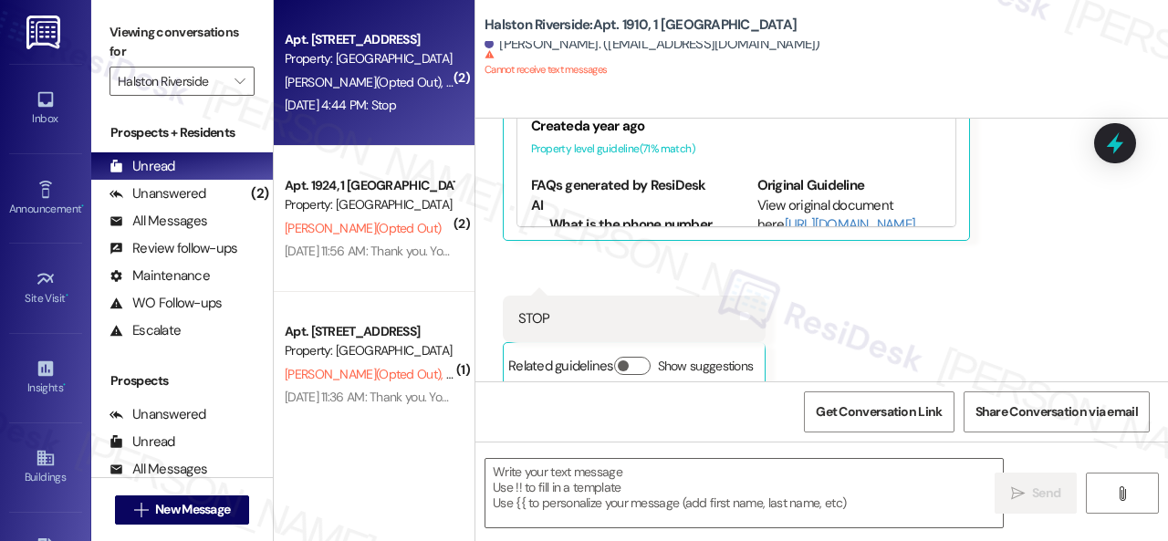
type textarea "Fetching suggested responses. Please feel free to read through the conversation…"
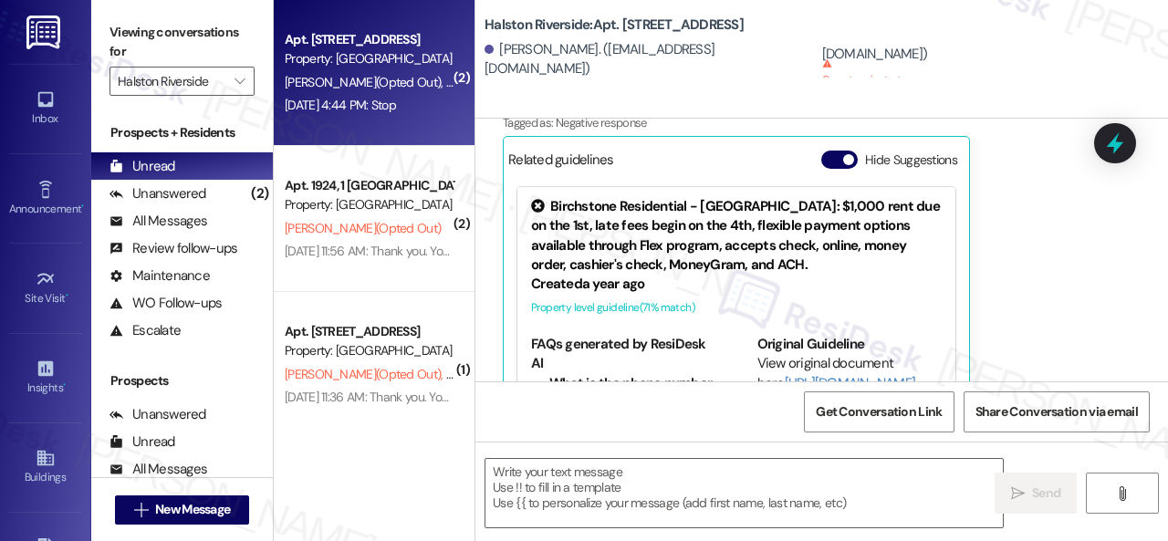
scroll to position [874, 0]
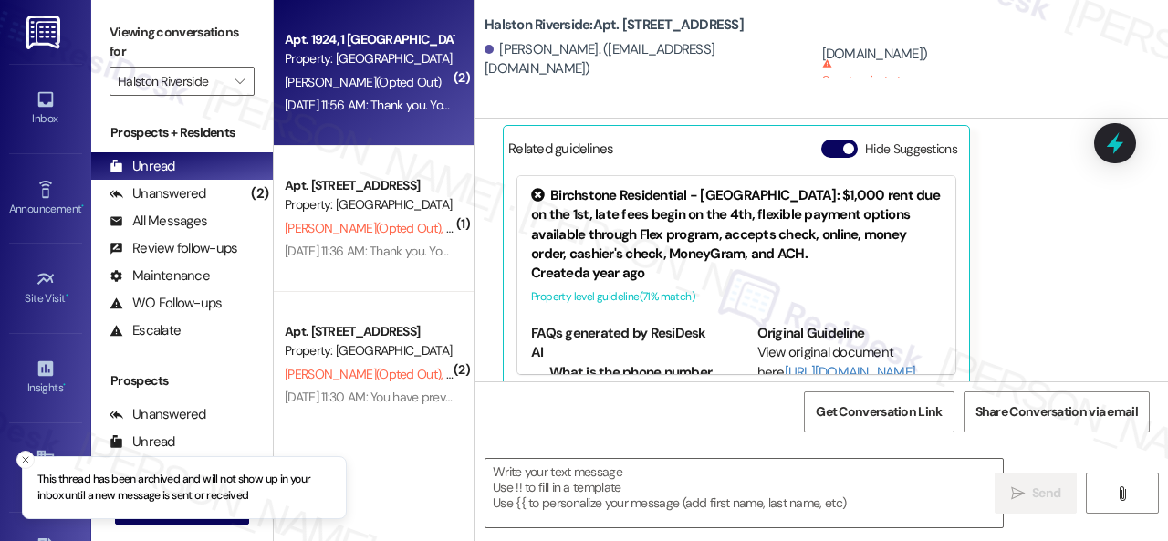
click at [427, 109] on div "Jul 31, 2024 at 11:56 AM: Thank you. You will no longer receive texts from this…" at bounding box center [735, 105] width 901 height 16
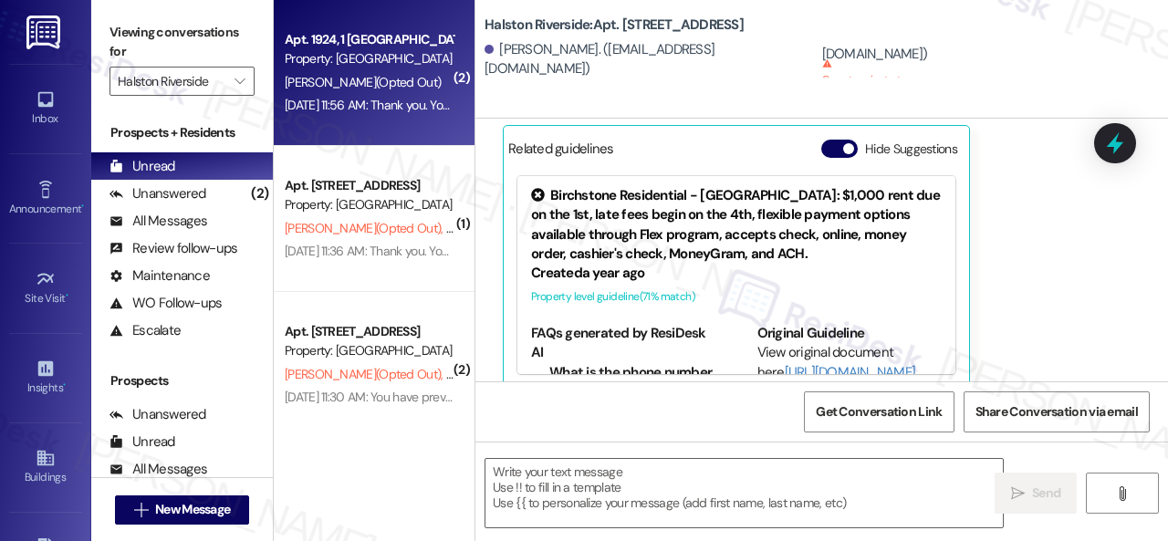
type textarea "Fetching suggested responses. Please feel free to read through the conversation…"
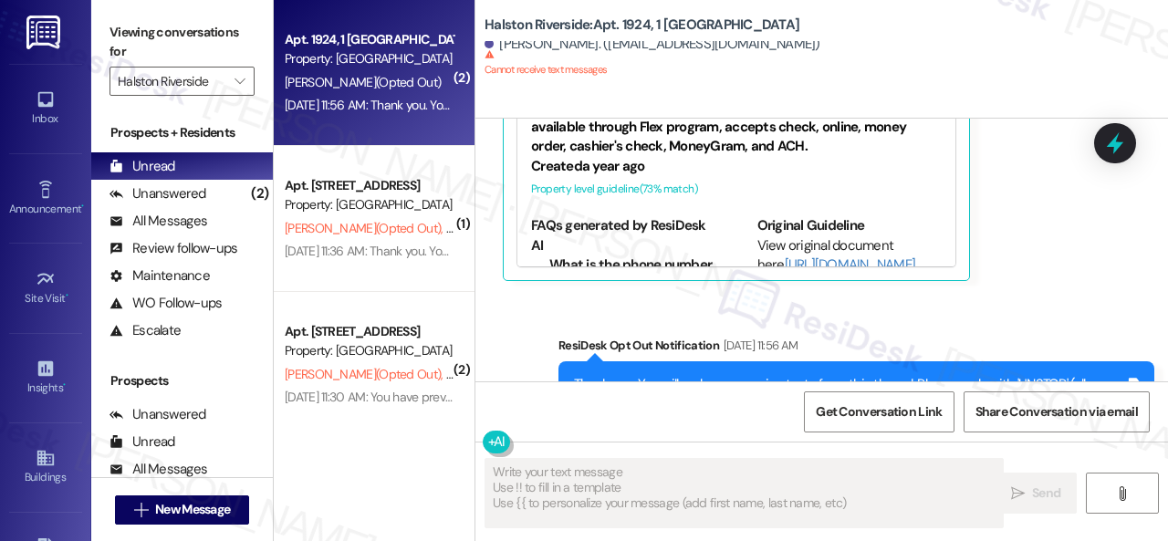
scroll to position [1048, 0]
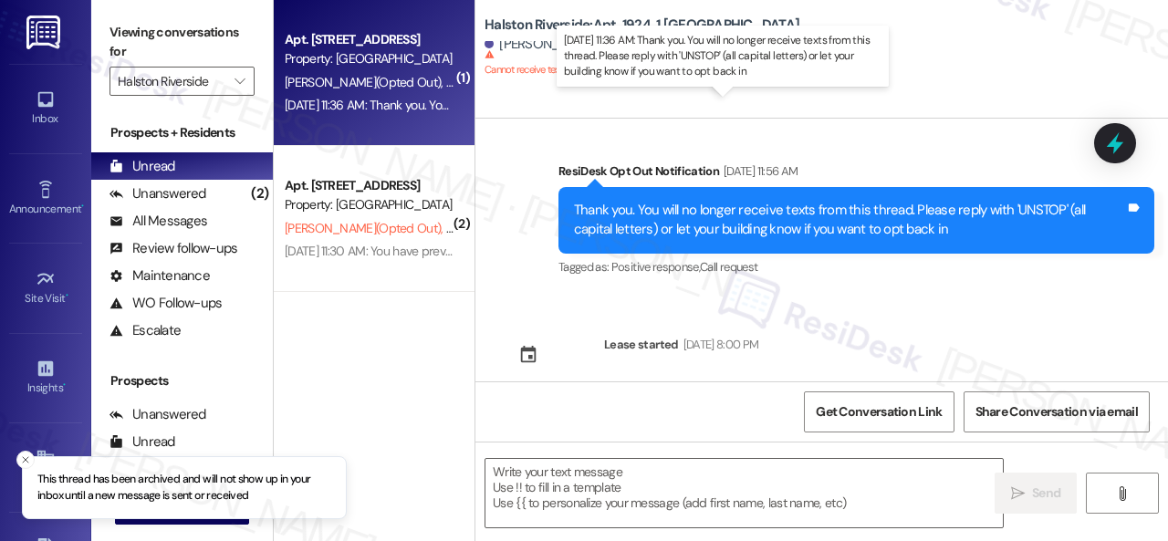
click at [439, 109] on div "Jul 31, 2024 at 11:36 AM: Thank you. You will no longer receive texts from this…" at bounding box center [735, 105] width 900 height 16
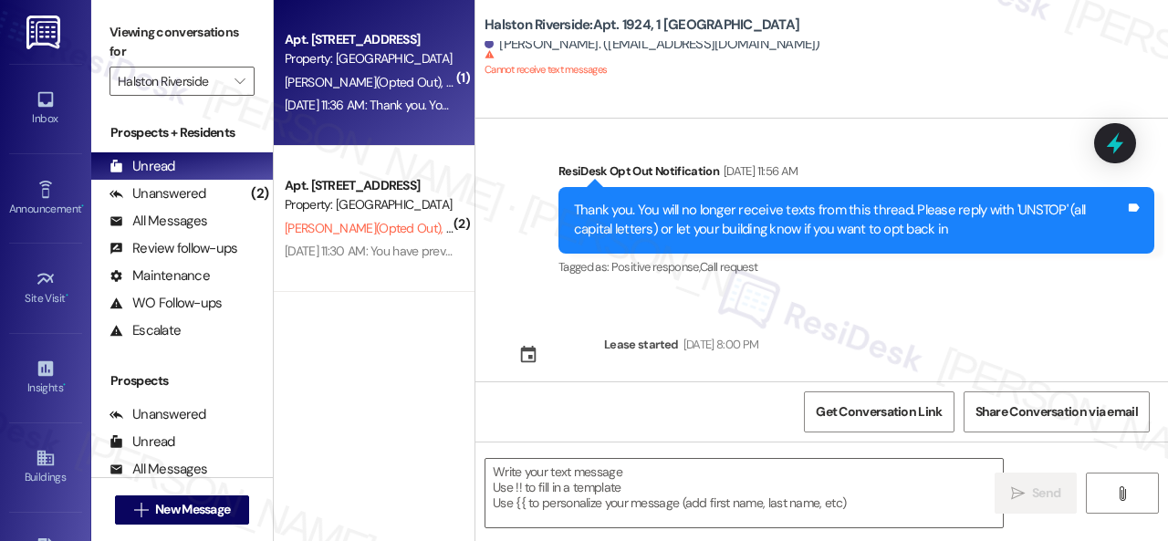
type textarea "Fetching suggested responses. Please feel free to read through the conversation…"
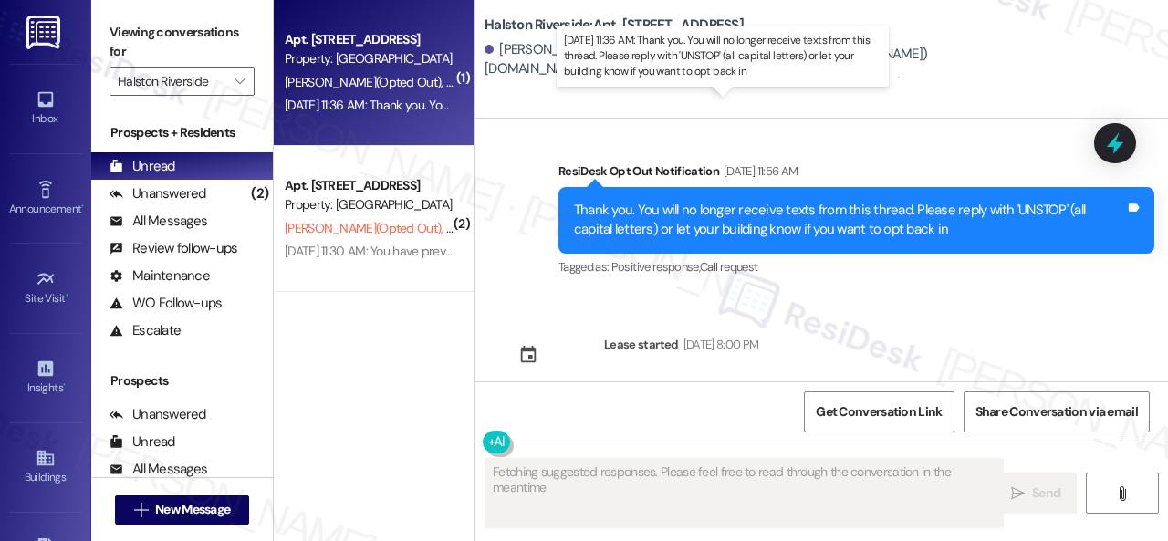
scroll to position [691, 0]
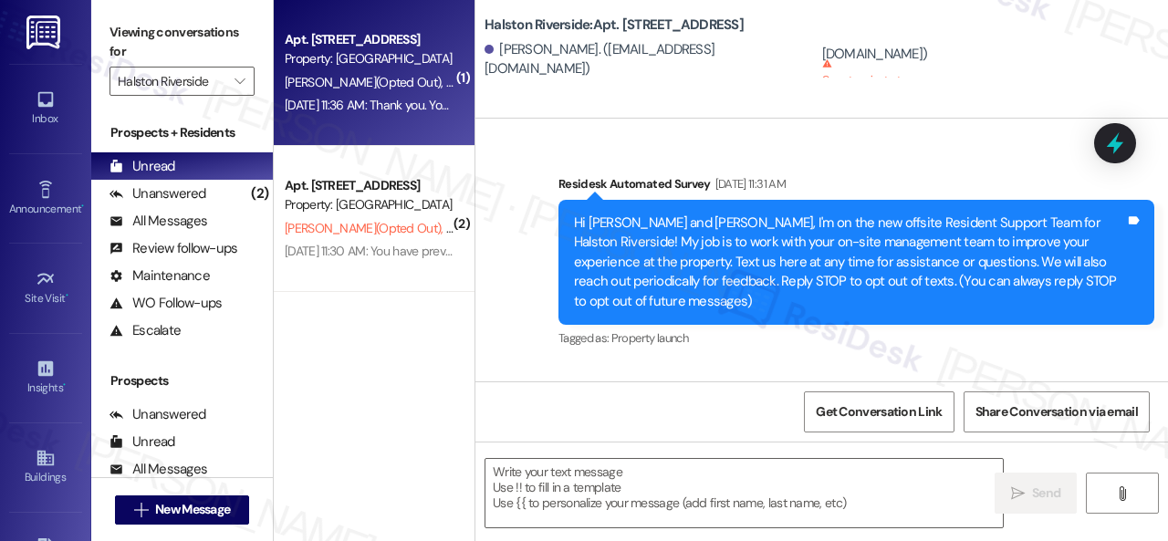
scroll to position [691, 0]
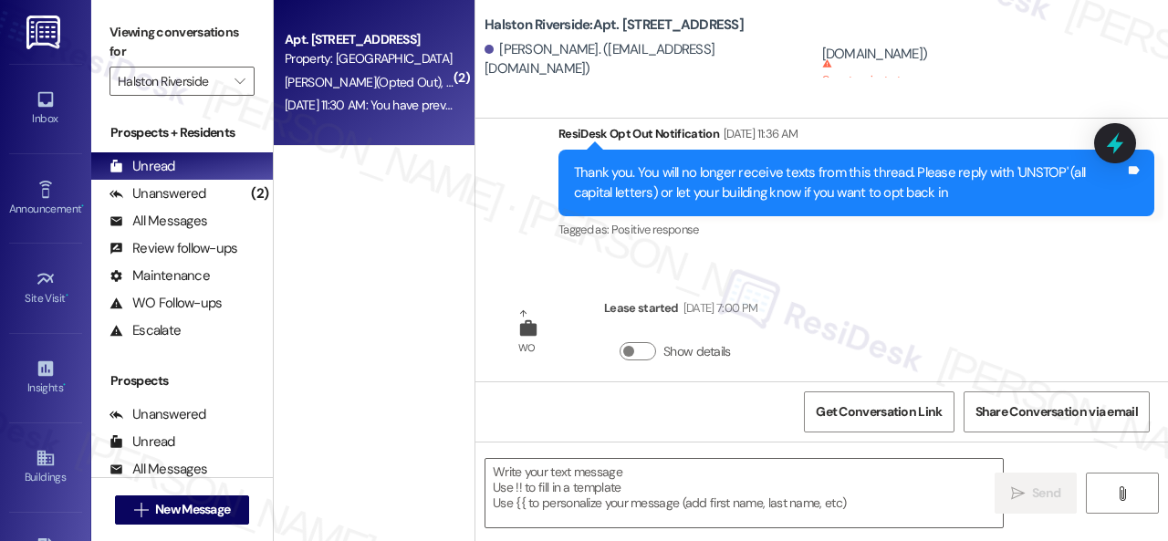
click at [426, 94] on div "[DATE] 11:30 AM: You have previously opted out of receiving texts from this thr…" at bounding box center [369, 105] width 172 height 23
type textarea "Fetching suggested responses. Please feel free to read through the conversation…"
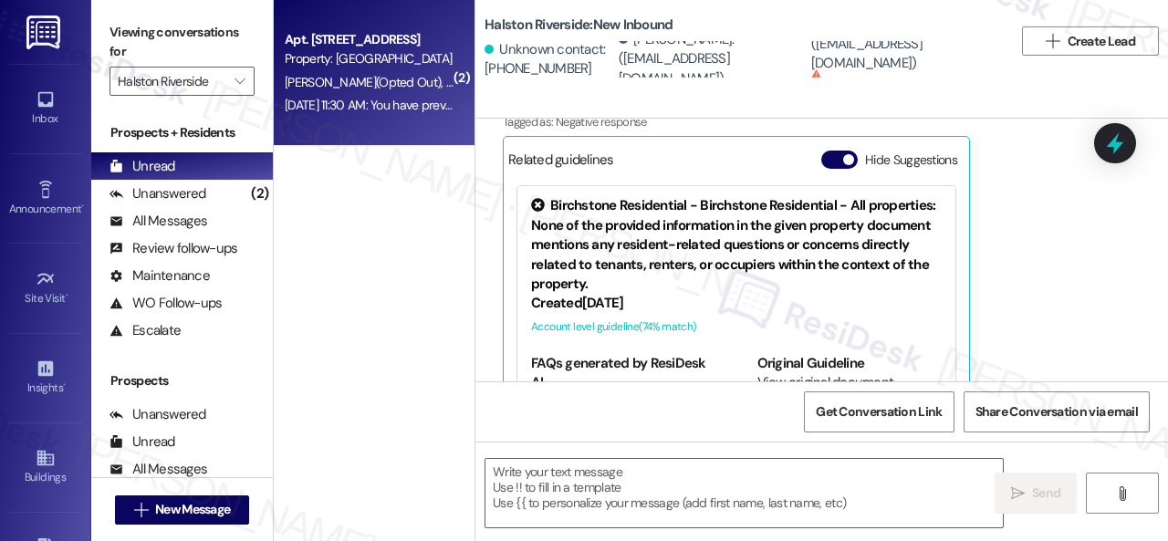
scroll to position [794, 0]
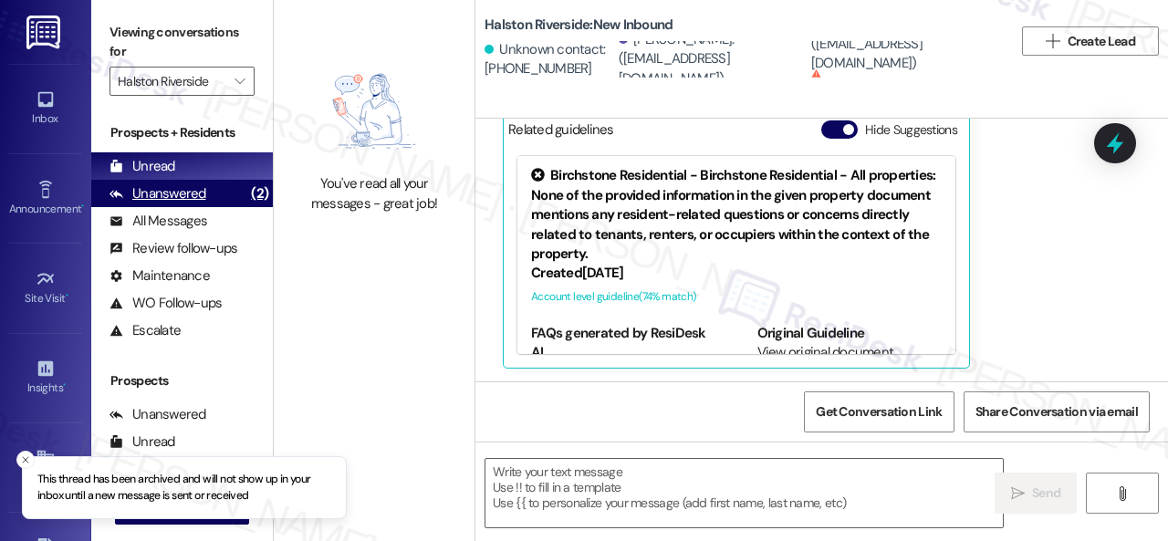
click at [149, 203] on div "Unanswered (2)" at bounding box center [182, 193] width 182 height 27
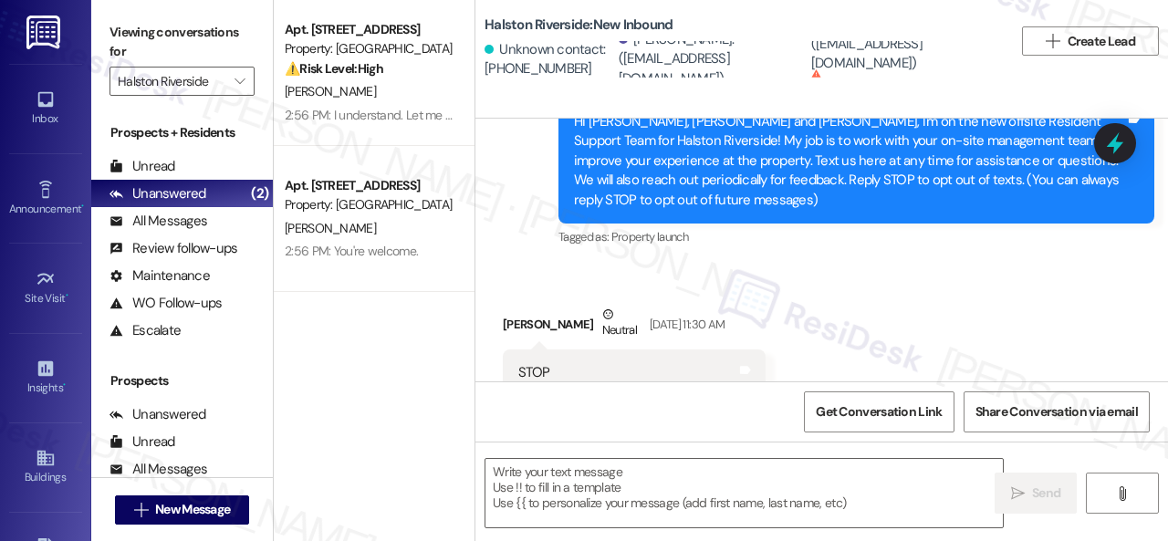
type textarea "Fetching suggested responses. Please feel free to read through the conversation…"
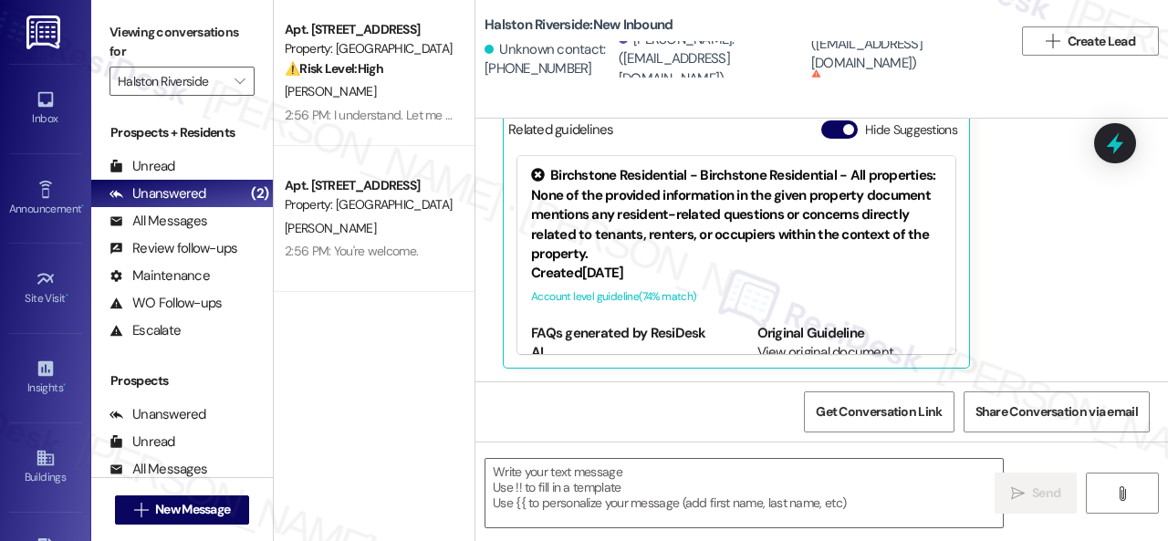
click at [358, 337] on div "Apt. 1610, 1 Halston Riverside Property: Halston Riverside ⚠️ Risk Level: High …" at bounding box center [374, 205] width 201 height 411
click at [151, 167] on div "Unread" at bounding box center [142, 166] width 66 height 19
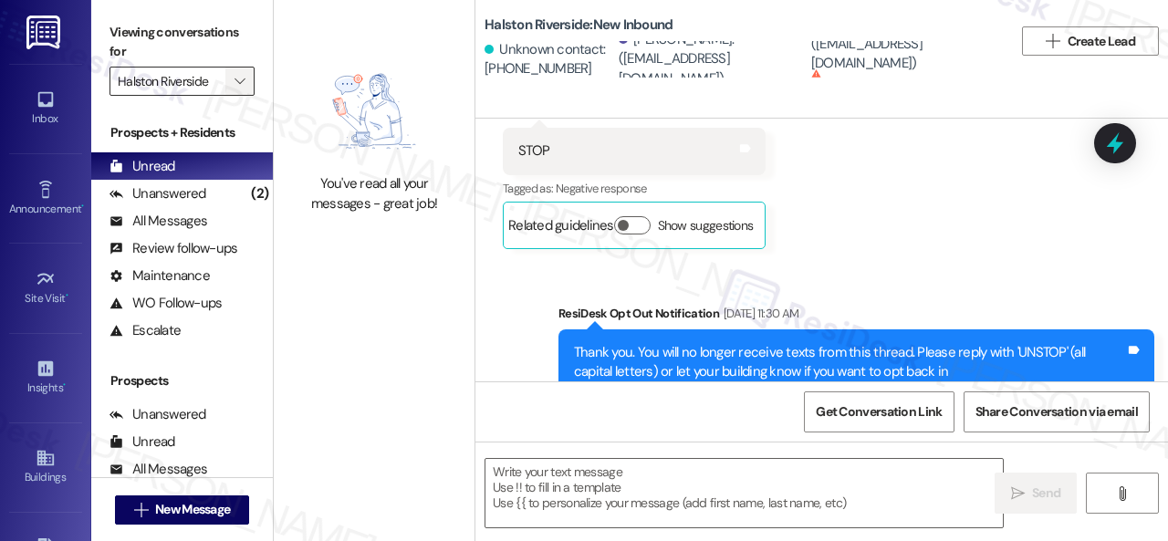
type textarea "Fetching suggested responses. Please feel free to read through the conversation…"
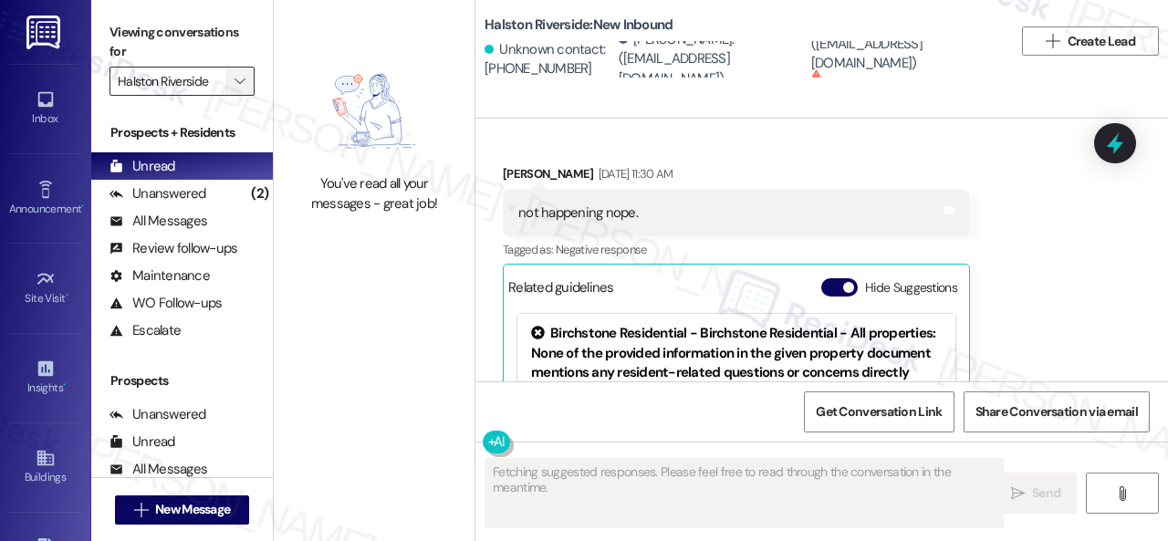
click at [244, 90] on span "" at bounding box center [239, 81] width 17 height 29
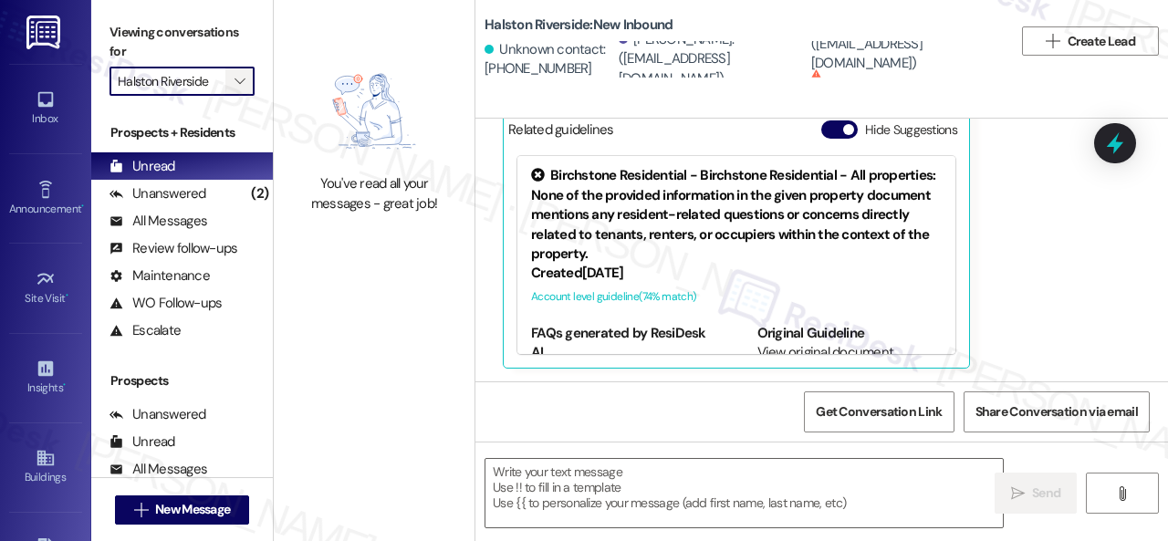
click at [250, 90] on button "" at bounding box center [239, 81] width 29 height 29
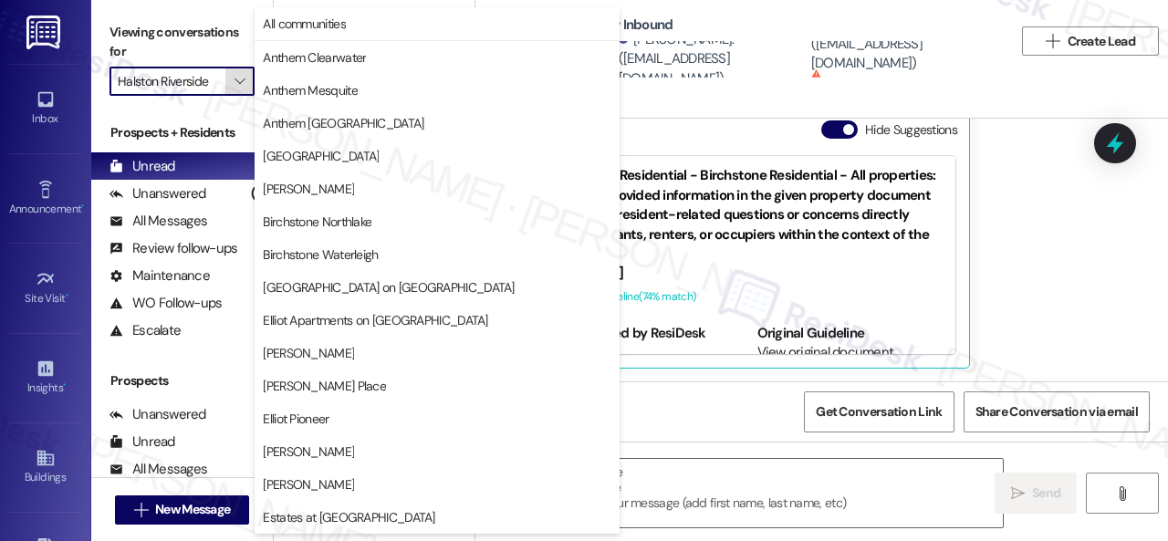
scroll to position [625, 0]
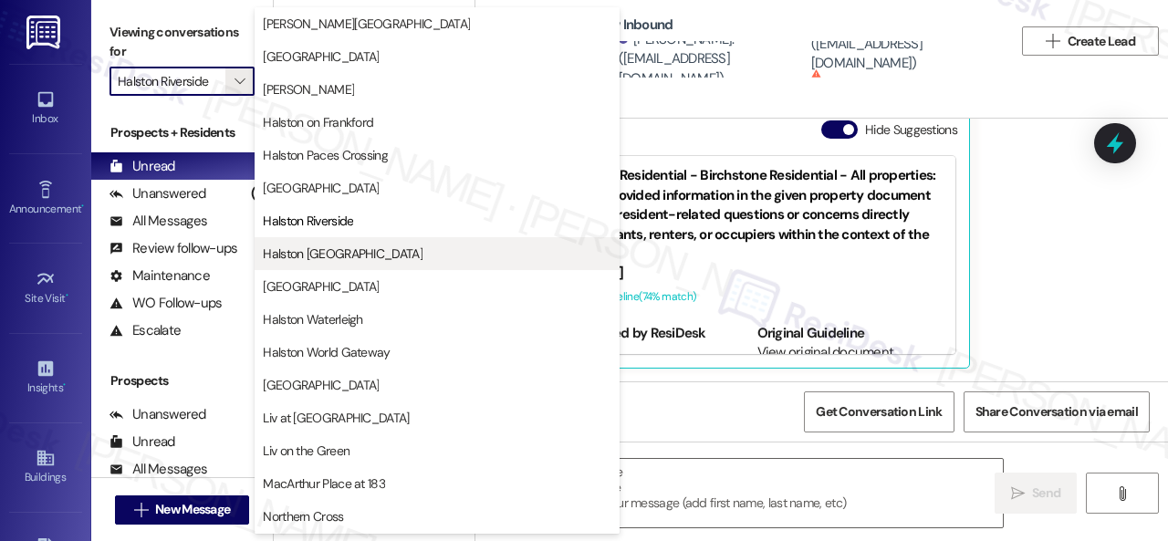
click at [341, 251] on span "Halston Shiloh Valley" at bounding box center [343, 253] width 160 height 18
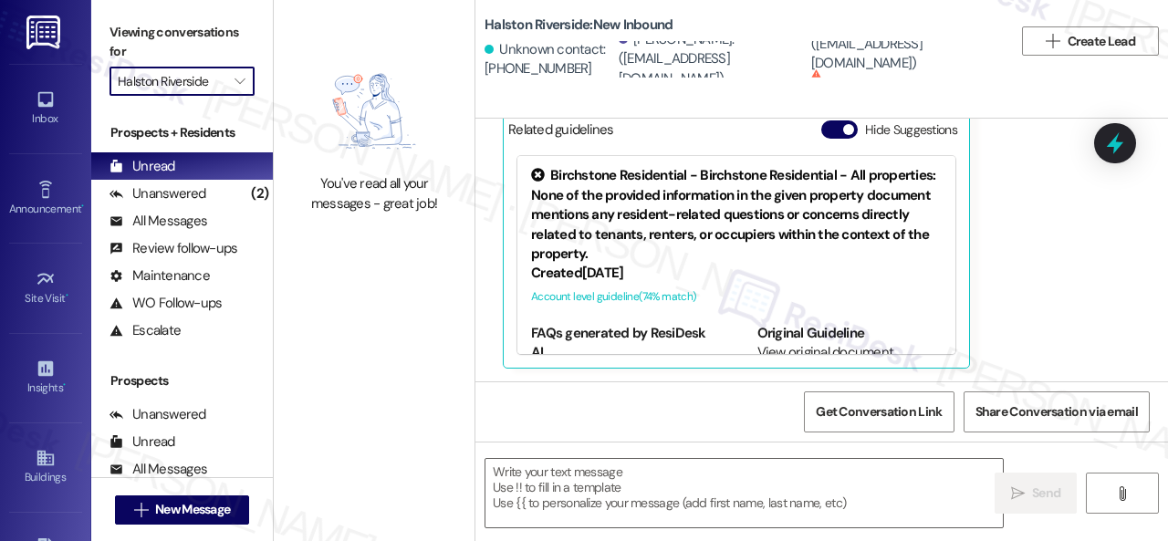
type input "Halston Shiloh Valley"
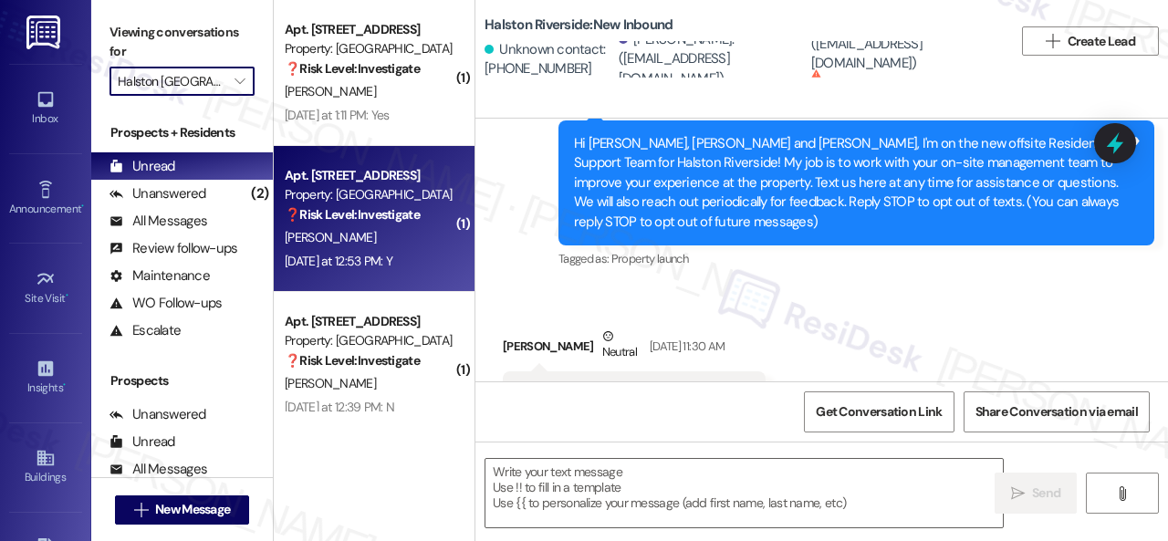
type textarea "Fetching suggested responses. Please feel free to read through the conversation…"
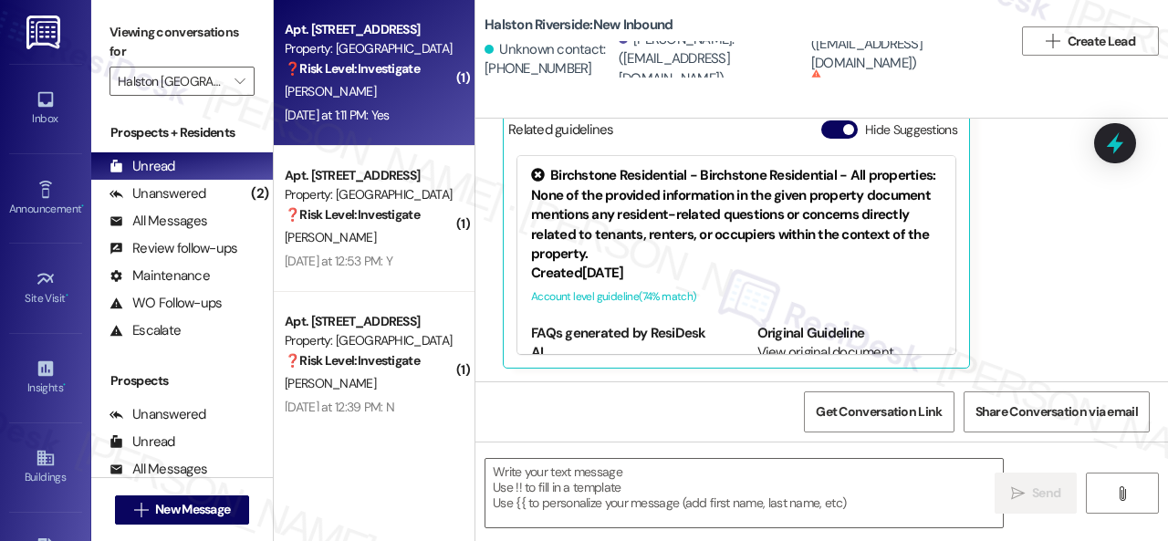
click at [400, 92] on div "B. Guhde" at bounding box center [369, 91] width 172 height 23
type textarea "Fetching suggested responses. Please feel free to read through the conversation…"
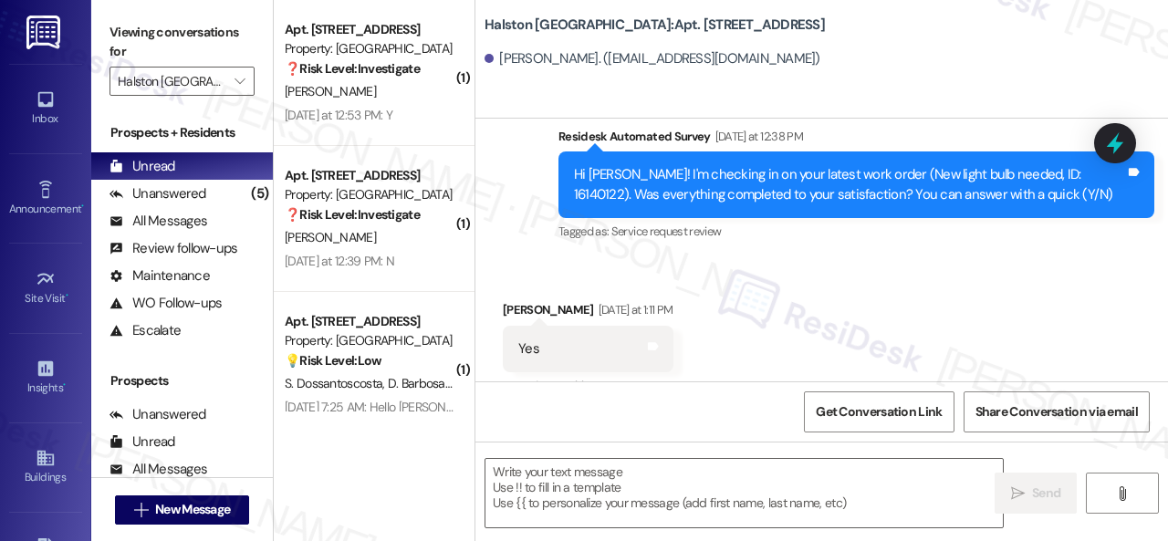
scroll to position [633, 0]
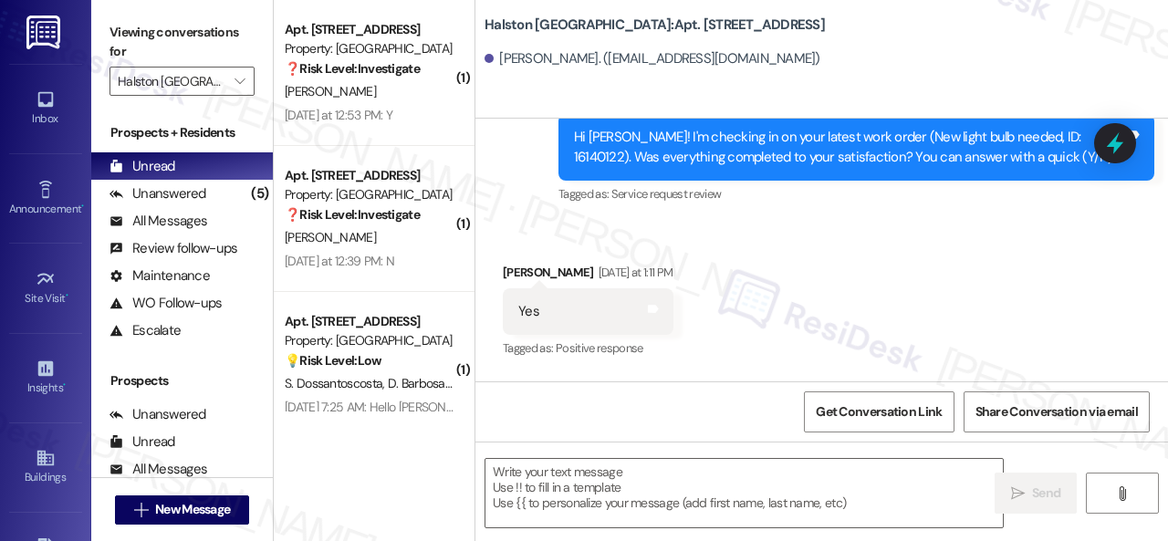
click at [495, 197] on div "Survey, sent via SMS Residesk Automated Survey Yesterday at 12:38 PM Hi Brian! …" at bounding box center [821, 134] width 692 height 173
click at [593, 476] on textarea at bounding box center [743, 493] width 517 height 68
paste textarea "We’re happy to know everything’s all set! If your stay at {{property}} met your…"
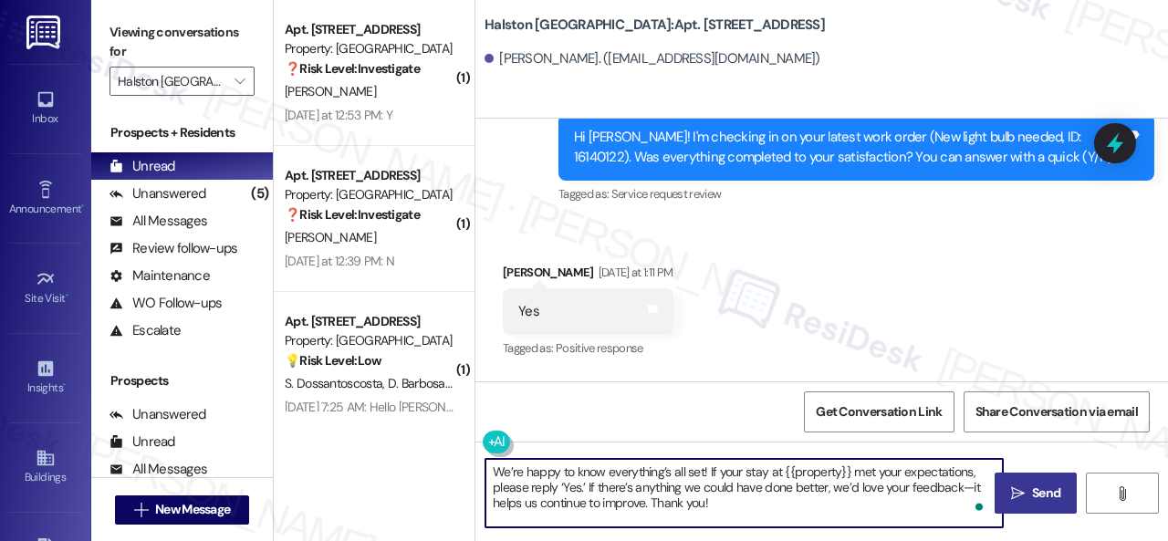
type textarea "We’re happy to know everything’s all set! If your stay at {{property}} met your…"
click at [1021, 484] on span " Send" at bounding box center [1035, 492] width 57 height 19
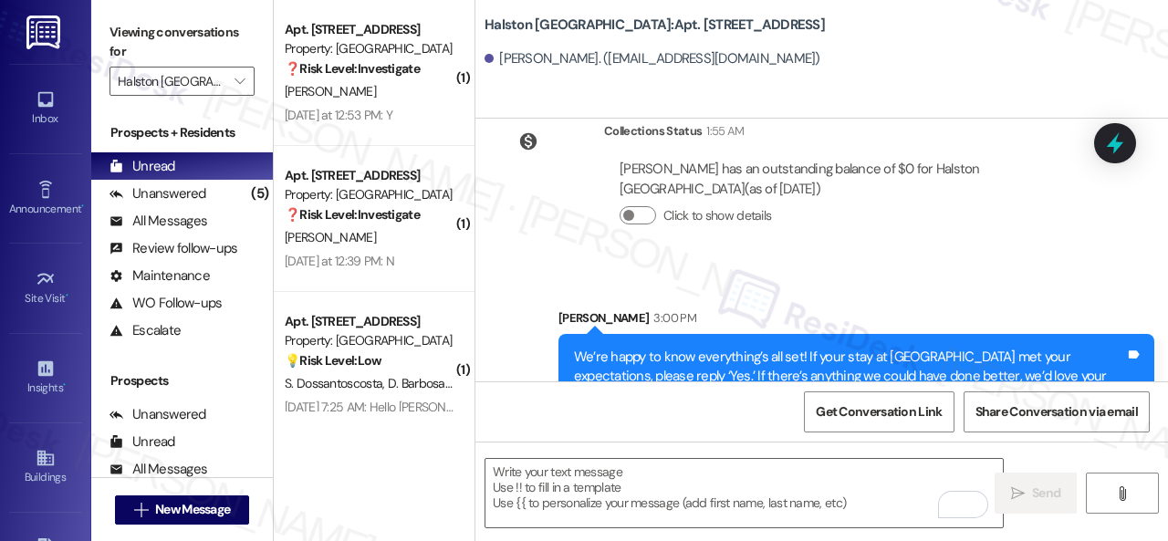
scroll to position [982, 0]
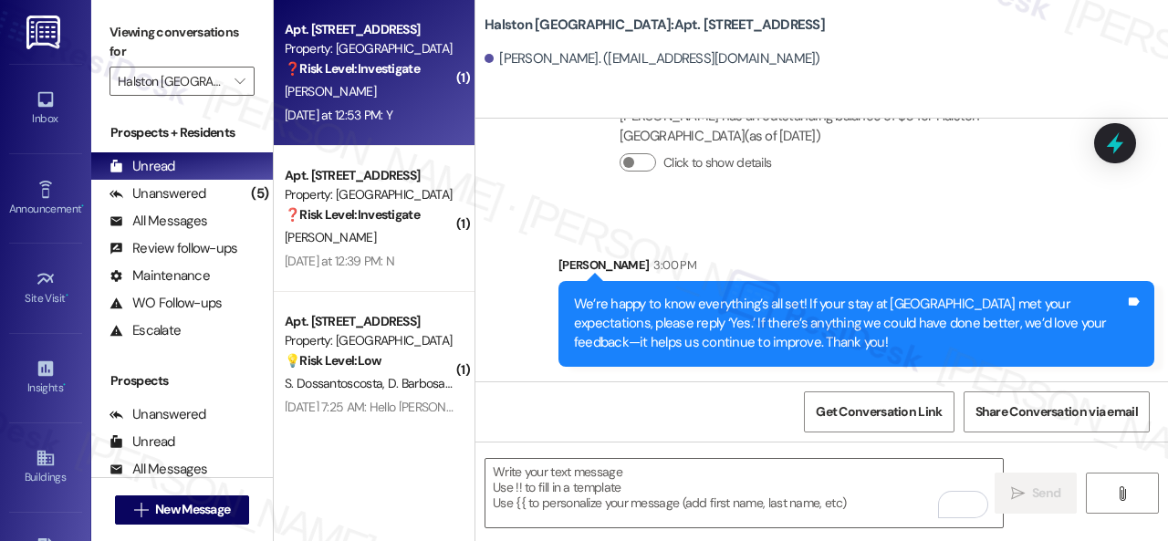
click at [416, 96] on div "L. Annamaneni" at bounding box center [369, 91] width 172 height 23
type textarea "Fetching suggested responses. Please feel free to read through the conversation…"
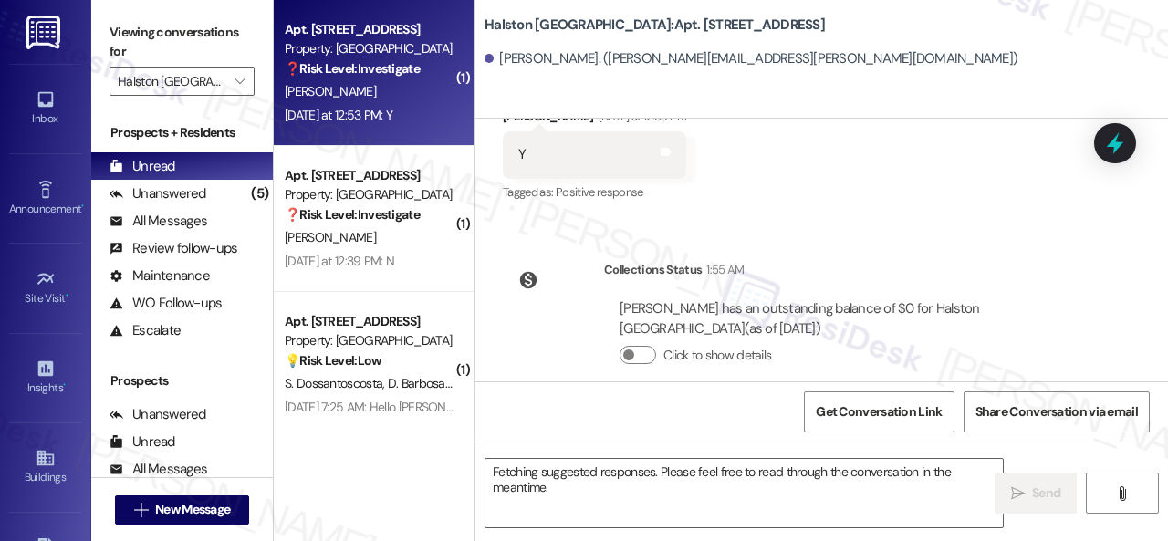
scroll to position [9043, 0]
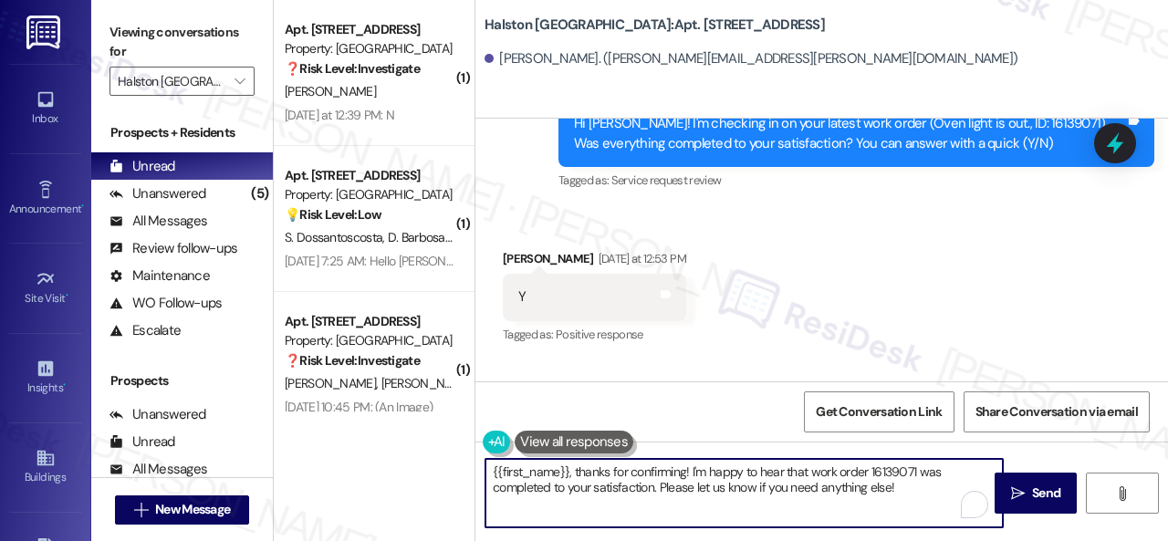
drag, startPoint x: 910, startPoint y: 491, endPoint x: 313, endPoint y: 466, distance: 597.1
click at [313, 468] on div "( 1 ) Apt. 9018, 1 Halston Shiloh Valley Property: Halston Shiloh Valley ❓ Risk…" at bounding box center [721, 270] width 894 height 541
paste textarea "We’re happy to know everything’s all set! If your stay at {{property}} met your…"
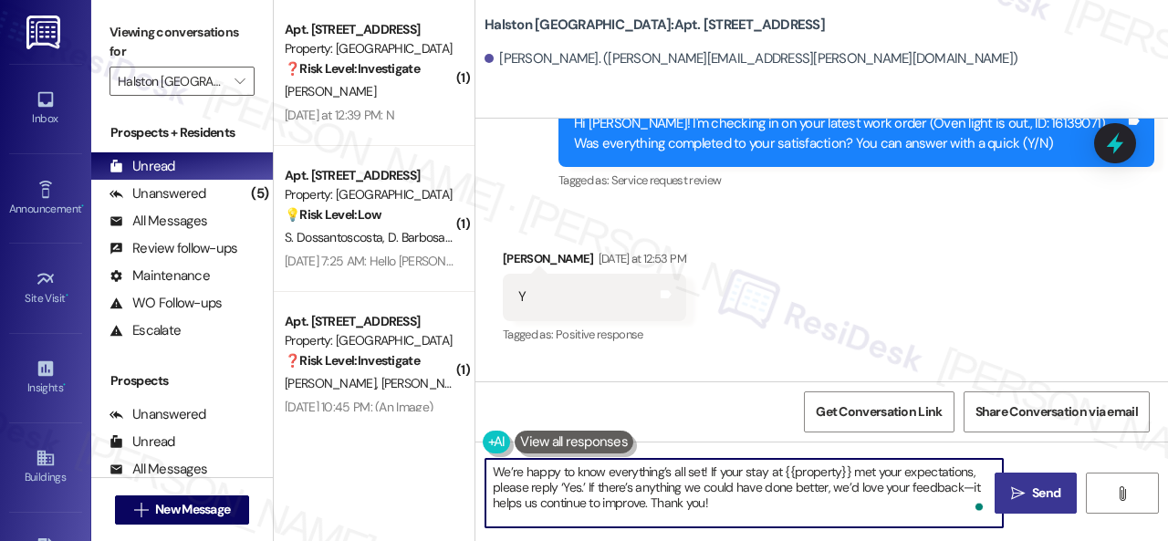
type textarea "We’re happy to know everything’s all set! If your stay at {{property}} met your…"
click at [1035, 484] on span "Send" at bounding box center [1046, 492] width 28 height 19
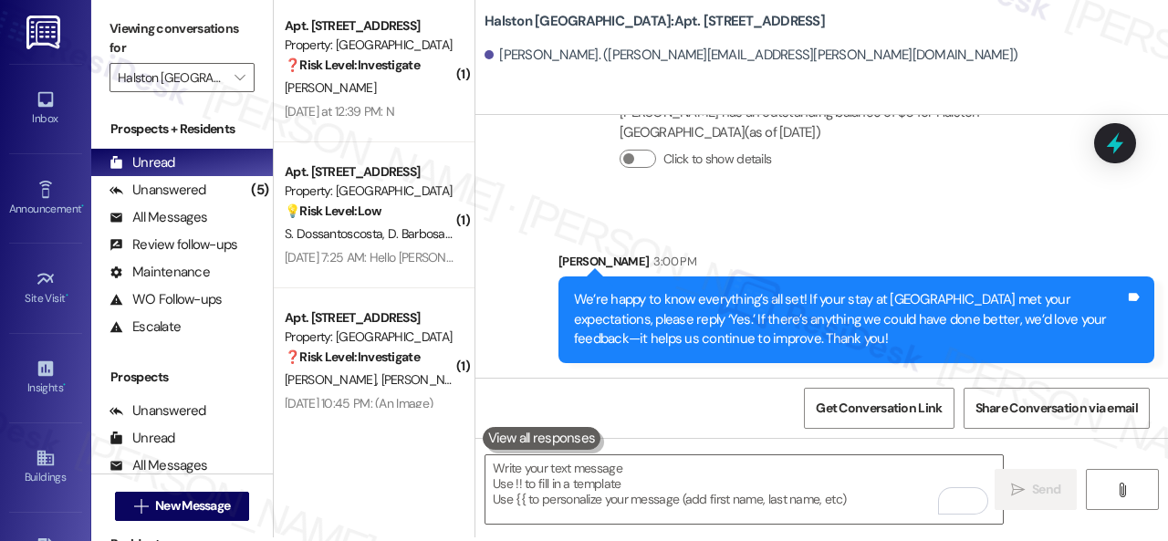
scroll to position [5, 0]
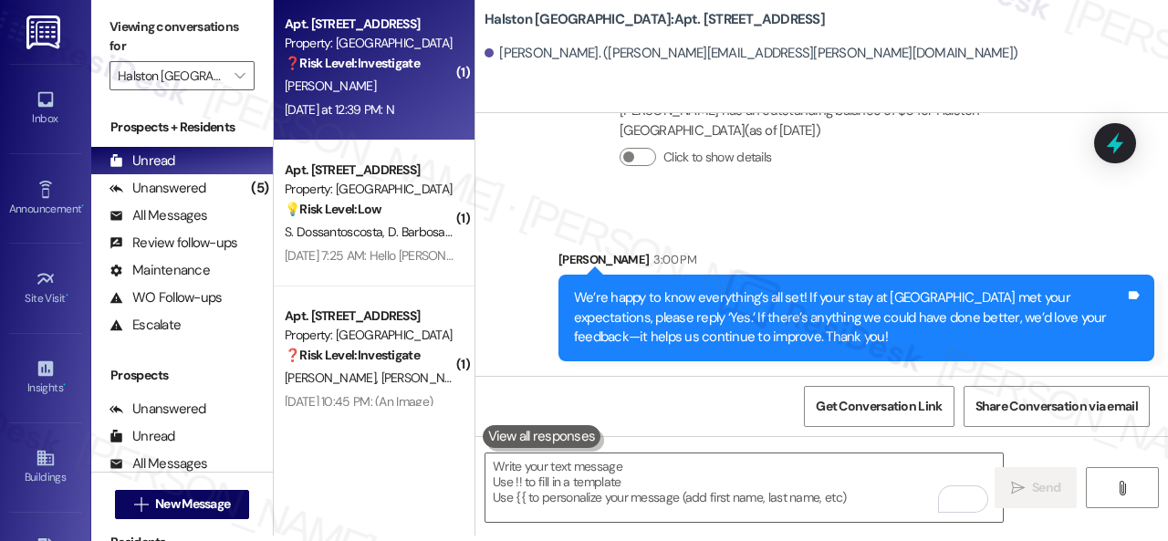
click at [358, 92] on div "T. Vos" at bounding box center [369, 86] width 172 height 23
type textarea "Fetching suggested responses. Please feel free to read through the conversation…"
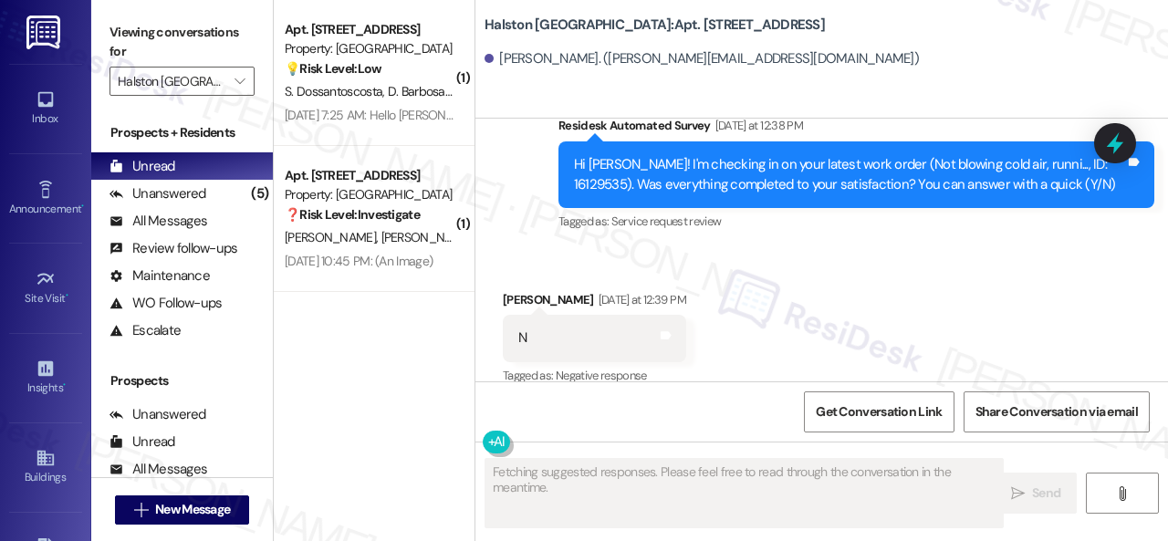
scroll to position [12131, 0]
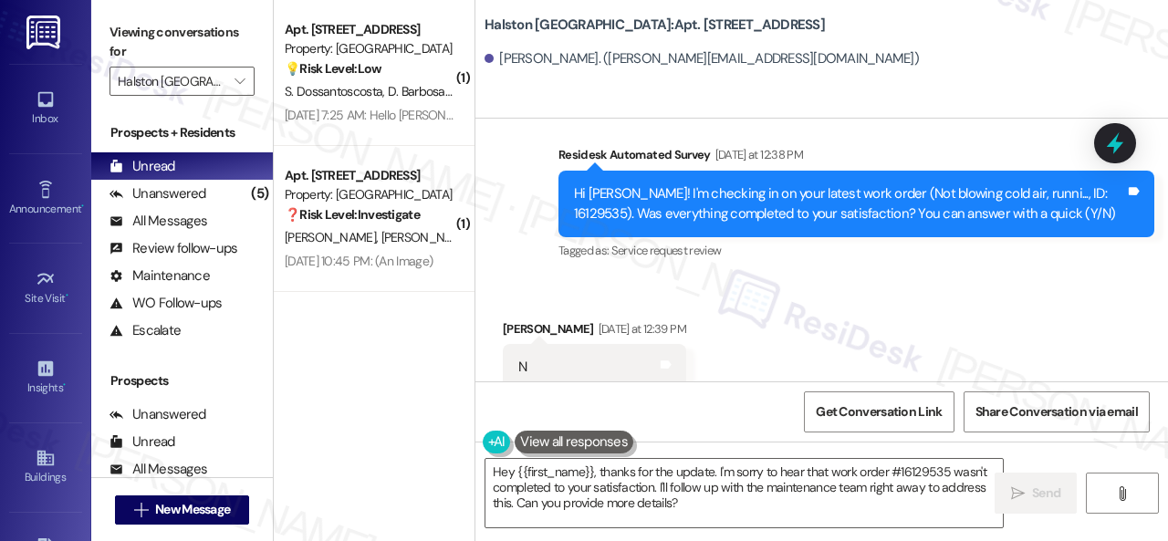
click at [623, 306] on div "Received via SMS Tim Vos Yesterday at 12:39 PM N Tags and notes Tagged as: Nega…" at bounding box center [594, 369] width 211 height 127
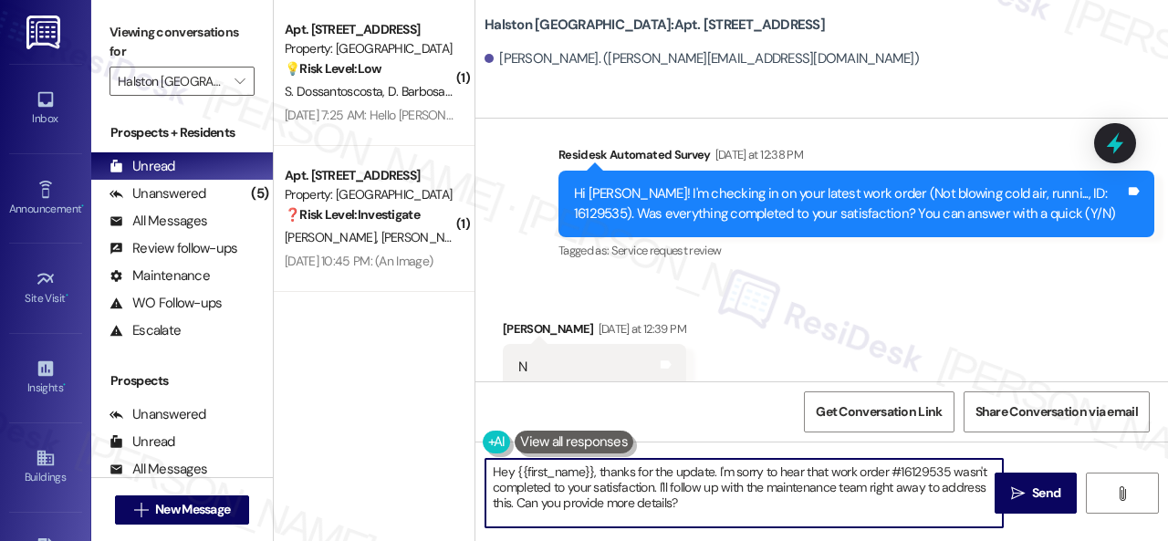
drag, startPoint x: 683, startPoint y: 506, endPoint x: 429, endPoint y: 437, distance: 263.8
click at [429, 437] on div "( 1 ) Apt. 1415, 1 Halston Shiloh Valley Property: Halston Shiloh Valley 💡 Risk…" at bounding box center [721, 270] width 894 height 541
paste textarea "I'm sorry that the work order wasn't completed to your satisfaction. Can you pl…"
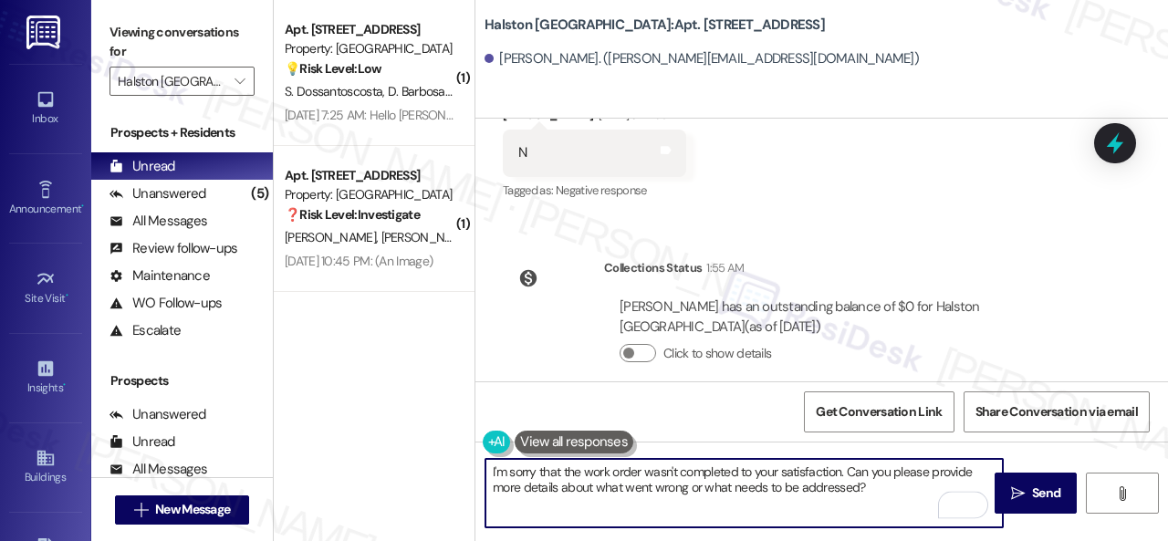
scroll to position [5, 0]
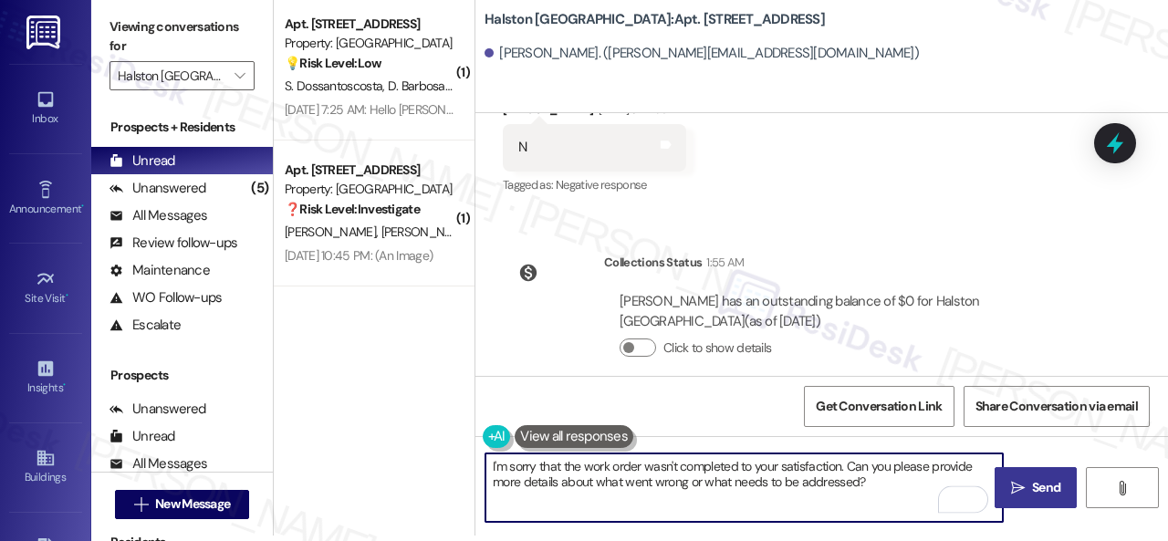
type textarea "I'm sorry that the work order wasn't completed to your satisfaction. Can you pl…"
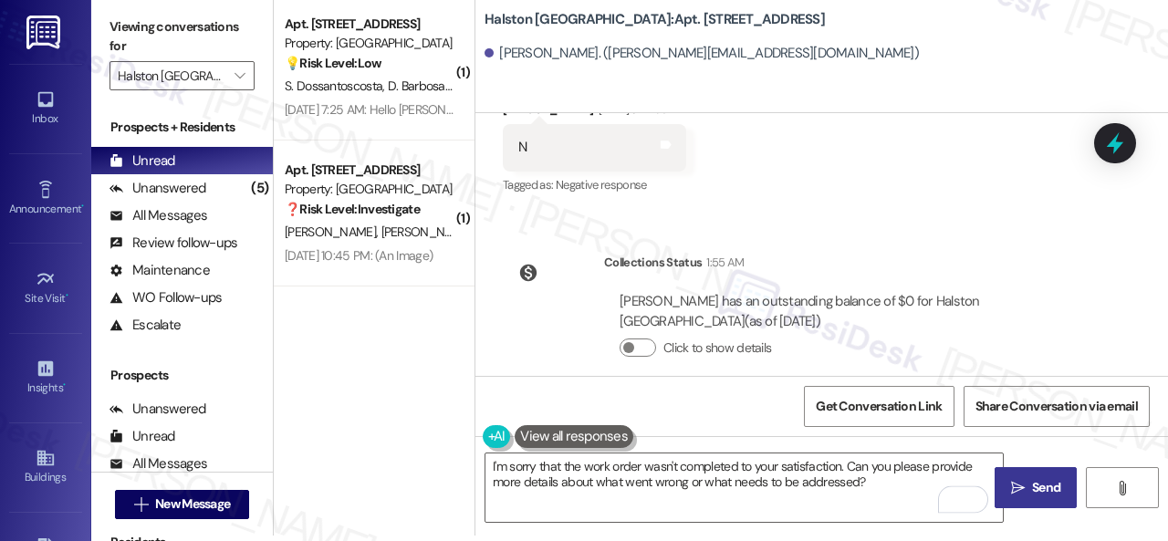
click at [1053, 494] on span "Send" at bounding box center [1046, 487] width 28 height 19
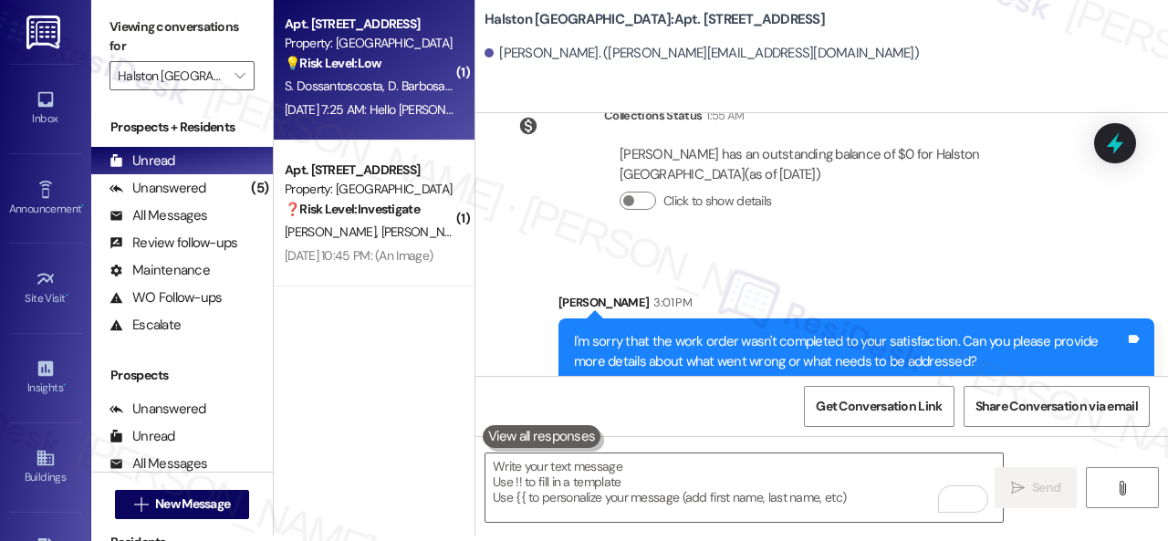
click at [401, 57] on div "💡 Risk Level: Low The resident is inquiring about renting a specific parking sp…" at bounding box center [369, 63] width 169 height 19
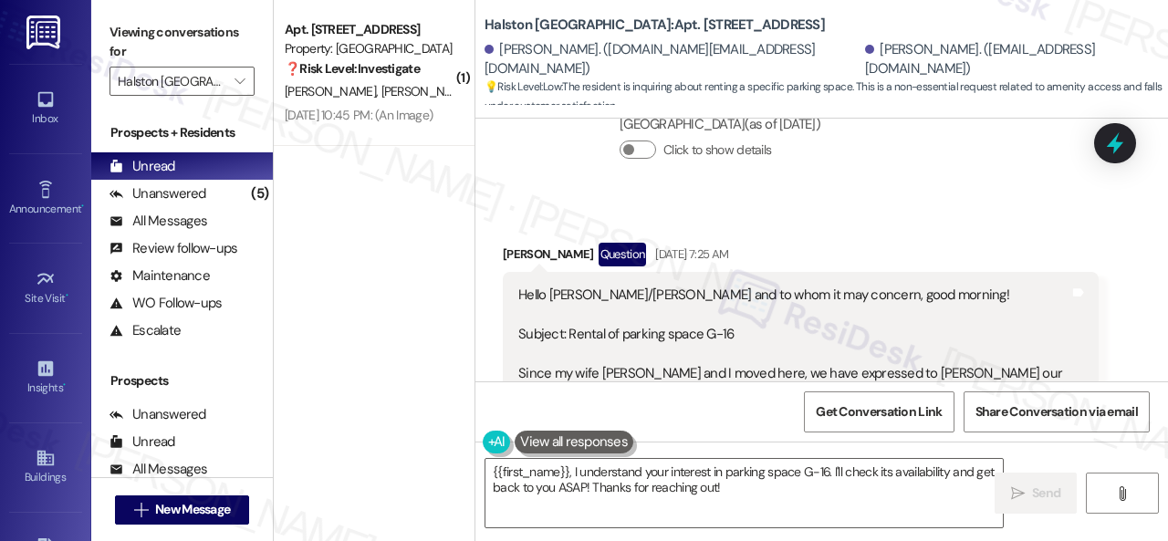
scroll to position [3291, 0]
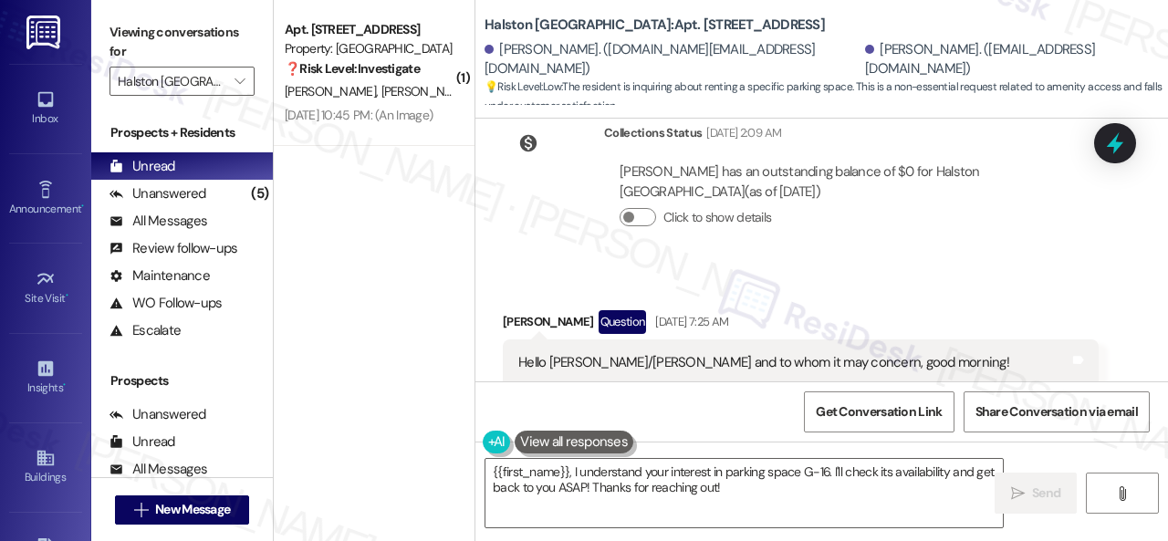
click at [613, 212] on div "Silvio Dossantoscosta has an outstanding balance of $0 for Halston Shiloh Valle…" at bounding box center [851, 202] width 494 height 107
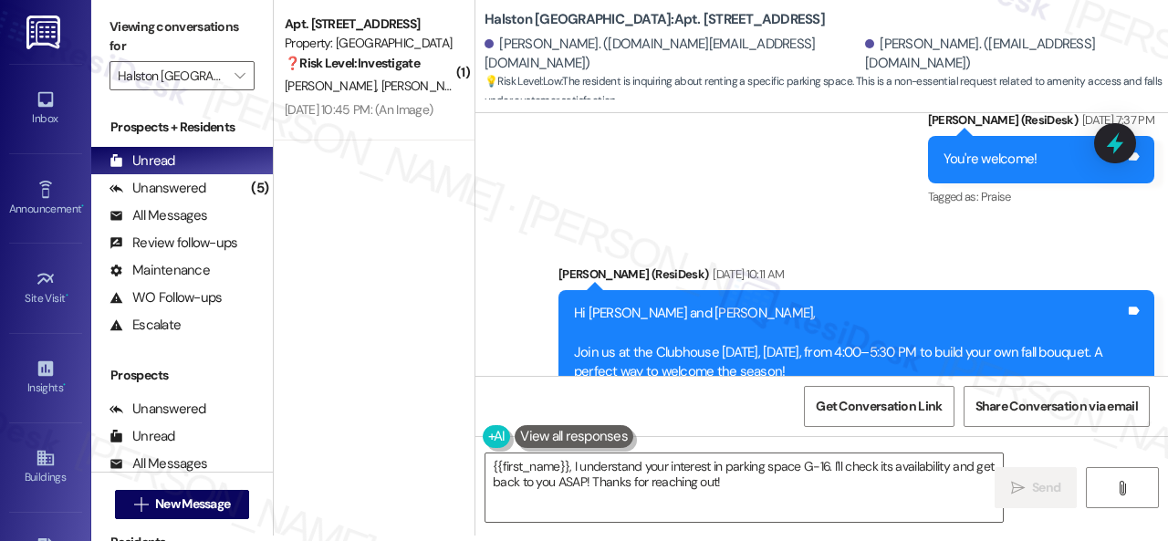
scroll to position [3571, 0]
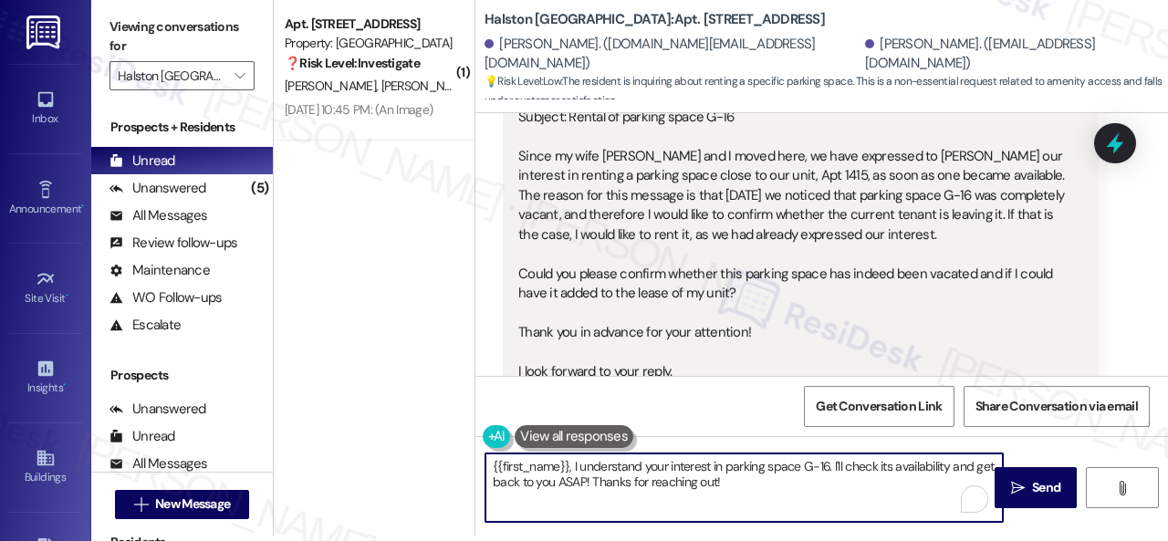
drag, startPoint x: 485, startPoint y: 467, endPoint x: 891, endPoint y: 495, distance: 406.9
click at [891, 495] on textarea "{{first_name}}, I understand your interest in parking space G-16. I'll check it…" at bounding box center [743, 487] width 517 height 68
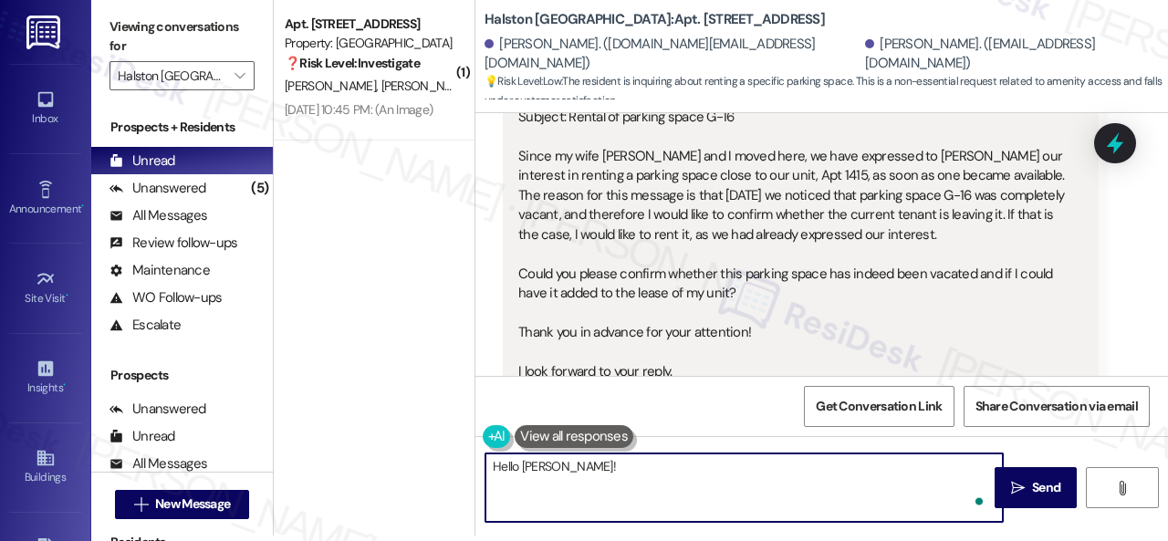
paste textarea "I apologize for the late reply because I am away during weekends. Please don’t …"
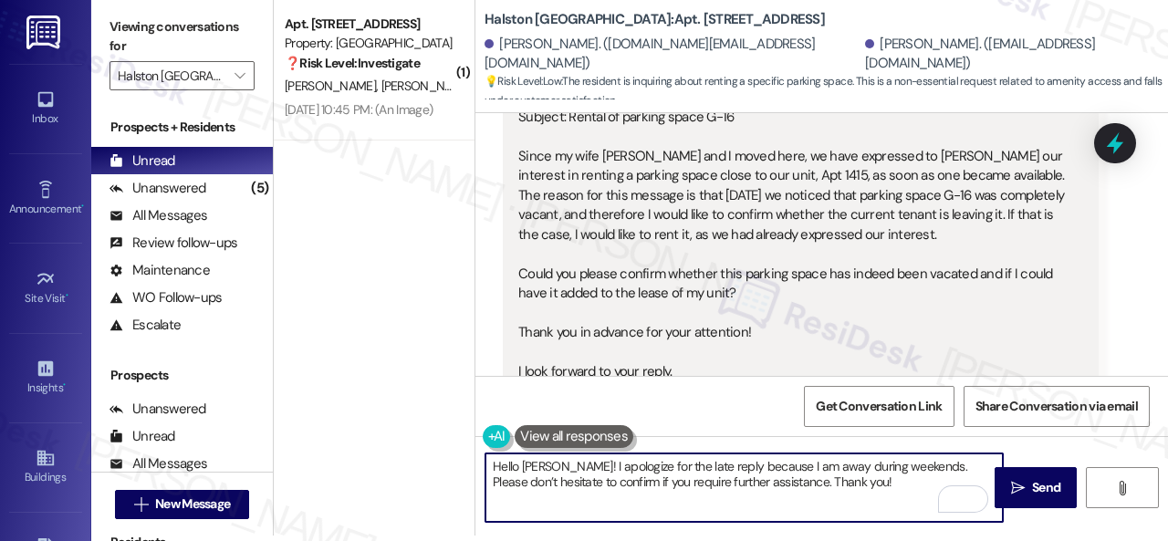
click at [762, 482] on textarea "Hello Silvio! I apologize for the late reply because I am away during weekends.…" at bounding box center [743, 487] width 517 height 68
click at [896, 483] on textarea "Hello Silvio! I apologize for the late reply because I am away during weekends.…" at bounding box center [743, 487] width 517 height 68
type textarea "Hello Silvio! I apologize for the late reply because I am away during weekends.…"
click at [1014, 478] on span " Send" at bounding box center [1035, 487] width 57 height 19
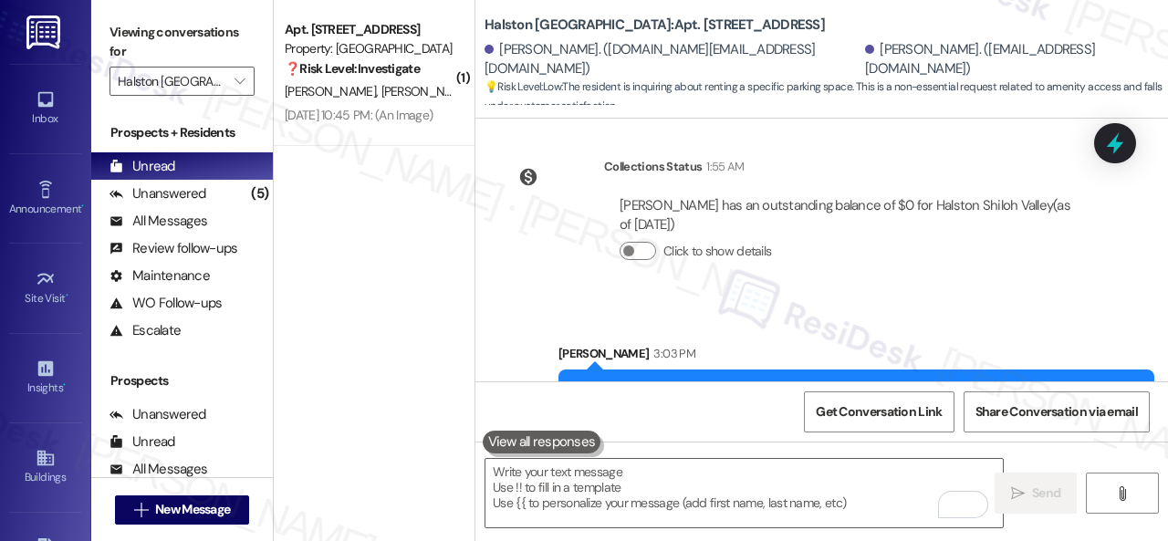
scroll to position [4265, 0]
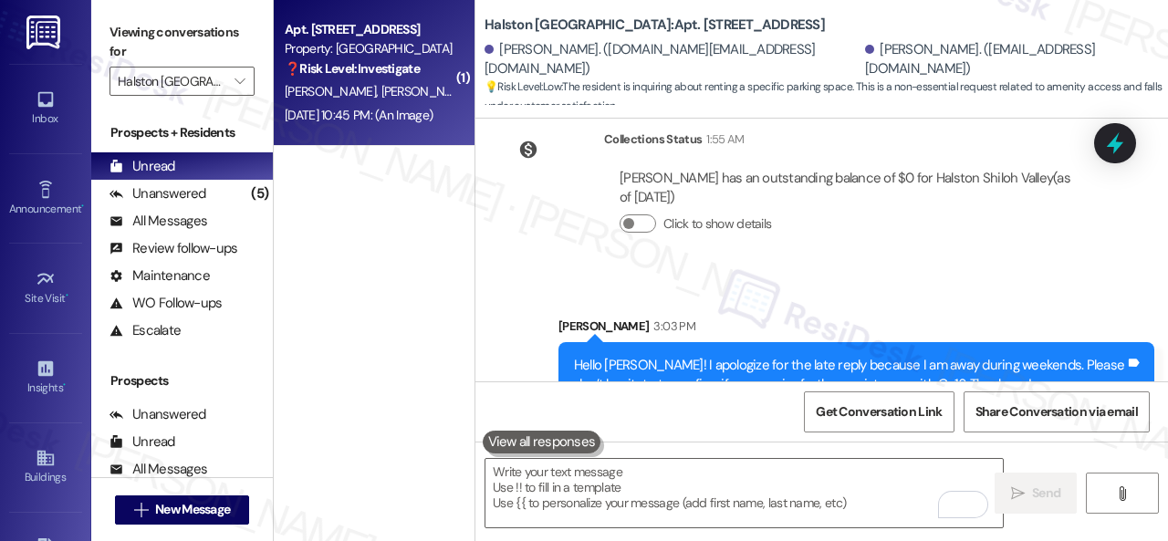
click at [372, 68] on strong "❓ Risk Level: Investigate" at bounding box center [352, 68] width 135 height 16
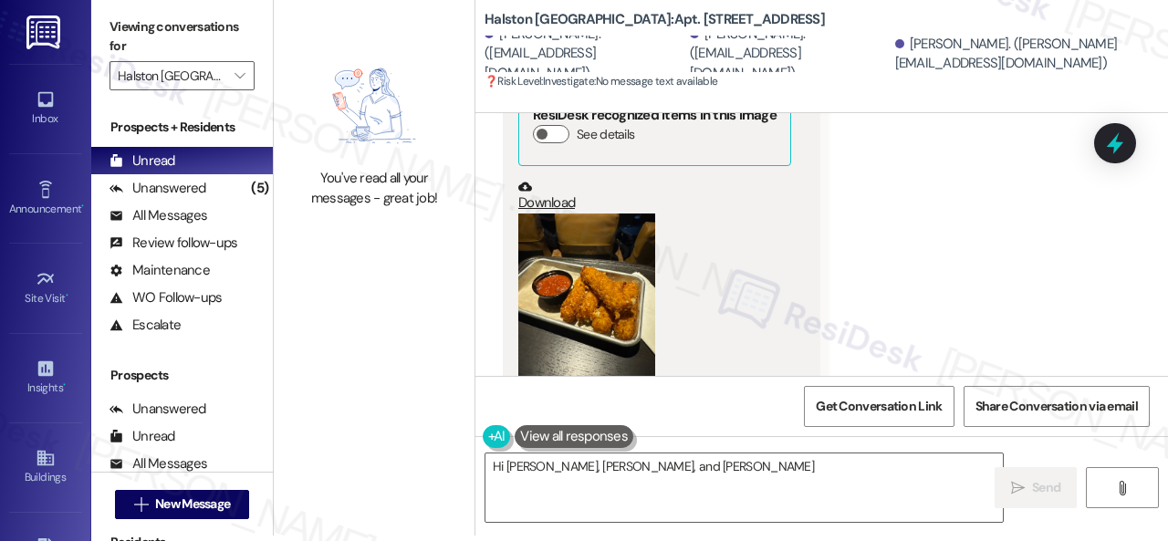
scroll to position [881, 0]
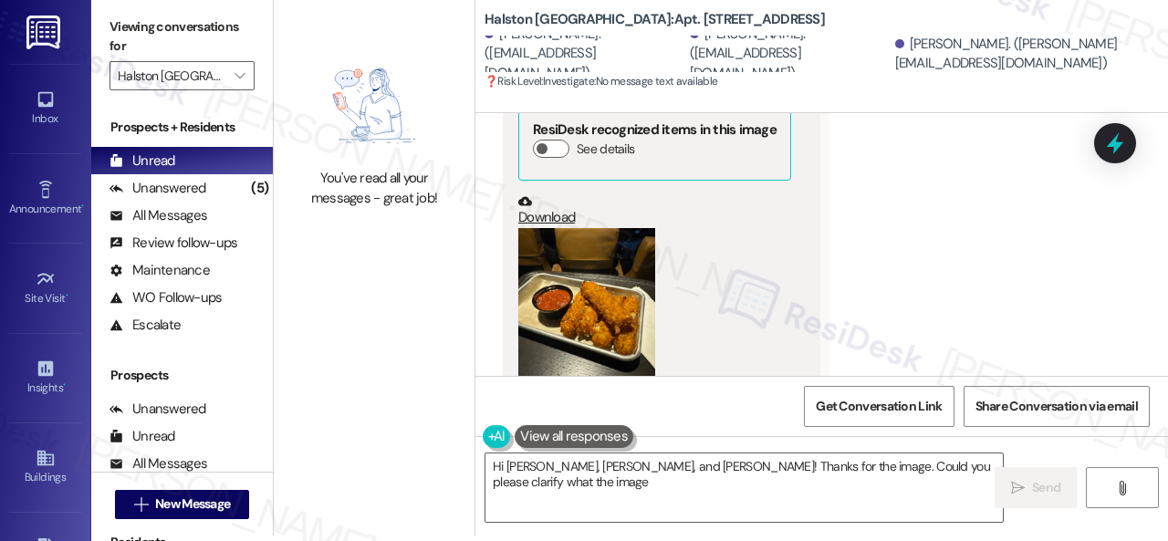
click at [591, 260] on button "Zoom image" at bounding box center [586, 319] width 137 height 182
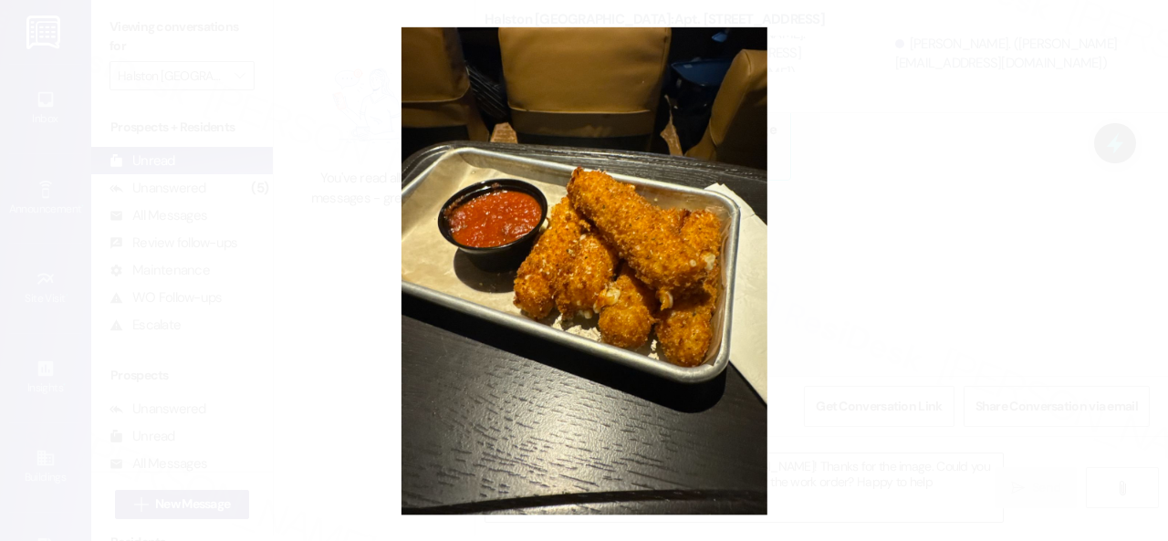
type textarea "Hi Chloe, Demarco, and Marcus! Thanks for the image. Could you please clarify w…"
click at [701, 344] on button "Unzoom image" at bounding box center [584, 270] width 1168 height 541
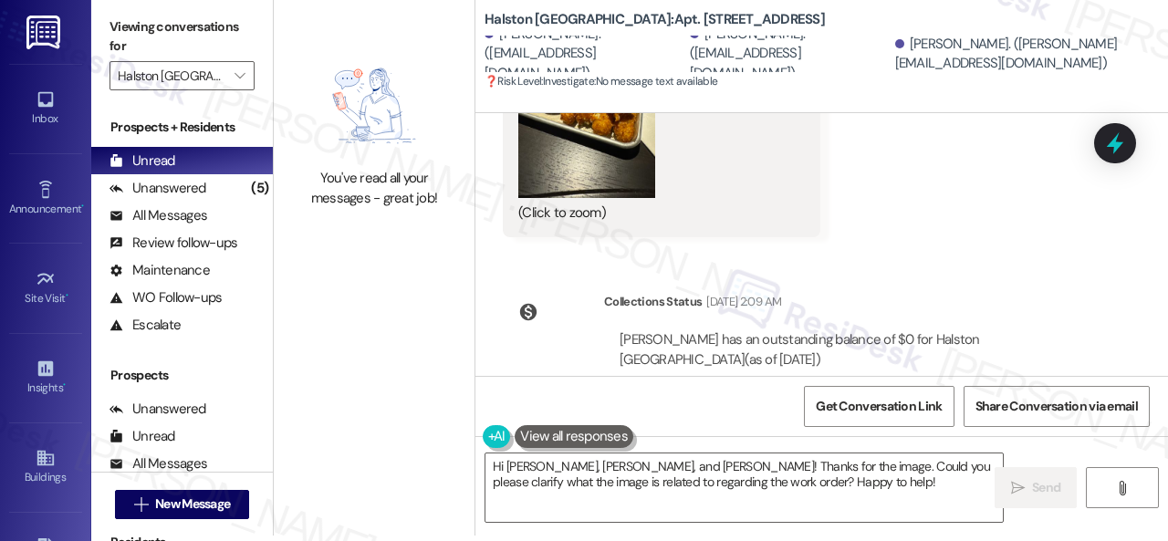
scroll to position [1155, 0]
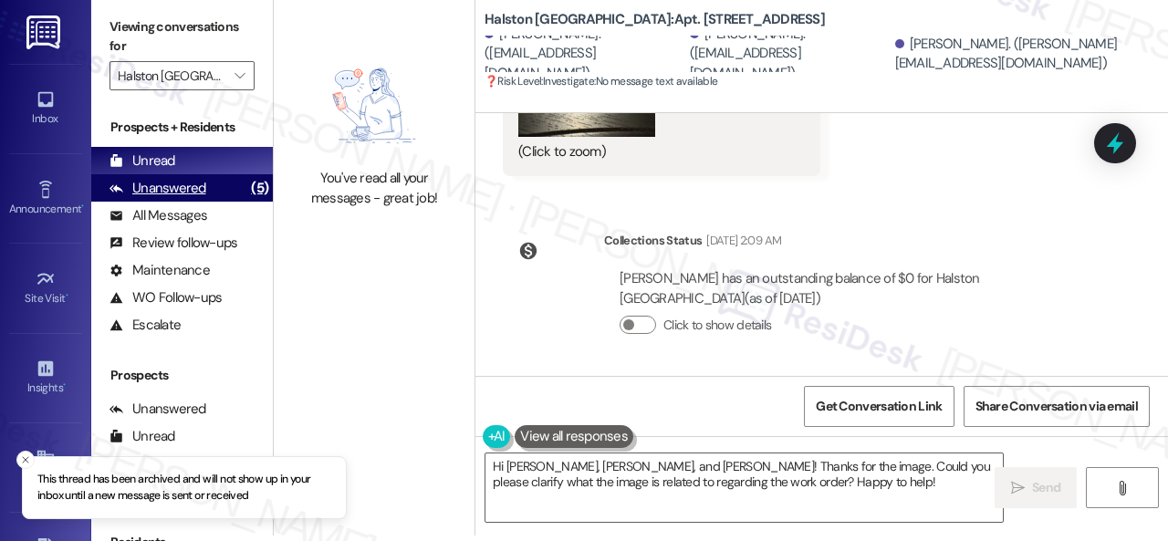
click at [181, 180] on div "Unanswered" at bounding box center [157, 188] width 97 height 19
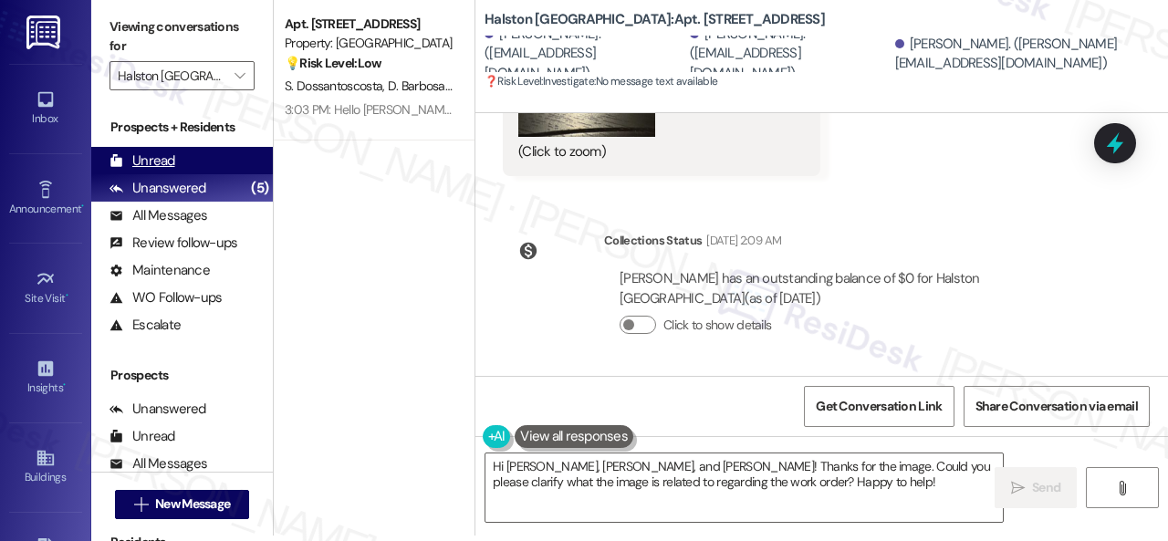
click at [150, 149] on div "Unread (0)" at bounding box center [182, 160] width 182 height 27
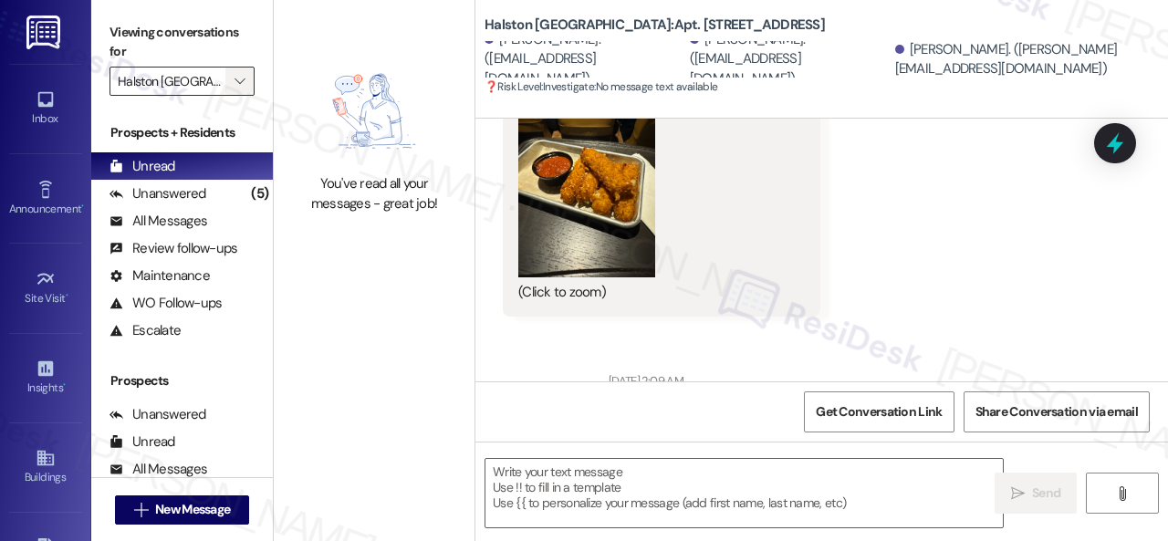
scroll to position [967, 0]
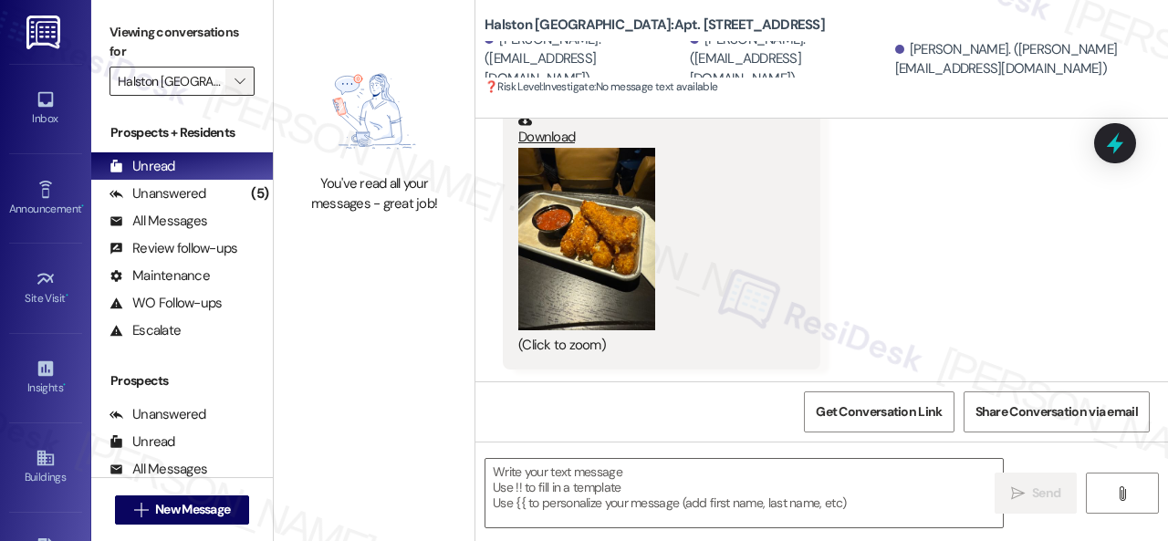
type textarea "Fetching suggested responses. Please feel free to read through the conversation…"
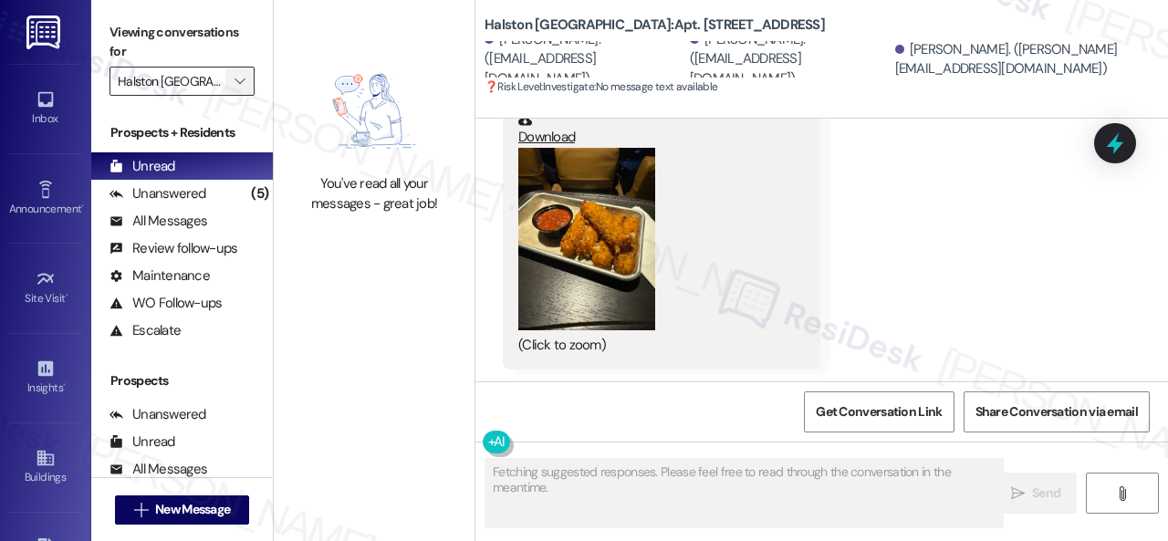
click at [243, 79] on icon "" at bounding box center [239, 81] width 10 height 15
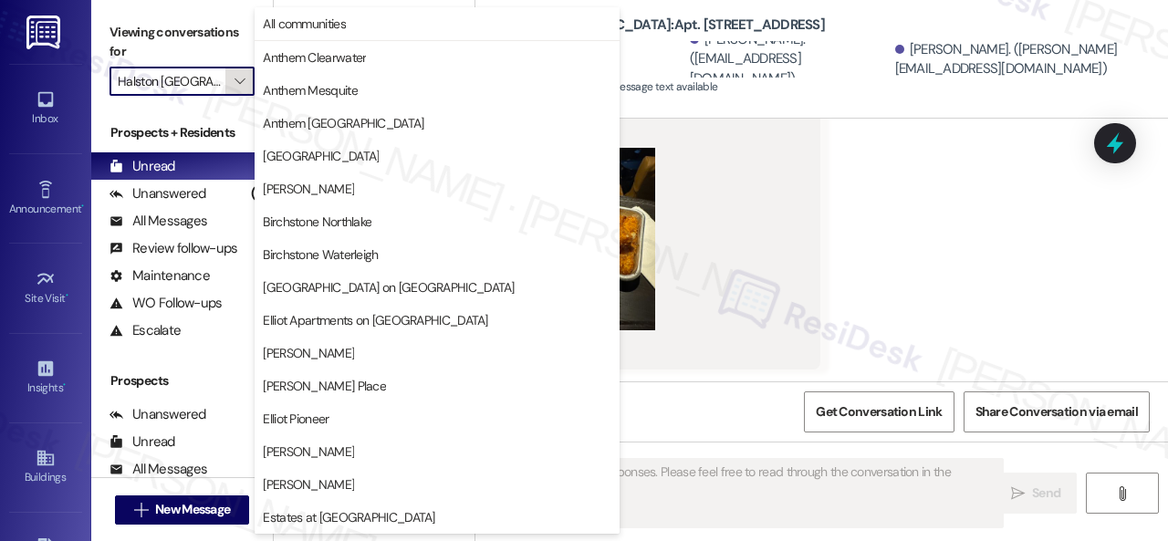
scroll to position [625, 0]
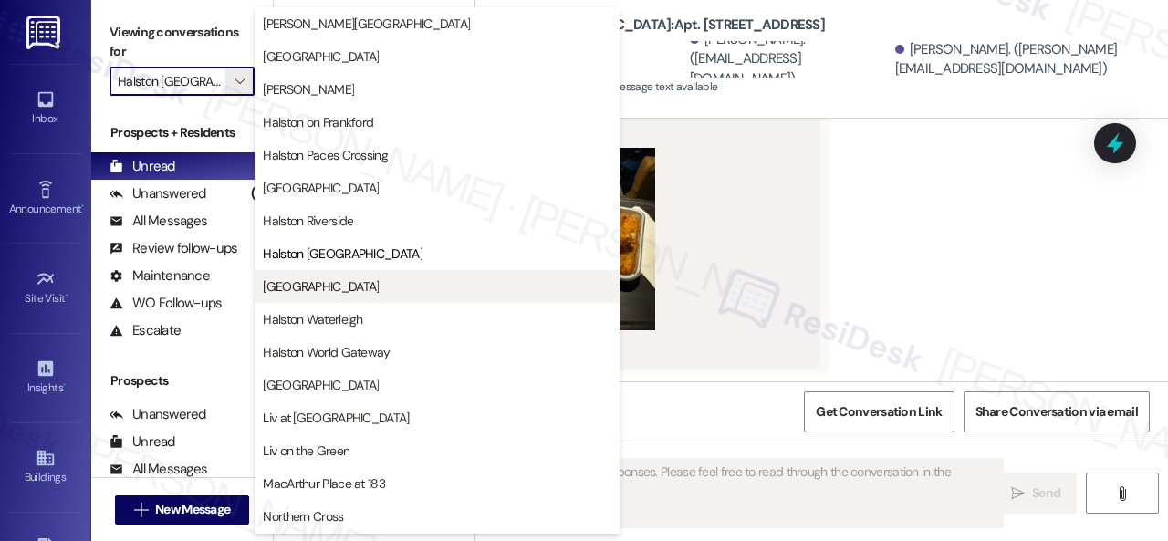
click at [307, 286] on span "Halston South Point" at bounding box center [321, 286] width 116 height 18
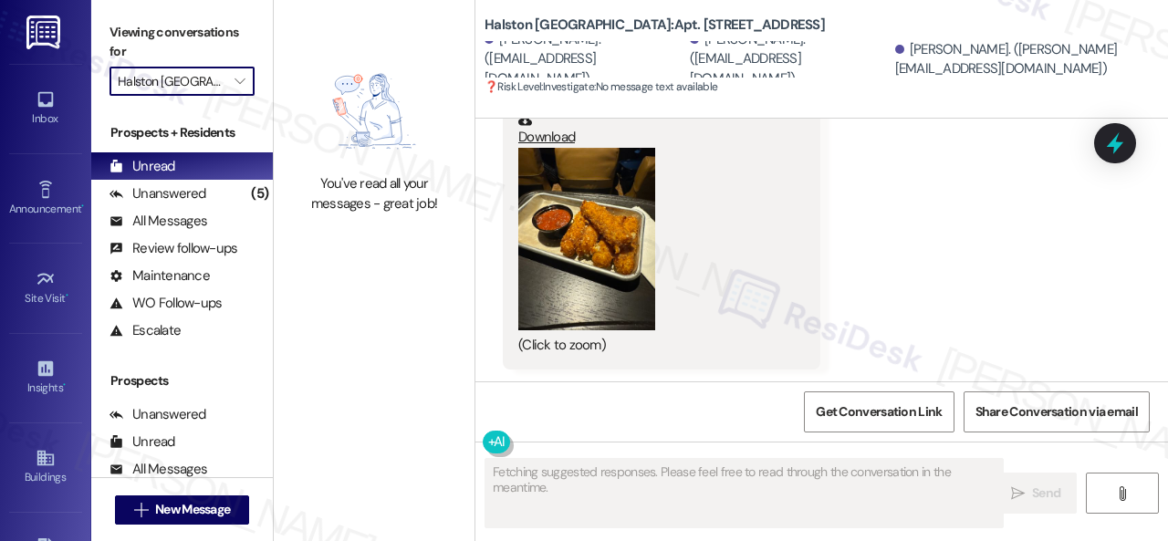
type input "Halston South Point"
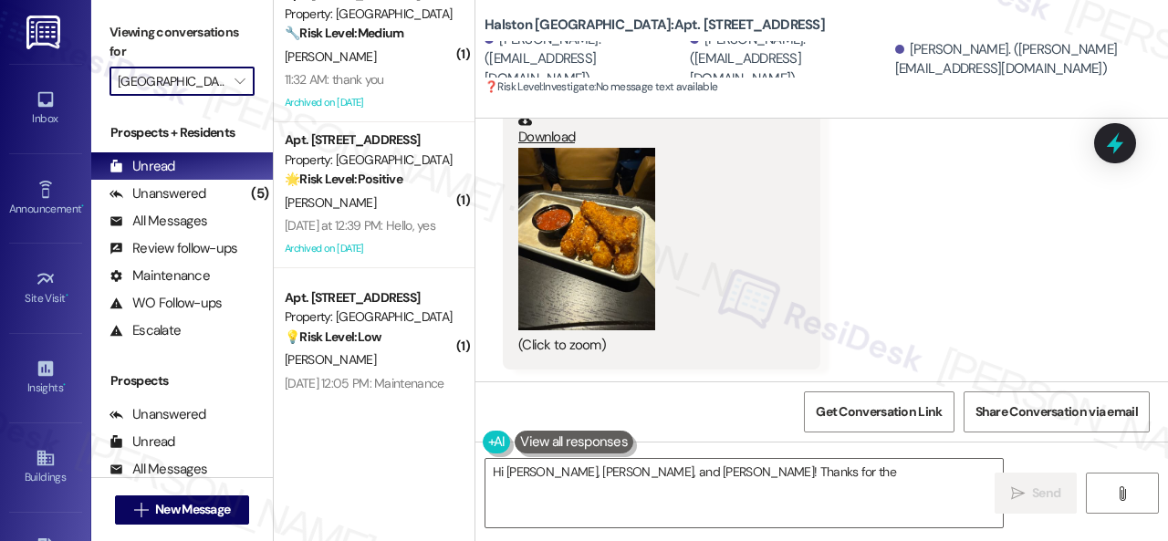
scroll to position [26, 0]
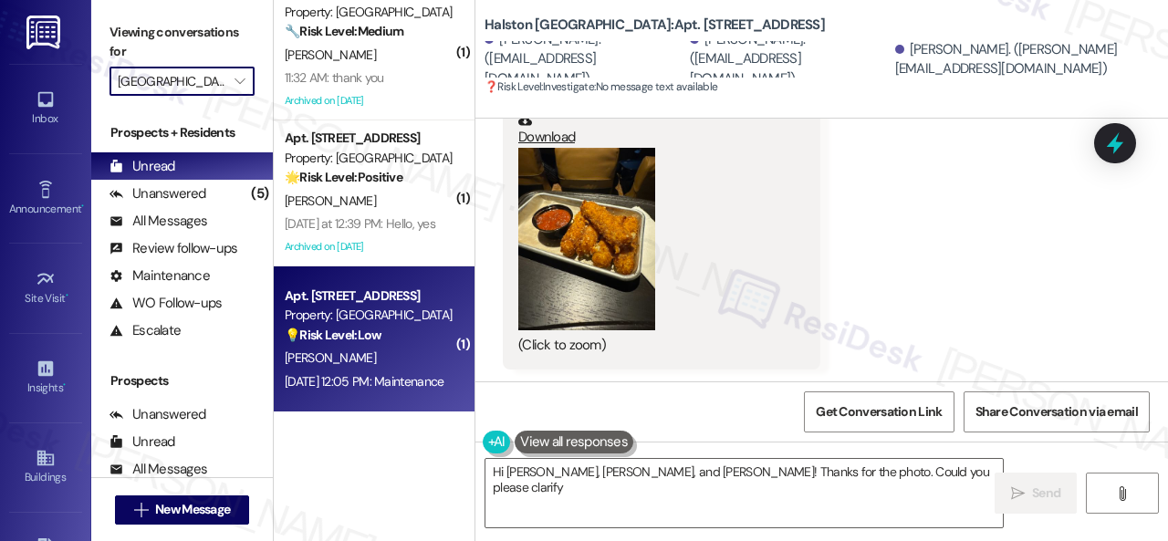
type textarea "Hi Chloe, Demarco, and Marcus! Thanks for the photo. Could you please clarify w…"
click at [405, 349] on div "T. Brewer" at bounding box center [369, 358] width 172 height 23
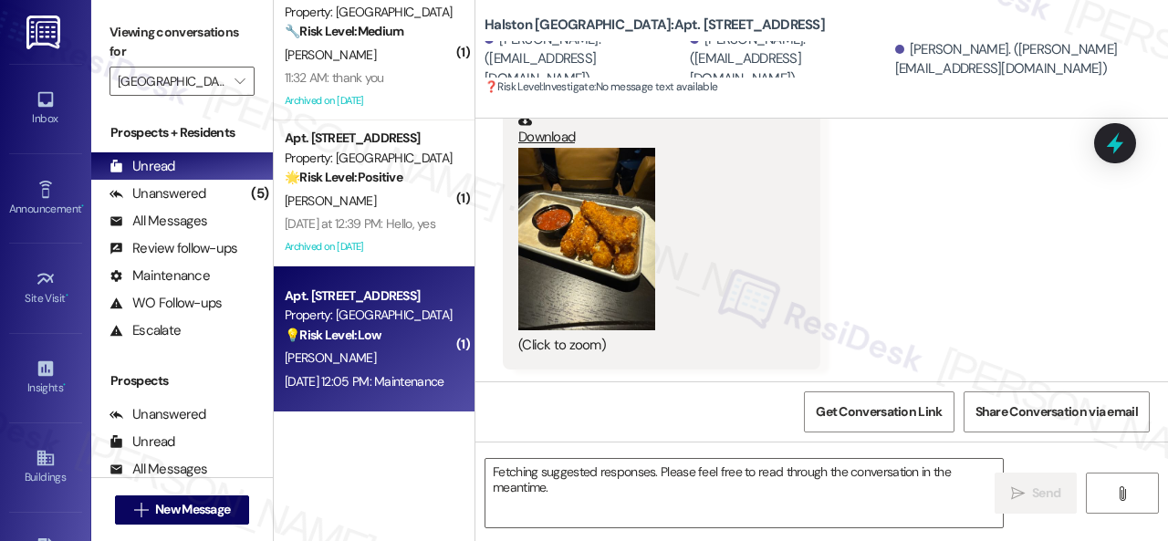
type textarea "Hi Chloe, Demarco, and Marcus! Thanks for the photo. Could you please clarify w…"
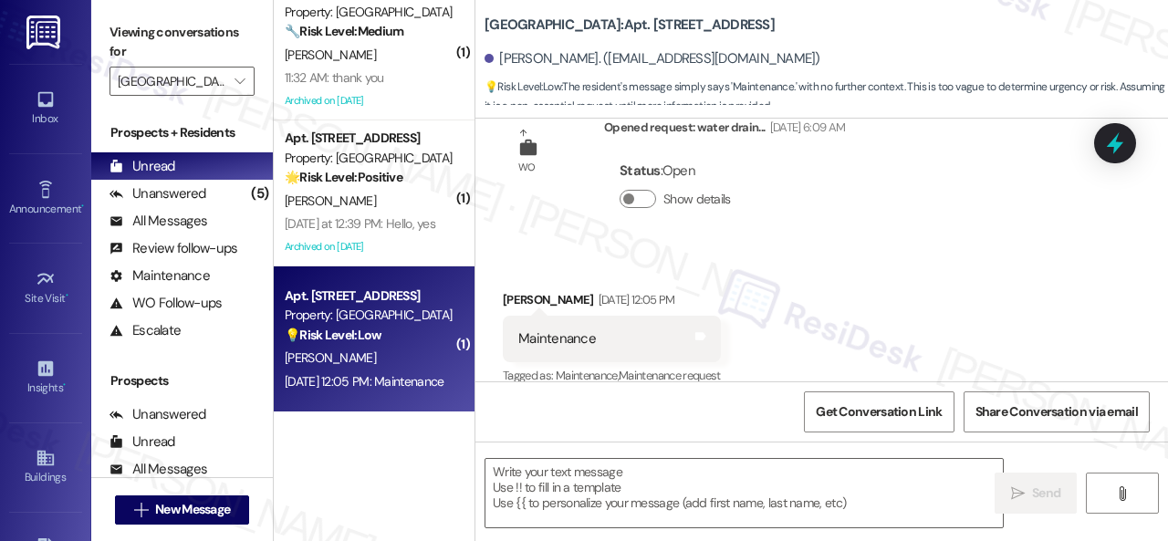
type textarea "Fetching suggested responses. Please feel free to read through the conversation…"
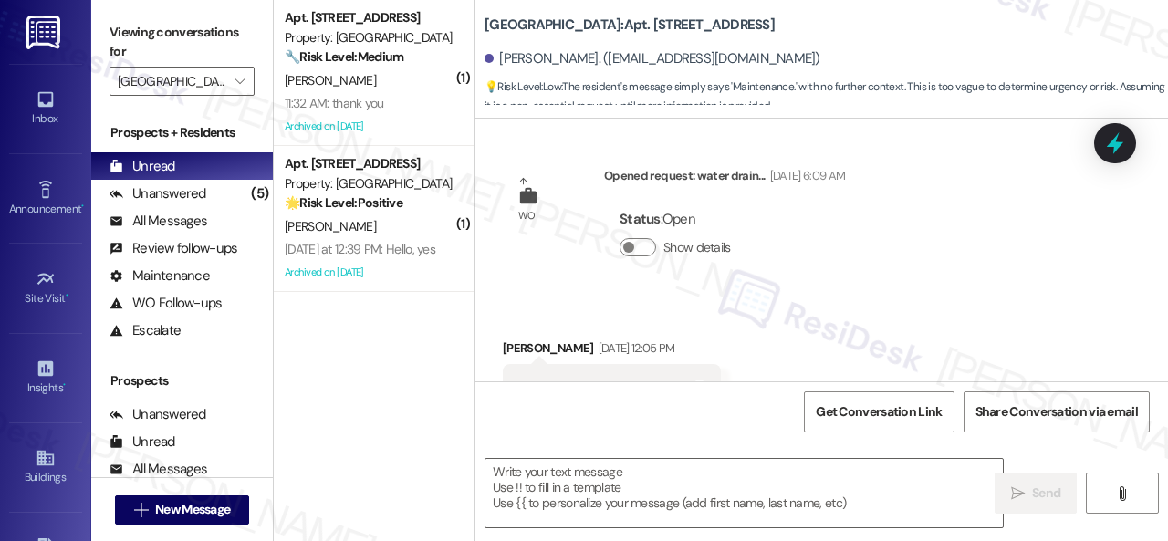
scroll to position [17167, 0]
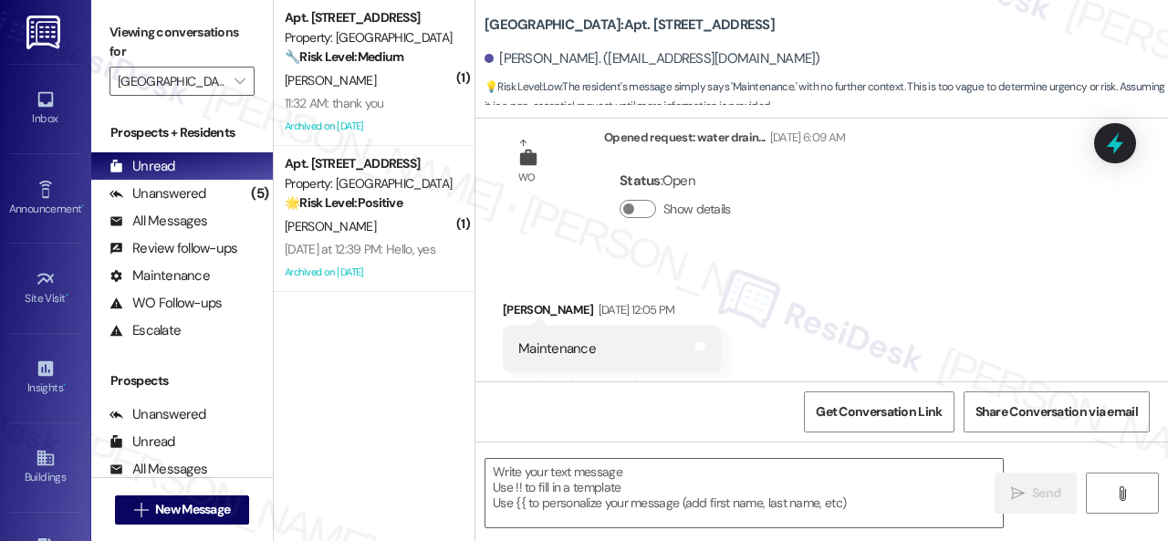
click at [989, 303] on div "Received via SMS Tiara Brewer Sep 13, 2025 at 12:05 PM Maintenance Tags and not…" at bounding box center [821, 336] width 692 height 154
click at [812, 488] on textarea at bounding box center [743, 493] width 517 height 68
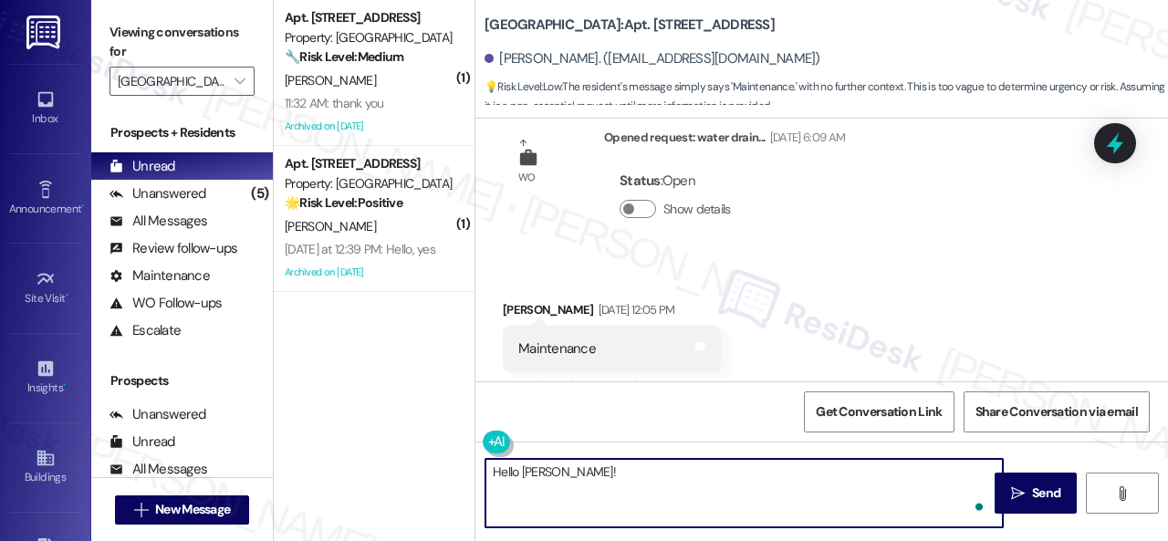
paste textarea "I apologize for the late reply because I am away during weekends. Please don’t …"
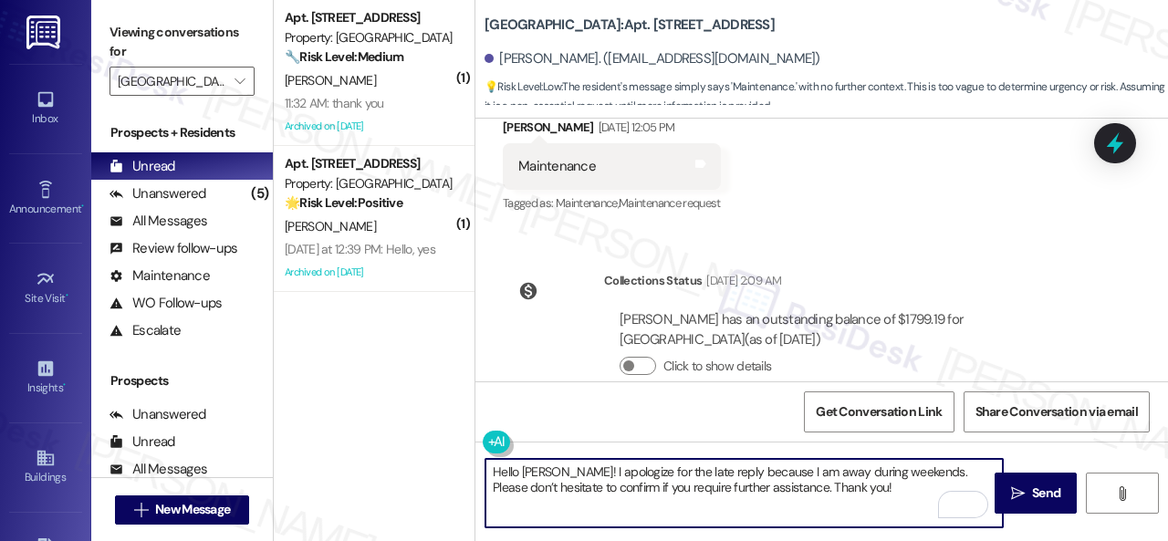
scroll to position [5, 0]
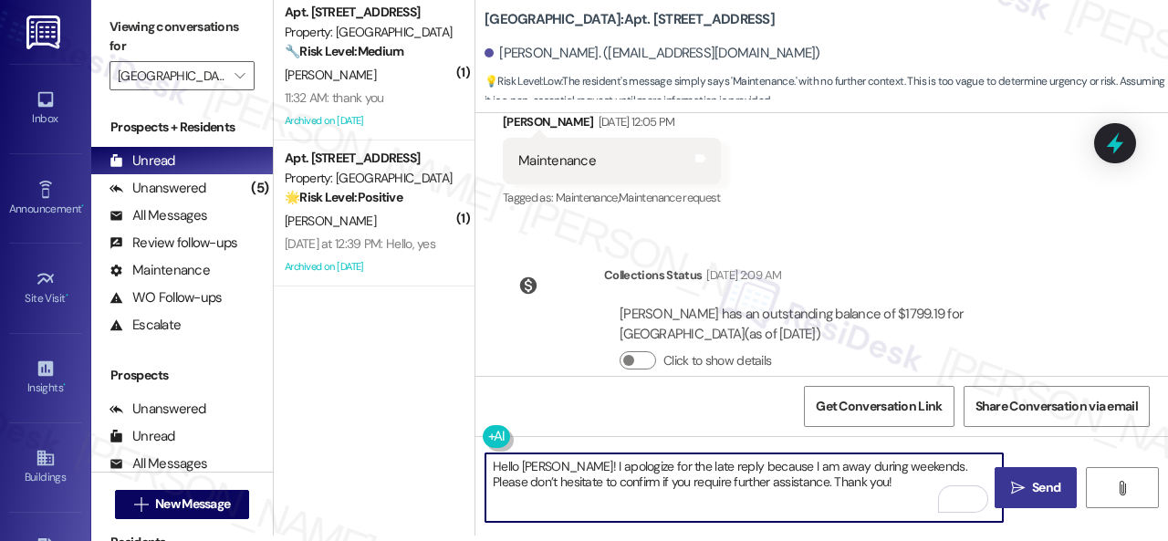
type textarea "Hello Tiara! I apologize for the late reply because I am away during weekends. …"
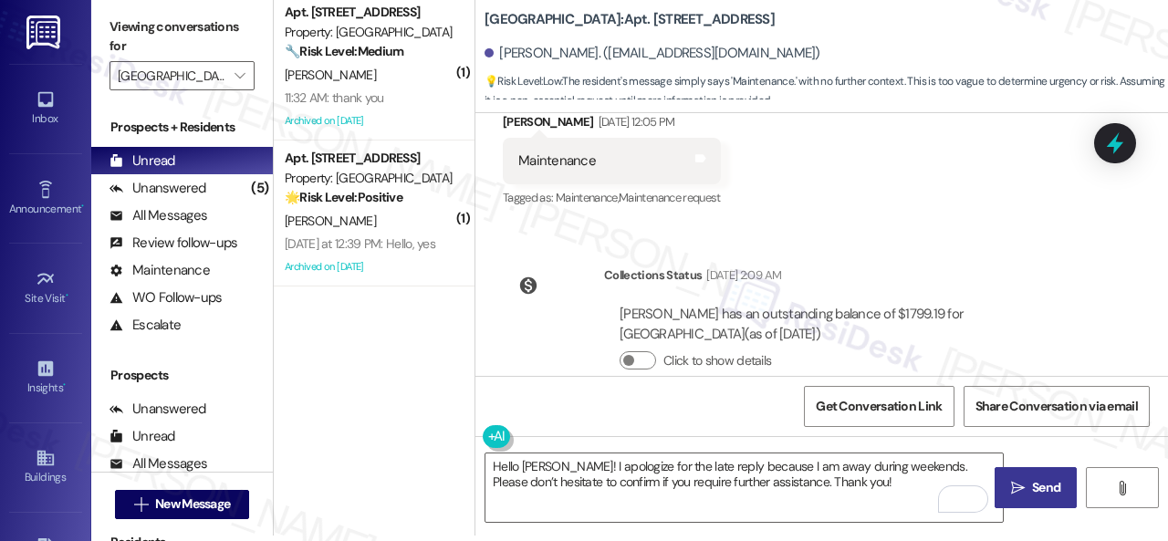
click at [1040, 485] on span "Send" at bounding box center [1046, 487] width 28 height 19
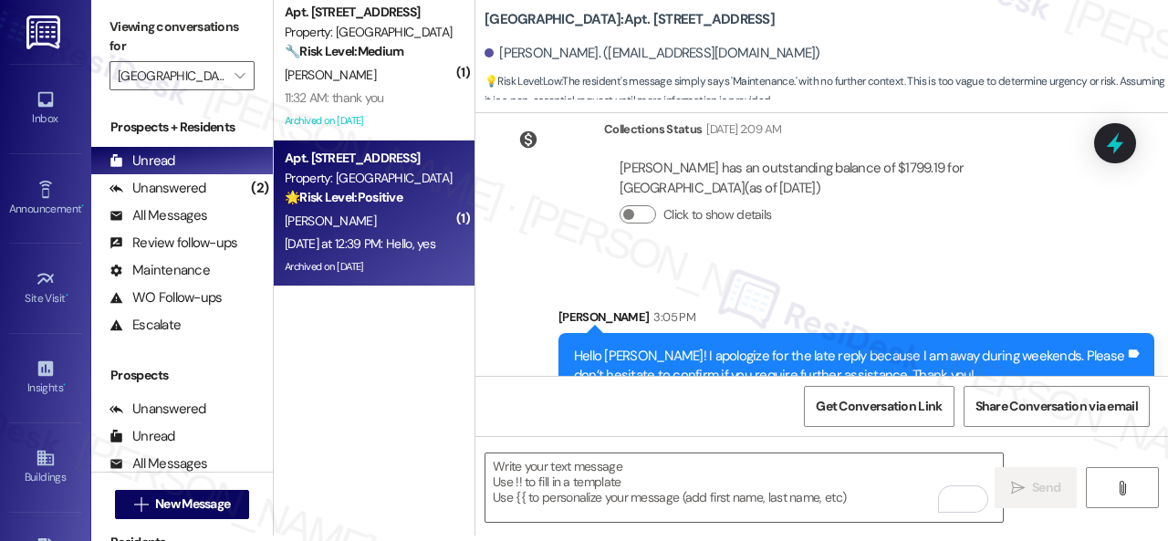
click at [409, 236] on div "Yesterday at 12:39 PM: Hello, yes Yesterday at 12:39 PM: Hello, yes" at bounding box center [360, 243] width 151 height 16
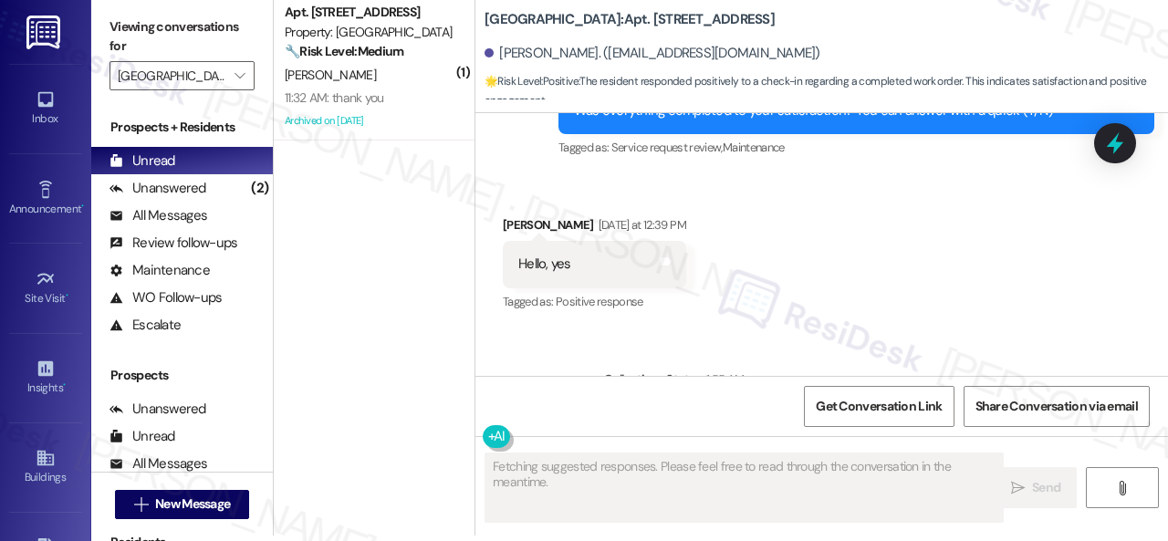
scroll to position [34985, 0]
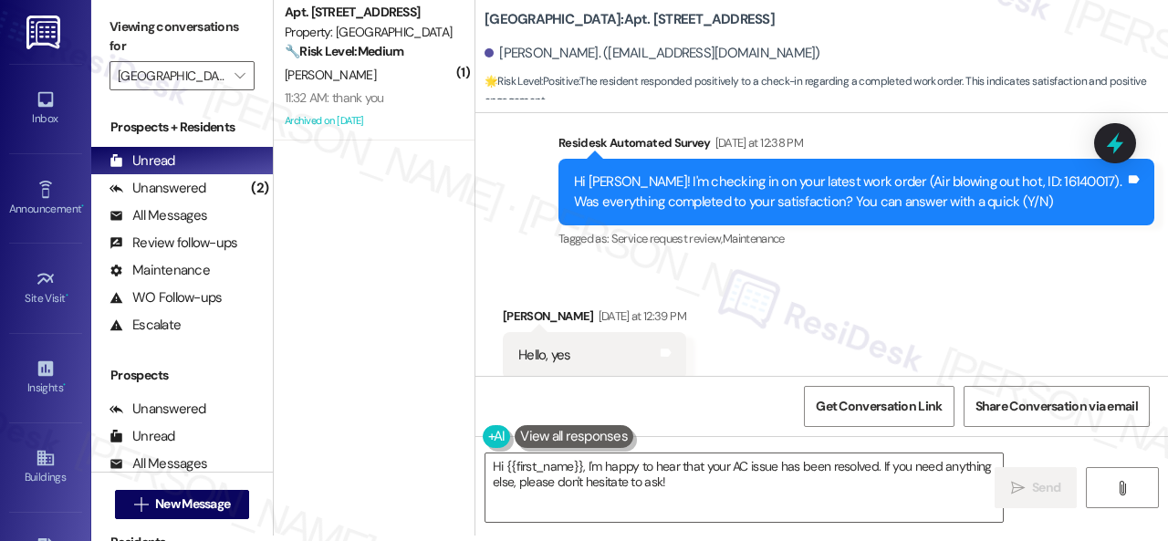
click at [544, 265] on div "Received via SMS Felicia Mcdowell Yesterday at 12:39 PM Hello, yes Tags and not…" at bounding box center [821, 342] width 692 height 154
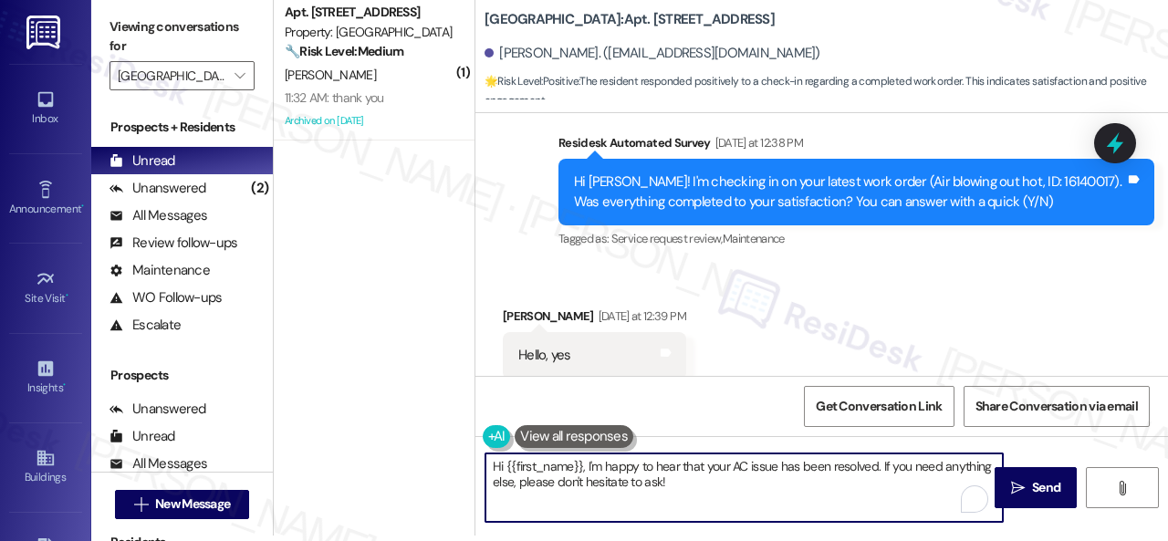
drag, startPoint x: 677, startPoint y: 488, endPoint x: 396, endPoint y: 439, distance: 285.3
click at [396, 439] on div "( 1 ) Apt. 2407, 1 Halston South Point Property: Halston South Point 🔧 Risk Lev…" at bounding box center [721, 265] width 894 height 541
paste textarea "We’re happy to know everything’s all set! If your stay at {{property}} met your…"
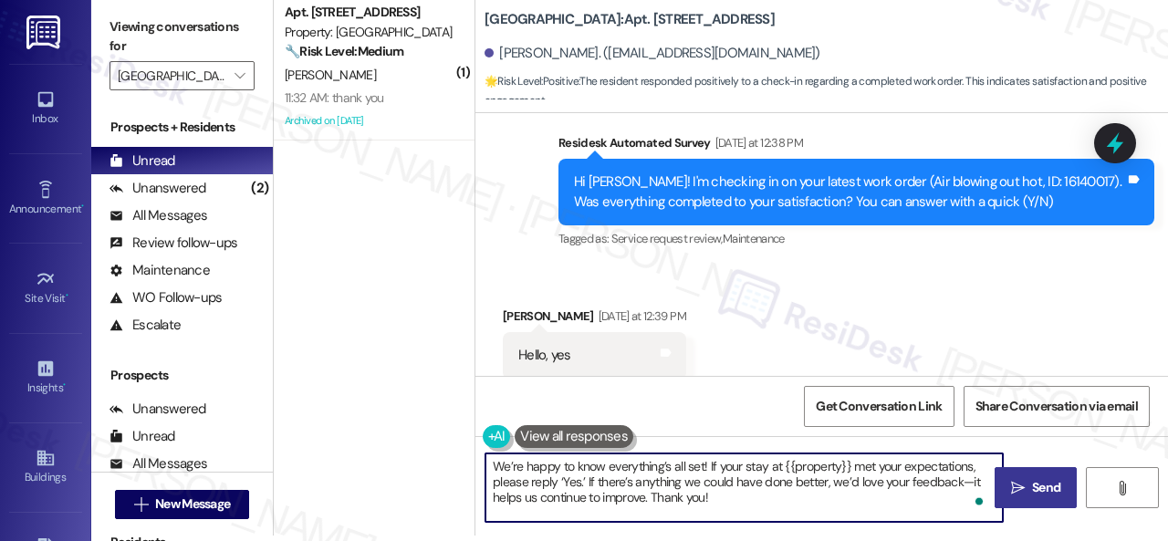
type textarea "We’re happy to know everything’s all set! If your stay at {{property}} met your…"
click at [1042, 482] on span "Send" at bounding box center [1046, 487] width 28 height 19
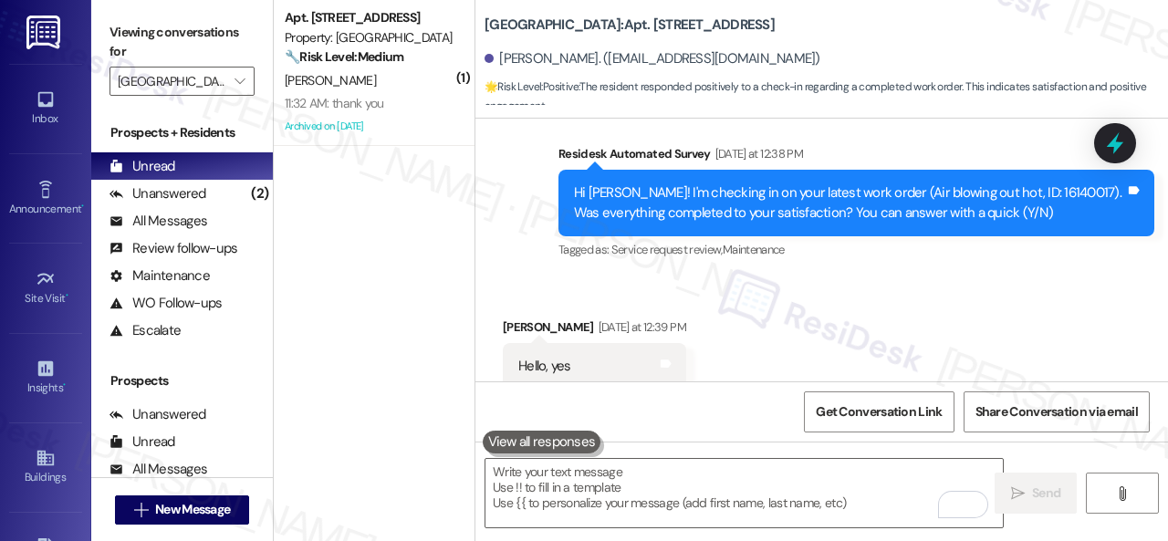
scroll to position [35334, 0]
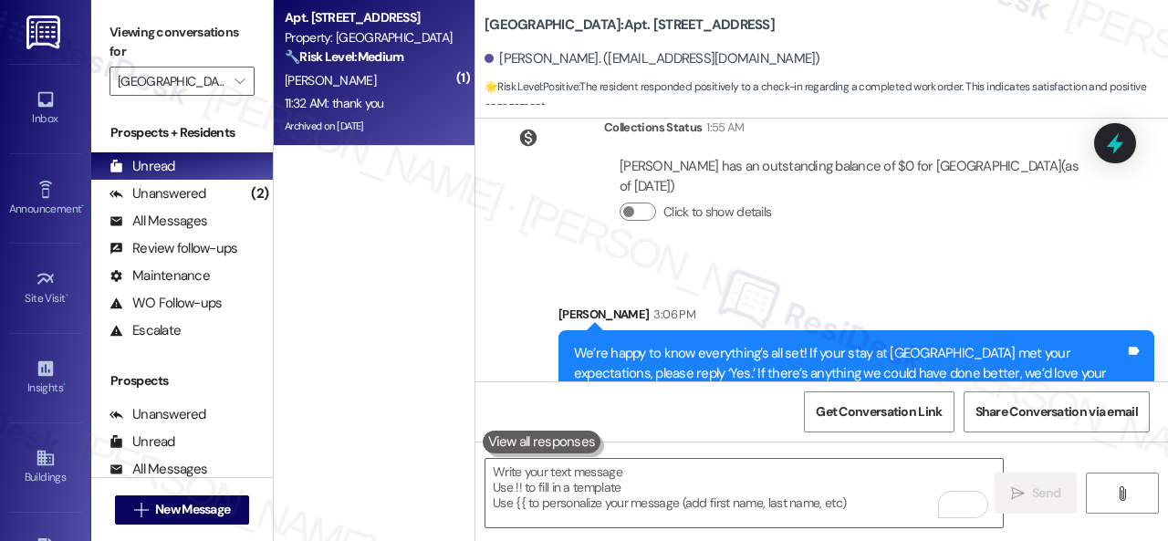
click at [396, 88] on div "R. Hinton" at bounding box center [369, 80] width 172 height 23
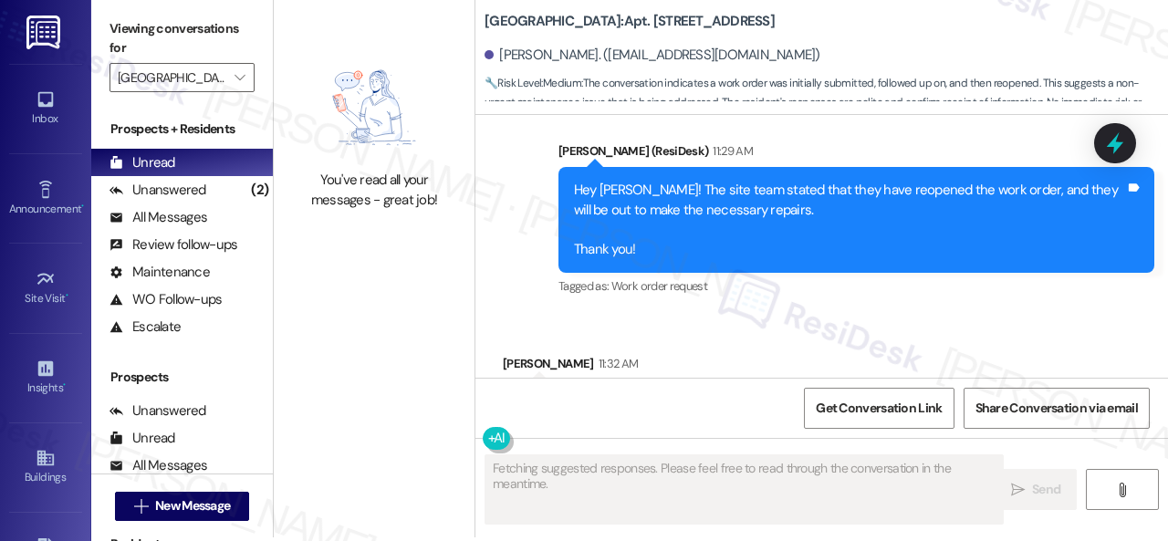
scroll to position [5, 0]
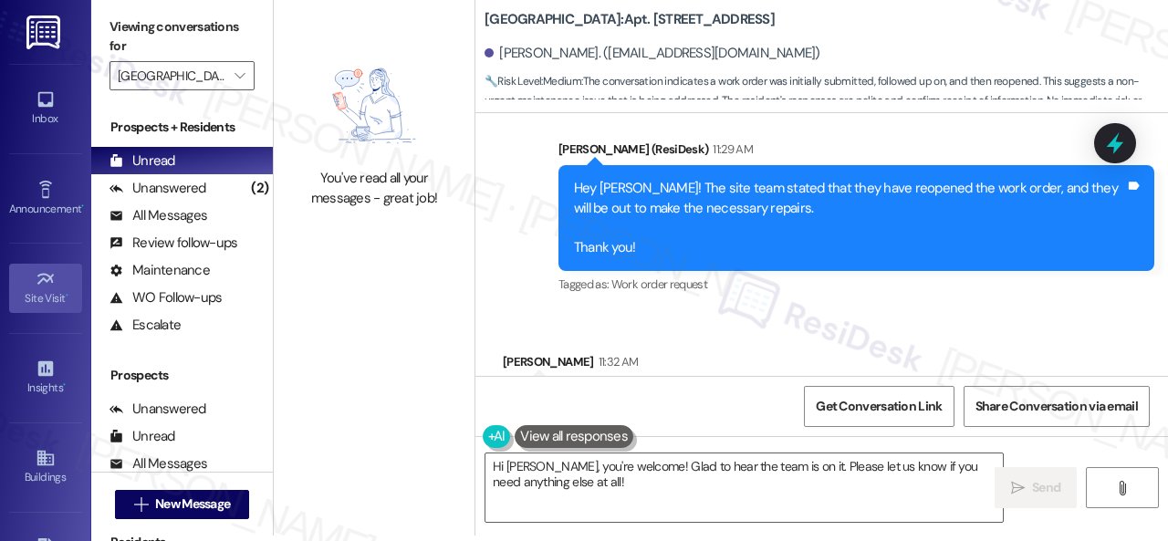
click at [396, 447] on div "You've read all your messages - great job! Halston South Point: Apt. 2407, 1 Ha…" at bounding box center [721, 265] width 894 height 541
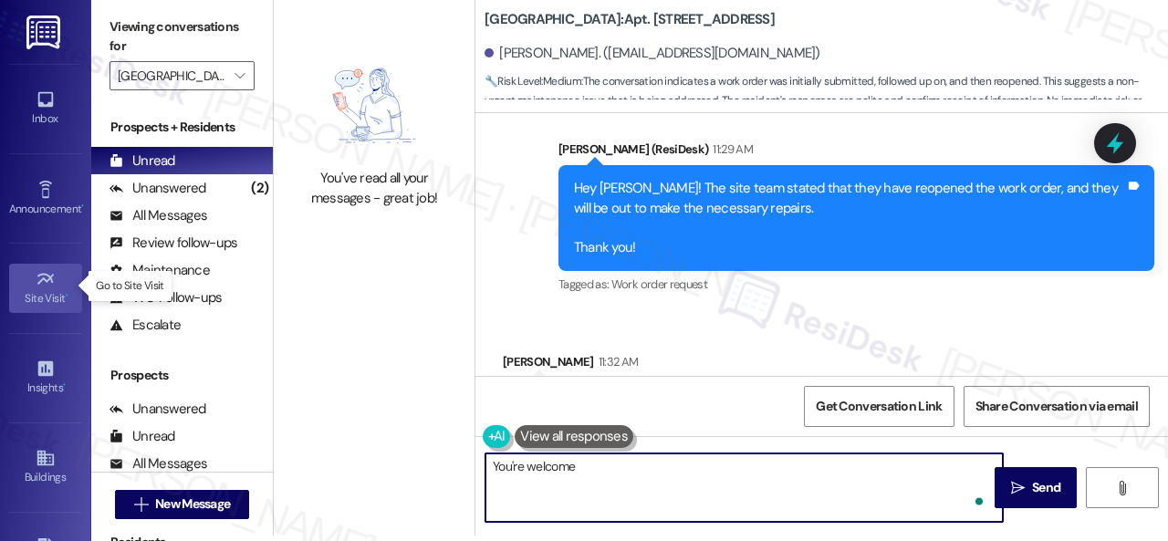
type textarea "You're welcome!"
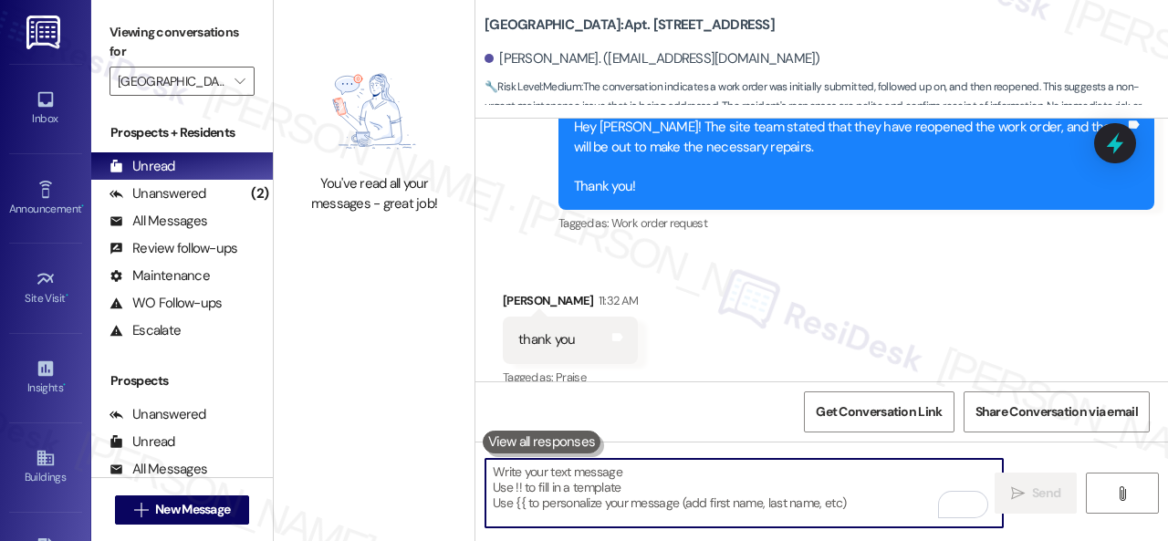
scroll to position [33321, 0]
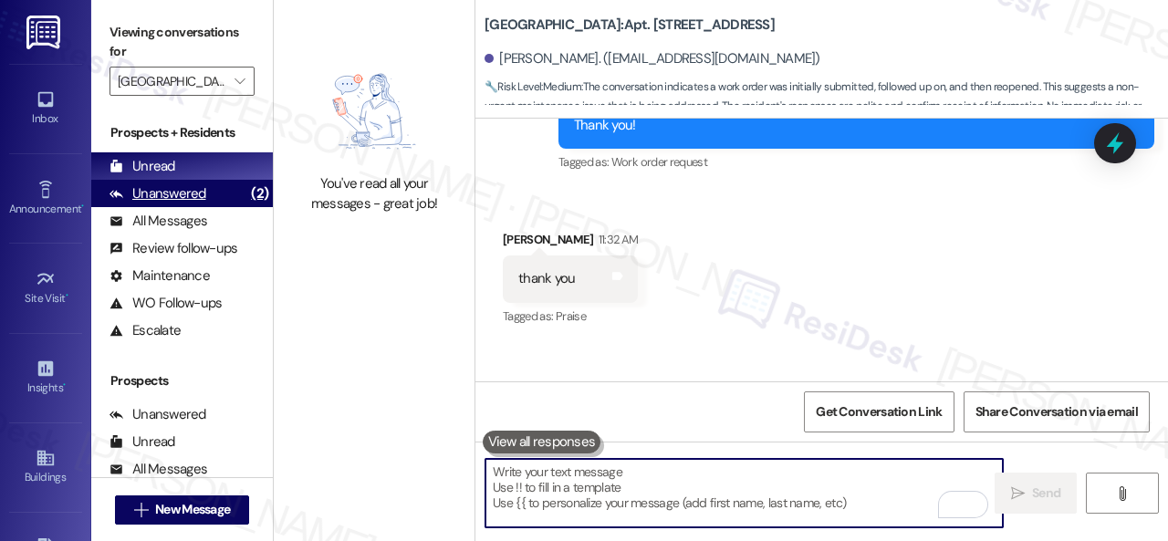
click at [156, 196] on div "Unanswered" at bounding box center [157, 193] width 97 height 19
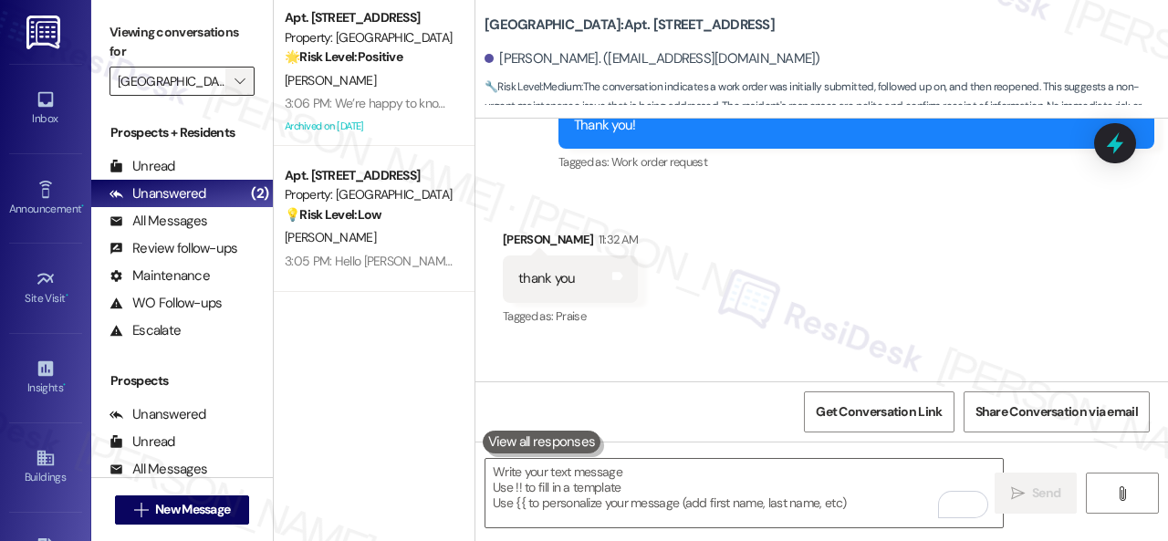
click at [243, 80] on icon "" at bounding box center [239, 81] width 10 height 15
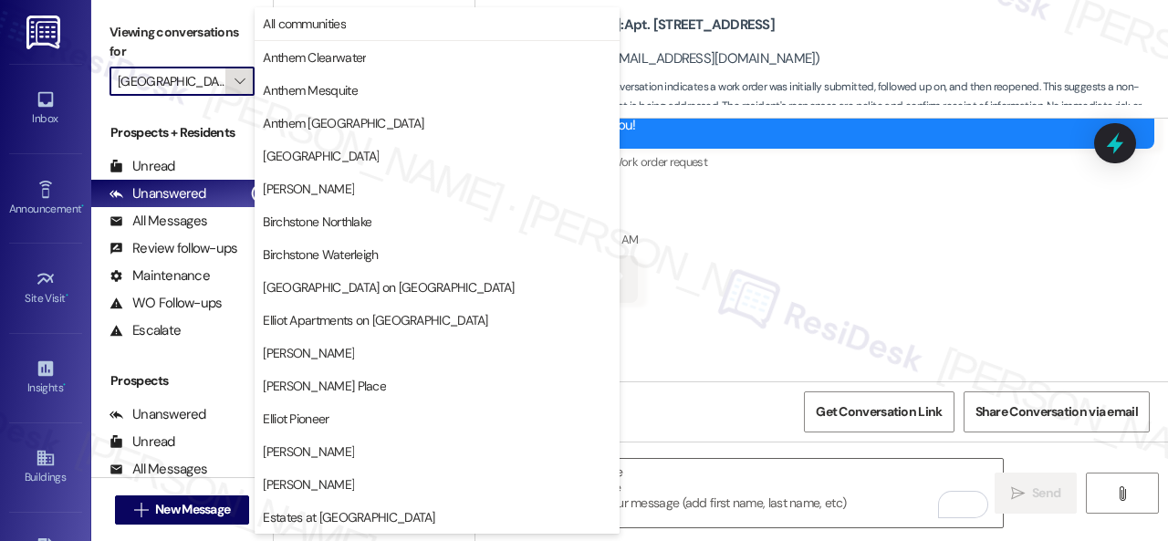
scroll to position [625, 0]
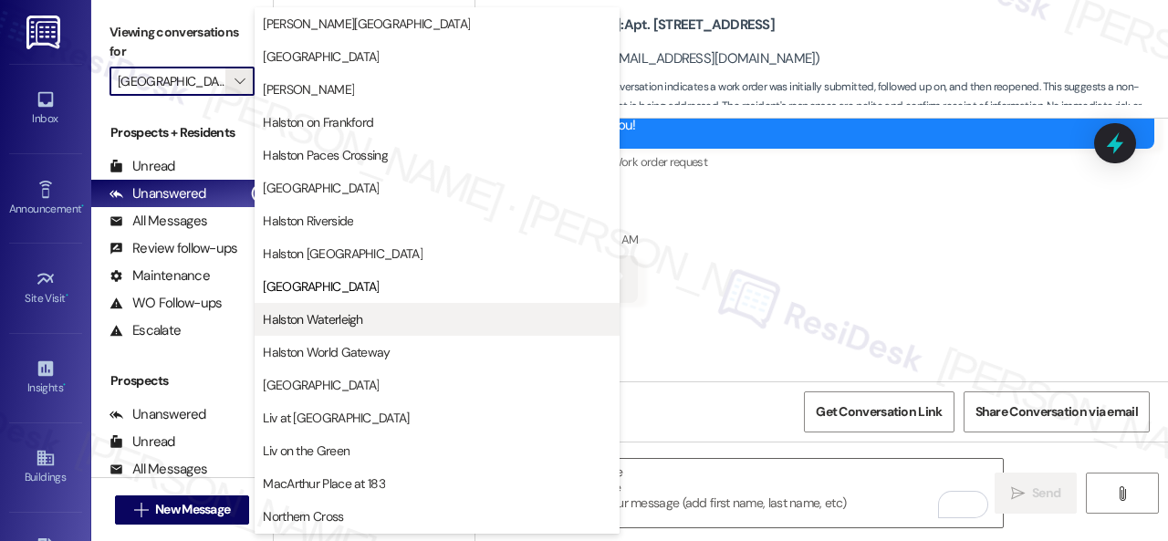
click at [327, 312] on span "Halston Waterleigh" at bounding box center [312, 319] width 99 height 18
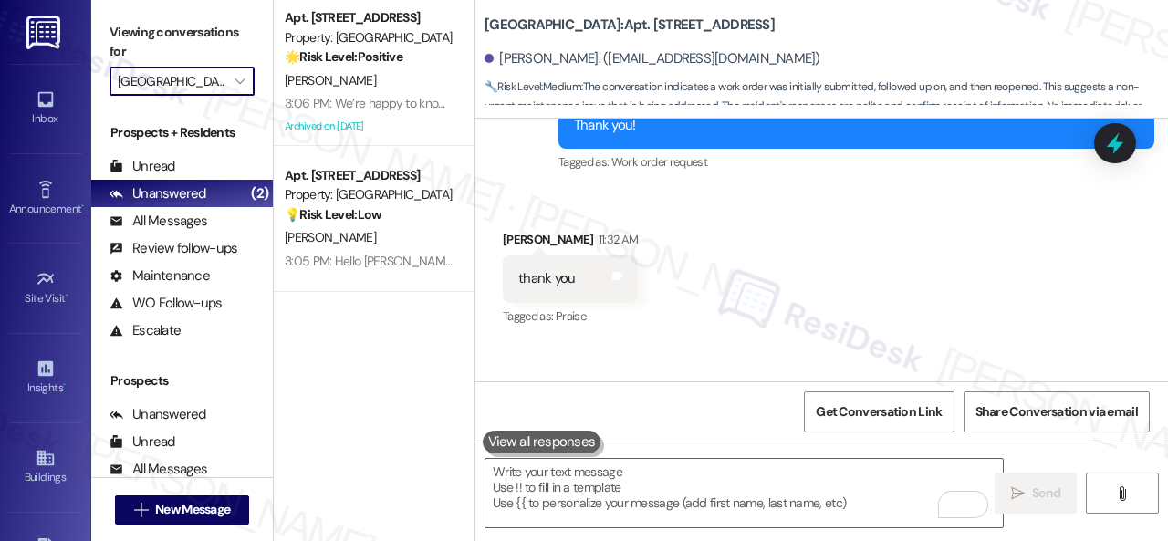
type input "Halston Waterleigh"
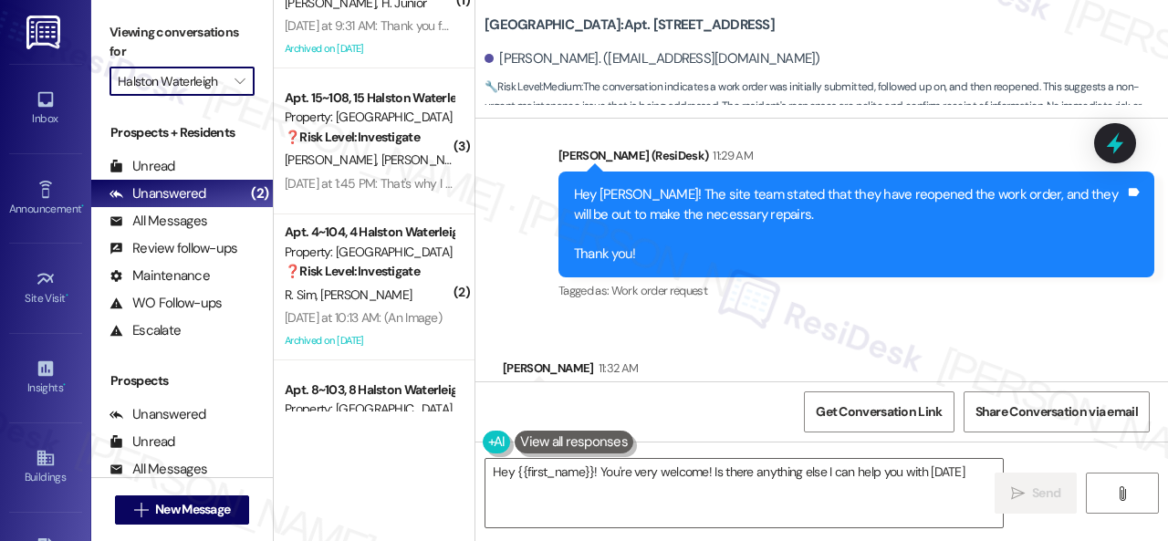
type textarea "Hey {{first_name}}! You're very welcome! Is there anything else I can help you …"
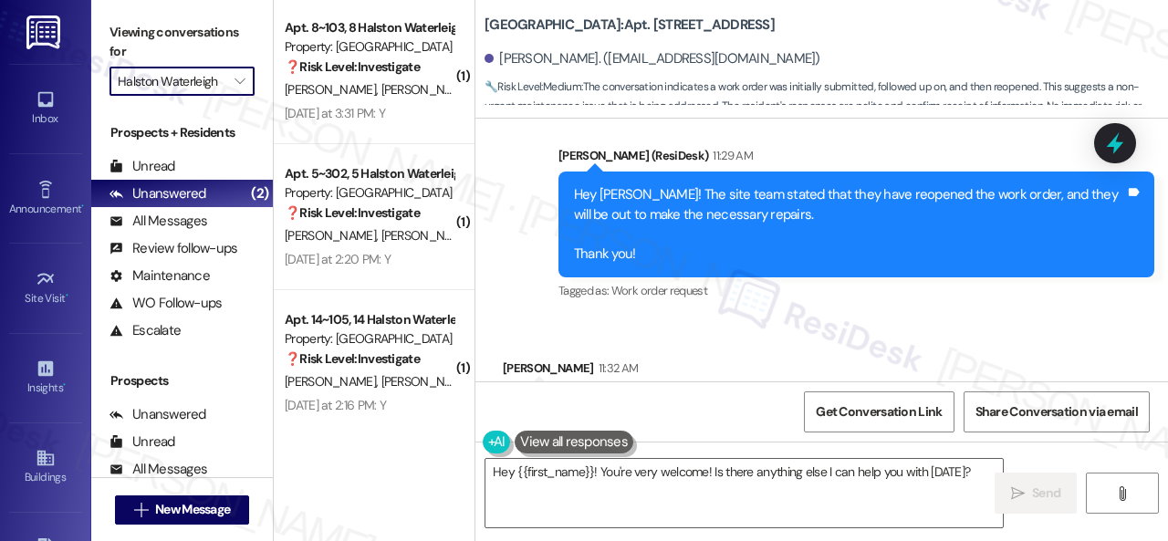
scroll to position [1193, 0]
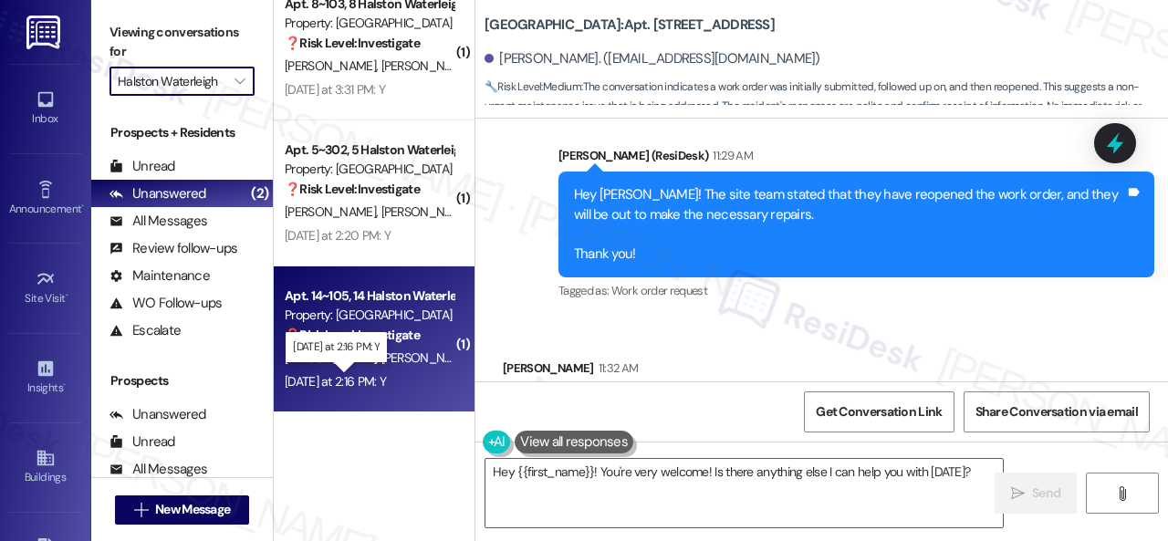
click at [383, 373] on div "Yesterday at 2:16 PM: Y Yesterday at 2:16 PM: Y" at bounding box center [335, 381] width 101 height 16
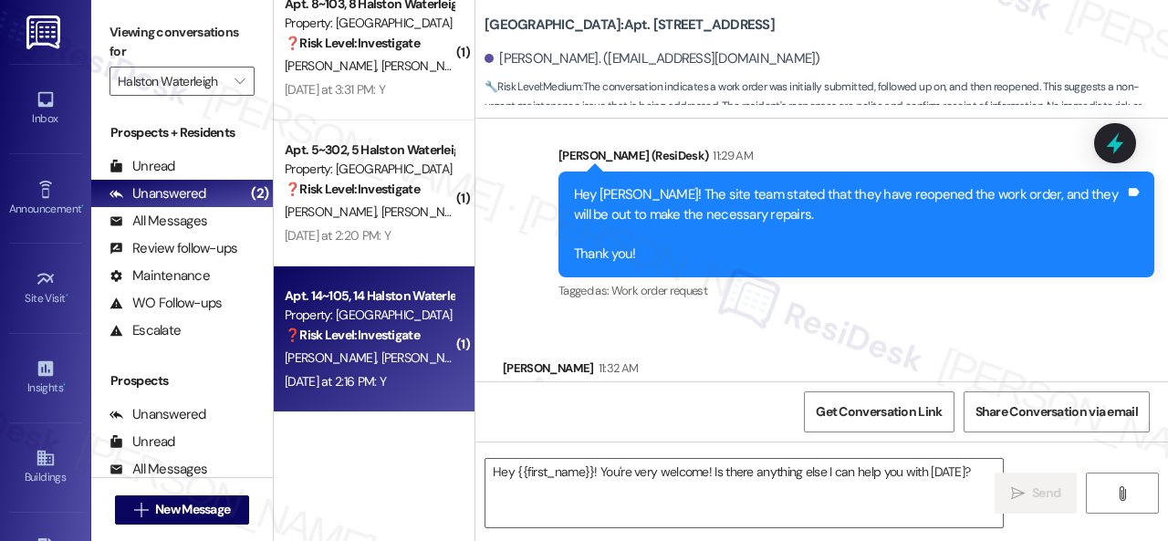
type textarea "Fetching suggested responses. Please feel free to read through the conversation…"
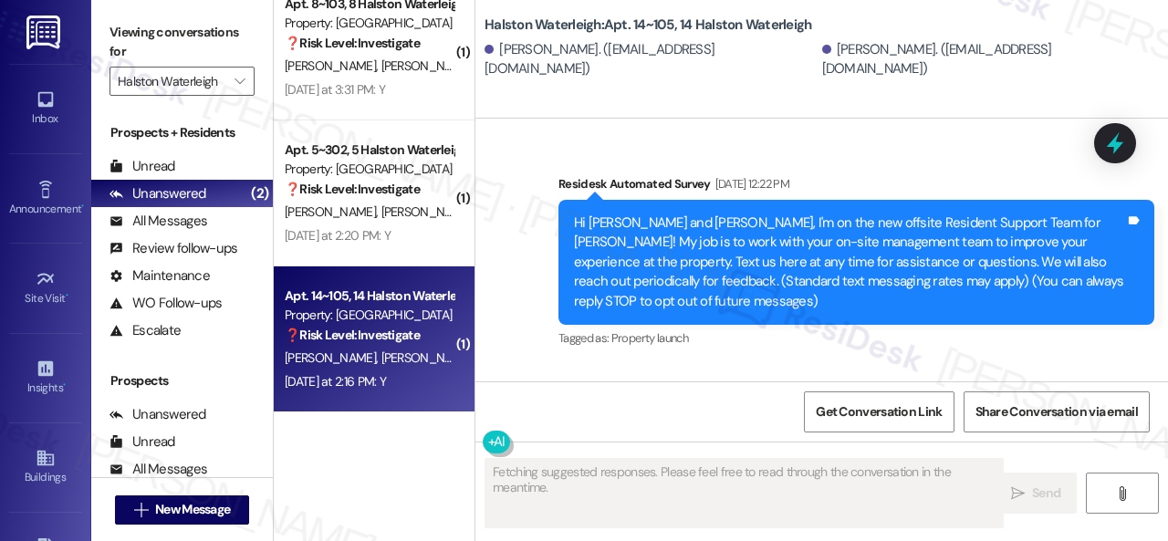
scroll to position [55920, 0]
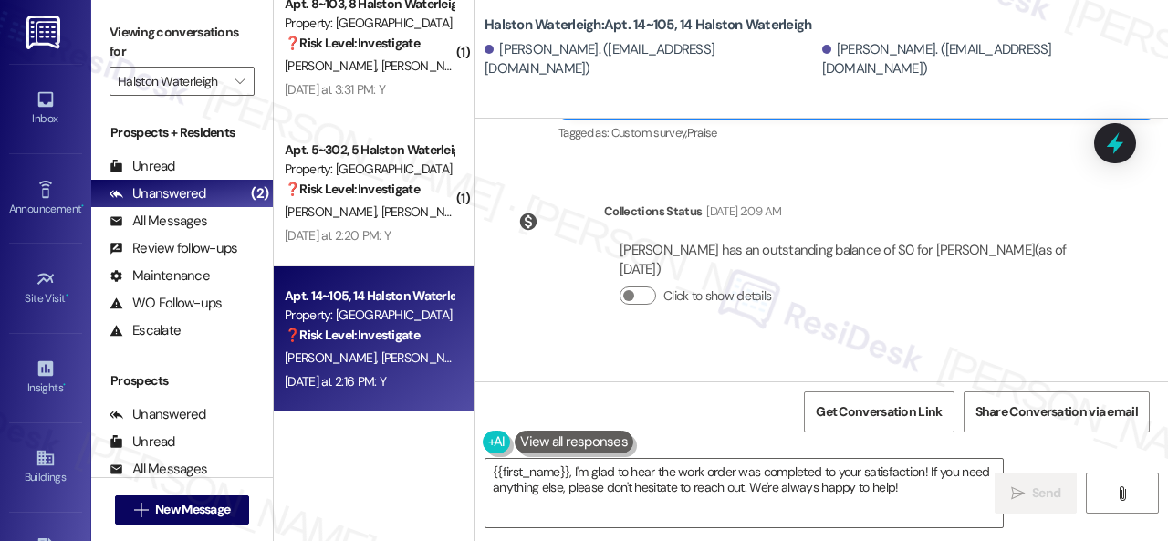
click at [529, 348] on div "Survey, sent via SMS Residesk Automated Survey Yesterday at 12:37 PM Hi Daniela…" at bounding box center [821, 444] width 692 height 193
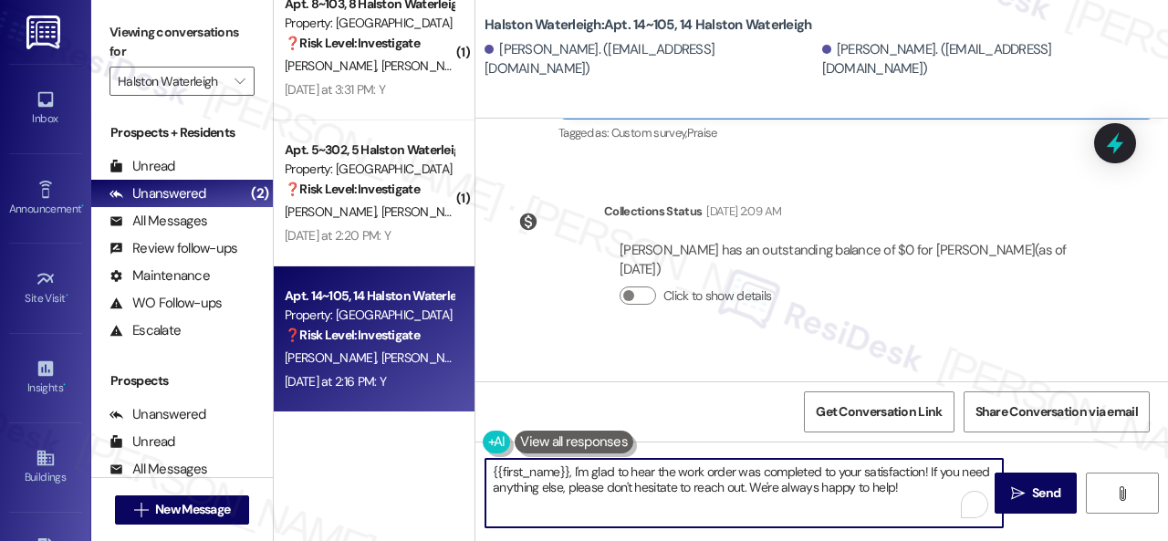
drag, startPoint x: 916, startPoint y: 492, endPoint x: 478, endPoint y: 458, distance: 439.2
click at [478, 458] on div "{{first_name}}, I'm glad to hear the work order was completed to your satisfact…" at bounding box center [734, 493] width 519 height 70
paste textarea "We’re happy to know everything’s all set! If your stay at {{property}} met your…"
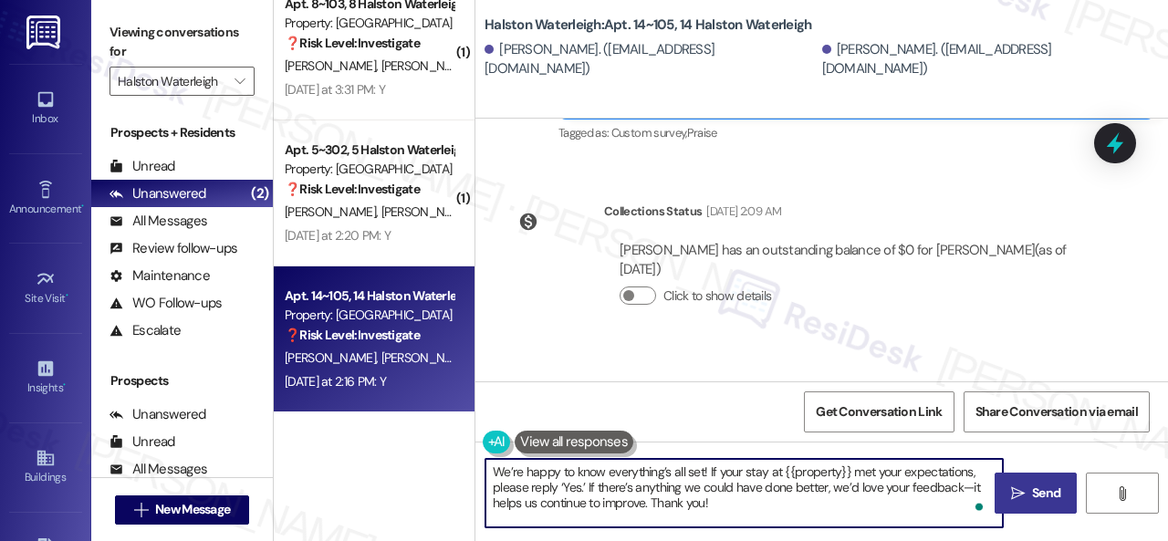
type textarea "We’re happy to know everything’s all set! If your stay at {{property}} met your…"
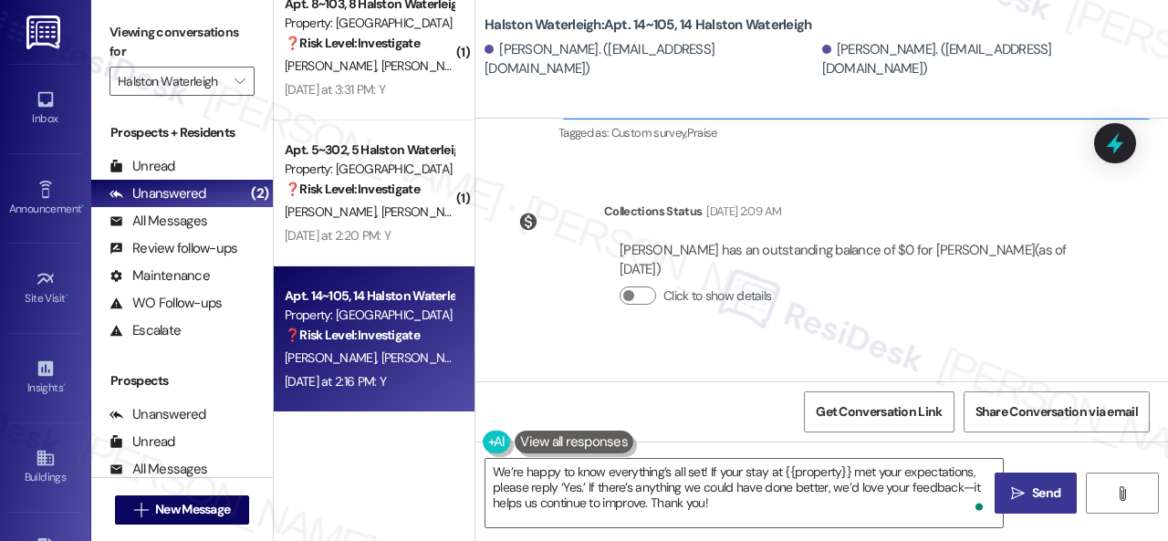
click at [1014, 480] on button " Send" at bounding box center [1035, 493] width 82 height 41
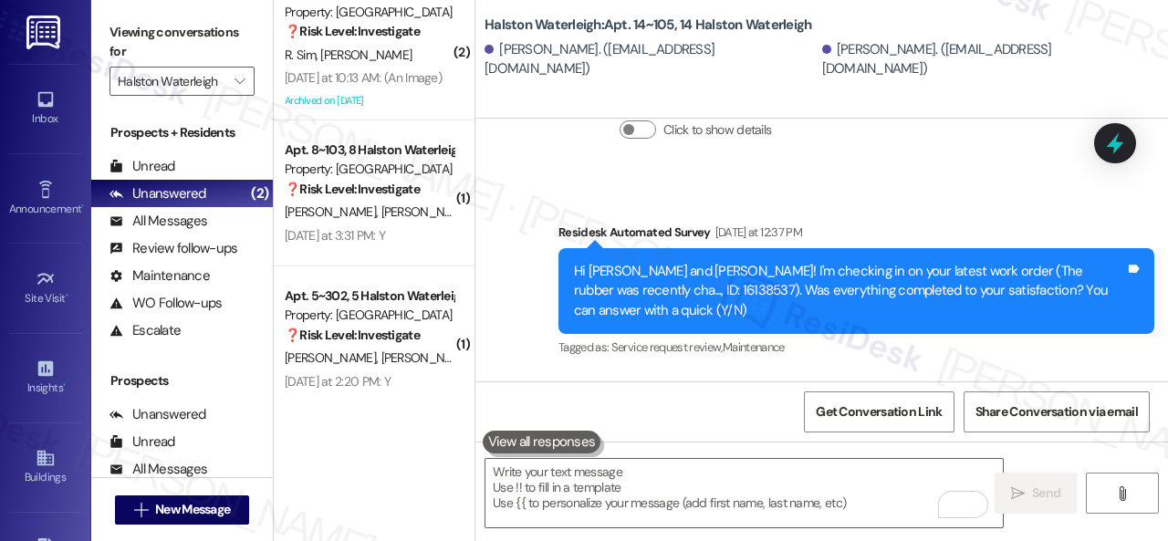
scroll to position [5, 0]
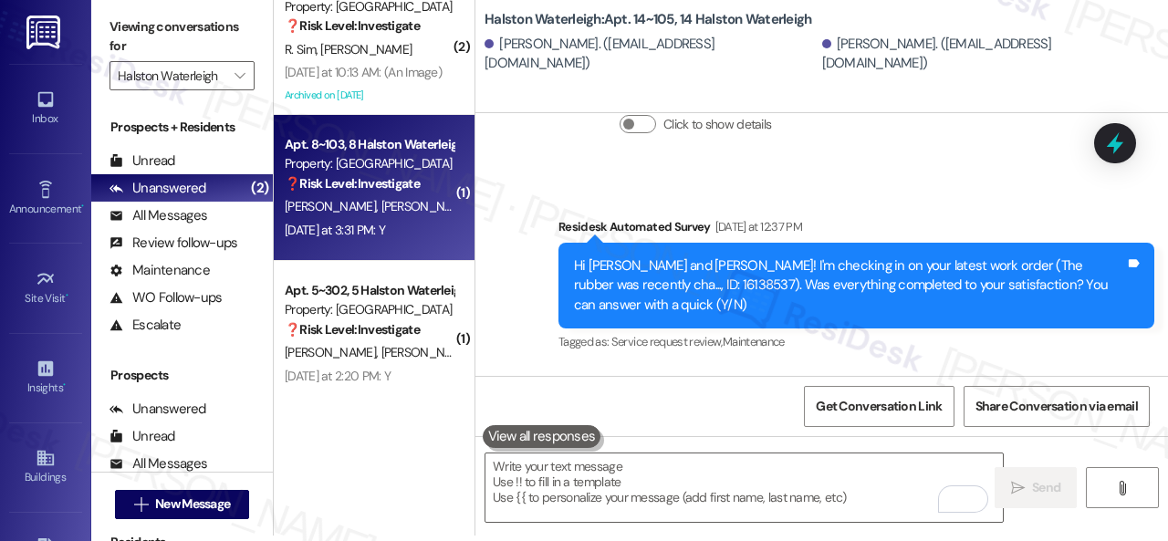
click at [436, 236] on div "Yesterday at 3:31 PM: Y Yesterday at 3:31 PM: Y" at bounding box center [369, 230] width 172 height 23
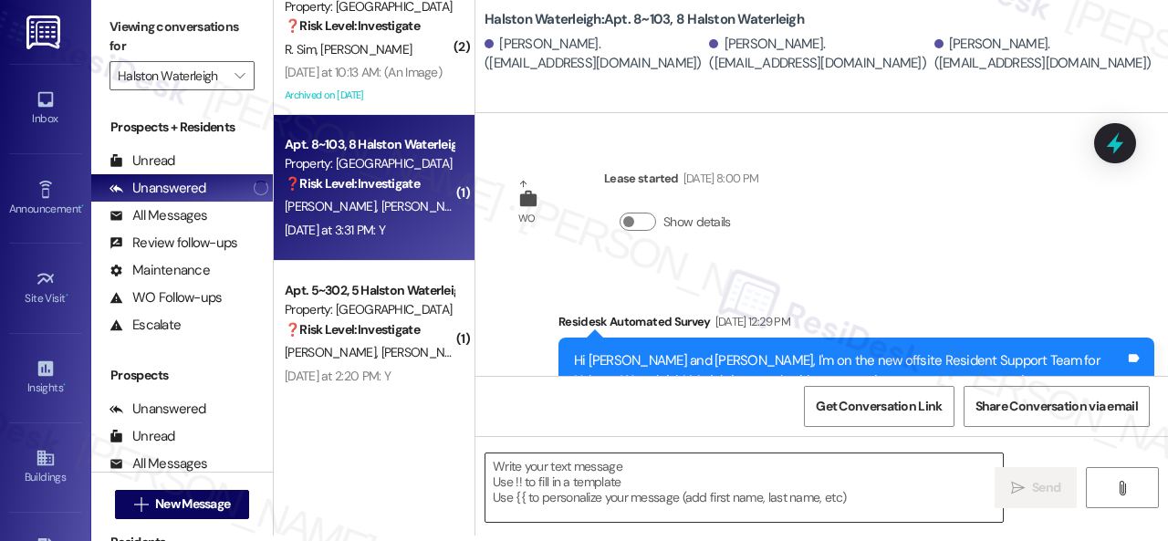
scroll to position [50630, 0]
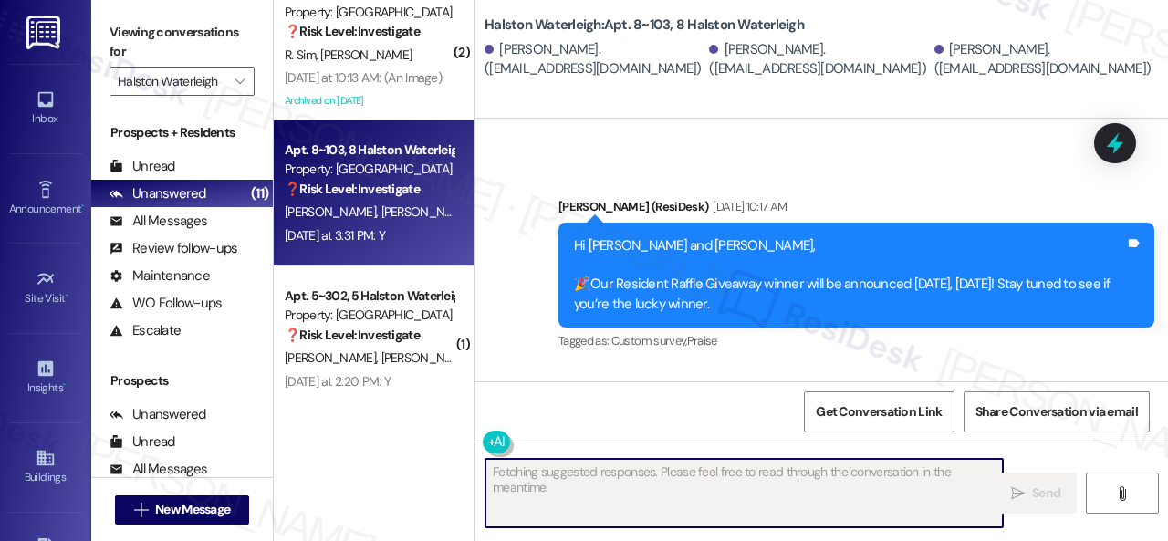
drag, startPoint x: 629, startPoint y: 469, endPoint x: 564, endPoint y: 409, distance: 89.1
click at [564, 409] on div "Get Conversation Link Share Conversation via email" at bounding box center [821, 411] width 692 height 60
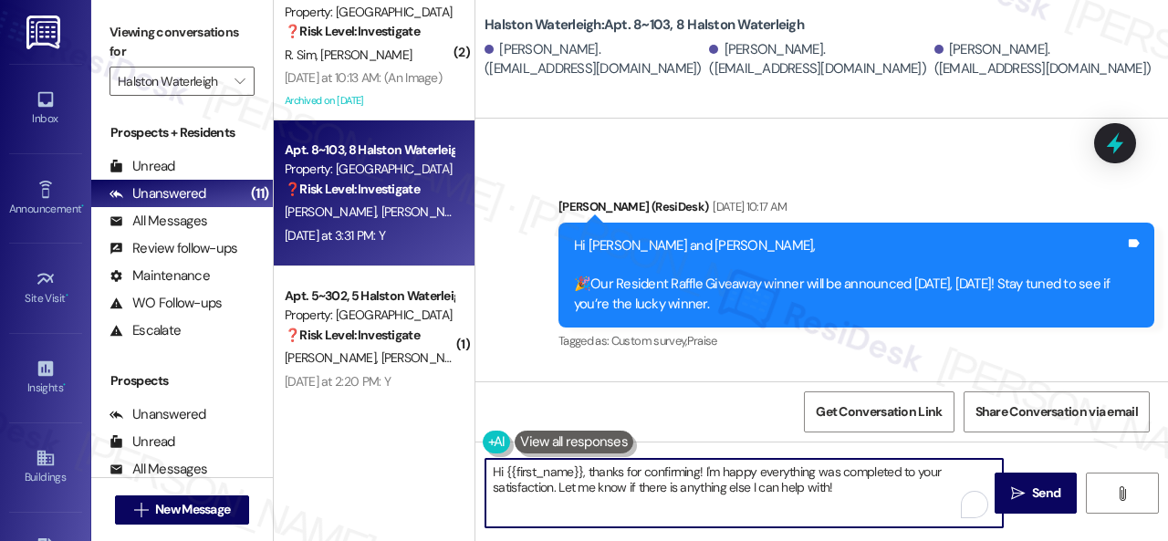
drag, startPoint x: 863, startPoint y: 488, endPoint x: 352, endPoint y: 469, distance: 511.2
click at [352, 469] on div "( 1 ) Apt. 10~207, 10 Halston Waterleigh Property: Halston Waterleigh 🔧 Risk Le…" at bounding box center [721, 270] width 894 height 541
paste textarea "We’re happy to know everything’s all set! If your stay at {{property}} met your…"
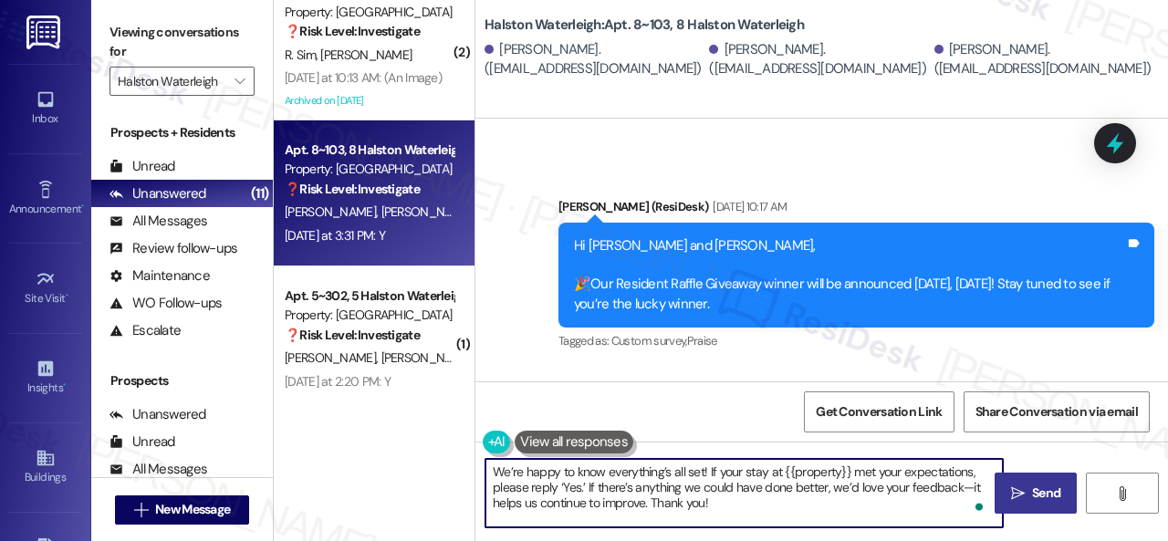
type textarea "We’re happy to know everything’s all set! If your stay at {{property}} met your…"
click at [1038, 494] on span "Send" at bounding box center [1046, 492] width 28 height 19
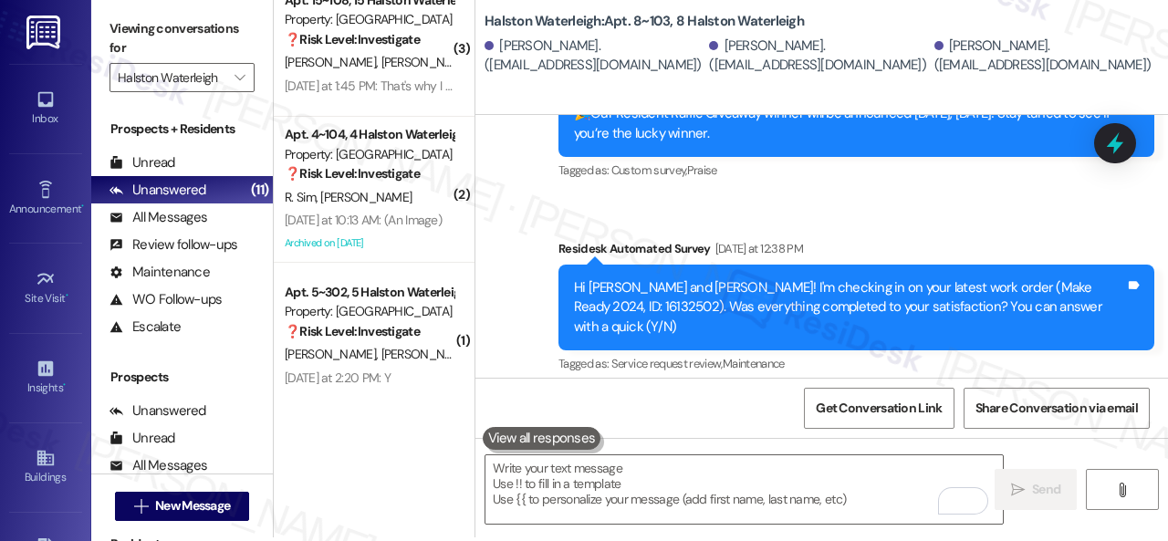
scroll to position [5, 0]
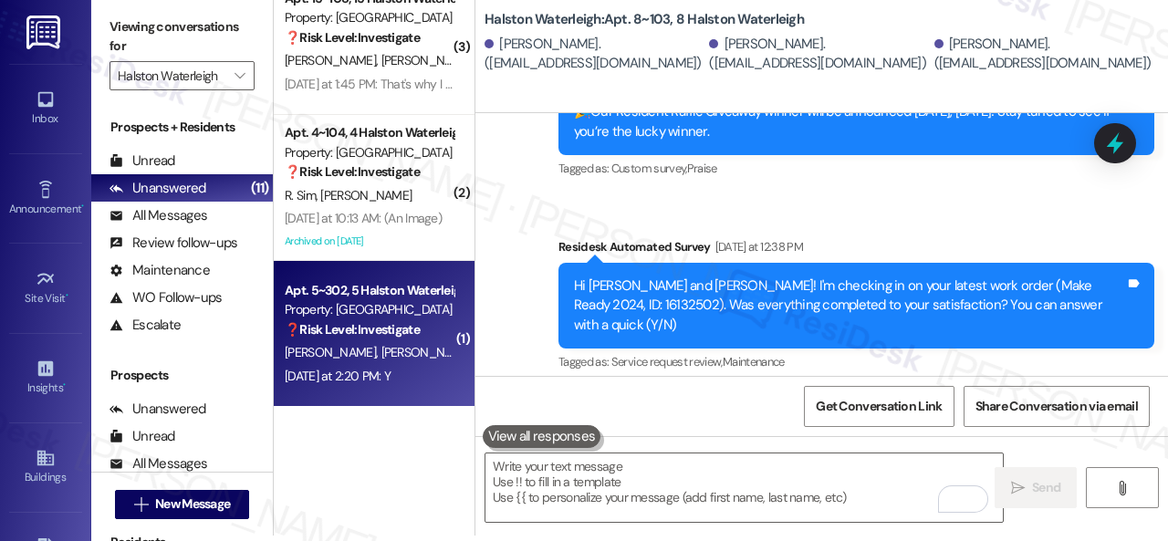
click at [477, 347] on span "M. Neto" at bounding box center [522, 352] width 91 height 16
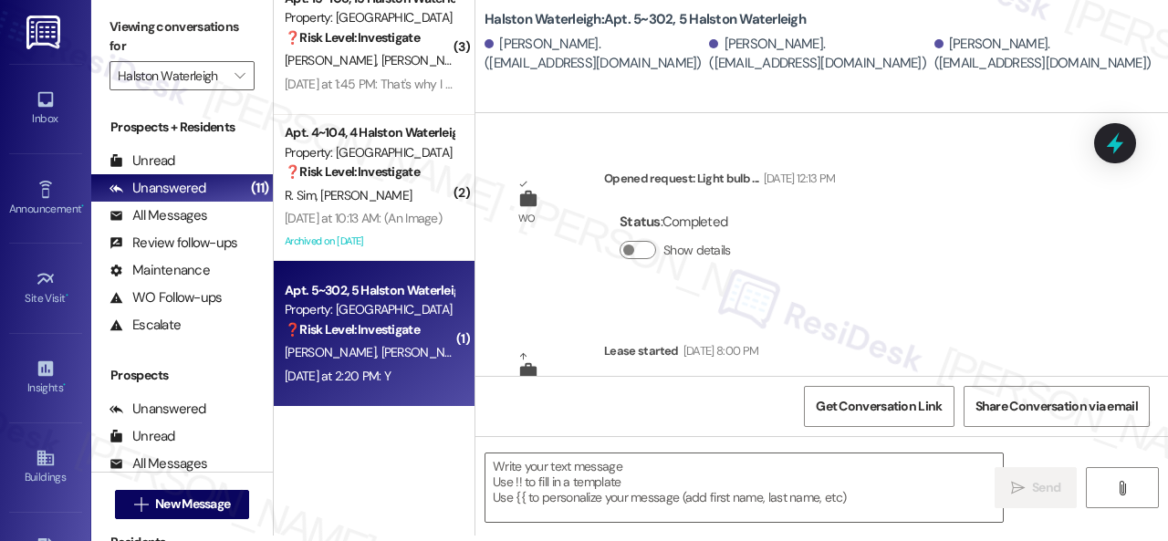
scroll to position [0, 0]
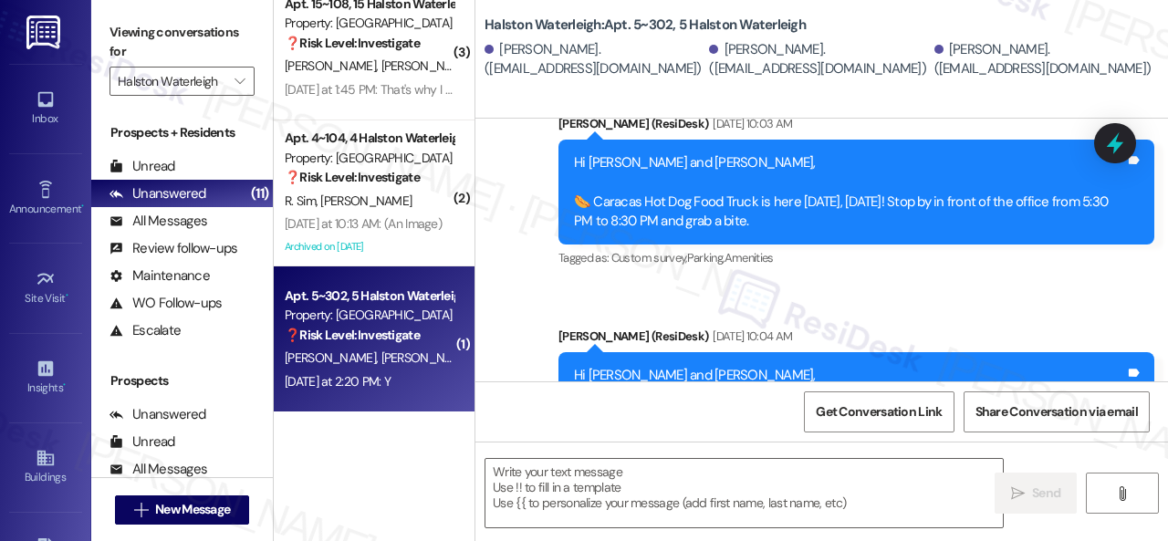
type textarea "Fetching suggested responses. Please feel free to read through the conversation…"
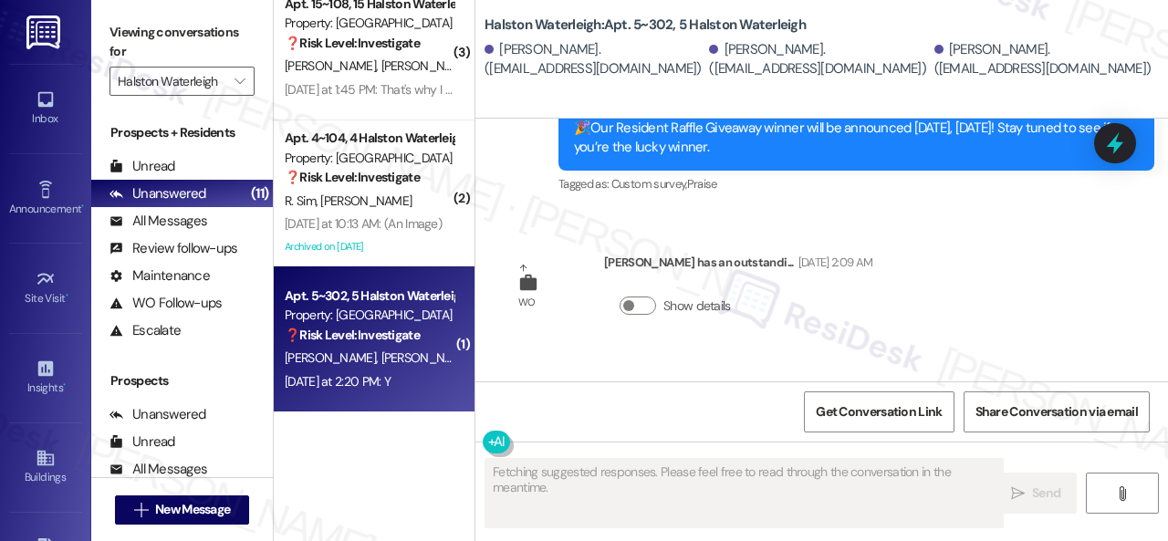
scroll to position [1601, 0]
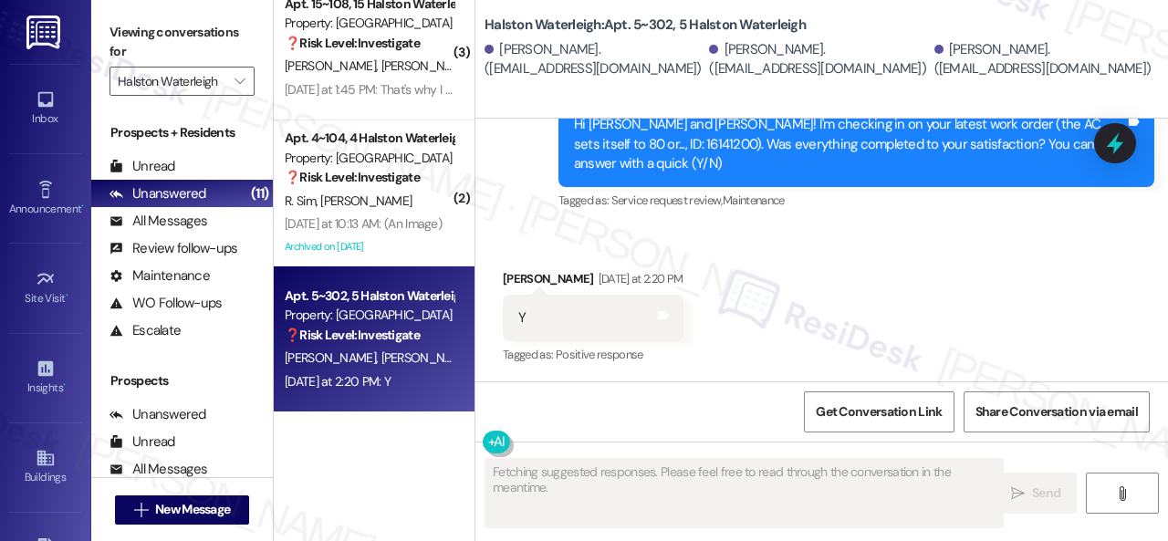
click at [636, 263] on div "Received via SMS Matthew Kell Yesterday at 2:20 PM Y Tags and notes Tagged as: …" at bounding box center [593, 318] width 208 height 127
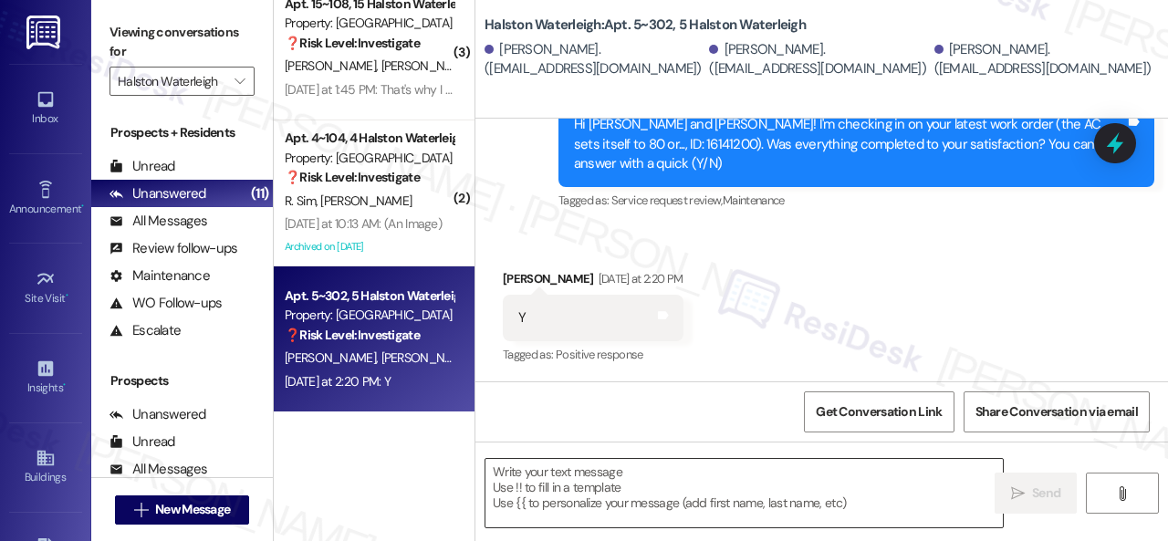
click at [591, 486] on textarea at bounding box center [743, 493] width 517 height 68
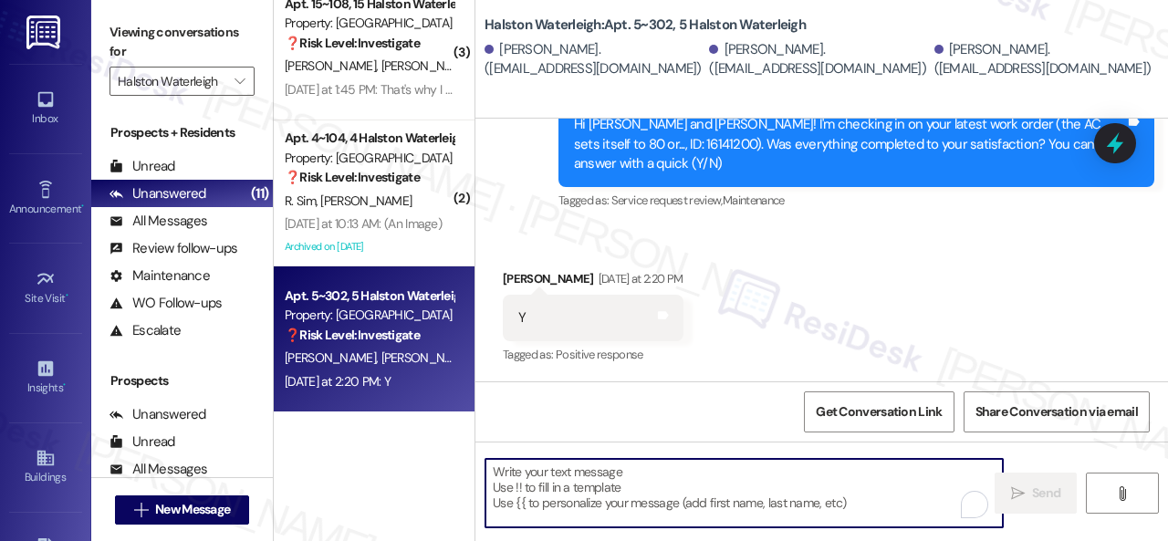
paste textarea "We’re happy to know everything’s all set! If your stay at {{property}} met your…"
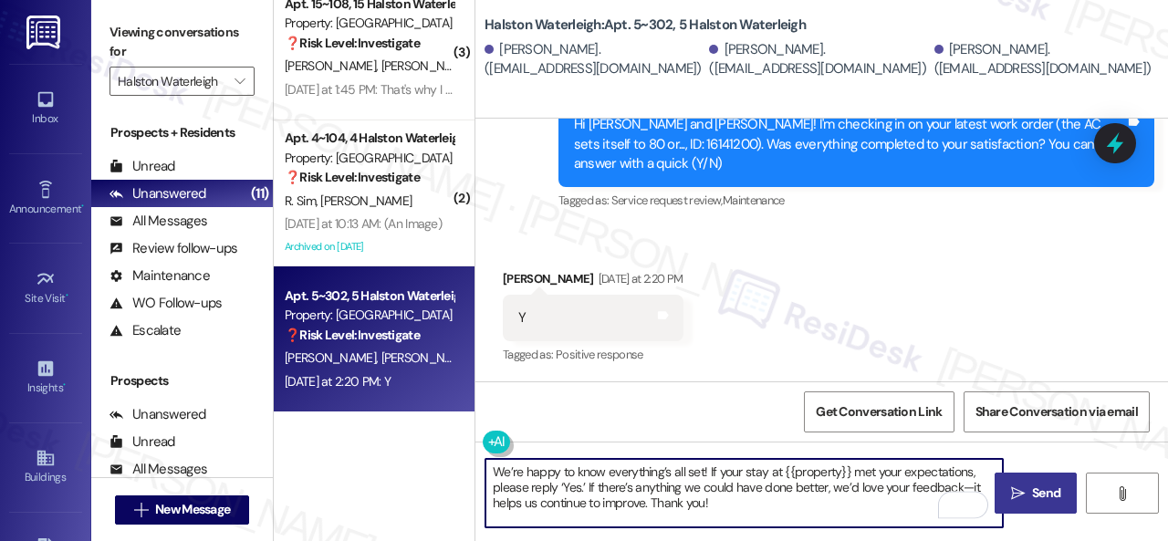
type textarea "We’re happy to know everything’s all set! If your stay at {{property}} met your…"
click at [1028, 496] on span "Send" at bounding box center [1046, 492] width 36 height 19
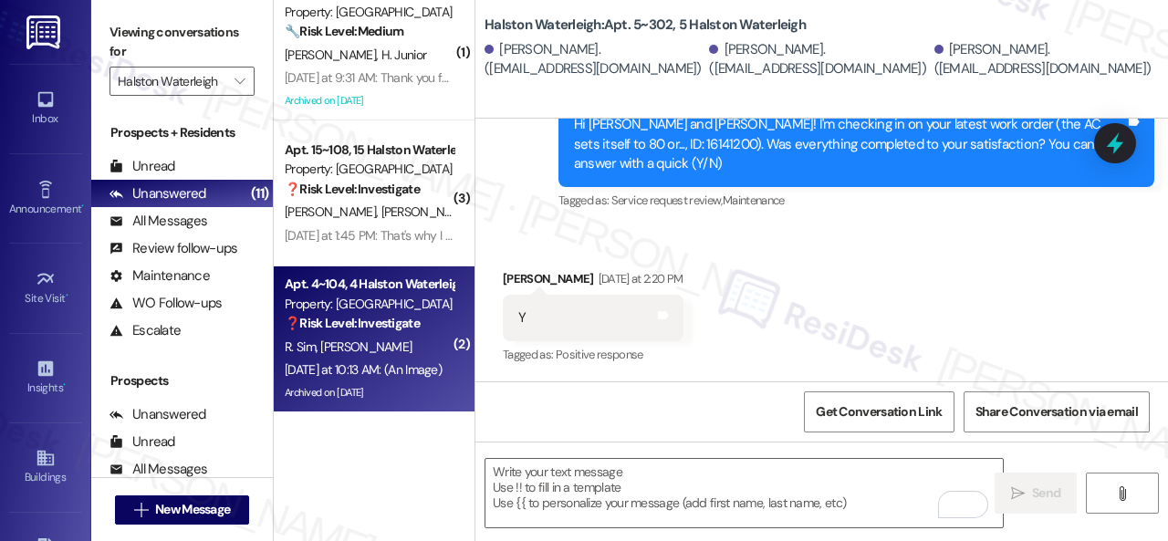
click at [406, 348] on div "R. Sim A. Sims" at bounding box center [369, 347] width 172 height 23
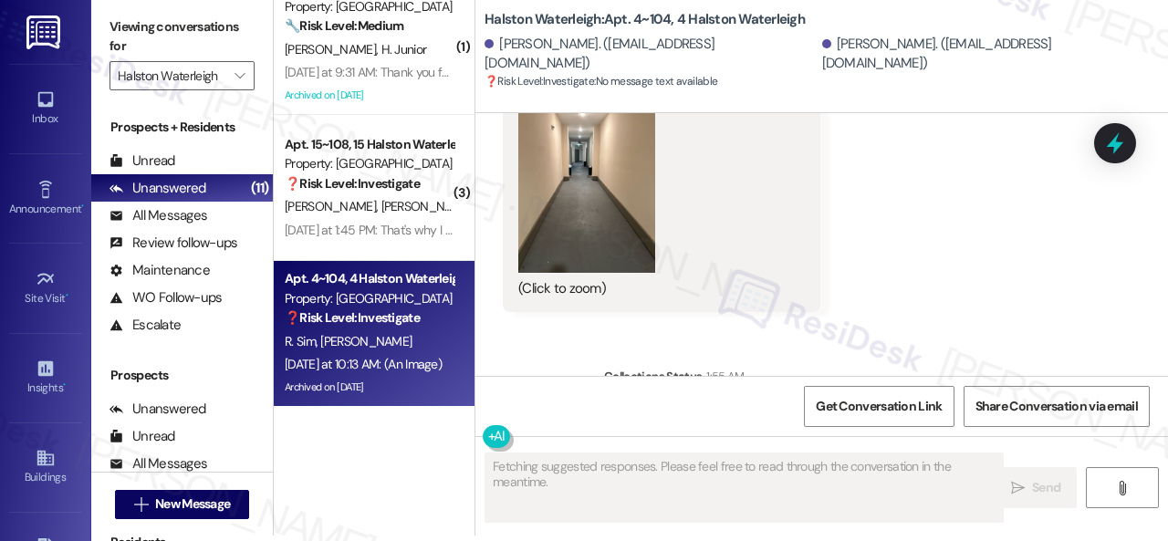
scroll to position [26459, 0]
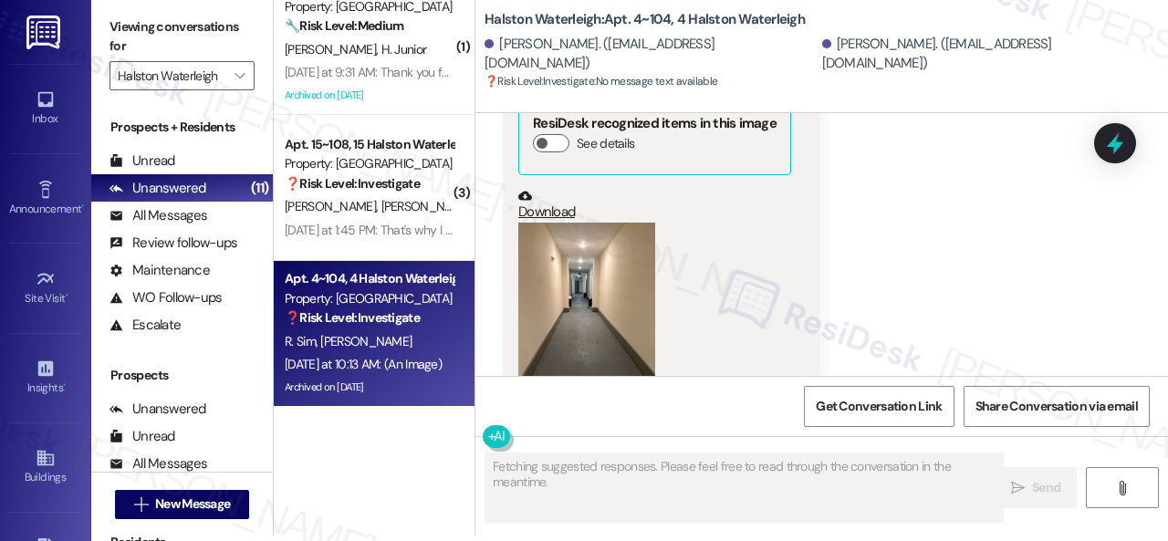
click at [590, 256] on button "Zoom image" at bounding box center [586, 314] width 137 height 182
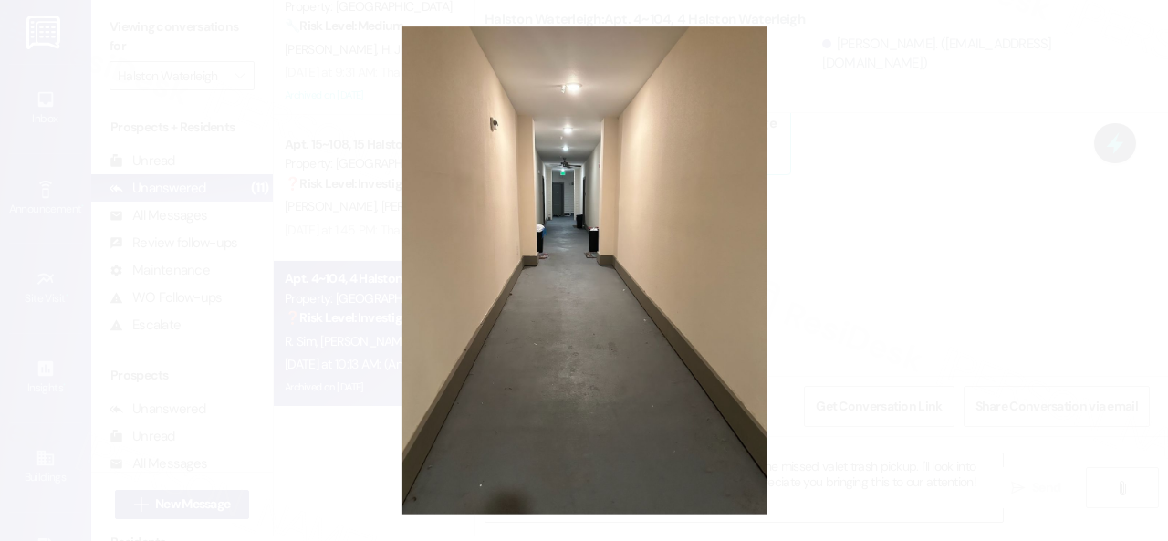
click at [613, 301] on button "Unzoom image" at bounding box center [584, 270] width 1168 height 541
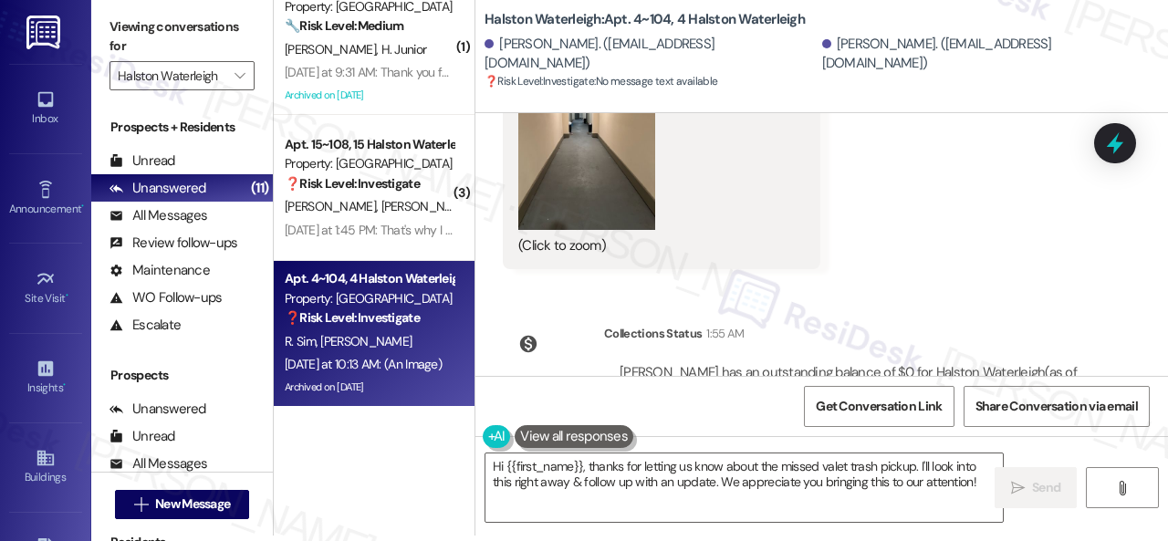
scroll to position [26642, 0]
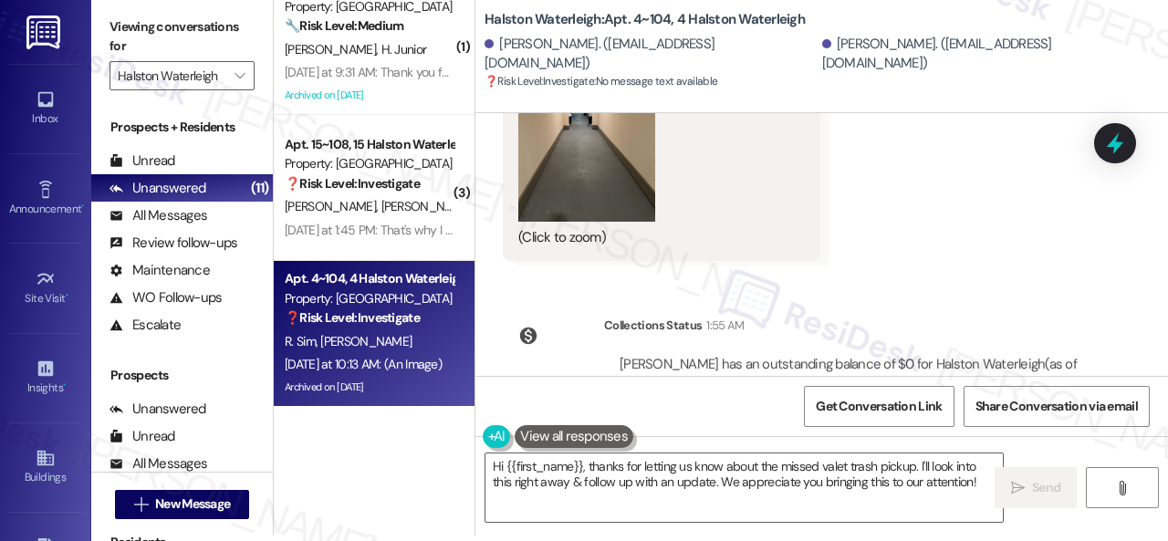
click at [940, 401] on div "Click to show details" at bounding box center [850, 410] width 463 height 19
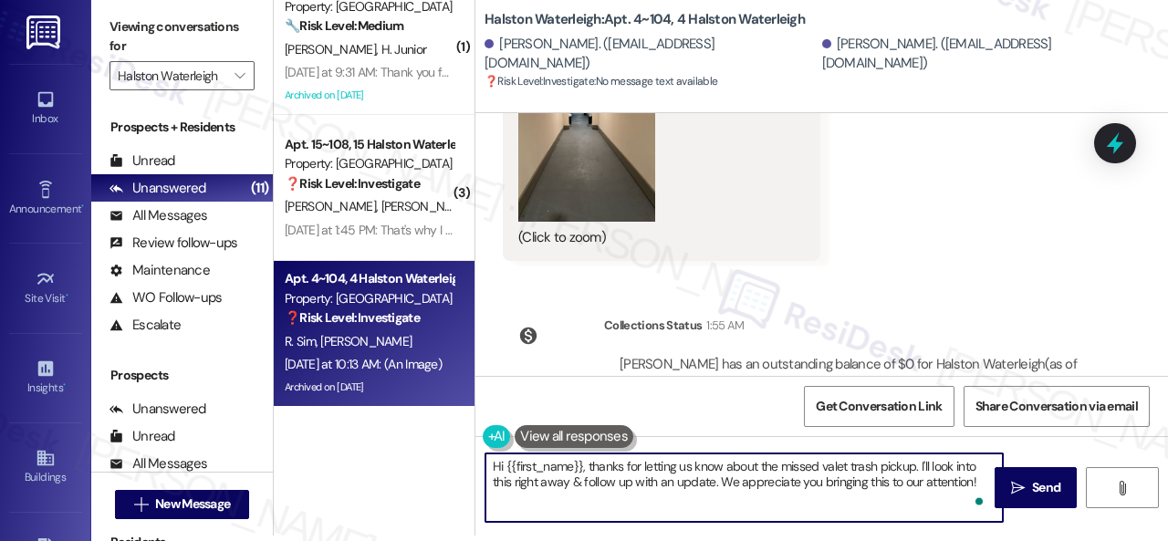
drag, startPoint x: 980, startPoint y: 479, endPoint x: 392, endPoint y: 477, distance: 587.5
click at [392, 477] on div "( 2 ) Apt. 11~107, 11 Halston Waterleigh Property: Halston Waterleigh 🔧 Risk Le…" at bounding box center [721, 265] width 894 height 541
click at [607, 497] on textarea "Hi {{first_name}}, thanks for letting us know about the missed valet trash pick…" at bounding box center [743, 487] width 517 height 68
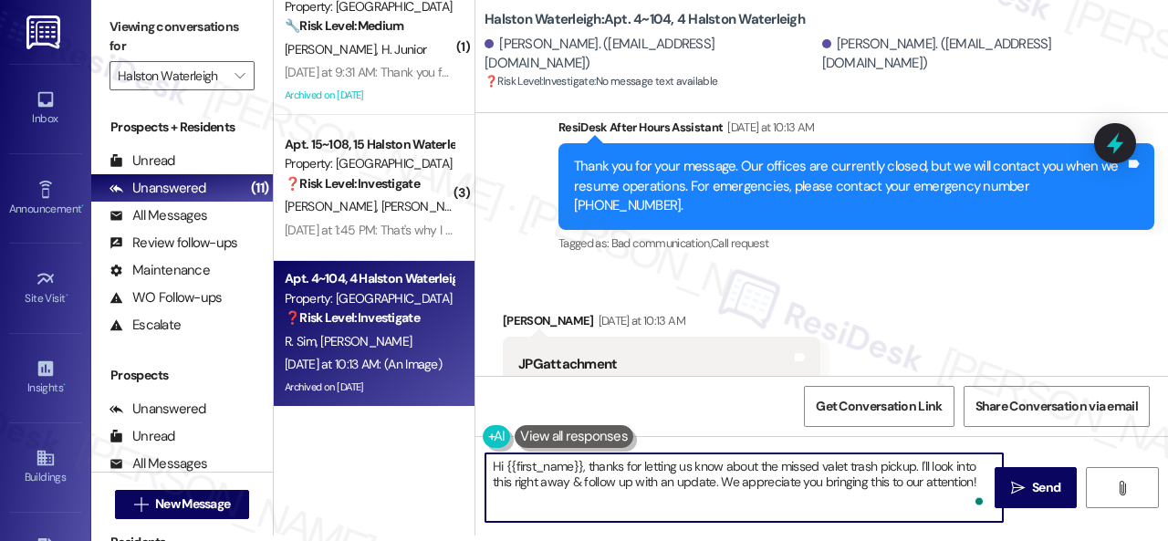
scroll to position [26094, 0]
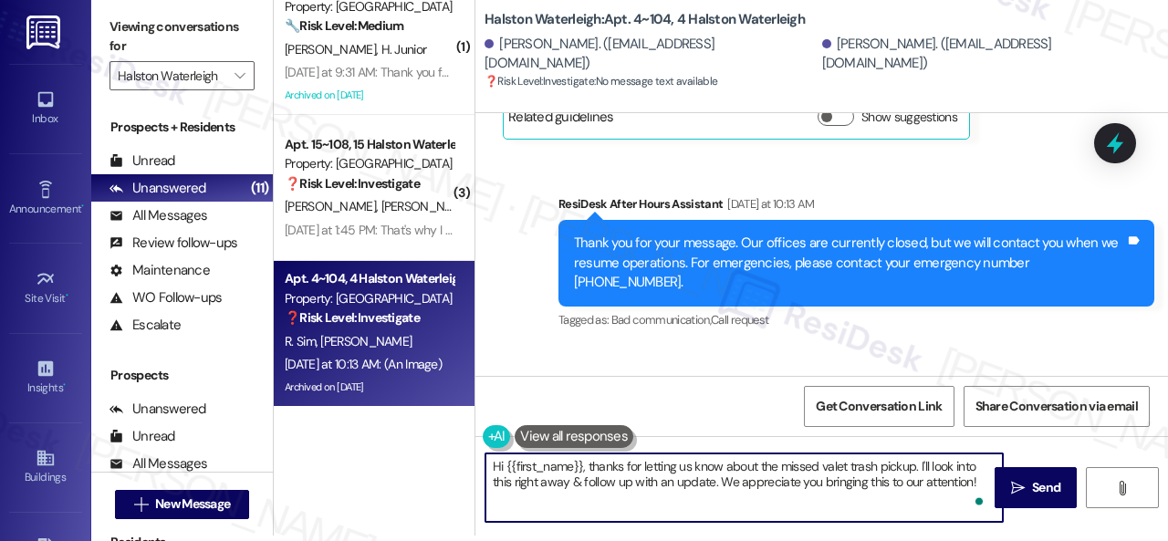
drag, startPoint x: 494, startPoint y: 467, endPoint x: 1167, endPoint y: 564, distance: 680.2
click at [1167, 540] on html "Inbox Go to Inbox Announcement • Send A Text Announcement Site Visit • Go to Si…" at bounding box center [584, 270] width 1168 height 541
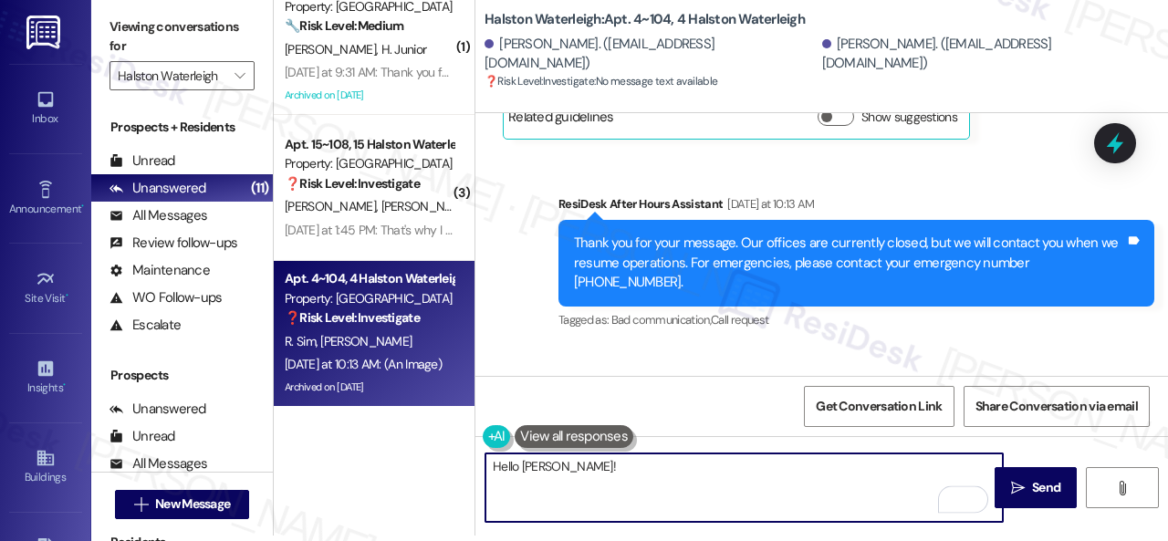
paste textarea "I'm sorry for the delayed response. Please don’t hesitate to confirm if you sti…"
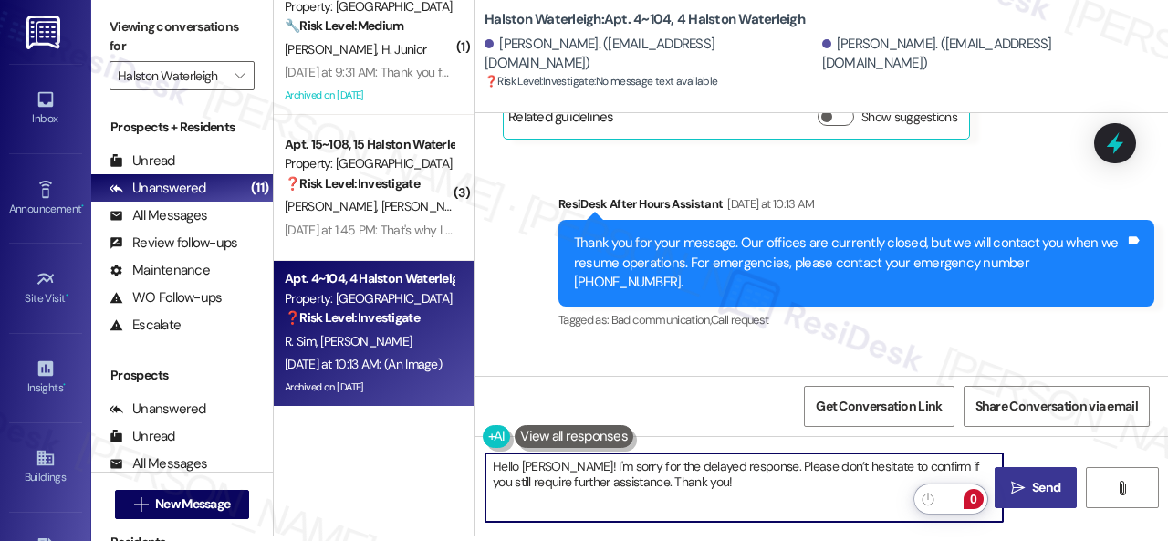
type textarea "Hello Ashley! I'm sorry for the delayed response. Please don’t hesitate to conf…"
click at [1042, 478] on span "Send" at bounding box center [1046, 487] width 28 height 19
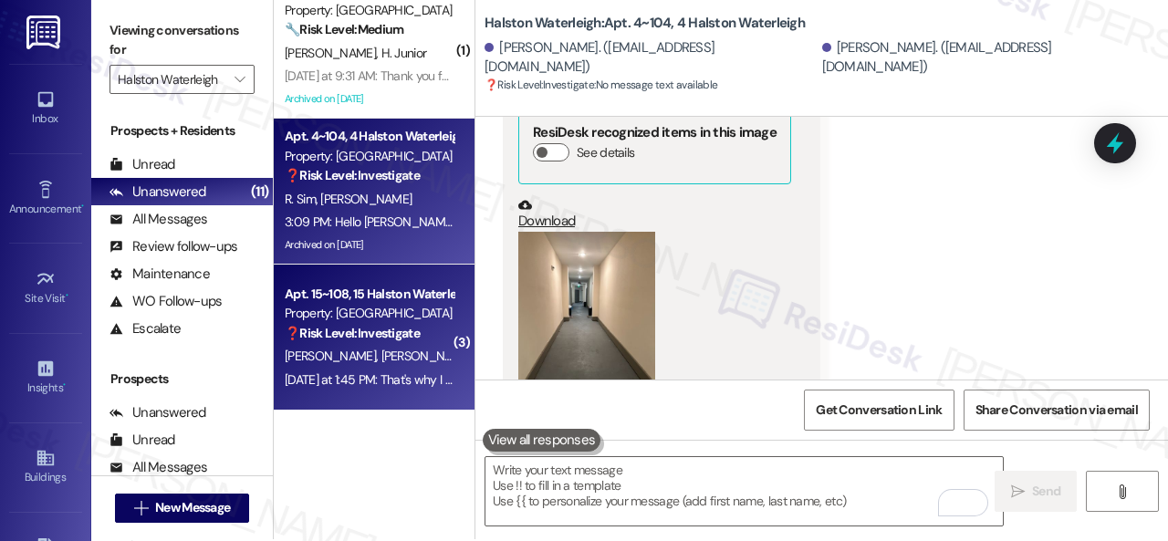
scroll to position [5, 0]
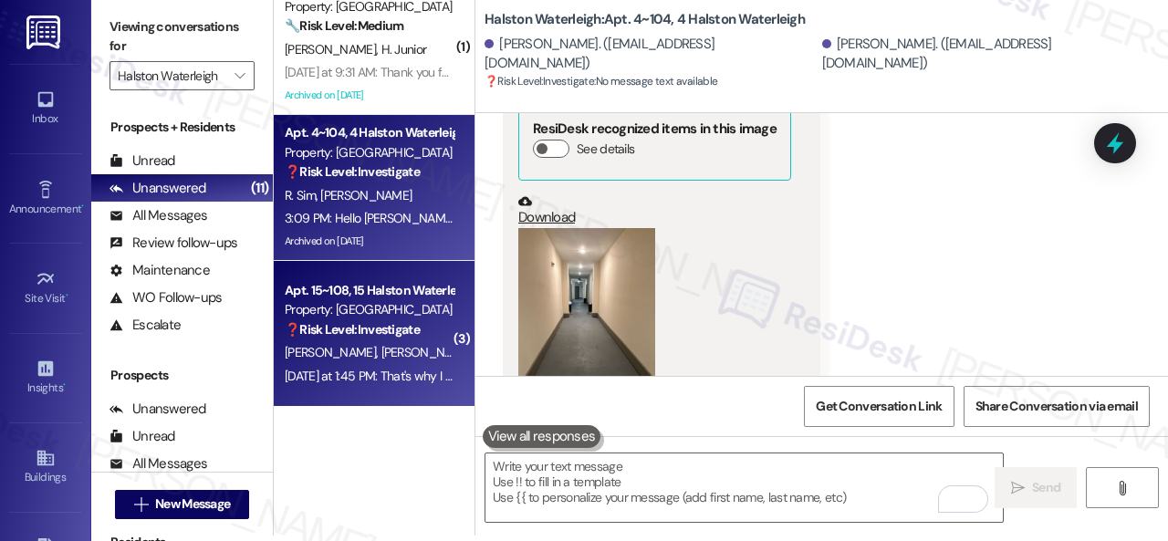
click at [416, 341] on div "T. Rivera B. Torres" at bounding box center [369, 352] width 172 height 23
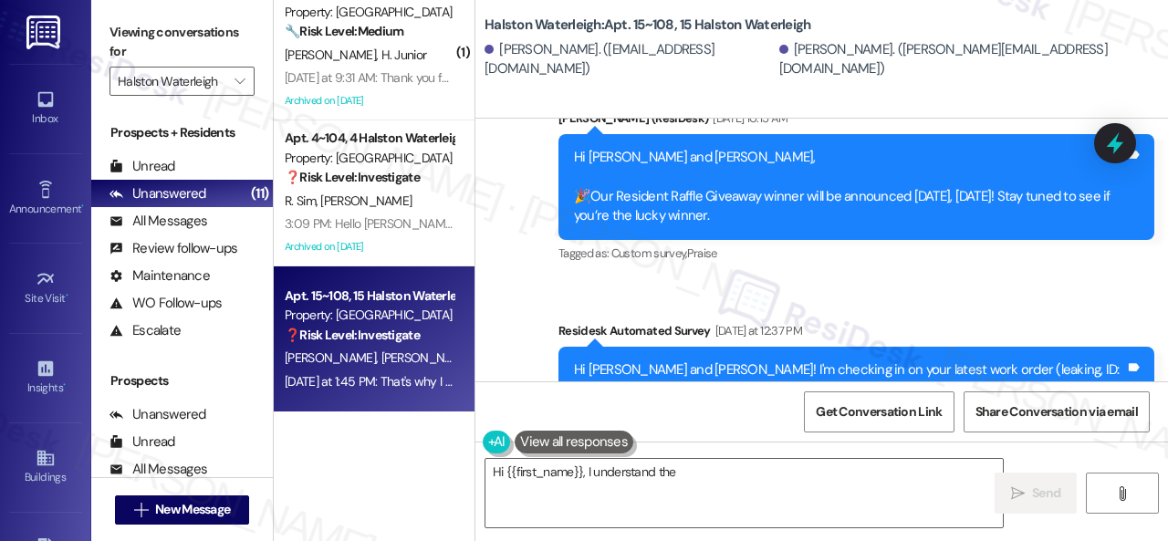
scroll to position [23179, 0]
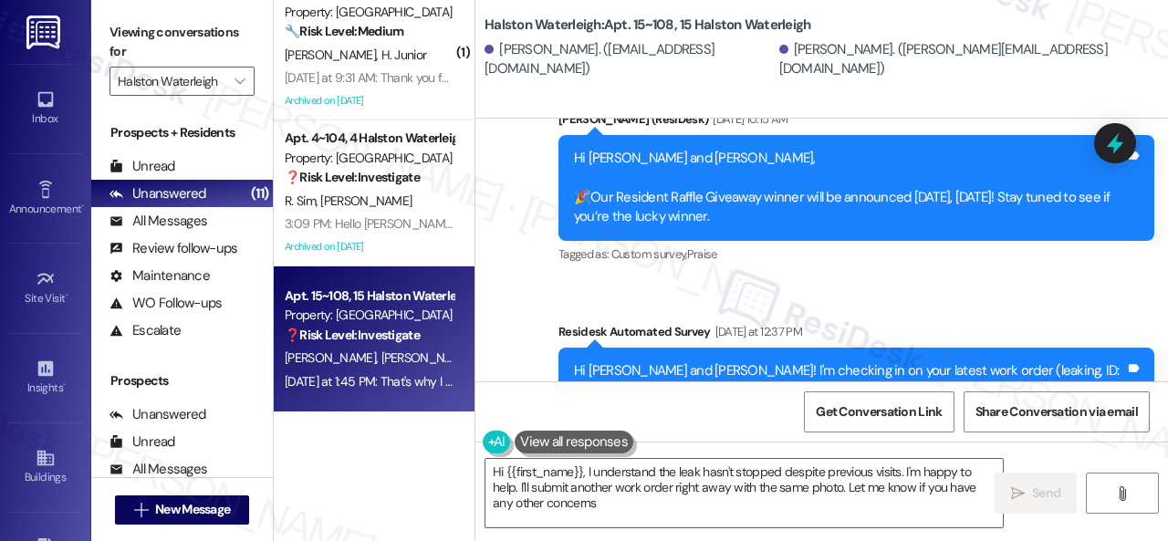
type textarea "Hi {{first_name}}, I understand the leak hasn't stopped despite previous visits…"
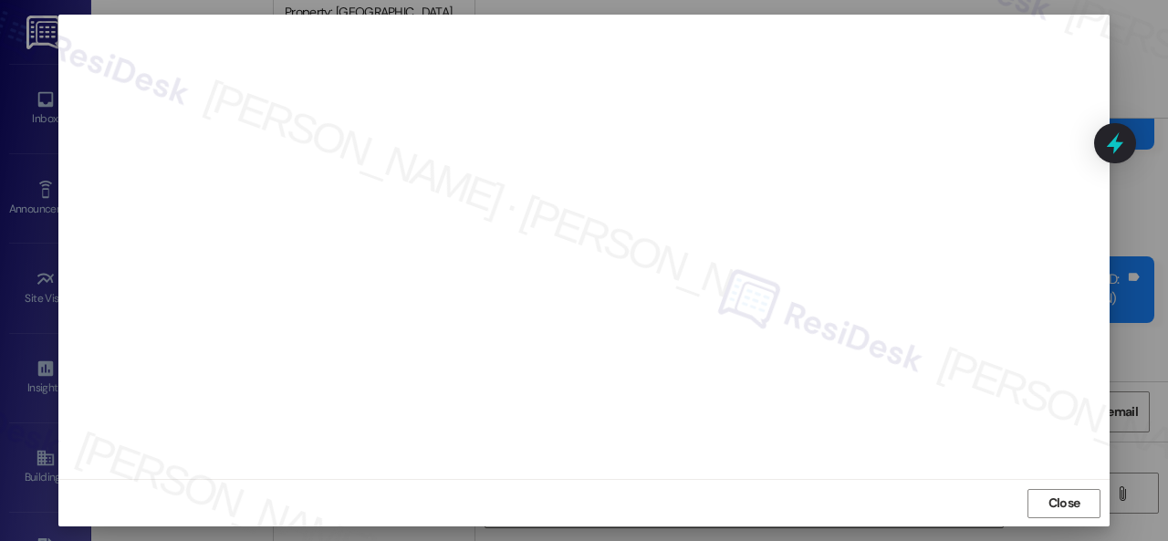
scroll to position [0, 0]
click at [1081, 523] on button "Close" at bounding box center [1063, 526] width 73 height 29
click at [1086, 512] on button "Close" at bounding box center [1063, 512] width 73 height 29
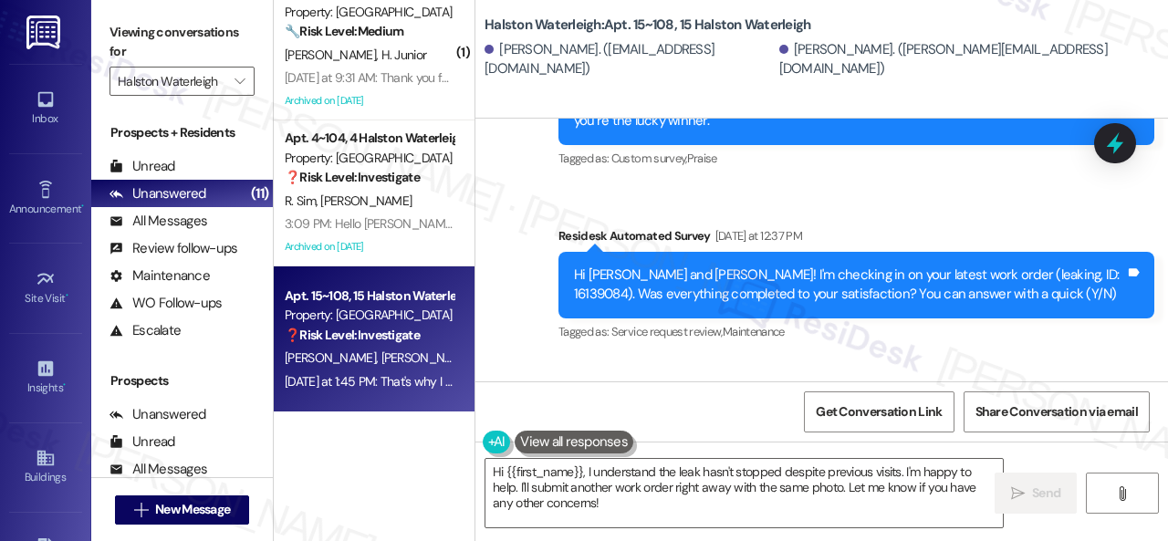
scroll to position [23185, 0]
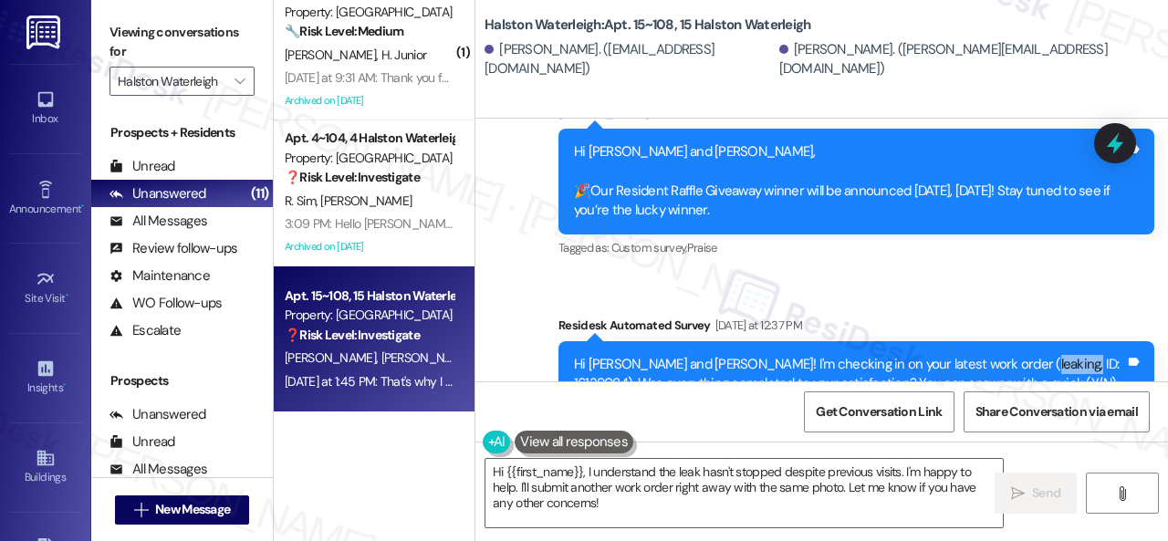
drag, startPoint x: 1024, startPoint y: 241, endPoint x: 1057, endPoint y: 241, distance: 32.8
click at [1057, 355] on div "Hi Thomas and Bethlee! I'm checking in on your latest work order (leaking, ID: …" at bounding box center [849, 374] width 551 height 39
copy div "16139084"
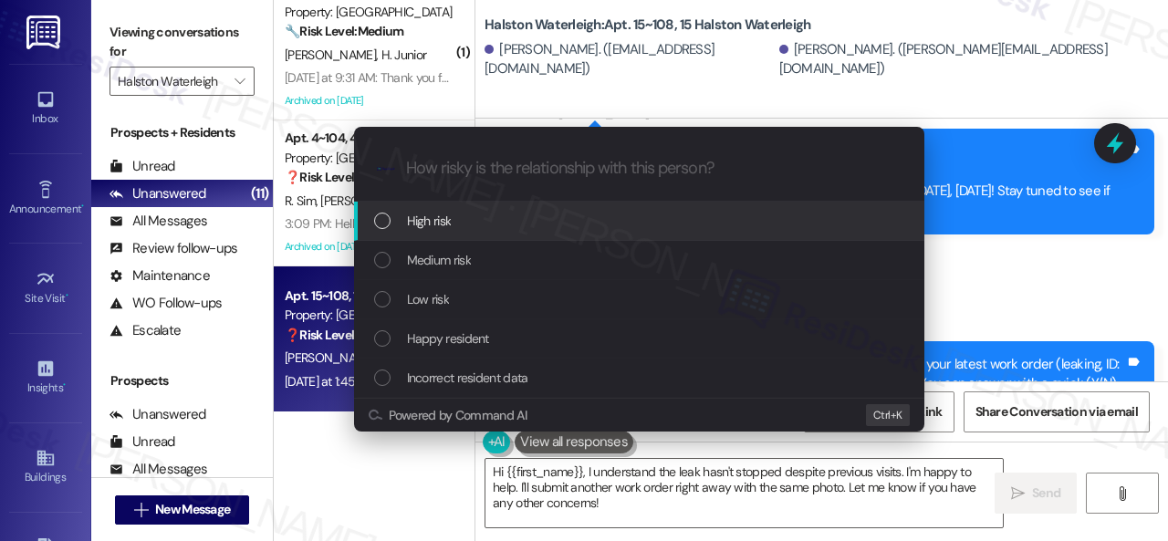
click at [429, 224] on span "High risk" at bounding box center [429, 221] width 45 height 20
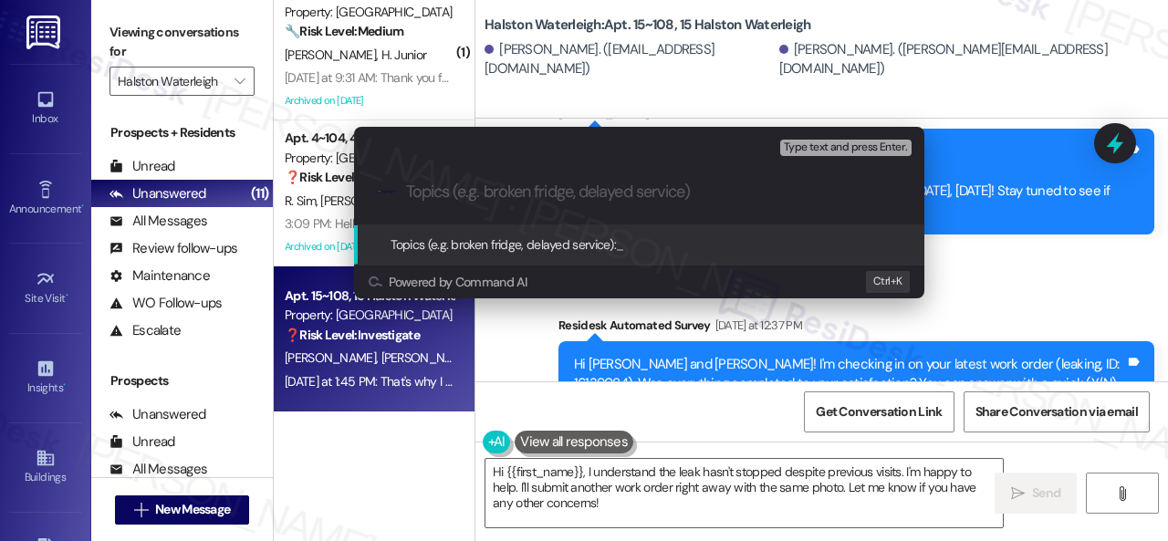
paste input "Follow-up on the closed work order 16139084"
type input "Follow-up on the closed work order 16139084"
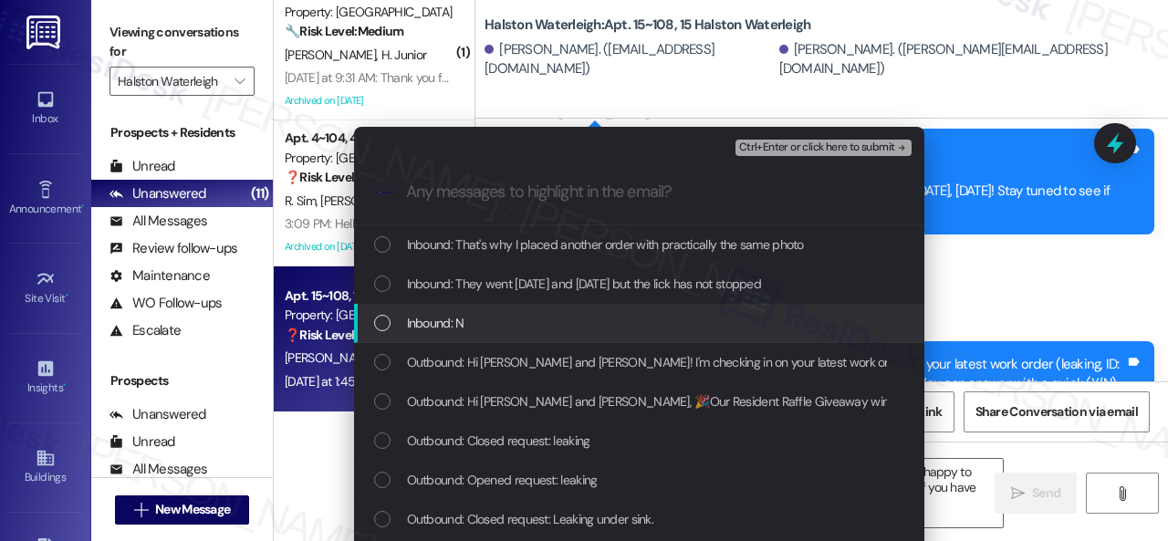
click at [431, 318] on span "Inbound: N" at bounding box center [435, 323] width 57 height 20
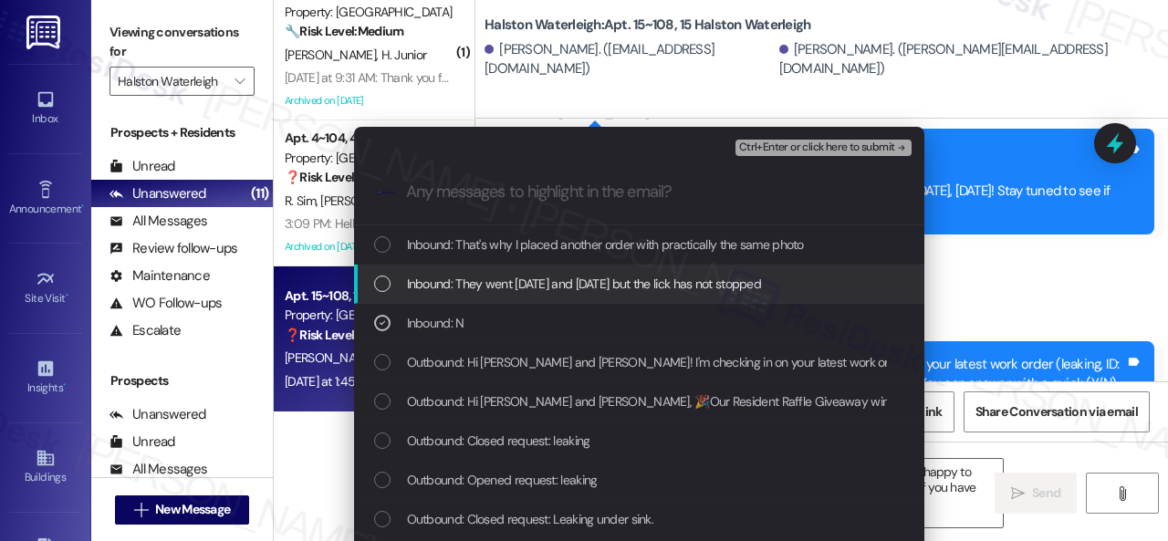
click at [460, 289] on span "Inbound: They went Thursday and Friday but the lick has not stopped" at bounding box center [584, 284] width 355 height 20
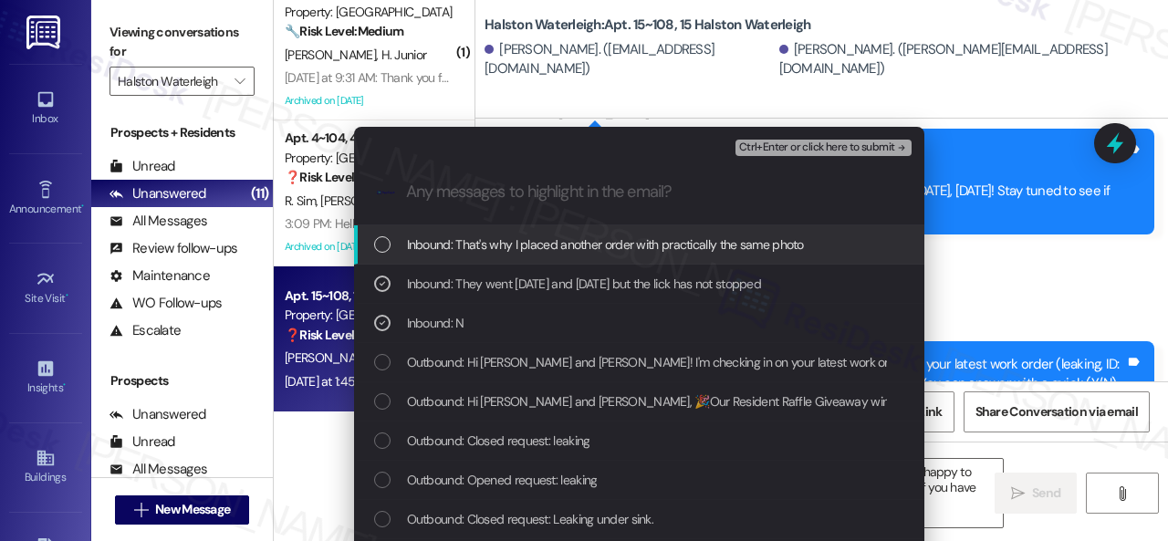
click at [512, 244] on span "Inbound: That's why I placed another order with practically the same photo" at bounding box center [605, 244] width 397 height 20
click at [786, 147] on span "Ctrl+Enter or click here to submit" at bounding box center [817, 147] width 156 height 13
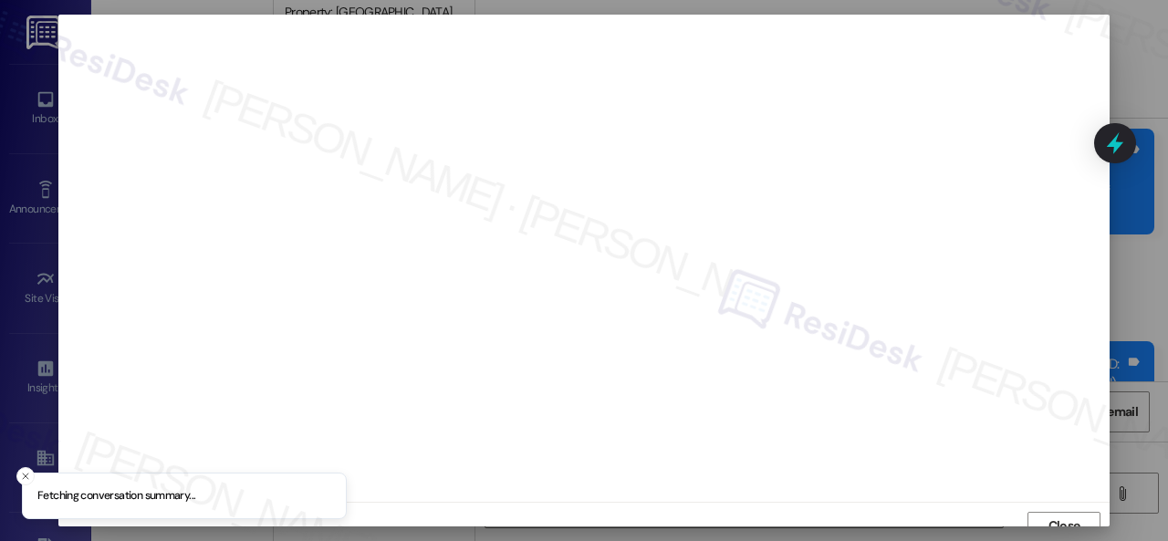
scroll to position [14, 0]
click at [1049, 504] on span "Close" at bounding box center [1064, 512] width 32 height 19
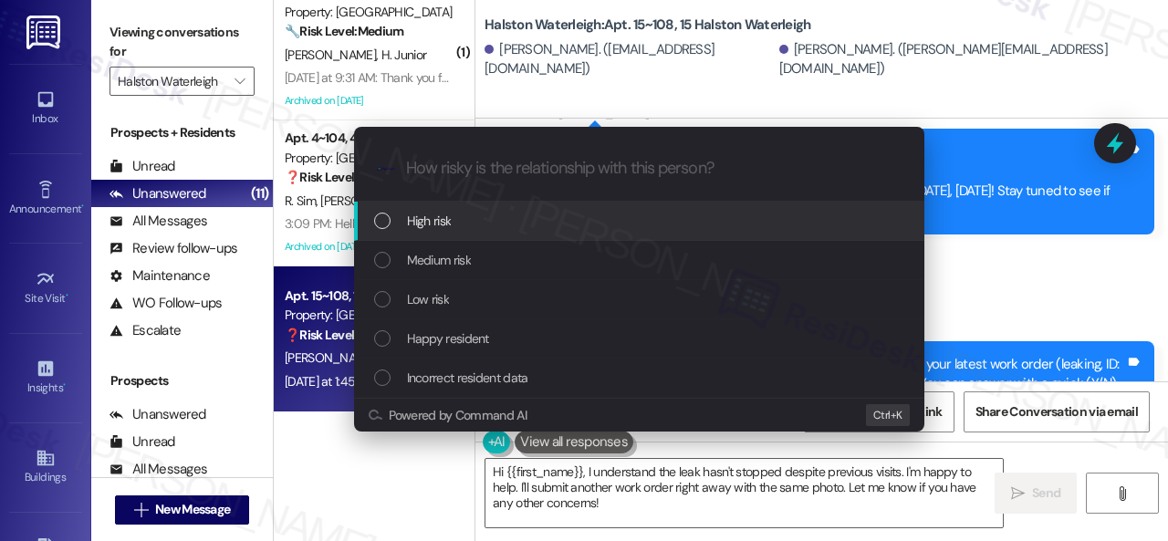
click at [421, 218] on span "High risk" at bounding box center [429, 221] width 45 height 20
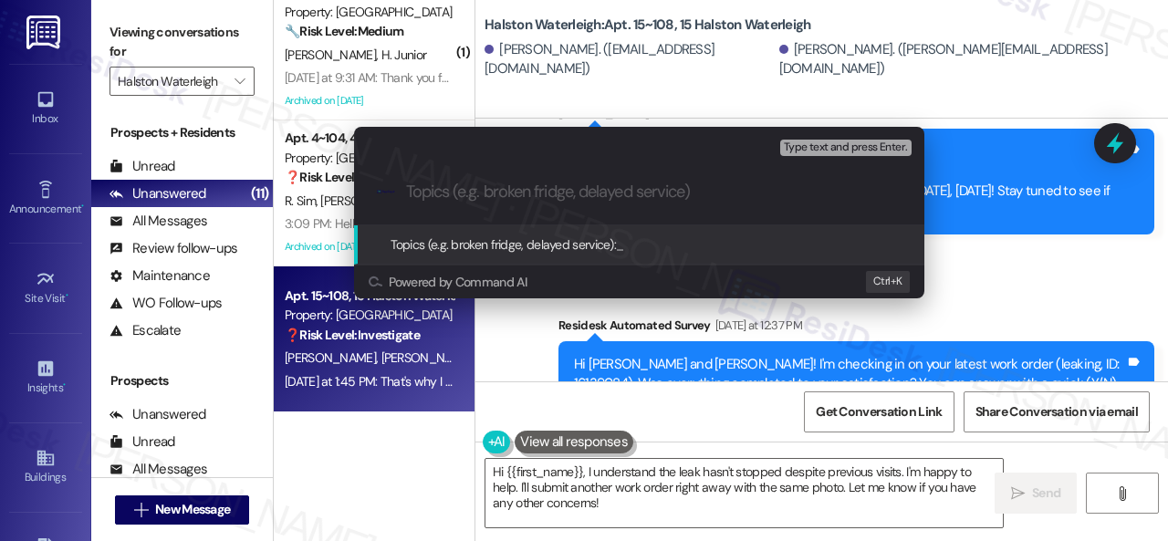
paste input "Follow-up on the closed work order 16139084"
type input "Follow-up on the closed work order 16139084"
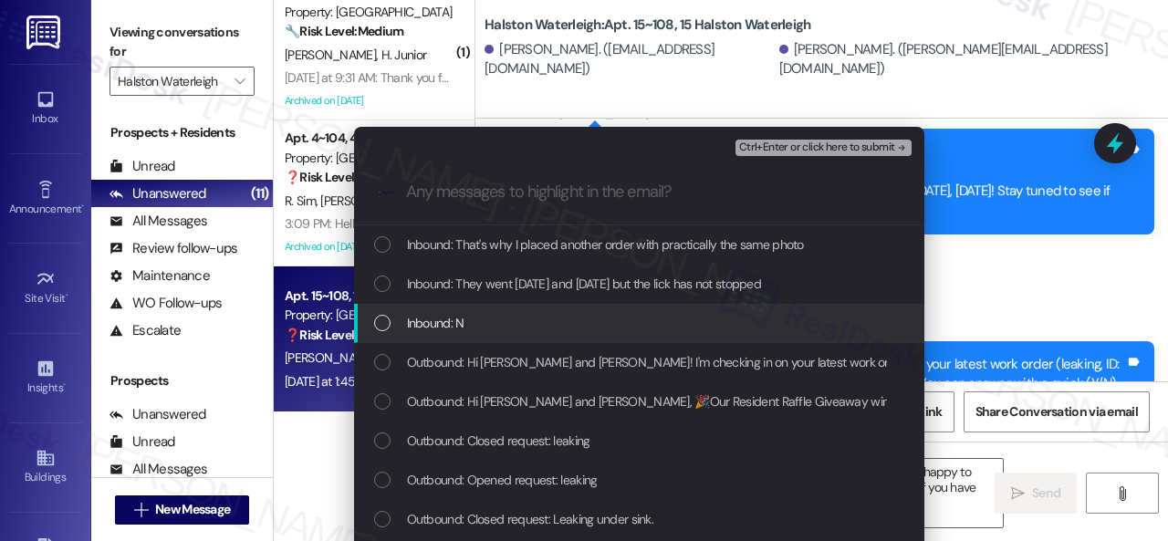
click at [436, 314] on span "Inbound: N" at bounding box center [435, 323] width 57 height 20
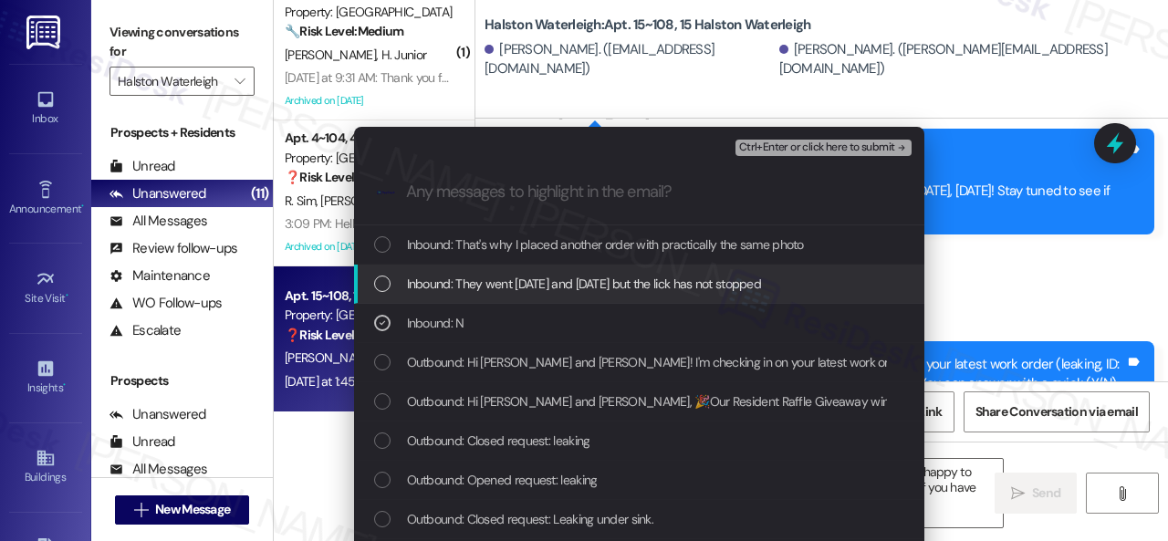
click at [461, 286] on span "Inbound: They went Thursday and Friday but the lick has not stopped" at bounding box center [584, 284] width 355 height 20
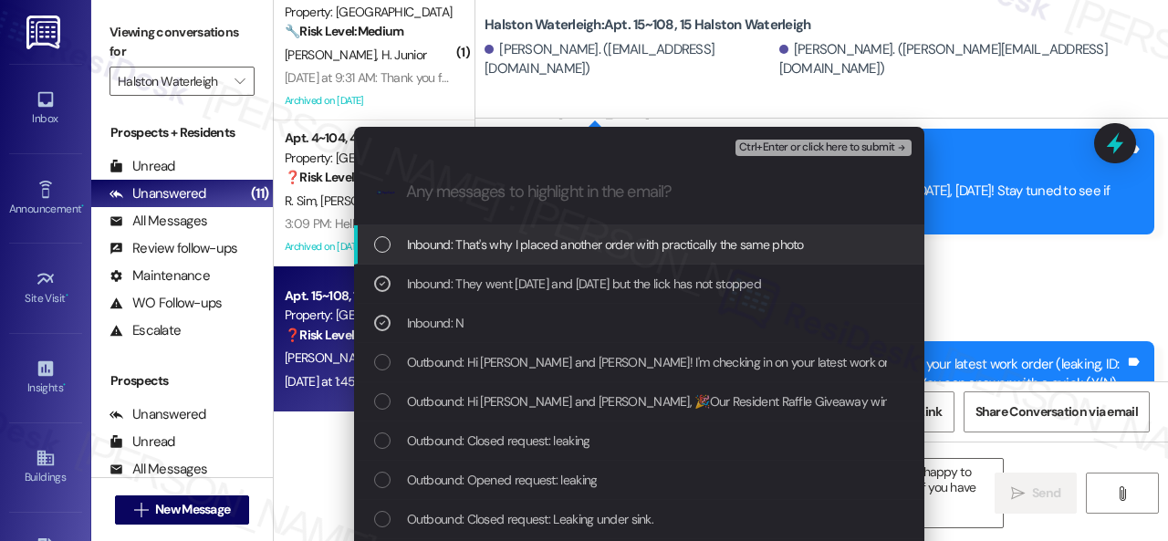
click at [482, 244] on span "Inbound: That's why I placed another order with practically the same photo" at bounding box center [605, 244] width 397 height 20
click at [779, 151] on span "Ctrl+Enter or click here to submit" at bounding box center [817, 147] width 156 height 13
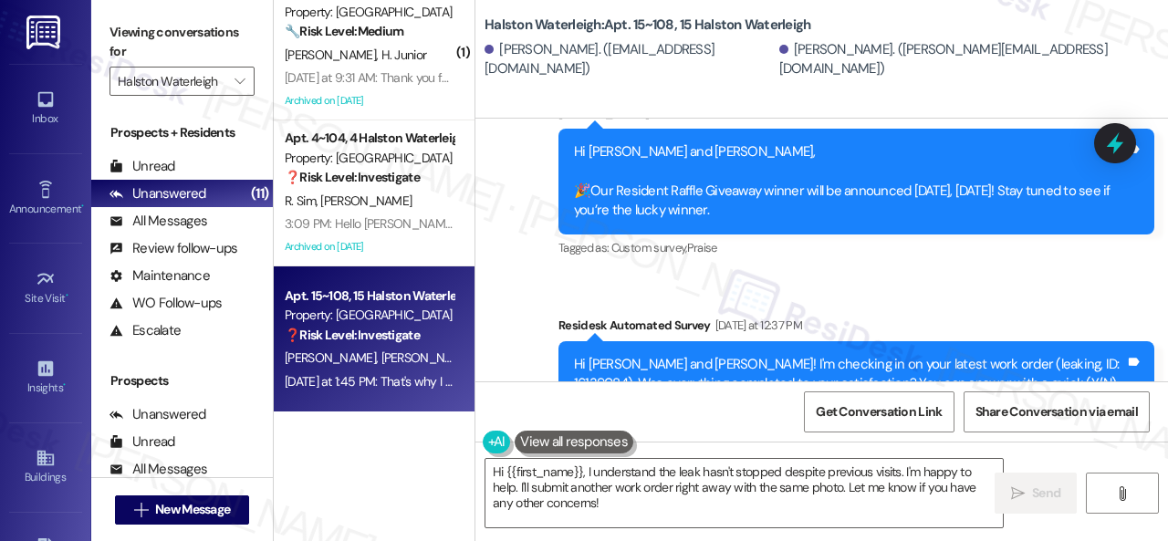
scroll to position [23544, 0]
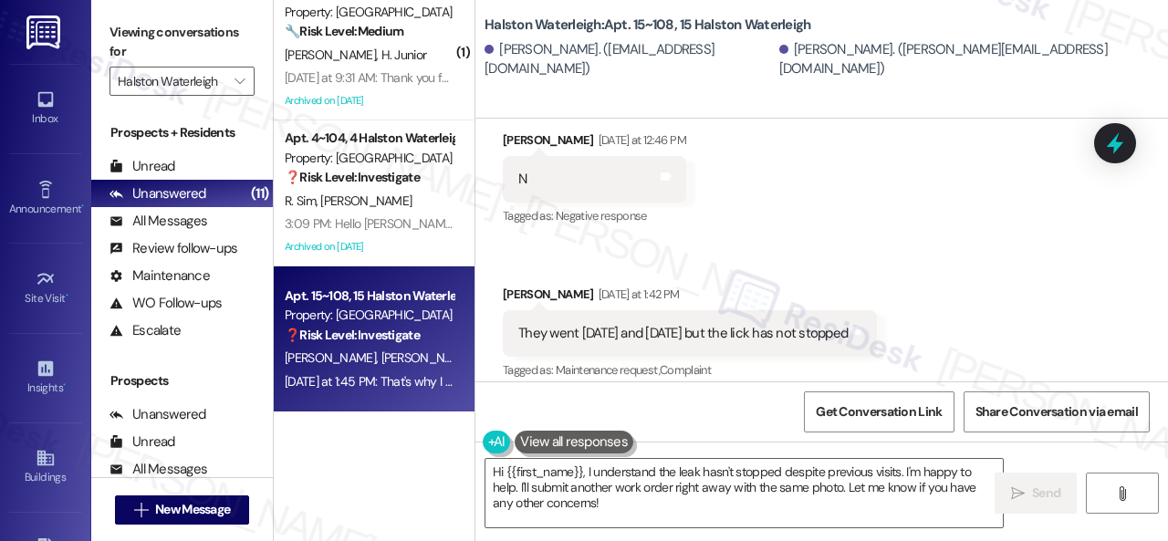
drag, startPoint x: 934, startPoint y: 523, endPoint x: 772, endPoint y: 529, distance: 162.5
click at [934, 523] on textarea "Hi {{first_name}}, I understand the leak hasn't stopped despite previous visits…" at bounding box center [743, 493] width 517 height 68
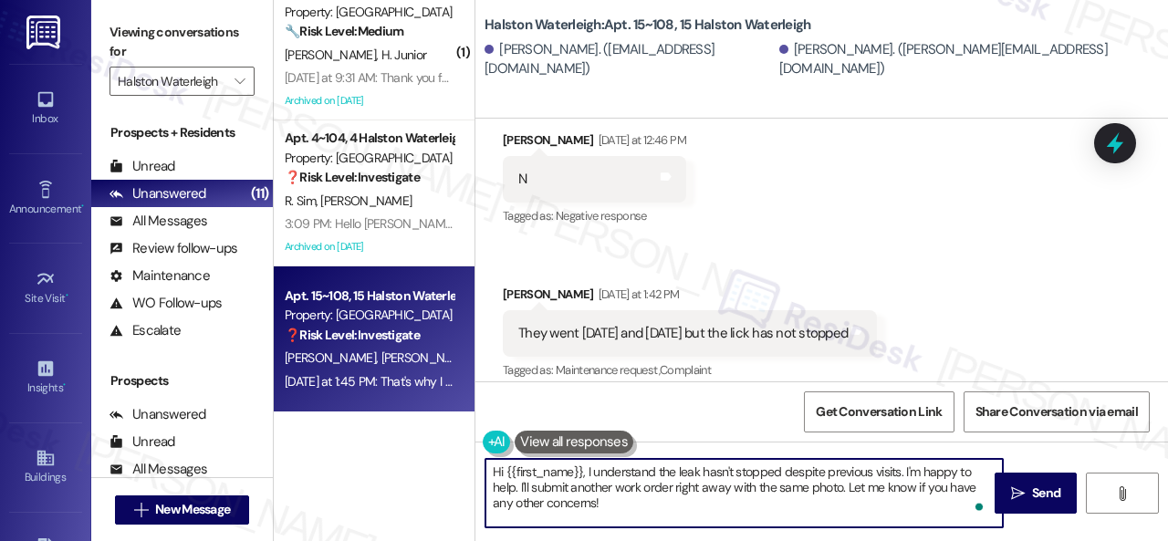
click at [626, 505] on textarea "Hi {{first_name}}, I understand the leak hasn't stopped despite previous visits…" at bounding box center [743, 493] width 517 height 68
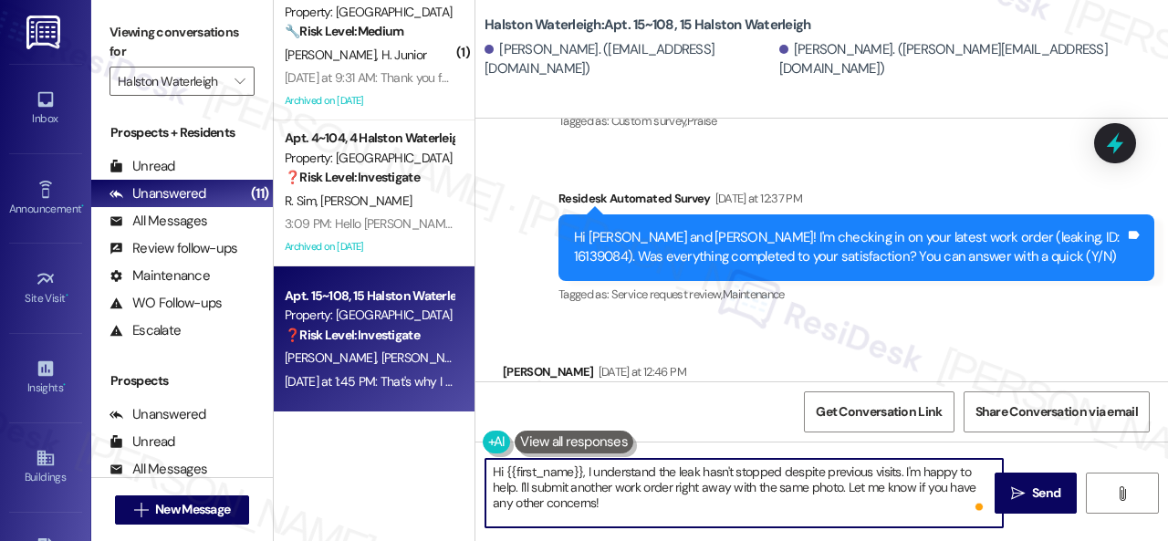
scroll to position [23270, 0]
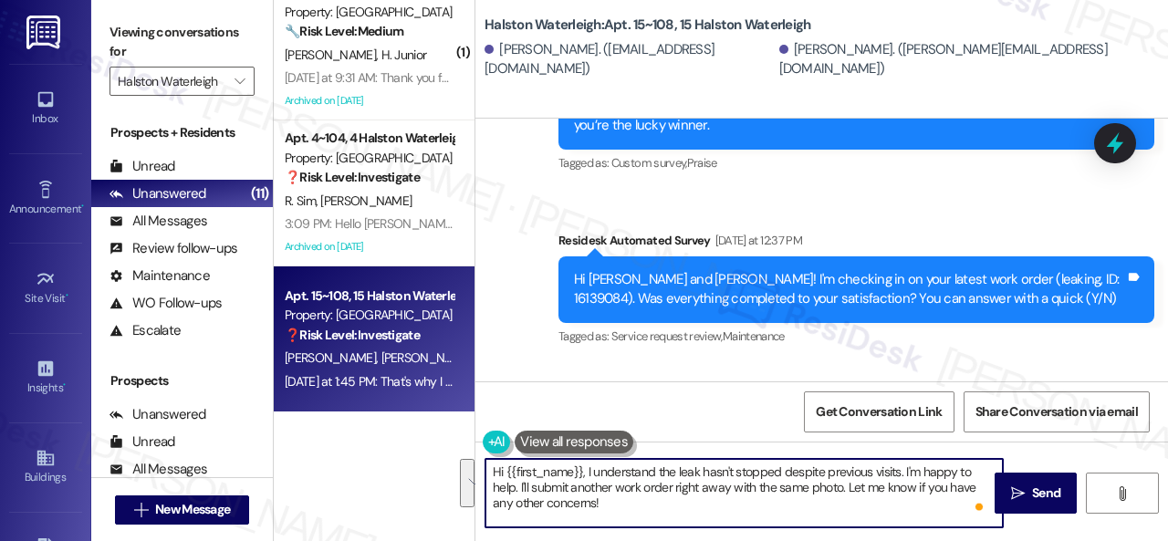
drag, startPoint x: 617, startPoint y: 521, endPoint x: 374, endPoint y: 428, distance: 259.9
click at [376, 430] on div "( 2 ) Apt. 11~107, 11 Halston Waterleigh Property: Halston Waterleigh 🔧 Risk Le…" at bounding box center [721, 270] width 894 height 541
paste textarea "I'm sorry to hear the issue hasn't been resolved yet. We apologize for the dela…"
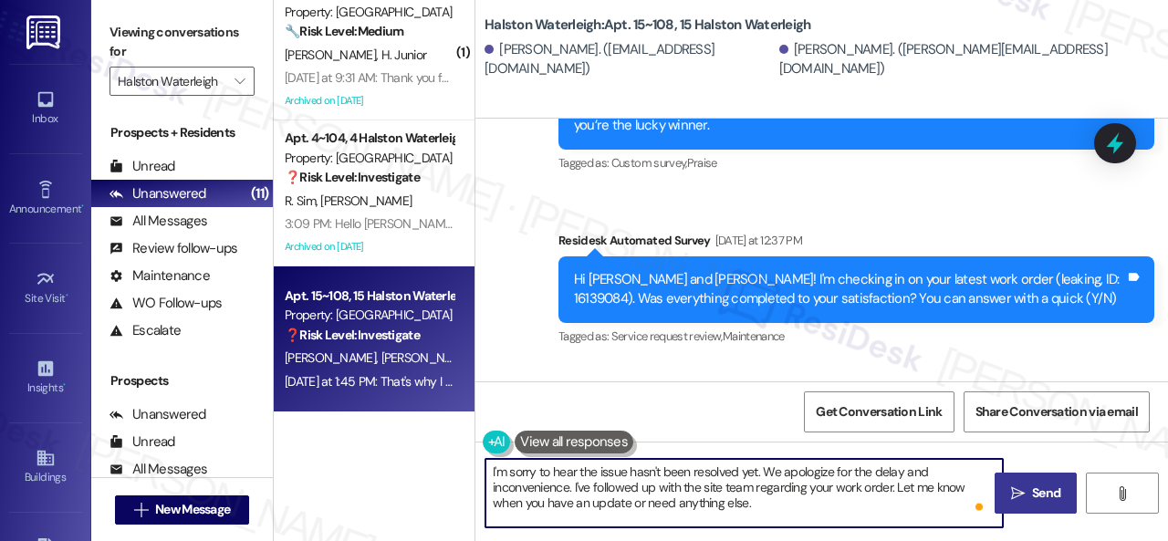
type textarea "I'm sorry to hear the issue hasn't been resolved yet. We apologize for the dela…"
click at [1011, 491] on icon "" at bounding box center [1018, 493] width 14 height 15
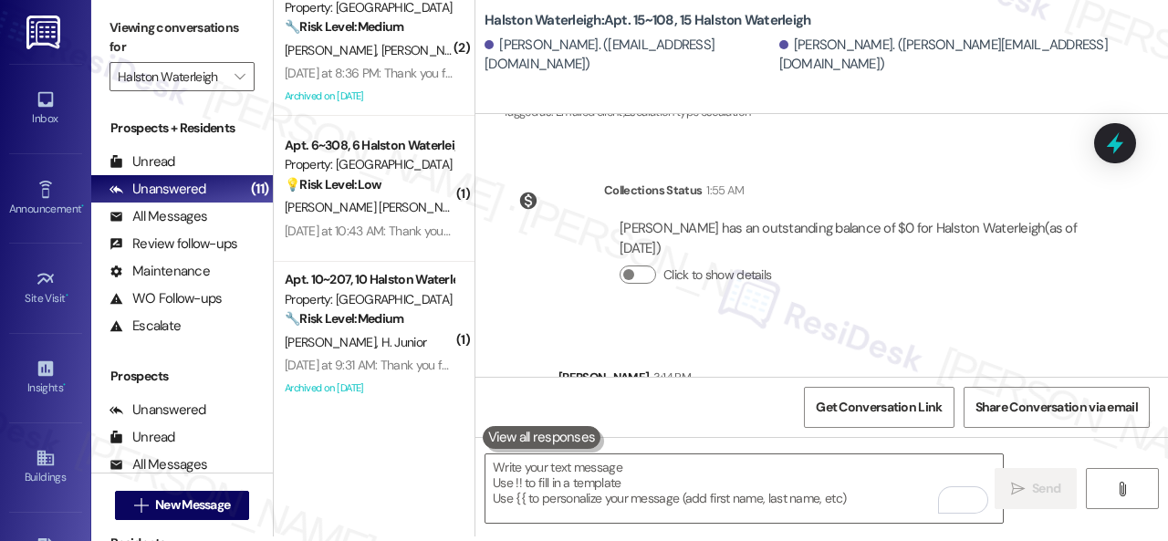
scroll to position [5, 0]
drag, startPoint x: 374, startPoint y: 351, endPoint x: 540, endPoint y: 326, distance: 168.0
click at [369, 351] on div "A. Bertulli H. Junior" at bounding box center [369, 341] width 172 height 23
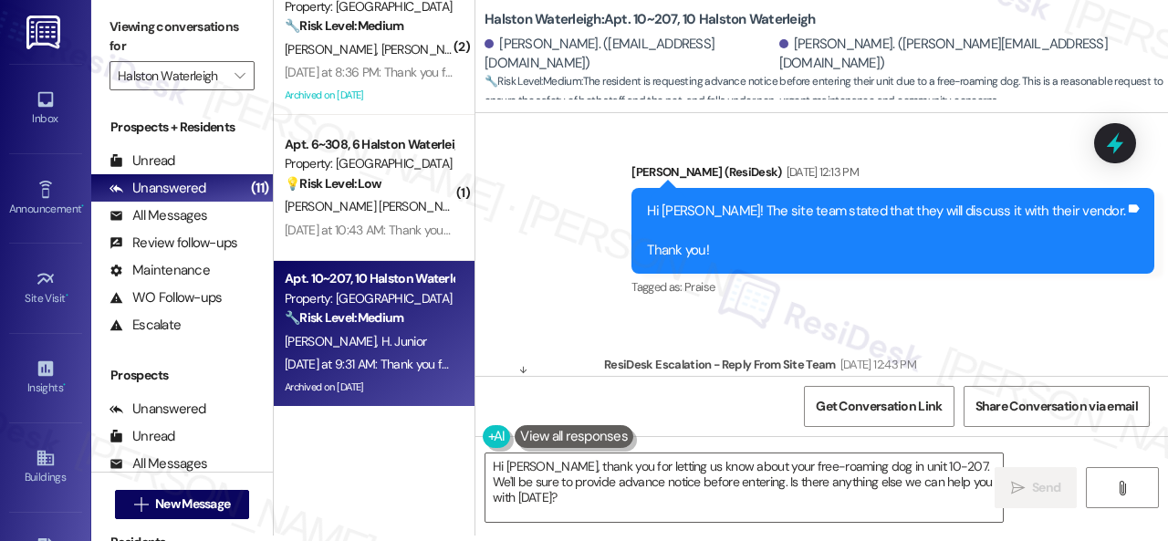
scroll to position [30699, 0]
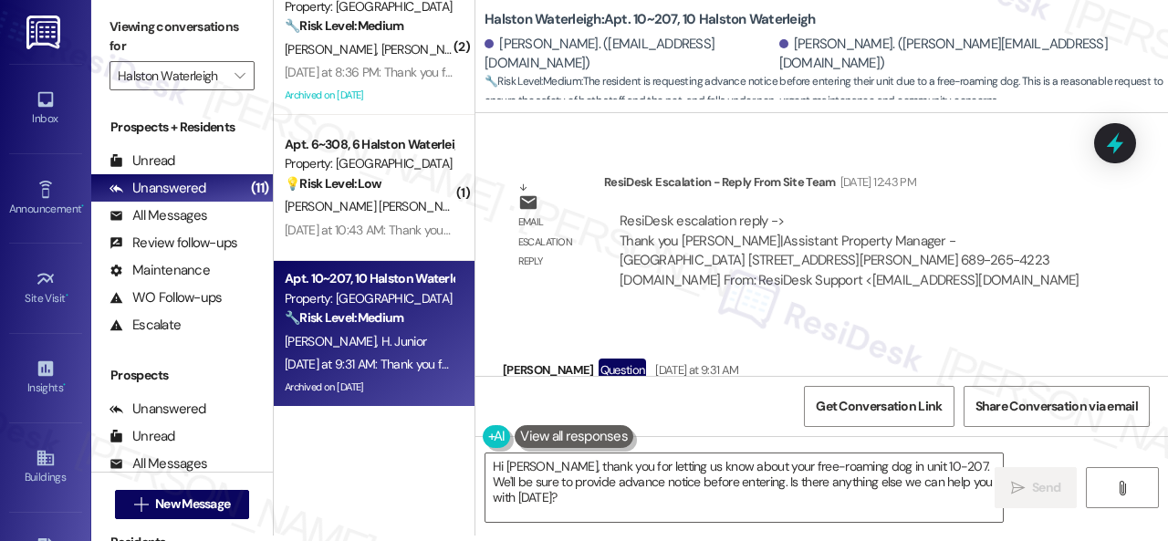
click at [573, 469] on textarea "Hi Hermevaldo, thank you for letting us know about your free-roaming dog in uni…" at bounding box center [743, 487] width 517 height 68
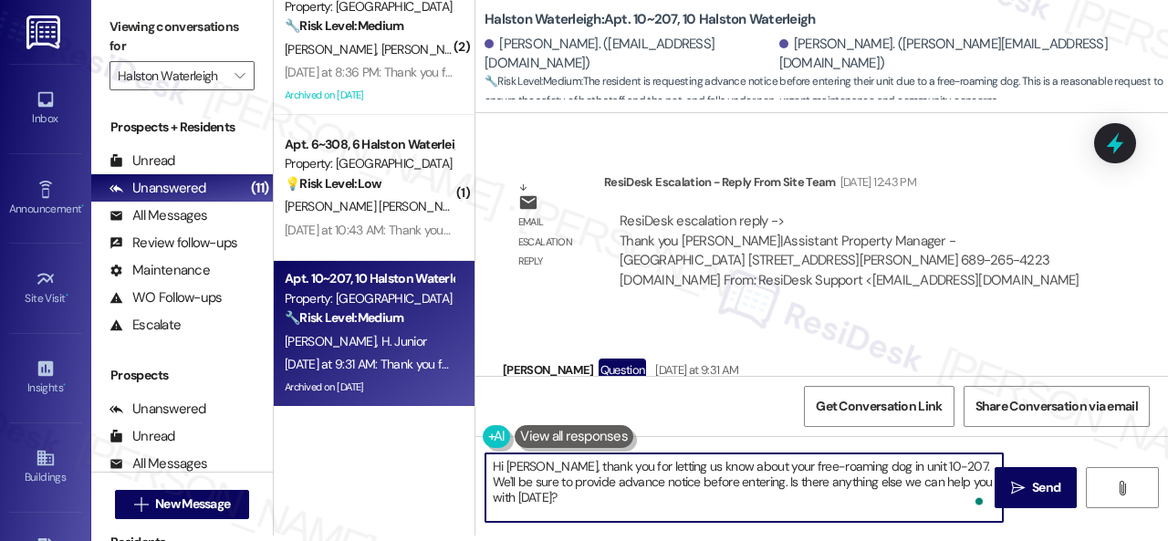
paste textarea "I'm sorry for the delayed response."
drag, startPoint x: 757, startPoint y: 465, endPoint x: 765, endPoint y: 505, distance: 41.0
click at [765, 505] on textarea "Hi Hermevaldo, I'm sorry for the delayed response. thank you for letting us kno…" at bounding box center [743, 487] width 517 height 68
type textarea "Hi Hermevaldo, I'm sorry for the delayed response. I'll forward your advice to …"
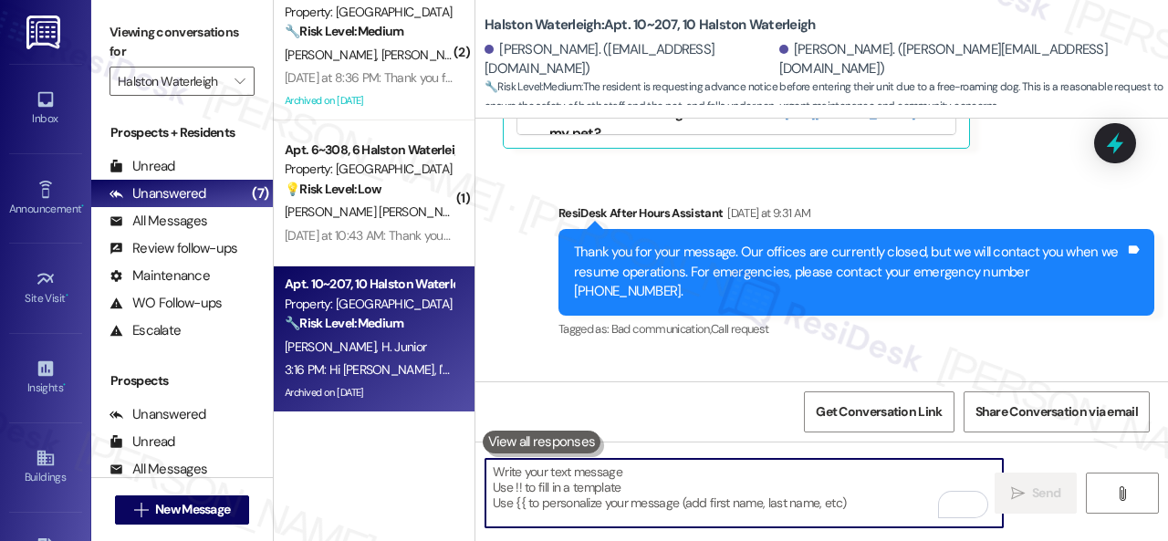
scroll to position [31484, 0]
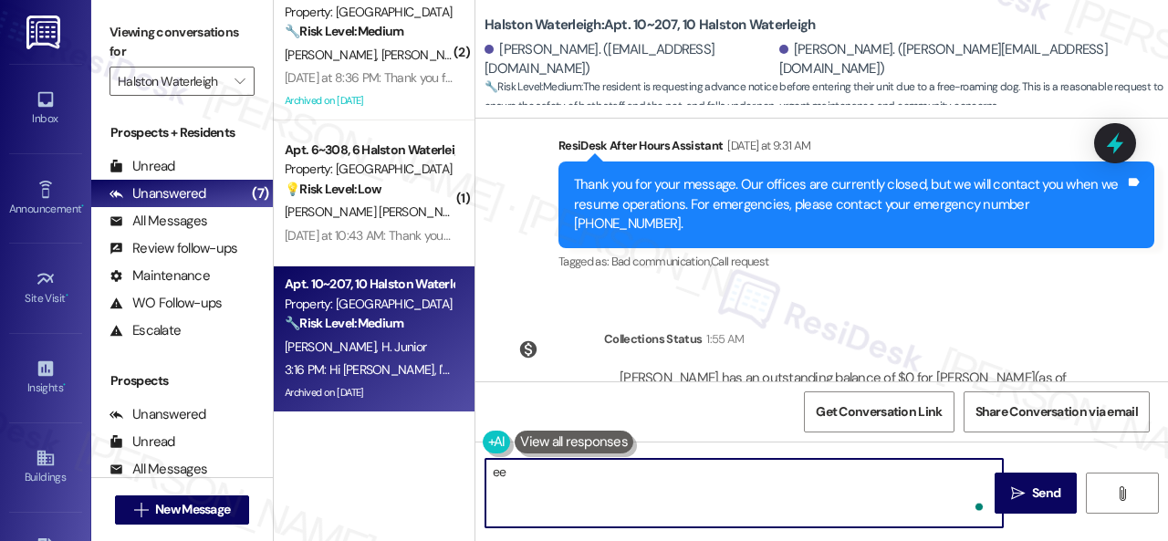
type textarea "ee"
click at [898, 475] on div "Sent via SMS Sarah 3:16 PM Hi Hermevaldo, I'm sorry for the delayed response. I…" at bounding box center [821, 548] width 692 height 147
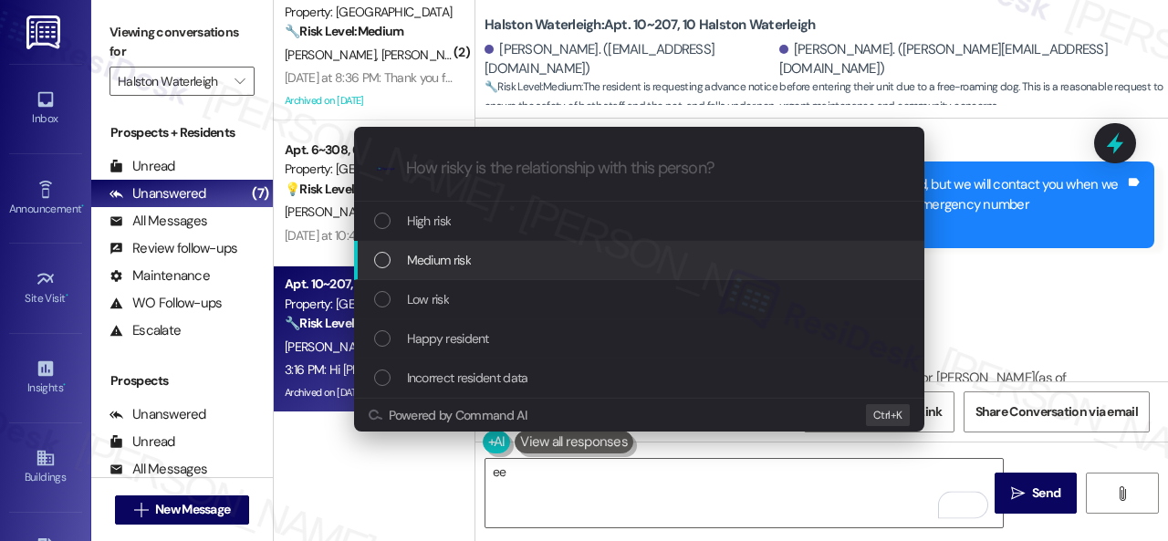
click at [442, 269] on span "Medium risk" at bounding box center [439, 260] width 64 height 20
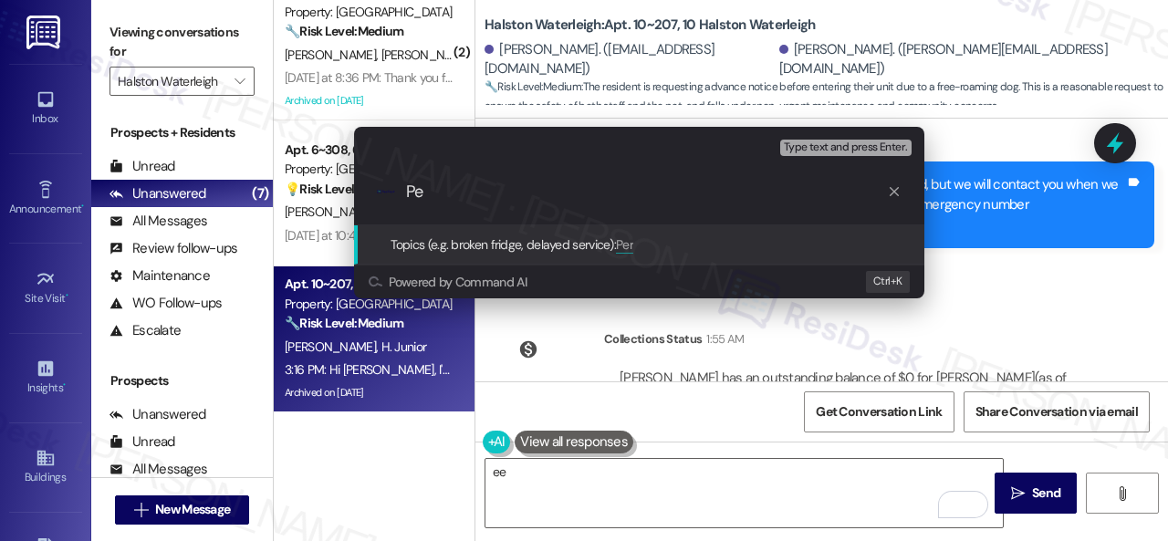
type input "P"
type input "Resident's advice on unit entry."
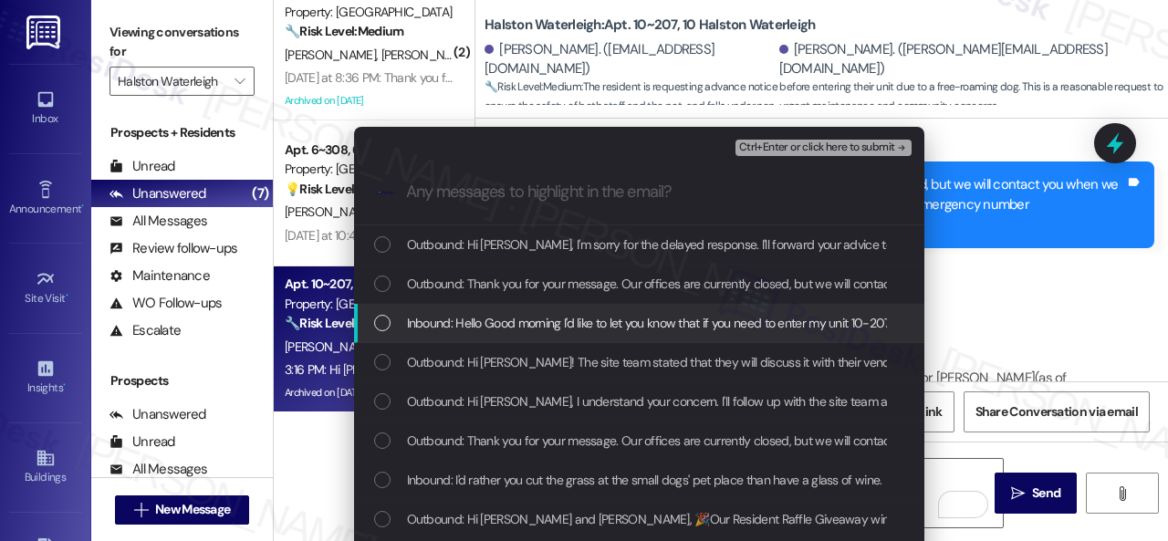
click at [465, 320] on span "Inbound: Hello Good morning I'd like to let you know that if you need to enter …" at bounding box center [887, 323] width 960 height 20
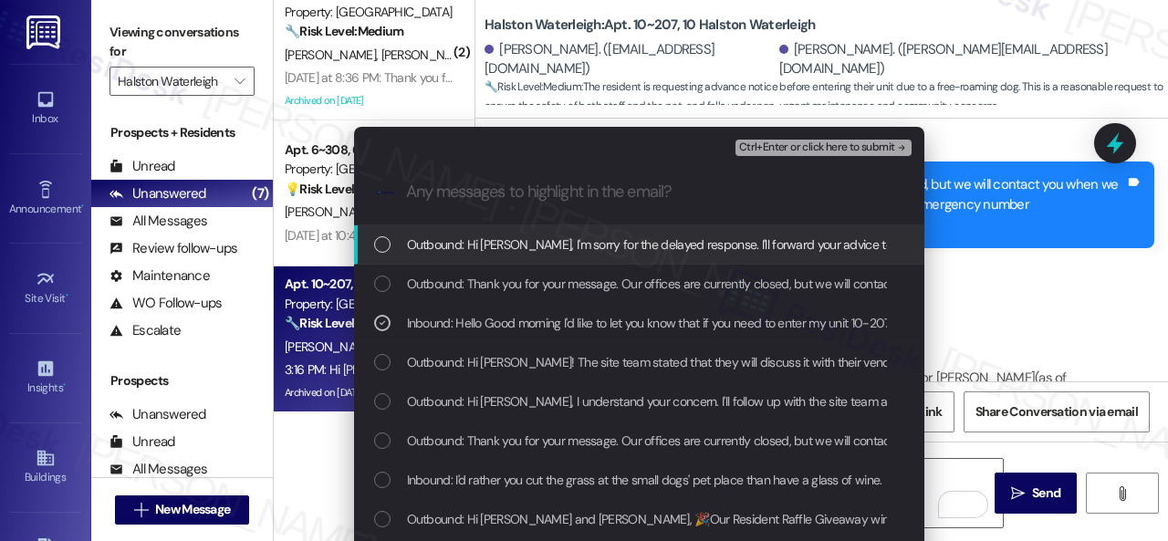
click at [787, 145] on span "Ctrl+Enter or click here to submit" at bounding box center [817, 147] width 156 height 13
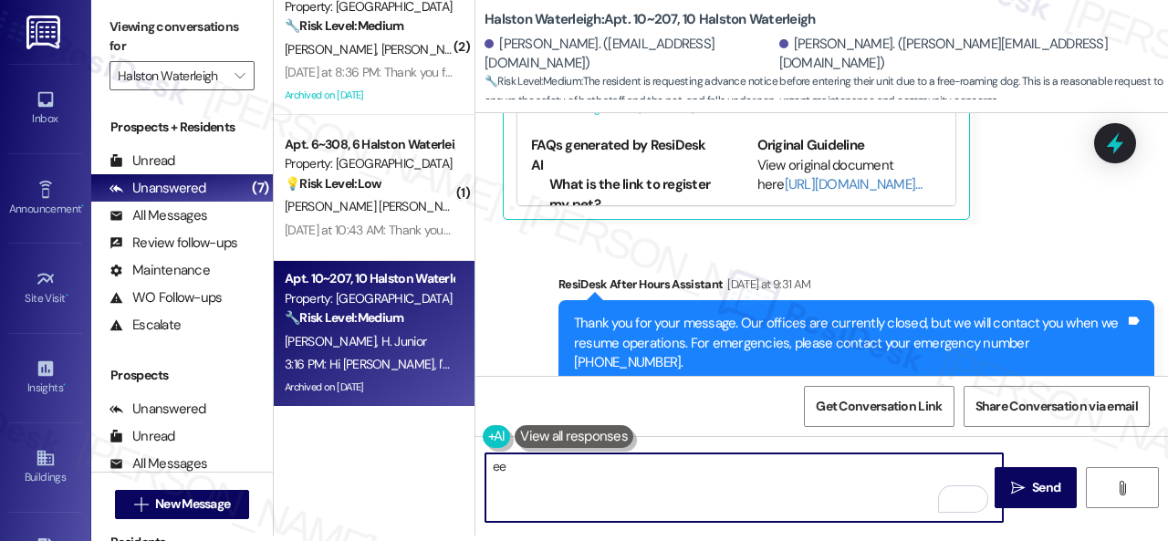
scroll to position [31511, 0]
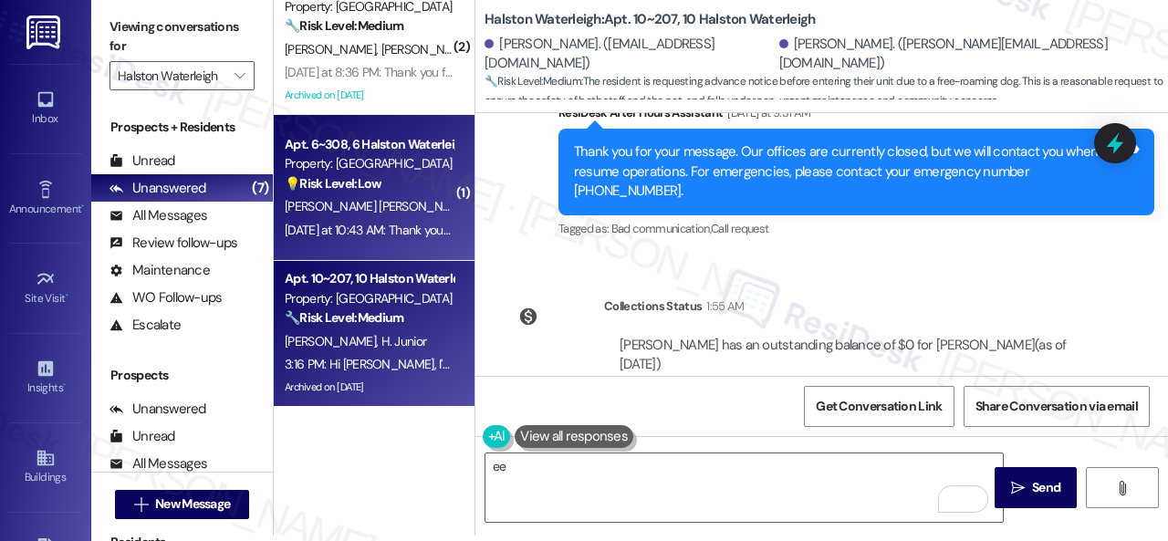
click at [390, 219] on div "Yesterday at 10:43 AM: Thank you for your message. Our offices are currently cl…" at bounding box center [369, 230] width 172 height 23
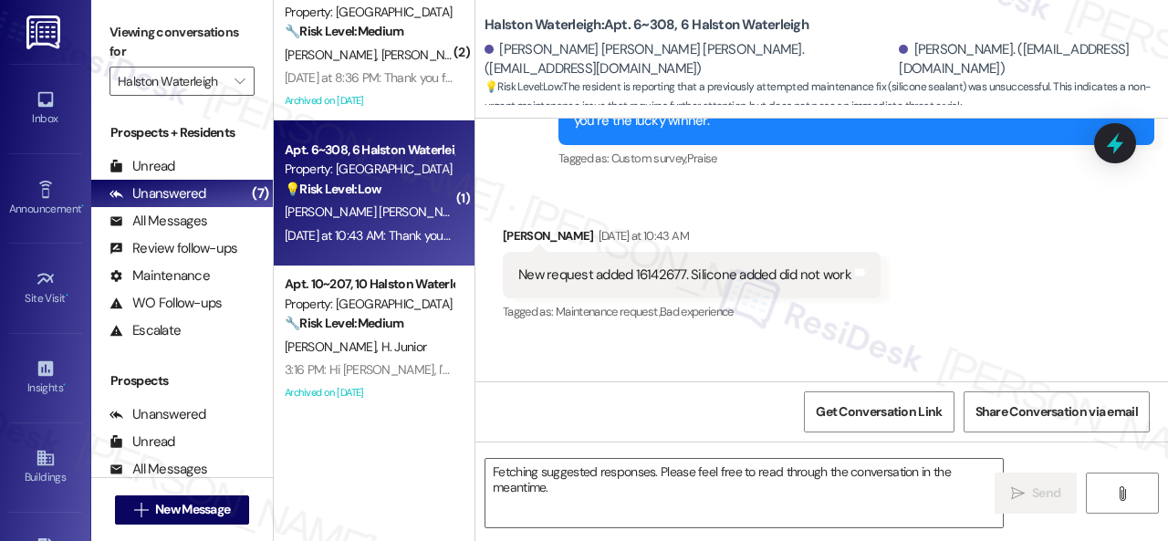
scroll to position [11523, 0]
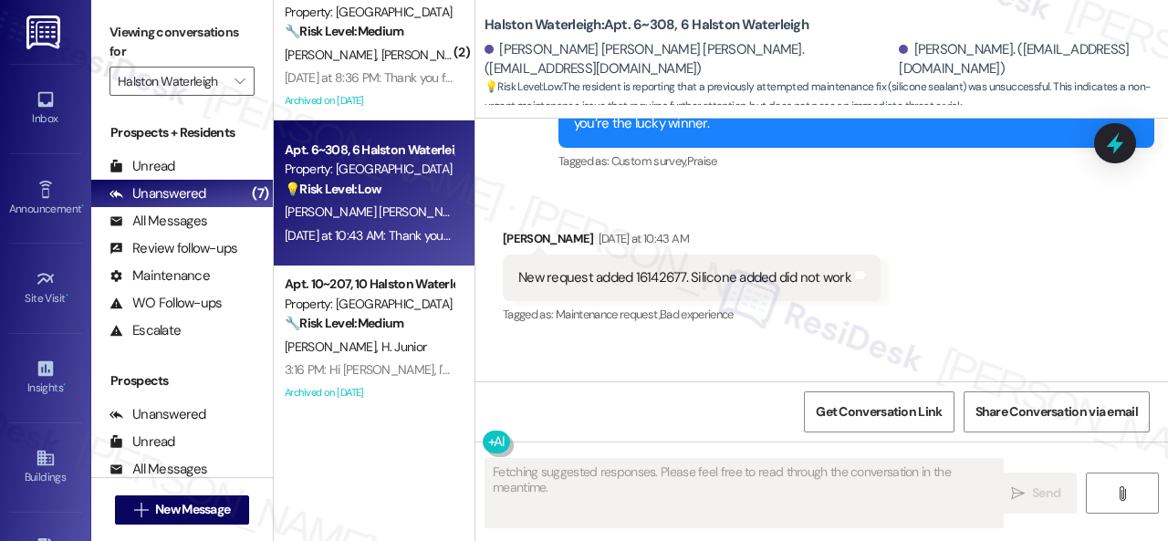
click at [650, 287] on div "New request added 16142677. Silicone added did not work" at bounding box center [684, 277] width 333 height 19
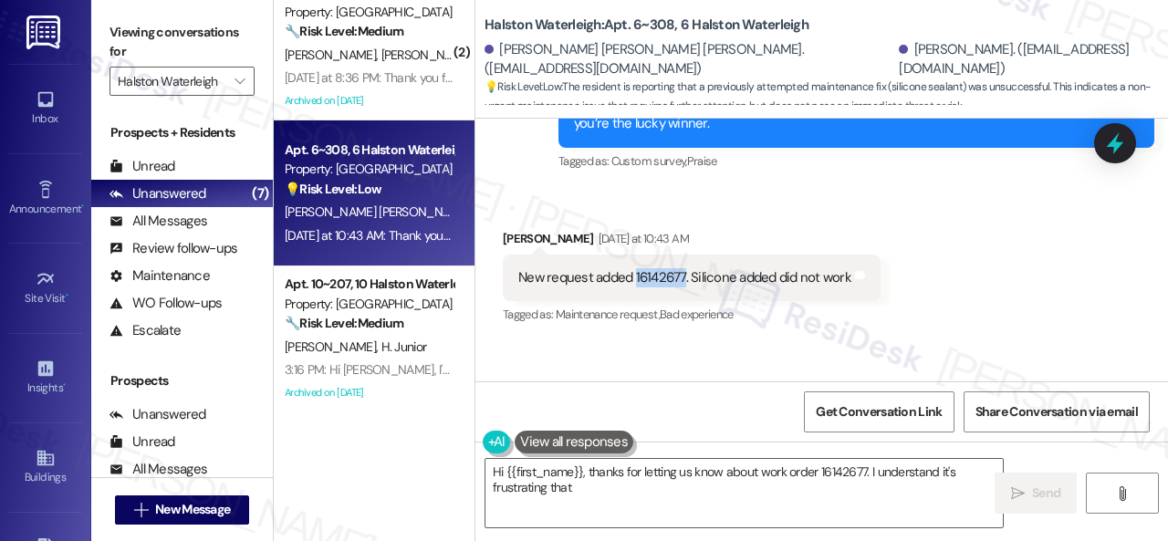
copy div "16142677"
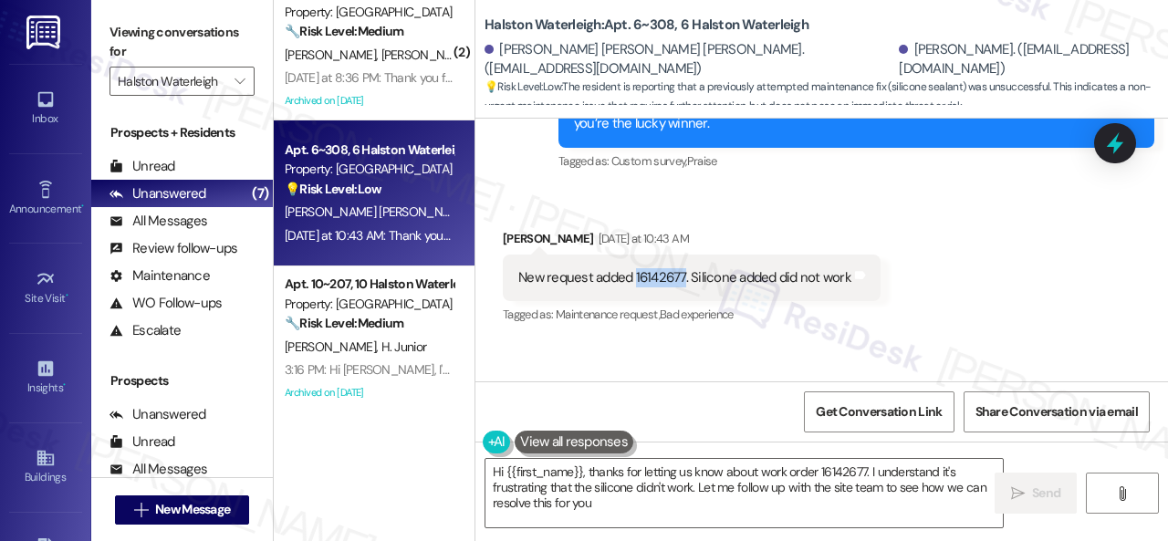
type textarea "Hi {{first_name}}, thanks for letting us know about work order 16142677. I unde…"
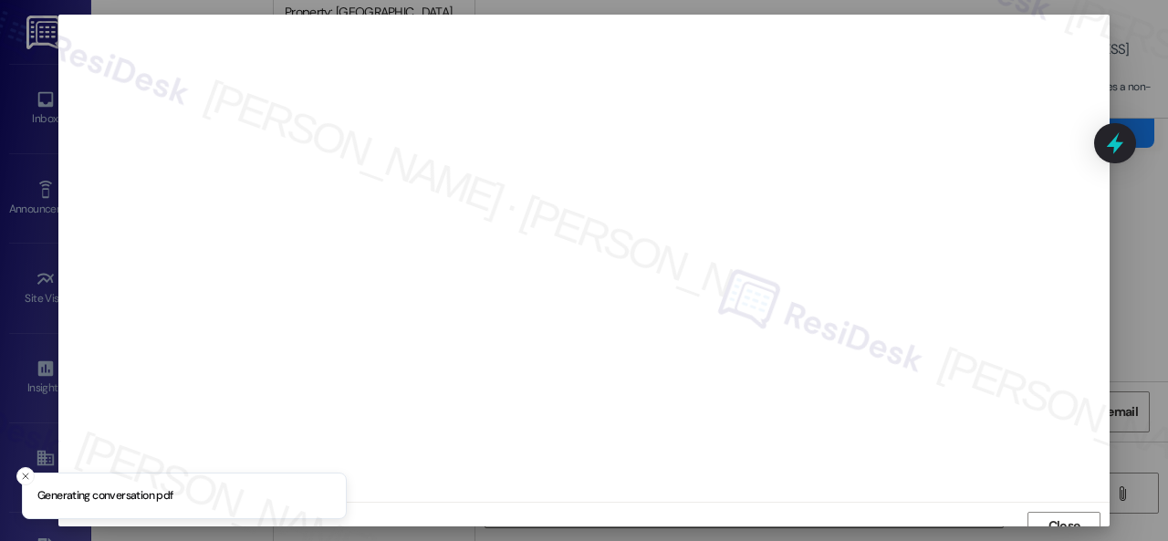
scroll to position [14, 0]
click at [1075, 516] on span "Close" at bounding box center [1064, 512] width 32 height 19
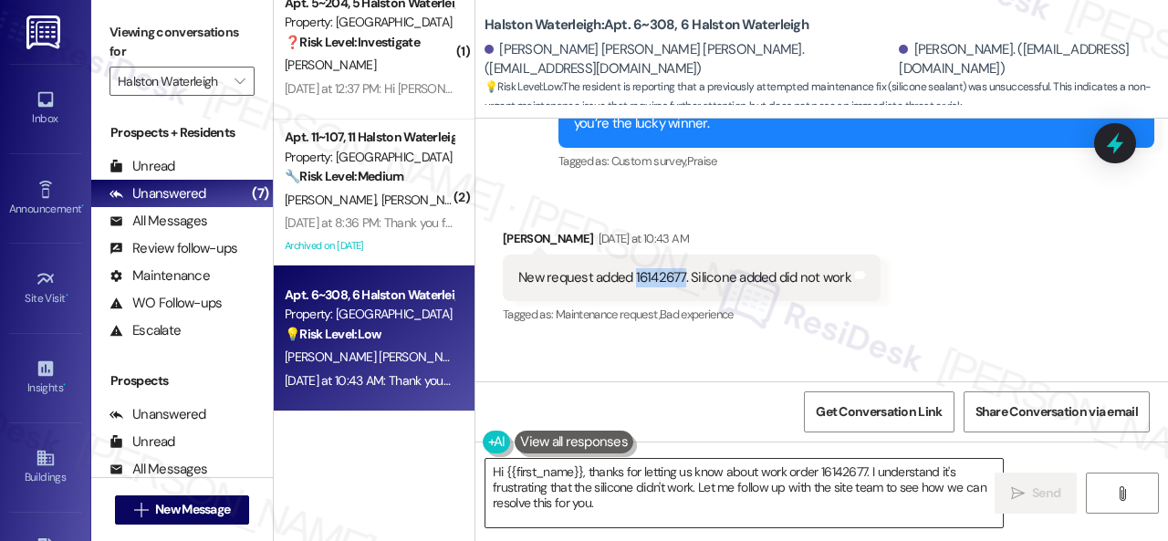
scroll to position [317, 0]
click at [952, 265] on div "Received via SMS Rafael Martins Yesterday at 10:43 AM New request added 1614267…" at bounding box center [821, 265] width 692 height 154
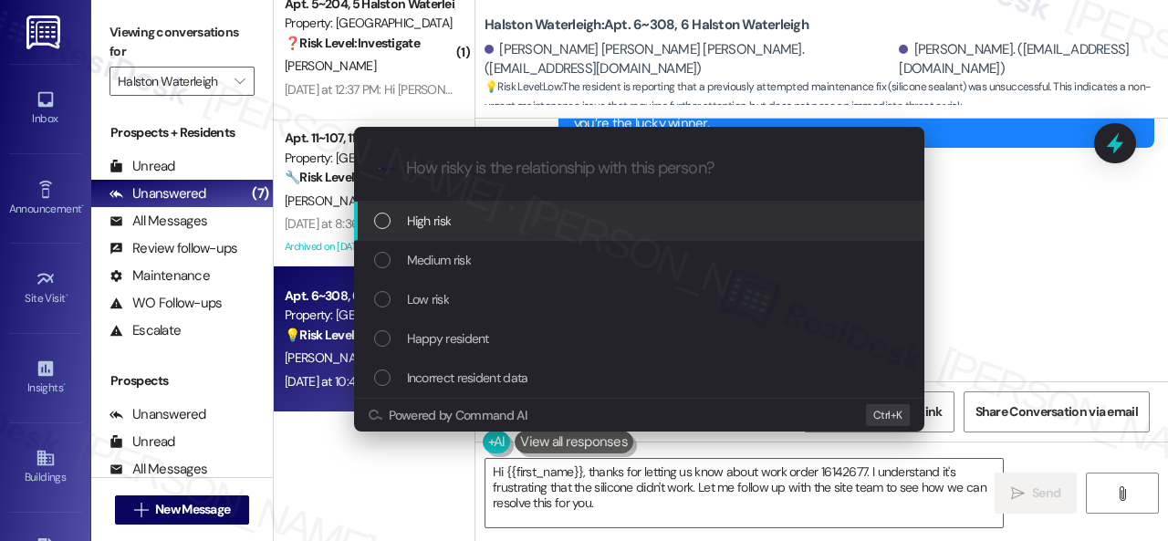
click at [403, 218] on div "High risk" at bounding box center [641, 221] width 534 height 20
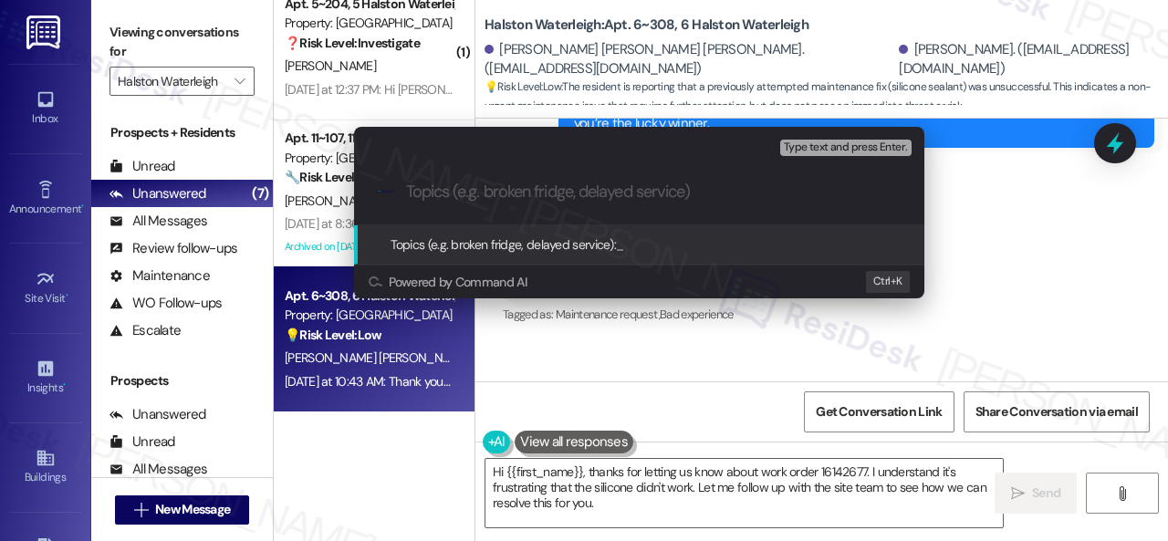
paste input "Follow-up on work order 16142677"
type input "Follow-up on work order 16142677"
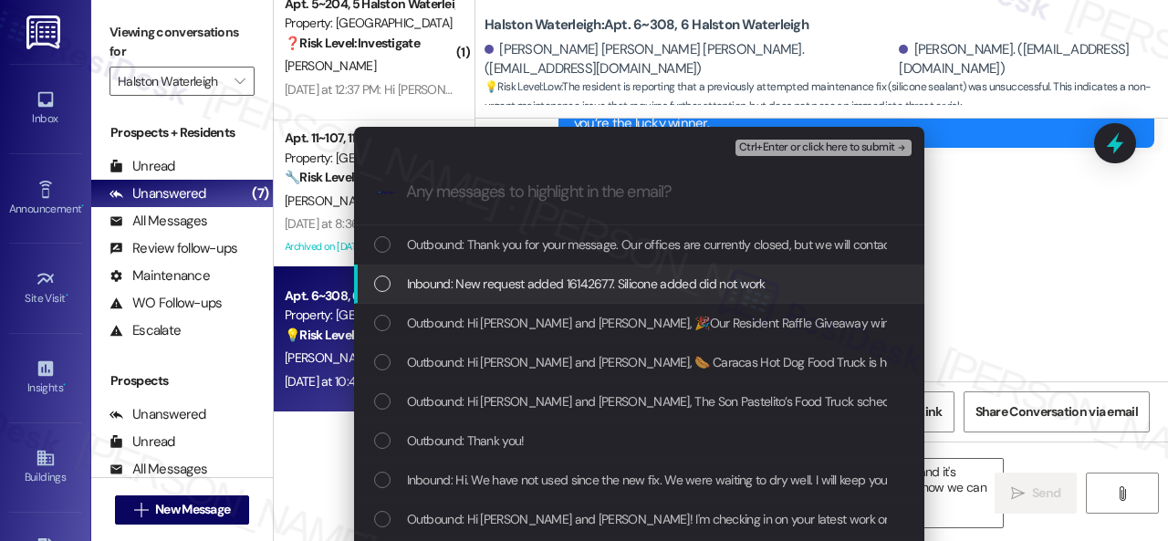
click at [531, 289] on span "Inbound: New request added 16142677. Silicone added did not work" at bounding box center [586, 284] width 359 height 20
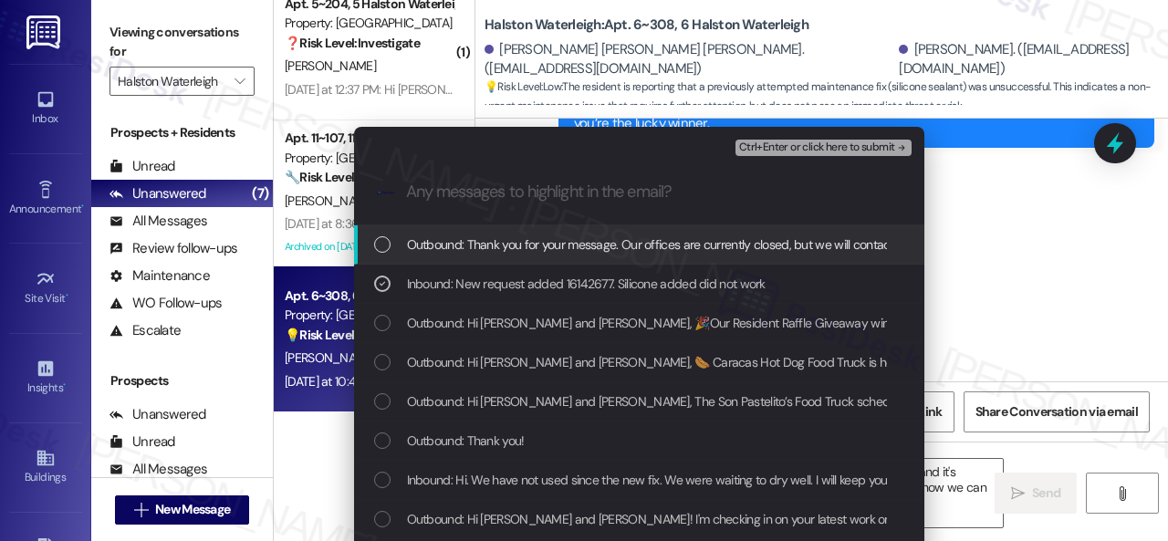
click at [795, 149] on span "Ctrl+Enter or click here to submit" at bounding box center [817, 147] width 156 height 13
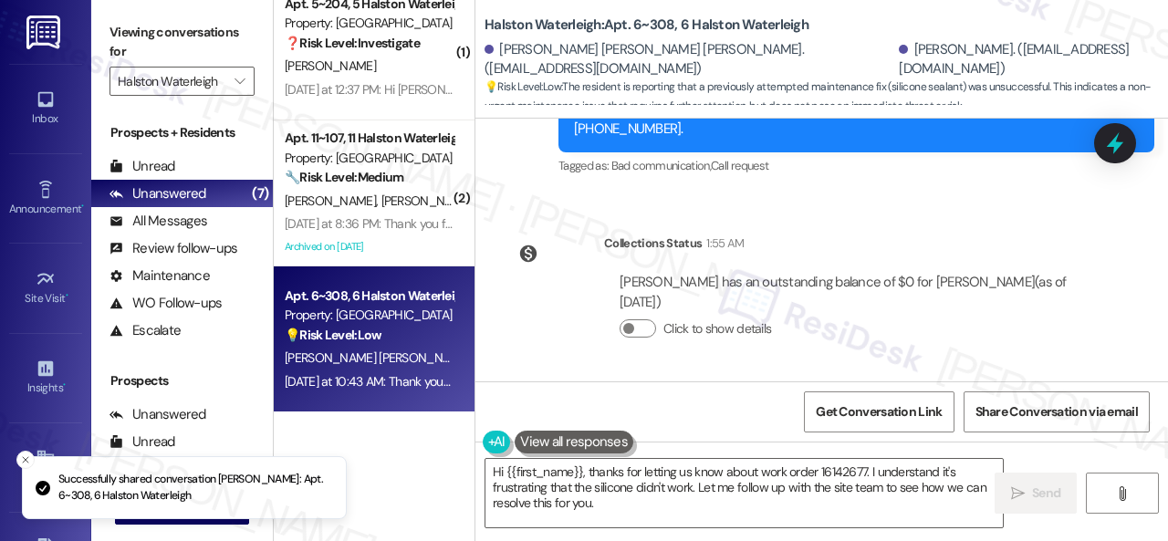
scroll to position [11523, 0]
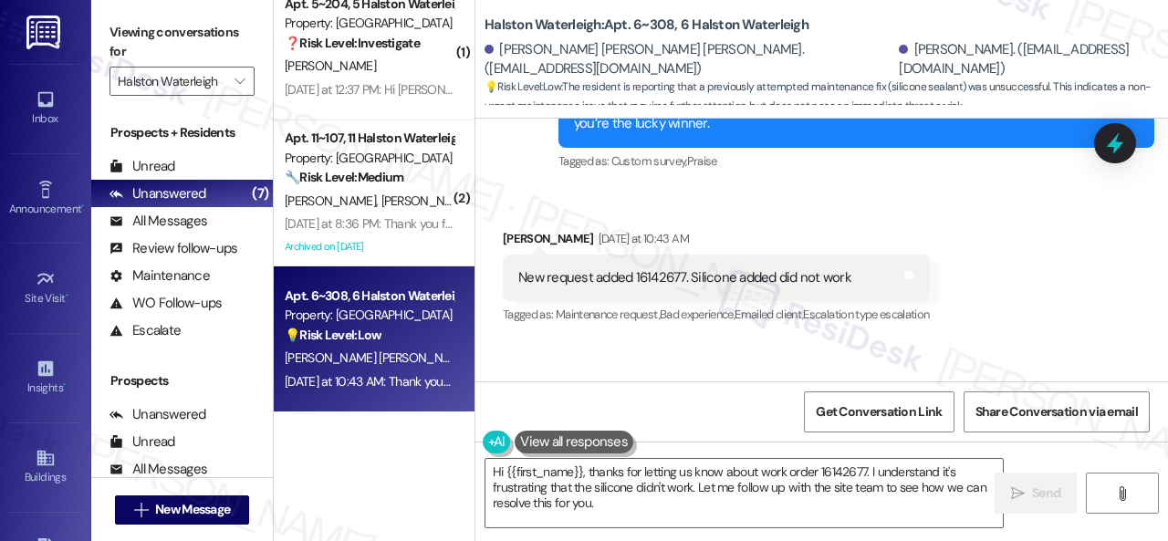
click at [960, 188] on div "Announcement, sent via SMS Sarah (ResiDesk) Sep 12, 2025 at 10:10 AM Hi Aline a…" at bounding box center [856, 95] width 623 height 185
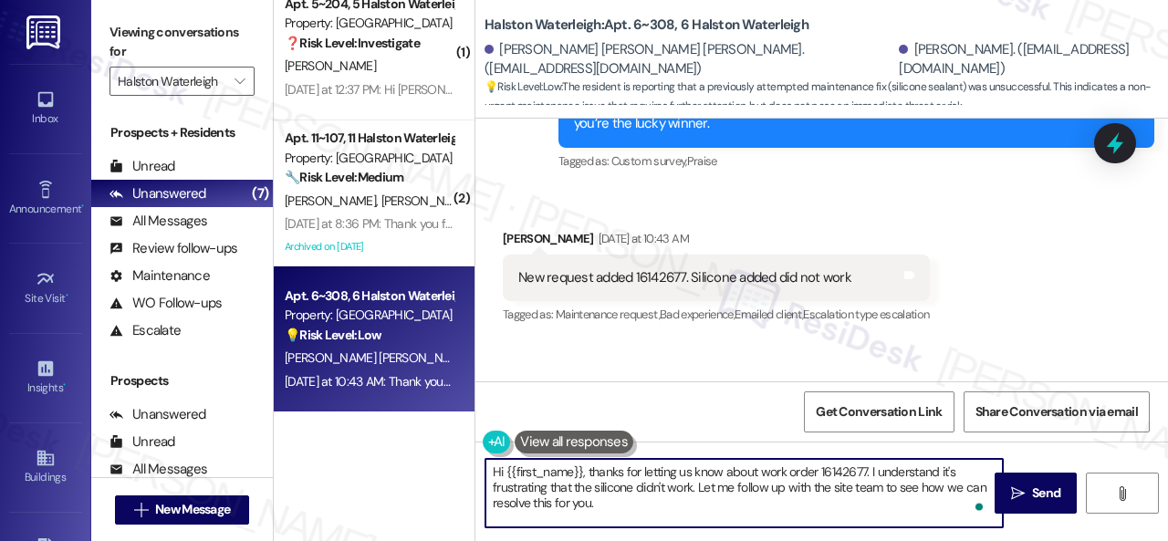
scroll to position [5, 0]
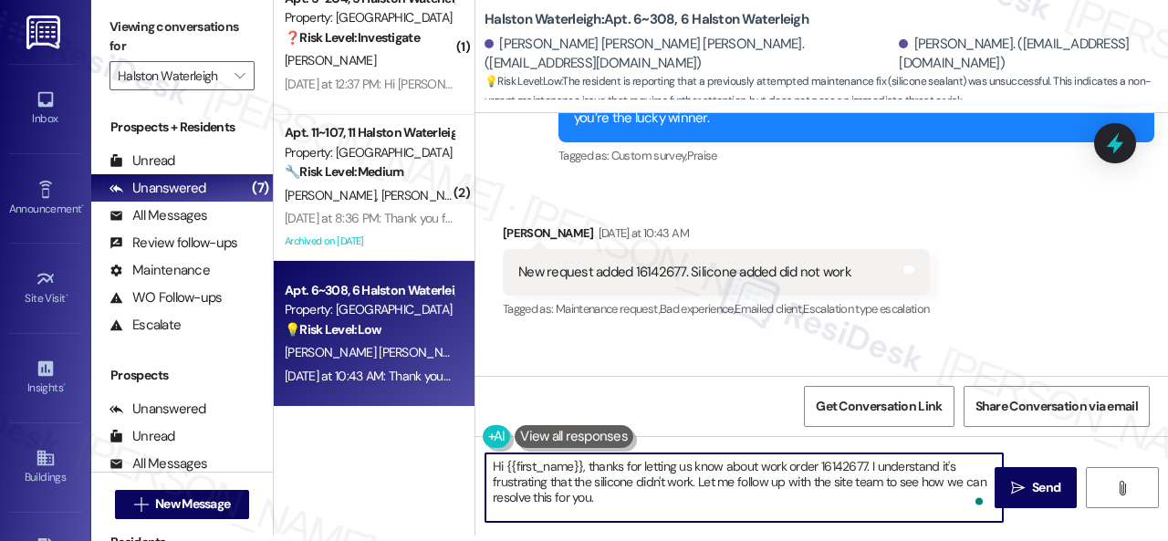
drag, startPoint x: 868, startPoint y: 471, endPoint x: 883, endPoint y: 542, distance: 72.6
click at [883, 540] on html "Inbox Go to Inbox Announcement • Send A Text Announcement Site Visit • Go to Si…" at bounding box center [584, 270] width 1168 height 541
paste textarea "'ve notified the site team about your work order. Let me know when you have an …"
drag, startPoint x: 580, startPoint y: 465, endPoint x: 504, endPoint y: 463, distance: 76.7
click at [504, 463] on textarea "Hi {{first_name}}, thanks for letting us know about work order 16142677. I've n…" at bounding box center [743, 487] width 517 height 68
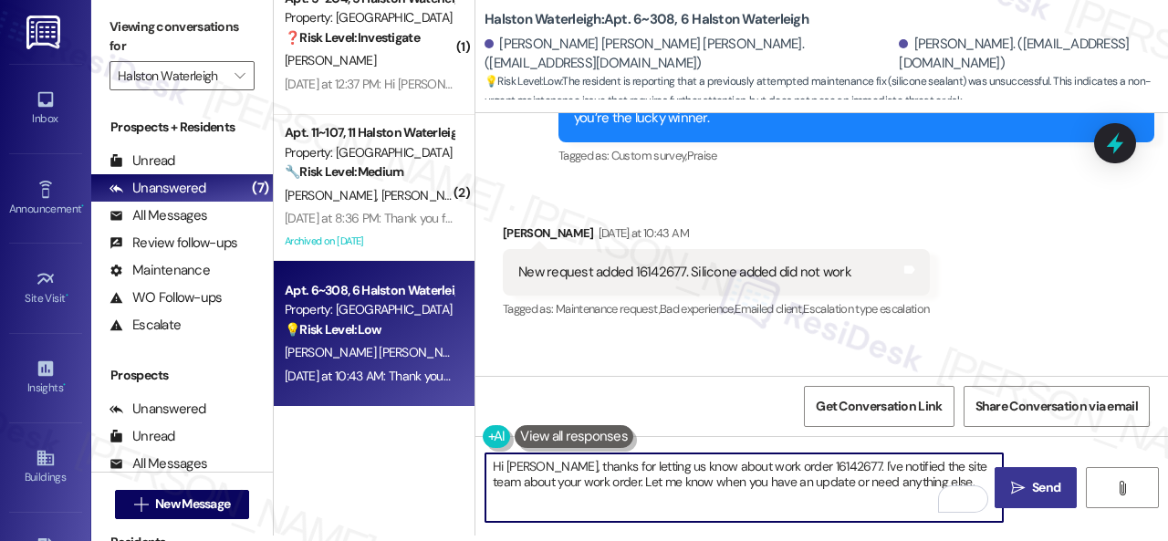
type textarea "Hi Rafael, thanks for letting us know about work order 16142677. I've notified …"
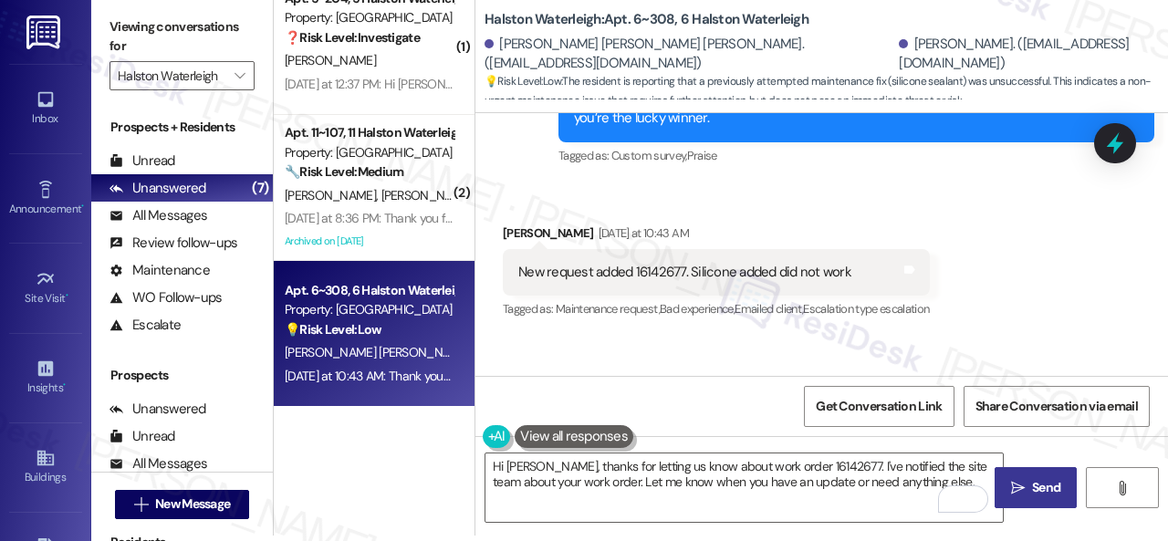
click at [1051, 491] on span "Send" at bounding box center [1046, 487] width 28 height 19
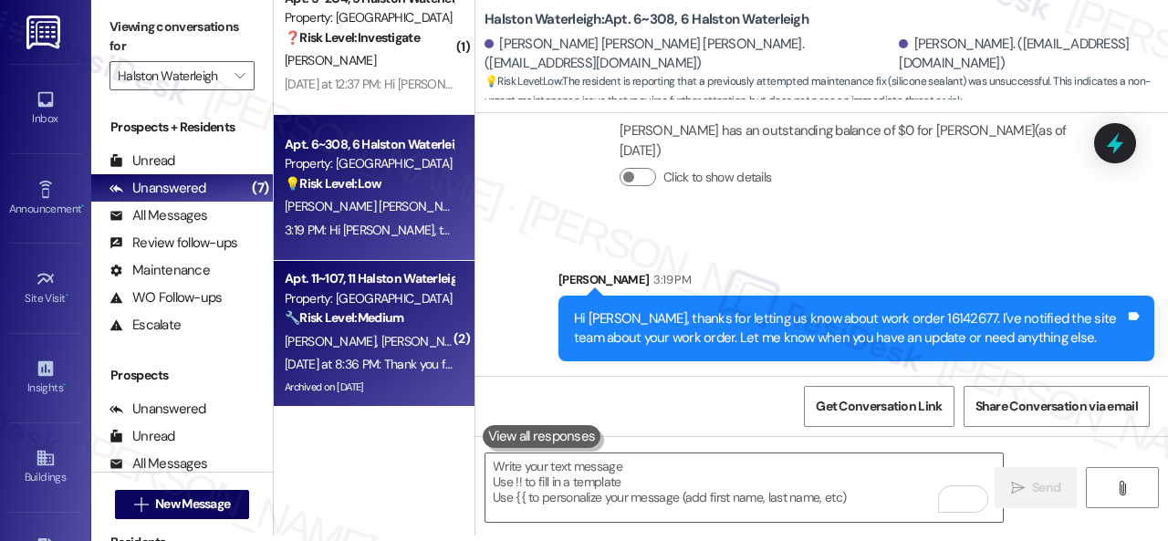
click at [432, 348] on div "K. Lewis E. Reffue" at bounding box center [369, 341] width 172 height 23
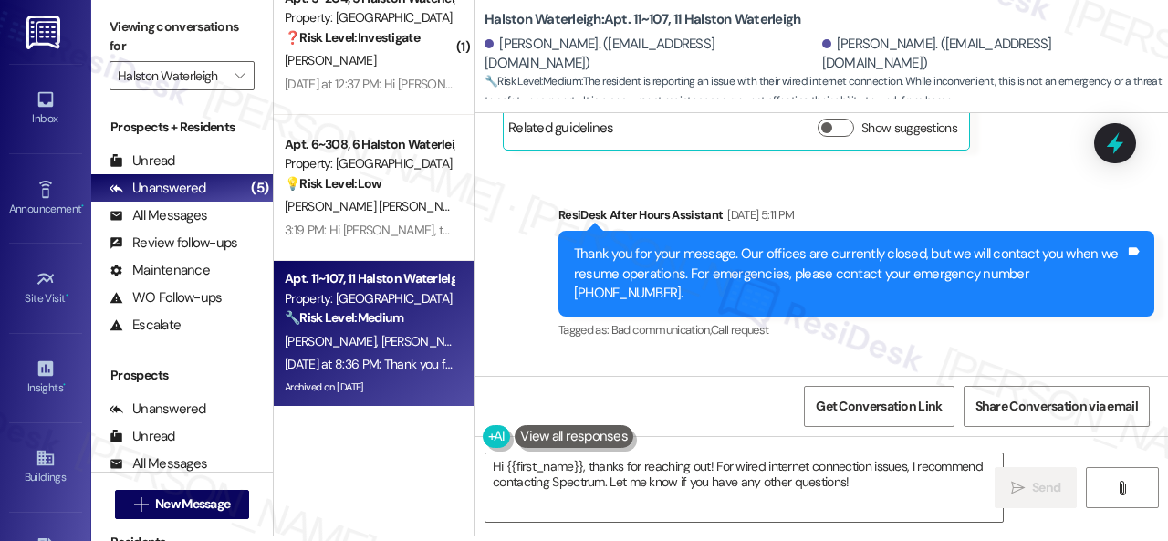
scroll to position [44247, 0]
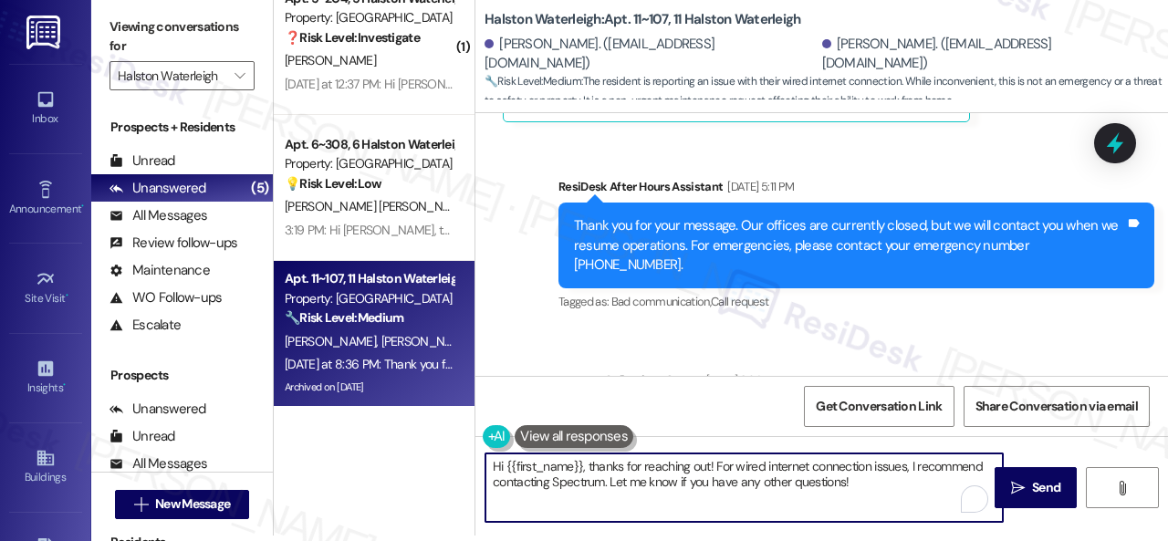
drag, startPoint x: 688, startPoint y: 463, endPoint x: 710, endPoint y: 465, distance: 22.0
click at [710, 465] on textarea "Hi {{first_name}}, thanks for reaching out! For wired internet connection issue…" at bounding box center [743, 487] width 517 height 68
paste textarea "I'm sorry for the delayed response."
drag, startPoint x: 774, startPoint y: 461, endPoint x: 915, endPoint y: 510, distance: 149.7
click at [915, 510] on textarea "Hi {{first_name}}, I'm sorry for the delayed response. For wired internet conne…" at bounding box center [743, 487] width 517 height 68
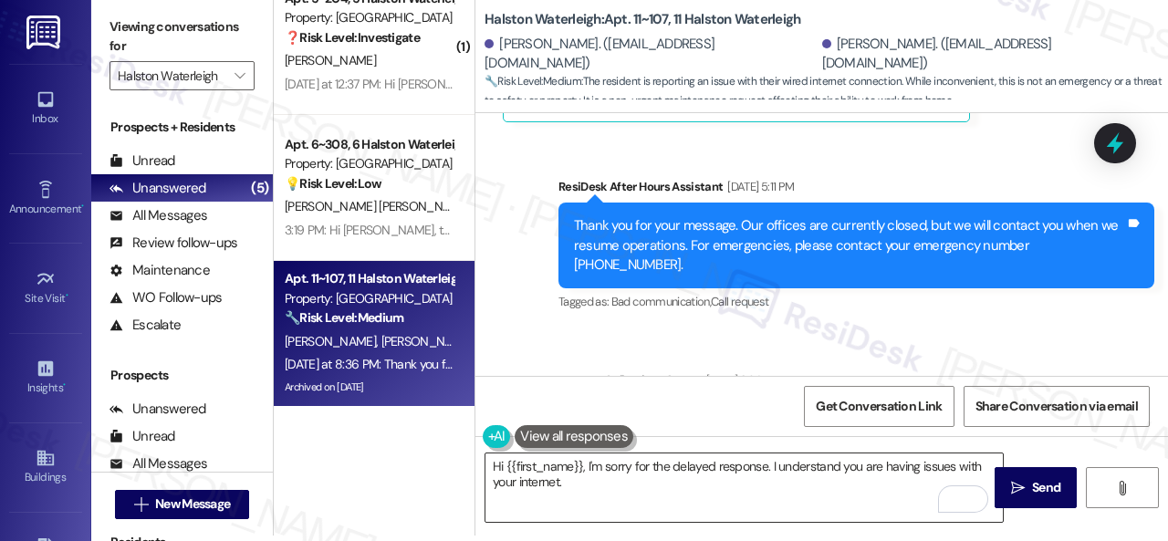
click at [903, 491] on textarea "Hi {{first_name}}, I'm sorry for the delayed response. I understand you are hav…" at bounding box center [743, 487] width 517 height 68
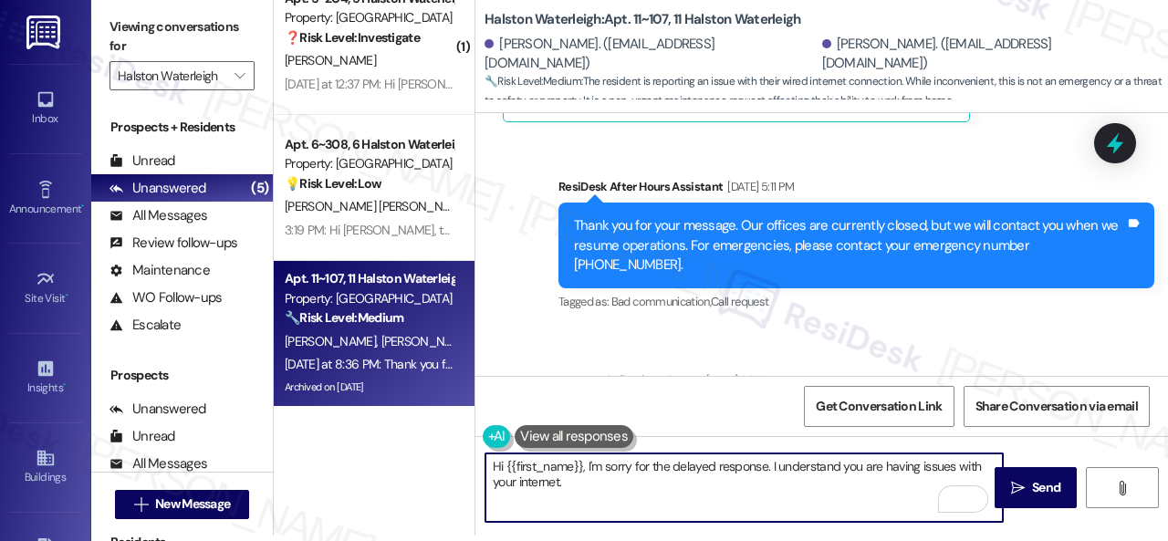
paste textarea "I will forward your concern to the site team and get back to you as soon as I r…"
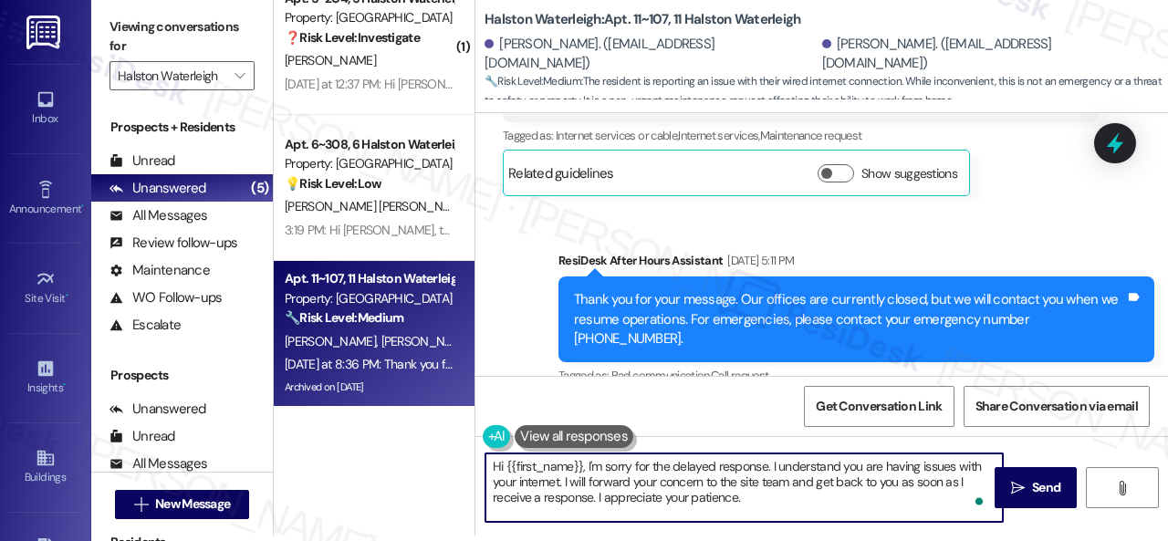
scroll to position [44065, 0]
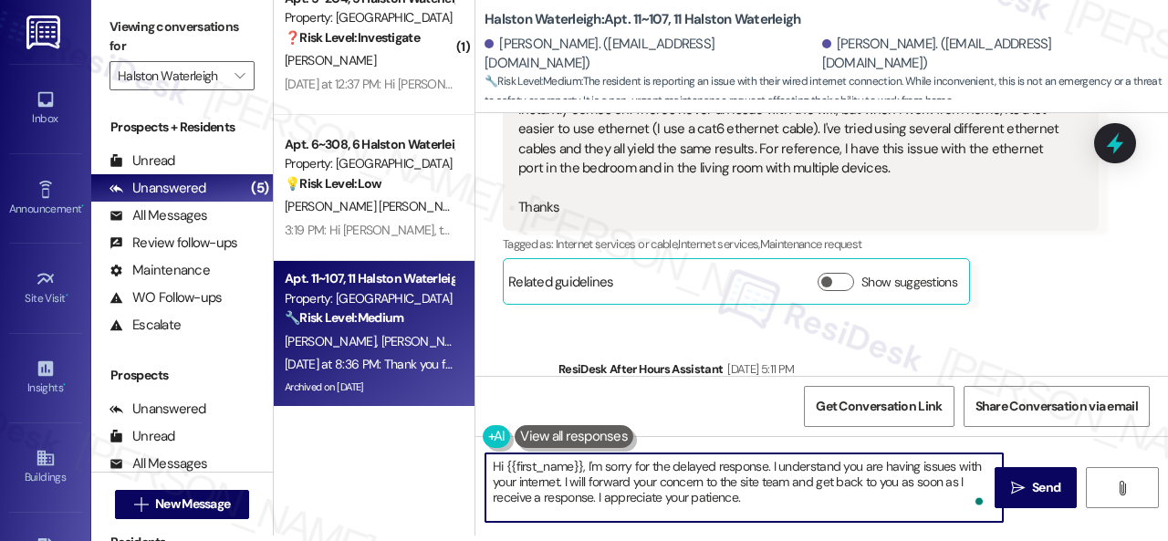
drag, startPoint x: 505, startPoint y: 465, endPoint x: 583, endPoint y: 467, distance: 77.6
click at [583, 467] on textarea "Hi {{first_name}}, I'm sorry for the delayed response. I understand you are hav…" at bounding box center [743, 487] width 517 height 68
type textarea "Hi Erik! I'm sorry for the delayed response. I understand you are having issues…"
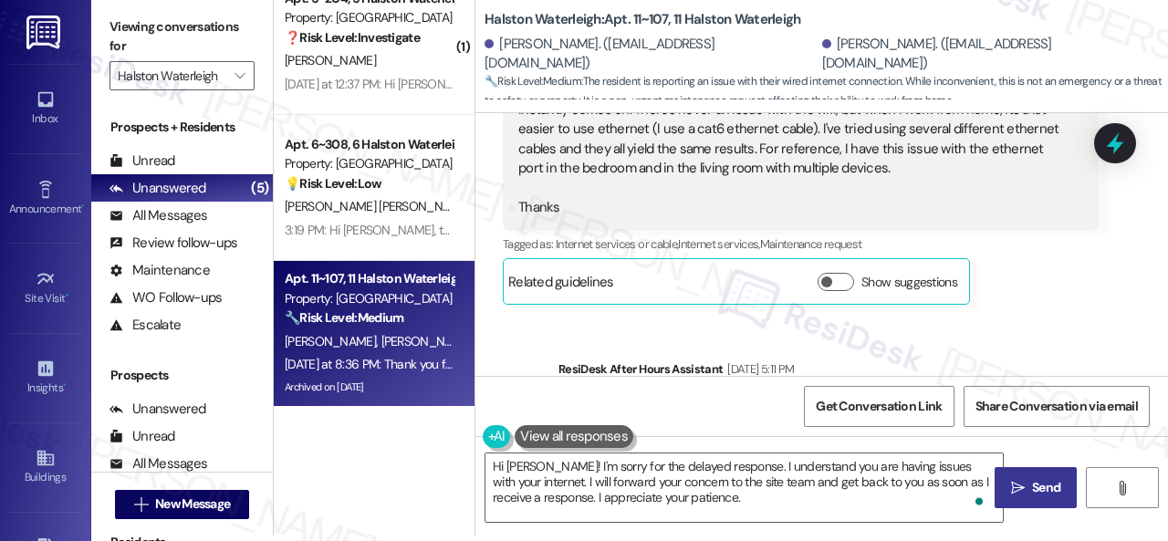
click at [1031, 469] on button " Send" at bounding box center [1035, 487] width 82 height 41
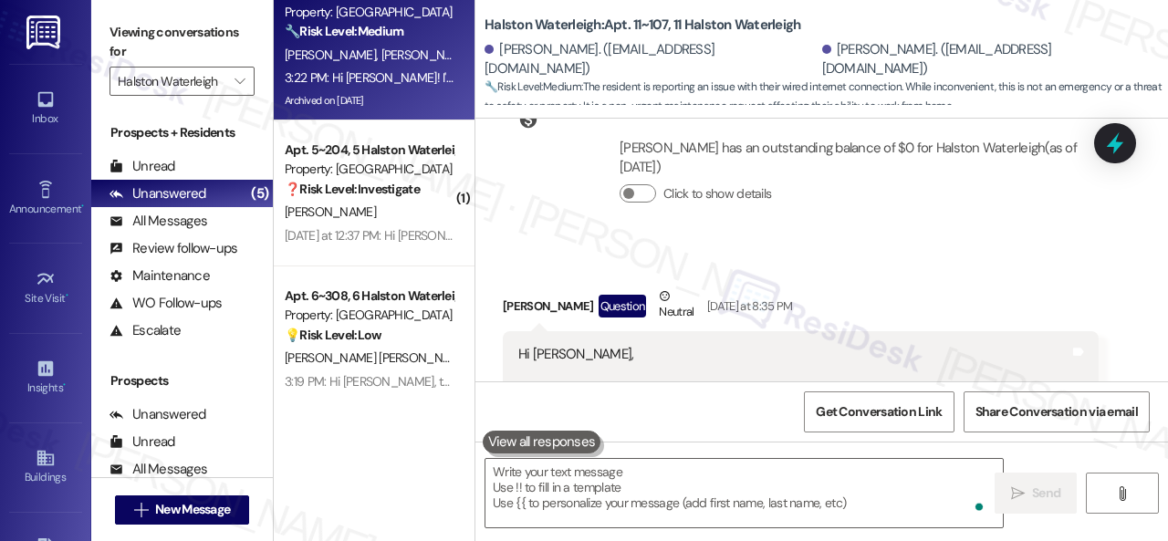
scroll to position [44798, 0]
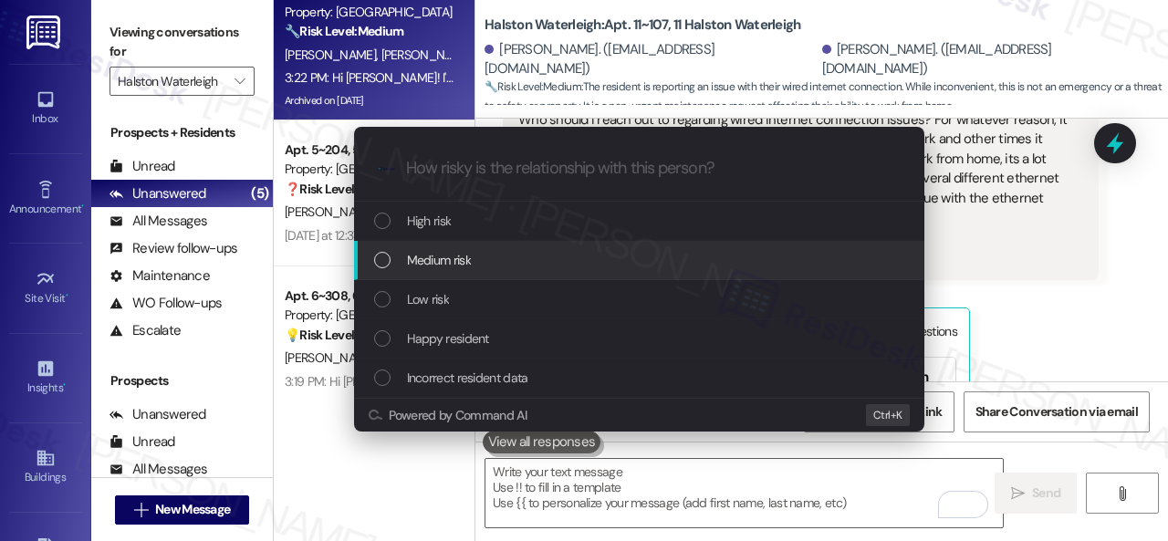
click at [425, 263] on span "Medium risk" at bounding box center [439, 260] width 64 height 20
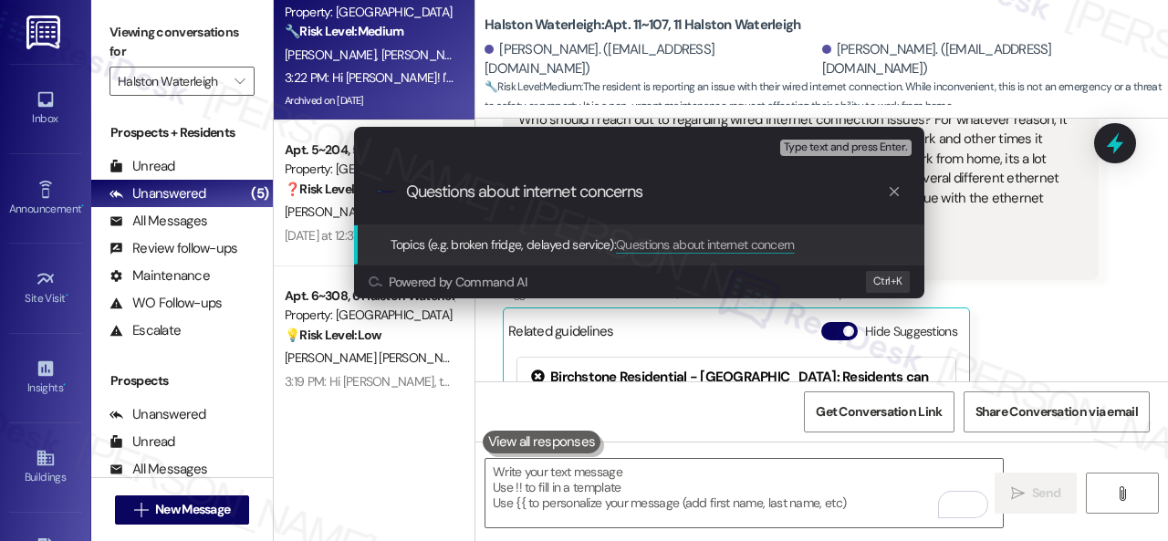
type input "Questions about internet concerns."
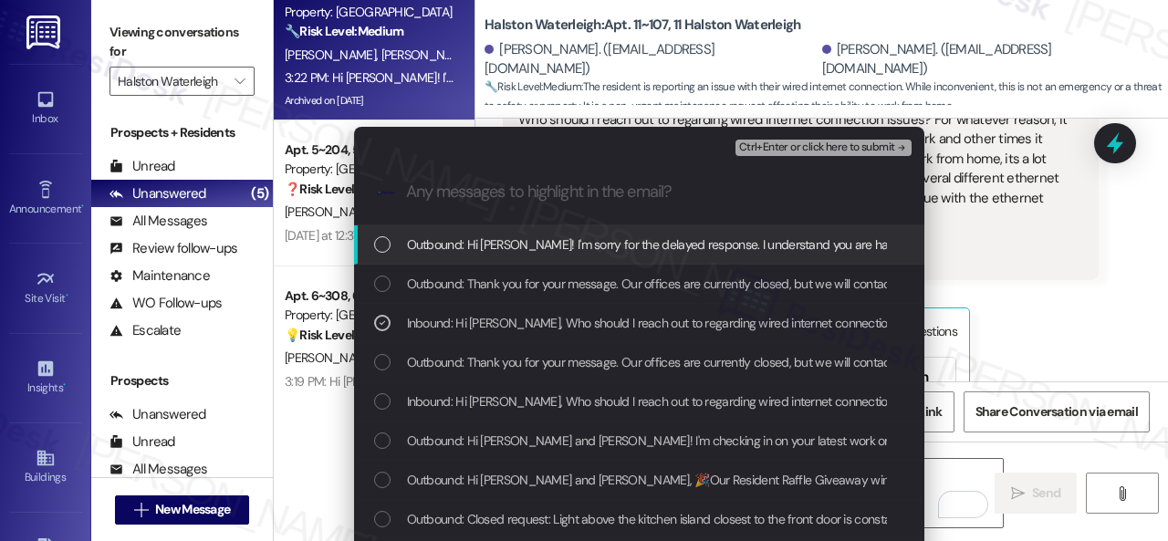
click at [792, 147] on span "Ctrl+Enter or click here to submit" at bounding box center [817, 147] width 156 height 13
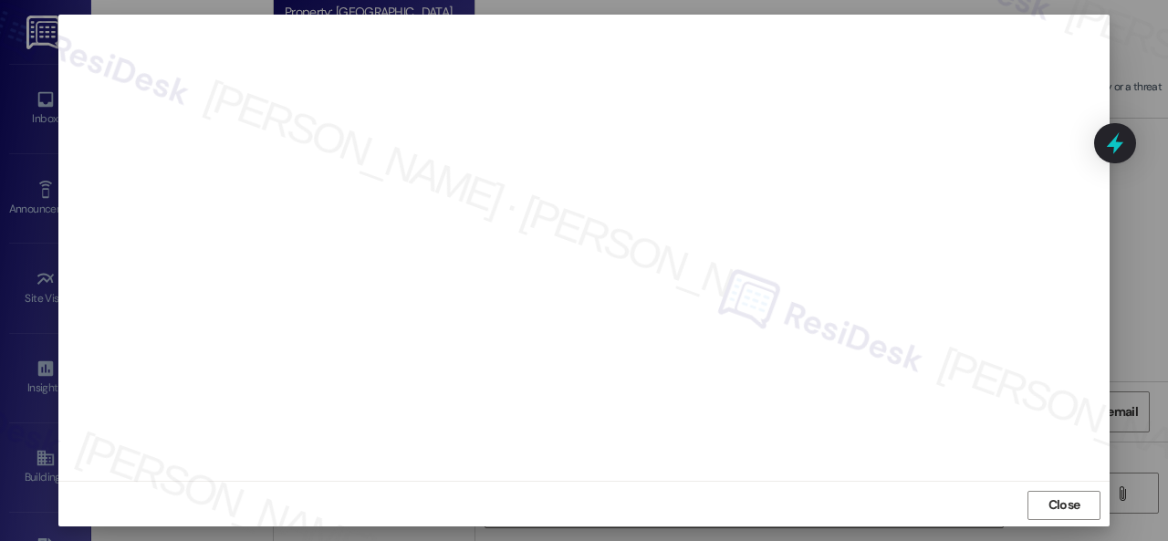
scroll to position [23, 0]
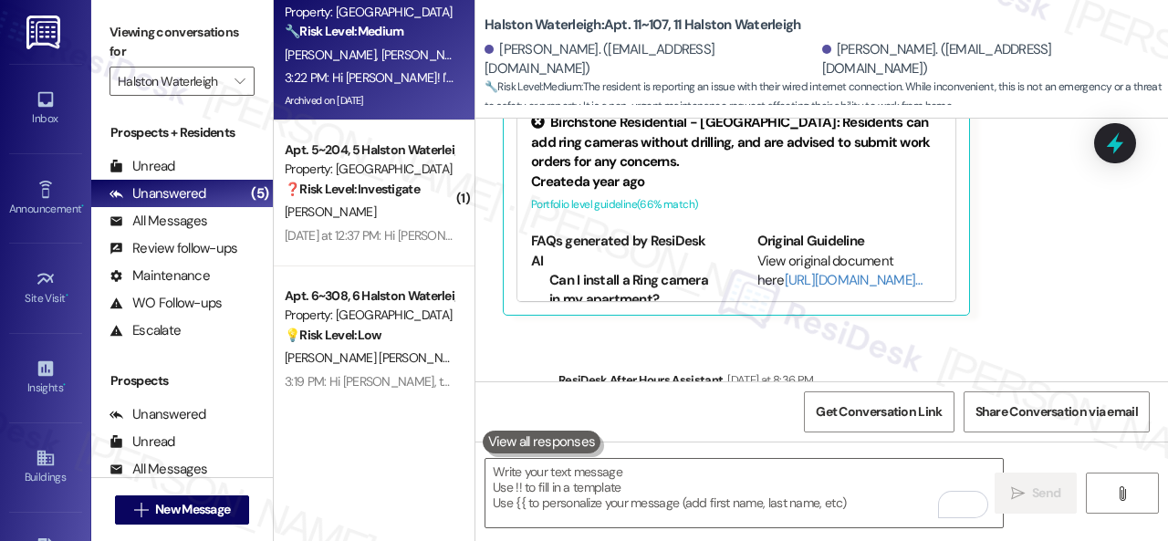
scroll to position [44551, 0]
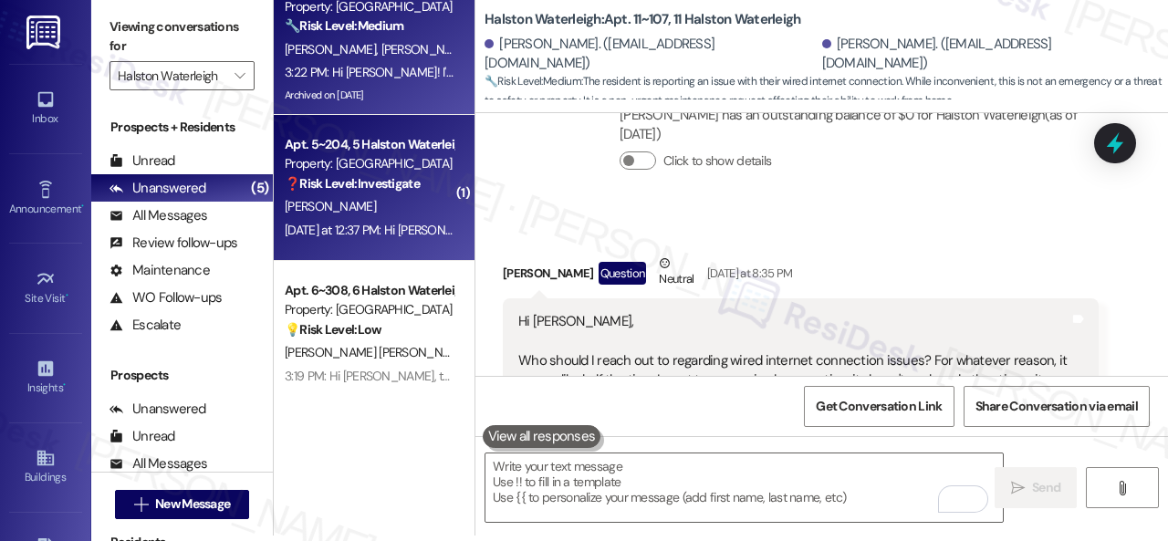
click at [411, 196] on div "[PERSON_NAME]" at bounding box center [369, 206] width 172 height 23
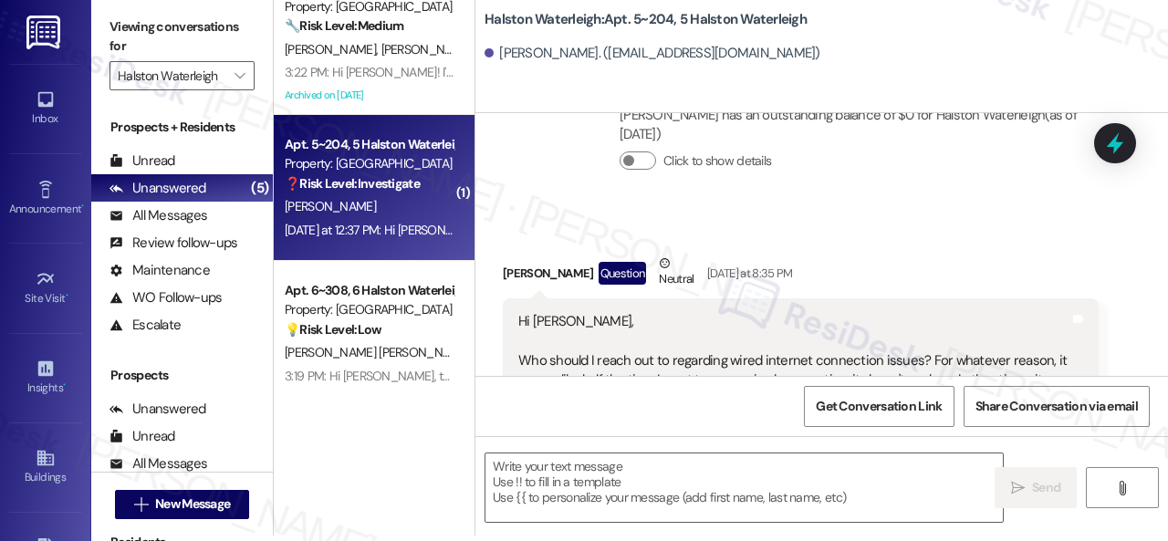
scroll to position [44546, 0]
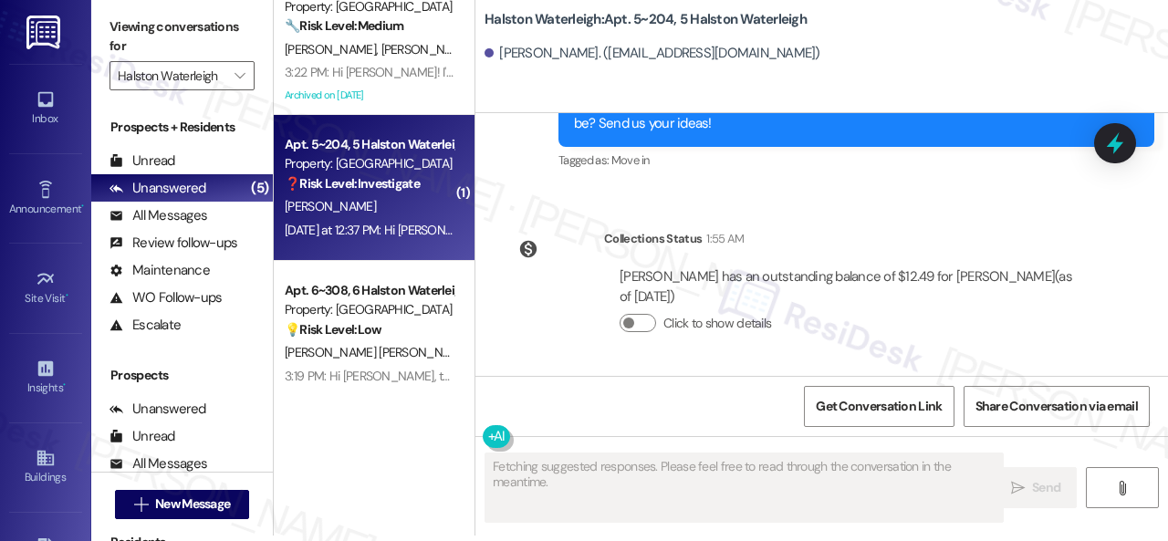
type textarea "Fetching suggested responses. Please feel free to read through the conversation…"
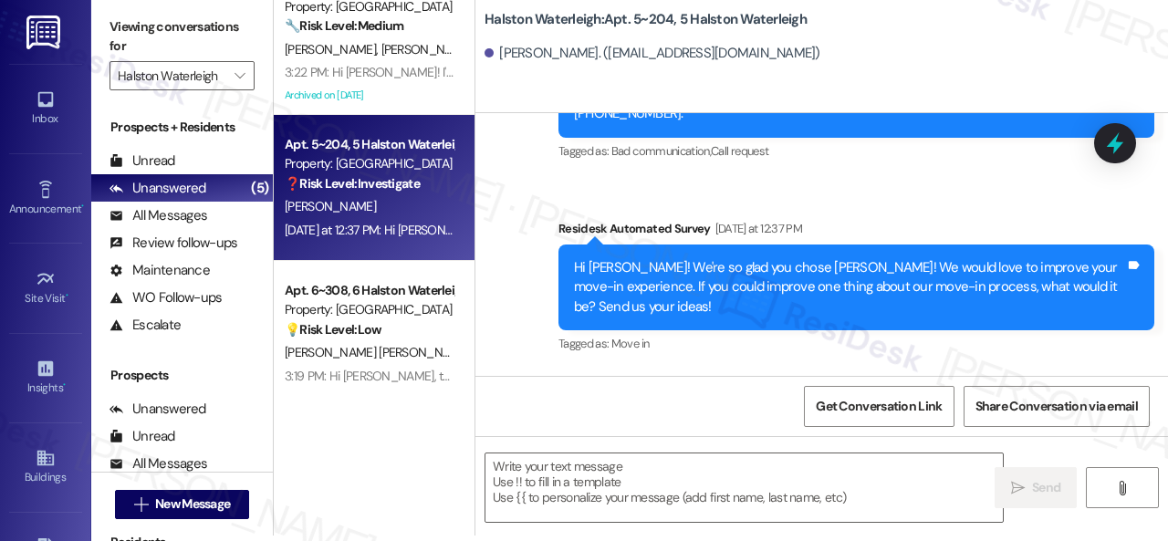
scroll to position [624, 0]
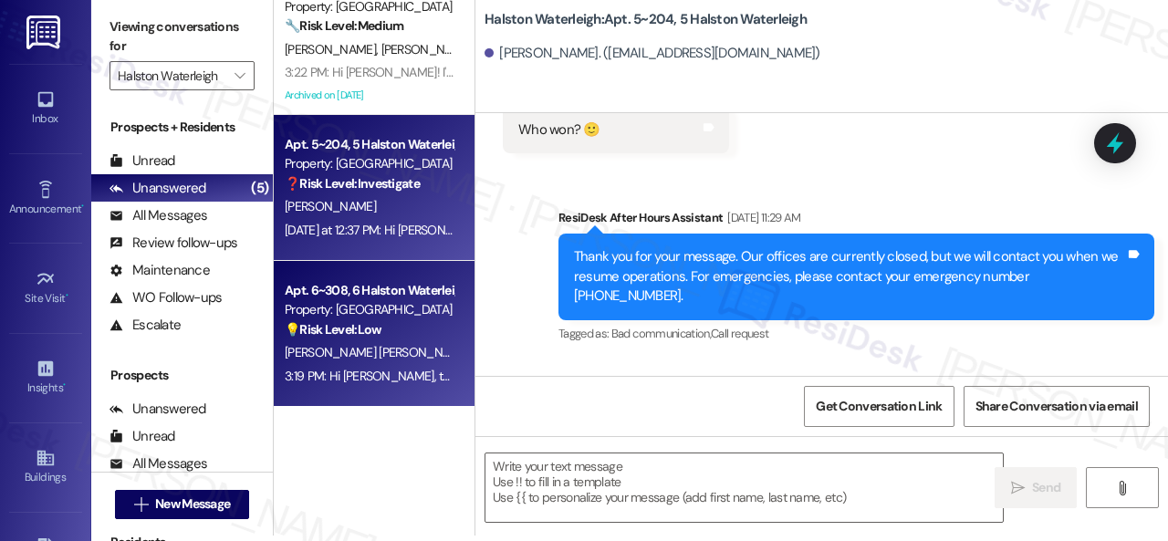
click at [396, 370] on div "3:19 PM: Hi [PERSON_NAME], thanks for letting us know about work order 16142677…" at bounding box center [796, 376] width 1023 height 16
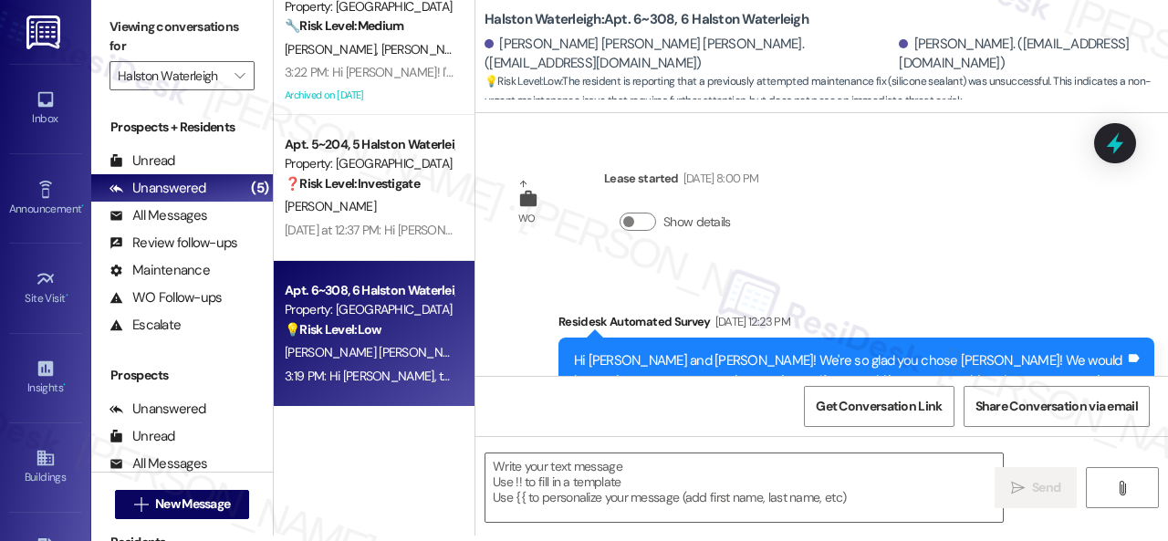
type textarea "Fetching suggested responses. Please feel free to read through the conversation…"
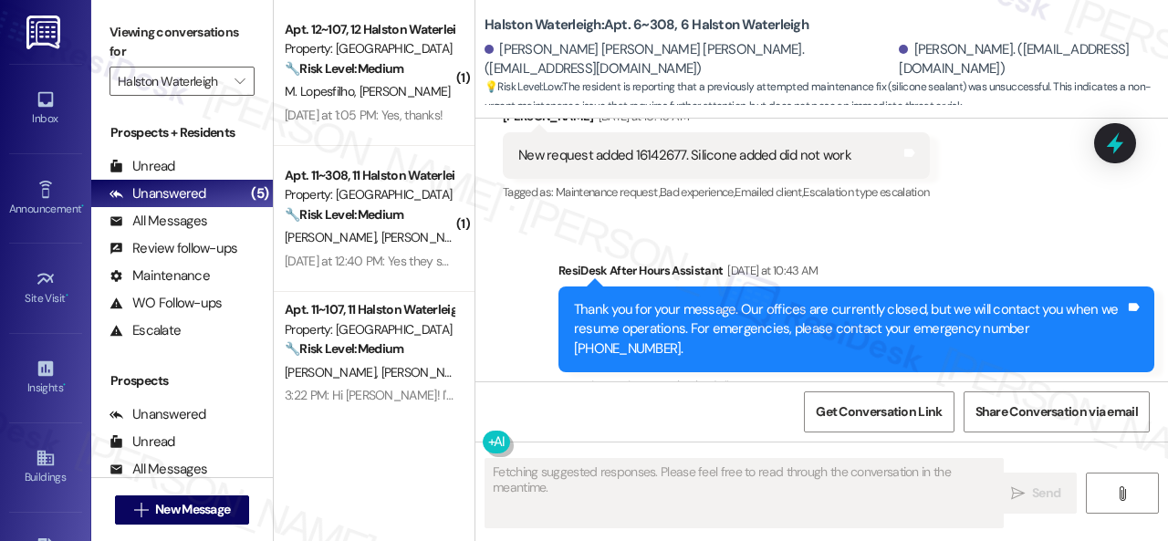
scroll to position [11523, 0]
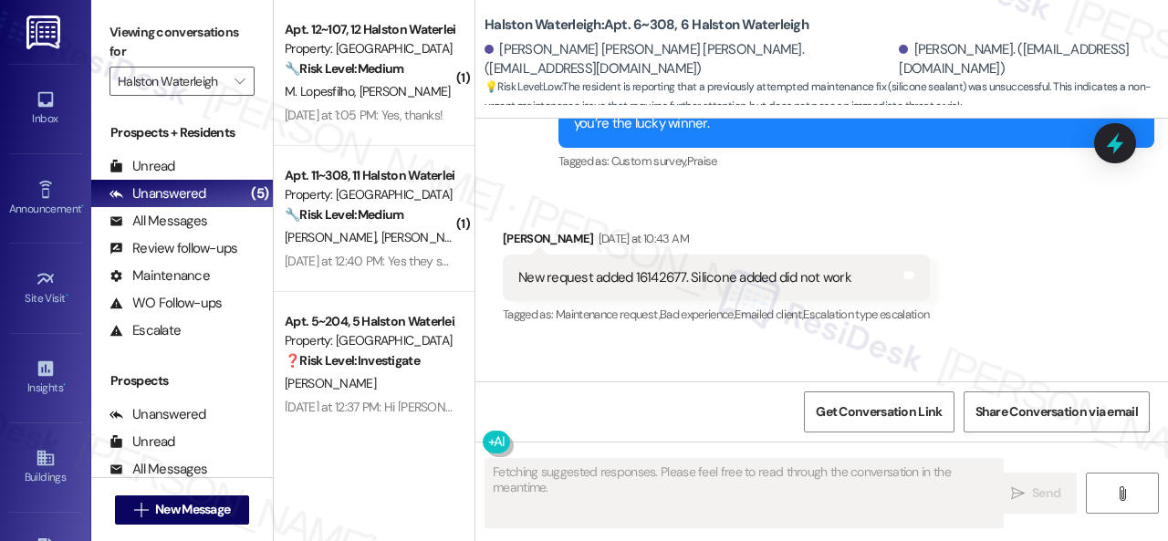
click at [394, 235] on div "[PERSON_NAME] [PERSON_NAME]" at bounding box center [369, 237] width 172 height 23
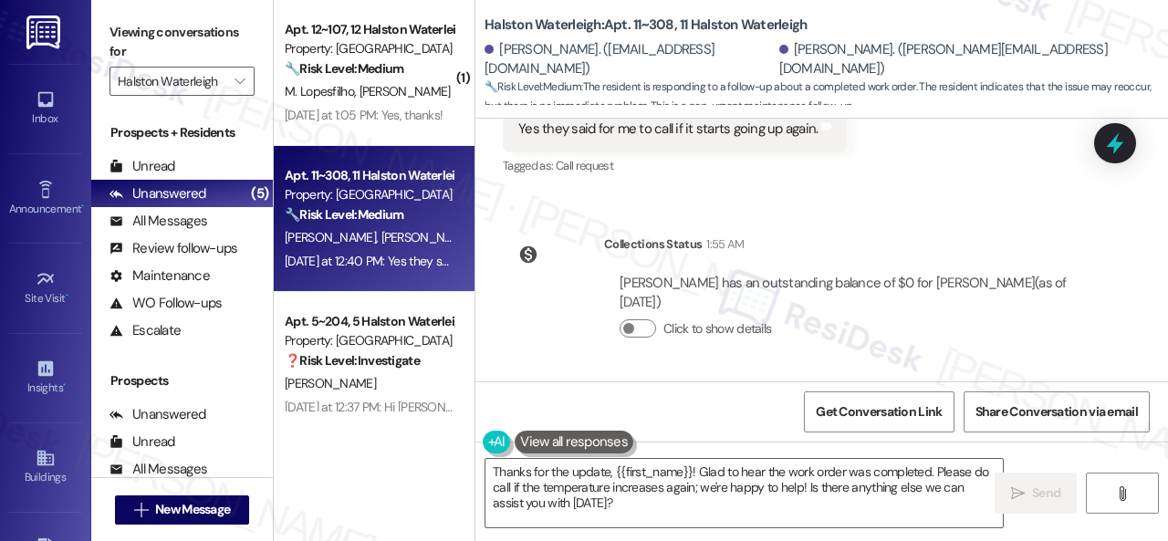
scroll to position [9679, 0]
click at [524, 502] on textarea "Thanks for the update, {{first_name}}! Glad to hear the work order was complete…" at bounding box center [743, 493] width 517 height 68
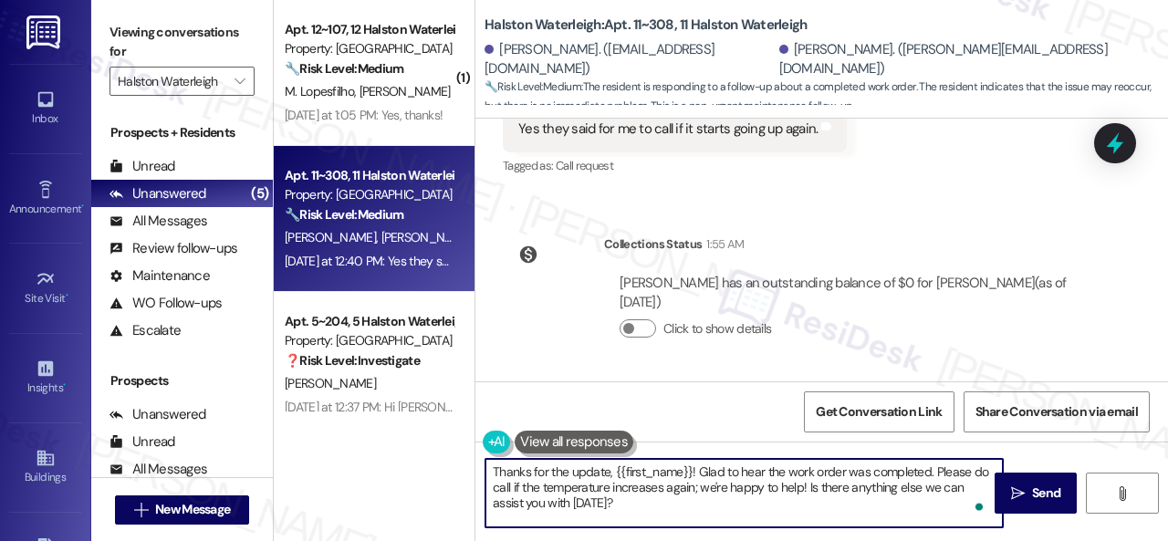
paste textarea "your feedback. We appreciate it. Enjoy your day!"
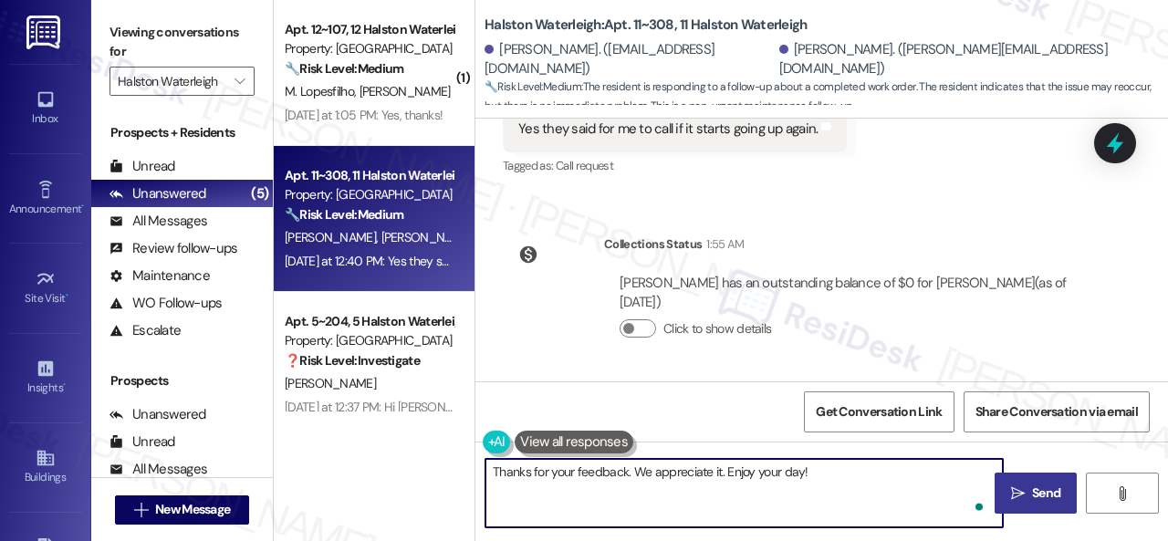
type textarea "Thanks for your feedback. We appreciate it. Enjoy your day!"
click at [1011, 493] on icon "" at bounding box center [1018, 493] width 14 height 15
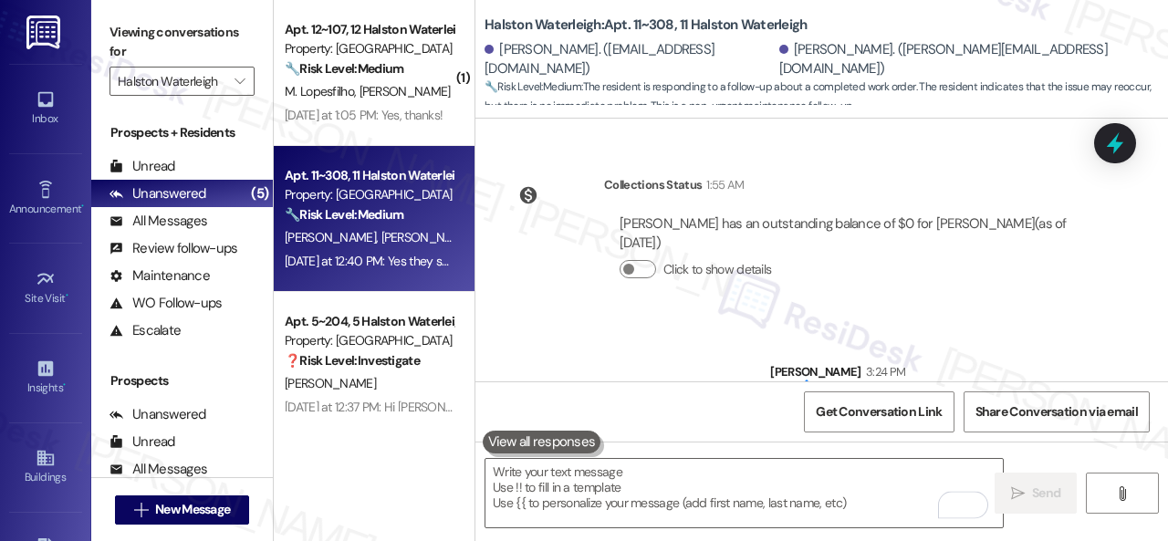
scroll to position [9491, 0]
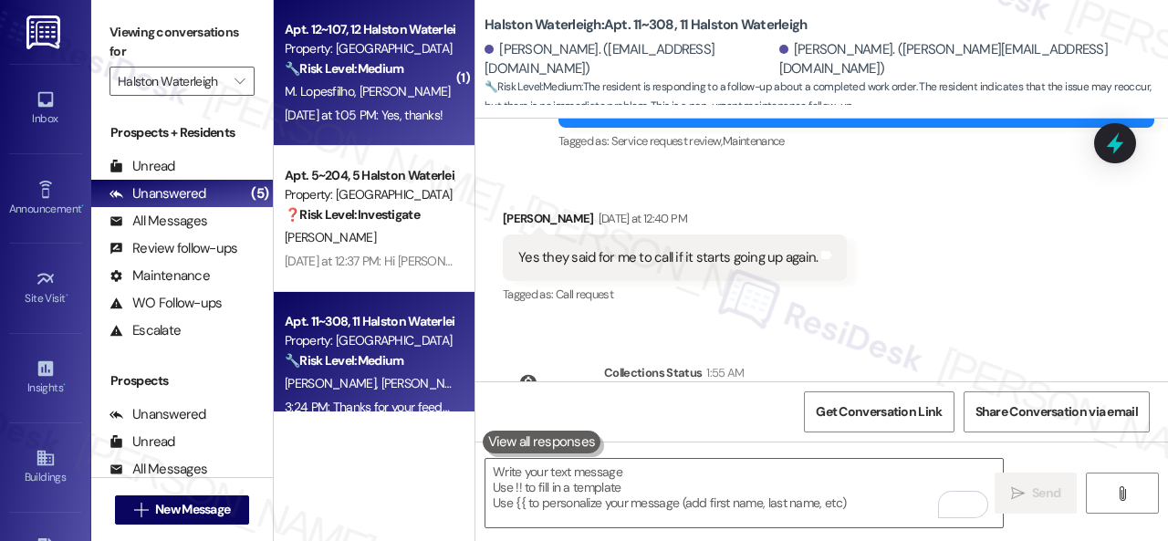
click at [414, 82] on div "M. [PERSON_NAME]" at bounding box center [369, 91] width 172 height 23
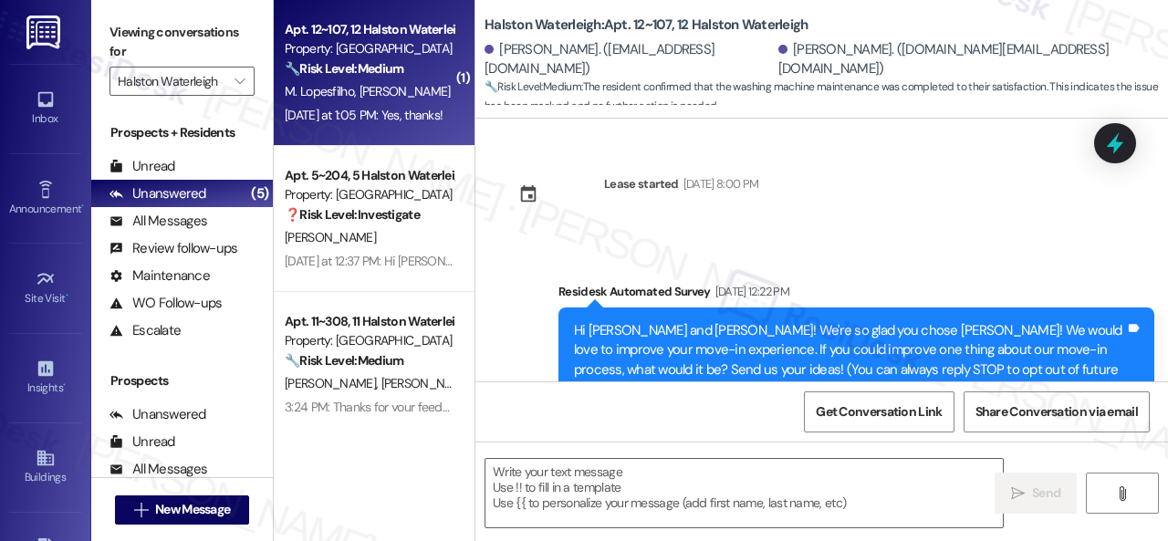
scroll to position [19048, 0]
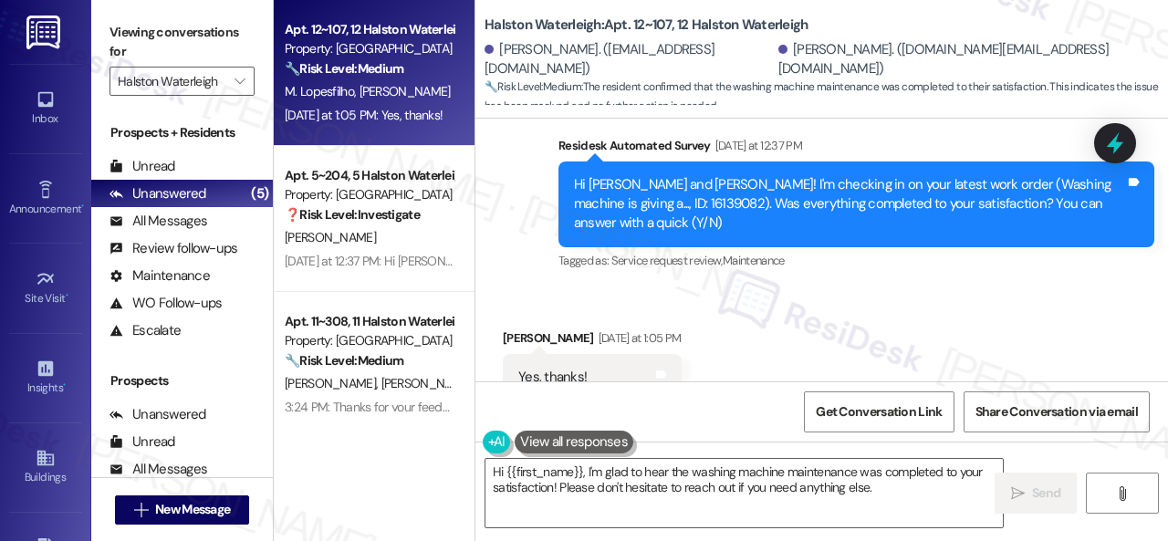
drag, startPoint x: 546, startPoint y: 246, endPoint x: 569, endPoint y: 345, distance: 101.1
click at [546, 287] on div "Received via SMS [PERSON_NAME] [DATE] at 1:05 PM Yes, thanks! Tags and notes Ta…" at bounding box center [821, 364] width 692 height 154
click at [573, 482] on textarea "Hi {{first_name}}, I'm glad to hear the washing machine maintenance was complet…" at bounding box center [743, 493] width 517 height 68
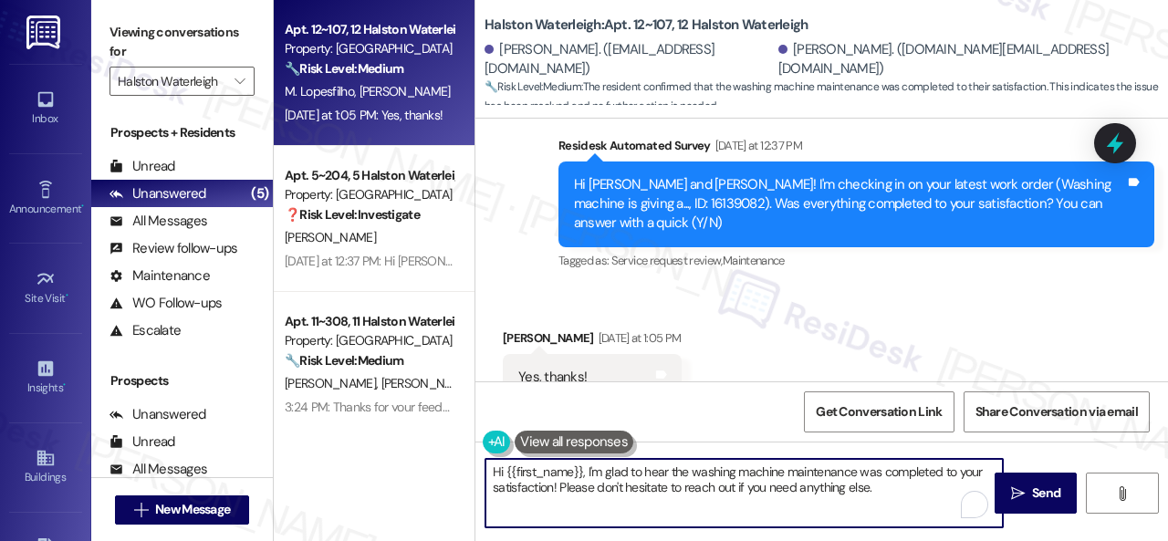
paste textarea "We’re happy to know everything’s all set! If your stay at {{property}} met your…"
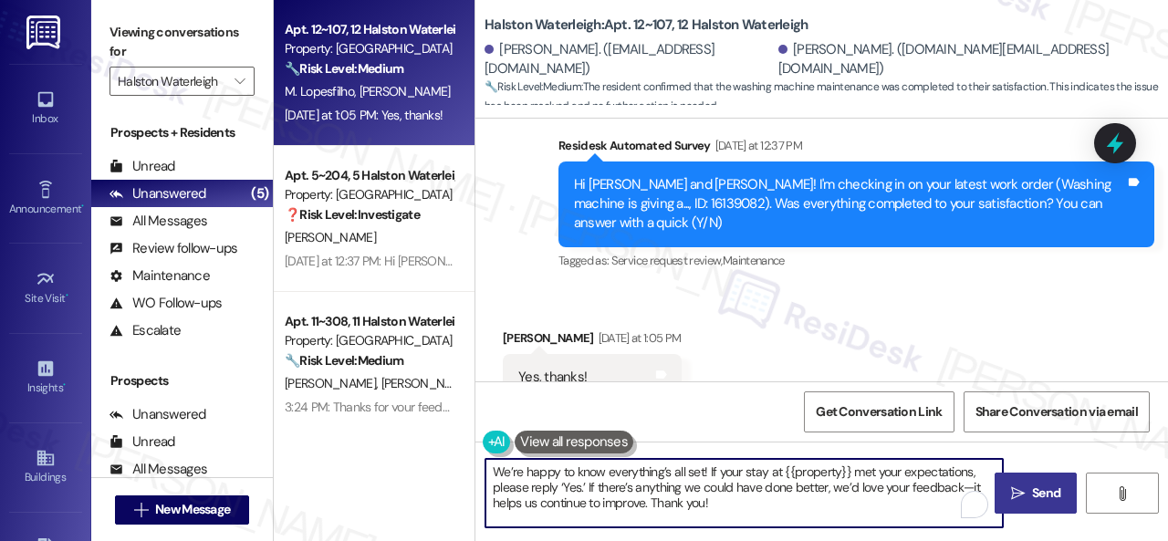
type textarea "We’re happy to know everything’s all set! If your stay at {{property}} met your…"
click at [1007, 482] on button " Send" at bounding box center [1035, 493] width 82 height 41
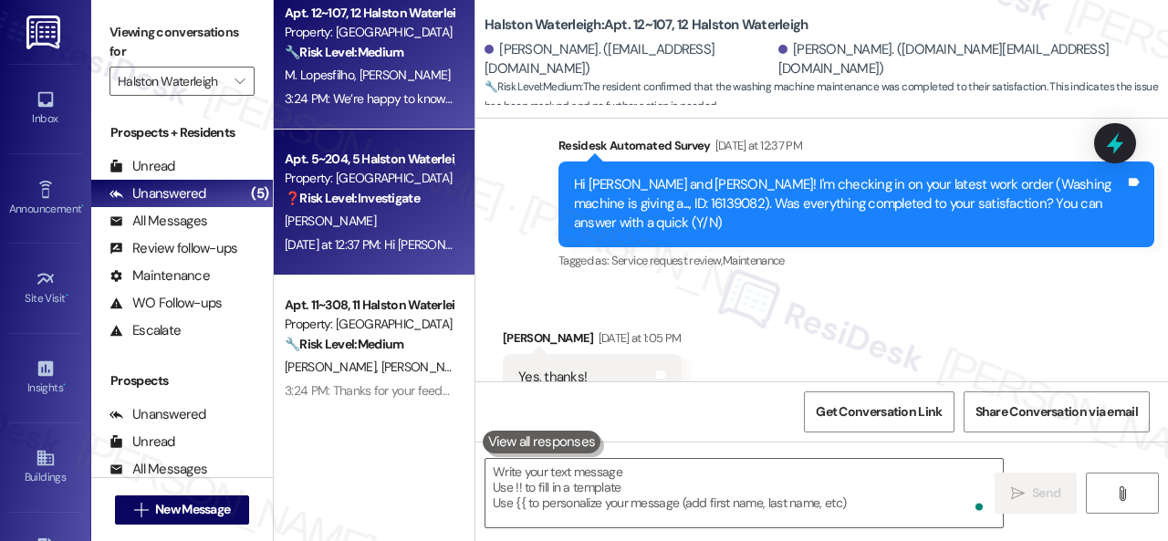
scroll to position [26, 0]
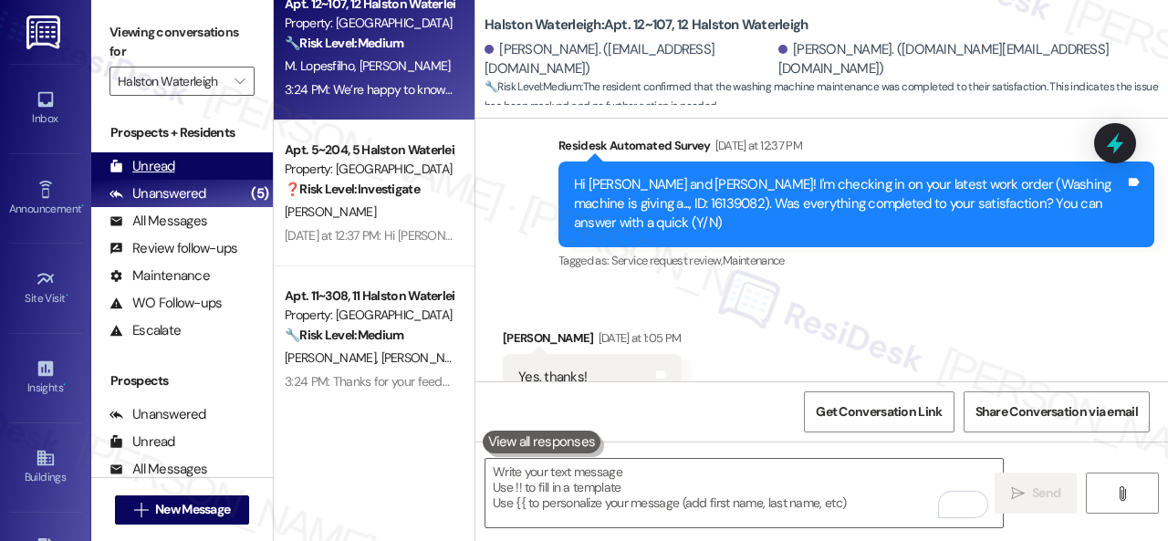
click at [163, 173] on div "Unread" at bounding box center [142, 166] width 66 height 19
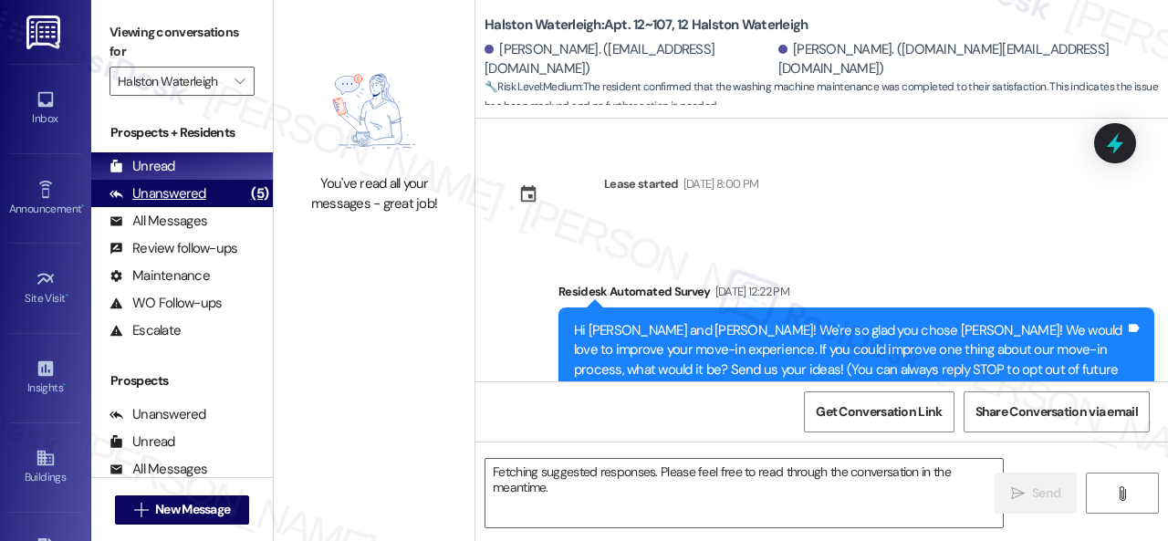
scroll to position [19048, 0]
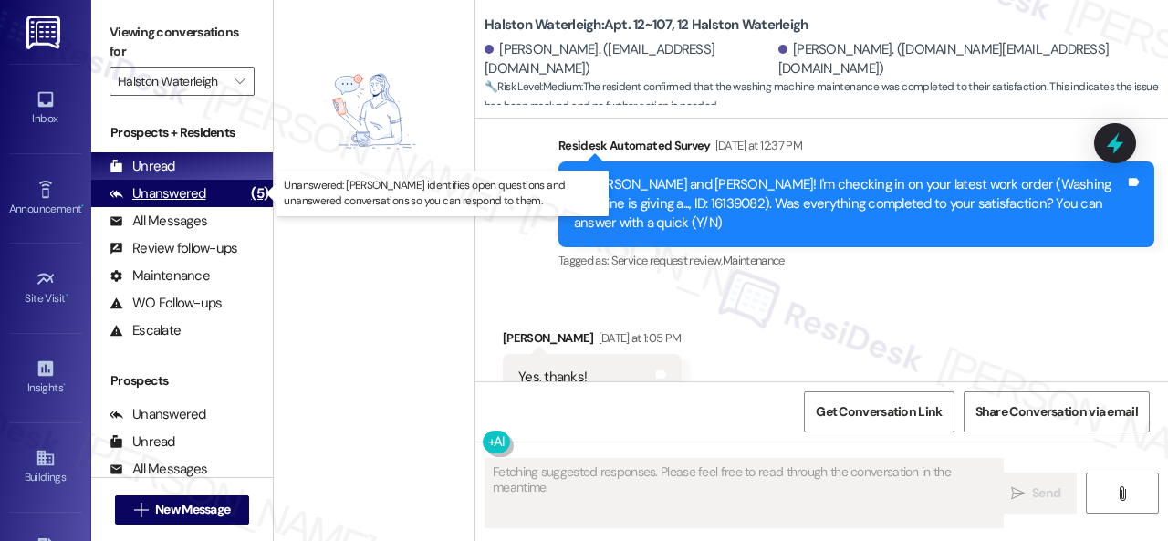
click at [165, 199] on div "Unanswered" at bounding box center [157, 193] width 97 height 19
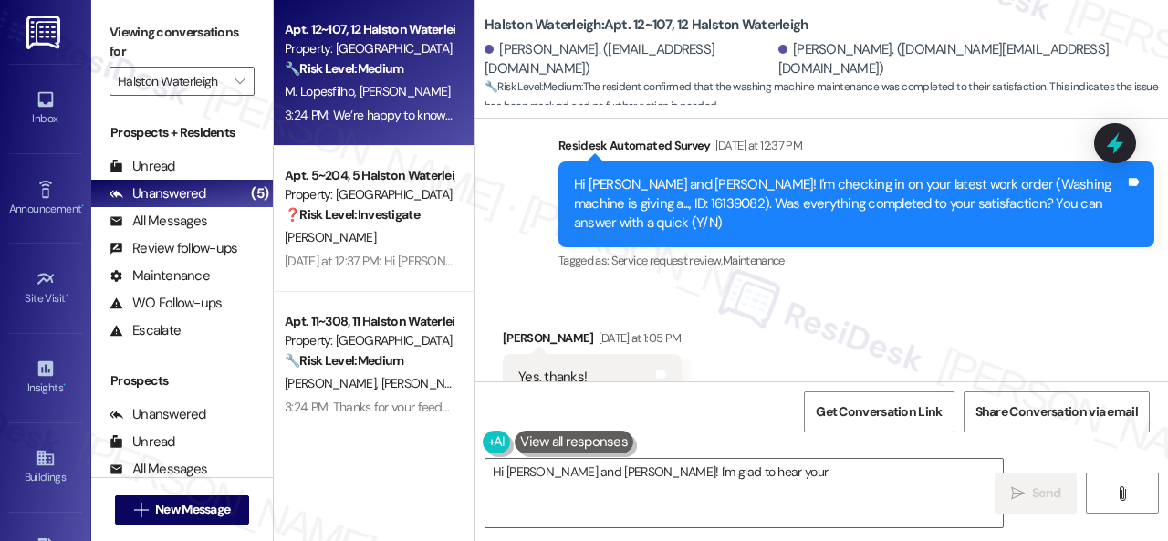
scroll to position [26, 0]
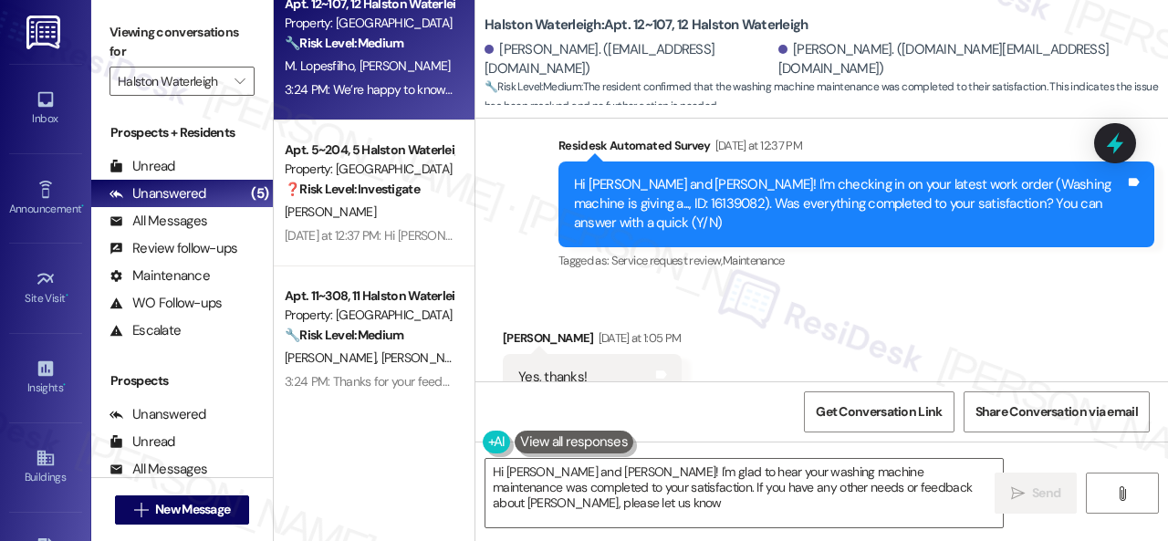
type textarea "Hi Heloisa and Manoel! I'm glad to hear your washing machine maintenance was co…"
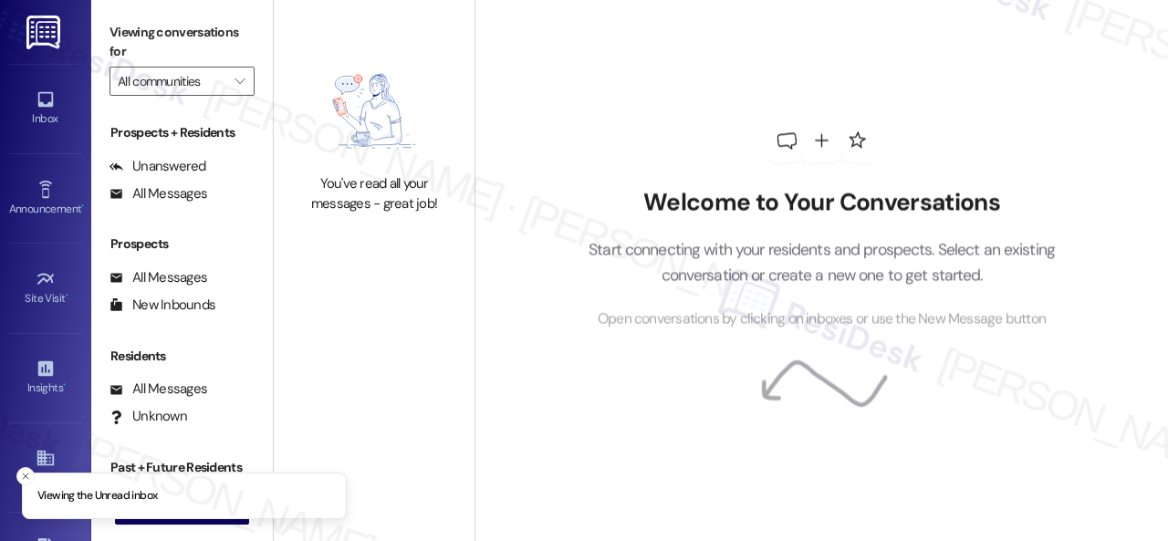
type input "Halston Waterleigh"
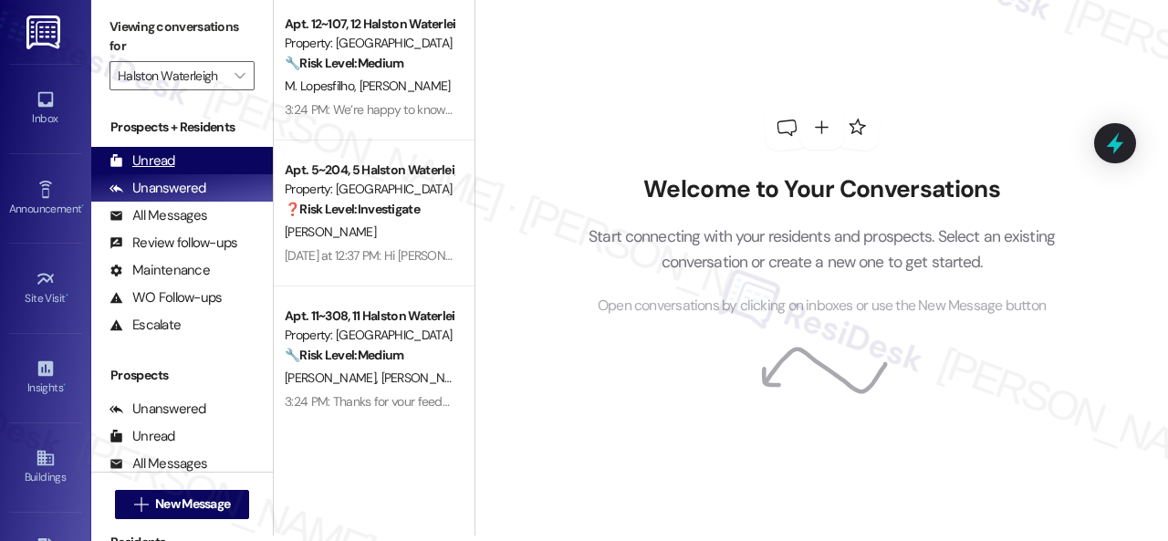
click at [165, 164] on div "Unread" at bounding box center [142, 160] width 66 height 19
